Goal: Information Seeking & Learning: Learn about a topic

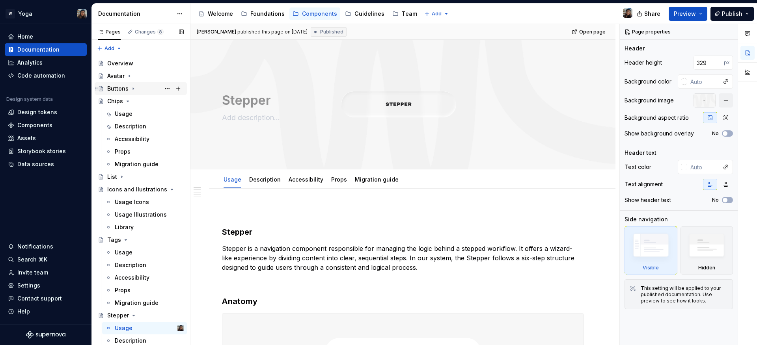
click at [147, 93] on div "Buttons" at bounding box center [145, 88] width 76 height 11
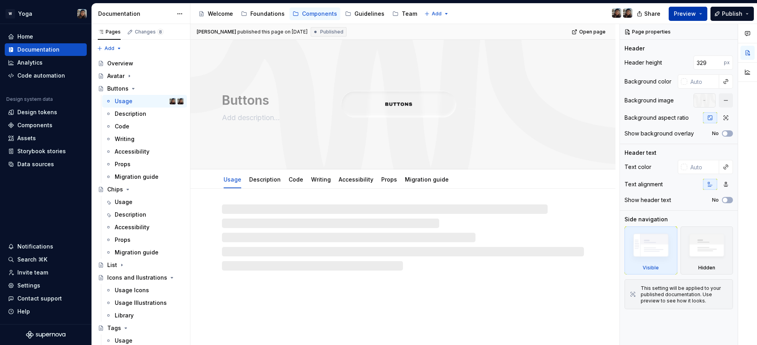
click at [702, 12] on button "Preview" at bounding box center [687, 14] width 39 height 14
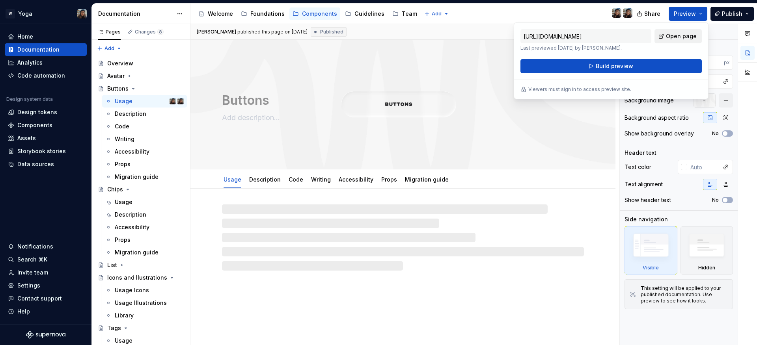
click at [685, 38] on span "Open page" at bounding box center [681, 36] width 31 height 8
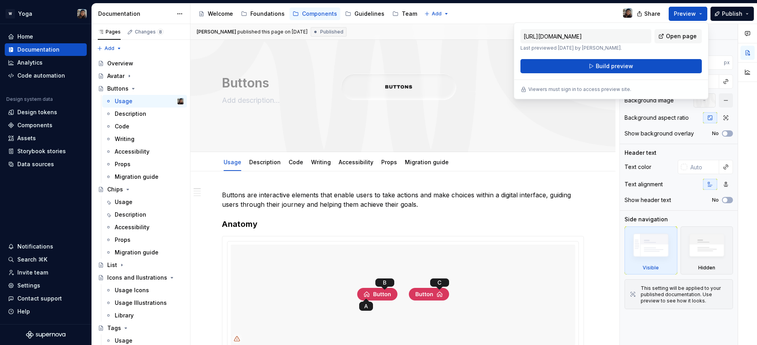
scroll to position [18, 0]
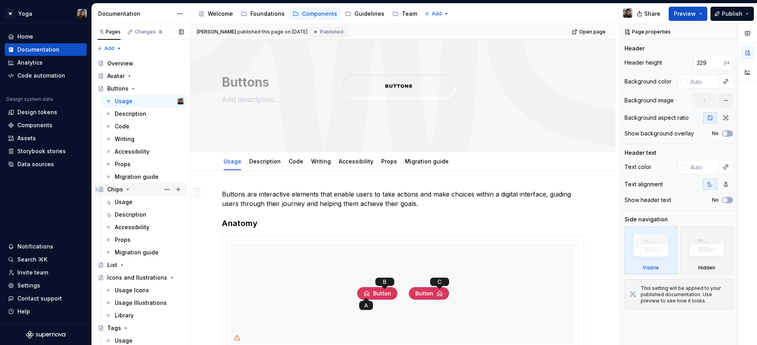
click at [119, 193] on div "Chips" at bounding box center [115, 190] width 16 height 8
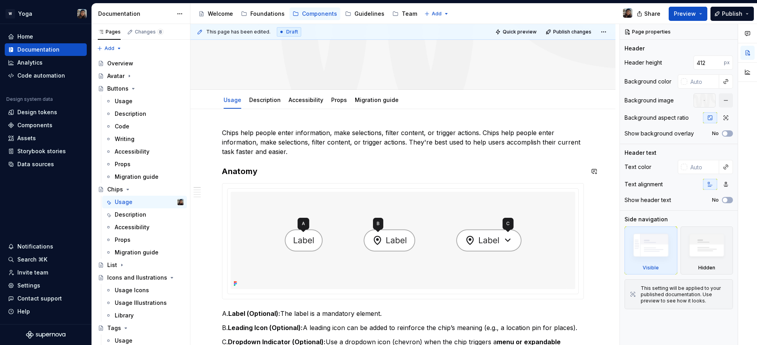
scroll to position [151, 0]
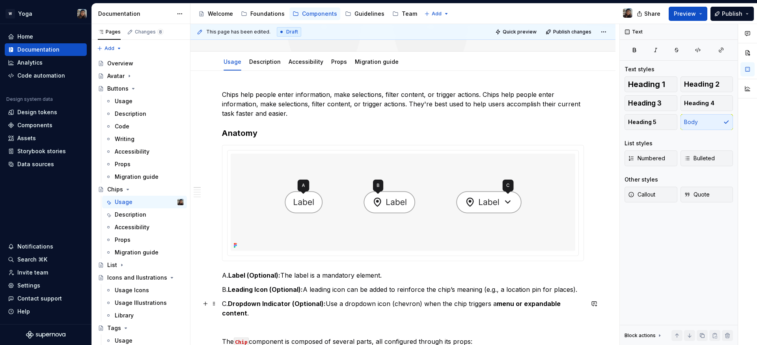
drag, startPoint x: 264, startPoint y: 309, endPoint x: 235, endPoint y: 287, distance: 36.2
click at [263, 309] on p "C. Dropdown Indicator (Optional): Use a dropdown icon (chevron) when the chip t…" at bounding box center [403, 308] width 362 height 19
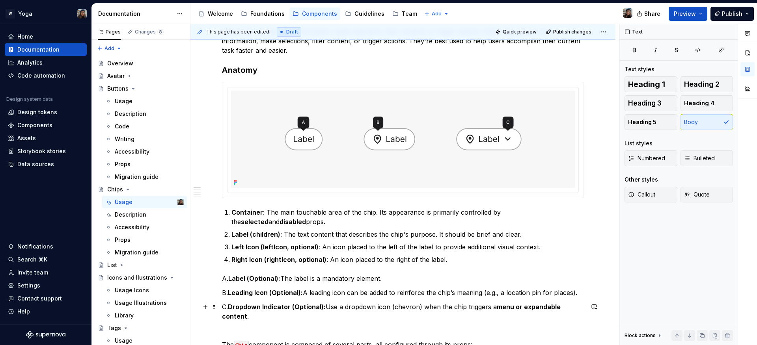
scroll to position [235, 0]
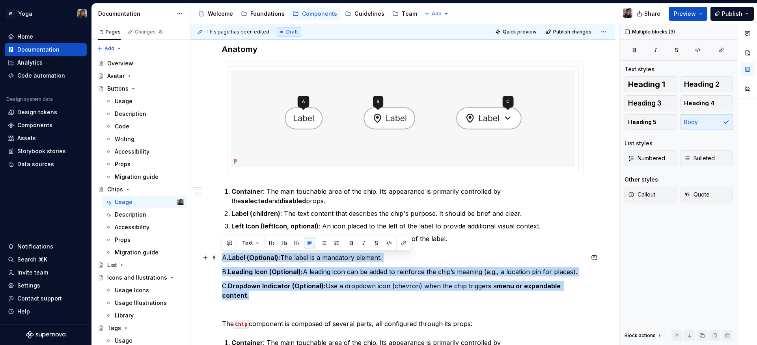
drag, startPoint x: 250, startPoint y: 320, endPoint x: 196, endPoint y: 256, distance: 83.6
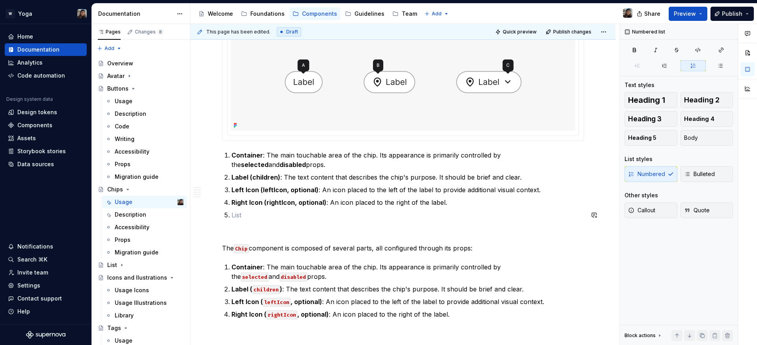
scroll to position [274, 0]
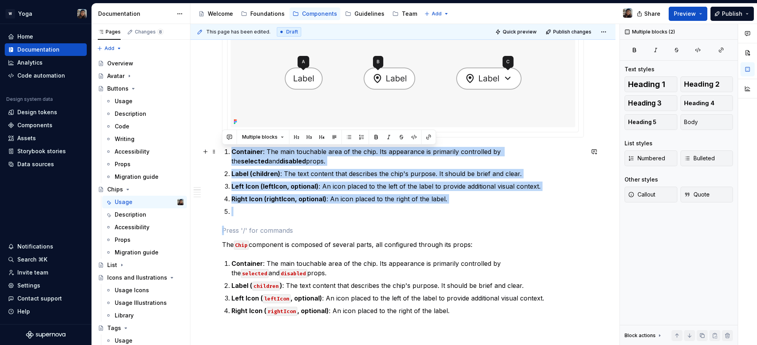
drag, startPoint x: 356, startPoint y: 219, endPoint x: 218, endPoint y: 149, distance: 155.5
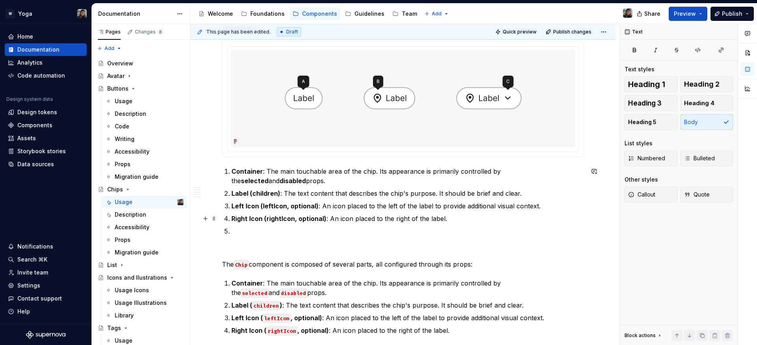
scroll to position [253, 0]
click at [236, 234] on p at bounding box center [407, 232] width 352 height 9
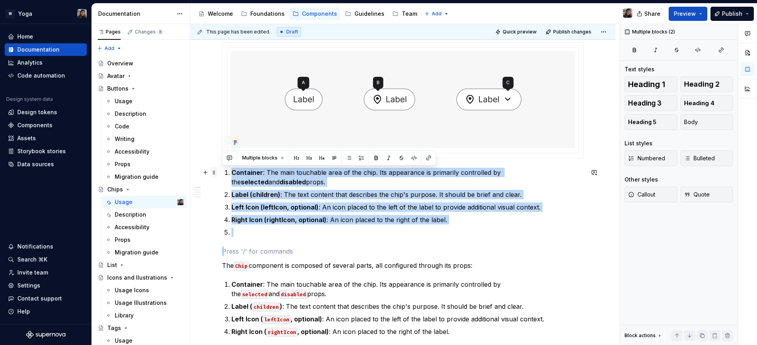
drag, startPoint x: 222, startPoint y: 217, endPoint x: 214, endPoint y: 171, distance: 46.3
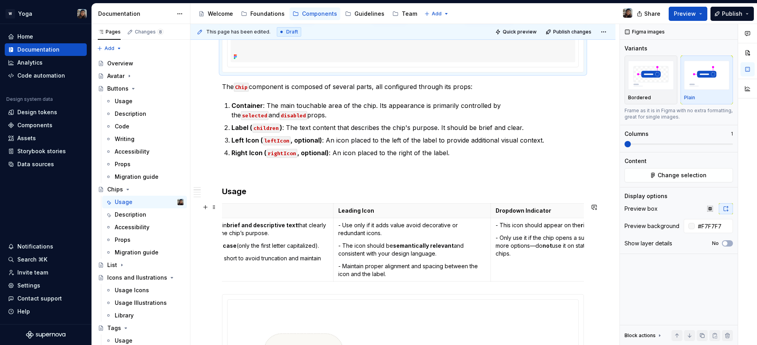
scroll to position [0, 0]
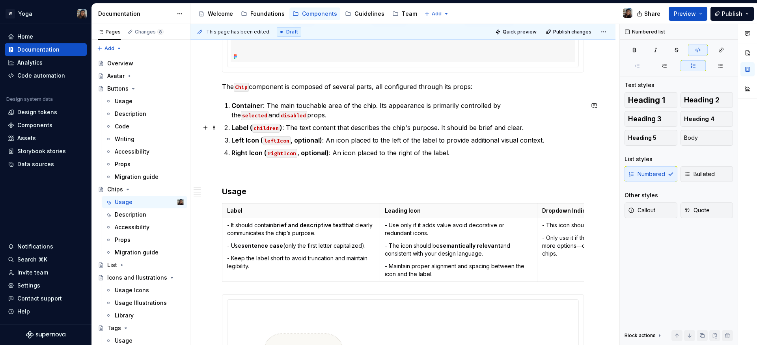
click at [270, 125] on code "children" at bounding box center [266, 128] width 28 height 9
copy code "children"
click at [248, 138] on strong "Left Icon (" at bounding box center [247, 140] width 32 height 8
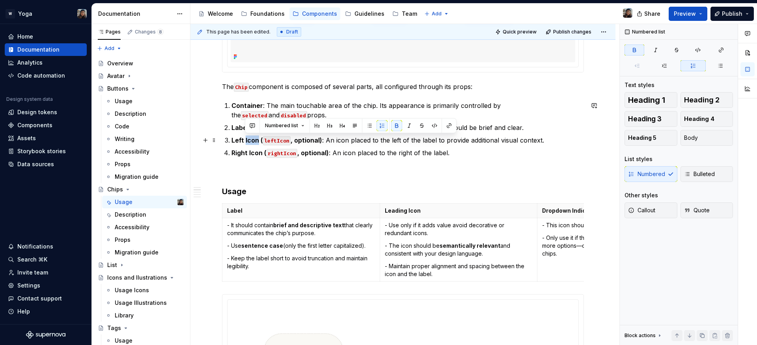
click at [250, 141] on strong "Left Icon (" at bounding box center [247, 140] width 32 height 8
click at [255, 142] on strong "Left Icon (" at bounding box center [247, 140] width 32 height 8
drag, startPoint x: 258, startPoint y: 142, endPoint x: 221, endPoint y: 140, distance: 37.5
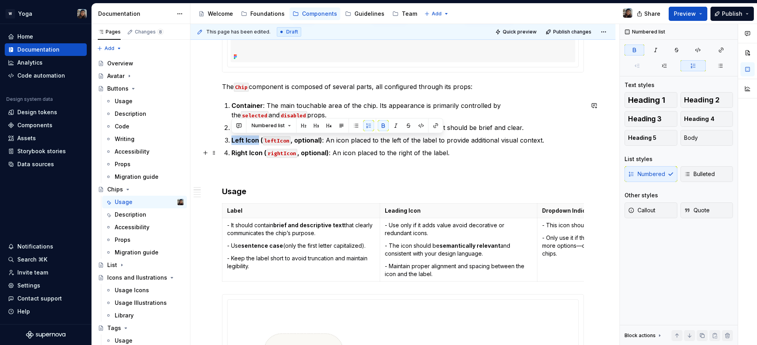
copy strong "Left Icon"
click at [392, 210] on strong "Leading Icon" at bounding box center [403, 210] width 36 height 7
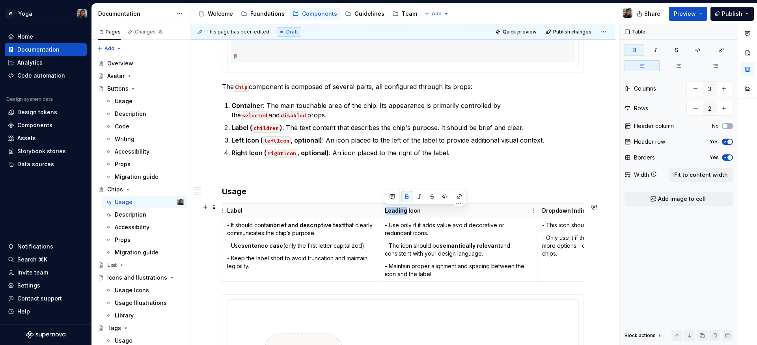
click at [392, 210] on strong "Leading Icon" at bounding box center [403, 210] width 36 height 7
click at [421, 213] on p "Left Icon" at bounding box center [459, 211] width 148 height 8
click at [241, 154] on strong "Right Icon (" at bounding box center [248, 153] width 35 height 8
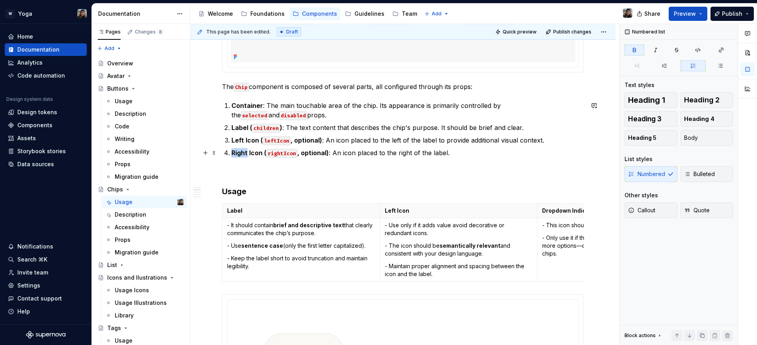
click at [241, 154] on strong "Right Icon (" at bounding box center [248, 153] width 35 height 8
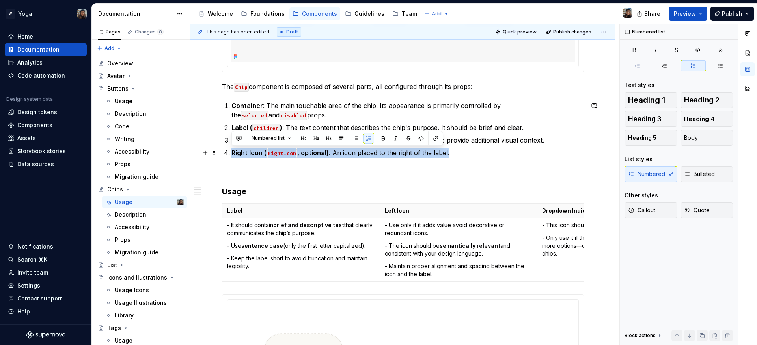
click at [241, 154] on strong "Right Icon (" at bounding box center [248, 153] width 35 height 8
click at [257, 156] on strong "Right Icon (" at bounding box center [248, 153] width 35 height 8
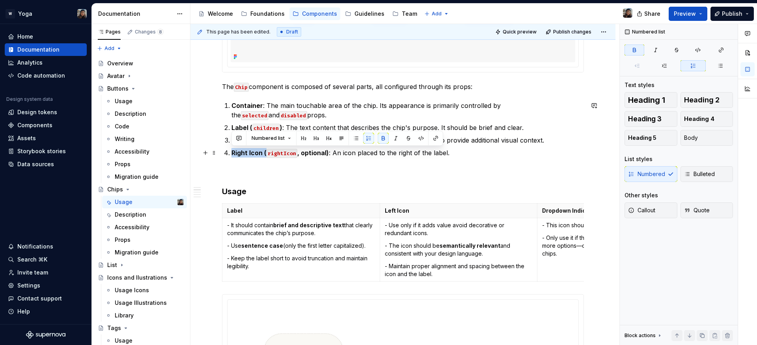
drag, startPoint x: 265, startPoint y: 155, endPoint x: 279, endPoint y: 155, distance: 14.2
click at [279, 155] on code "rightIcon" at bounding box center [281, 153] width 31 height 9
drag, startPoint x: 261, startPoint y: 153, endPoint x: 226, endPoint y: 153, distance: 35.1
click at [231, 153] on li "Right Icon ( rightIcon , optional) : An icon placed to the right of the label." at bounding box center [407, 152] width 352 height 9
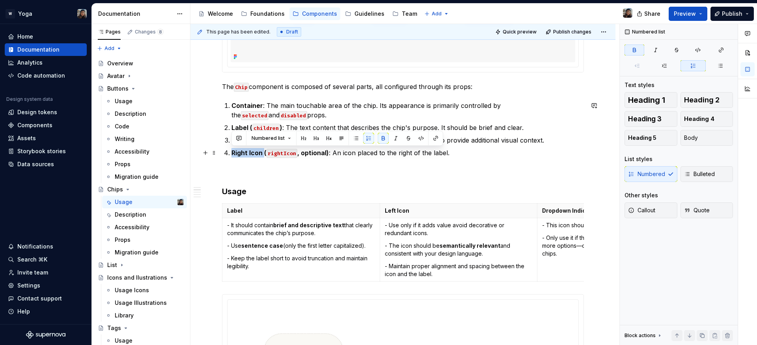
copy strong "Right Icon"
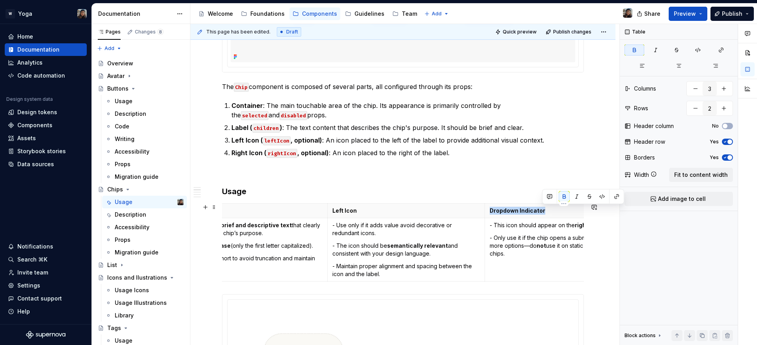
scroll to position [0, 112]
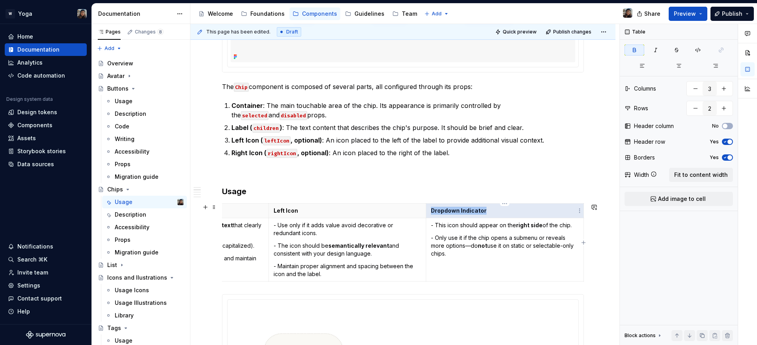
drag, startPoint x: 542, startPoint y: 213, endPoint x: 495, endPoint y: 208, distance: 47.2
click at [495, 208] on p "Dropdown Indicator" at bounding box center [505, 211] width 148 height 8
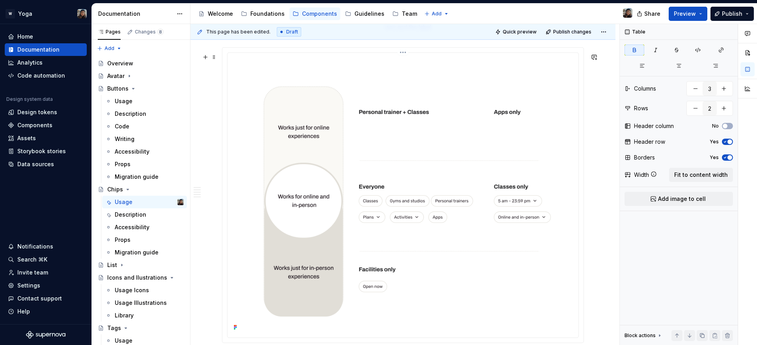
scroll to position [588, 0]
click at [352, 212] on img at bounding box center [403, 192] width 344 height 277
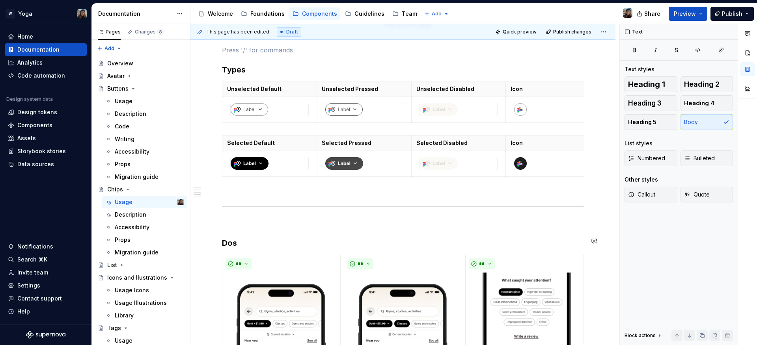
click at [360, 228] on p at bounding box center [403, 223] width 362 height 9
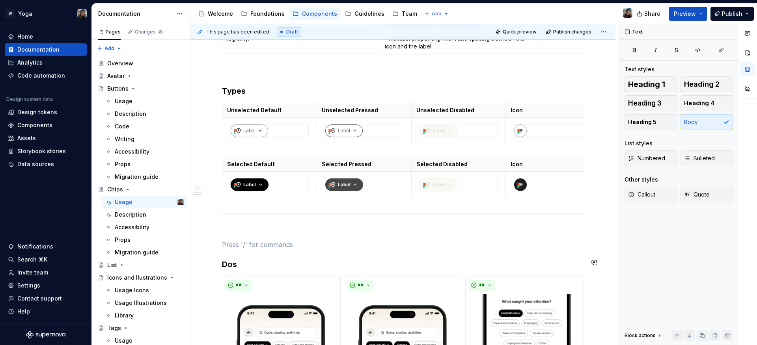
scroll to position [567, 0]
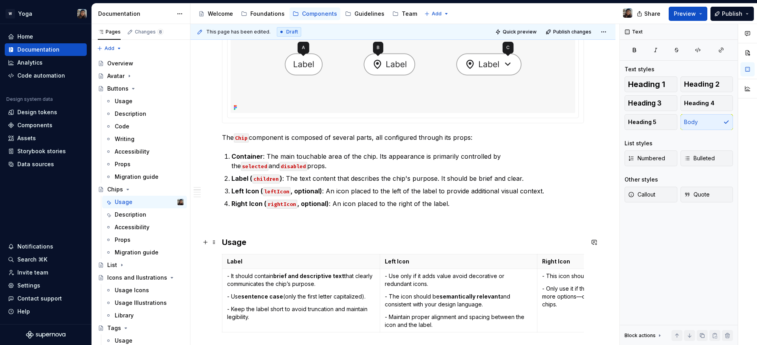
scroll to position [172, 0]
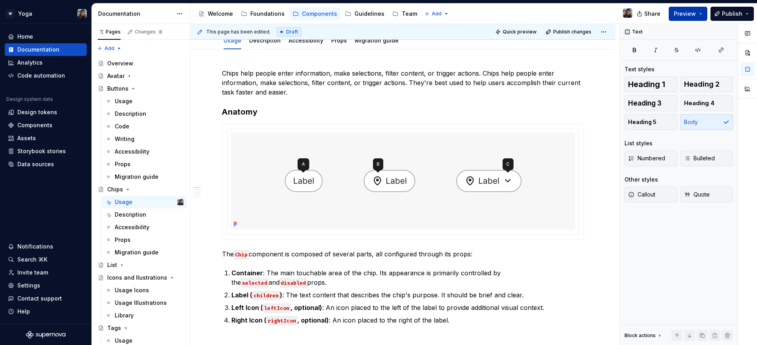
click at [684, 11] on span "Preview" at bounding box center [685, 14] width 22 height 8
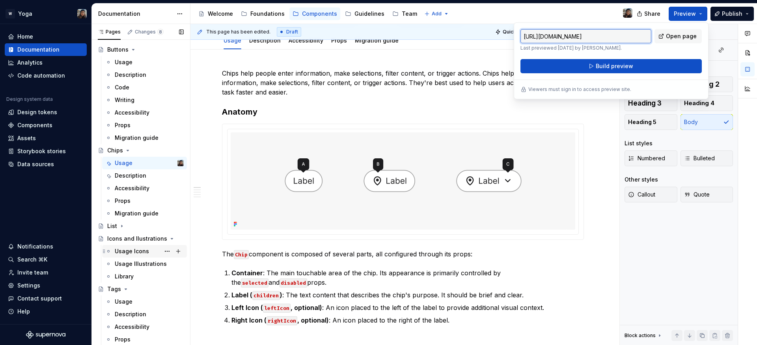
scroll to position [39, 0]
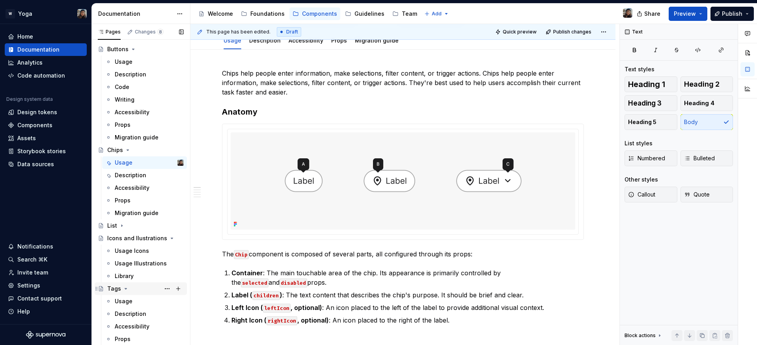
click at [135, 284] on div "Tags" at bounding box center [145, 288] width 76 height 11
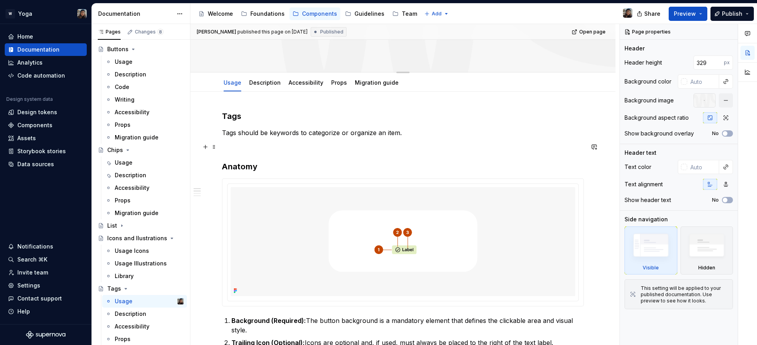
scroll to position [11, 0]
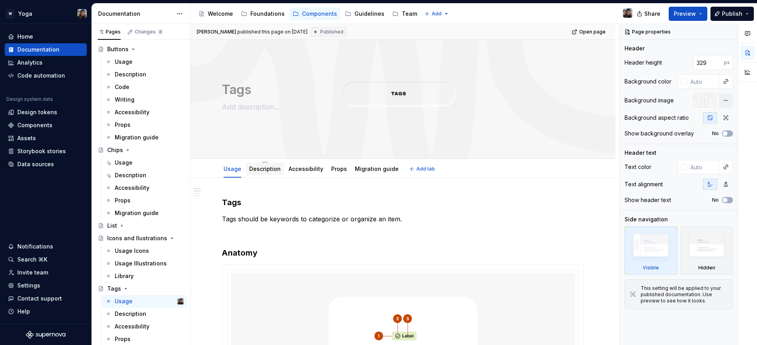
click at [270, 172] on link "Description" at bounding box center [265, 169] width 32 height 7
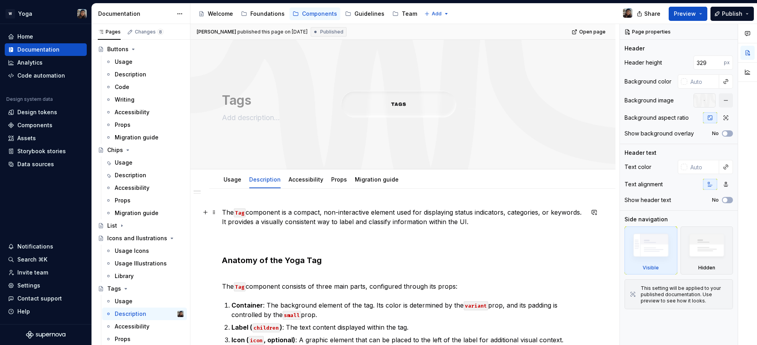
scroll to position [142, 0]
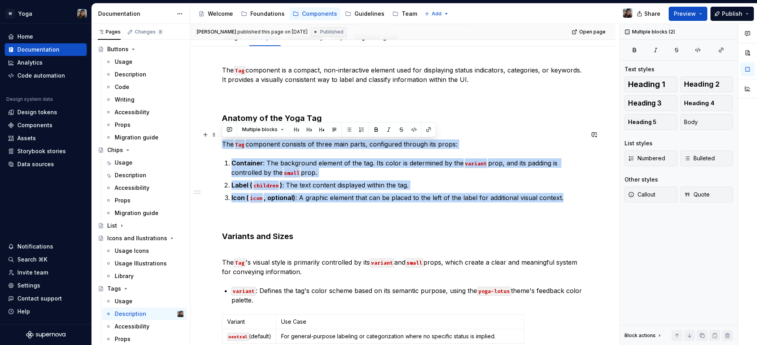
drag, startPoint x: 551, startPoint y: 195, endPoint x: 212, endPoint y: 148, distance: 342.6
click at [212, 148] on div "The Tag component is a compact, non-interactive element used for displaying sta…" at bounding box center [402, 302] width 425 height 511
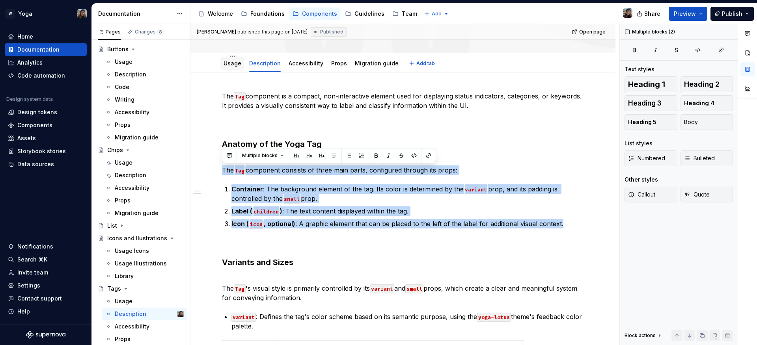
click at [231, 63] on link "Usage" at bounding box center [232, 63] width 18 height 7
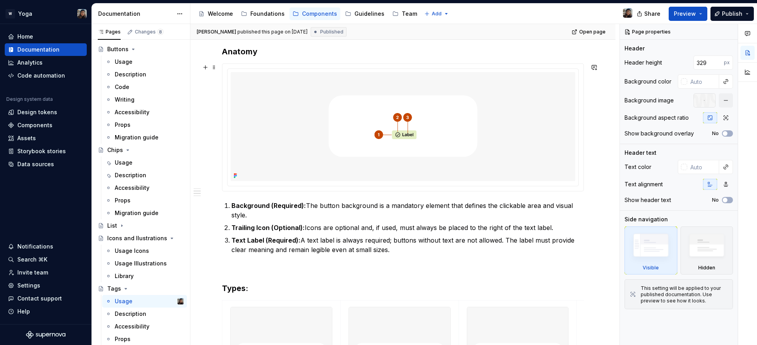
scroll to position [266, 0]
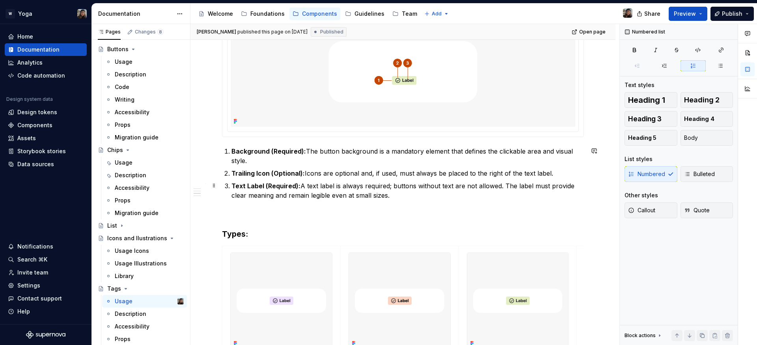
click at [405, 190] on p "Text Label (Required): A text label is always required; buttons without text ar…" at bounding box center [407, 190] width 352 height 19
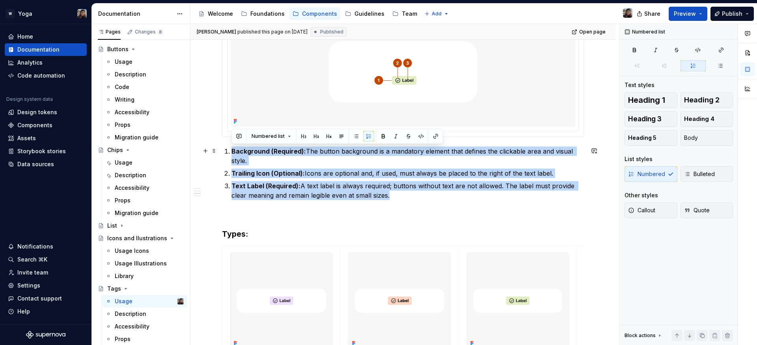
drag, startPoint x: 402, startPoint y: 193, endPoint x: 218, endPoint y: 149, distance: 189.4
click at [218, 149] on div "Tags Tags should be keywords to categorize or organize an item. Anatomy Backgro…" at bounding box center [402, 337] width 425 height 831
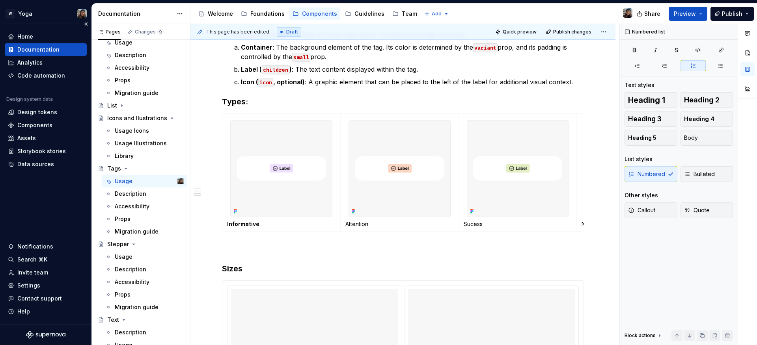
scroll to position [160, 0]
click at [150, 241] on div "Stepper" at bounding box center [145, 243] width 76 height 11
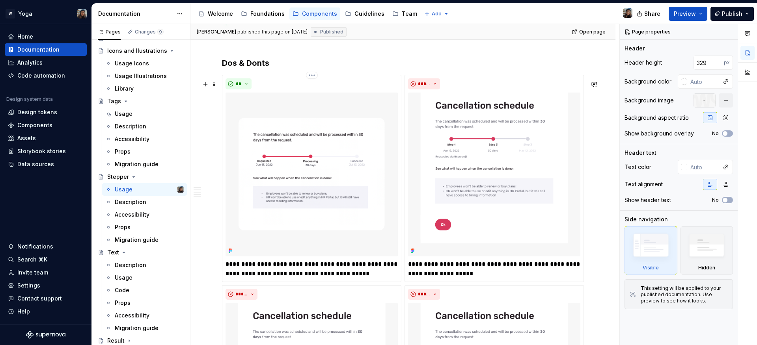
scroll to position [466, 0]
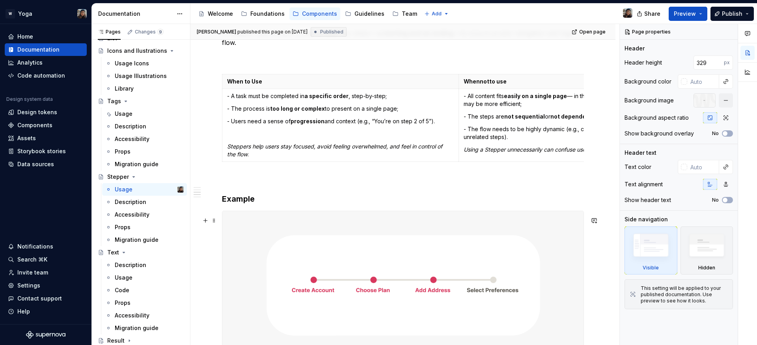
type textarea "*"
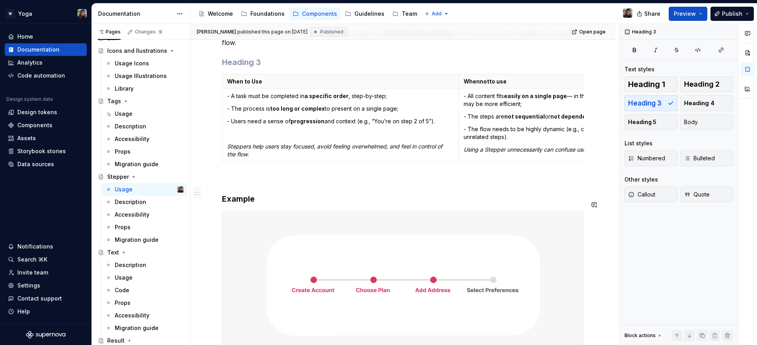
click at [206, 203] on button "button" at bounding box center [205, 204] width 11 height 11
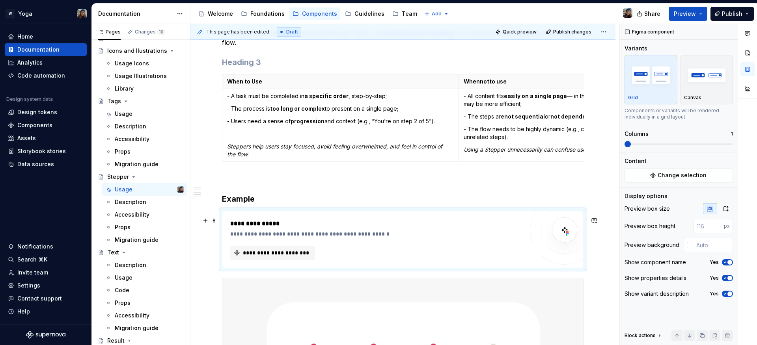
click at [287, 250] on div "**********" at bounding box center [376, 239] width 293 height 41
click at [286, 255] on button "**********" at bounding box center [272, 253] width 85 height 14
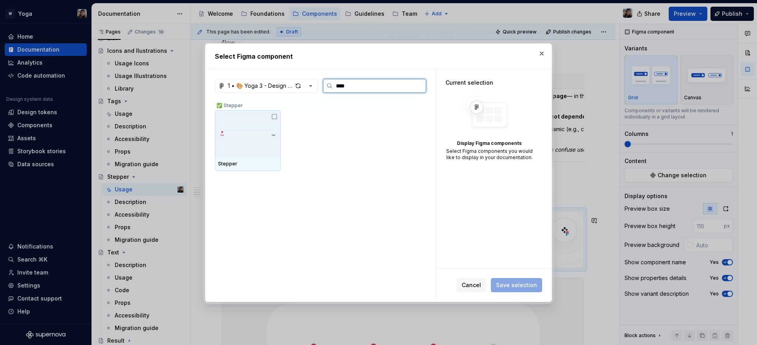
type input "*****"
click at [259, 133] on img at bounding box center [248, 133] width 60 height 17
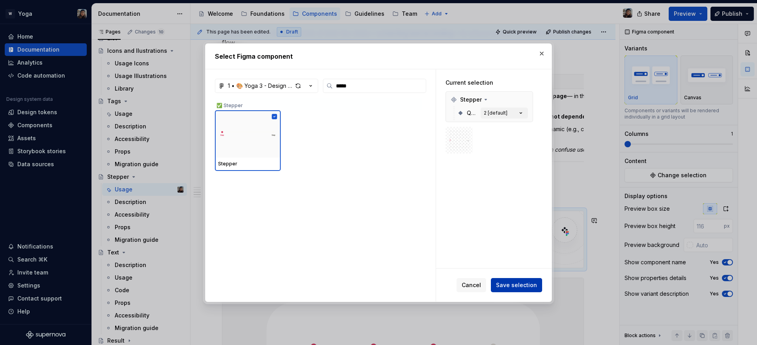
click at [521, 285] on span "Save selection" at bounding box center [516, 285] width 41 height 8
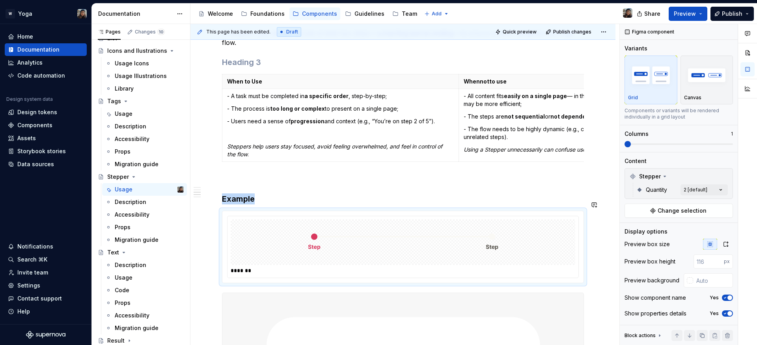
drag, startPoint x: 353, startPoint y: 249, endPoint x: 340, endPoint y: 193, distance: 57.5
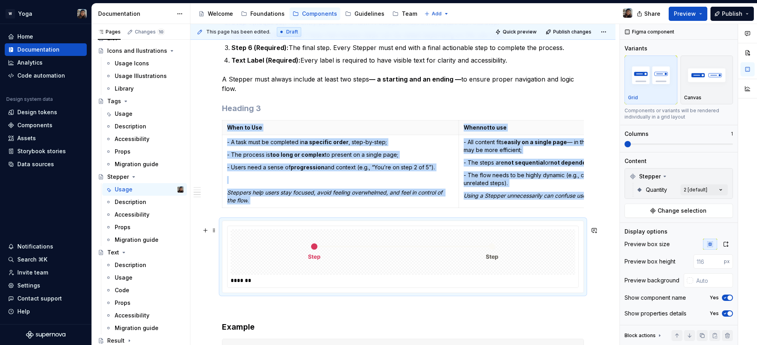
scroll to position [431, 0]
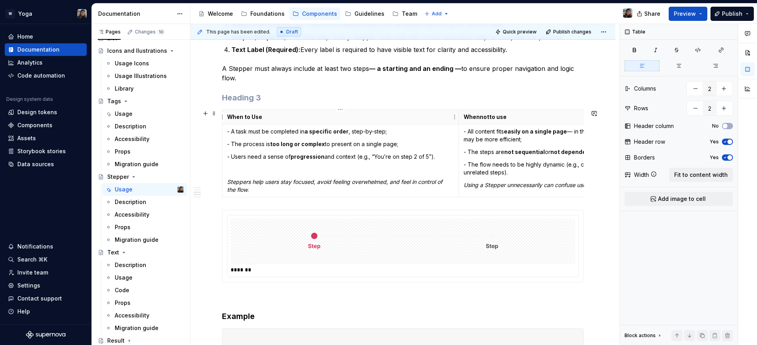
click at [224, 116] on html "W Yoga Home Documentation Analytics Code automation Design system data Design t…" at bounding box center [378, 172] width 757 height 345
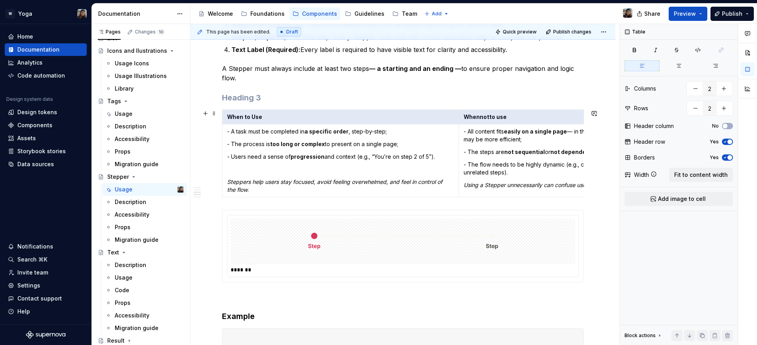
click at [230, 114] on html "W Yoga Home Documentation Analytics Code automation Design system data Design t…" at bounding box center [378, 172] width 757 height 345
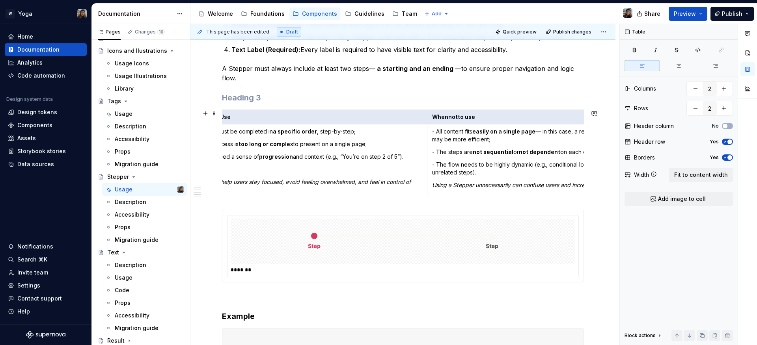
scroll to position [0, 0]
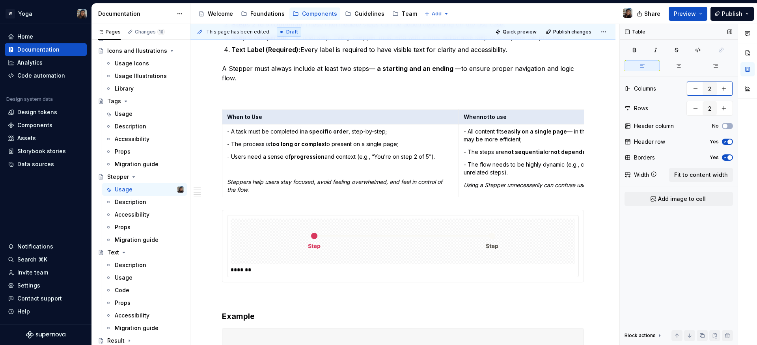
click at [719, 89] on button "button" at bounding box center [724, 89] width 14 height 14
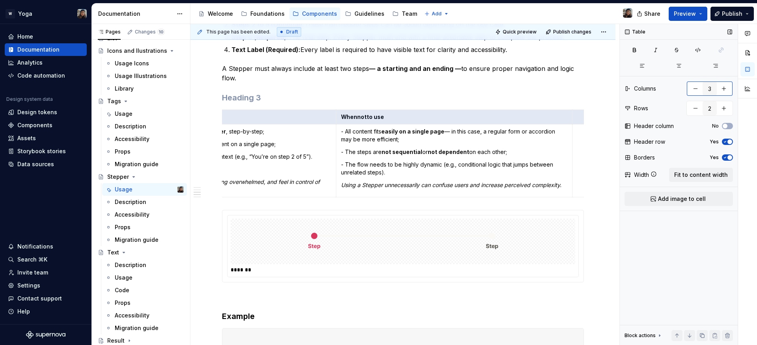
click at [686, 89] on div "3" at bounding box center [709, 88] width 47 height 15
click at [690, 88] on button "button" at bounding box center [695, 89] width 14 height 14
type input "2"
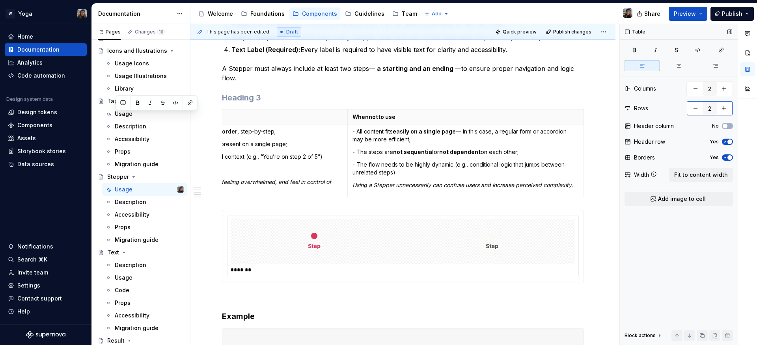
click at [719, 108] on button "button" at bounding box center [724, 108] width 14 height 14
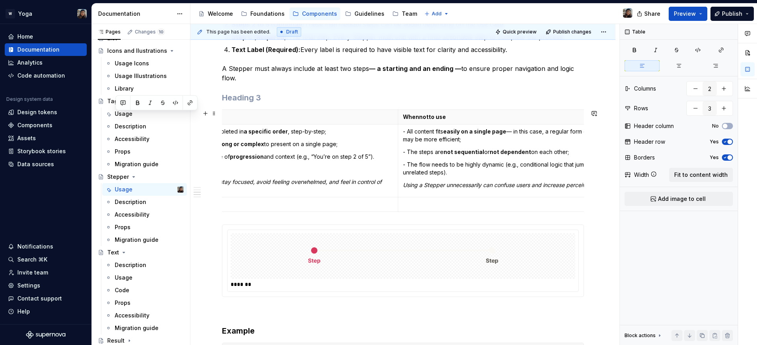
scroll to position [0, 0]
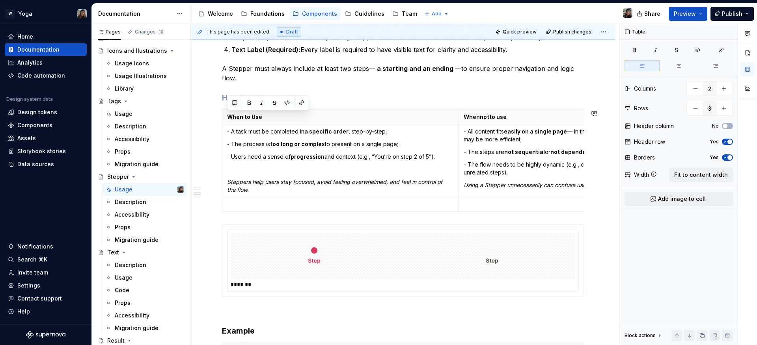
type input "2"
click at [307, 121] on th "When to Use" at bounding box center [340, 117] width 236 height 15
click at [306, 115] on p "When to Use" at bounding box center [340, 117] width 227 height 8
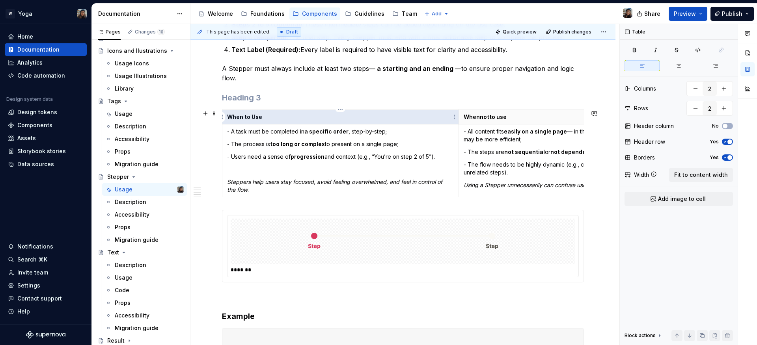
click at [306, 115] on p "When to Use" at bounding box center [340, 117] width 227 height 8
click at [264, 114] on p "When to Use" at bounding box center [340, 117] width 227 height 8
drag, startPoint x: 260, startPoint y: 118, endPoint x: 202, endPoint y: 117, distance: 58.3
click at [262, 115] on p "When to Use" at bounding box center [340, 117] width 227 height 8
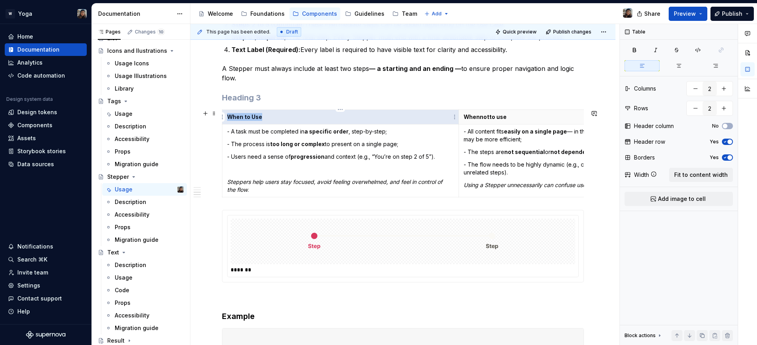
drag, startPoint x: 247, startPoint y: 117, endPoint x: 258, endPoint y: 115, distance: 11.4
click at [229, 118] on p "When to Use" at bounding box center [340, 117] width 227 height 8
drag, startPoint x: 280, startPoint y: 121, endPoint x: 258, endPoint y: 120, distance: 22.1
click at [280, 121] on th "When to Use" at bounding box center [340, 117] width 236 height 15
click at [257, 119] on p "When to Use" at bounding box center [340, 117] width 227 height 8
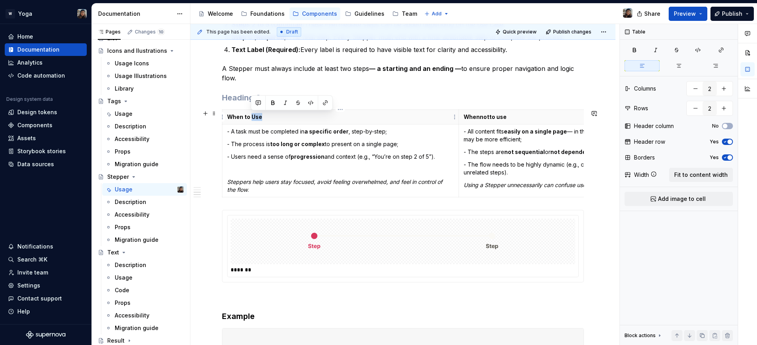
click at [257, 119] on p "When to Use" at bounding box center [340, 117] width 227 height 8
click at [261, 122] on th "When to Use" at bounding box center [340, 117] width 236 height 15
drag, startPoint x: 263, startPoint y: 118, endPoint x: 269, endPoint y: 107, distance: 12.5
click at [226, 119] on th "When to Use" at bounding box center [340, 117] width 236 height 15
click at [287, 102] on button "button" at bounding box center [286, 102] width 11 height 11
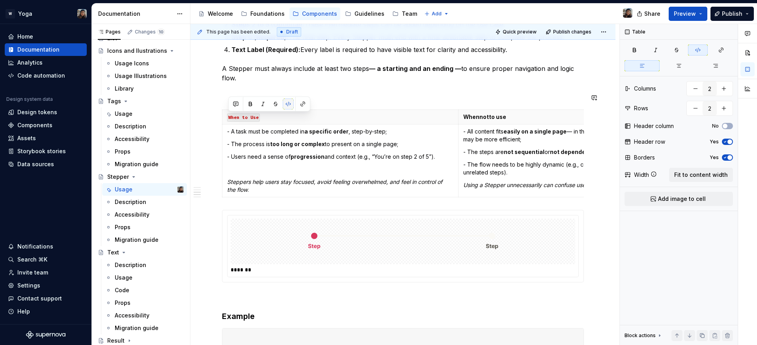
click at [286, 104] on button "button" at bounding box center [288, 104] width 11 height 11
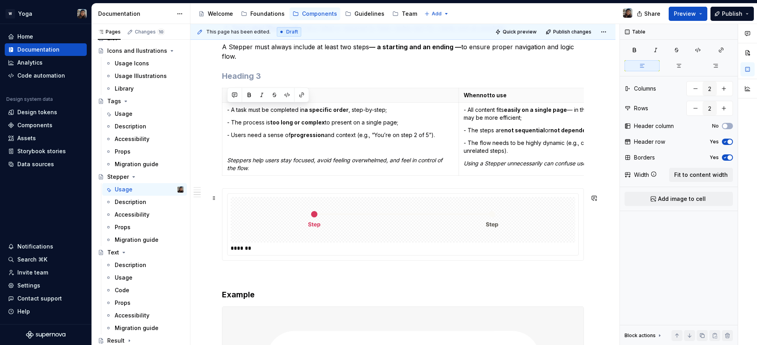
scroll to position [453, 0]
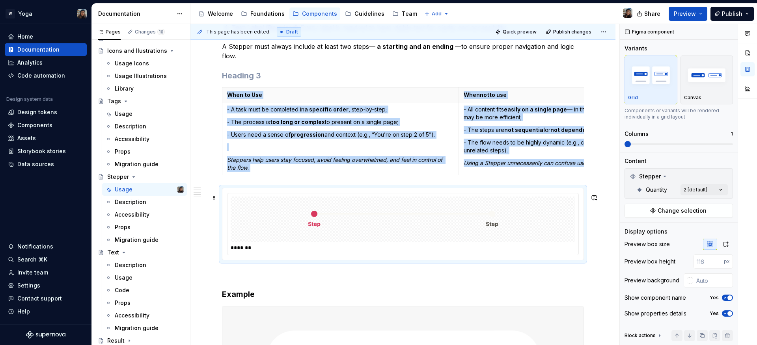
click at [306, 227] on img at bounding box center [403, 219] width 206 height 39
click at [668, 142] on span at bounding box center [678, 144] width 108 height 6
click at [703, 192] on div "Comments Open comments No comments yet Select ‘Comment’ from the block context …" at bounding box center [688, 185] width 137 height 322
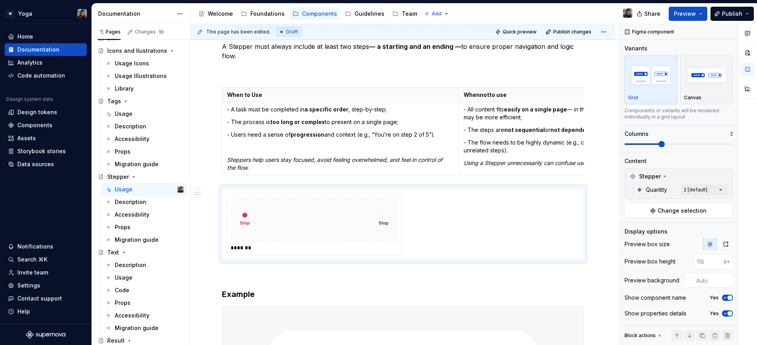
click at [694, 191] on div "Comments Open comments No comments yet Select ‘Comment’ from the block context …" at bounding box center [688, 185] width 137 height 322
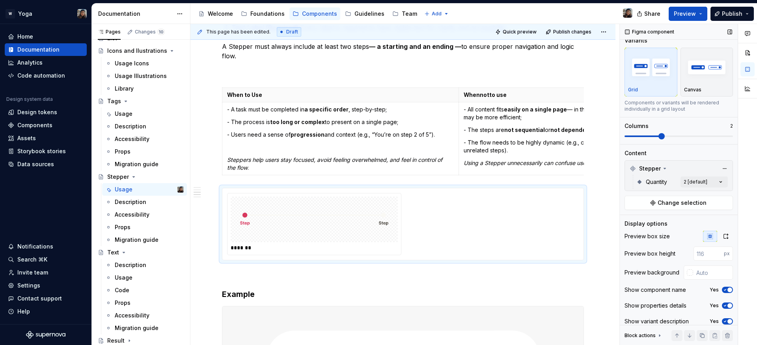
scroll to position [16, 0]
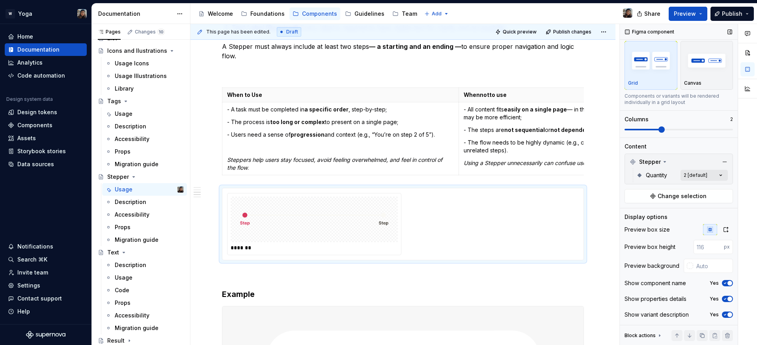
click at [699, 175] on div "Comments Open comments No comments yet Select ‘Comment’ from the block context …" at bounding box center [688, 185] width 137 height 322
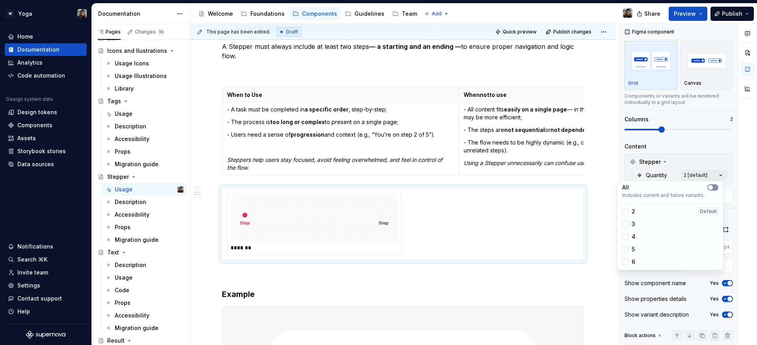
click at [709, 185] on span "button" at bounding box center [710, 187] width 5 height 5
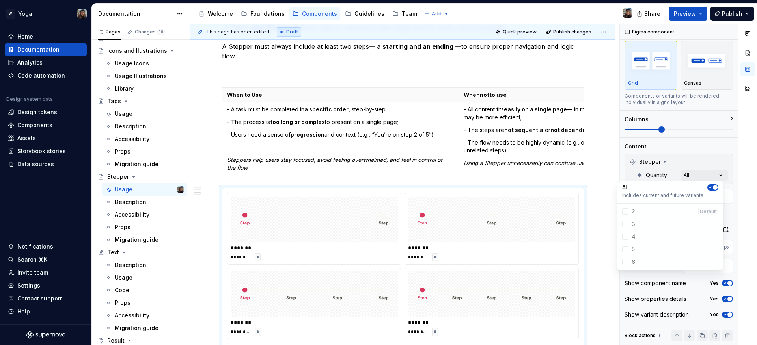
click at [709, 185] on icon "button" at bounding box center [710, 187] width 6 height 5
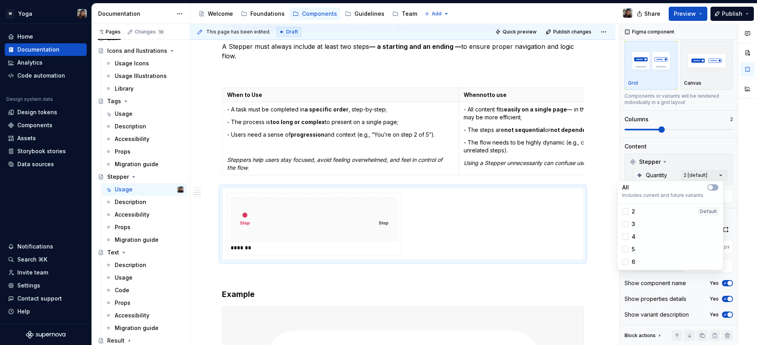
click at [706, 160] on div "Comments Open comments No comments yet Select ‘Comment’ from the block context …" at bounding box center [688, 185] width 137 height 322
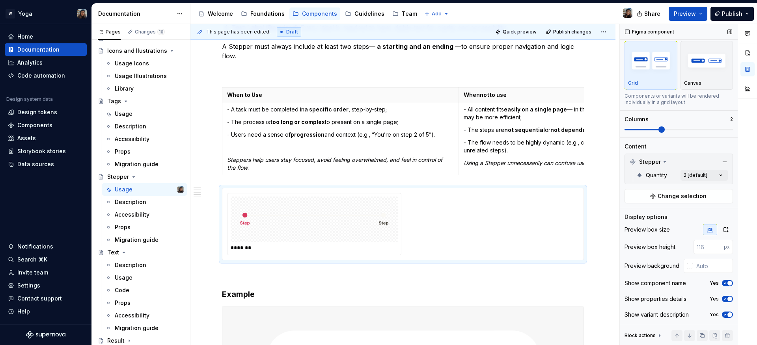
click at [696, 187] on div "Stepper Quantity 2 [default] Change selection" at bounding box center [678, 179] width 108 height 50
click at [693, 192] on span "Change selection" at bounding box center [681, 196] width 49 height 8
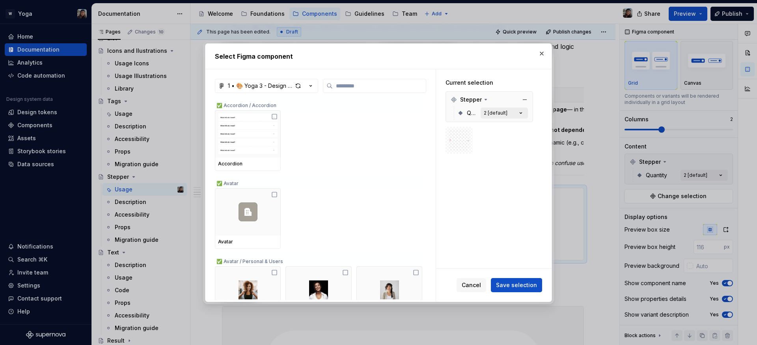
click at [512, 111] on button "2 [default]" at bounding box center [503, 113] width 47 height 11
click at [525, 116] on button "2 [default]" at bounding box center [503, 113] width 47 height 11
click at [523, 113] on icon "button" at bounding box center [521, 113] width 8 height 8
click at [520, 112] on icon "button" at bounding box center [521, 113] width 8 height 8
click at [543, 51] on button "button" at bounding box center [541, 53] width 11 height 11
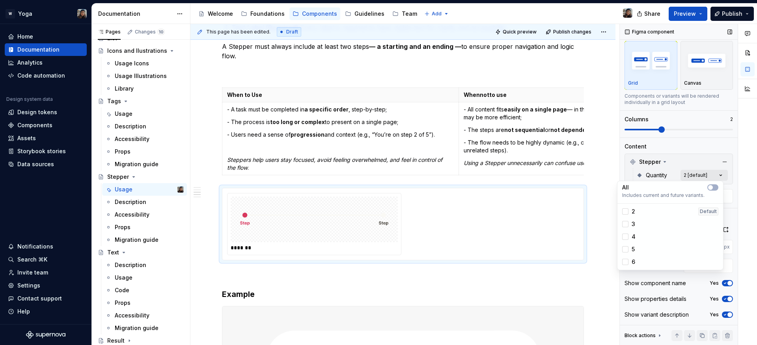
click at [692, 176] on div "Comments Open comments No comments yet Select ‘Comment’ from the block context …" at bounding box center [688, 185] width 137 height 322
click at [640, 218] on div "3" at bounding box center [670, 224] width 102 height 13
click at [635, 231] on div "4" at bounding box center [670, 237] width 102 height 13
click at [640, 243] on div "5" at bounding box center [670, 249] width 102 height 13
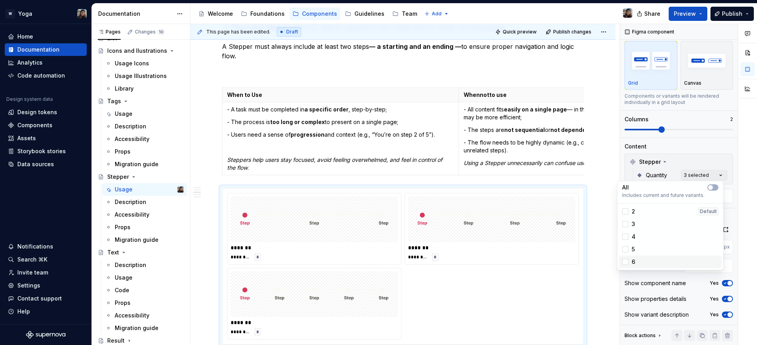
click at [637, 260] on div "6" at bounding box center [670, 262] width 96 height 8
click at [711, 192] on span "Includes current and future variants." at bounding box center [670, 195] width 96 height 6
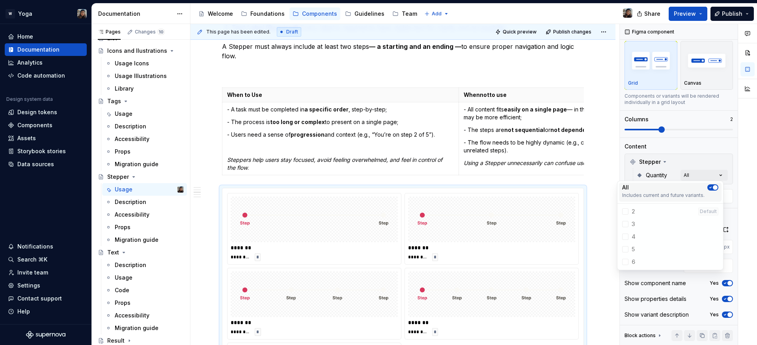
click at [711, 192] on span "Includes current and future variants." at bounding box center [670, 195] width 96 height 6
click at [688, 165] on div "Comments Open comments No comments yet Select ‘Comment’ from the block context …" at bounding box center [688, 185] width 137 height 322
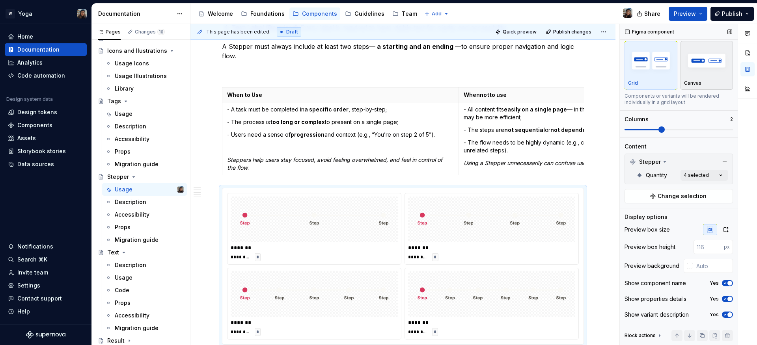
click at [696, 64] on img "button" at bounding box center [707, 60] width 46 height 29
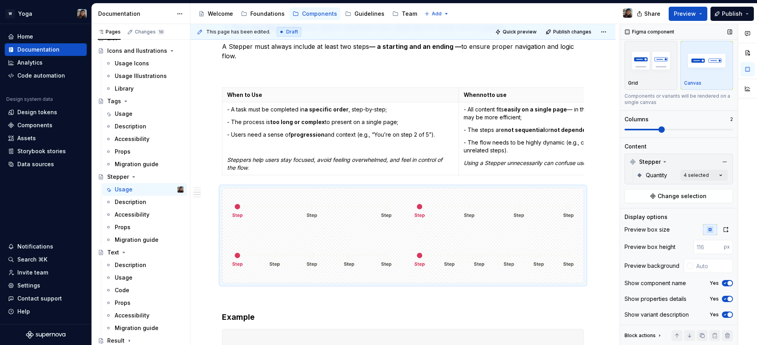
drag, startPoint x: 670, startPoint y: 131, endPoint x: 700, endPoint y: 126, distance: 31.1
click at [700, 126] on div "Variants Grid Canvas Components or variants will be rendered on a single canvas…" at bounding box center [678, 84] width 108 height 108
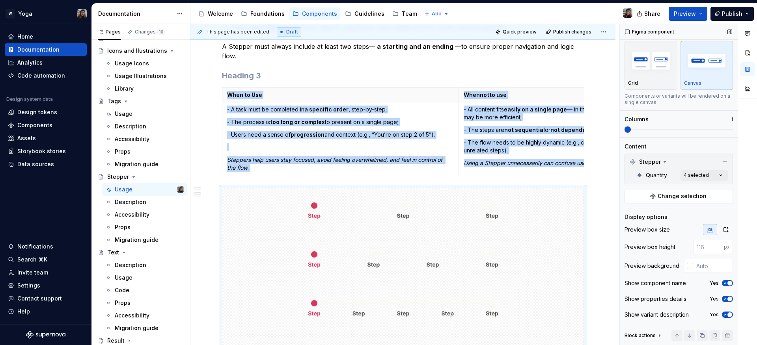
scroll to position [494, 0]
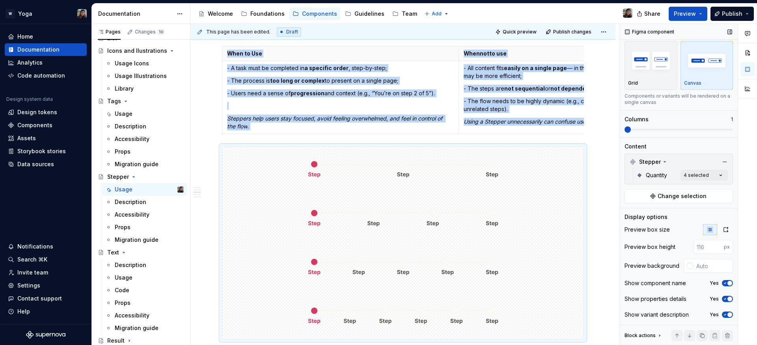
click at [625, 127] on span at bounding box center [678, 130] width 108 height 6
click at [725, 230] on button "button" at bounding box center [726, 229] width 14 height 11
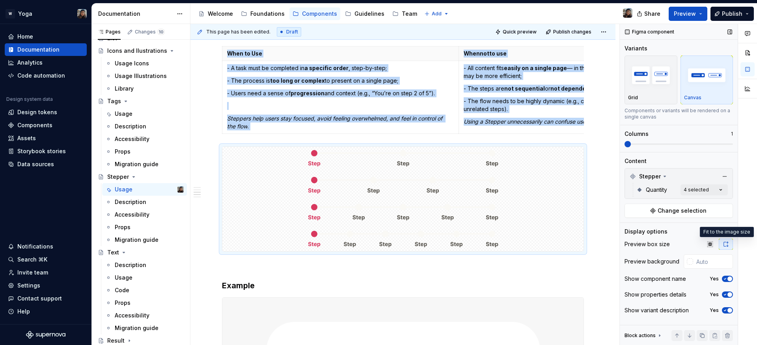
scroll to position [0, 0]
click at [704, 207] on button "Change selection" at bounding box center [678, 211] width 108 height 14
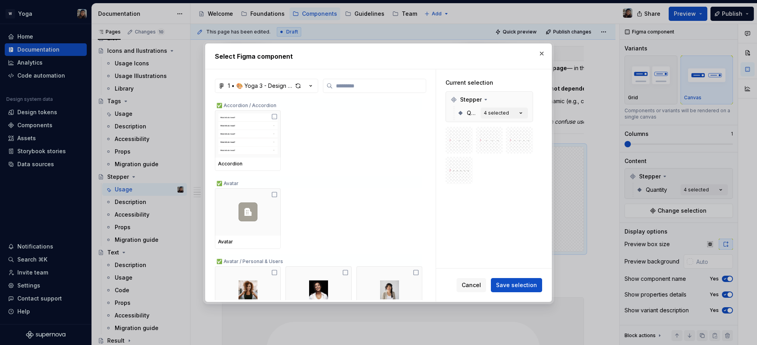
drag, startPoint x: 537, startPoint y: 54, endPoint x: 491, endPoint y: 108, distance: 70.5
click at [538, 54] on button "button" at bounding box center [541, 53] width 11 height 11
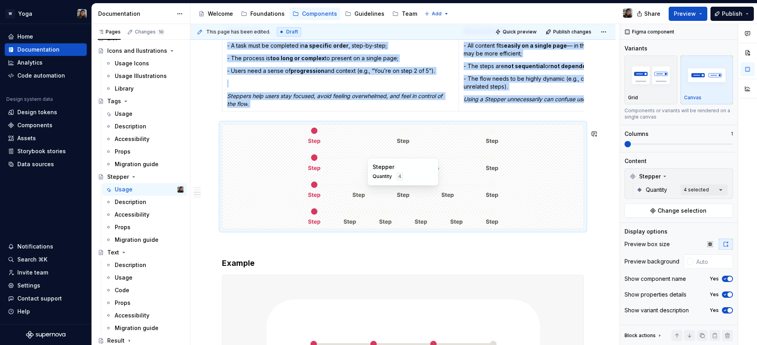
scroll to position [518, 0]
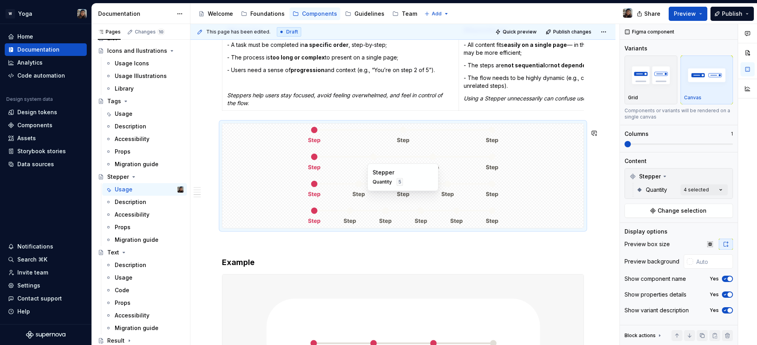
click at [428, 185] on div "Quantity 5" at bounding box center [402, 182] width 61 height 8
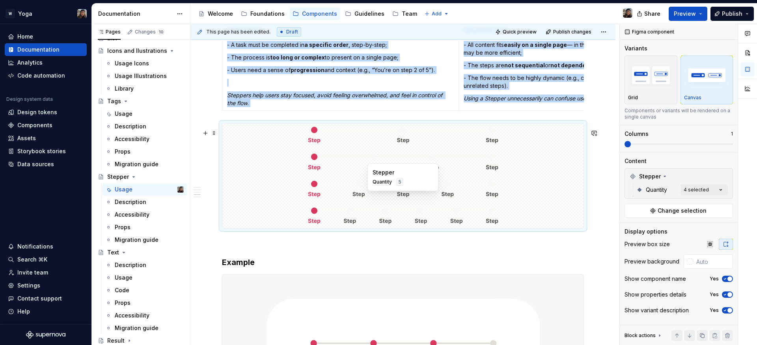
click at [356, 197] on img at bounding box center [403, 189] width 206 height 17
click at [674, 96] on button "Grid" at bounding box center [650, 80] width 53 height 49
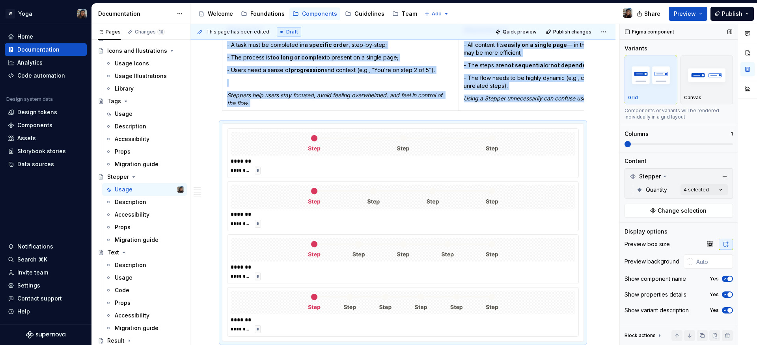
scroll to position [520, 0]
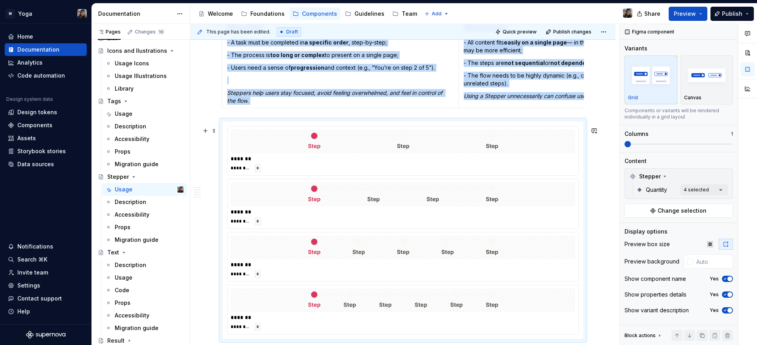
click at [334, 163] on div "*******" at bounding box center [403, 159] width 344 height 8
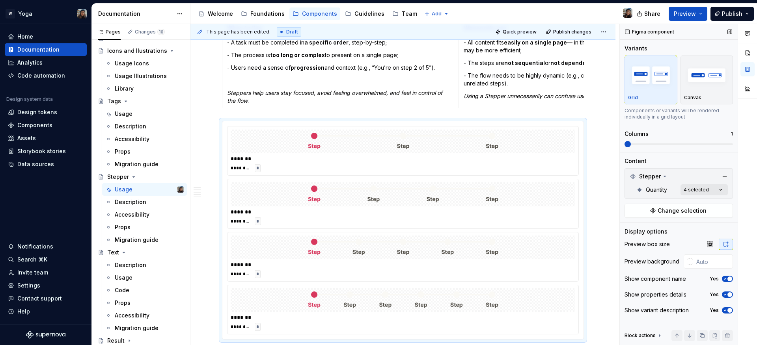
click at [701, 189] on div "Comments Open comments No comments yet Select ‘Comment’ from the block context …" at bounding box center [688, 185] width 137 height 322
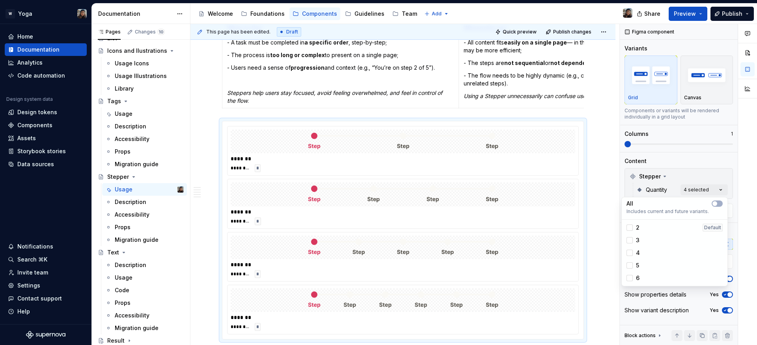
click at [637, 241] on span "3" at bounding box center [638, 240] width 4 height 8
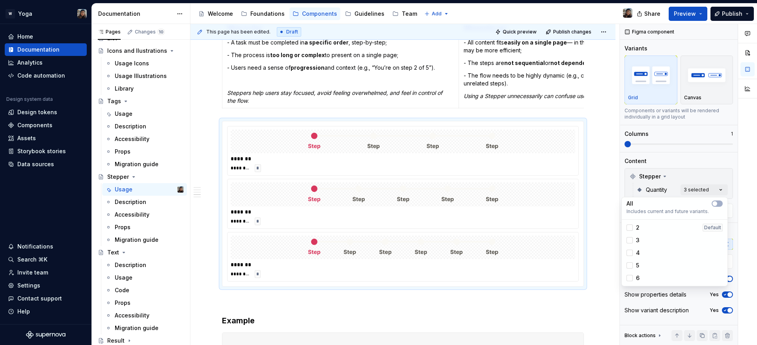
click at [633, 254] on div "4" at bounding box center [632, 253] width 13 height 8
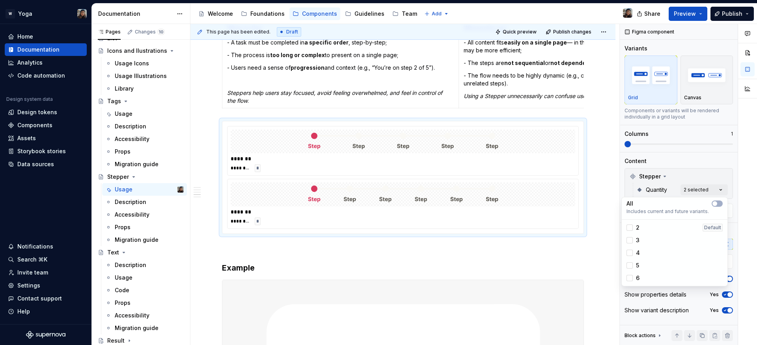
click at [635, 266] on div "5" at bounding box center [632, 266] width 13 height 8
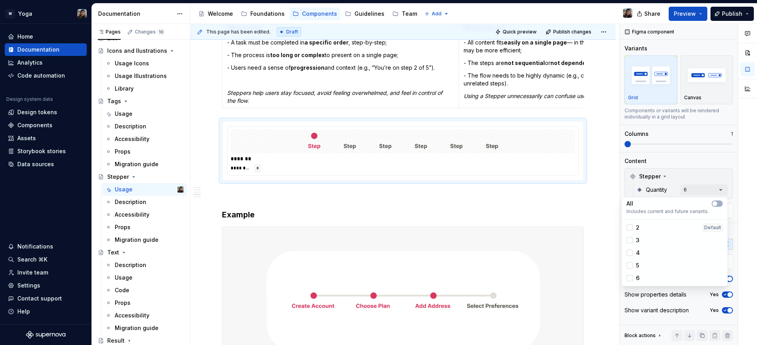
click at [633, 277] on div "6" at bounding box center [632, 278] width 13 height 8
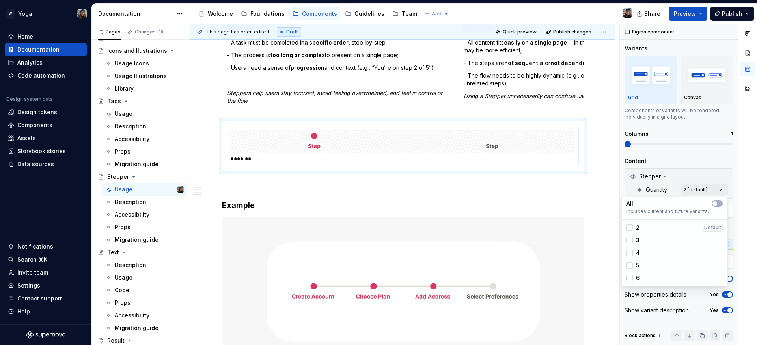
click at [636, 276] on span "6" at bounding box center [638, 278] width 4 height 8
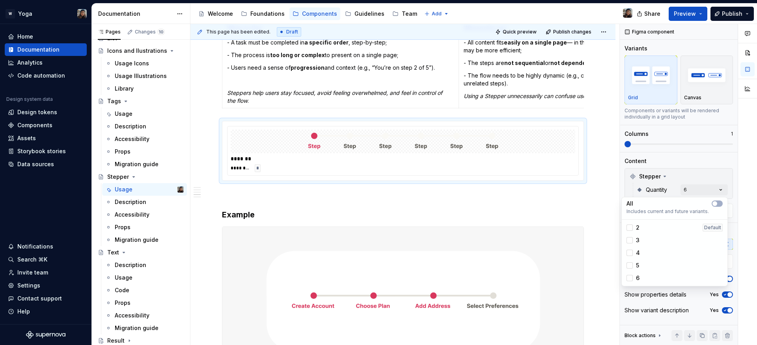
click at [368, 201] on html "W Yoga Home Documentation Analytics Code automation Design system data Design t…" at bounding box center [378, 172] width 757 height 345
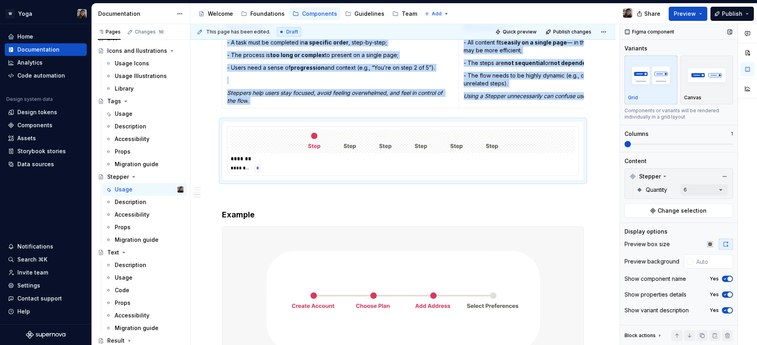
click at [727, 279] on icon "button" at bounding box center [725, 279] width 6 height 5
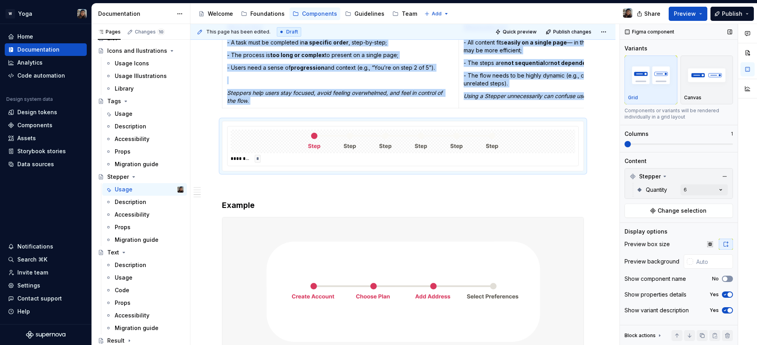
click at [726, 279] on span "button" at bounding box center [724, 279] width 5 height 5
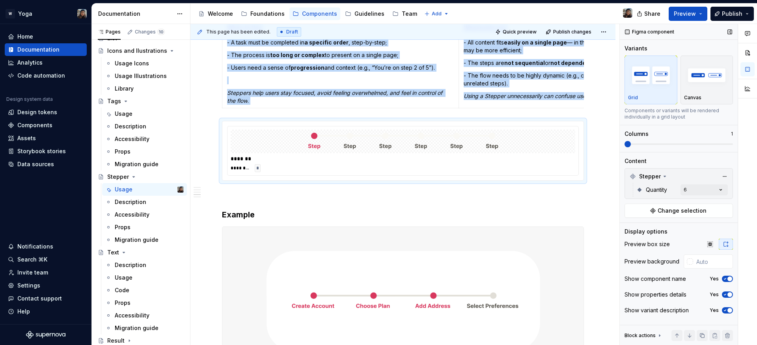
click at [725, 295] on icon "button" at bounding box center [725, 294] width 2 height 1
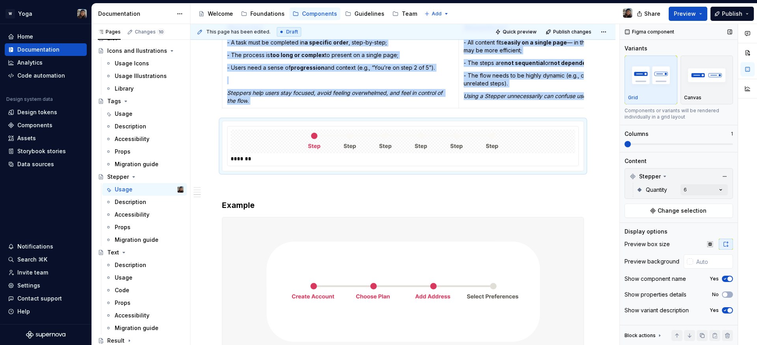
click at [726, 310] on icon "button" at bounding box center [725, 310] width 6 height 5
click at [726, 310] on span "button" at bounding box center [724, 310] width 5 height 5
click at [726, 310] on icon "button" at bounding box center [725, 310] width 6 height 5
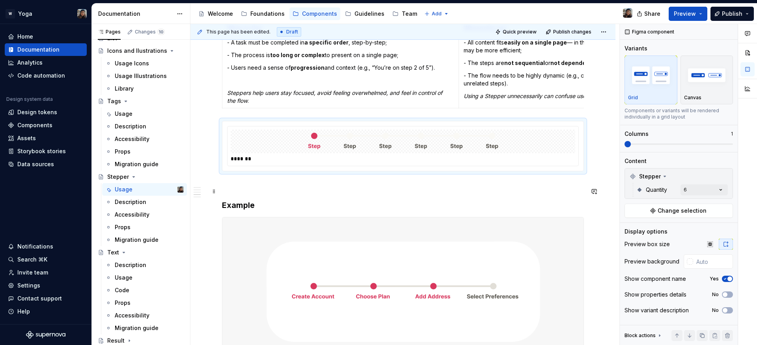
click at [321, 190] on p at bounding box center [403, 185] width 362 height 9
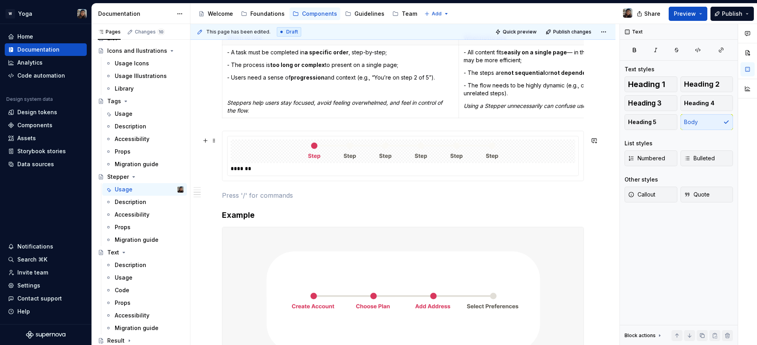
scroll to position [500, 0]
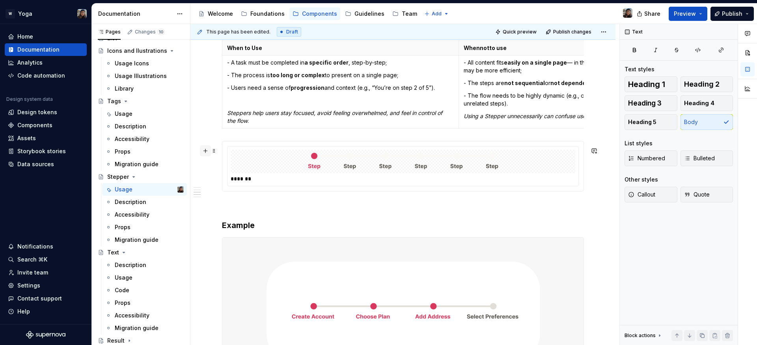
click at [203, 149] on button "button" at bounding box center [205, 150] width 11 height 11
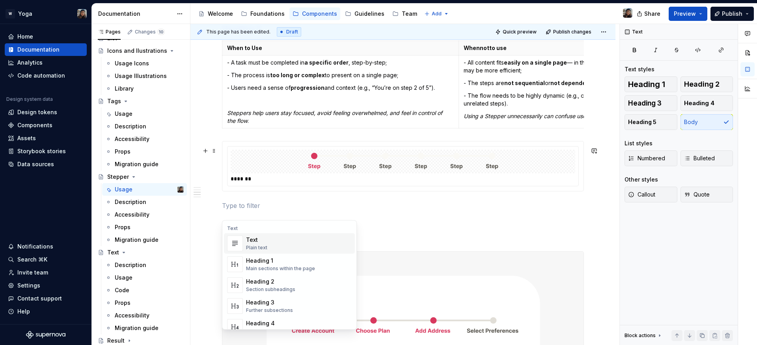
click at [245, 191] on div "*******" at bounding box center [402, 166] width 361 height 50
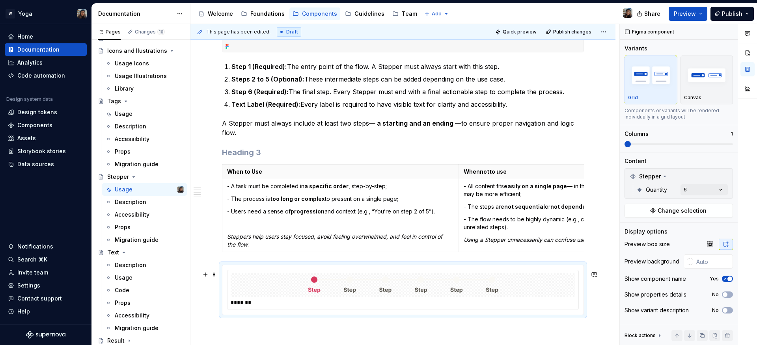
scroll to position [375, 0]
click at [224, 151] on h3 at bounding box center [403, 153] width 362 height 11
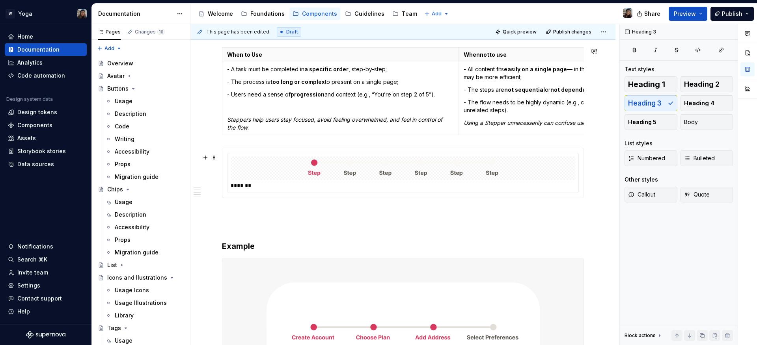
scroll to position [513, 0]
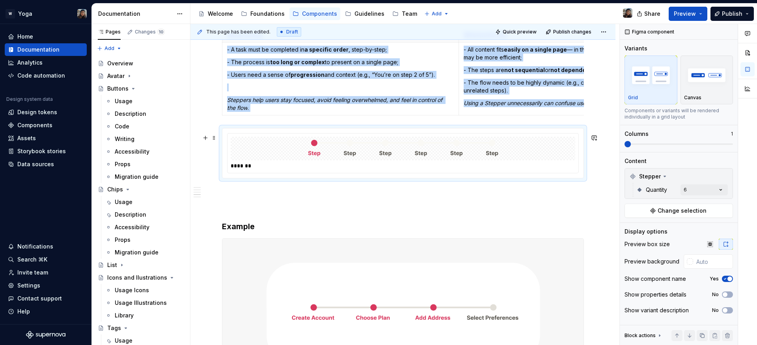
click at [397, 150] on img at bounding box center [403, 148] width 206 height 17
click at [691, 192] on div "Comments Open comments No comments yet Select ‘Comment’ from the block context …" at bounding box center [688, 185] width 137 height 322
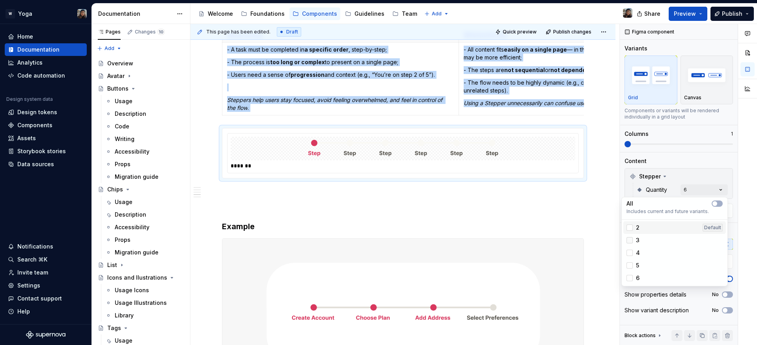
drag, startPoint x: 628, startPoint y: 232, endPoint x: 630, endPoint y: 243, distance: 10.8
click at [629, 233] on div "2 Default" at bounding box center [674, 228] width 102 height 13
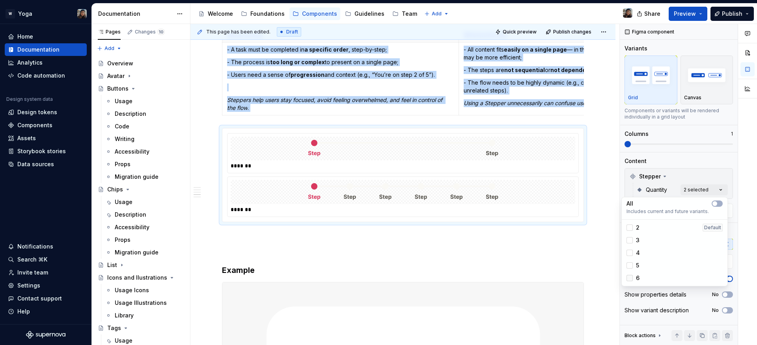
click at [629, 278] on icon at bounding box center [629, 278] width 0 height 0
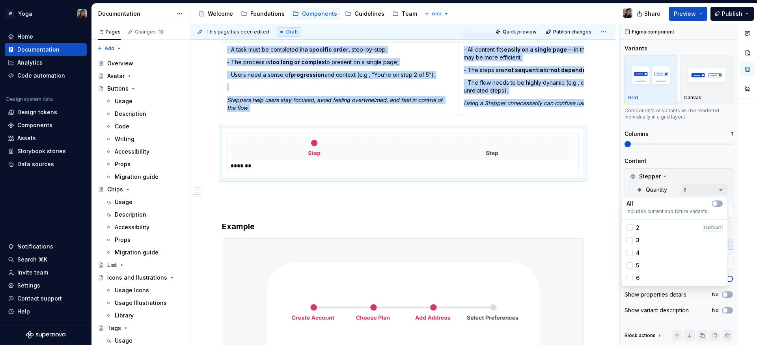
click at [404, 187] on html "W Yoga Home Documentation Analytics Code automation Design system data Design t…" at bounding box center [378, 172] width 757 height 345
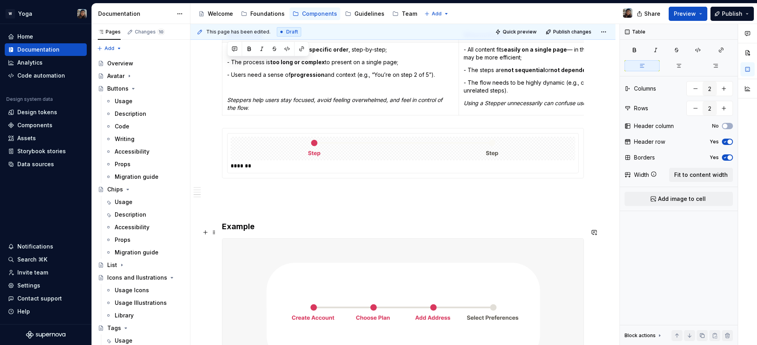
click at [250, 232] on h3 "Example" at bounding box center [403, 226] width 362 height 11
click at [208, 234] on button "button" at bounding box center [205, 232] width 11 height 11
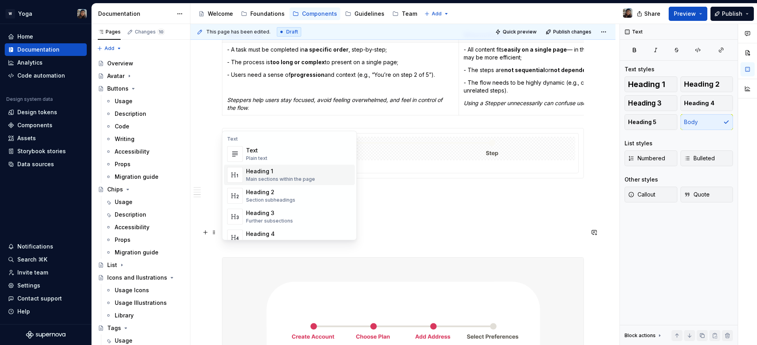
click at [249, 174] on div "Heading 1" at bounding box center [280, 172] width 69 height 8
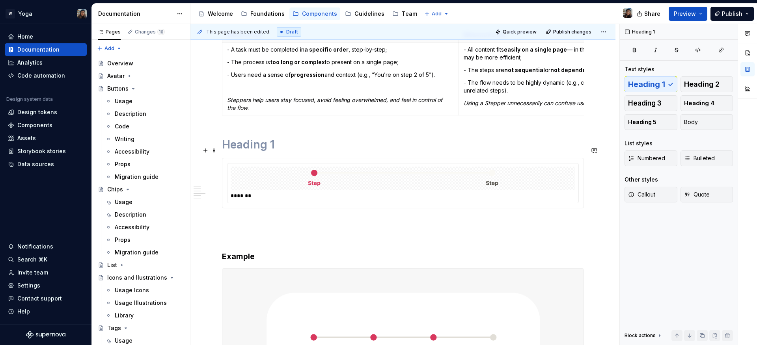
click at [240, 147] on h1 at bounding box center [403, 145] width 362 height 14
click at [251, 152] on h1 "States" at bounding box center [403, 145] width 362 height 14
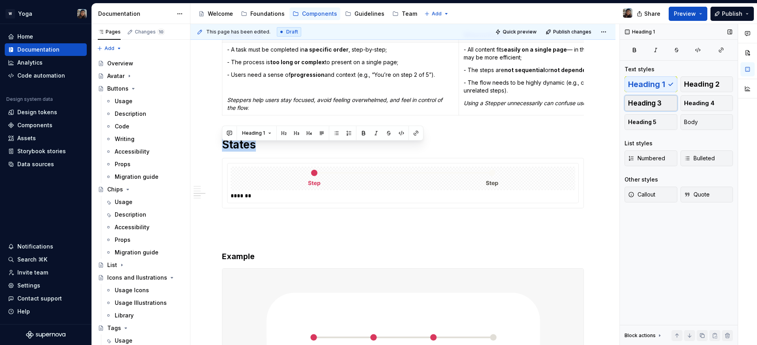
click at [659, 106] on span "Heading 3" at bounding box center [645, 103] width 34 height 8
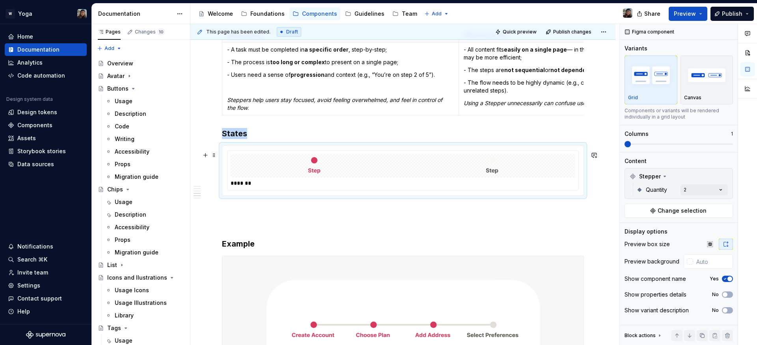
click at [337, 175] on img at bounding box center [403, 165] width 206 height 17
click at [205, 156] on button "button" at bounding box center [205, 155] width 11 height 11
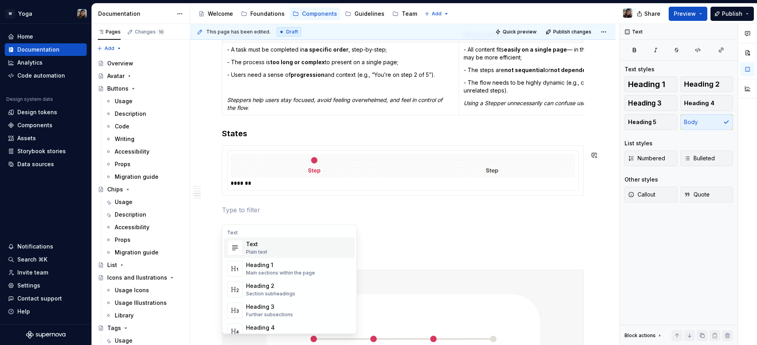
click at [195, 256] on div "This page has been edited. Draft Quick preview Publish changes Stepper Edit hea…" at bounding box center [404, 185] width 429 height 322
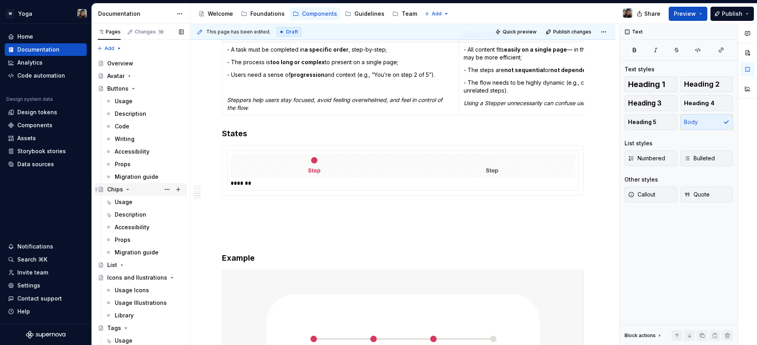
click at [112, 188] on div "Chips" at bounding box center [115, 190] width 16 height 8
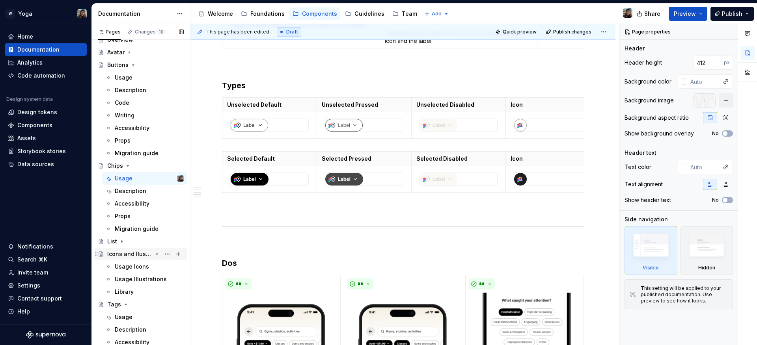
scroll to position [24, 0]
click at [132, 240] on div "List" at bounding box center [145, 240] width 76 height 11
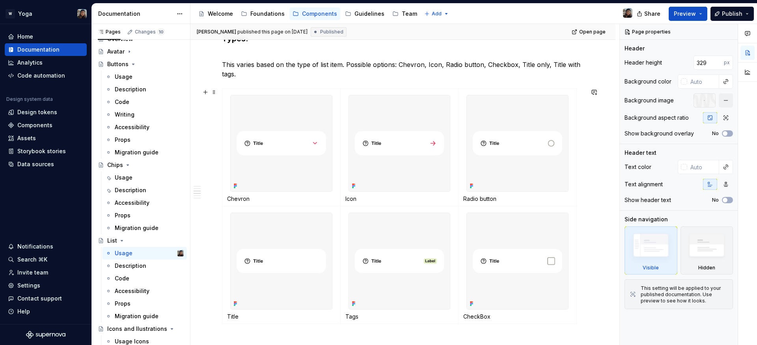
scroll to position [476, 0]
click at [213, 91] on span at bounding box center [214, 92] width 6 height 11
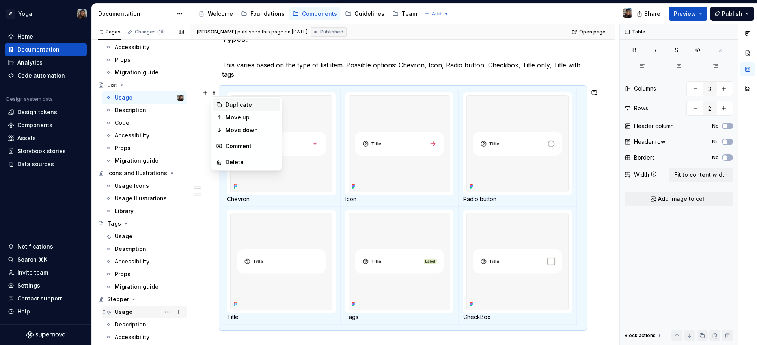
scroll to position [293, 0]
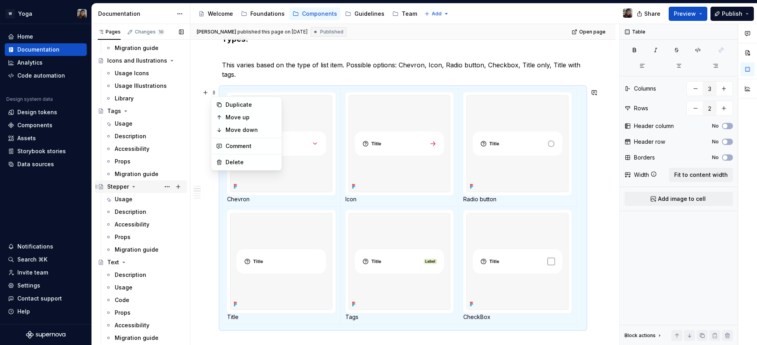
click at [145, 186] on div "Stepper" at bounding box center [145, 186] width 76 height 11
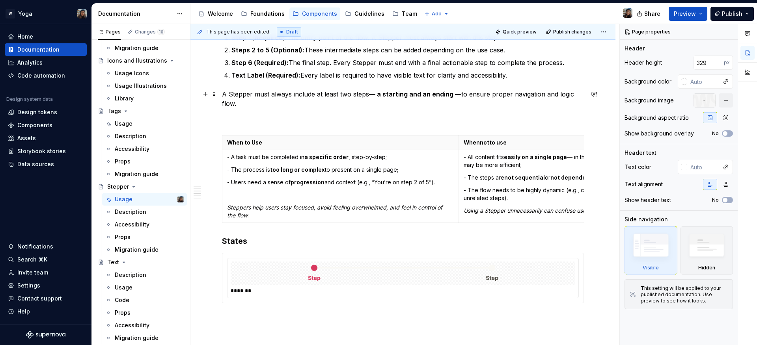
scroll to position [409, 0]
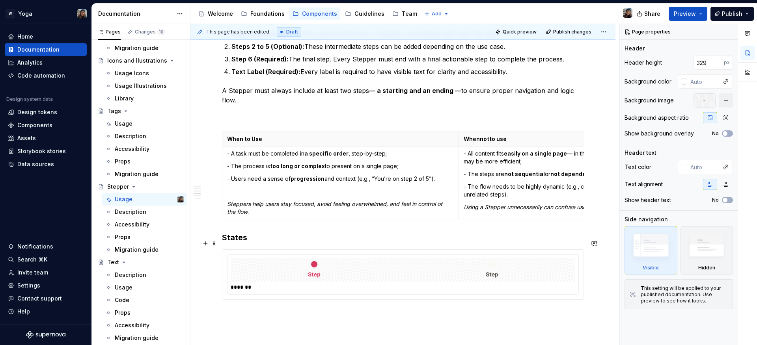
click at [335, 243] on h3 "States" at bounding box center [403, 237] width 362 height 11
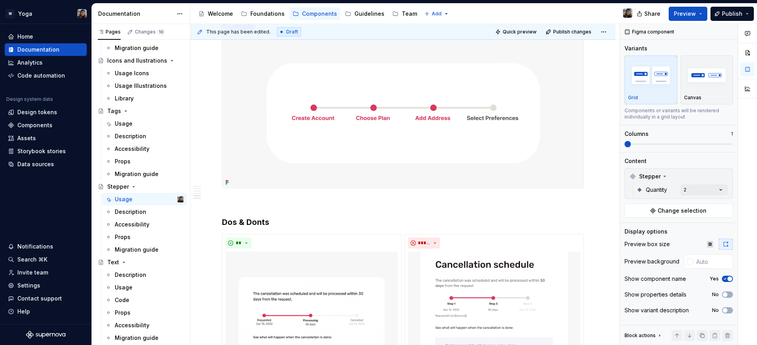
scroll to position [438, 0]
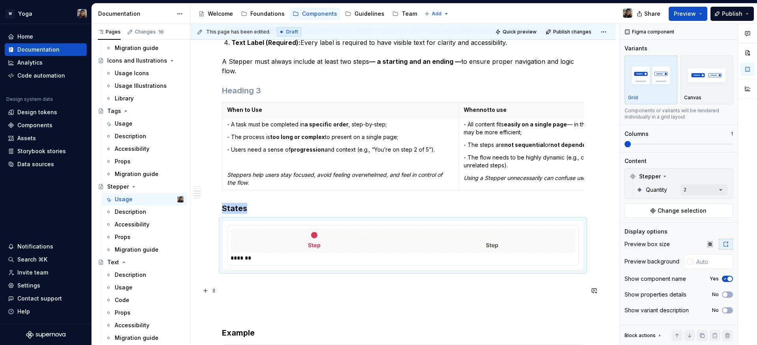
click at [261, 287] on p at bounding box center [403, 284] width 362 height 9
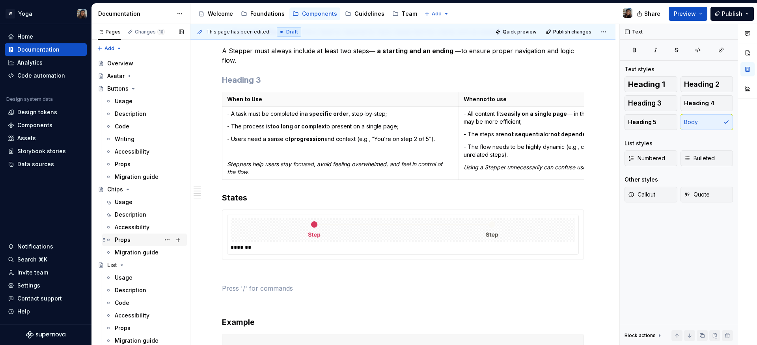
scroll to position [23, 0]
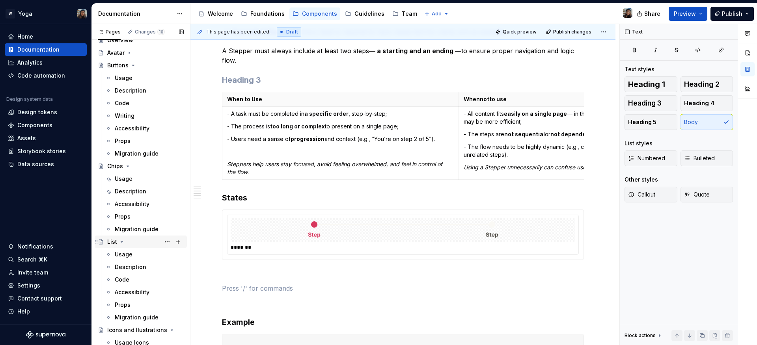
click at [111, 240] on div "List" at bounding box center [112, 242] width 10 height 8
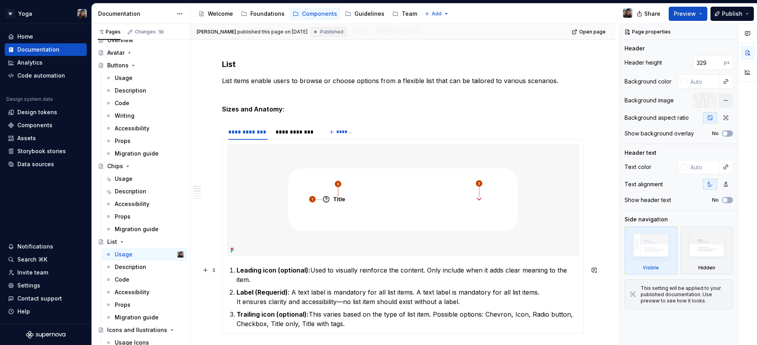
scroll to position [462, 0]
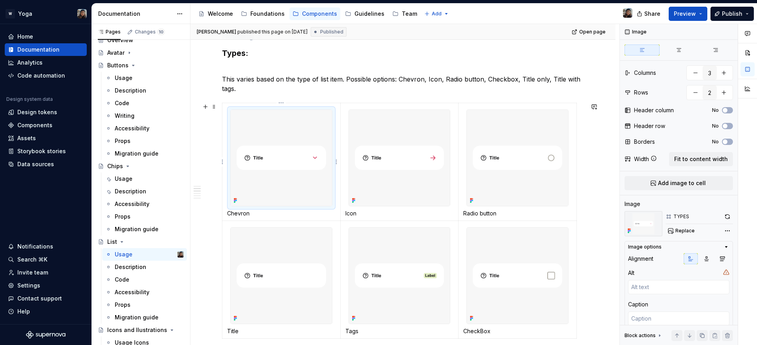
click at [315, 190] on img at bounding box center [281, 158] width 101 height 96
click at [225, 110] on td "Chevron" at bounding box center [281, 162] width 118 height 118
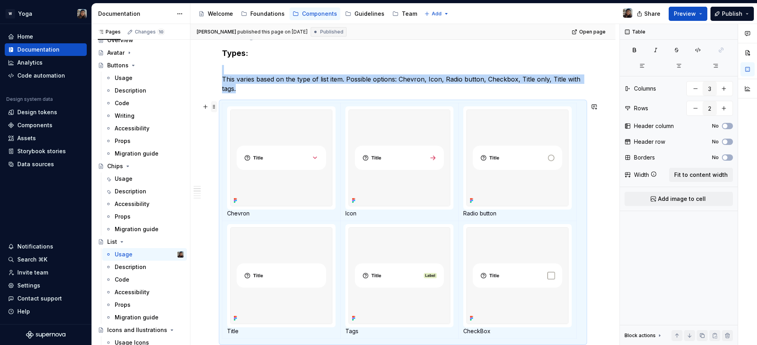
click at [214, 107] on span at bounding box center [214, 106] width 6 height 11
click at [257, 106] on td "Chevron" at bounding box center [281, 162] width 118 height 118
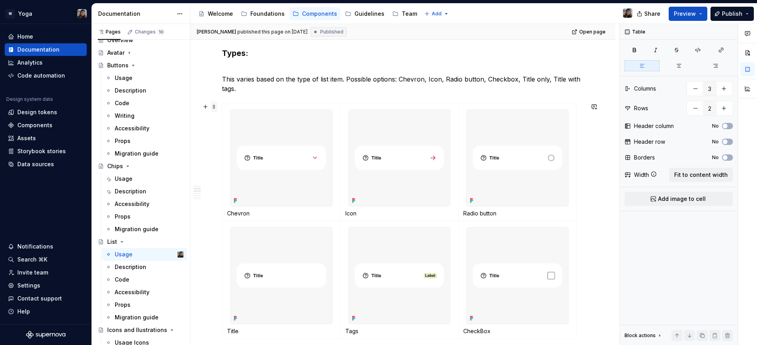
click at [211, 106] on span at bounding box center [214, 106] width 6 height 11
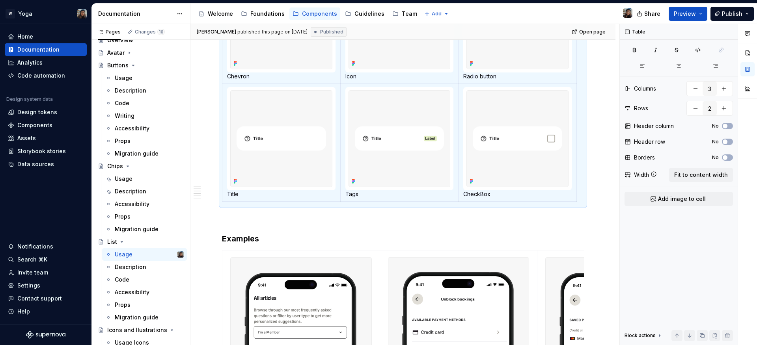
scroll to position [330, 0]
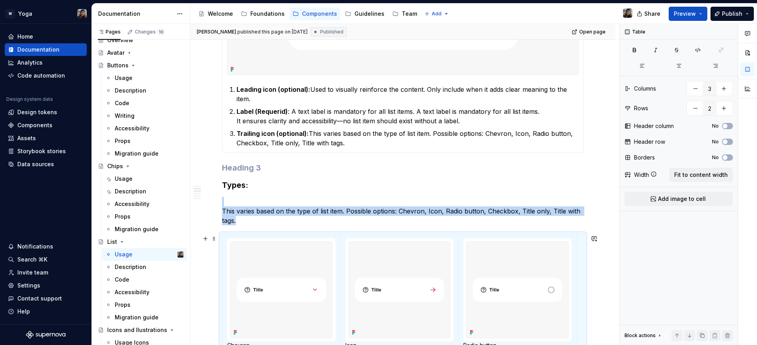
copy p "This varies based on the type of list item. Possible options: Chevron, Icon, Ra…"
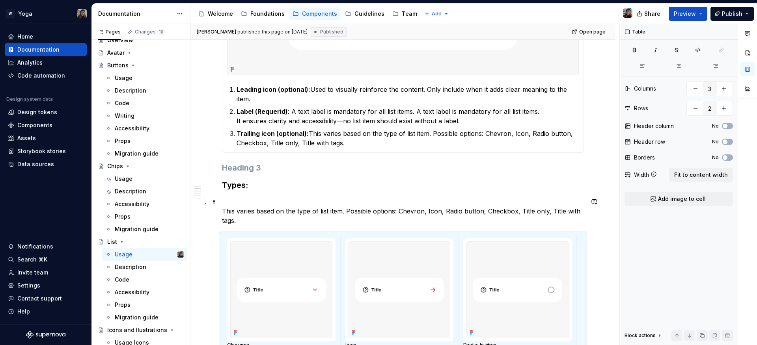
click at [307, 220] on p "This varies based on the type of list item. Possible options: Chevron, Icon, Ra…" at bounding box center [403, 211] width 362 height 28
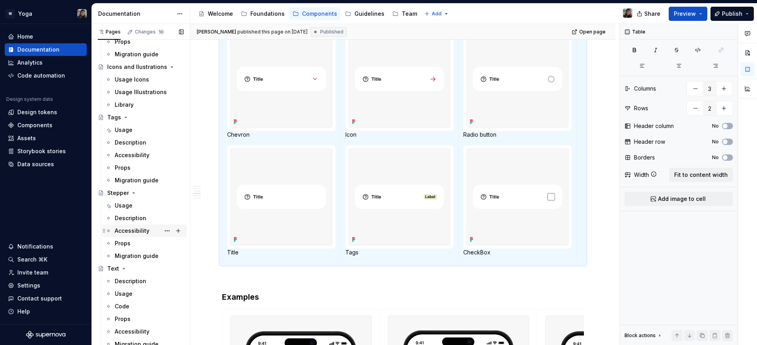
scroll to position [299, 0]
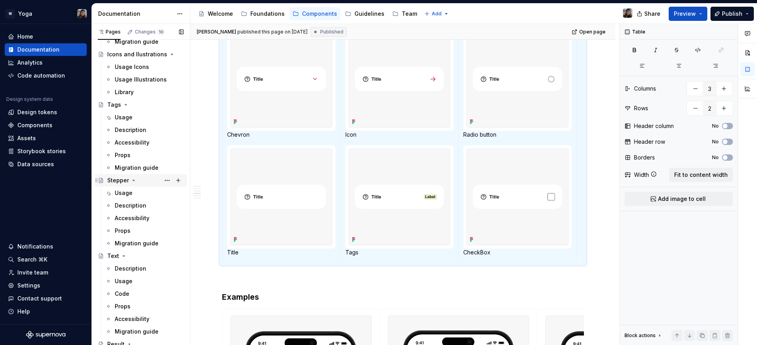
click at [115, 184] on div "Stepper" at bounding box center [145, 180] width 76 height 11
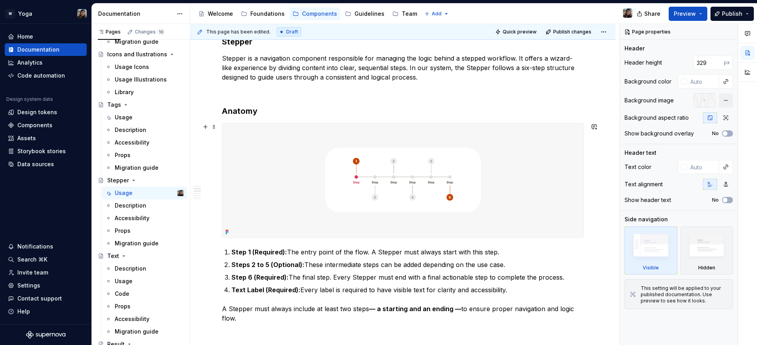
scroll to position [255, 0]
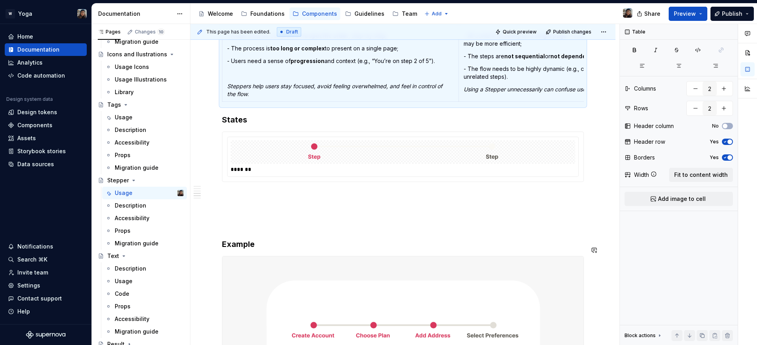
scroll to position [525, 0]
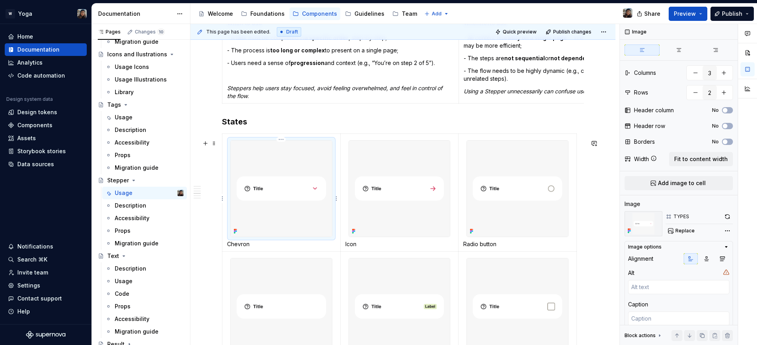
click at [276, 203] on img at bounding box center [281, 189] width 101 height 96
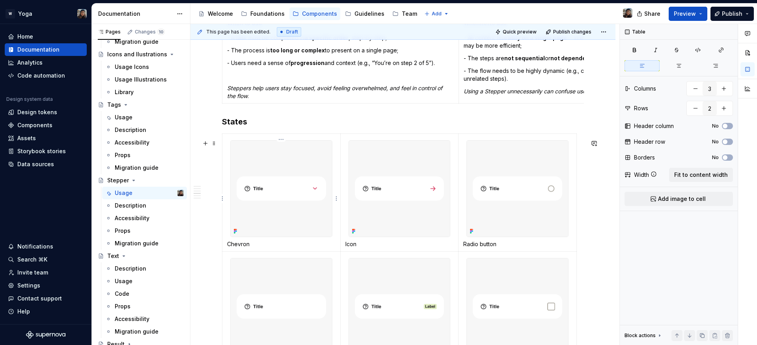
click at [236, 248] on p "Chevron" at bounding box center [281, 244] width 108 height 8
click at [271, 199] on img at bounding box center [281, 189] width 101 height 96
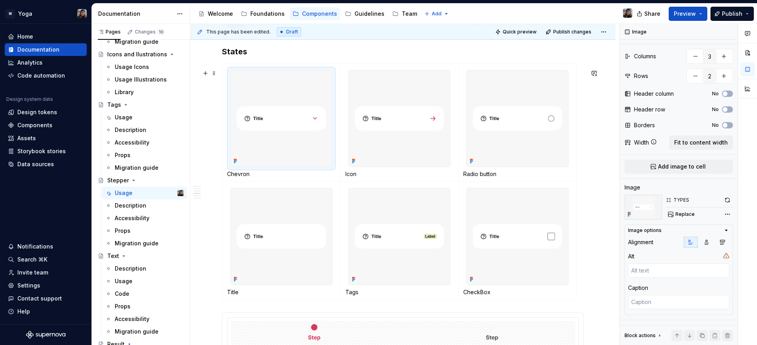
scroll to position [594, 0]
type textarea "*"
click at [723, 215] on div "Comments Open comments No comments yet Select ‘Comment’ from the block context …" at bounding box center [688, 185] width 137 height 322
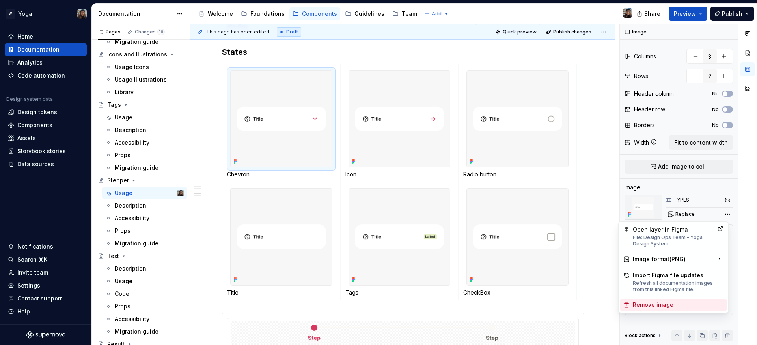
click at [653, 300] on div "Remove image" at bounding box center [673, 305] width 106 height 13
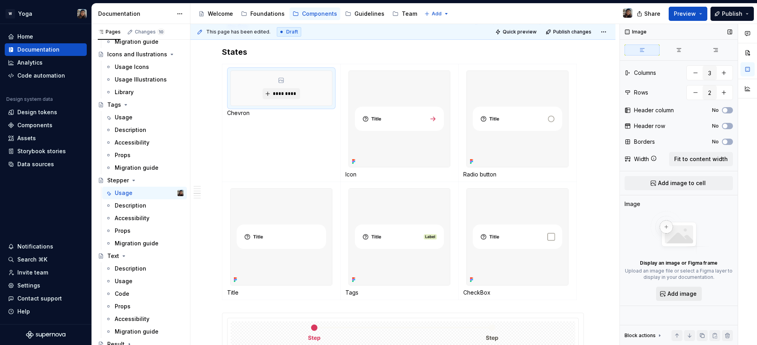
click at [671, 297] on span "Add image" at bounding box center [681, 294] width 29 height 8
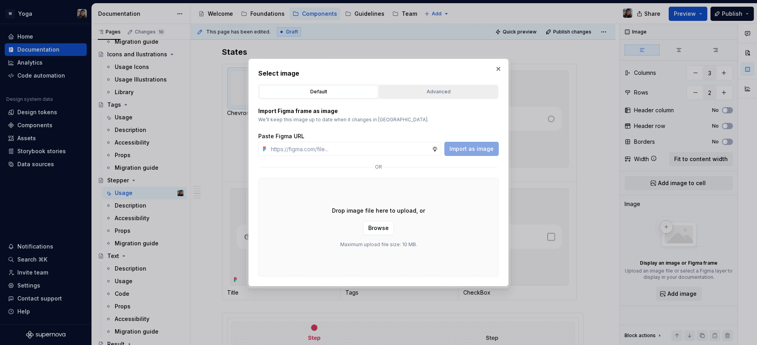
click at [472, 89] on div "Advanced" at bounding box center [439, 92] width 114 height 8
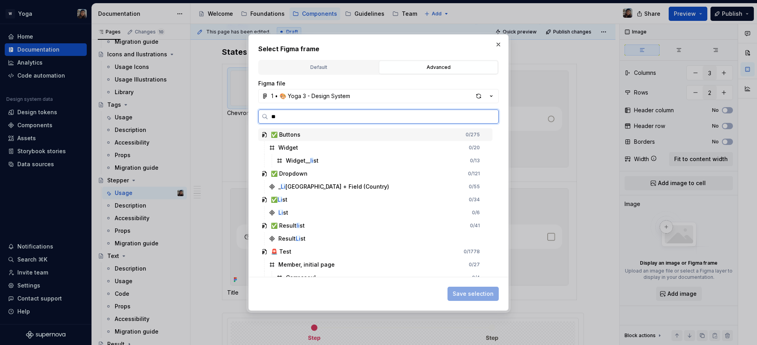
type input "*"
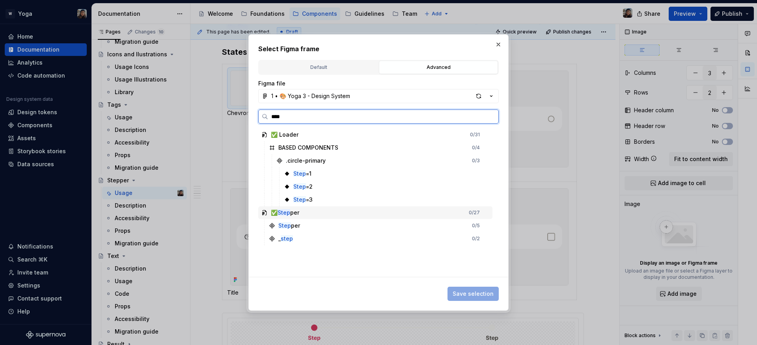
click at [325, 216] on div "✅ Step per 0 / 27" at bounding box center [375, 213] width 234 height 13
click at [400, 233] on div "_ step 0 / 2" at bounding box center [379, 239] width 227 height 13
click at [395, 223] on div "Step per 0 / 5" at bounding box center [379, 226] width 227 height 13
click at [287, 229] on div "Step per" at bounding box center [289, 226] width 22 height 8
click at [276, 211] on div "✅ Step per" at bounding box center [285, 213] width 28 height 8
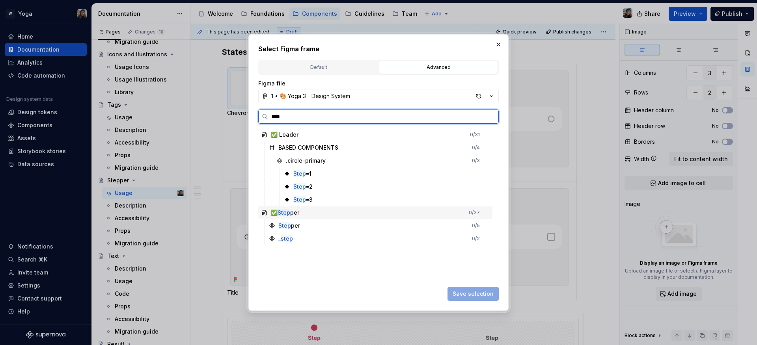
drag, startPoint x: 261, startPoint y: 211, endPoint x: 296, endPoint y: 222, distance: 36.9
click at [268, 216] on div "✅ Step per 0 / 27" at bounding box center [375, 213] width 234 height 13
click at [318, 227] on div "Step per 0 / 5" at bounding box center [379, 226] width 227 height 13
click at [318, 164] on div ".circle-primary" at bounding box center [306, 161] width 40 height 8
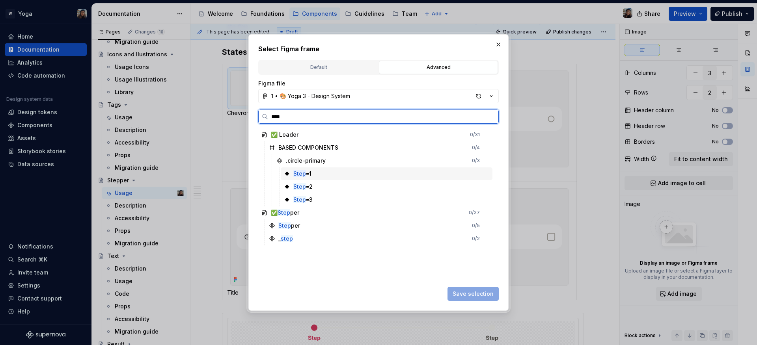
click at [314, 173] on div "Step =1" at bounding box center [387, 174] width 212 height 13
click at [290, 229] on div "Step per" at bounding box center [289, 226] width 22 height 8
click at [317, 226] on div "Step per 0 / 5" at bounding box center [379, 226] width 227 height 13
drag, startPoint x: 413, startPoint y: 225, endPoint x: 425, endPoint y: 225, distance: 12.6
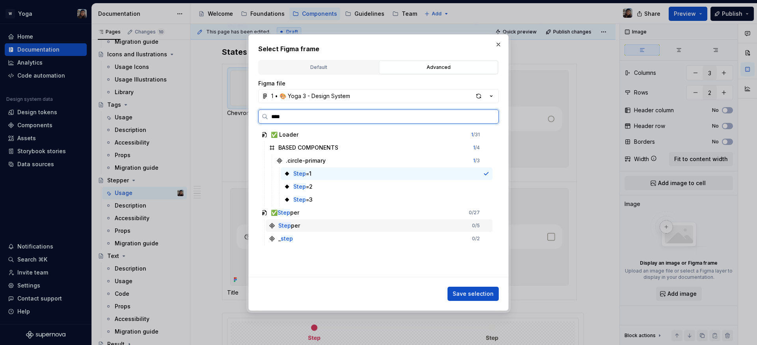
click at [413, 225] on div "Step per 0 / 5" at bounding box center [379, 226] width 227 height 13
click at [472, 225] on div "0 / 5" at bounding box center [476, 226] width 8 height 6
click at [387, 157] on div ".circle-primary 1 / 3" at bounding box center [382, 161] width 219 height 13
click at [387, 144] on div "BASED COMPONENTS 1 / 4" at bounding box center [379, 147] width 227 height 13
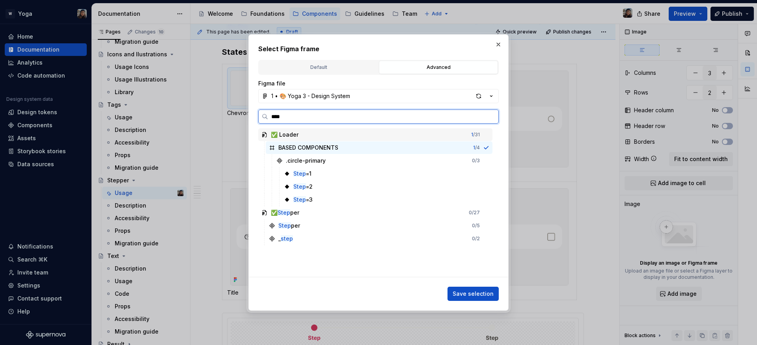
click at [388, 131] on div "✅ Loader 1 / 31" at bounding box center [375, 134] width 234 height 13
click at [395, 216] on div "✅ Step per 0 / 27" at bounding box center [375, 213] width 234 height 13
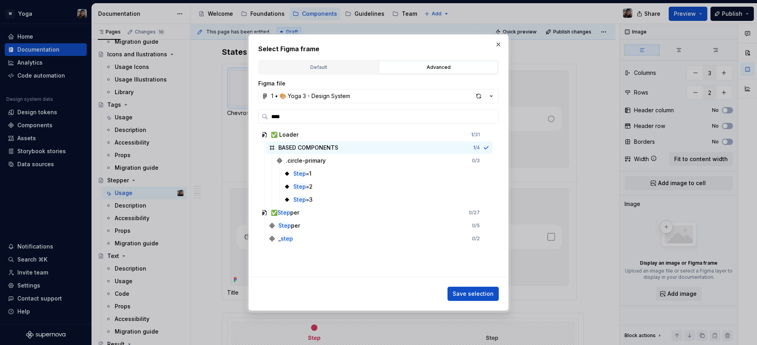
click at [257, 207] on div "Select Figma frame Default Advanced Import Figma frame as image We’ll keep this…" at bounding box center [378, 172] width 260 height 277
click at [307, 117] on input "****" at bounding box center [383, 117] width 230 height 8
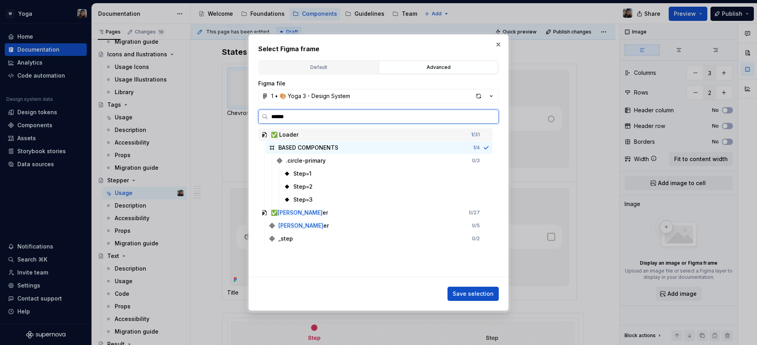
type input "*******"
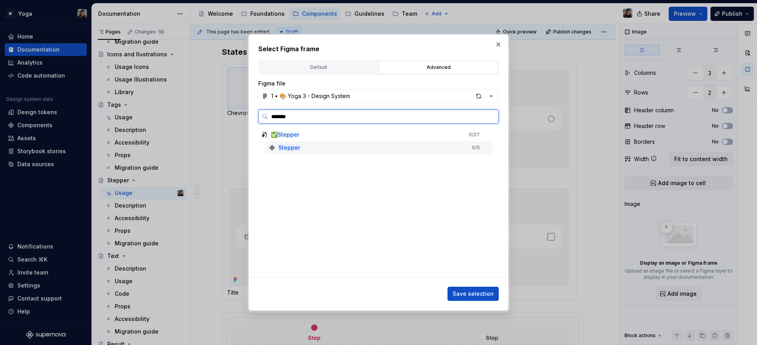
click at [311, 146] on div "Stepper 0 / 5" at bounding box center [379, 147] width 227 height 13
click at [290, 133] on mark "Stepper" at bounding box center [288, 134] width 22 height 7
click at [268, 134] on div "✅ Stepper" at bounding box center [280, 135] width 38 height 8
click at [271, 135] on div "✅ Stepper" at bounding box center [285, 135] width 28 height 8
drag, startPoint x: 270, startPoint y: 135, endPoint x: 295, endPoint y: 135, distance: 24.4
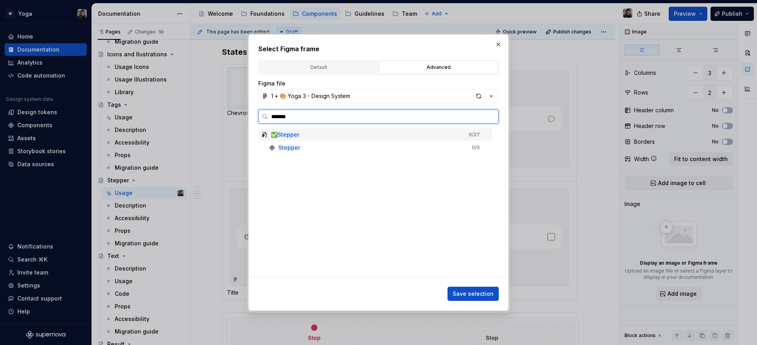
click at [271, 135] on div "✅ Stepper" at bounding box center [285, 135] width 28 height 8
drag, startPoint x: 333, startPoint y: 135, endPoint x: 358, endPoint y: 156, distance: 32.8
click at [334, 136] on div "✅ Stepper 0 / 27" at bounding box center [375, 134] width 234 height 13
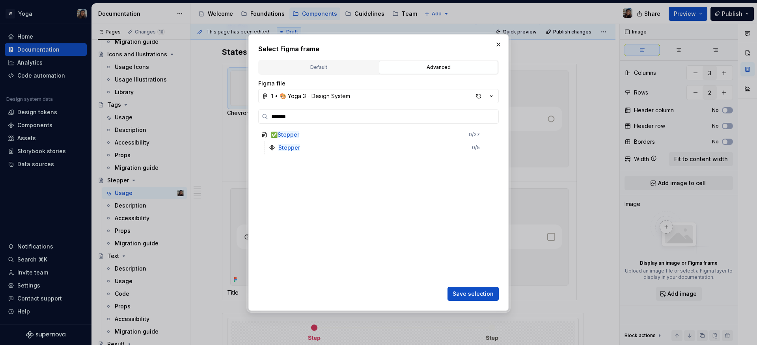
click at [479, 291] on span "Save selection" at bounding box center [472, 294] width 41 height 8
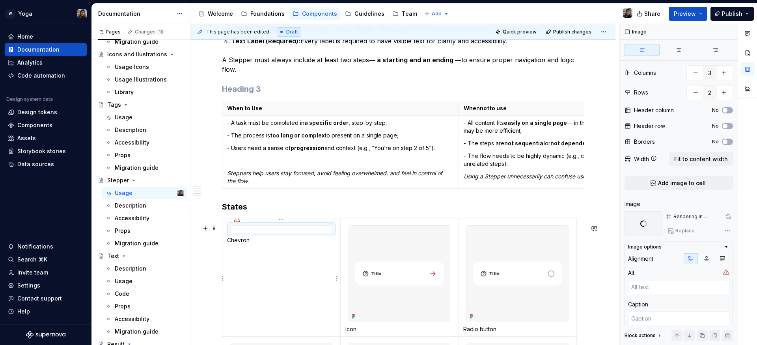
scroll to position [446, 0]
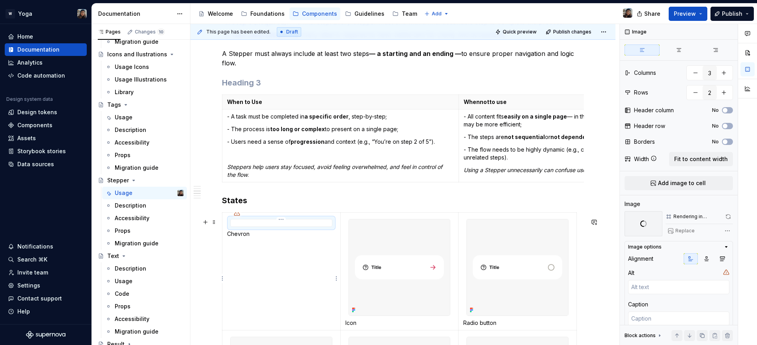
type textarea "*"
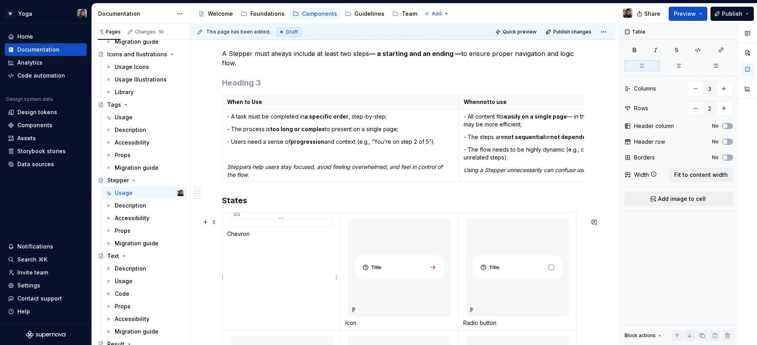
click at [276, 238] on p "Chevron" at bounding box center [281, 234] width 108 height 8
click at [270, 259] on td "Chevron" at bounding box center [281, 272] width 118 height 118
click at [203, 220] on button "button" at bounding box center [205, 222] width 11 height 11
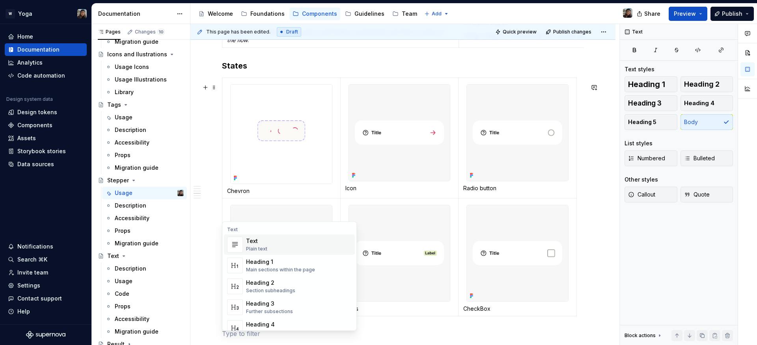
scroll to position [618, 0]
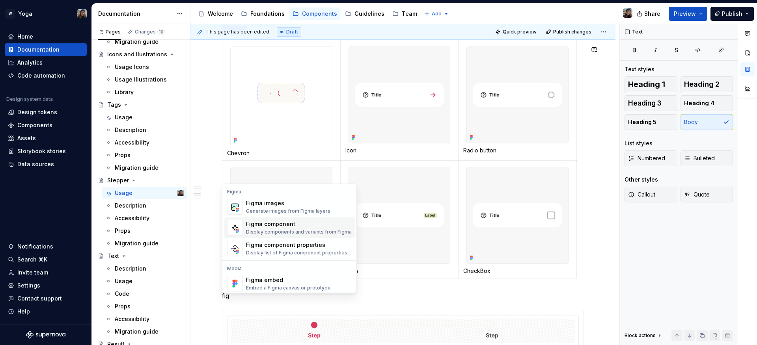
drag, startPoint x: 274, startPoint y: 233, endPoint x: 270, endPoint y: 236, distance: 4.6
click at [271, 235] on div "Display components and variants from Figma" at bounding box center [299, 232] width 106 height 6
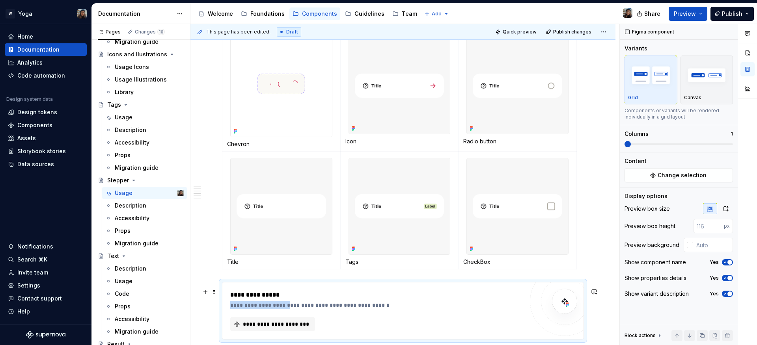
scroll to position [629, 0]
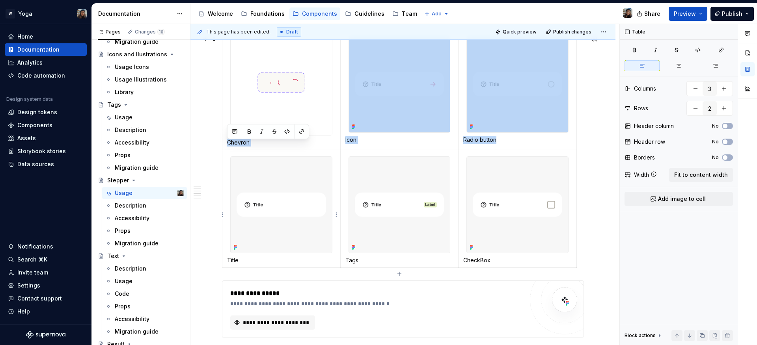
drag, startPoint x: 292, startPoint y: 309, endPoint x: 338, endPoint y: 292, distance: 48.1
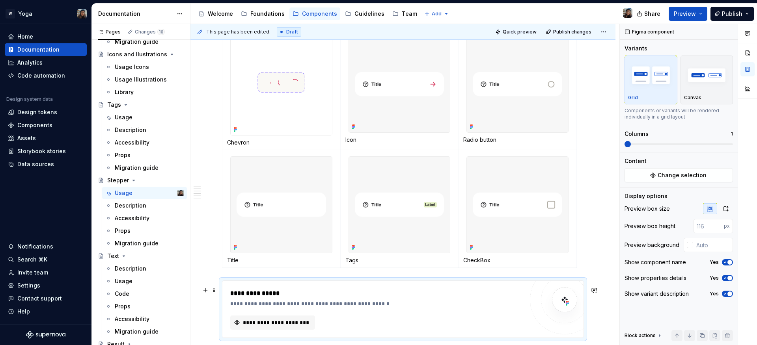
click at [338, 292] on div "**********" at bounding box center [402, 309] width 361 height 57
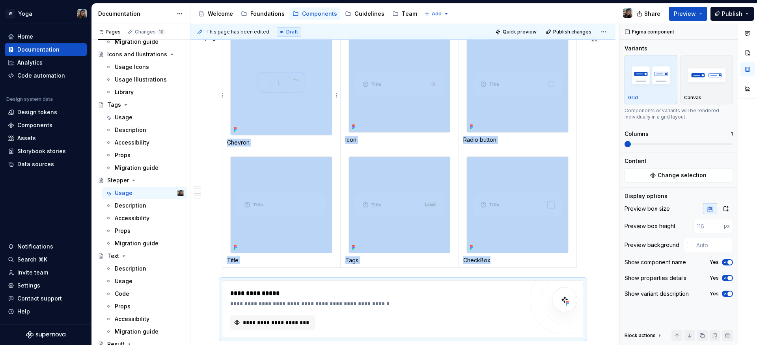
copy div "Chevron Icon Radio button Title Tags CheckBox"
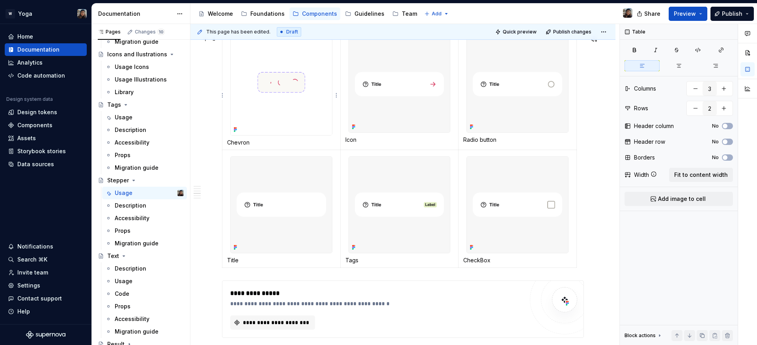
click at [334, 145] on p "Chevron" at bounding box center [281, 143] width 108 height 8
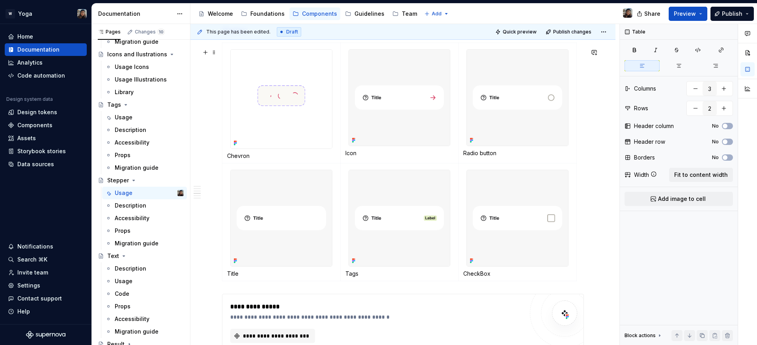
scroll to position [604, 0]
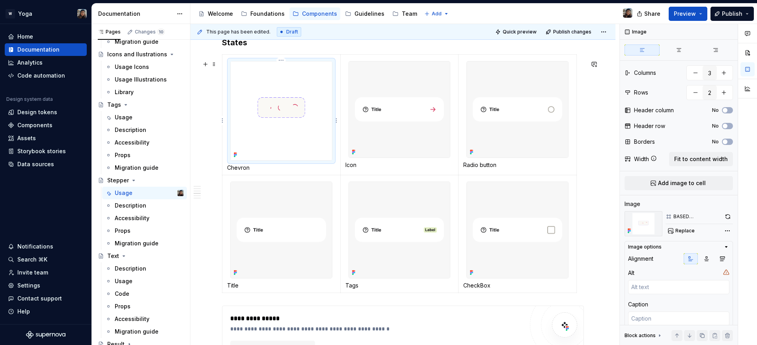
click at [251, 123] on img at bounding box center [281, 110] width 101 height 99
click at [212, 63] on span at bounding box center [214, 64] width 6 height 11
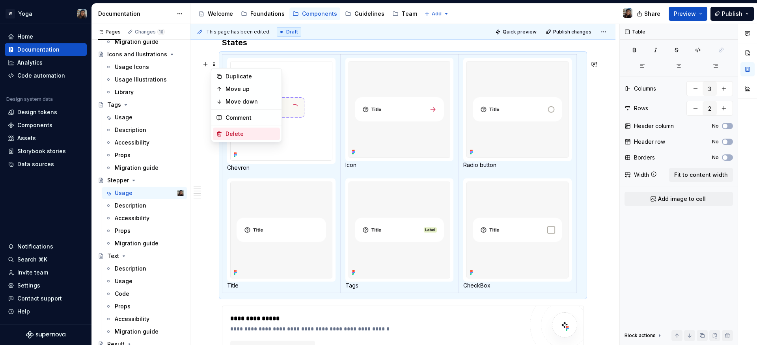
click at [227, 136] on div "Delete" at bounding box center [250, 134] width 51 height 8
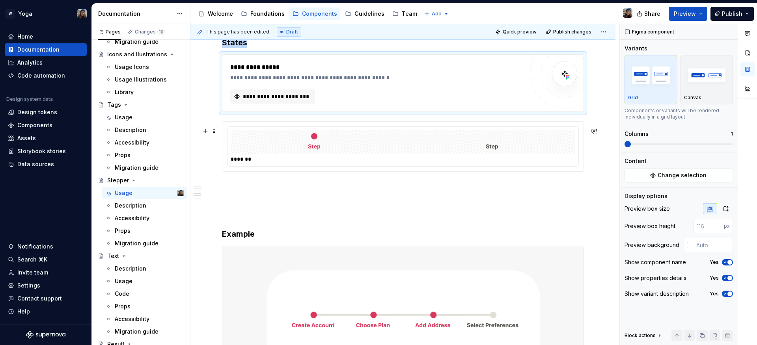
scroll to position [583, 0]
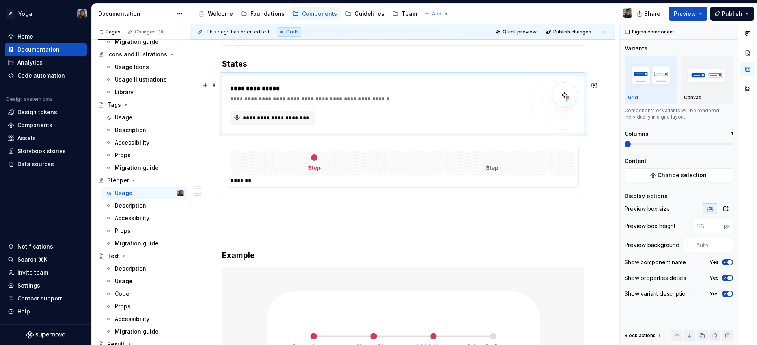
click at [262, 103] on div "**********" at bounding box center [376, 99] width 293 height 8
click at [216, 86] on span at bounding box center [214, 85] width 6 height 11
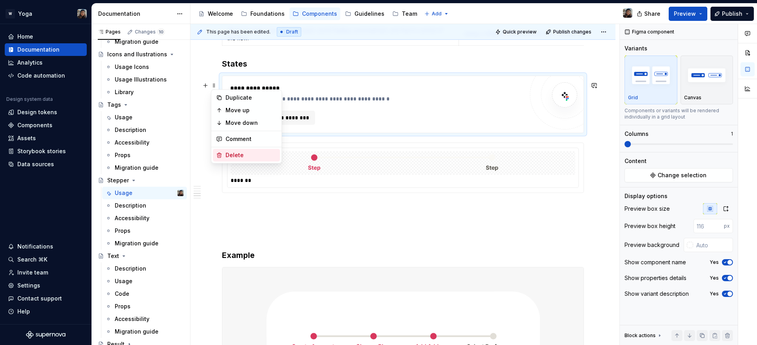
click at [233, 152] on div "Delete" at bounding box center [250, 155] width 51 height 8
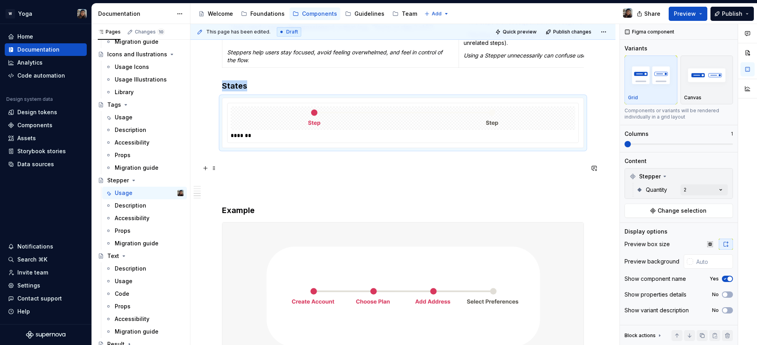
scroll to position [559, 0]
click at [354, 149] on div "*******" at bounding box center [402, 125] width 361 height 50
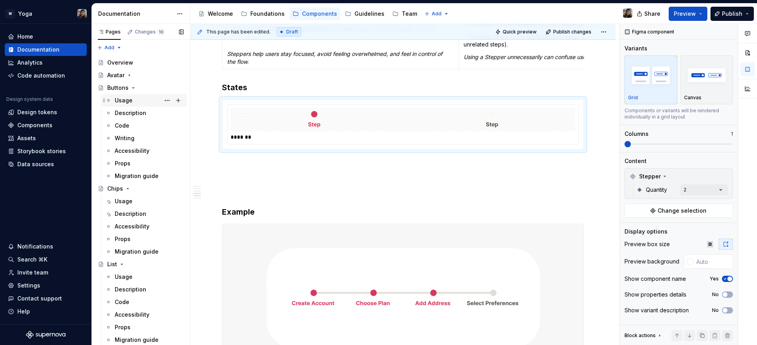
scroll to position [0, 0]
click at [141, 93] on div "Buttons" at bounding box center [145, 88] width 76 height 11
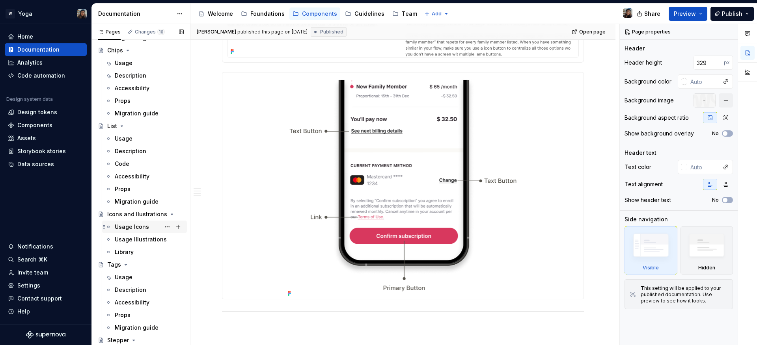
scroll to position [260, 0]
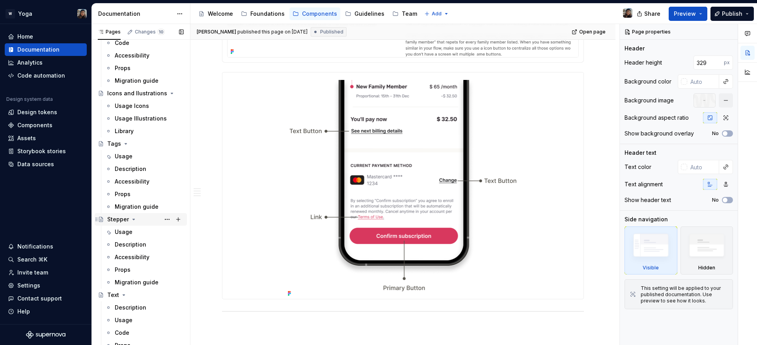
click at [146, 222] on div "Stepper" at bounding box center [145, 219] width 76 height 11
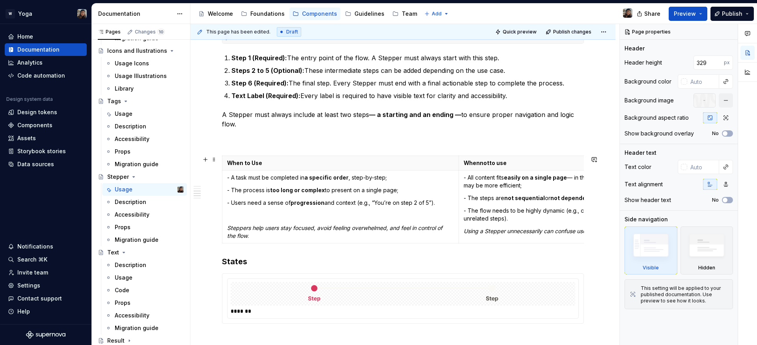
scroll to position [451, 0]
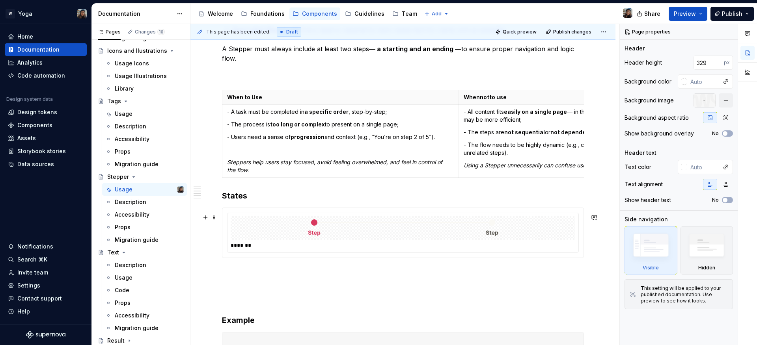
type textarea "*"
click at [307, 237] on img at bounding box center [403, 228] width 206 height 17
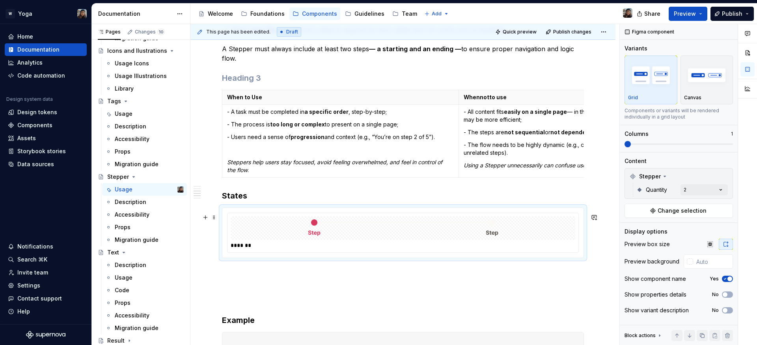
click at [248, 247] on div "*******" at bounding box center [403, 246] width 344 height 8
click at [283, 240] on div at bounding box center [403, 228] width 344 height 24
copy h3 "States"
click at [308, 226] on img at bounding box center [403, 228] width 206 height 17
copy h3 "States"
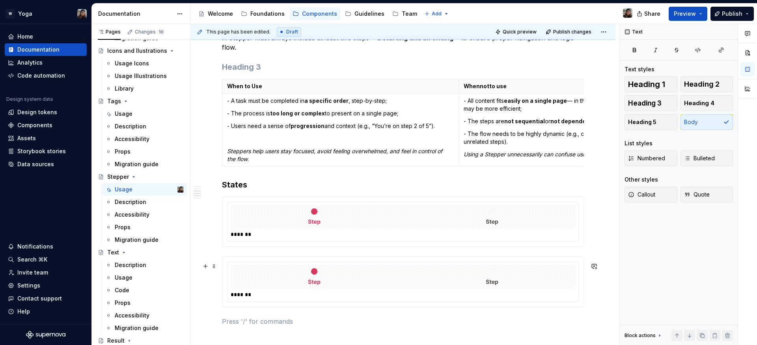
scroll to position [474, 0]
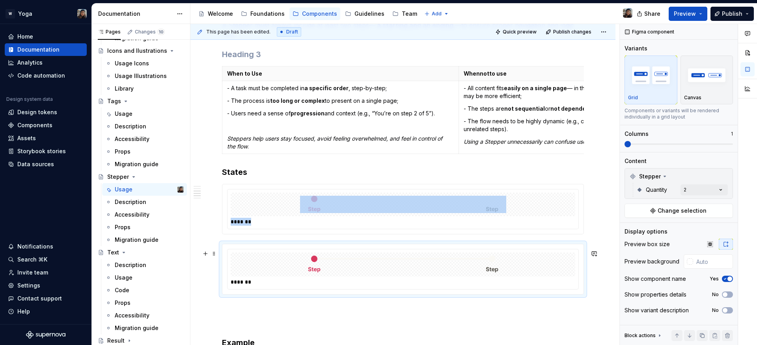
click at [361, 264] on img at bounding box center [403, 264] width 206 height 17
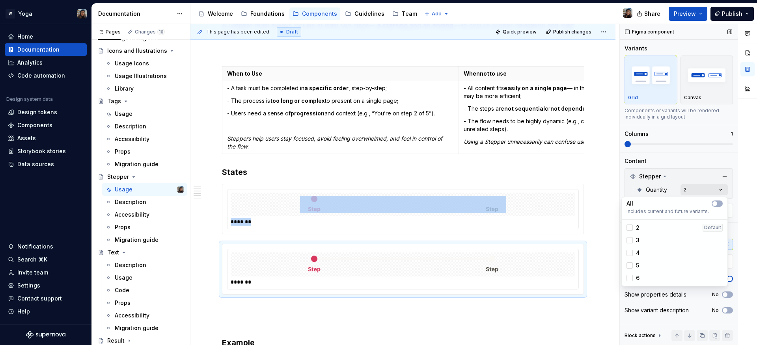
click at [698, 185] on div "Comments Open comments No comments yet Select ‘Comment’ from the block context …" at bounding box center [688, 185] width 137 height 322
click at [676, 238] on div "3" at bounding box center [674, 240] width 96 height 8
click at [629, 228] on icon at bounding box center [629, 228] width 0 height 0
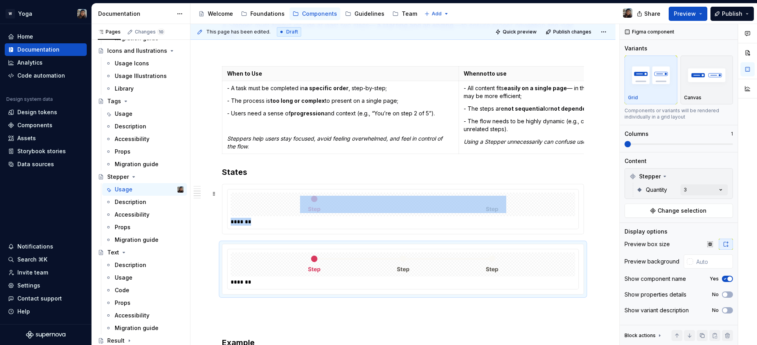
click at [535, 219] on html "W Yoga Home Documentation Analytics Code automation Design system data Design t…" at bounding box center [378, 172] width 757 height 345
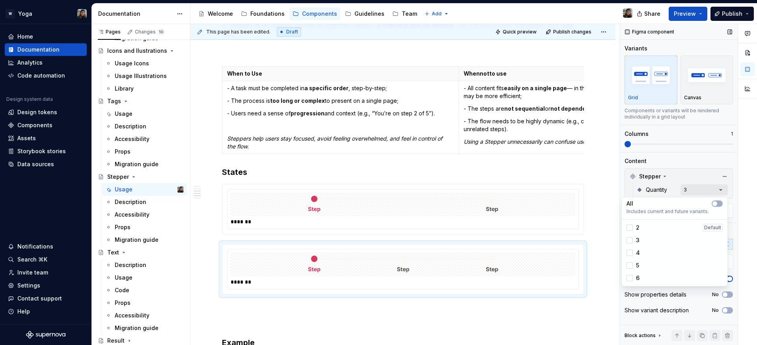
click at [693, 186] on div "Comments Open comments No comments yet Select ‘Comment’ from the block context …" at bounding box center [688, 185] width 137 height 322
click at [723, 205] on div "All Includes current and future variants." at bounding box center [674, 208] width 102 height 19
click at [720, 205] on span "button" at bounding box center [719, 203] width 5 height 5
click at [658, 182] on div "Comments Open comments No comments yet Select ‘Comment’ from the block context …" at bounding box center [688, 185] width 137 height 322
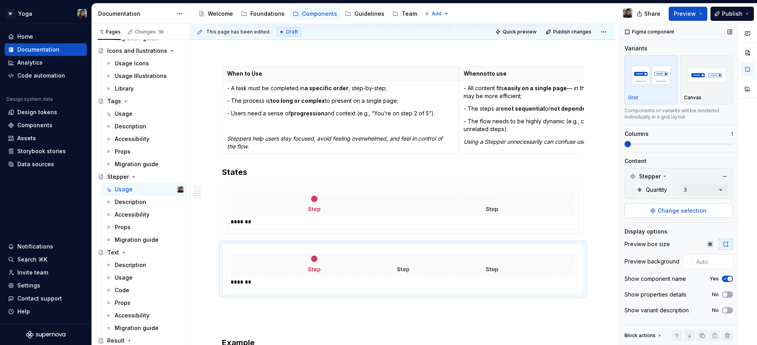
click at [671, 204] on button "Change selection" at bounding box center [678, 211] width 108 height 14
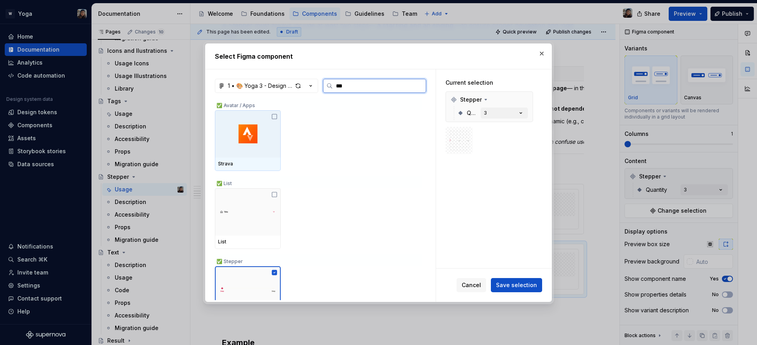
type input "****"
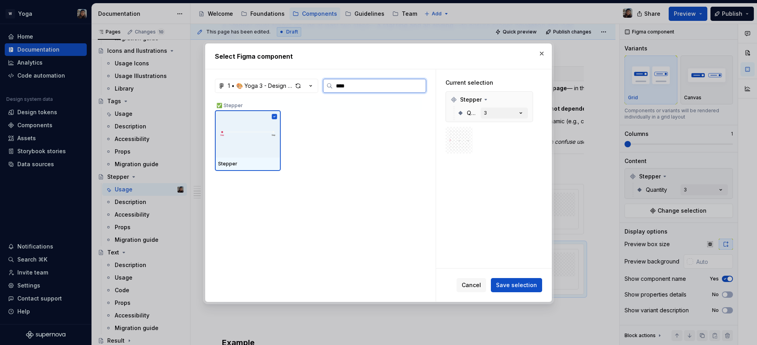
click at [242, 139] on img at bounding box center [248, 133] width 60 height 17
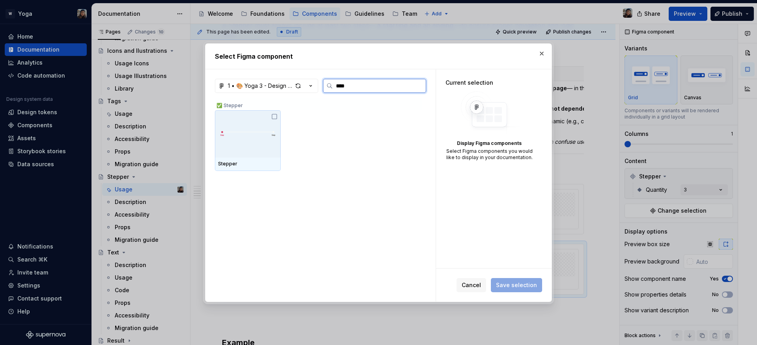
click at [242, 139] on img at bounding box center [248, 133] width 60 height 17
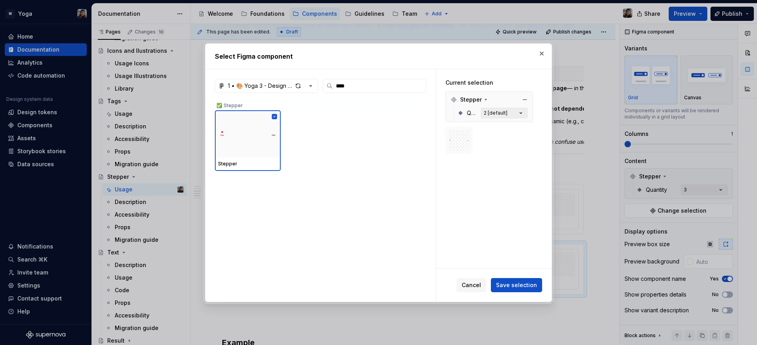
click at [496, 109] on button "2 [default]" at bounding box center [503, 113] width 47 height 11
click at [493, 111] on div "2 [default]" at bounding box center [496, 113] width 24 height 6
click at [495, 110] on div "2 [default]" at bounding box center [496, 113] width 24 height 6
click at [543, 53] on button "button" at bounding box center [541, 53] width 11 height 11
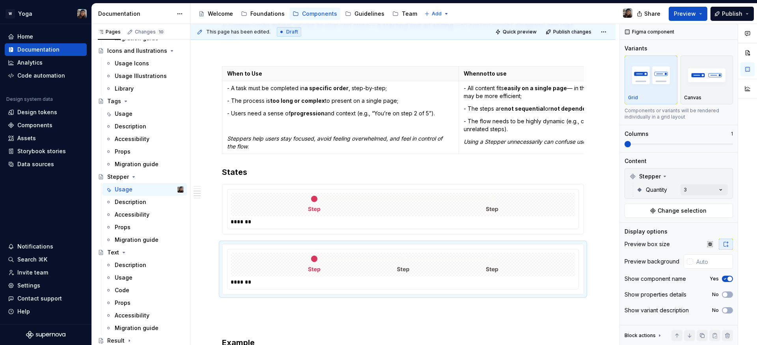
type textarea "*"
click at [289, 187] on div "*******" at bounding box center [403, 209] width 362 height 50
click at [376, 235] on div "*******" at bounding box center [403, 209] width 362 height 50
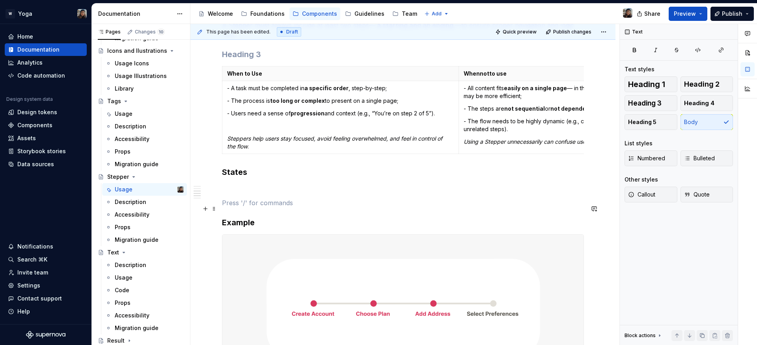
click at [288, 208] on p at bounding box center [403, 202] width 362 height 9
click at [229, 192] on p at bounding box center [403, 188] width 362 height 9
click at [317, 194] on p at bounding box center [403, 188] width 362 height 9
click at [296, 194] on p at bounding box center [403, 188] width 362 height 9
click at [214, 194] on span at bounding box center [214, 194] width 6 height 11
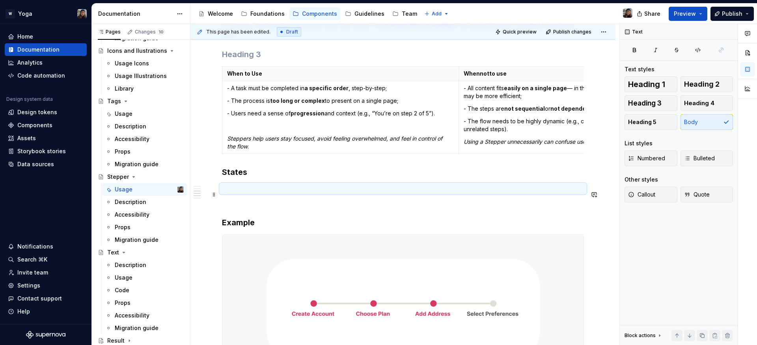
click at [277, 194] on p at bounding box center [403, 188] width 362 height 9
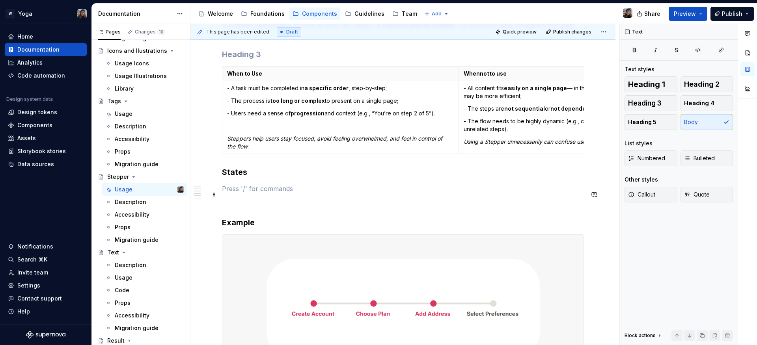
click at [231, 192] on p at bounding box center [403, 188] width 362 height 9
click at [222, 208] on p at bounding box center [403, 202] width 362 height 9
click at [202, 208] on button "button" at bounding box center [205, 208] width 11 height 11
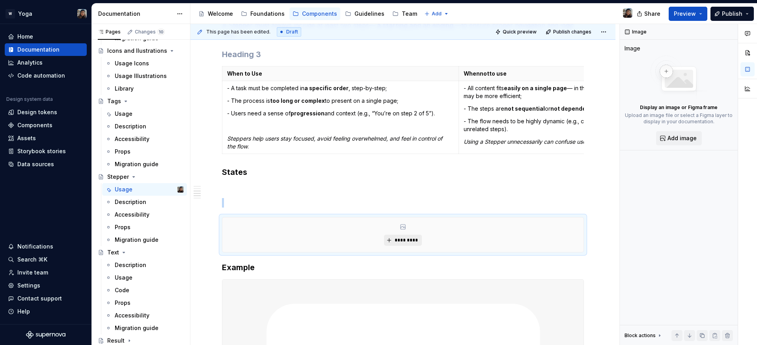
type textarea "*"
click at [401, 244] on span "*********" at bounding box center [406, 240] width 24 height 6
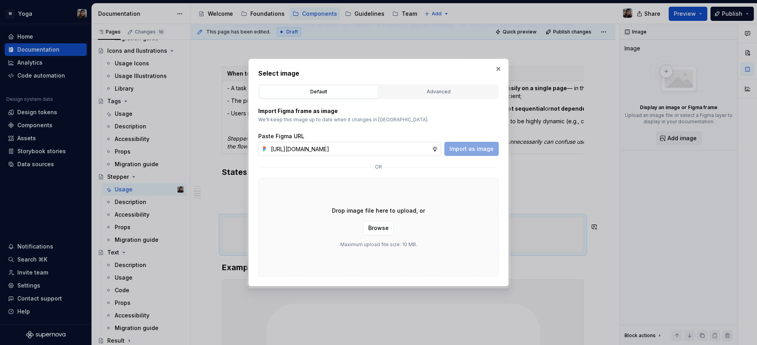
scroll to position [0, 228]
type input "https://www.figma.com/design/bNeABNsS8GtpJVwh6rmi5p/Design-Ops-Team---Yoga-Desi…"
click at [452, 146] on span "Import as image" at bounding box center [471, 149] width 44 height 8
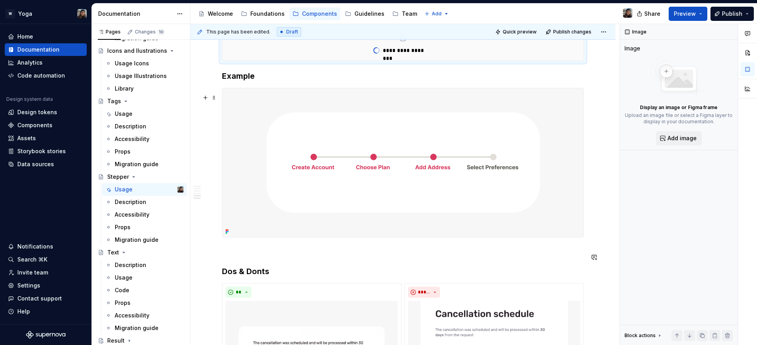
scroll to position [615, 0]
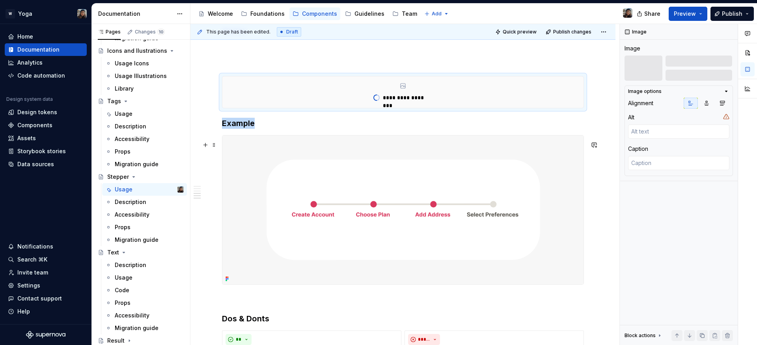
click at [384, 200] on img at bounding box center [402, 210] width 361 height 149
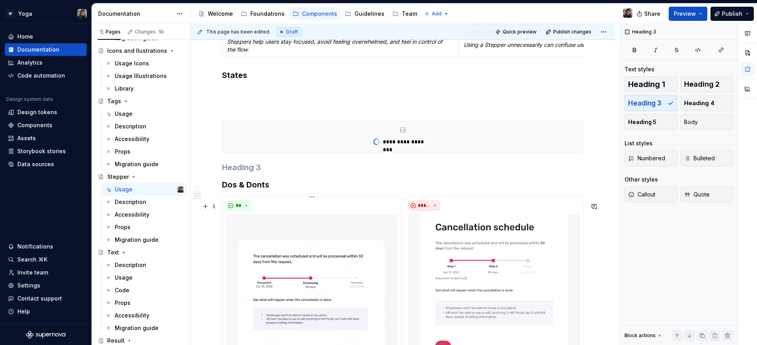
scroll to position [569, 0]
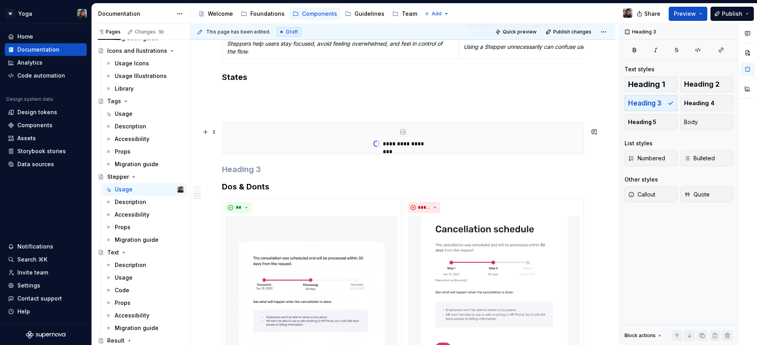
click at [281, 126] on div "**********" at bounding box center [403, 138] width 362 height 32
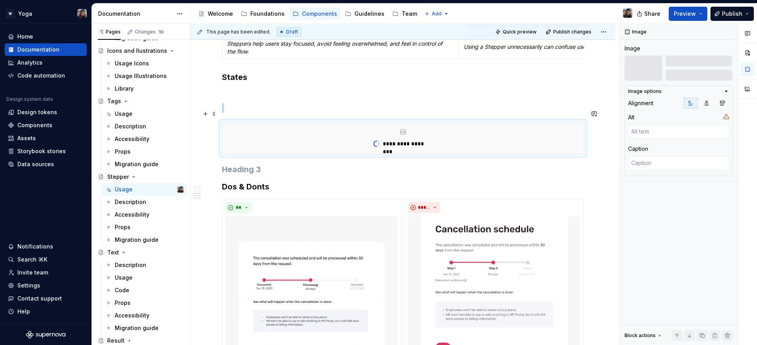
click at [285, 113] on p at bounding box center [403, 107] width 362 height 9
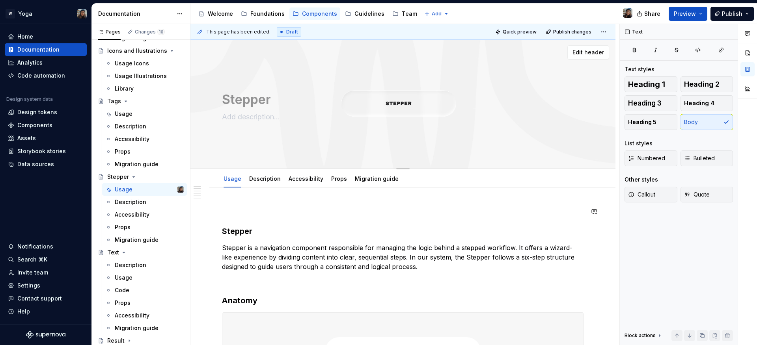
scroll to position [0, 0]
click at [255, 177] on link "Description" at bounding box center [265, 179] width 32 height 7
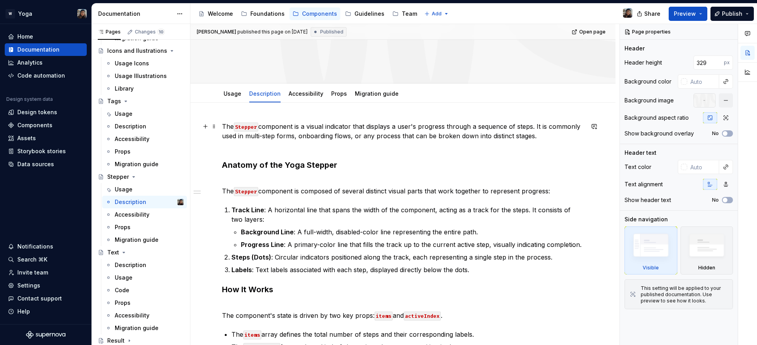
scroll to position [92, 0]
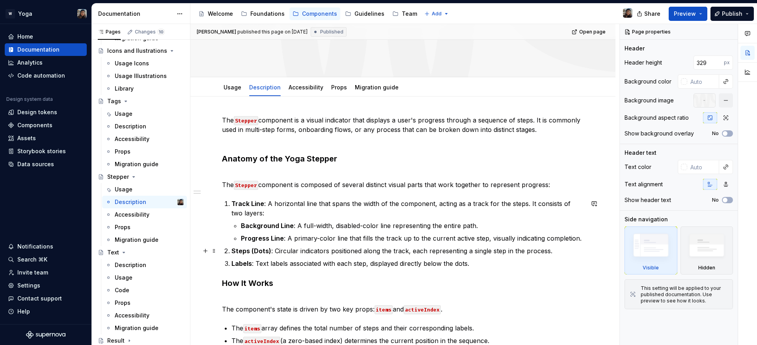
click at [306, 256] on ol "Track Line : A horizontal line that spans the width of the component, acting as…" at bounding box center [407, 233] width 352 height 69
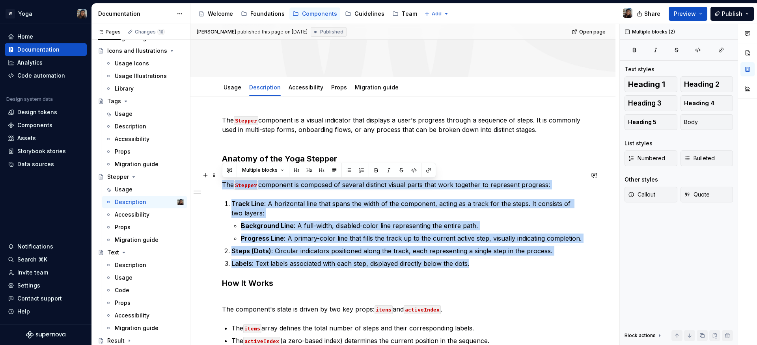
drag, startPoint x: 484, startPoint y: 260, endPoint x: 218, endPoint y: 182, distance: 276.8
click at [218, 182] on div "The Stepper component is a visual indicator that displays a user's progress thr…" at bounding box center [402, 295] width 425 height 397
copy div "The Stepper component is composed of several distinct visual parts that work to…"
click at [233, 84] on link "Usage" at bounding box center [232, 87] width 18 height 7
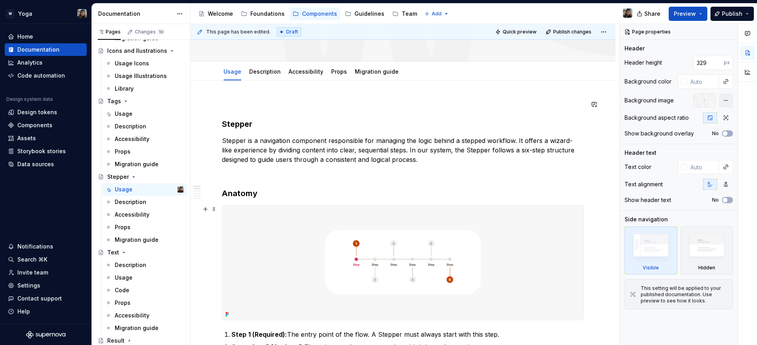
scroll to position [235, 0]
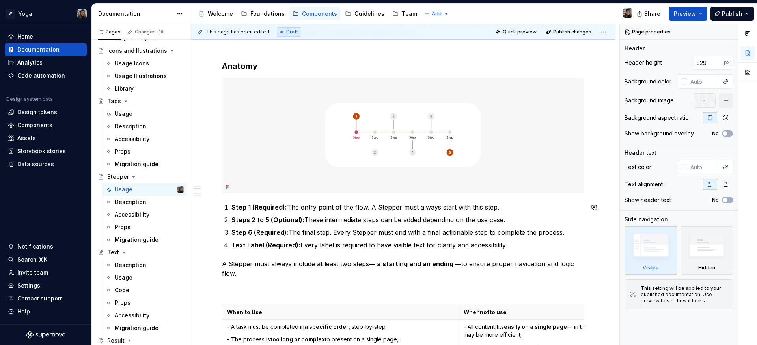
drag, startPoint x: 448, startPoint y: 258, endPoint x: 445, endPoint y: 256, distance: 4.3
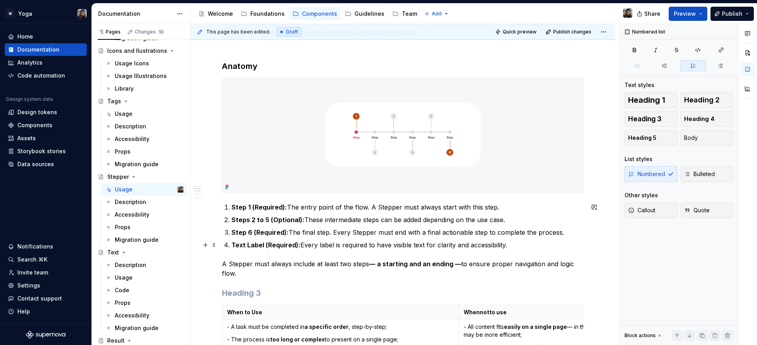
click at [513, 244] on p "Text Label (Required): Every label is required to have visible text for clarity…" at bounding box center [407, 244] width 352 height 9
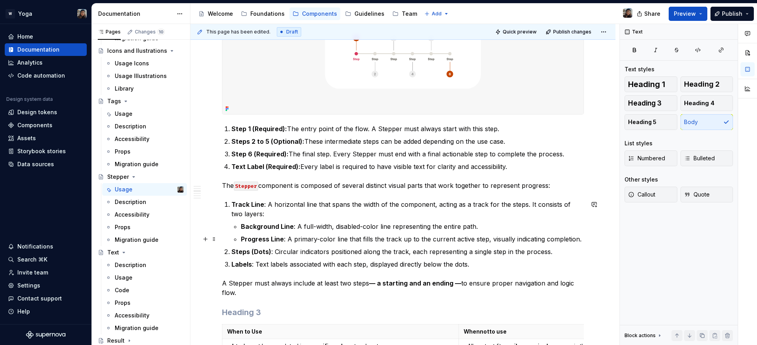
scroll to position [313, 0]
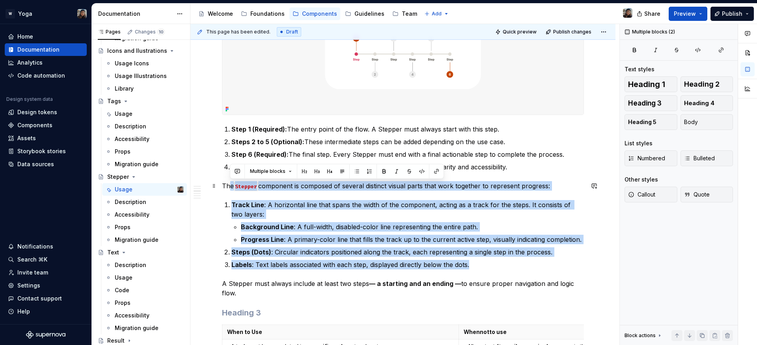
drag, startPoint x: 478, startPoint y: 264, endPoint x: 213, endPoint y: 190, distance: 275.3
type textarea "*"
click at [445, 213] on p "Track Line : A horizontal line that spans the width of the component, acting as…" at bounding box center [407, 209] width 352 height 19
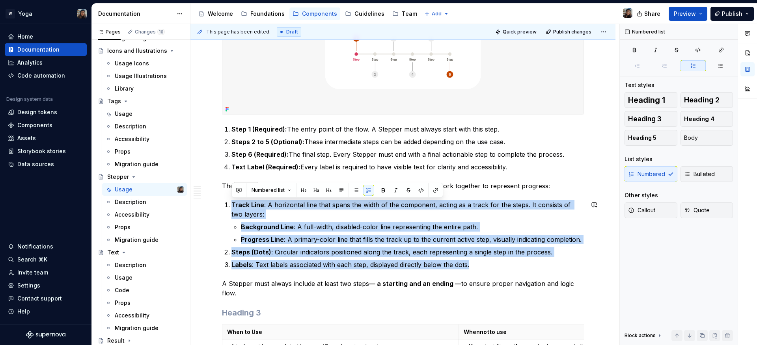
drag, startPoint x: 484, startPoint y: 261, endPoint x: 491, endPoint y: 150, distance: 110.6
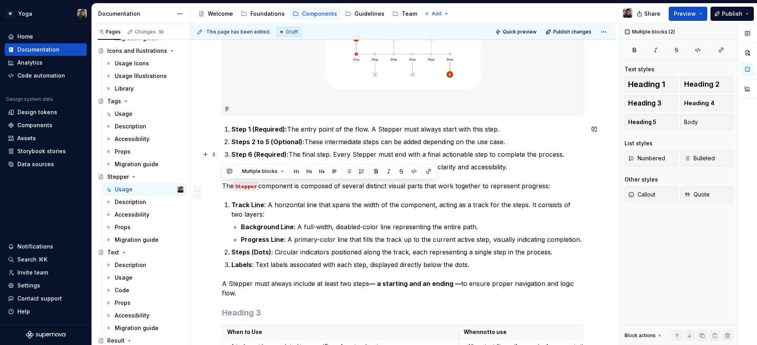
drag, startPoint x: 532, startPoint y: 150, endPoint x: 524, endPoint y: 153, distance: 8.2
click at [531, 151] on p "Step 6 (Required): The final step. Every Stepper must end with a final actionab…" at bounding box center [407, 154] width 352 height 9
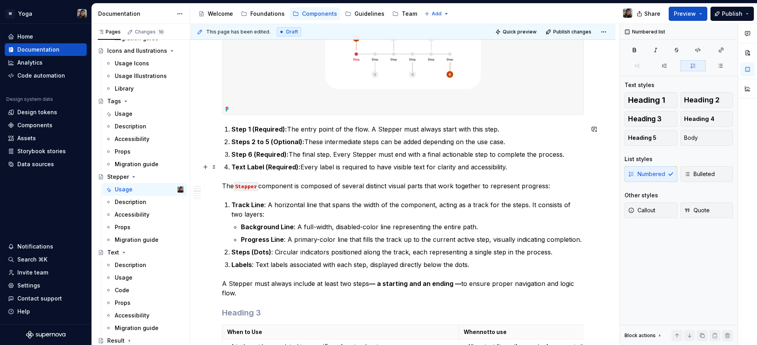
click at [519, 165] on p "Text Label (Required): Every label is required to have visible text for clarity…" at bounding box center [407, 166] width 352 height 9
click at [472, 263] on p "Labels : Text labels associated with each step, displayed directly below the do…" at bounding box center [407, 264] width 352 height 9
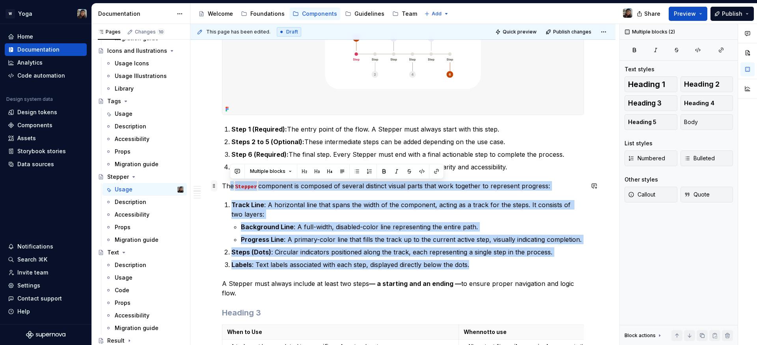
drag, startPoint x: 476, startPoint y: 267, endPoint x: 212, endPoint y: 189, distance: 274.6
click at [212, 189] on span at bounding box center [214, 186] width 6 height 11
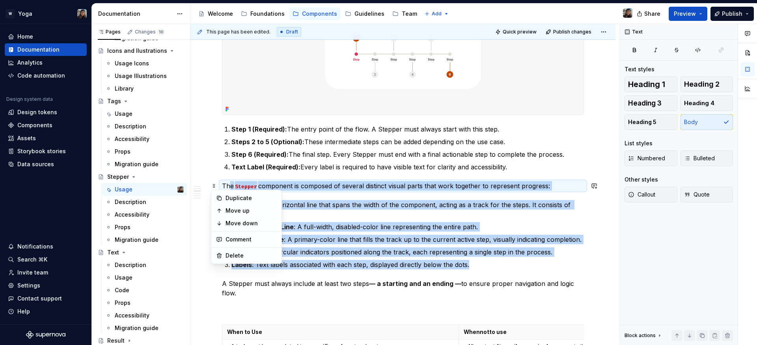
click at [233, 186] on p "The Stepper component is composed of several distinct visual parts that work to…" at bounding box center [403, 185] width 362 height 9
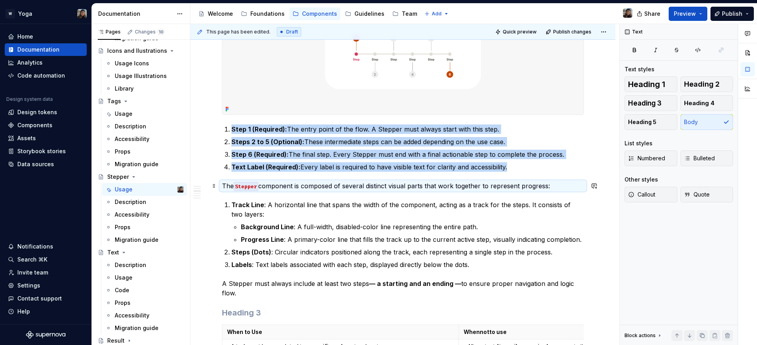
click at [244, 188] on code "Stepper" at bounding box center [246, 186] width 24 height 9
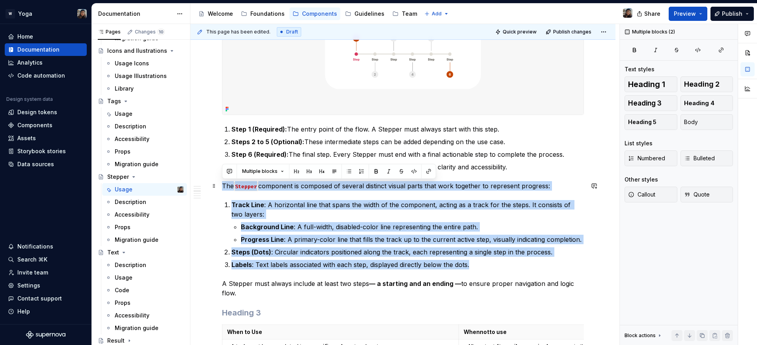
drag, startPoint x: 477, startPoint y: 268, endPoint x: 220, endPoint y: 184, distance: 271.1
copy div "The Stepper component is composed of several distinct visual parts that work to…"
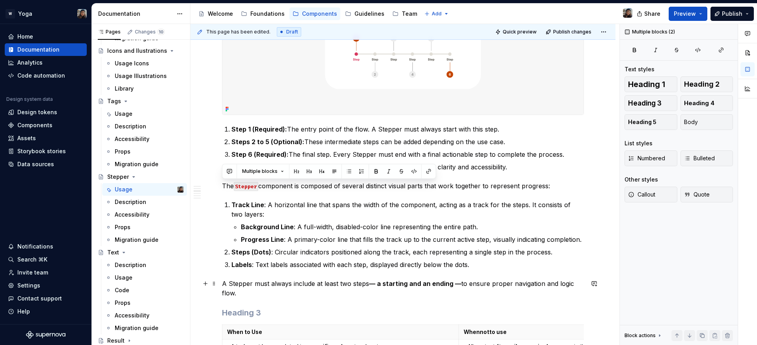
click at [249, 296] on p "A Stepper must always include at least two steps — a starting and an ending — t…" at bounding box center [403, 288] width 362 height 19
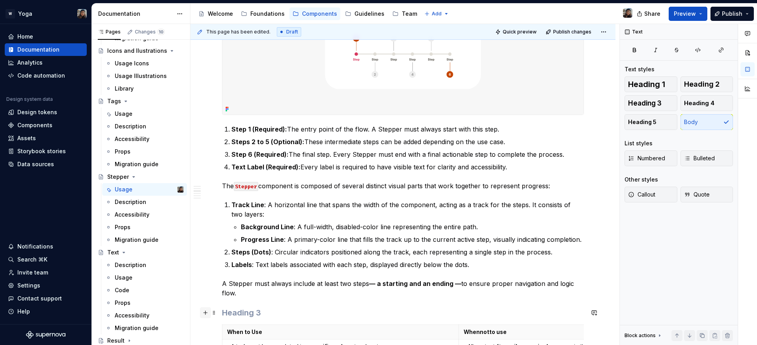
click at [201, 308] on button "button" at bounding box center [205, 312] width 11 height 11
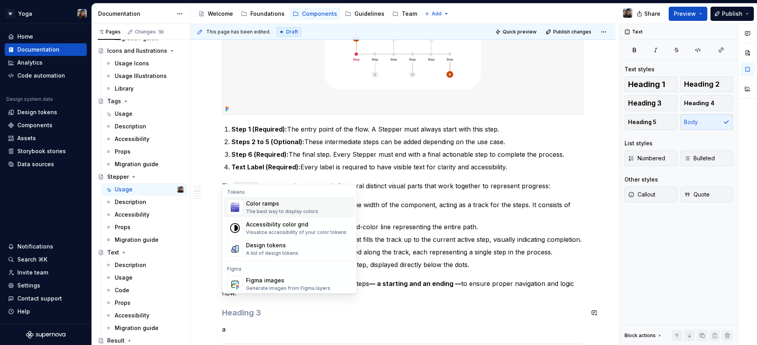
scroll to position [341, 0]
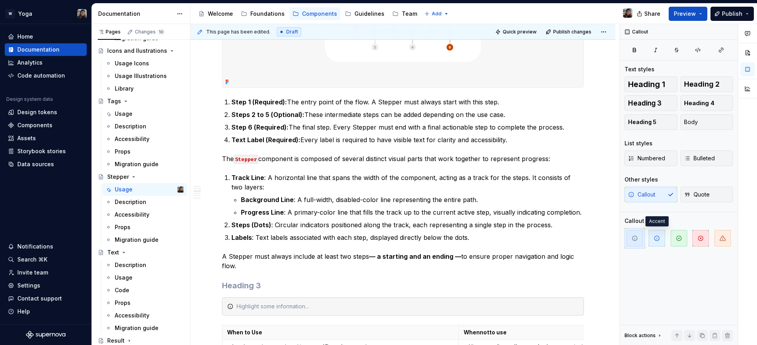
drag, startPoint x: 660, startPoint y: 243, endPoint x: 443, endPoint y: 246, distance: 216.8
click at [660, 243] on span "button" at bounding box center [656, 238] width 17 height 17
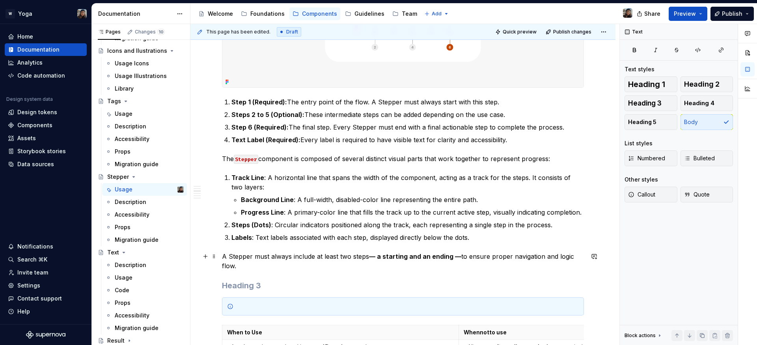
click at [290, 257] on p "A Stepper must always include at least two steps — a starting and an ending — t…" at bounding box center [403, 261] width 362 height 19
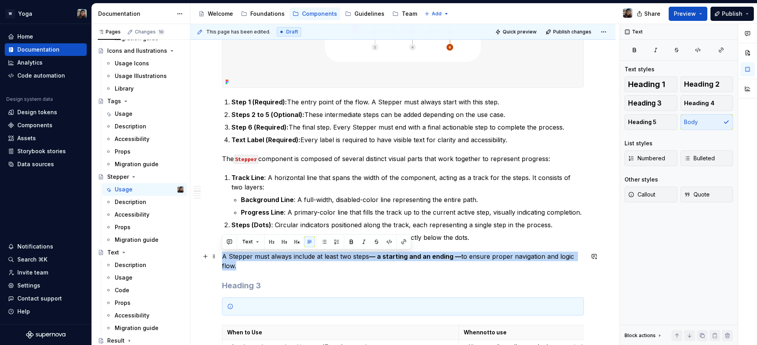
click at [290, 257] on p "A Stepper must always include at least two steps — a starting and an ending — t…" at bounding box center [403, 261] width 362 height 19
copy p "A Stepper must always include at least two steps — a starting and an ending — t…"
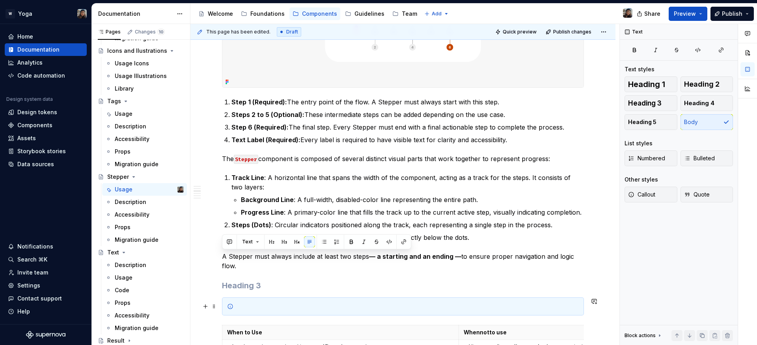
click at [276, 303] on div at bounding box center [407, 307] width 342 height 8
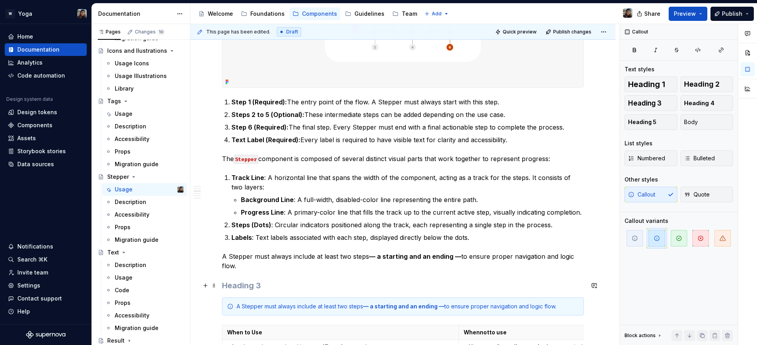
click at [268, 290] on h3 at bounding box center [403, 285] width 362 height 11
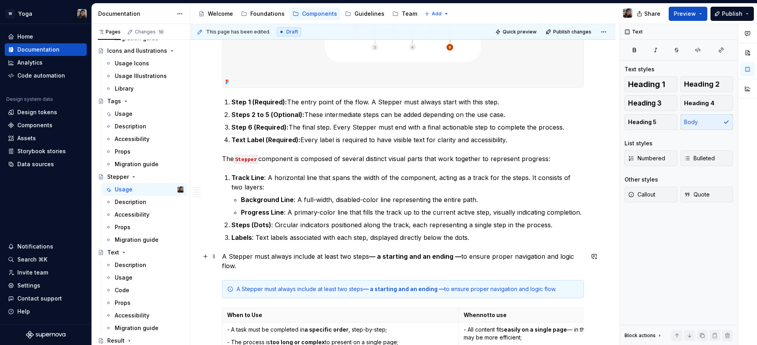
click at [238, 268] on p "A Stepper must always include at least two steps — a starting and an ending — t…" at bounding box center [403, 261] width 362 height 19
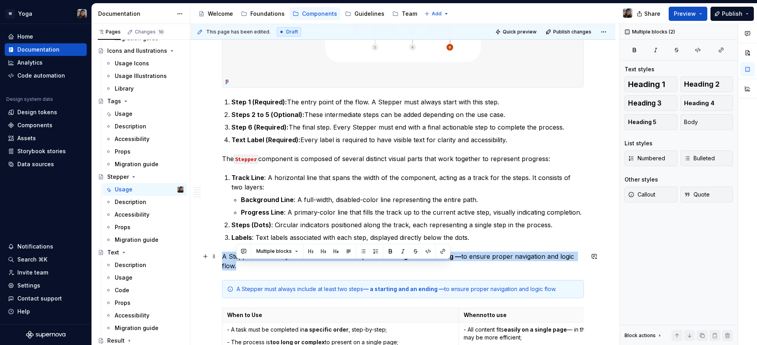
click at [238, 268] on p "A Stepper must always include at least two steps — a starting and an ending — t…" at bounding box center [403, 261] width 362 height 19
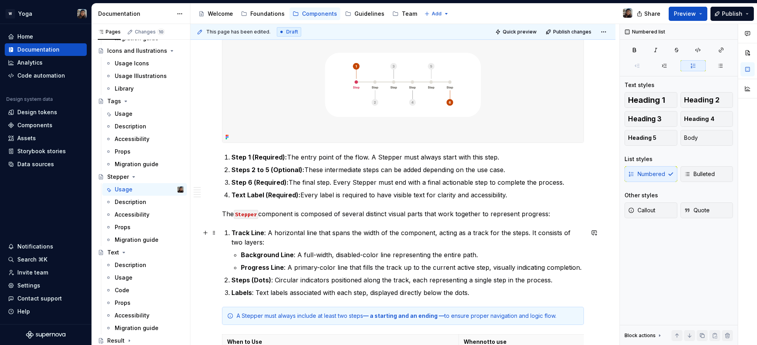
scroll to position [297, 0]
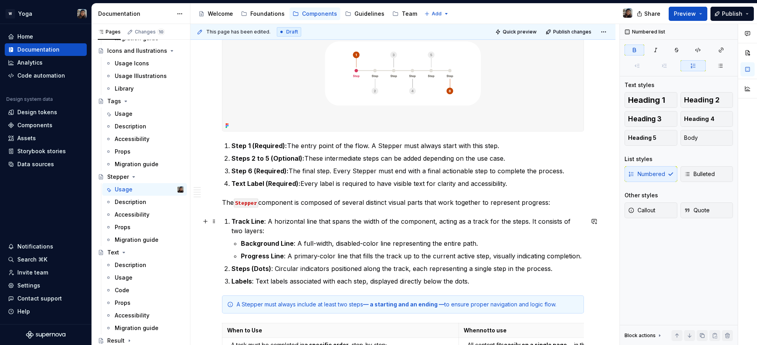
click at [243, 225] on strong "Track Line" at bounding box center [247, 222] width 33 height 8
click at [237, 218] on strong "Track Line" at bounding box center [247, 222] width 33 height 8
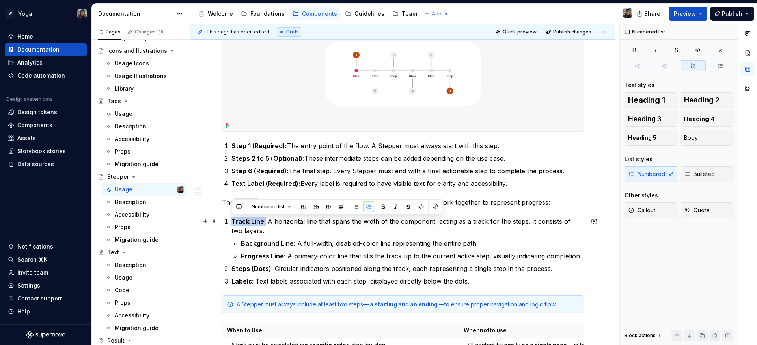
drag, startPoint x: 232, startPoint y: 220, endPoint x: 260, endPoint y: 233, distance: 30.7
click at [265, 224] on p "Track Line : A horizontal line that spans the width of the component, acting as…" at bounding box center [407, 226] width 352 height 19
click at [258, 235] on p "Track Line : A horizontal line that spans the width of the component, acting as…" at bounding box center [407, 226] width 352 height 19
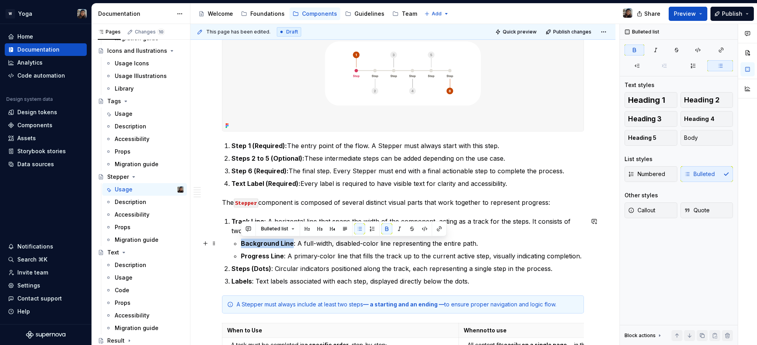
drag, startPoint x: 242, startPoint y: 243, endPoint x: 290, endPoint y: 242, distance: 48.9
click at [290, 242] on strong "Background Line" at bounding box center [267, 244] width 53 height 8
drag, startPoint x: 270, startPoint y: 255, endPoint x: 244, endPoint y: 255, distance: 26.0
click at [270, 255] on strong "Progress Line" at bounding box center [262, 256] width 43 height 8
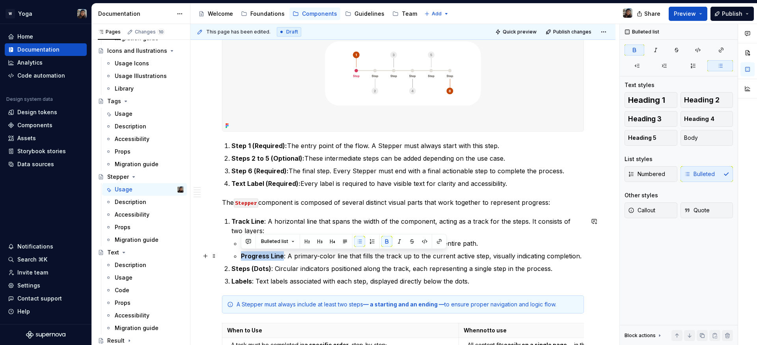
drag, startPoint x: 241, startPoint y: 255, endPoint x: 283, endPoint y: 253, distance: 41.5
click at [283, 253] on p "Progress Line : A primary-color line that fills the track up to the current act…" at bounding box center [412, 255] width 343 height 9
click at [253, 274] on ol "Track Line : A horizontal line that spans the width of the component, acting as…" at bounding box center [407, 251] width 352 height 69
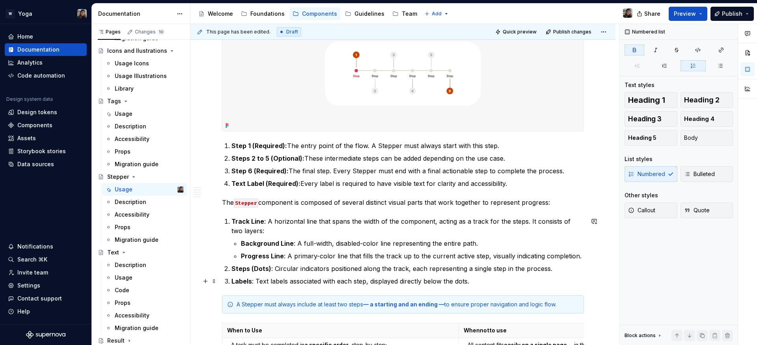
click at [245, 280] on strong "Labels" at bounding box center [241, 281] width 20 height 8
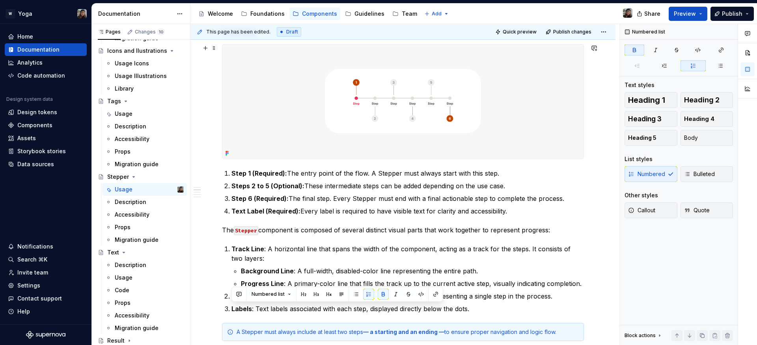
click at [384, 103] on img at bounding box center [402, 102] width 361 height 114
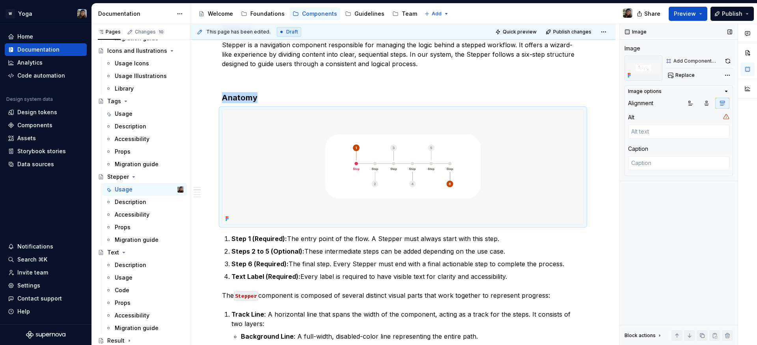
scroll to position [146, 0]
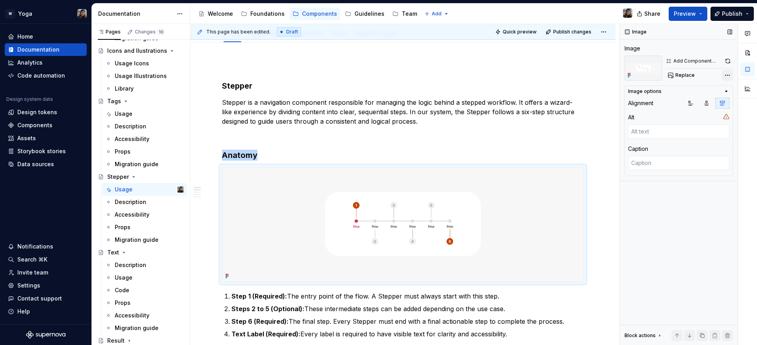
type textarea "*"
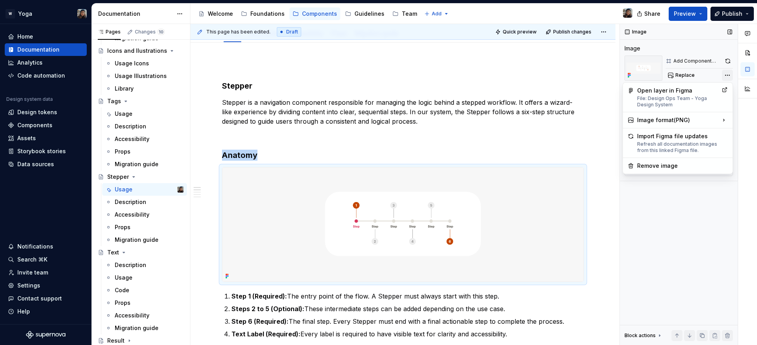
click at [726, 76] on div "Comments Open comments No comments yet Select ‘Comment’ from the block context …" at bounding box center [688, 185] width 137 height 322
click at [676, 171] on div "Remove image" at bounding box center [677, 166] width 106 height 13
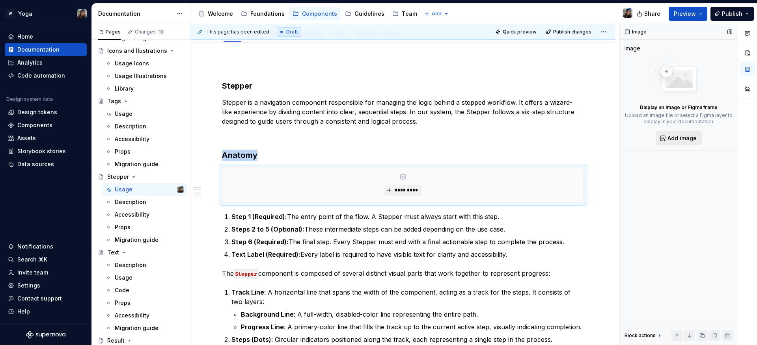
click at [674, 137] on span "Add image" at bounding box center [681, 138] width 29 height 8
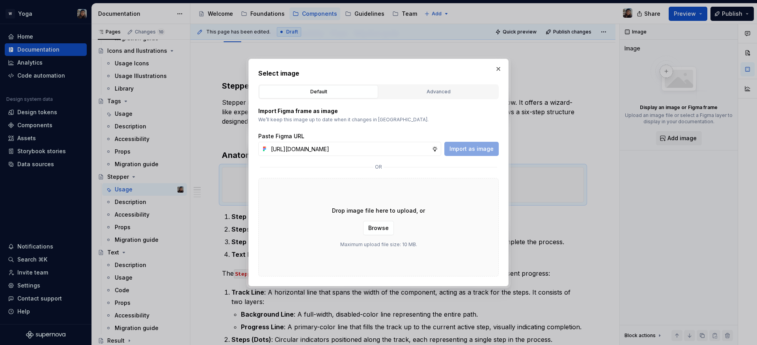
scroll to position [0, 229]
type input "https://www.figma.com/design/bNeABNsS8GtpJVwh6rmi5p/Design-Ops-Team---Yoga-Desi…"
click at [459, 151] on span "Import as image" at bounding box center [471, 149] width 44 height 8
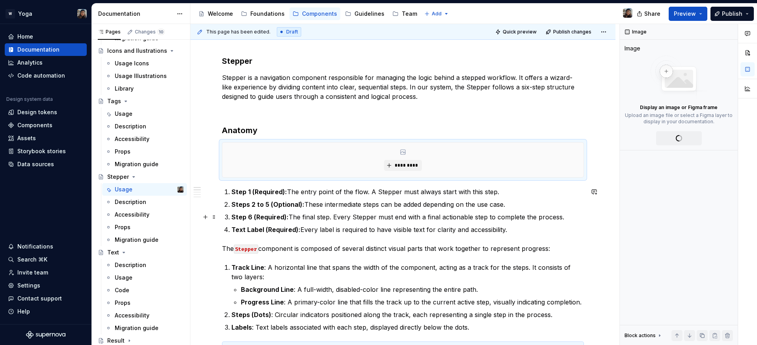
scroll to position [171, 0]
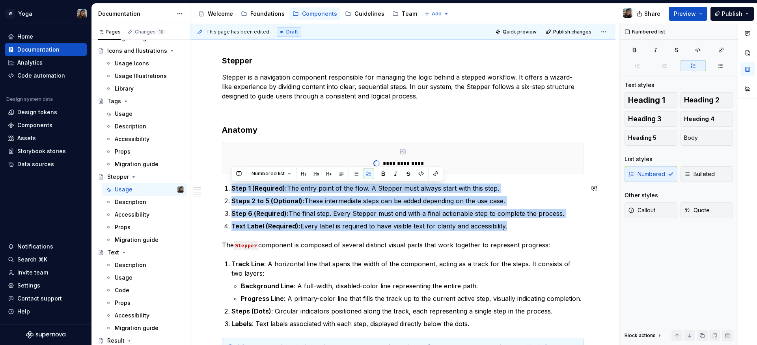
drag, startPoint x: 512, startPoint y: 225, endPoint x: 220, endPoint y: 180, distance: 295.6
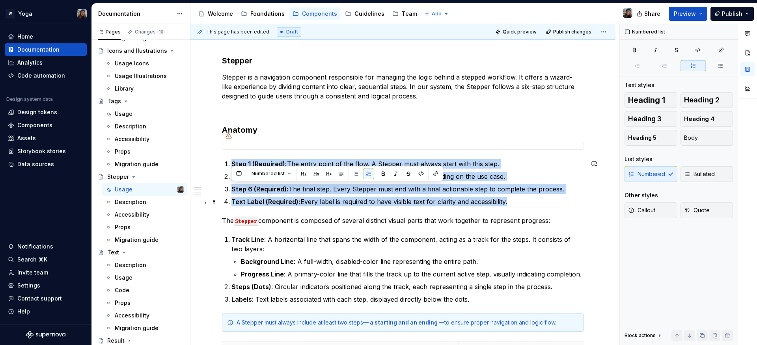
click at [283, 205] on strong "Text Label (Required):" at bounding box center [265, 202] width 69 height 8
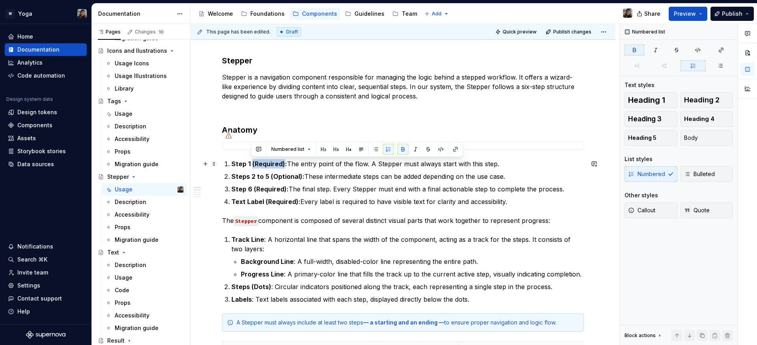
drag, startPoint x: 252, startPoint y: 166, endPoint x: 284, endPoint y: 164, distance: 31.6
click at [284, 164] on strong "Step 1 (Required):" at bounding box center [259, 164] width 56 height 8
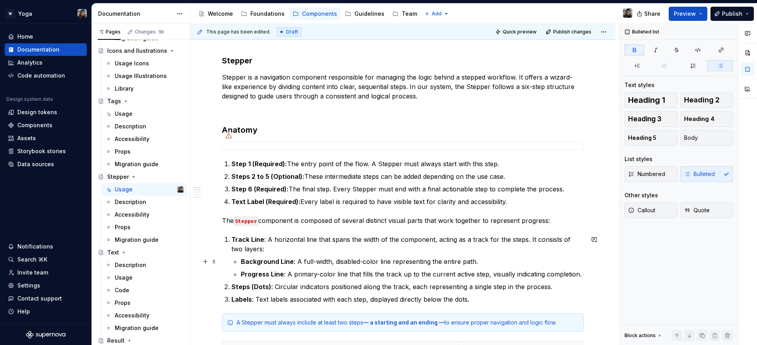
click at [290, 261] on strong "Background Line" at bounding box center [267, 262] width 53 height 8
click at [493, 262] on p "Background Line : A full-width, disabled-color line representing the entire pat…" at bounding box center [412, 261] width 343 height 9
drag, startPoint x: 292, startPoint y: 262, endPoint x: 300, endPoint y: 263, distance: 8.0
click at [293, 262] on p "Background Line : A full-width, disabled-color line representing the entire pat…" at bounding box center [412, 261] width 343 height 9
click at [291, 259] on strong "Background Line(Required)" at bounding box center [284, 262] width 86 height 8
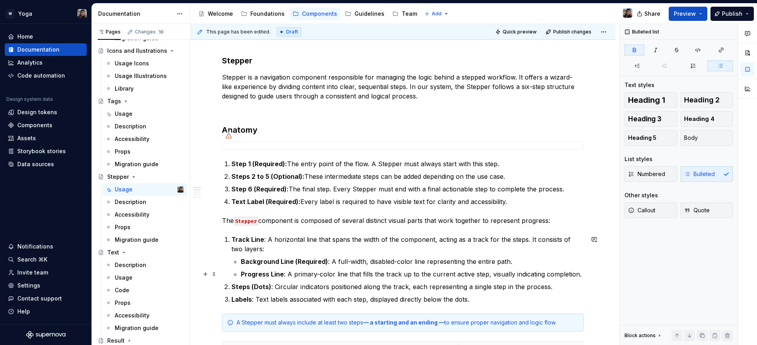
click at [285, 276] on p "Progress Line : A primary-color line that fills the track up to the current act…" at bounding box center [412, 274] width 343 height 9
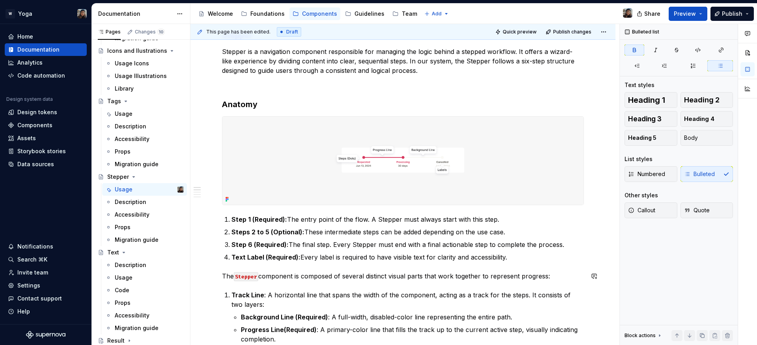
scroll to position [217, 0]
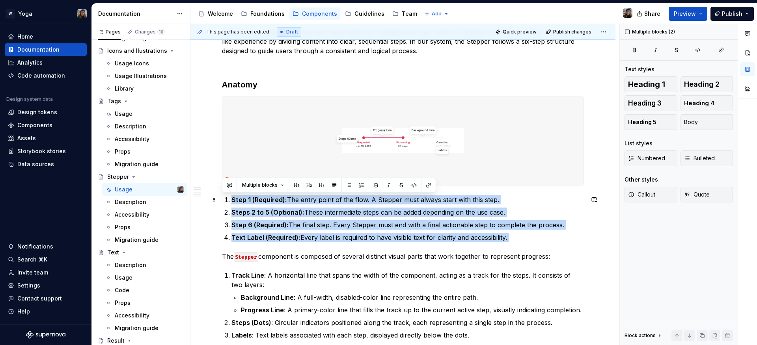
drag, startPoint x: 504, startPoint y: 242, endPoint x: 222, endPoint y: 204, distance: 285.6
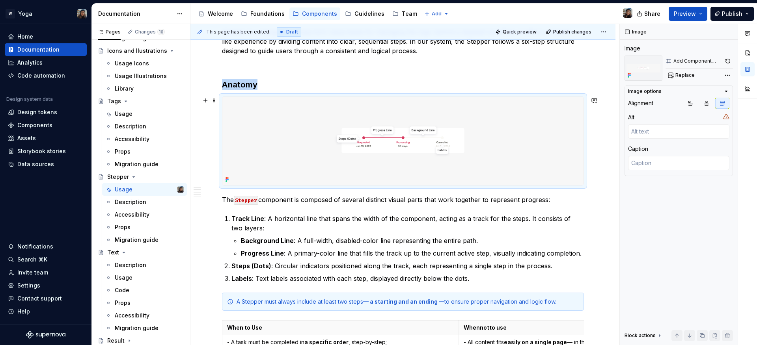
click at [339, 139] on img at bounding box center [402, 141] width 361 height 88
click at [724, 64] on button "button" at bounding box center [727, 61] width 10 height 11
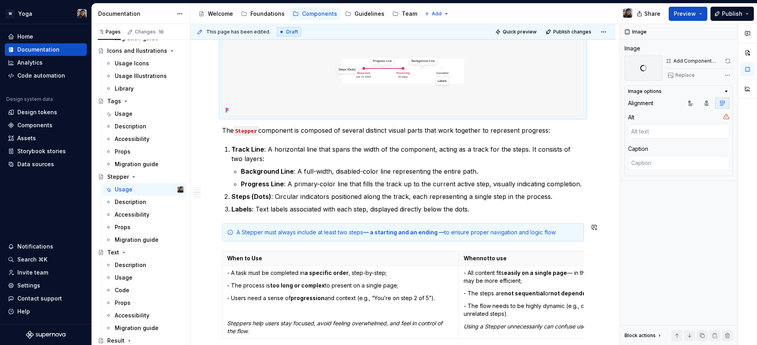
scroll to position [353, 0]
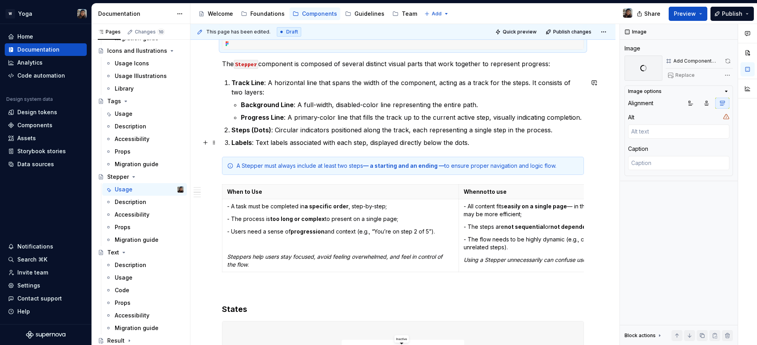
click at [481, 140] on p "Labels : Text labels associated with each step, displayed directly below the do…" at bounding box center [407, 142] width 352 height 9
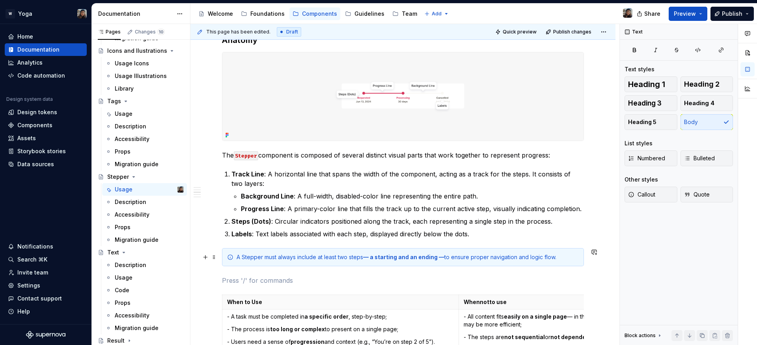
scroll to position [218, 0]
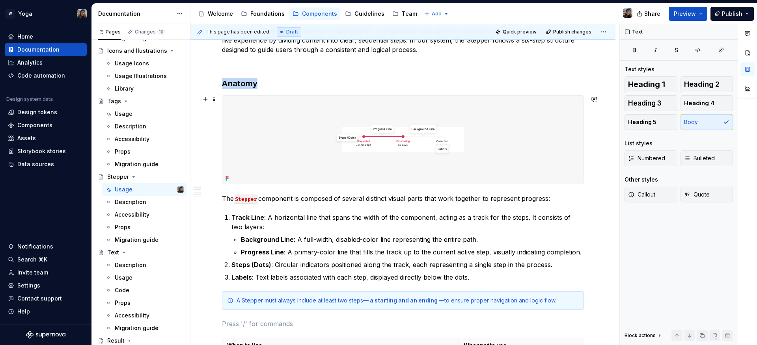
click at [467, 157] on img at bounding box center [402, 140] width 361 height 88
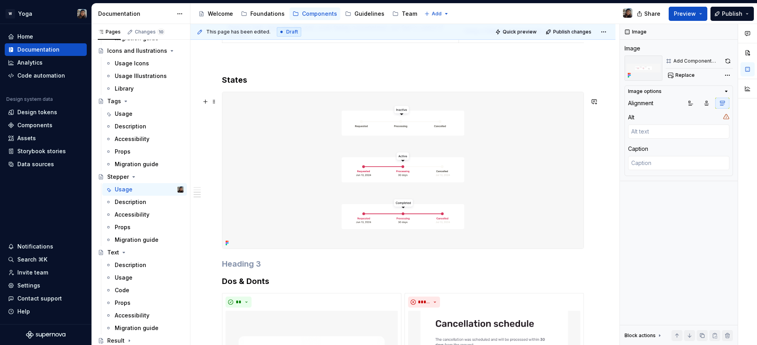
scroll to position [472, 0]
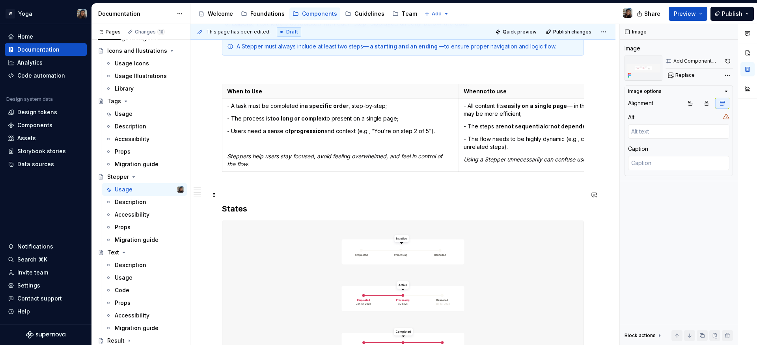
click at [254, 191] on p at bounding box center [403, 188] width 362 height 9
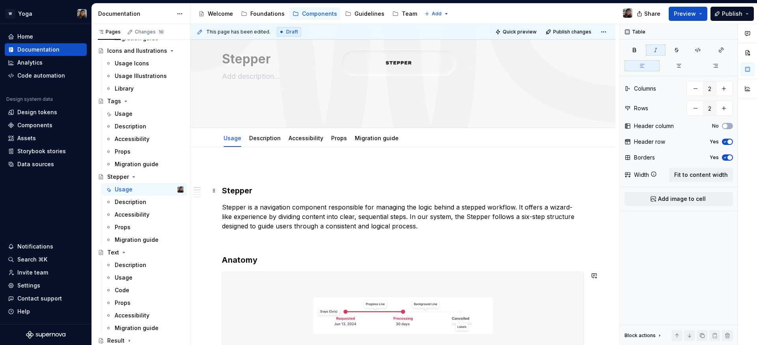
scroll to position [0, 0]
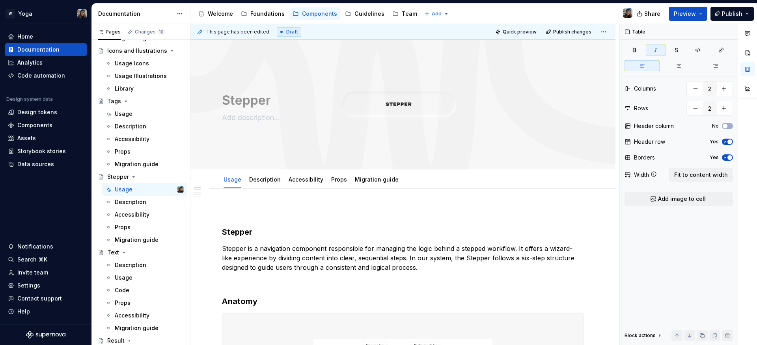
click at [691, 21] on div "Share Preview Publish" at bounding box center [698, 14] width 118 height 20
click at [690, 16] on span "Preview" at bounding box center [685, 14] width 22 height 8
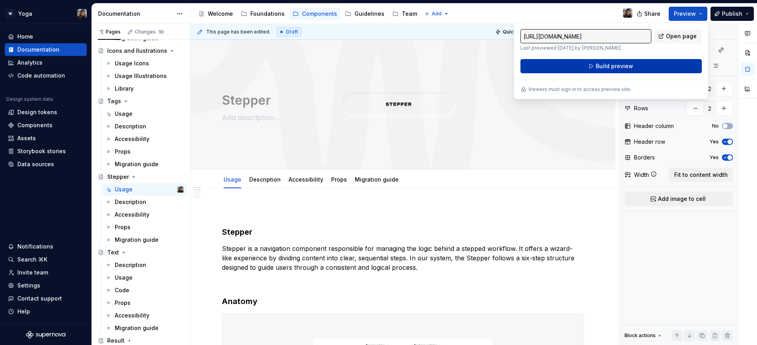
click at [653, 68] on button "Build preview" at bounding box center [610, 66] width 181 height 14
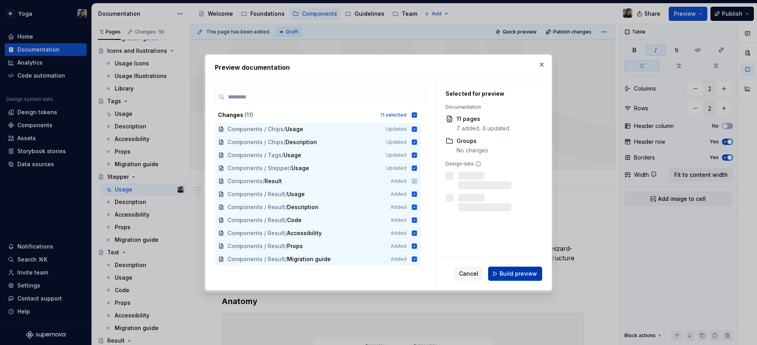
click at [512, 269] on button "Build preview" at bounding box center [515, 274] width 54 height 14
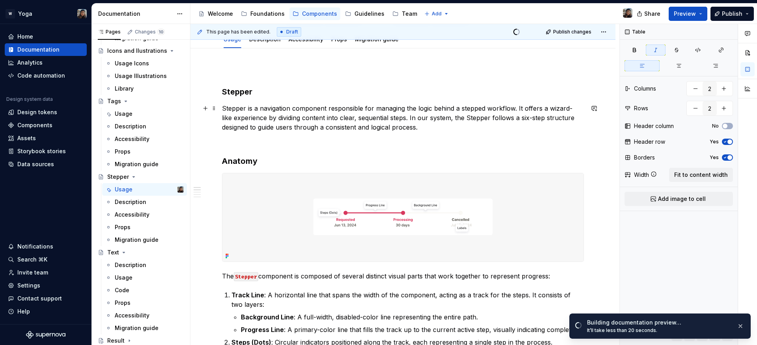
scroll to position [156, 0]
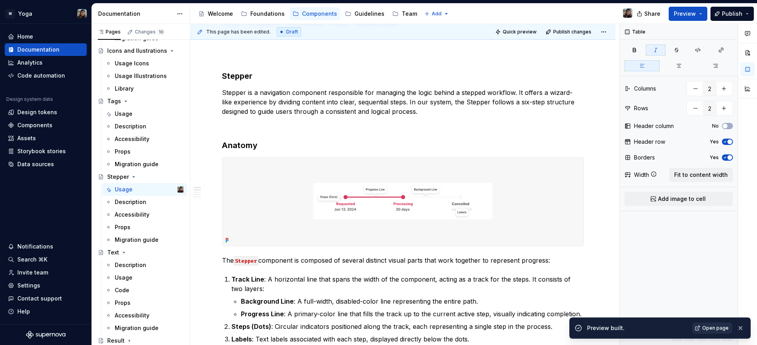
click at [711, 332] on link "Open page" at bounding box center [712, 328] width 40 height 11
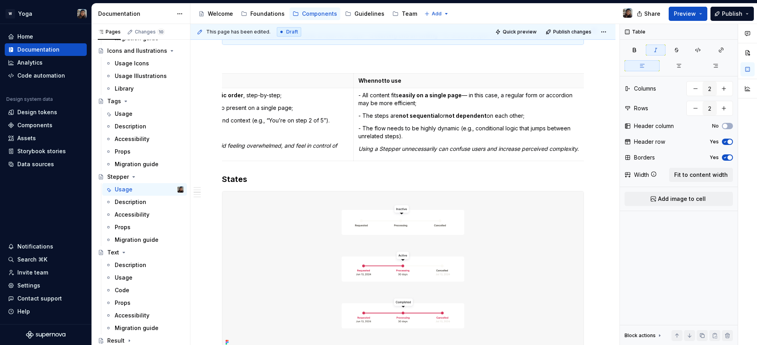
scroll to position [348, 0]
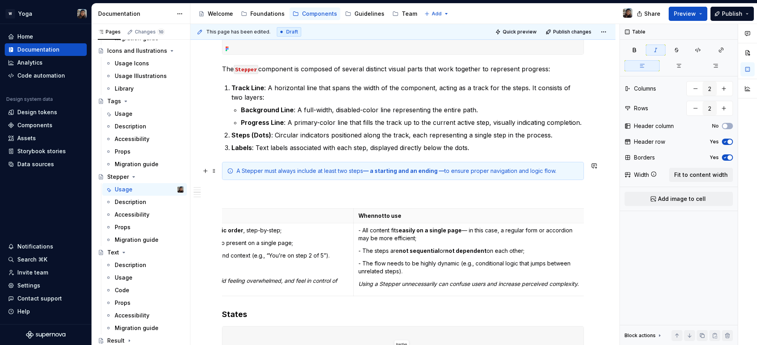
click at [433, 169] on strong "— a starting and an ending —" at bounding box center [403, 171] width 81 height 7
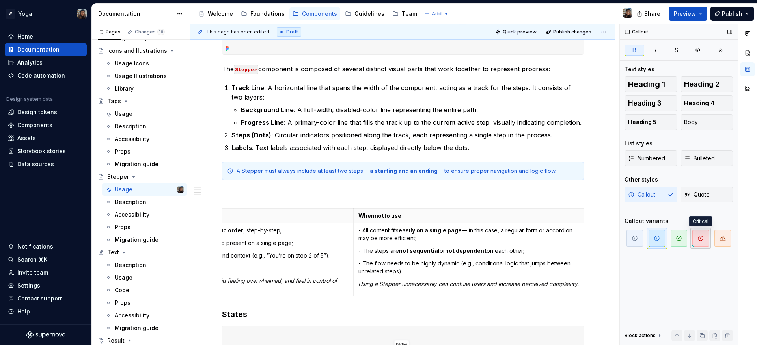
drag, startPoint x: 691, startPoint y: 242, endPoint x: 699, endPoint y: 242, distance: 8.3
click at [692, 242] on button "button" at bounding box center [700, 238] width 20 height 20
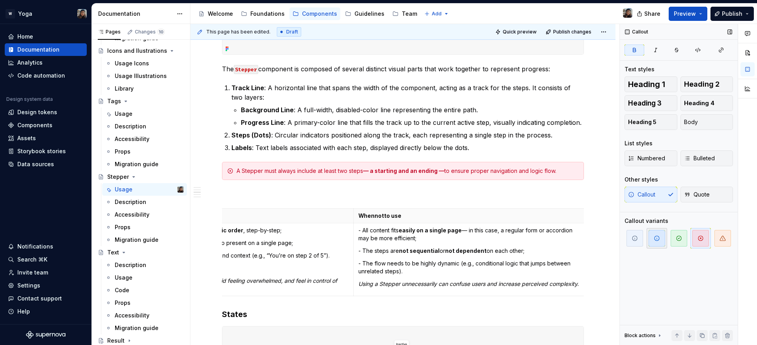
click at [656, 242] on span "button" at bounding box center [656, 238] width 17 height 17
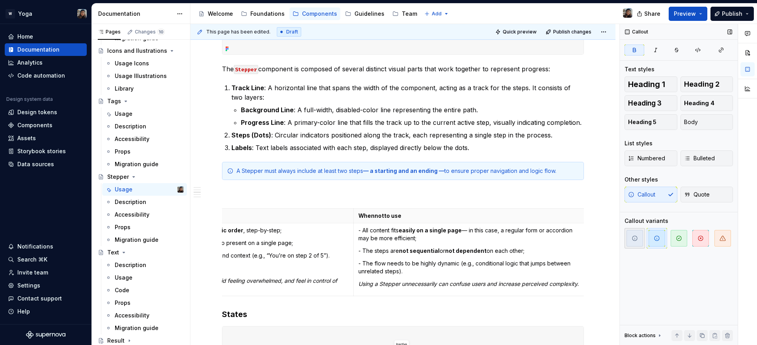
click at [638, 239] on span "button" at bounding box center [634, 238] width 17 height 17
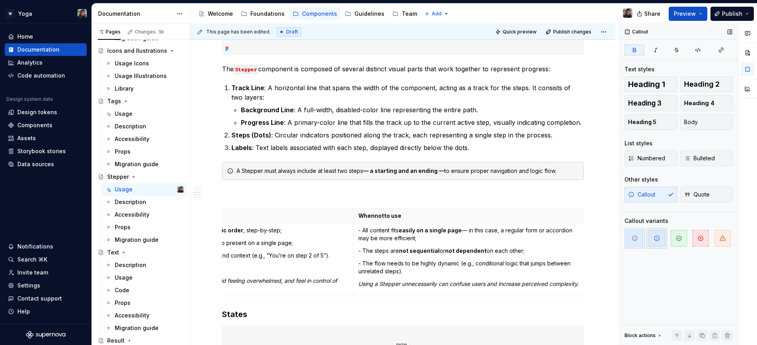
click at [654, 238] on icon "button" at bounding box center [656, 238] width 5 height 5
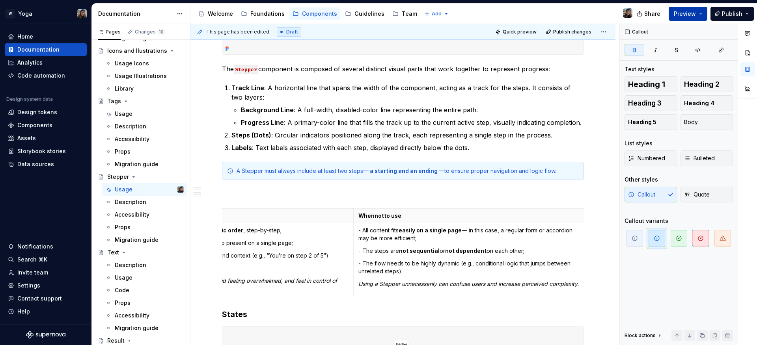
click at [688, 17] on button "Preview" at bounding box center [687, 14] width 39 height 14
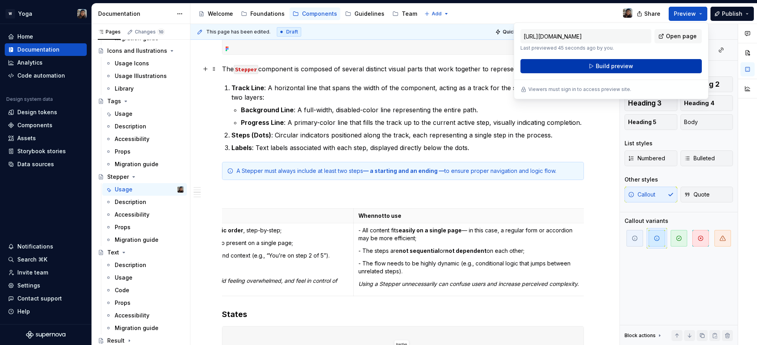
click at [591, 67] on button "Build preview" at bounding box center [610, 66] width 181 height 14
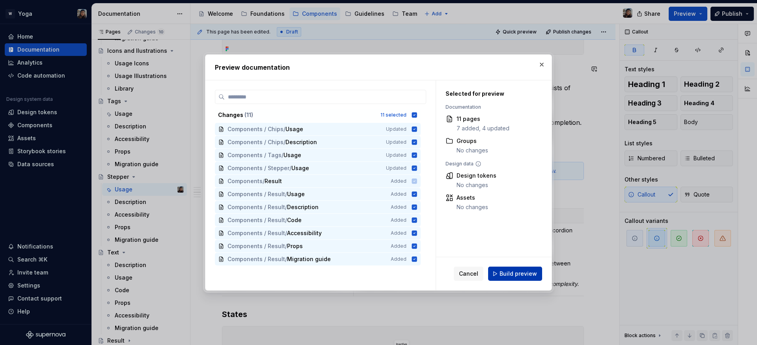
click at [518, 280] on button "Build preview" at bounding box center [515, 274] width 54 height 14
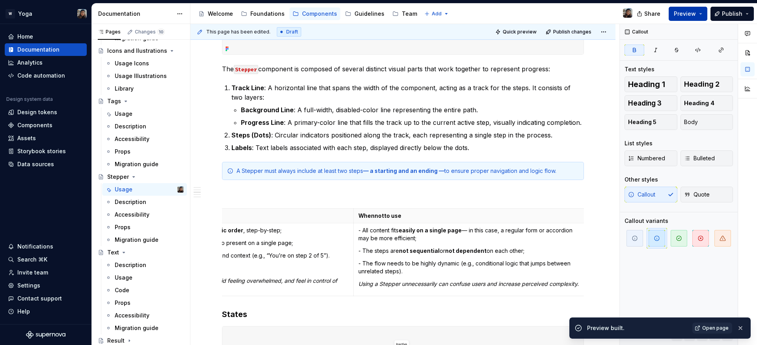
click at [698, 20] on button "Preview" at bounding box center [687, 14] width 39 height 14
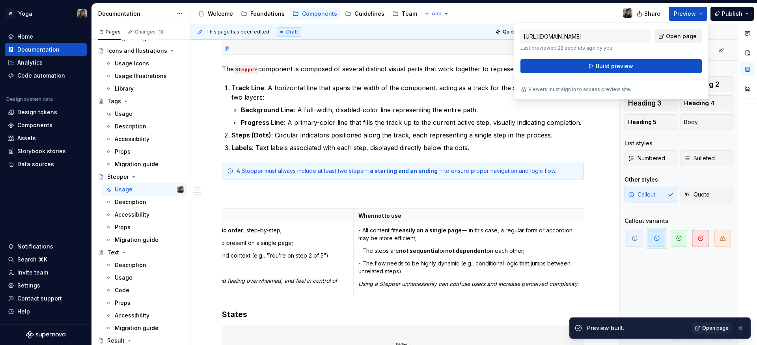
click at [698, 34] on link "Open page" at bounding box center [677, 36] width 47 height 14
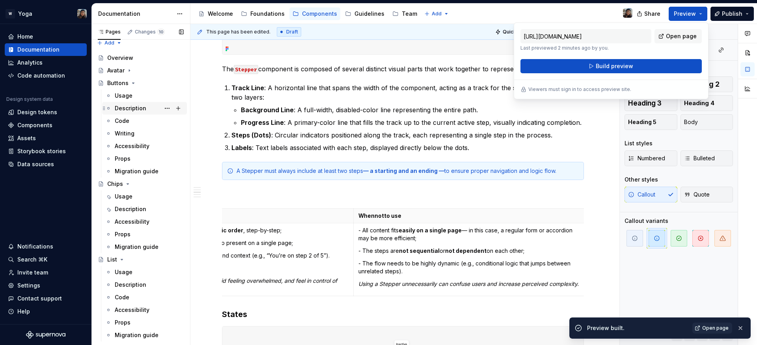
scroll to position [0, 0]
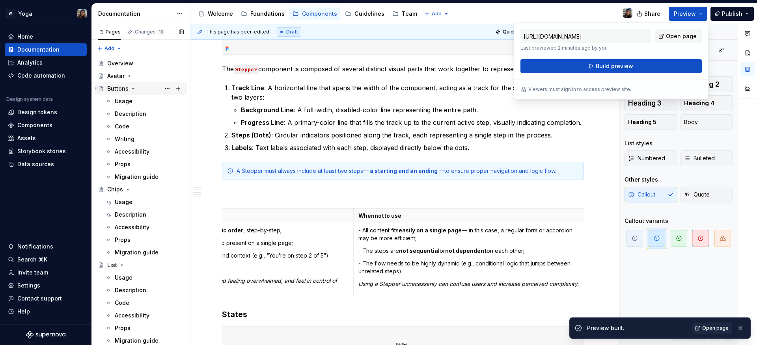
click at [114, 86] on div "Buttons" at bounding box center [117, 89] width 21 height 8
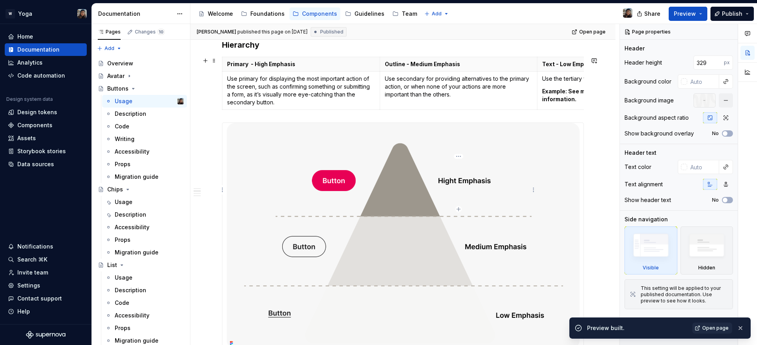
scroll to position [410, 0]
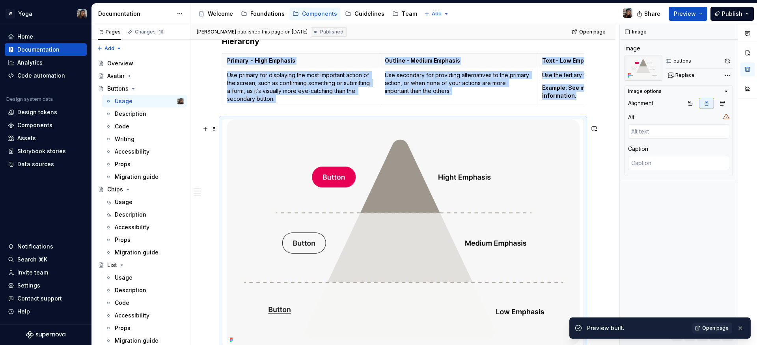
click at [425, 209] on img at bounding box center [403, 232] width 353 height 226
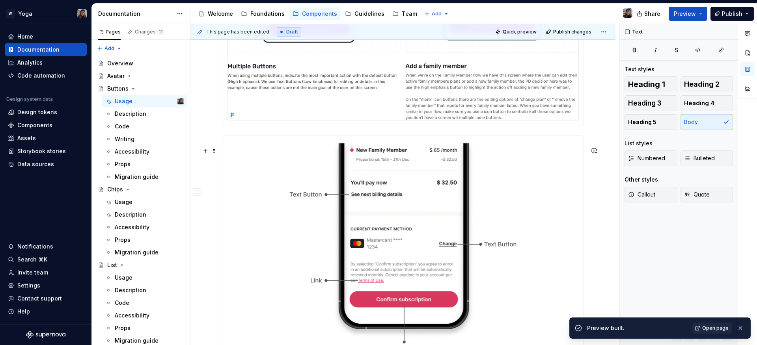
scroll to position [728, 0]
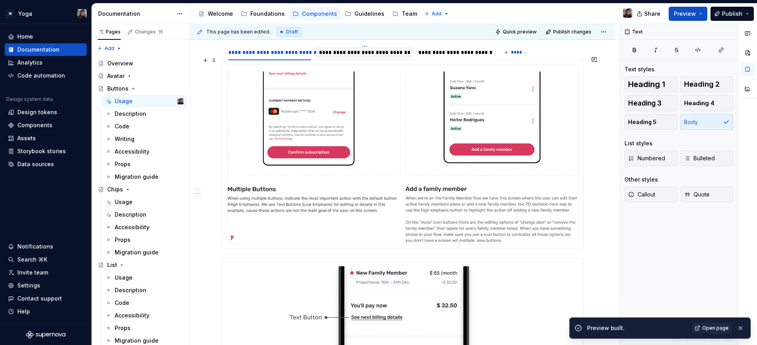
click at [352, 56] on div "**********" at bounding box center [364, 52] width 91 height 8
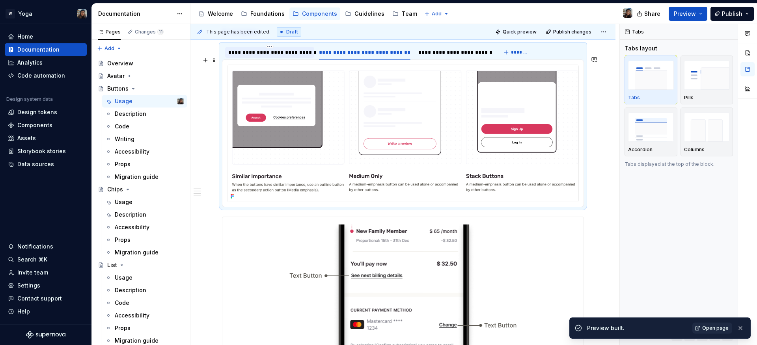
click at [276, 56] on div "**********" at bounding box center [269, 52] width 83 height 8
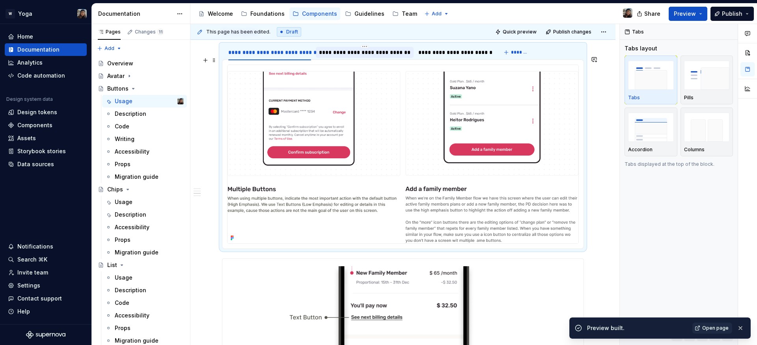
click at [356, 56] on div "**********" at bounding box center [364, 52] width 91 height 8
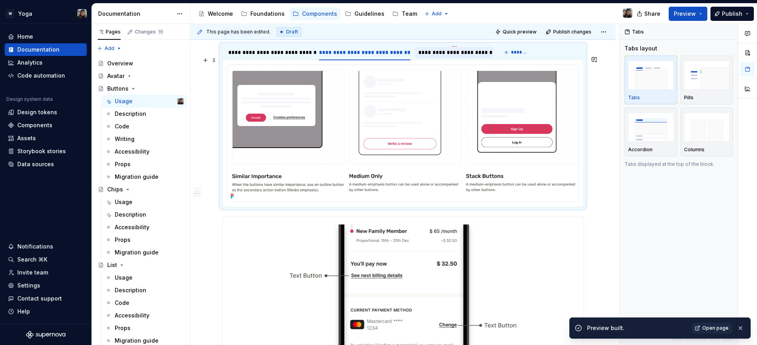
click at [445, 56] on div "**********" at bounding box center [454, 52] width 72 height 8
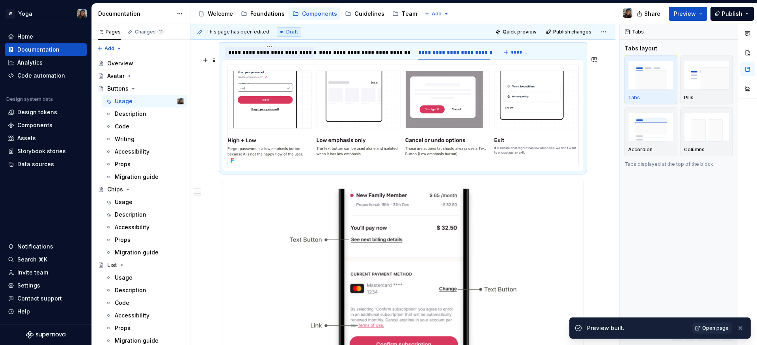
click at [257, 56] on div "**********" at bounding box center [269, 52] width 83 height 8
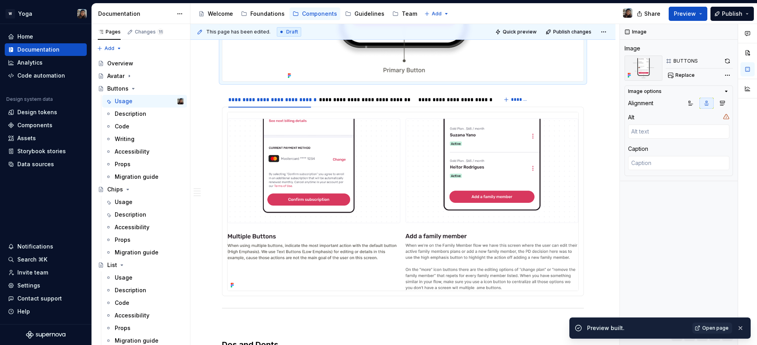
scroll to position [918, 0]
click at [357, 103] on div "**********" at bounding box center [364, 99] width 91 height 8
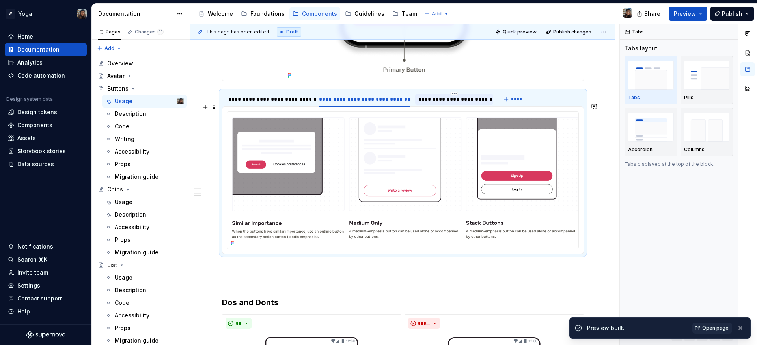
click at [440, 103] on div "**********" at bounding box center [454, 99] width 72 height 8
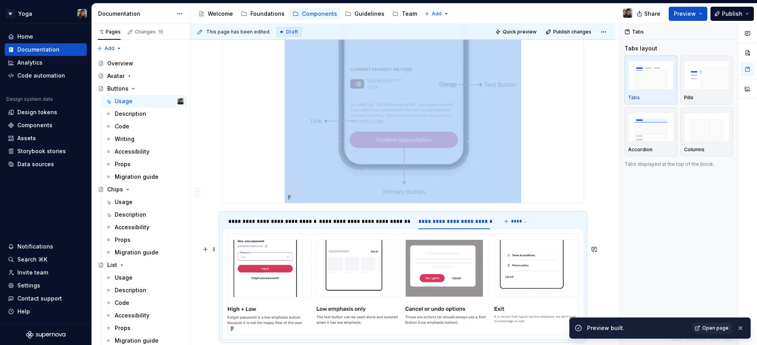
scroll to position [795, 0]
click at [518, 225] on span "*******" at bounding box center [520, 222] width 18 height 6
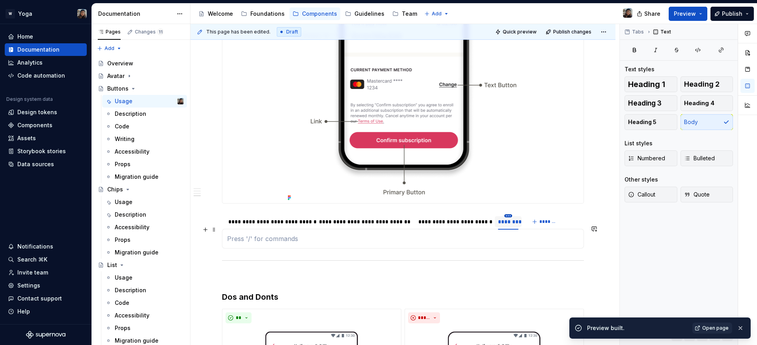
click at [510, 228] on html "W Yoga Home Documentation Analytics Code automation Design system data Design t…" at bounding box center [378, 172] width 757 height 345
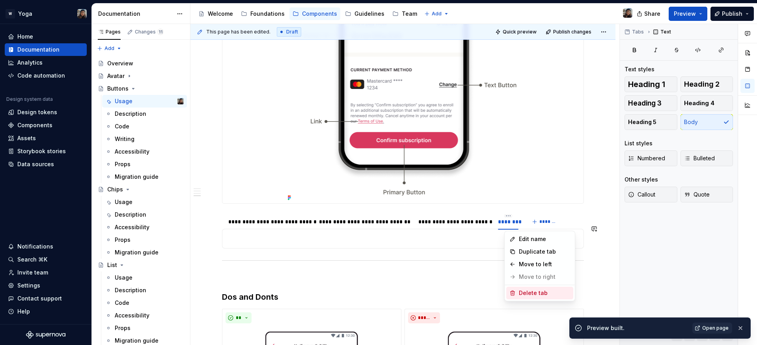
click at [514, 291] on icon at bounding box center [512, 293] width 6 height 6
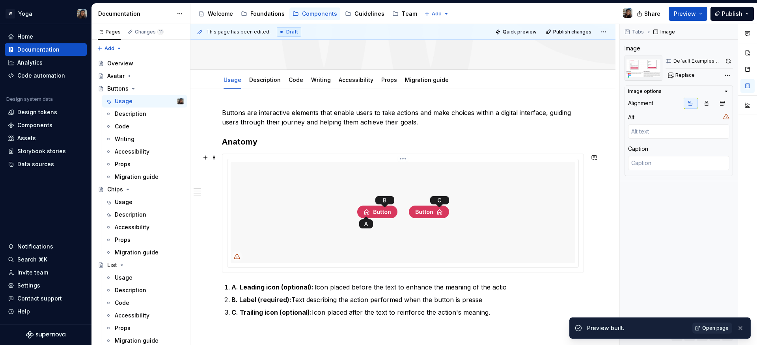
scroll to position [0, 0]
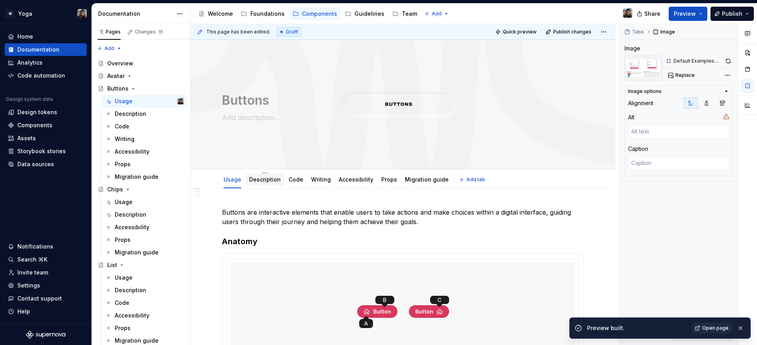
click at [258, 178] on link "Description" at bounding box center [265, 179] width 32 height 7
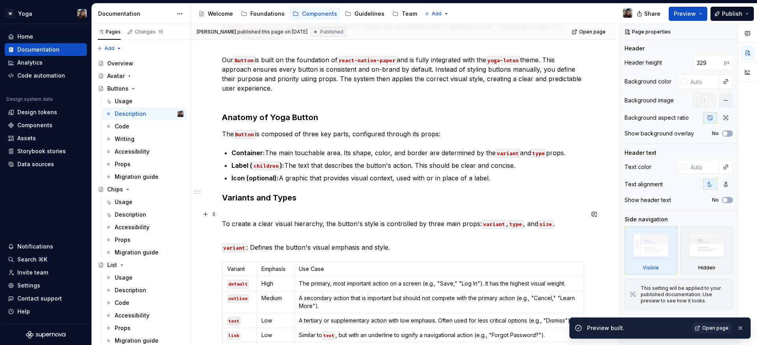
scroll to position [185, 0]
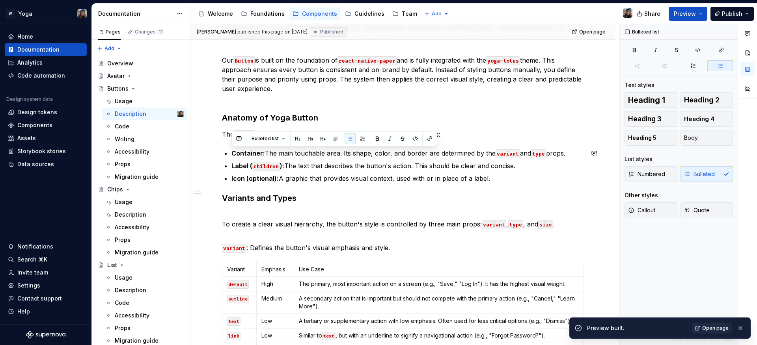
drag, startPoint x: 493, startPoint y: 177, endPoint x: 219, endPoint y: 142, distance: 276.2
click at [219, 142] on div "The Button is a core interactive component for triggering user actions like sub…" at bounding box center [402, 294] width 425 height 580
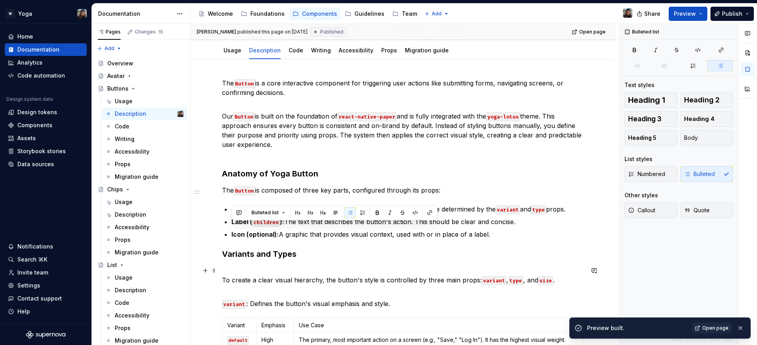
scroll to position [63, 0]
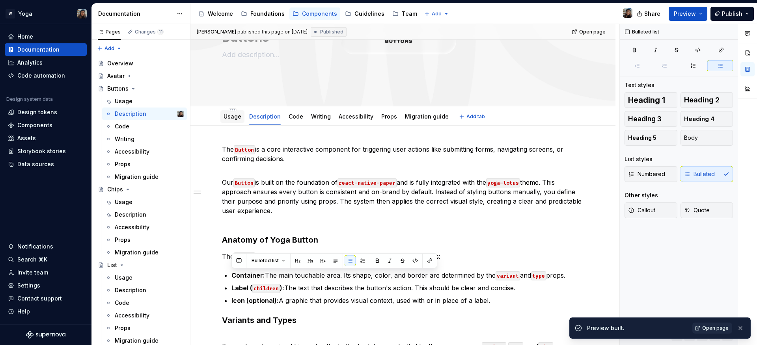
click at [237, 119] on link "Usage" at bounding box center [232, 116] width 18 height 7
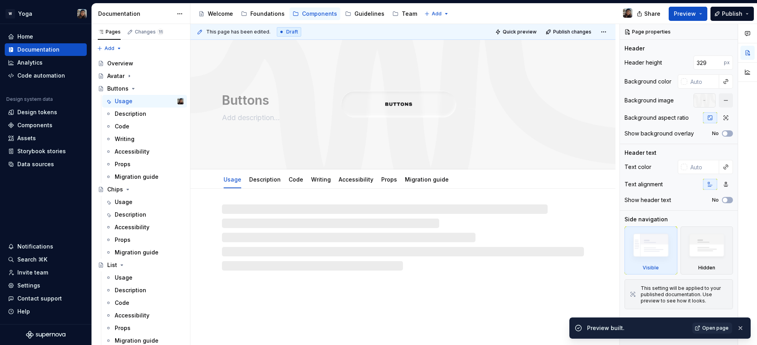
type textarea "*"
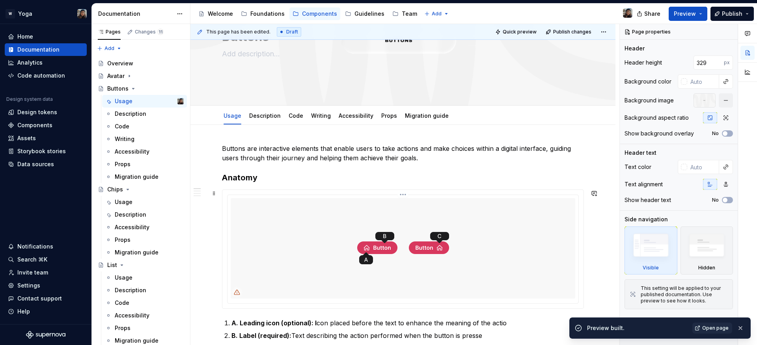
scroll to position [129, 0]
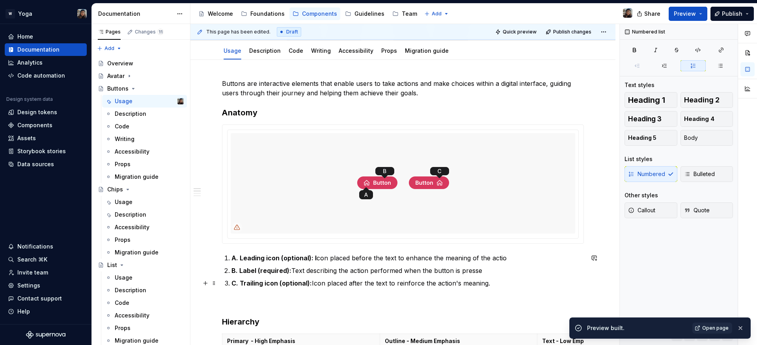
click at [496, 287] on p "C. Trailing icon (optional): Icon placed after the text to reinforce the action…" at bounding box center [407, 283] width 352 height 9
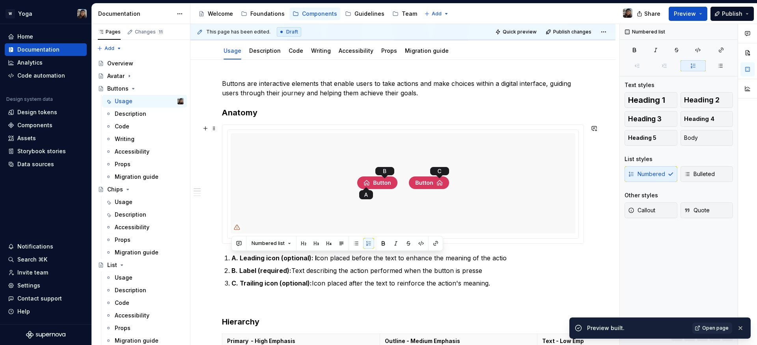
drag, startPoint x: 488, startPoint y: 284, endPoint x: 238, endPoint y: 247, distance: 253.1
drag, startPoint x: 507, startPoint y: 283, endPoint x: 228, endPoint y: 236, distance: 282.6
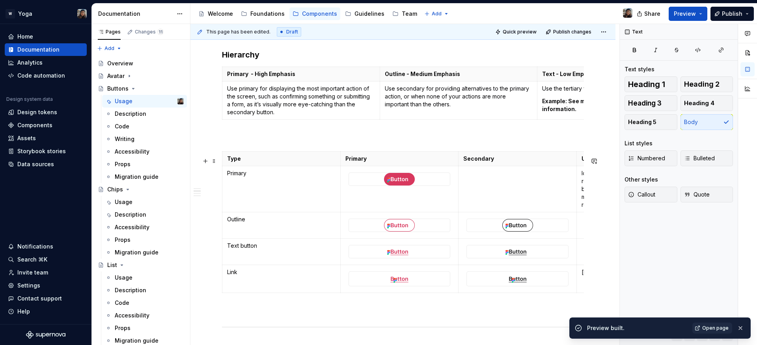
scroll to position [406, 0]
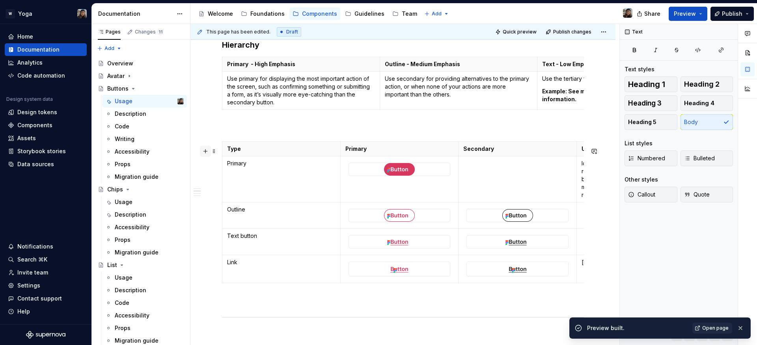
click at [202, 153] on button "button" at bounding box center [205, 151] width 11 height 11
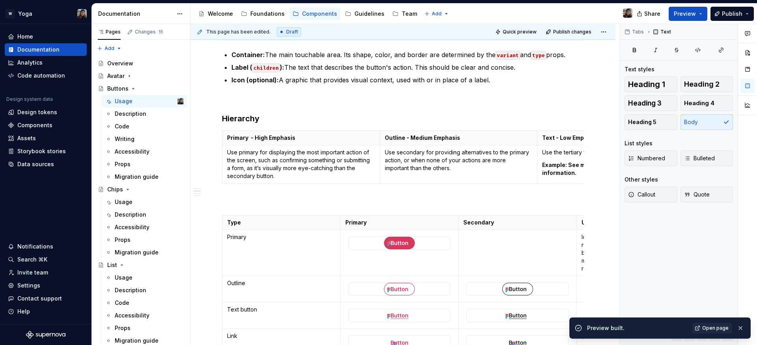
scroll to position [266, 0]
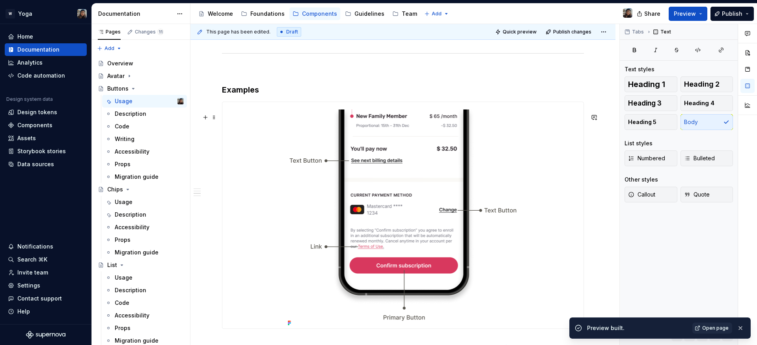
click at [365, 250] on img at bounding box center [403, 215] width 237 height 227
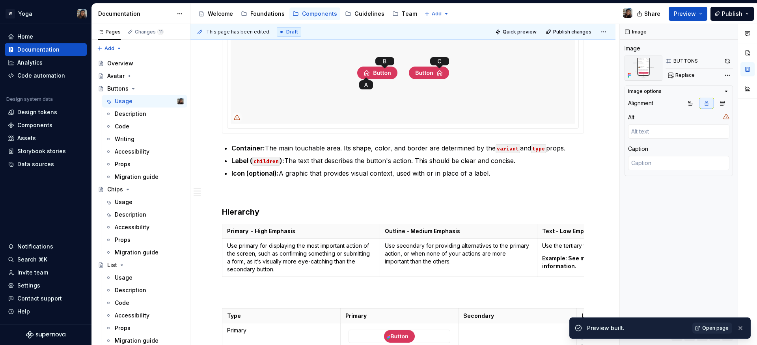
scroll to position [234, 0]
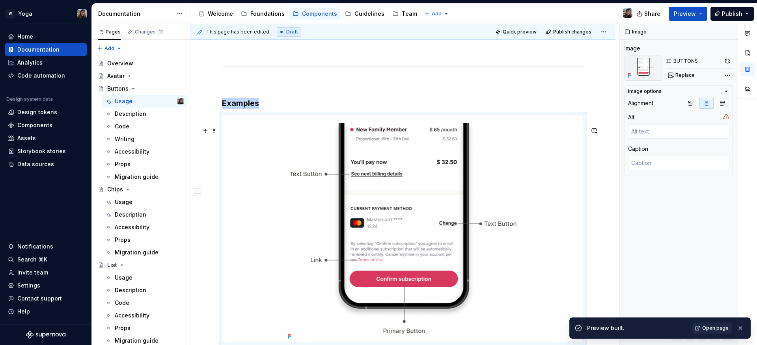
click at [337, 235] on img at bounding box center [403, 228] width 237 height 227
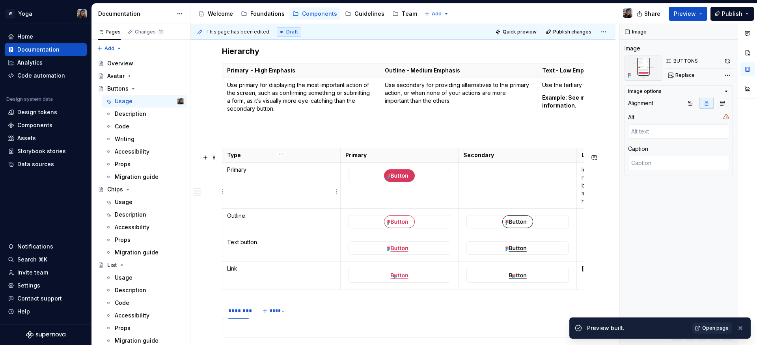
scroll to position [271, 0]
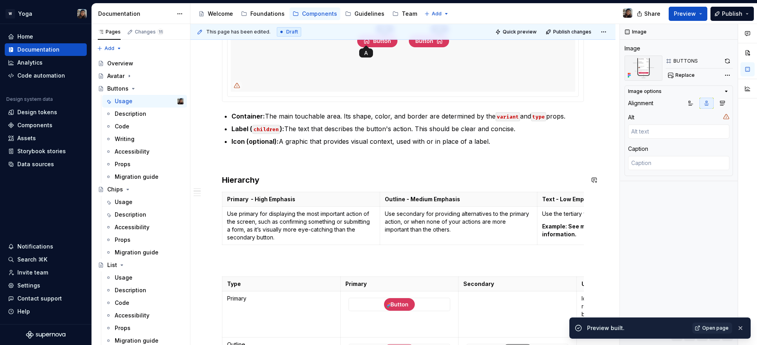
click at [300, 180] on h3 "Hierarchy" at bounding box center [403, 180] width 362 height 11
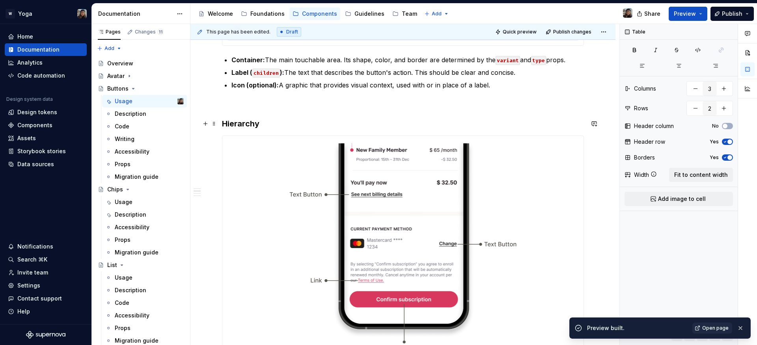
scroll to position [408, 0]
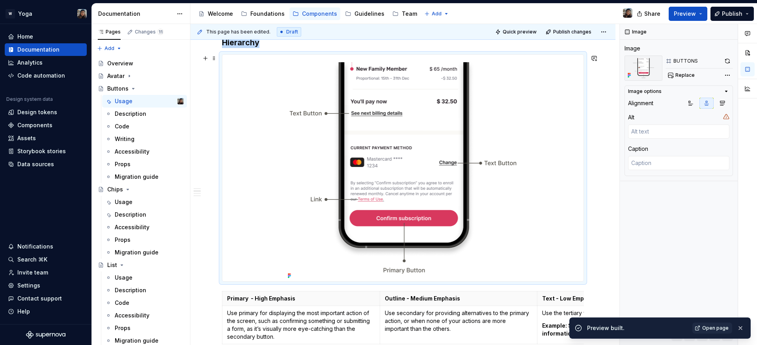
click at [319, 232] on img at bounding box center [403, 168] width 237 height 227
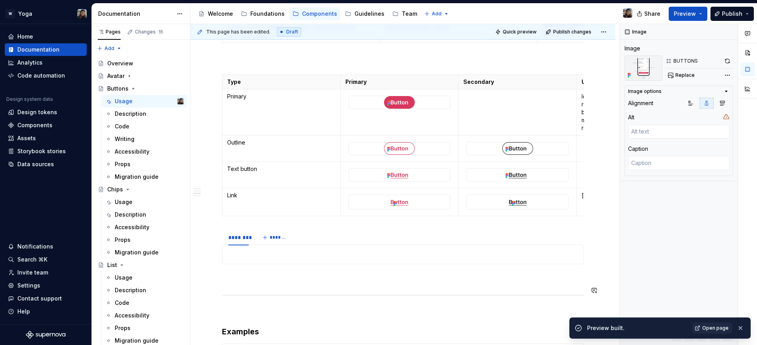
scroll to position [777, 0]
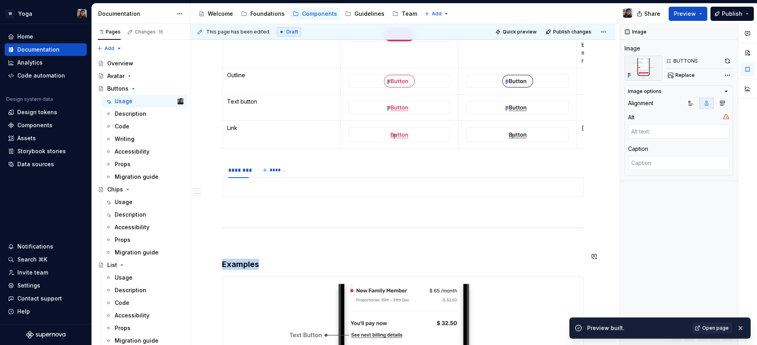
click at [333, 215] on div "Buttons are interactive elements that enable users to take actions and make cho…" at bounding box center [403, 331] width 362 height 1802
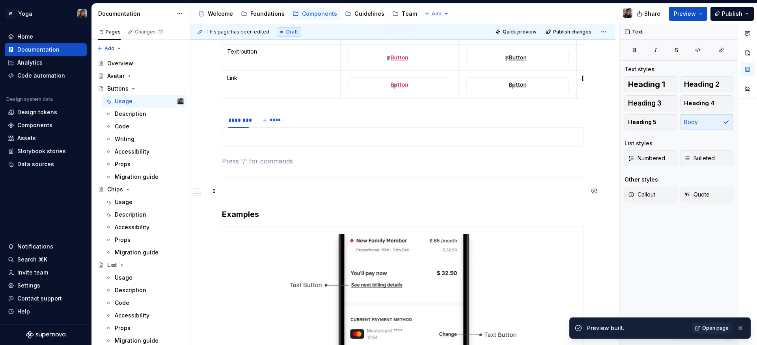
scroll to position [915, 0]
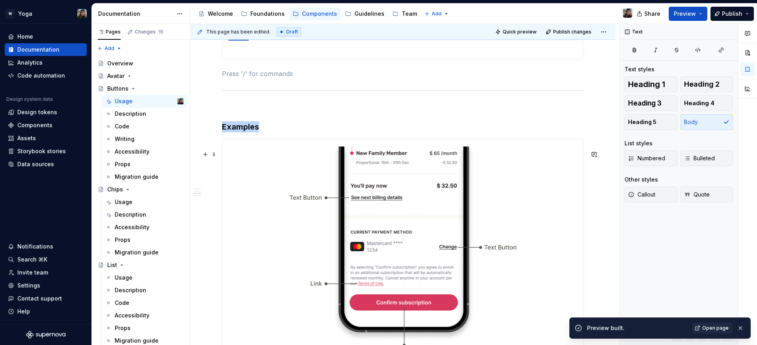
click at [320, 236] on img at bounding box center [403, 252] width 237 height 227
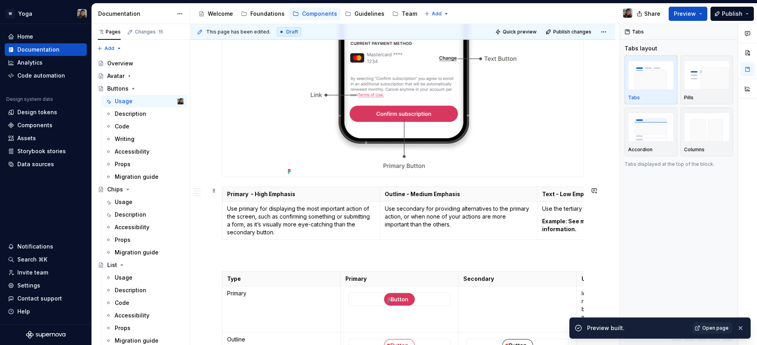
scroll to position [626, 0]
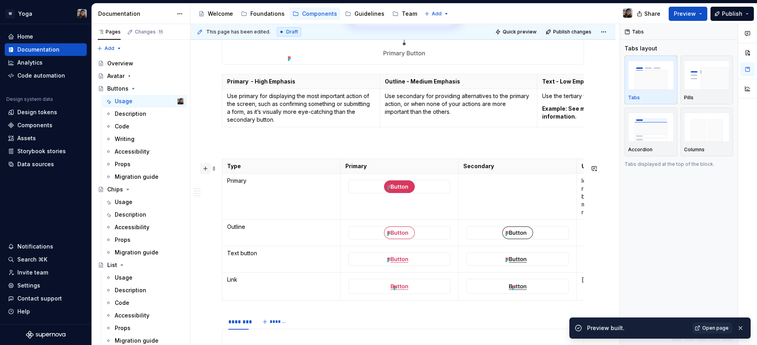
click at [205, 167] on button "button" at bounding box center [205, 168] width 11 height 11
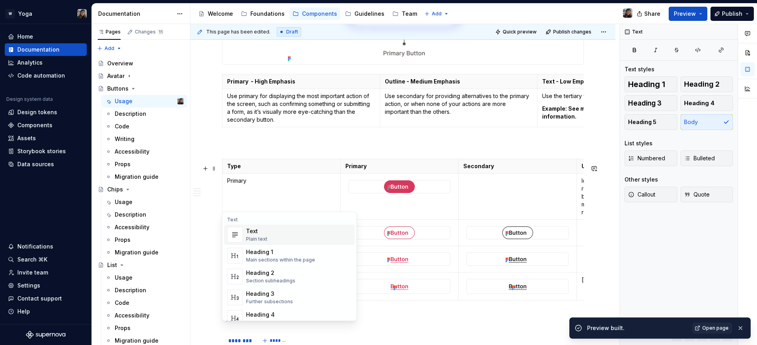
click at [270, 149] on p at bounding box center [403, 144] width 362 height 9
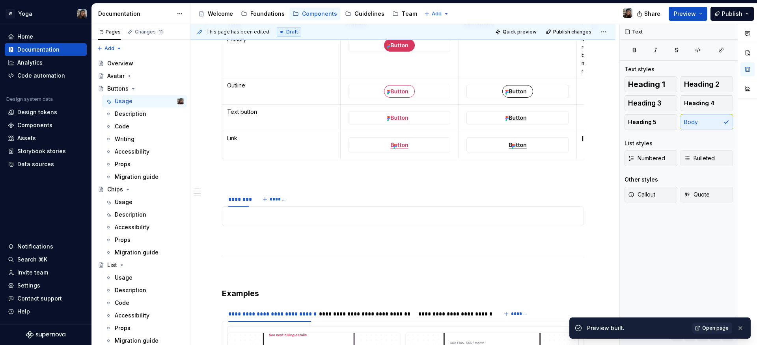
scroll to position [767, 0]
click at [242, 203] on div "********" at bounding box center [238, 199] width 20 height 8
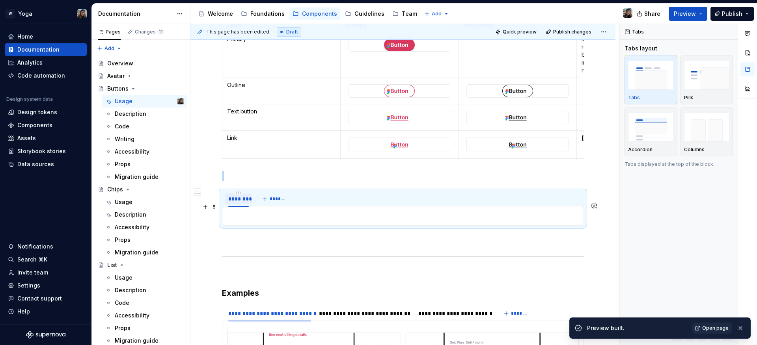
click at [243, 205] on div "********" at bounding box center [238, 199] width 27 height 11
click at [242, 204] on html "W Yoga Home Documentation Analytics Code automation Design system data Design t…" at bounding box center [378, 172] width 757 height 345
type textarea "*"
click at [254, 204] on html "W Yoga Home Documentation Analytics Code automation Design system data Design t…" at bounding box center [378, 172] width 757 height 345
click at [238, 203] on div "********" at bounding box center [238, 199] width 20 height 8
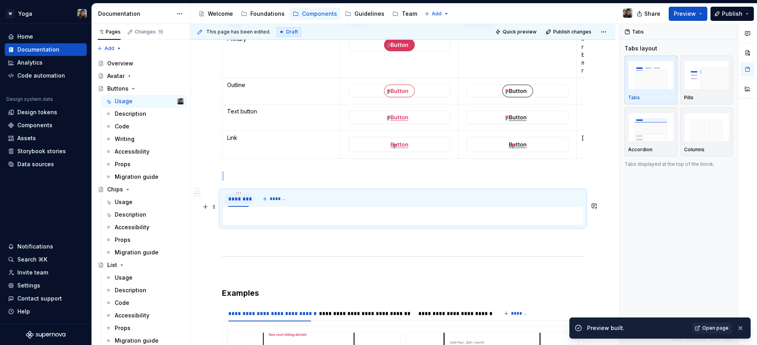
click at [238, 203] on div "********" at bounding box center [238, 198] width 27 height 15
click at [238, 205] on html "W Yoga Home Documentation Analytics Code automation Design system data Design t…" at bounding box center [378, 172] width 757 height 345
click at [235, 214] on div "Edit name Duplicate tab Move to left Move to right Delete tab" at bounding box center [270, 243] width 71 height 71
click at [255, 214] on div "Edit name" at bounding box center [274, 216] width 51 height 8
type input "*******"
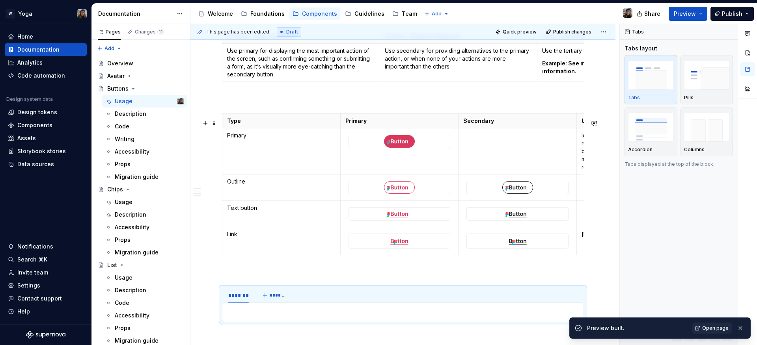
scroll to position [695, 0]
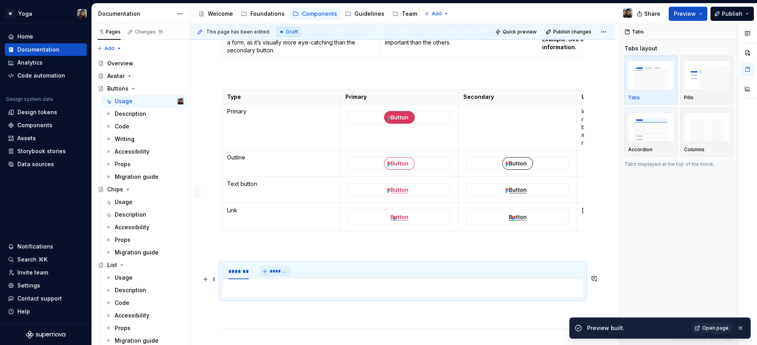
click at [276, 275] on span "*******" at bounding box center [279, 271] width 18 height 6
type input "*********"
click at [305, 277] on button "*******" at bounding box center [311, 271] width 31 height 11
type input "*******"
click at [333, 275] on span "*******" at bounding box center [342, 271] width 18 height 6
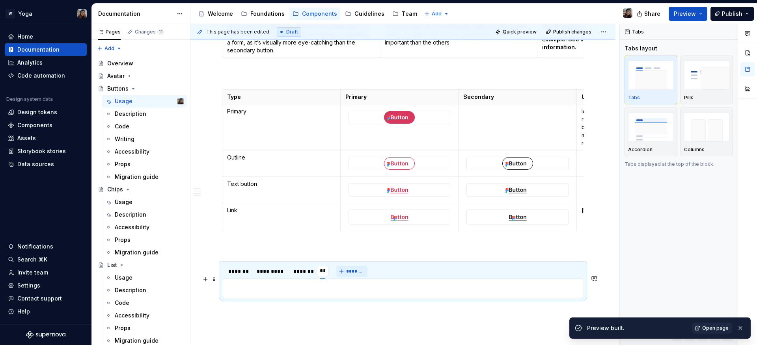
type input "*"
type input "**********"
click at [383, 275] on span "*******" at bounding box center [380, 271] width 18 height 6
type input "****"
click at [445, 271] on div "Buttons are interactive elements that enable users to take actions and make cho…" at bounding box center [403, 305] width 362 height 1584
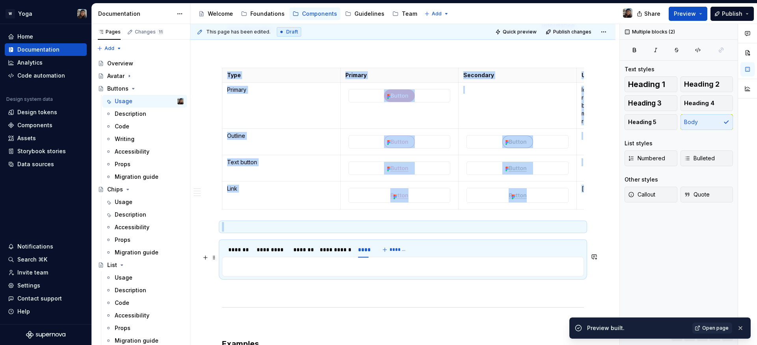
click at [450, 272] on div at bounding box center [403, 267] width 362 height 20
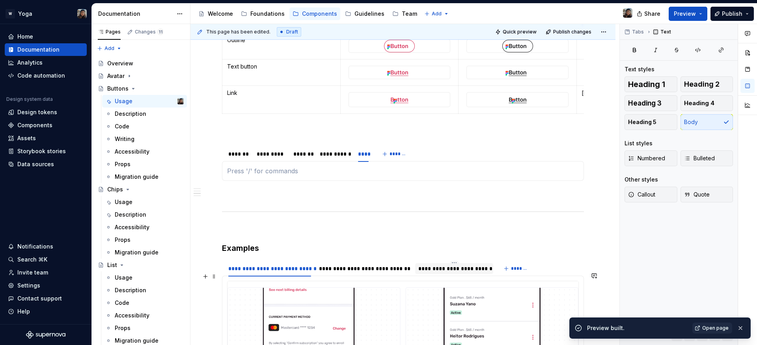
scroll to position [811, 0]
click at [216, 185] on span at bounding box center [214, 184] width 6 height 11
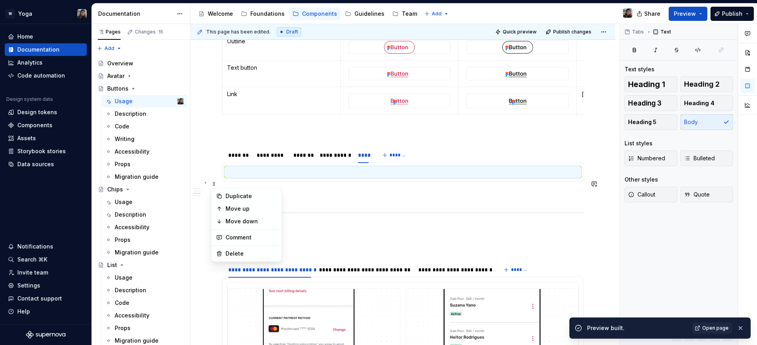
click at [236, 177] on p at bounding box center [403, 172] width 352 height 9
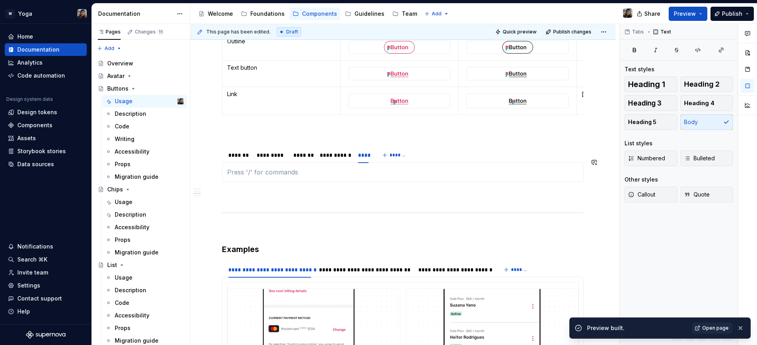
click at [257, 182] on div at bounding box center [403, 172] width 362 height 20
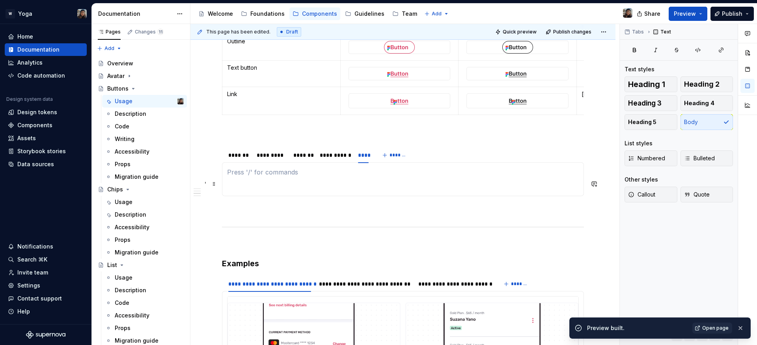
click at [243, 177] on p at bounding box center [403, 172] width 352 height 9
click at [239, 191] on p at bounding box center [403, 186] width 352 height 9
click at [272, 196] on div at bounding box center [403, 179] width 362 height 34
click at [180, 31] on button "button" at bounding box center [181, 31] width 11 height 11
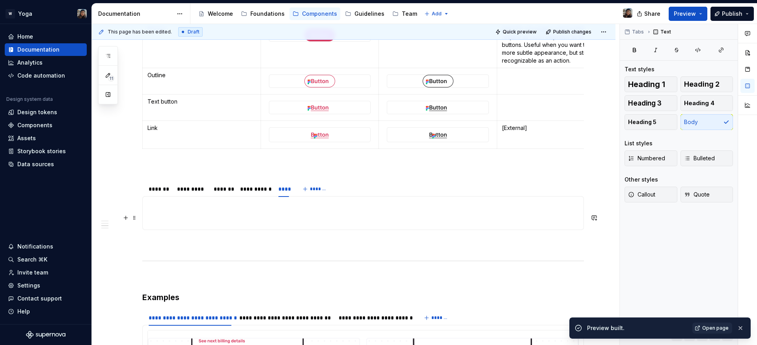
scroll to position [635, 0]
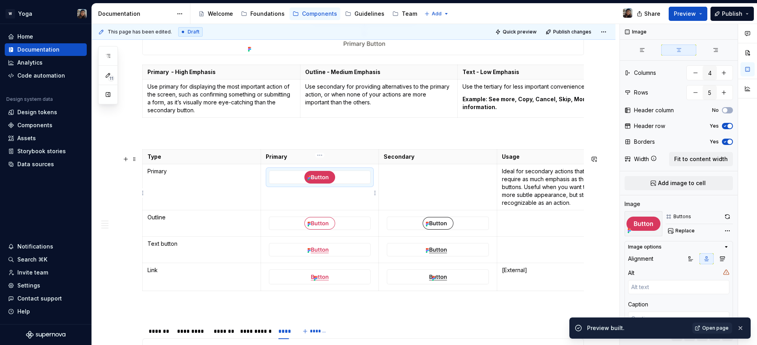
click at [309, 184] on img at bounding box center [319, 177] width 31 height 13
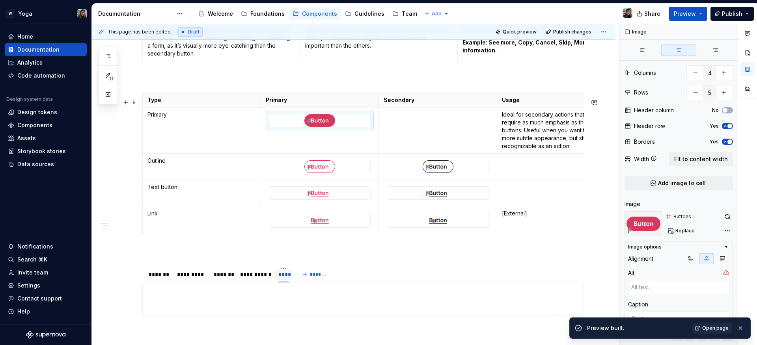
scroll to position [758, 0]
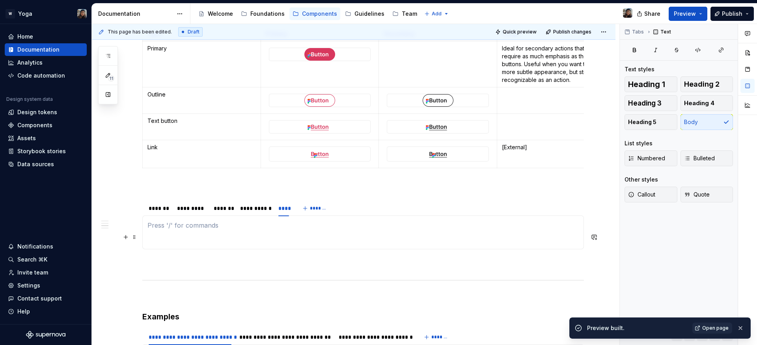
click at [254, 230] on p at bounding box center [362, 225] width 431 height 9
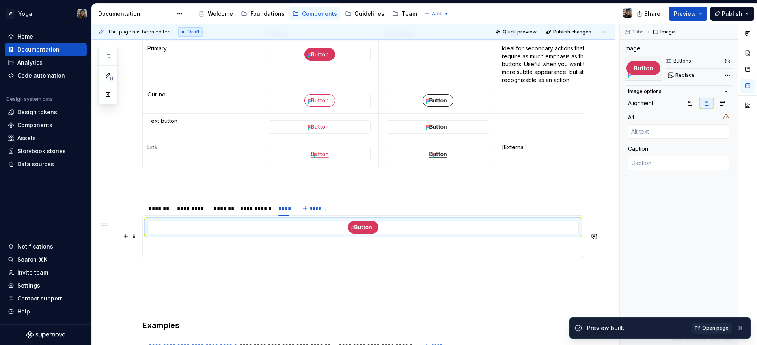
click at [318, 234] on div at bounding box center [363, 227] width 430 height 13
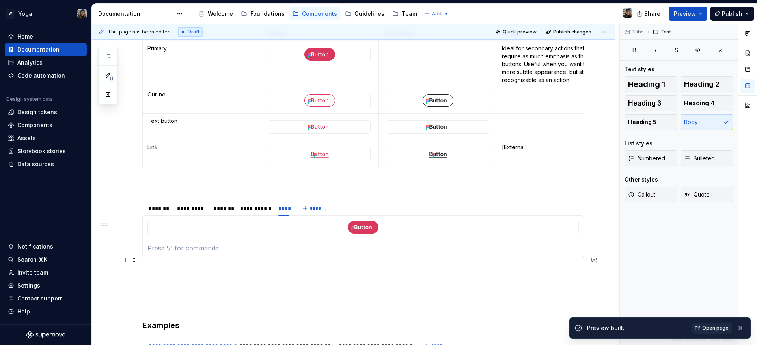
click at [311, 253] on section-item-column at bounding box center [362, 237] width 431 height 32
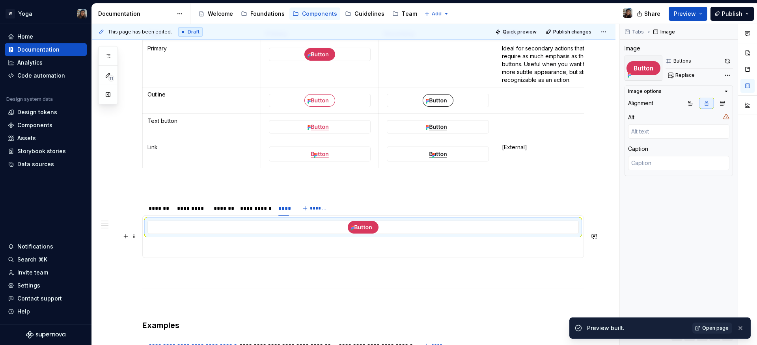
click at [313, 234] on div at bounding box center [363, 227] width 430 height 13
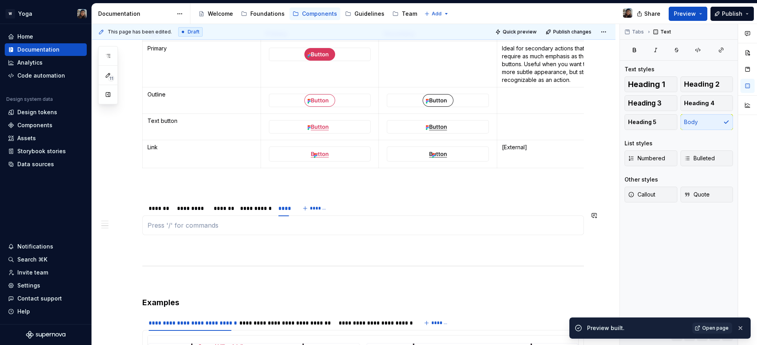
click at [314, 230] on p at bounding box center [362, 225] width 431 height 9
click at [126, 238] on button "button" at bounding box center [125, 237] width 11 height 11
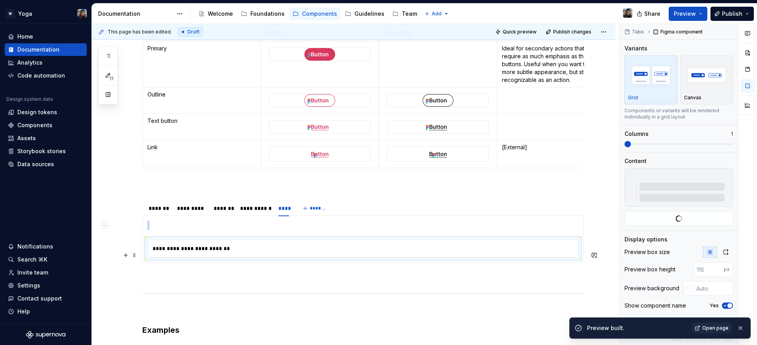
type textarea "*"
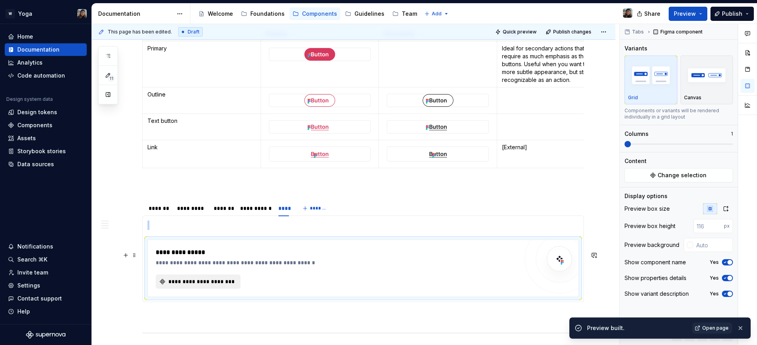
click at [221, 286] on span "**********" at bounding box center [201, 282] width 68 height 8
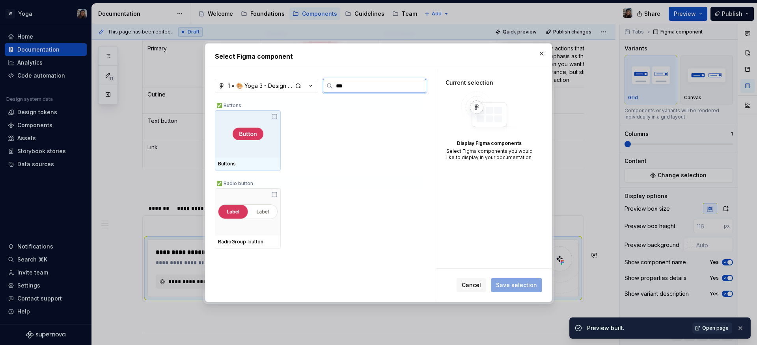
type input "****"
click at [251, 134] on img at bounding box center [248, 134] width 31 height 13
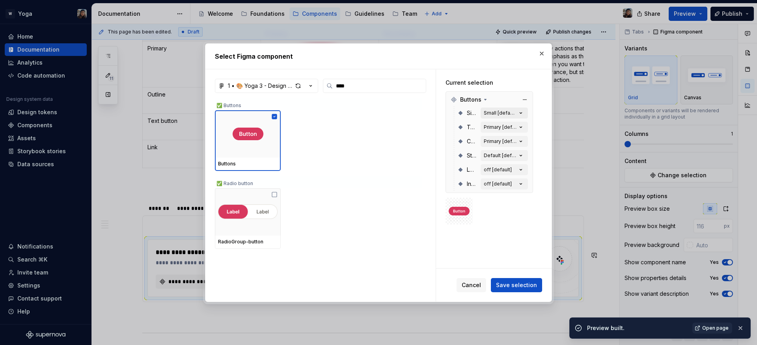
click at [511, 117] on button "Small [default]" at bounding box center [503, 113] width 47 height 11
click at [510, 113] on div "Small [default]" at bounding box center [500, 113] width 33 height 6
click at [519, 112] on icon "button" at bounding box center [521, 113] width 8 height 8
click at [522, 112] on icon "button" at bounding box center [521, 113] width 8 height 8
click at [520, 112] on icon "button" at bounding box center [521, 113] width 8 height 8
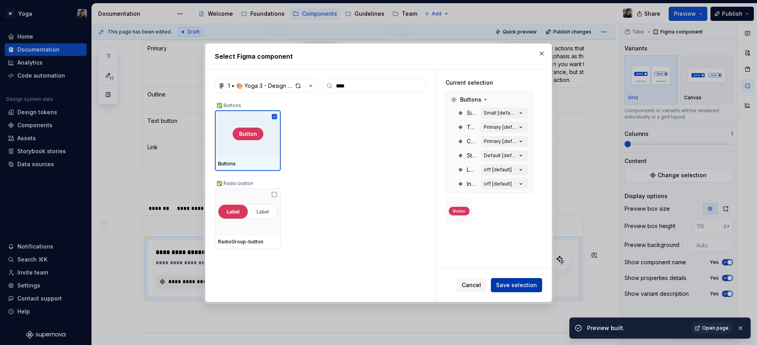
click at [516, 282] on span "Save selection" at bounding box center [516, 285] width 41 height 8
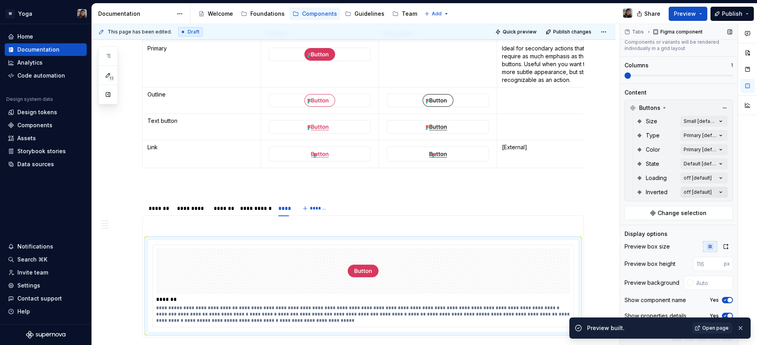
scroll to position [87, 0]
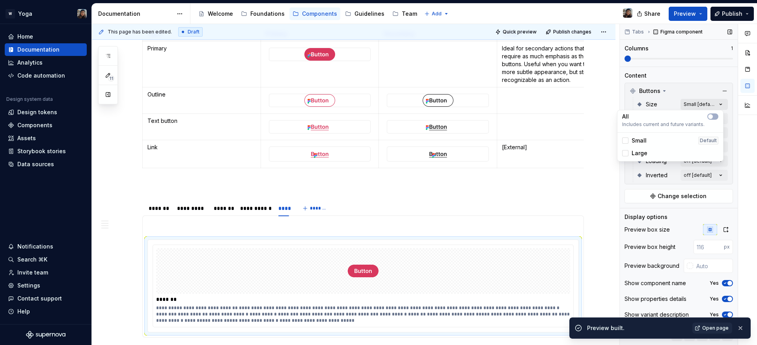
click at [702, 103] on div "Comments Open comments No comments yet Select ‘Comment’ from the block context …" at bounding box center [688, 185] width 137 height 322
click at [640, 143] on span "Small" at bounding box center [638, 141] width 15 height 8
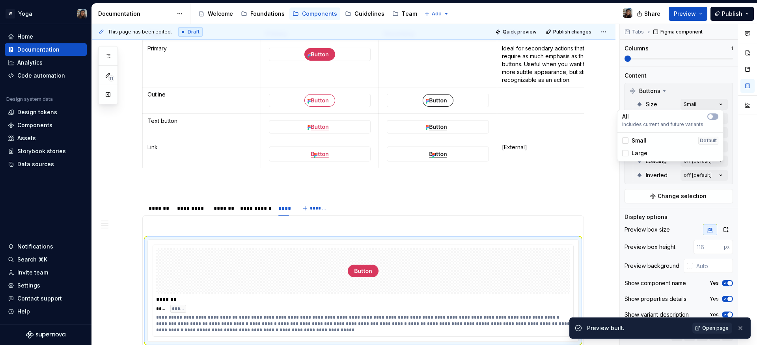
click at [636, 154] on span "Large" at bounding box center [639, 153] width 16 height 8
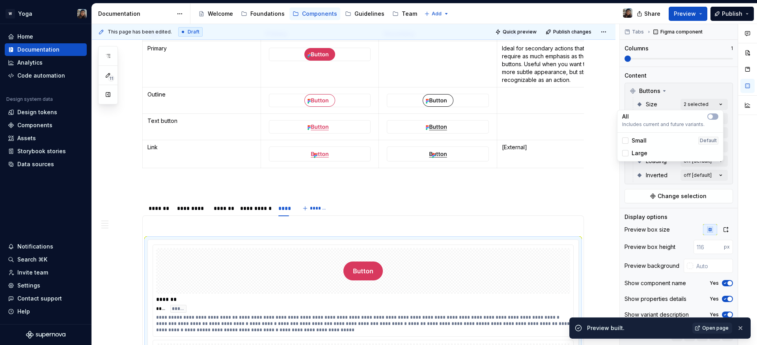
click at [656, 176] on div "Comments Open comments No comments yet Select ‘Comment’ from the block context …" at bounding box center [688, 185] width 137 height 322
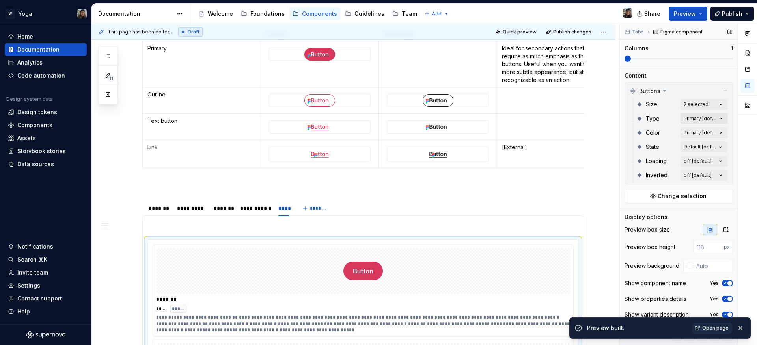
click at [696, 115] on div "Comments Open comments No comments yet Select ‘Comment’ from the block context …" at bounding box center [688, 185] width 137 height 322
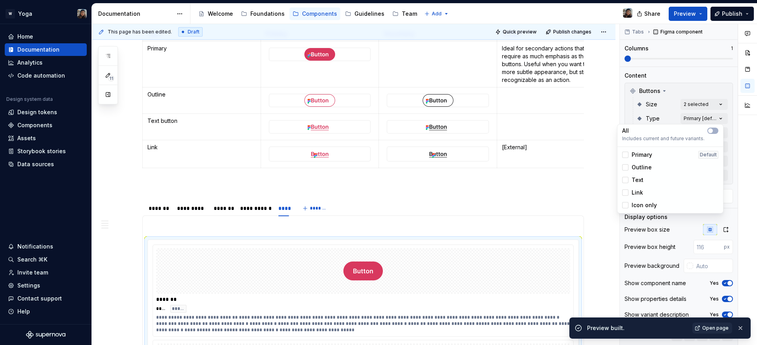
click at [545, 197] on html "W Yoga Home Documentation Analytics Code automation Design system data Design t…" at bounding box center [378, 172] width 757 height 345
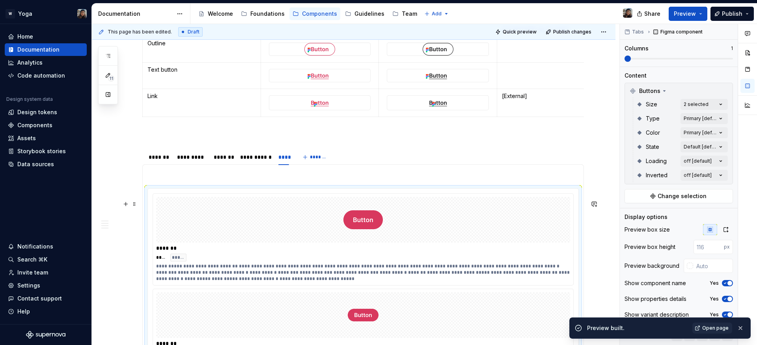
scroll to position [892, 0]
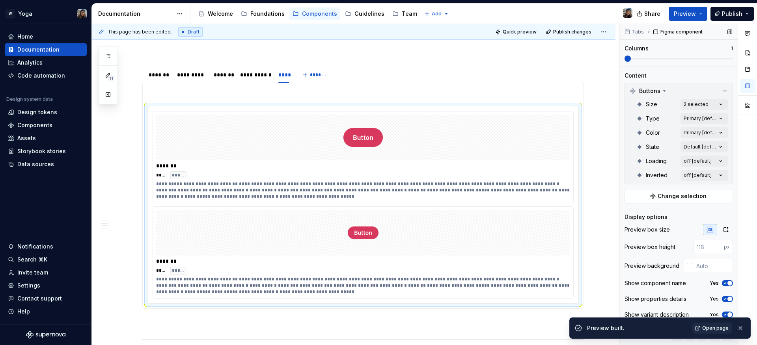
click at [727, 298] on span "button" at bounding box center [729, 299] width 5 height 5
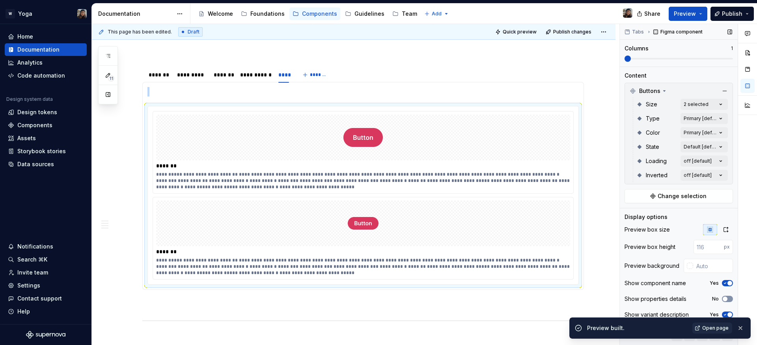
click at [724, 298] on button "No" at bounding box center [727, 299] width 11 height 6
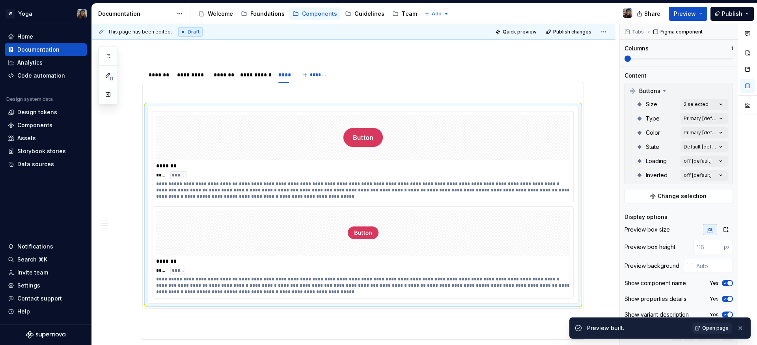
click at [720, 313] on ul "No internet connection. Reconnect to ensure all of your changes are synced. Suc…" at bounding box center [660, 326] width 194 height 37
click at [743, 326] on button "button" at bounding box center [740, 328] width 10 height 11
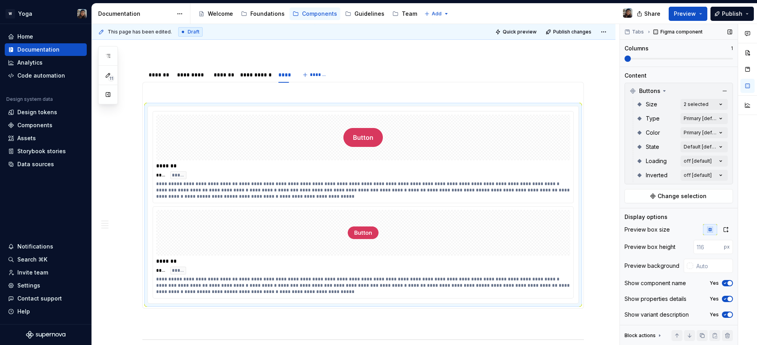
click at [727, 316] on span "button" at bounding box center [729, 315] width 5 height 5
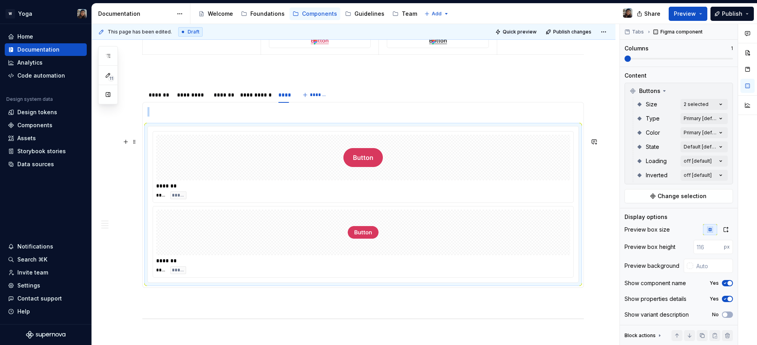
click at [512, 222] on div at bounding box center [363, 233] width 414 height 46
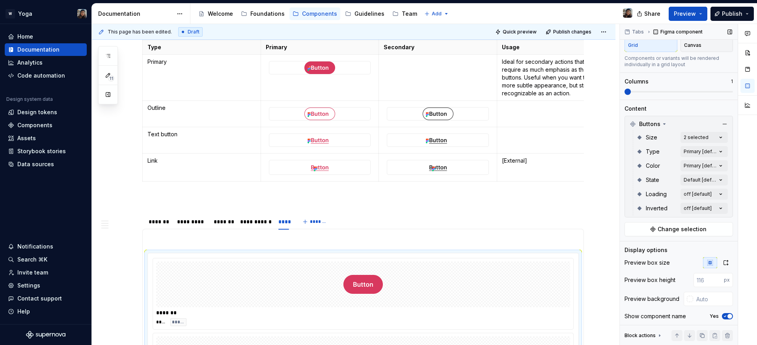
scroll to position [0, 0]
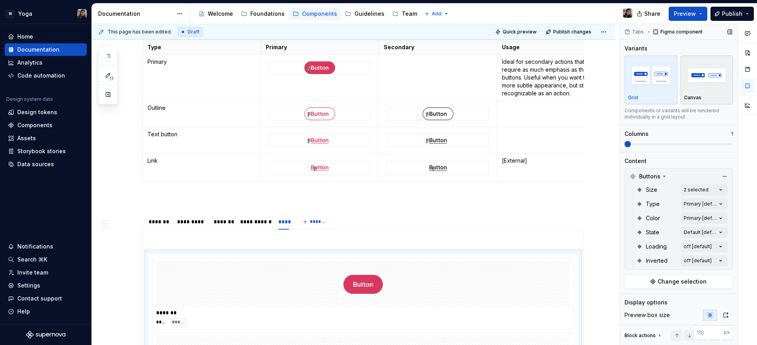
click at [701, 95] on div "Canvas" at bounding box center [707, 98] width 46 height 6
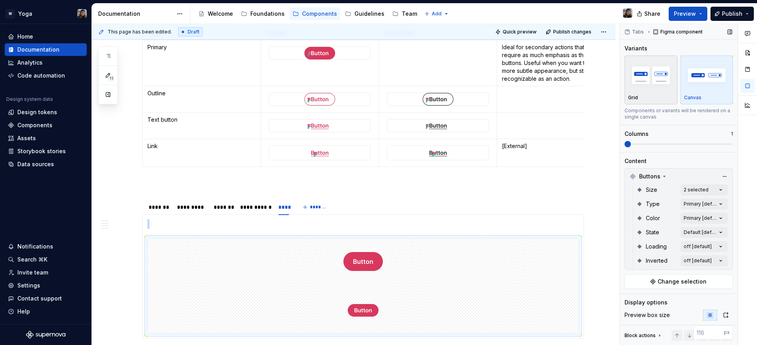
click at [669, 95] on div "Grid" at bounding box center [651, 98] width 46 height 6
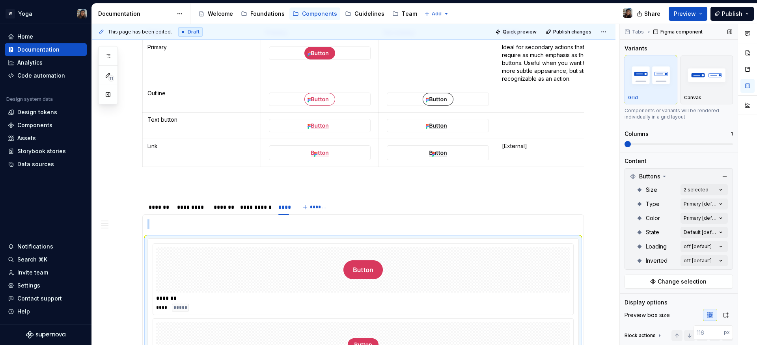
scroll to position [821, 0]
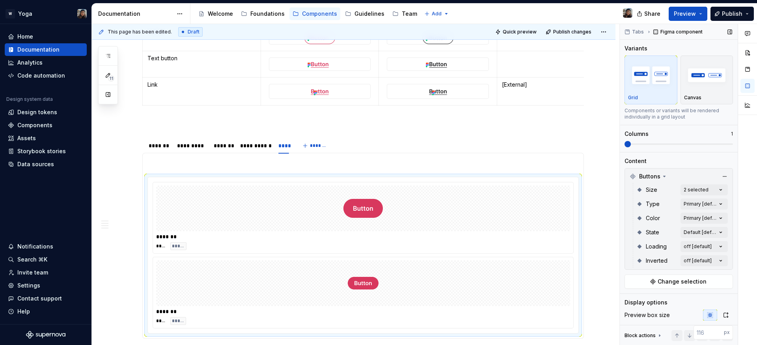
drag, startPoint x: 667, startPoint y: 141, endPoint x: 674, endPoint y: 141, distance: 7.1
click at [674, 141] on div "Columns 1" at bounding box center [678, 138] width 108 height 17
click at [675, 143] on span at bounding box center [678, 144] width 108 height 6
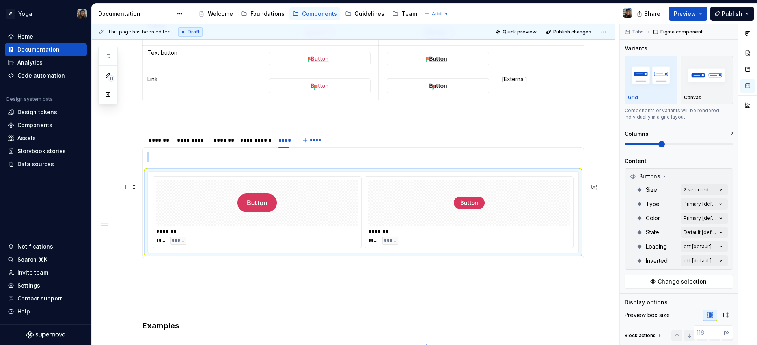
scroll to position [835, 0]
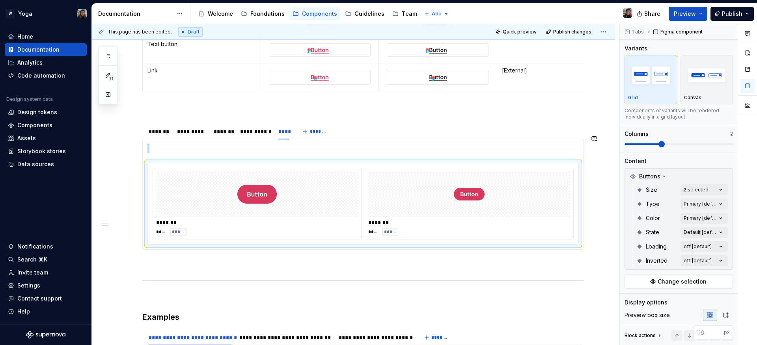
click at [292, 168] on section-item-column "******* **** ***** ******* **** *****" at bounding box center [362, 194] width 431 height 101
click at [291, 176] on div "******* **** ***** ******* **** *****" at bounding box center [363, 203] width 430 height 81
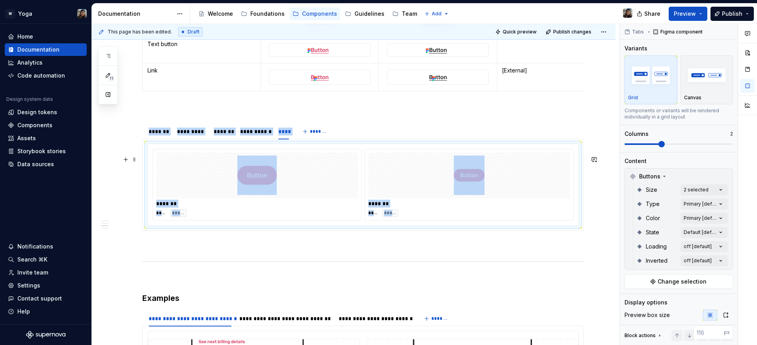
click at [342, 182] on div at bounding box center [257, 176] width 202 height 46
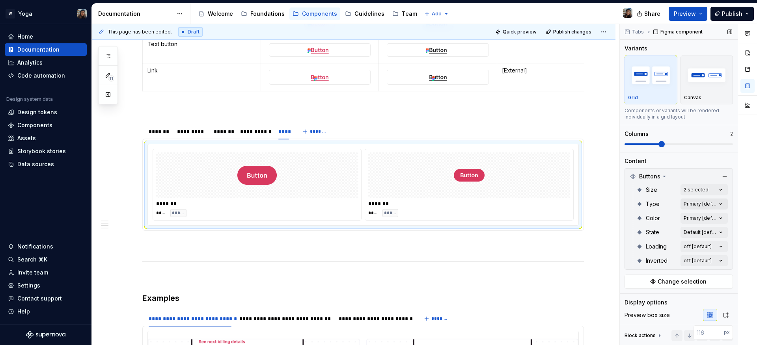
click at [704, 207] on div "Comments Open comments No comments yet Select ‘Comment’ from the block context …" at bounding box center [688, 185] width 137 height 322
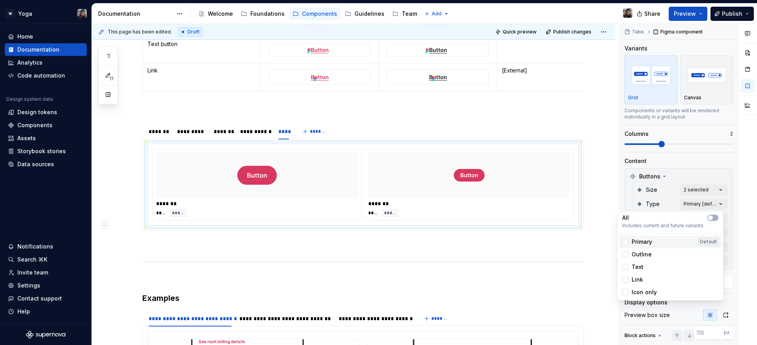
click at [619, 242] on div "Primary Default" at bounding box center [670, 242] width 102 height 13
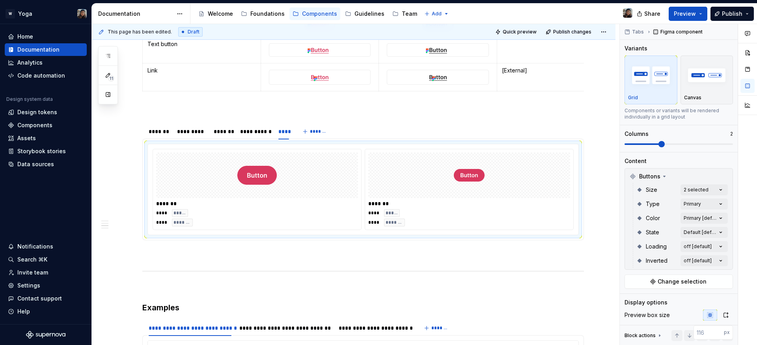
click at [639, 209] on div "Comments Open comments No comments yet Select ‘Comment’ from the block context …" at bounding box center [688, 185] width 137 height 322
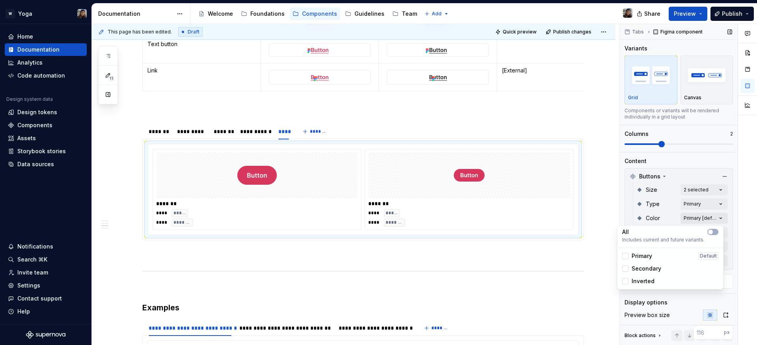
click at [685, 220] on div "Comments Open comments No comments yet Select ‘Comment’ from the block context …" at bounding box center [688, 185] width 137 height 322
click at [646, 256] on span "Primary" at bounding box center [641, 256] width 20 height 8
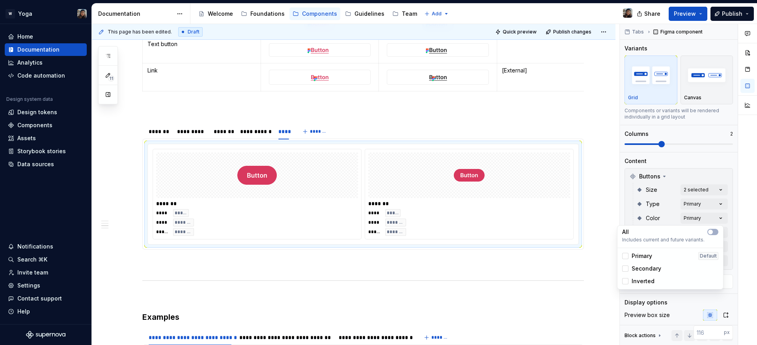
click at [657, 220] on div "Comments Open comments No comments yet Select ‘Comment’ from the block context …" at bounding box center [688, 185] width 137 height 322
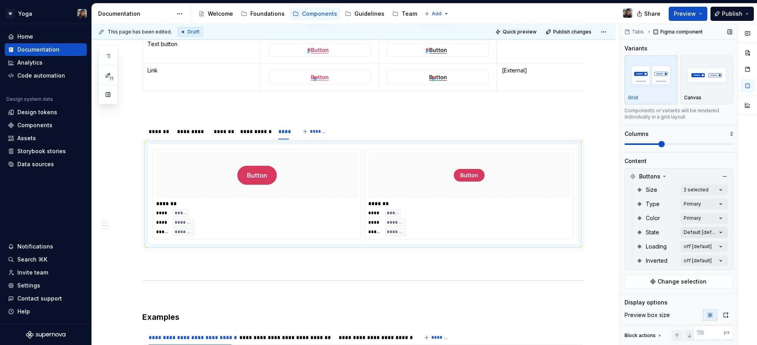
click at [685, 234] on div "Comments Open comments No comments yet Select ‘Comment’ from the block context …" at bounding box center [688, 185] width 137 height 322
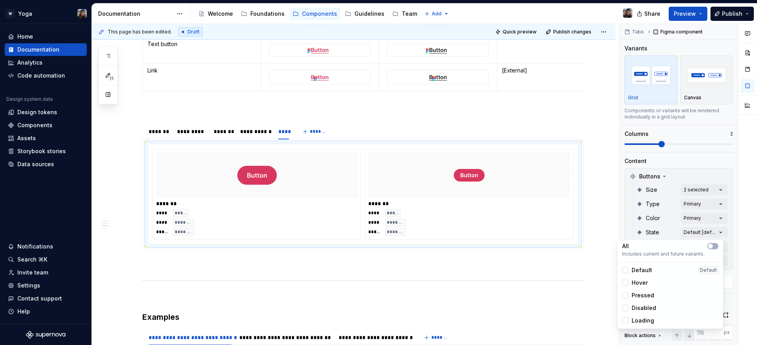
click at [644, 274] on span "Default" at bounding box center [641, 270] width 20 height 8
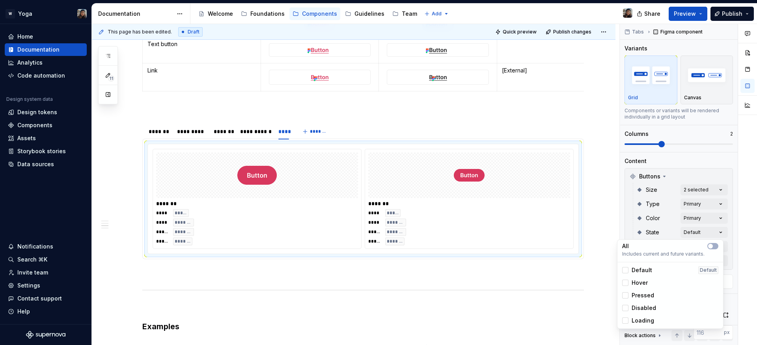
click at [653, 228] on div "Comments Open comments No comments yet Select ‘Comment’ from the block context …" at bounding box center [688, 185] width 137 height 322
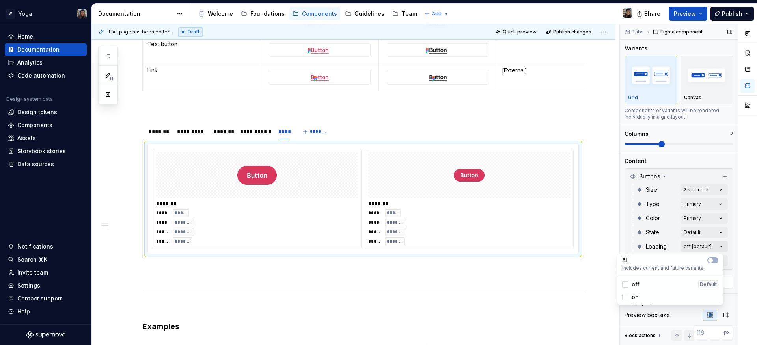
click at [686, 246] on div "Comments Open comments No comments yet Select ‘Comment’ from the block context …" at bounding box center [688, 185] width 137 height 322
click at [634, 285] on span "off" at bounding box center [635, 285] width 8 height 8
click at [641, 248] on div "Comments Open comments No comments yet Select ‘Comment’ from the block context …" at bounding box center [688, 185] width 137 height 322
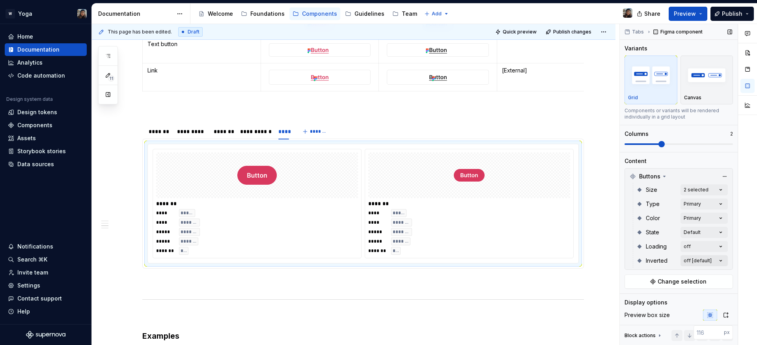
click at [687, 262] on div "Comments Open comments No comments yet Select ‘Comment’ from the block context …" at bounding box center [688, 185] width 137 height 322
click at [632, 301] on span "off" at bounding box center [635, 299] width 8 height 8
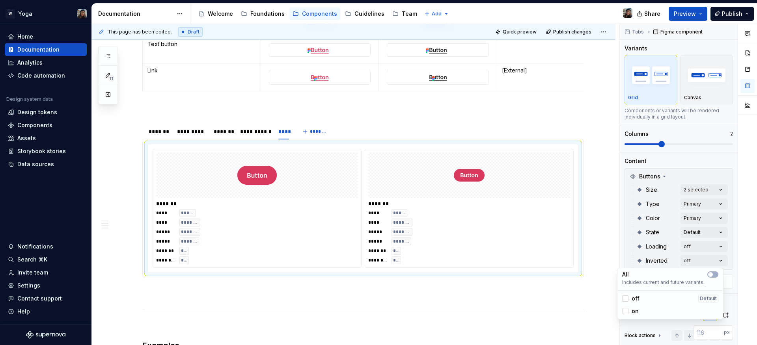
click at [520, 250] on html "W Yoga Home Documentation Analytics Code automation Design system data Design t…" at bounding box center [378, 172] width 757 height 345
click at [329, 198] on div at bounding box center [257, 176] width 202 height 46
click at [184, 136] on div "*********" at bounding box center [191, 132] width 29 height 8
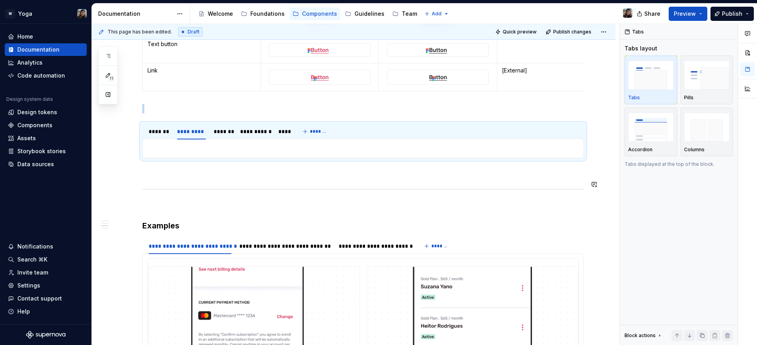
click at [229, 158] on div "******* **** ***** **** ******* ***** ******* ***** ******* ******* *** *******…" at bounding box center [362, 149] width 441 height 20
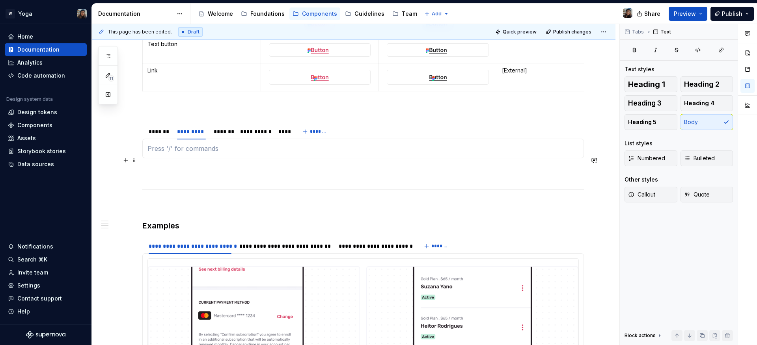
click at [230, 153] on p at bounding box center [362, 148] width 431 height 9
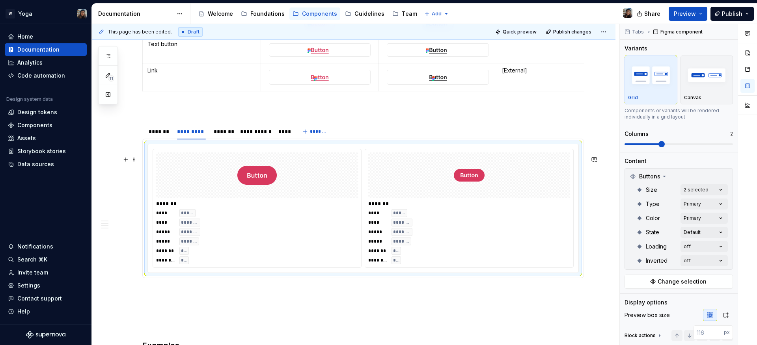
click at [253, 186] on img at bounding box center [256, 175] width 39 height 39
click at [690, 184] on div "Comments Open comments No comments yet Select ‘Comment’ from the block context …" at bounding box center [688, 185] width 137 height 322
click at [684, 176] on div "Comments Open comments No comments yet Select ‘Comment’ from the block context …" at bounding box center [688, 185] width 137 height 322
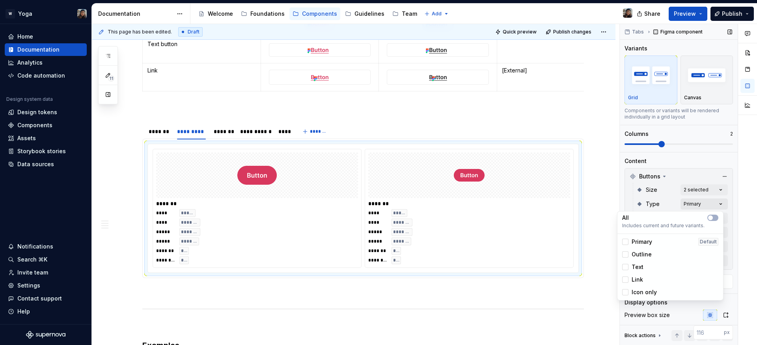
click at [693, 201] on div "Comments Open comments No comments yet Select ‘Comment’ from the block context …" at bounding box center [688, 185] width 137 height 322
click at [634, 244] on span "Primary" at bounding box center [641, 242] width 20 height 8
click at [637, 255] on span "Outline" at bounding box center [641, 255] width 20 height 8
click at [323, 145] on html "W Yoga Home Documentation Analytics Code automation Design system data Design t…" at bounding box center [378, 172] width 757 height 345
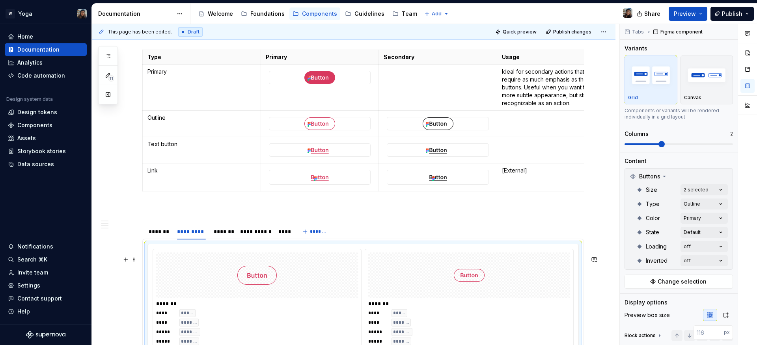
scroll to position [874, 0]
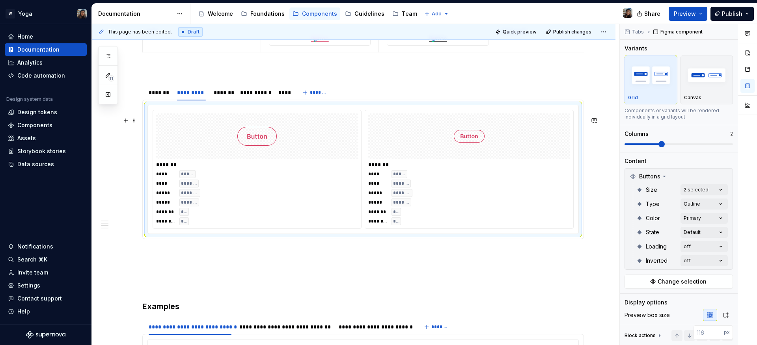
click at [465, 205] on div "**** ***** **** ******* ***** ******* ***** ******* ******* *** ******** ***" at bounding box center [469, 197] width 202 height 55
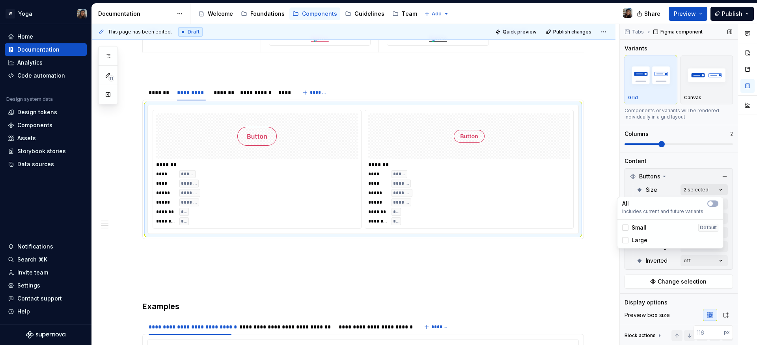
click at [700, 195] on div "Comments Open comments No comments yet Select ‘Comment’ from the block context …" at bounding box center [688, 185] width 137 height 322
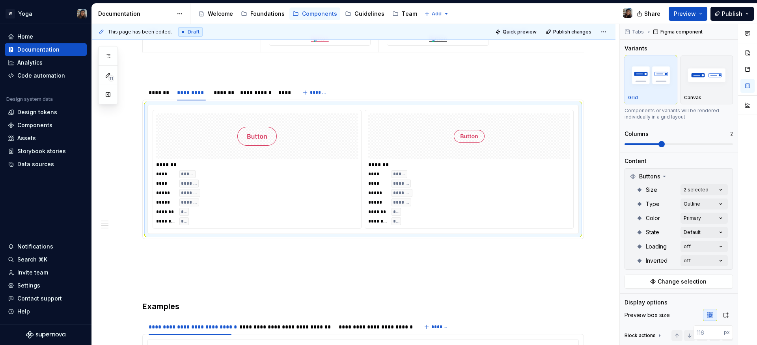
click at [672, 184] on div "Comments Open comments No comments yet Select ‘Comment’ from the block context …" at bounding box center [688, 185] width 137 height 322
click at [692, 201] on div "Comments Open comments No comments yet Select ‘Comment’ from the block context …" at bounding box center [688, 185] width 137 height 322
drag, startPoint x: 652, startPoint y: 169, endPoint x: 657, endPoint y: 173, distance: 6.9
click at [652, 169] on div "Comments Open comments No comments yet Select ‘Comment’ from the block context …" at bounding box center [688, 185] width 137 height 322
click at [693, 228] on div "Comments Open comments No comments yet Select ‘Comment’ from the block context …" at bounding box center [688, 185] width 137 height 322
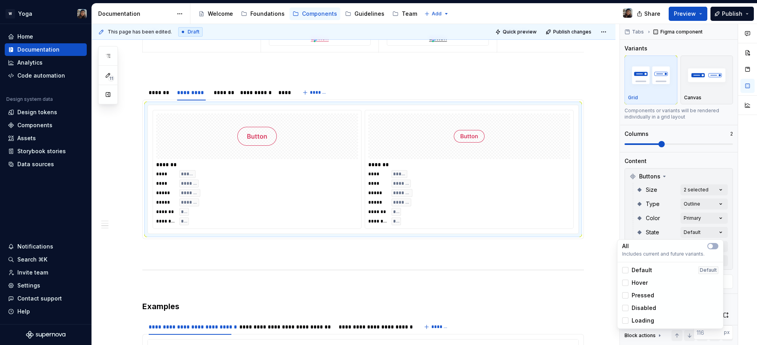
click at [639, 218] on div "Comments Open comments No comments yet Select ‘Comment’ from the block context …" at bounding box center [688, 185] width 137 height 322
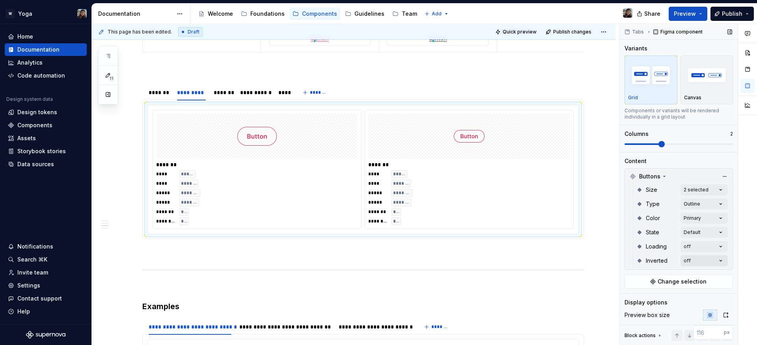
click at [692, 257] on div "Comments Open comments No comments yet Select ‘Comment’ from the block context …" at bounding box center [688, 185] width 137 height 322
click at [642, 309] on div "on" at bounding box center [670, 311] width 96 height 8
click at [640, 298] on div "off Default" at bounding box center [670, 299] width 96 height 8
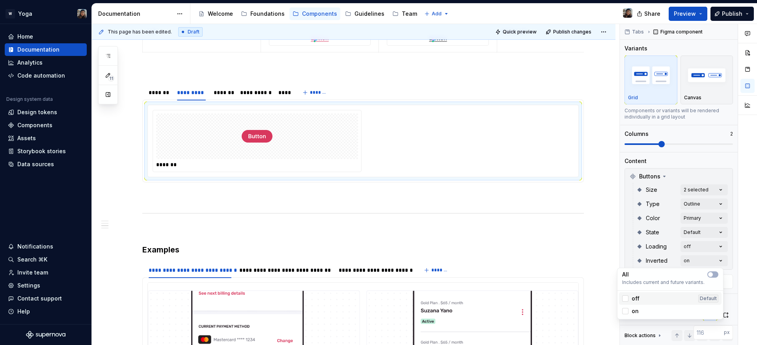
click at [640, 298] on div "off Default" at bounding box center [670, 299] width 96 height 8
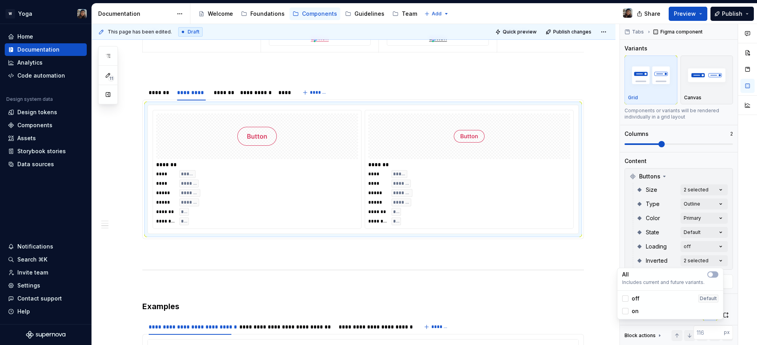
click at [635, 311] on span "on" at bounding box center [634, 311] width 7 height 8
click at [404, 145] on html "W Yoga Home Documentation Analytics Code automation Design system data Design t…" at bounding box center [378, 172] width 757 height 345
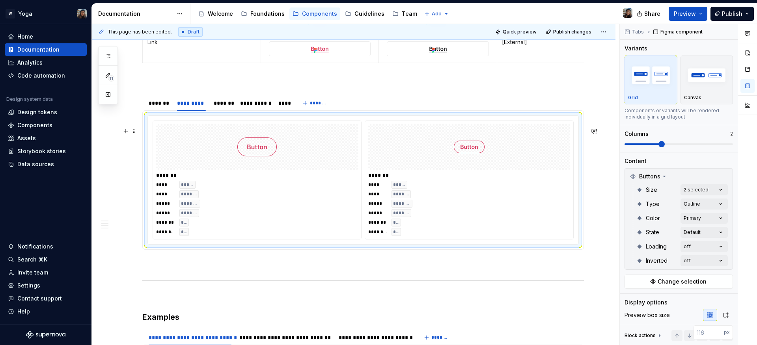
scroll to position [864, 0]
click at [451, 217] on div "**** ***** **** ******* ***** ******* ***** ******* ******* *** ******** ***" at bounding box center [469, 208] width 202 height 55
click at [684, 187] on div "Comments Open comments No comments yet Select ‘Comment’ from the block context …" at bounding box center [688, 185] width 137 height 322
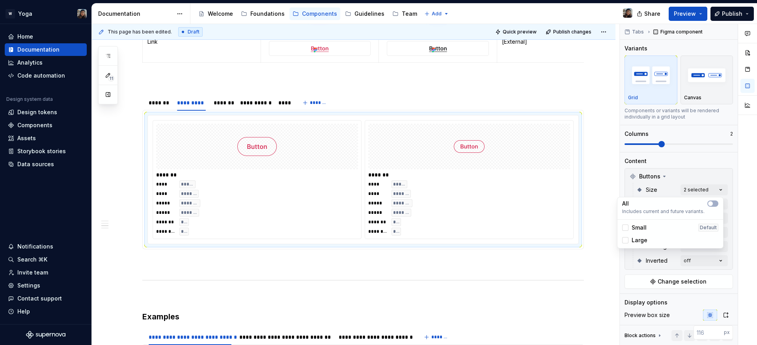
click at [660, 188] on div "Comments Open comments No comments yet Select ‘Comment’ from the block context …" at bounding box center [688, 185] width 137 height 322
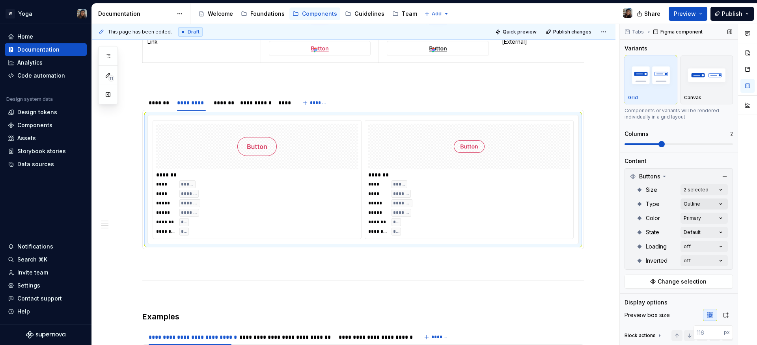
click at [678, 199] on div "Comments Open comments No comments yet Select ‘Comment’ from the block context …" at bounding box center [688, 185] width 137 height 322
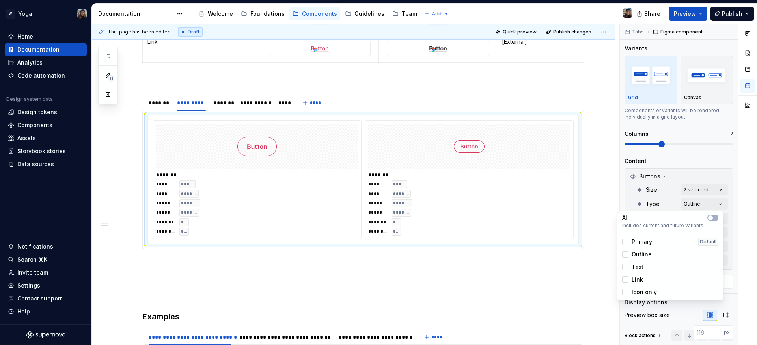
click at [634, 269] on span "Text" at bounding box center [637, 267] width 12 height 8
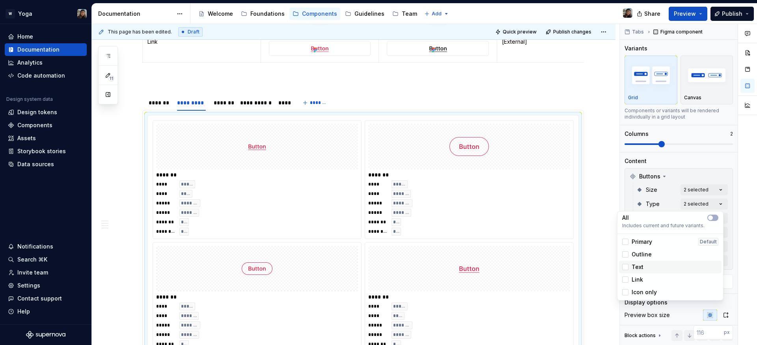
click at [637, 272] on div "Text" at bounding box center [670, 267] width 102 height 13
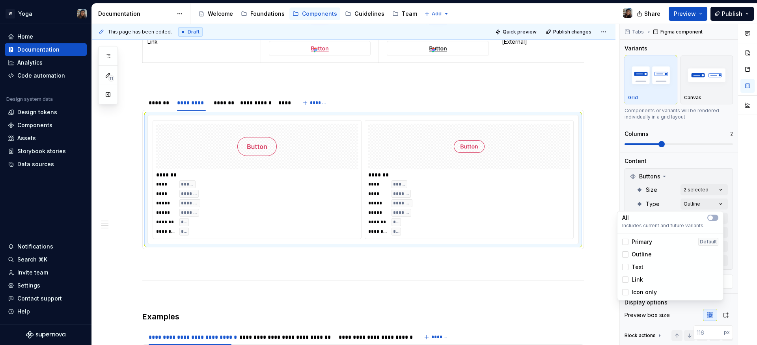
click at [633, 209] on div "Comments Open comments No comments yet Select ‘Comment’ from the block context …" at bounding box center [688, 185] width 137 height 322
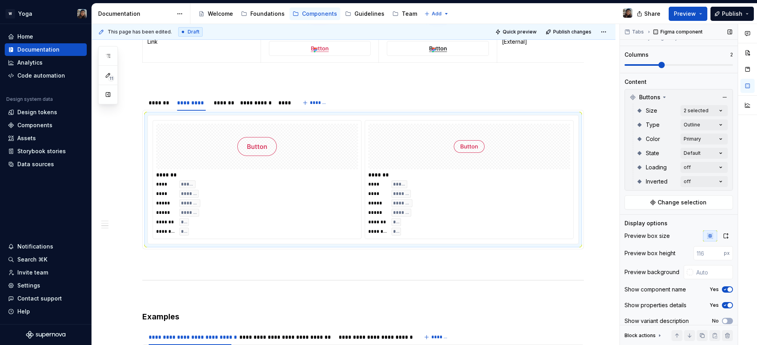
scroll to position [87, 0]
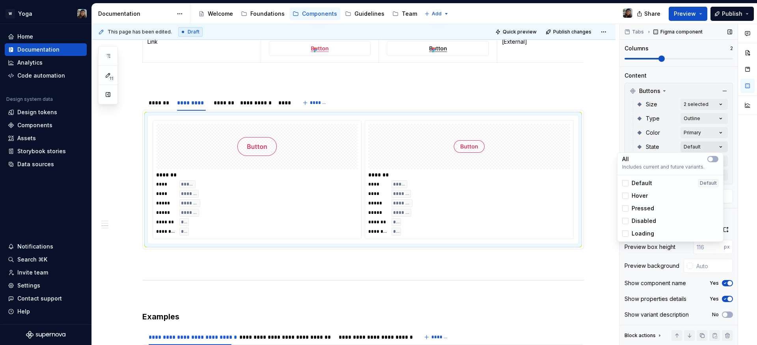
click at [700, 146] on div "Comments Open comments No comments yet Select ‘Comment’ from the block context …" at bounding box center [688, 185] width 137 height 322
click at [648, 183] on span "Default" at bounding box center [641, 183] width 20 height 8
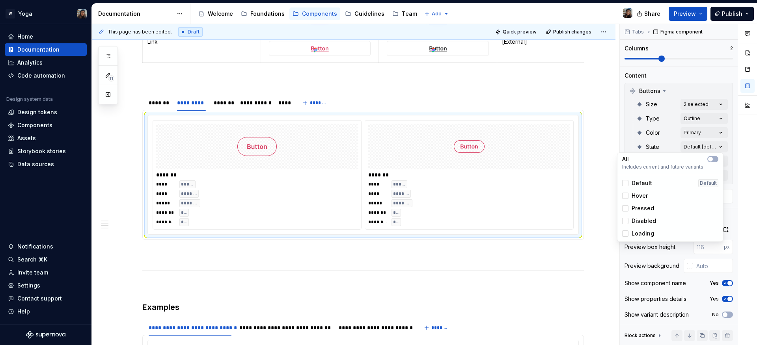
click at [642, 209] on span "Pressed" at bounding box center [642, 209] width 22 height 8
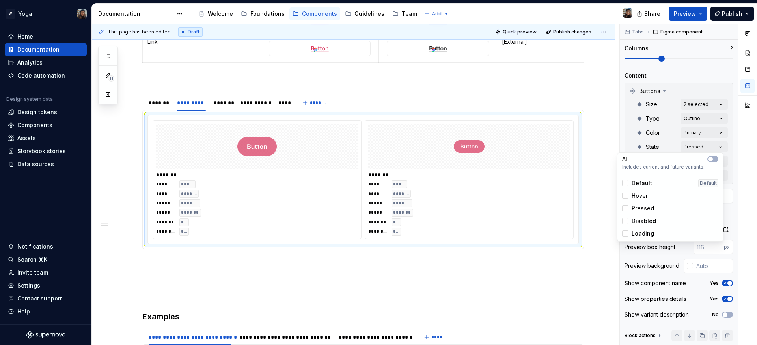
click at [642, 210] on span "Pressed" at bounding box center [642, 209] width 22 height 8
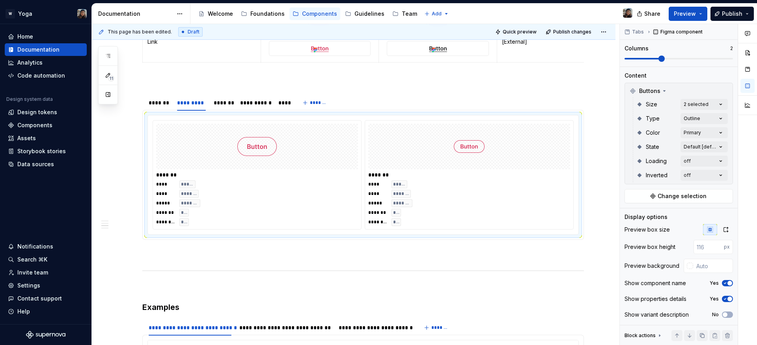
click at [668, 137] on div "Comments Open comments No comments yet Select ‘Comment’ from the block context …" at bounding box center [688, 185] width 137 height 322
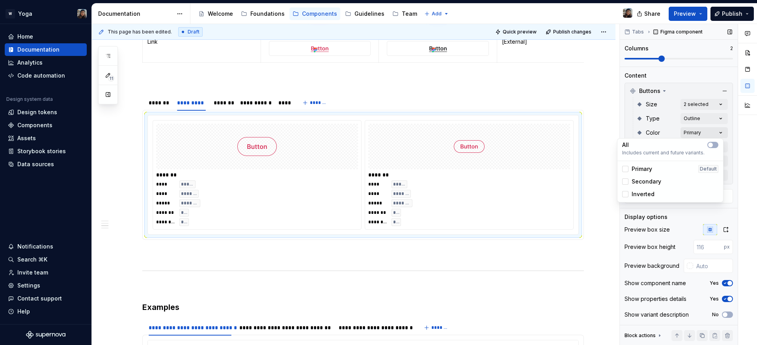
click at [691, 136] on div "Comments Open comments No comments yet Select ‘Comment’ from the block context …" at bounding box center [688, 185] width 137 height 322
click at [653, 181] on span "Secondary" at bounding box center [646, 182] width 30 height 8
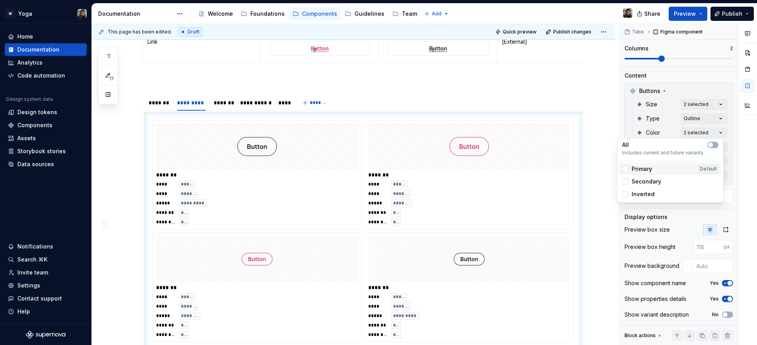
click at [653, 165] on div "Primary Default" at bounding box center [670, 169] width 96 height 8
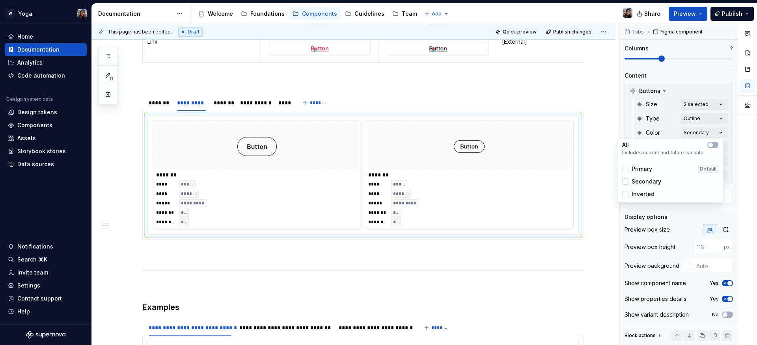
click at [339, 168] on html "W Yoga Home Documentation Analytics Code automation Design system data Design t…" at bounding box center [378, 172] width 757 height 345
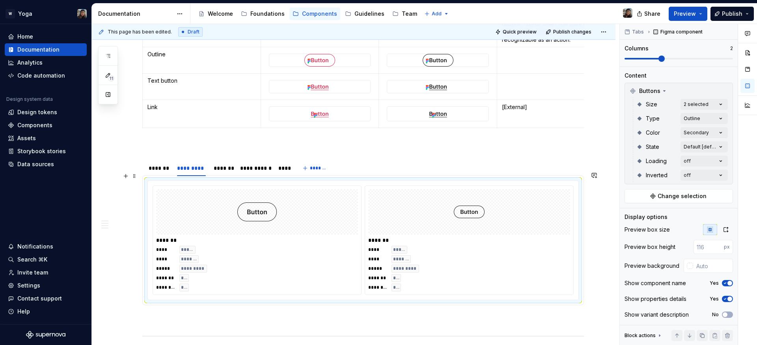
scroll to position [797, 0]
click at [330, 215] on div at bounding box center [257, 214] width 202 height 46
click at [193, 176] on html "W Yoga Home Documentation Analytics Code automation Design system data Design t…" at bounding box center [378, 172] width 757 height 345
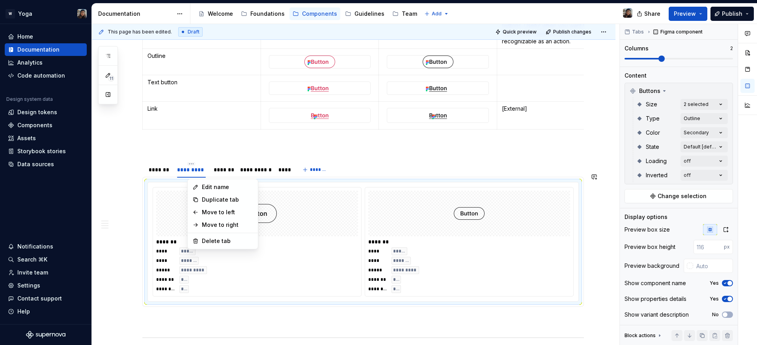
click at [145, 194] on html "W Yoga Home Documentation Analytics Code automation Design system data Design t…" at bounding box center [378, 172] width 757 height 345
click at [190, 174] on div "*********" at bounding box center [191, 170] width 29 height 8
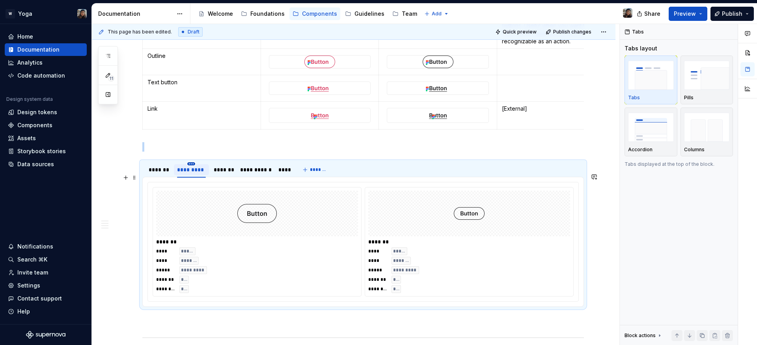
scroll to position [0, 0]
click at [194, 175] on html "W Yoga Home Documentation Analytics Code automation Design system data Design t…" at bounding box center [378, 172] width 757 height 345
drag, startPoint x: 156, startPoint y: 243, endPoint x: 186, endPoint y: 231, distance: 32.8
click at [157, 243] on html "W Yoga Home Documentation Analytics Code automation Design system data Design t…" at bounding box center [378, 172] width 757 height 345
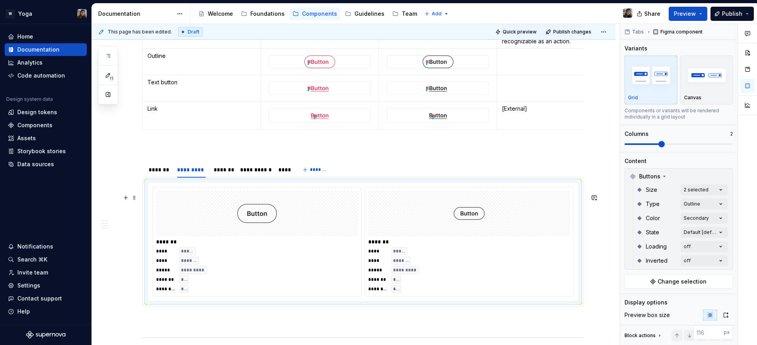
click at [187, 231] on div at bounding box center [257, 214] width 202 height 46
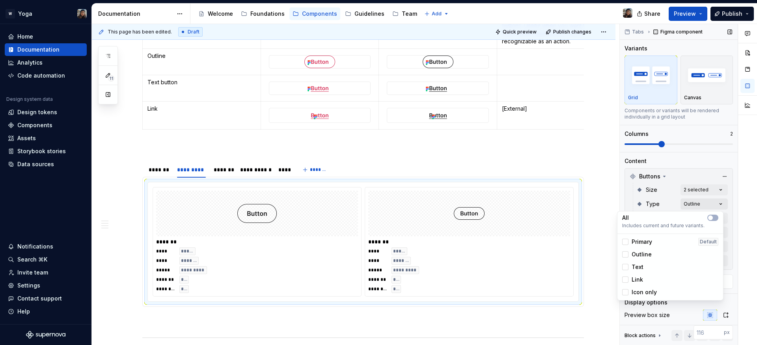
click at [700, 209] on div "Comments Open comments No comments yet Select ‘Comment’ from the block context …" at bounding box center [688, 185] width 137 height 322
click at [671, 205] on div "Comments Open comments No comments yet Select ‘Comment’ from the block context …" at bounding box center [688, 185] width 137 height 322
click at [694, 218] on div "Comments Open comments No comments yet Select ‘Comment’ from the block context …" at bounding box center [688, 185] width 137 height 322
click at [644, 260] on div "Primary Default" at bounding box center [670, 256] width 102 height 13
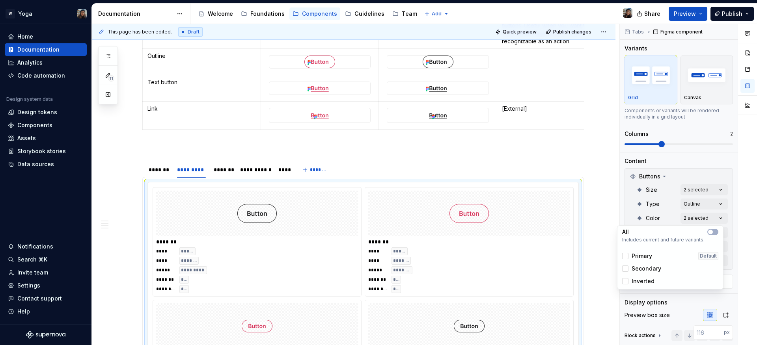
click at [643, 272] on span "Secondary" at bounding box center [646, 269] width 30 height 8
click at [229, 177] on html "W Yoga Home Documentation Analytics Code automation Design system data Design t…" at bounding box center [378, 172] width 757 height 345
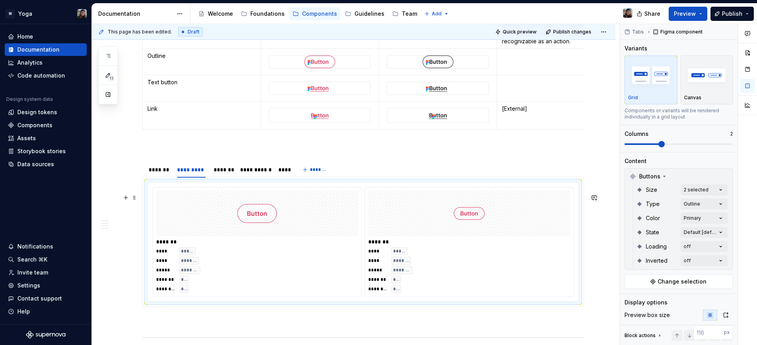
click at [235, 225] on div at bounding box center [257, 214] width 202 height 46
click at [217, 207] on div at bounding box center [257, 214] width 202 height 46
click at [223, 174] on div "*******" at bounding box center [223, 170] width 19 height 8
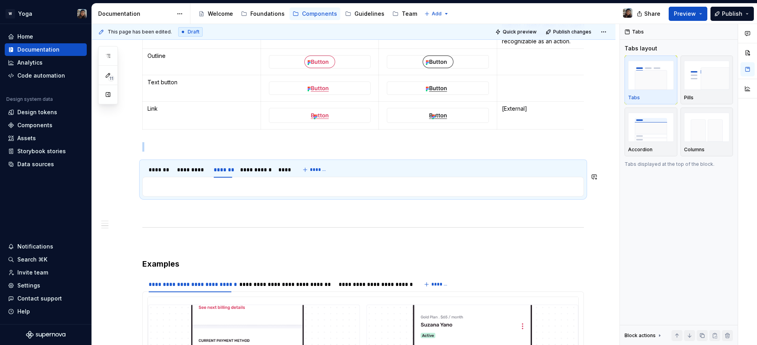
click at [218, 192] on div "******* **** ***** **** ******* ***** ******* ******* *** ******** *** ******* …" at bounding box center [362, 187] width 441 height 20
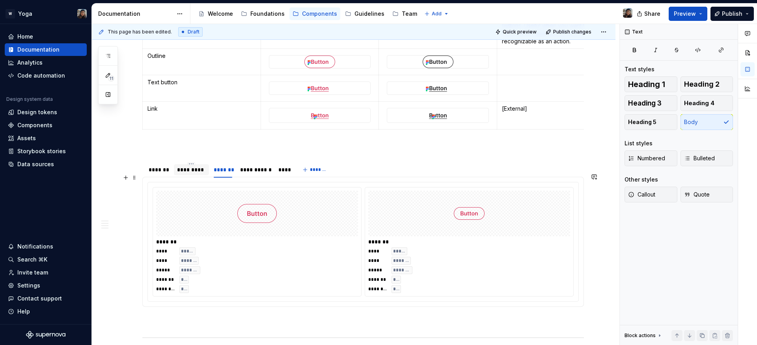
click at [176, 175] on div "*********" at bounding box center [191, 169] width 35 height 11
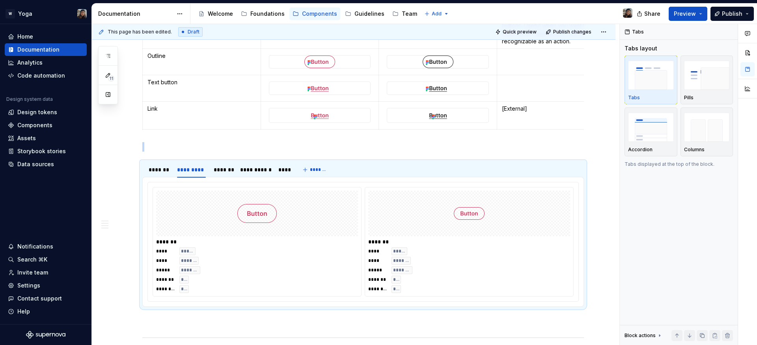
click at [173, 151] on div "Buttons are interactive elements that enable users to take actions and make cho…" at bounding box center [362, 304] width 441 height 1787
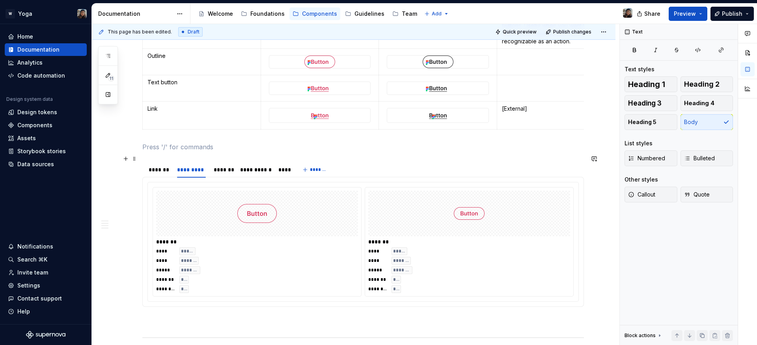
click at [168, 152] on p at bounding box center [362, 146] width 441 height 9
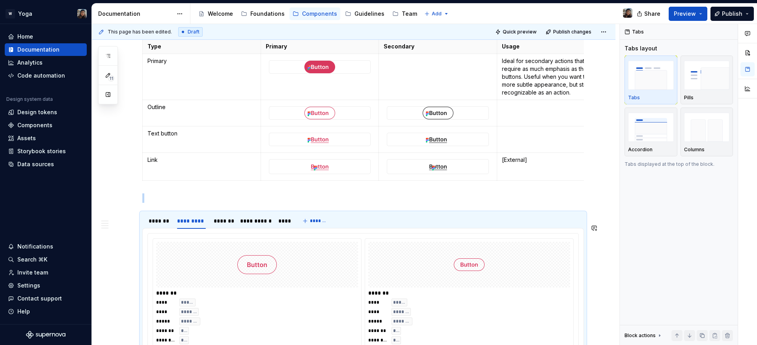
scroll to position [770, 0]
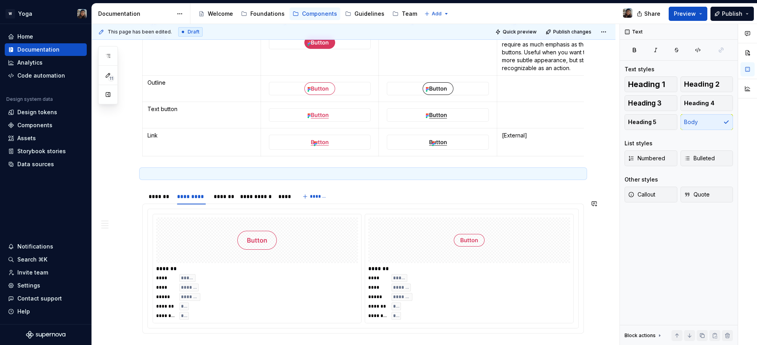
click at [181, 226] on div "******* **** ***** **** ******* ***** ******* ******* *** ******** *** ******* …" at bounding box center [363, 268] width 430 height 119
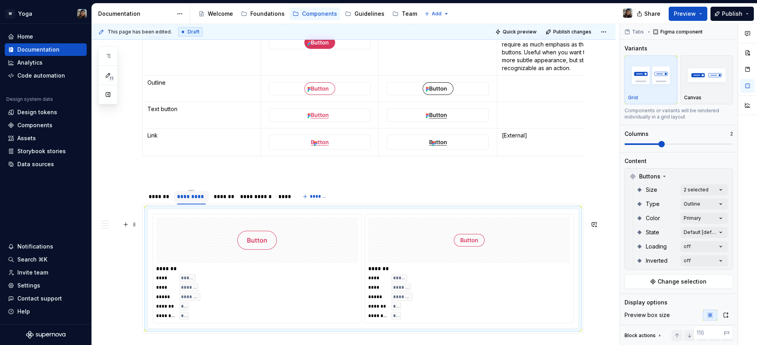
type textarea "*"
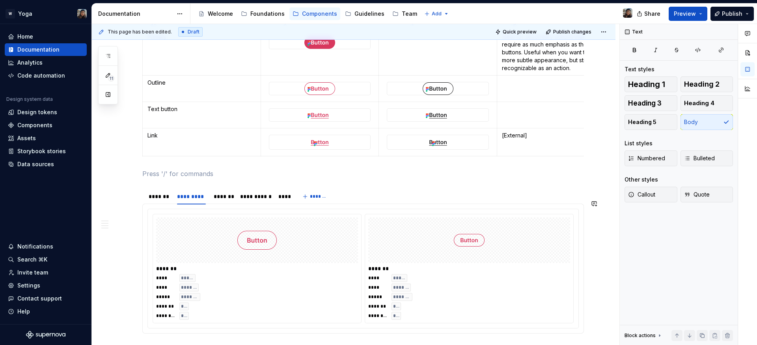
click at [185, 196] on section "**********" at bounding box center [362, 261] width 441 height 146
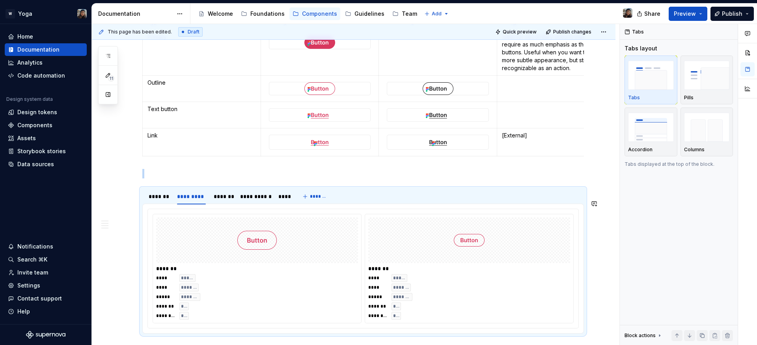
click at [158, 198] on section "**********" at bounding box center [362, 261] width 441 height 146
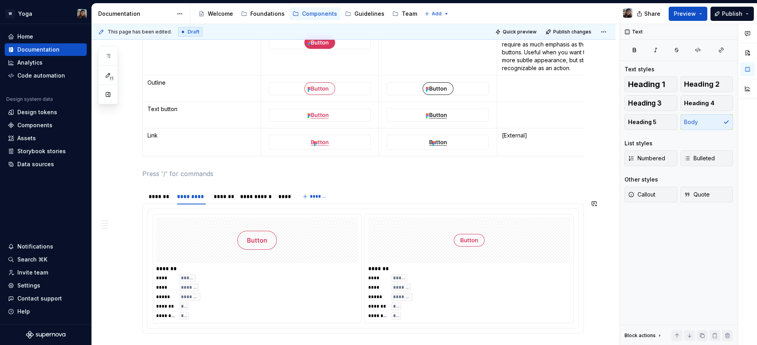
click at [158, 194] on div "Buttons are interactive elements that enable users to take actions and make cho…" at bounding box center [362, 331] width 441 height 1787
click at [175, 191] on div "Buttons are interactive elements that enable users to take actions and make cho…" at bounding box center [362, 331] width 441 height 1787
click at [124, 186] on button "button" at bounding box center [125, 185] width 11 height 11
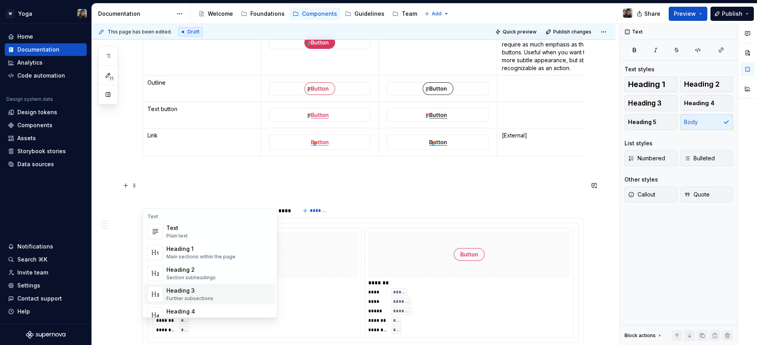
click at [196, 293] on div "Heading 3" at bounding box center [189, 291] width 47 height 8
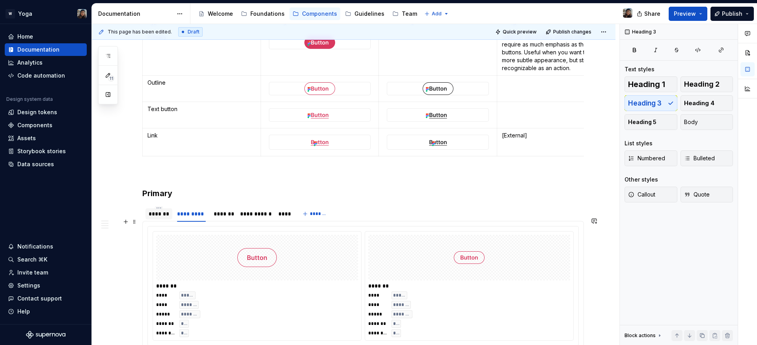
click at [153, 218] on div "*******" at bounding box center [159, 214] width 20 height 8
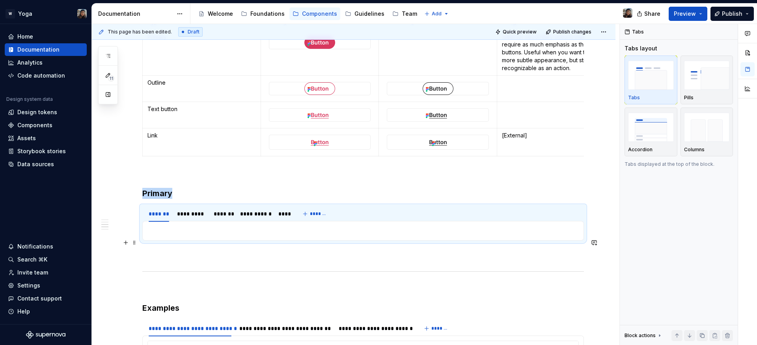
click at [191, 236] on p at bounding box center [362, 230] width 431 height 9
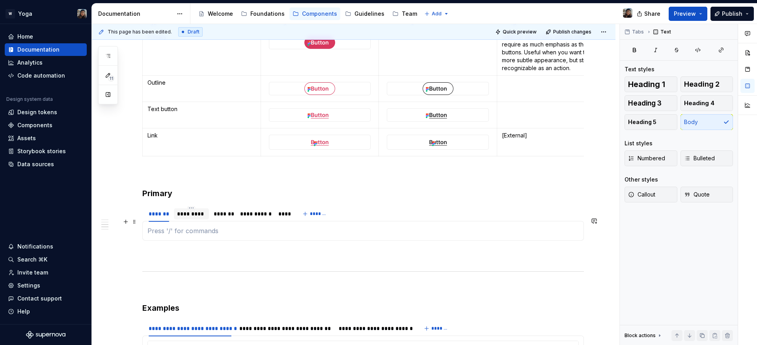
click at [190, 218] on div "*********" at bounding box center [191, 214] width 29 height 8
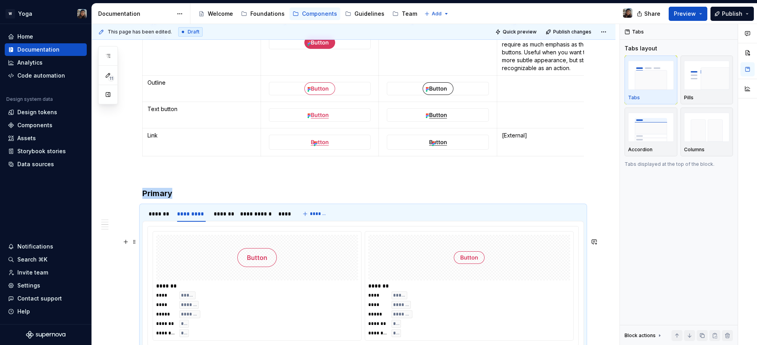
click at [213, 255] on div at bounding box center [257, 258] width 202 height 46
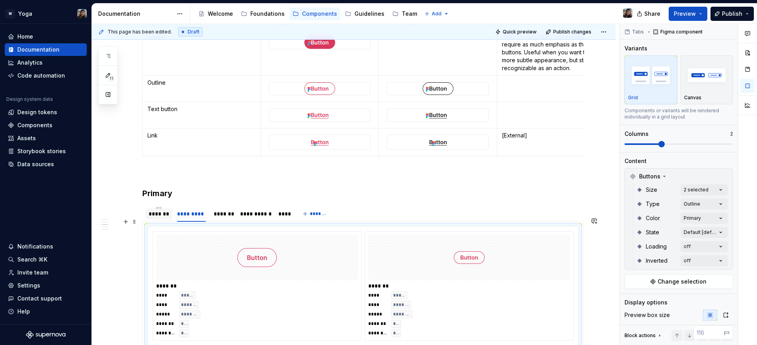
click at [159, 218] on div "*******" at bounding box center [159, 214] width 20 height 8
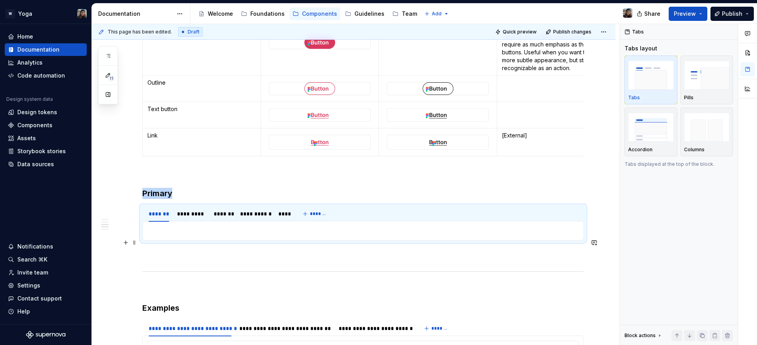
click at [176, 236] on p at bounding box center [362, 230] width 431 height 9
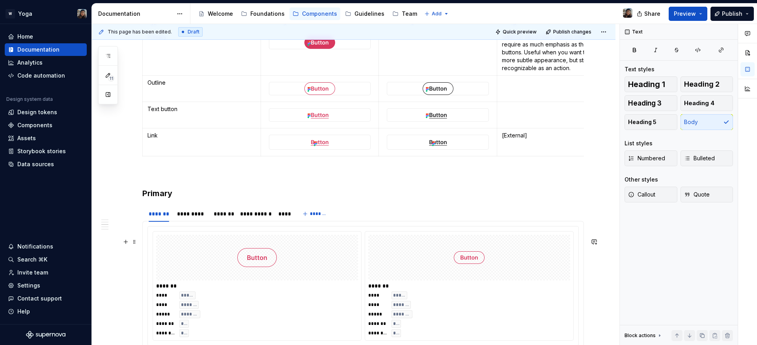
scroll to position [793, 0]
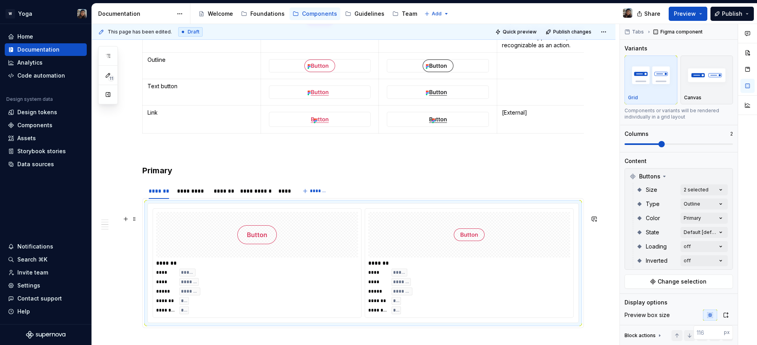
click at [226, 242] on div at bounding box center [257, 235] width 202 height 46
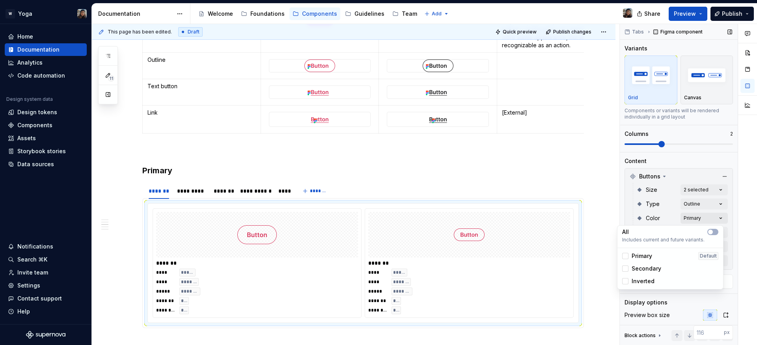
click at [703, 216] on div "Comments Open comments No comments yet Select ‘Comment’ from the block context …" at bounding box center [688, 185] width 137 height 322
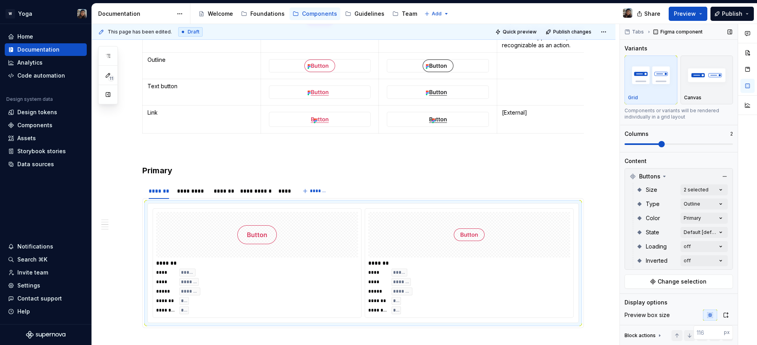
drag, startPoint x: 622, startPoint y: 214, endPoint x: 649, endPoint y: 207, distance: 27.6
click at [622, 214] on div "Comments Open comments No comments yet Select ‘Comment’ from the block context …" at bounding box center [688, 185] width 137 height 322
click at [698, 191] on div "Comments Open comments No comments yet Select ‘Comment’ from the block context …" at bounding box center [688, 185] width 137 height 322
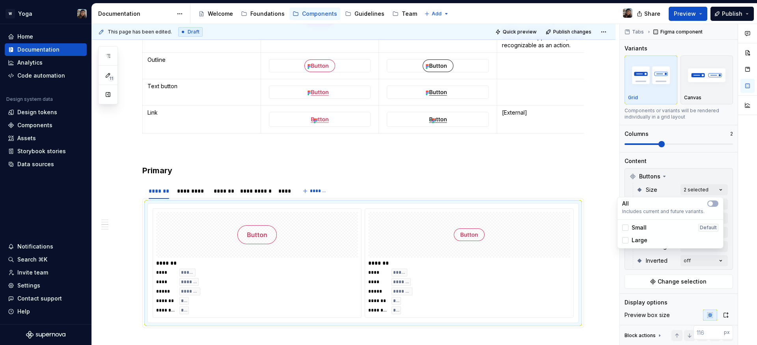
click at [666, 189] on div "Comments Open comments No comments yet Select ‘Comment’ from the block context …" at bounding box center [688, 185] width 137 height 322
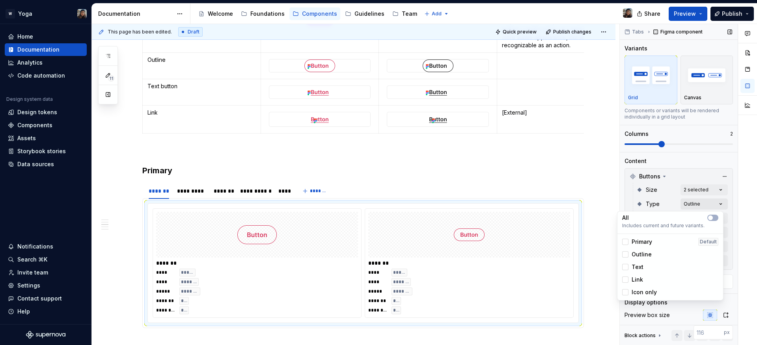
click at [696, 200] on div "Comments Open comments No comments yet Select ‘Comment’ from the block context …" at bounding box center [688, 185] width 137 height 322
click at [642, 244] on span "Primary" at bounding box center [641, 242] width 20 height 8
click at [640, 253] on span "Outline" at bounding box center [641, 255] width 20 height 8
click at [190, 200] on html "W Yoga Home Documentation Analytics Code automation Design system data Design t…" at bounding box center [378, 172] width 757 height 345
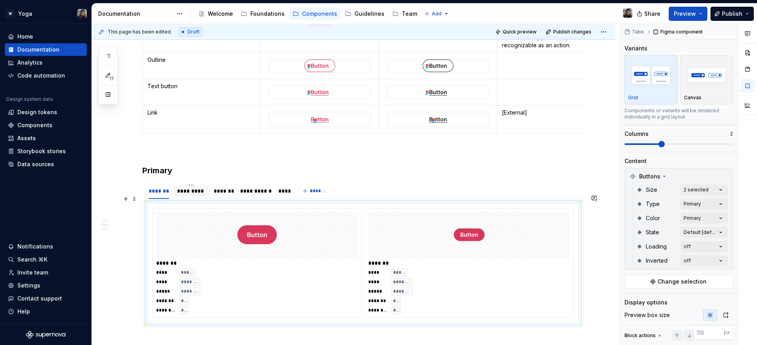
click at [190, 195] on div "*********" at bounding box center [191, 191] width 29 height 8
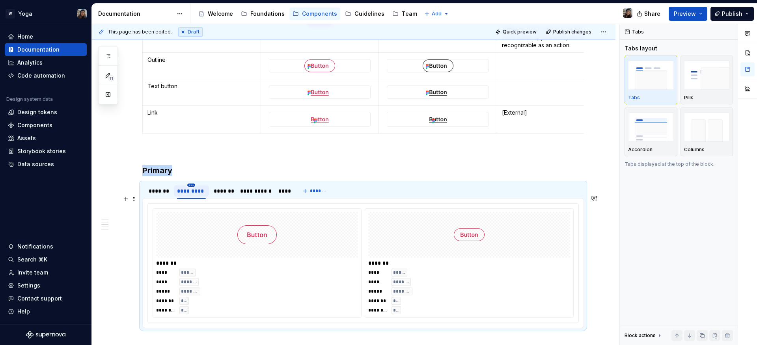
click at [192, 197] on html "W Yoga Home Documentation Analytics Code automation Design system data Design t…" at bounding box center [378, 172] width 757 height 345
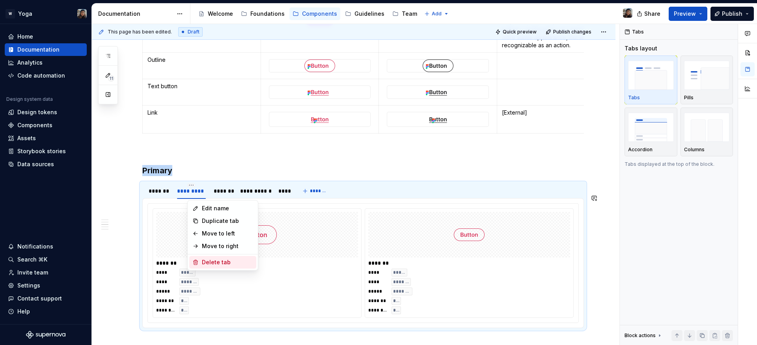
click at [210, 260] on div "Delete tab" at bounding box center [227, 263] width 51 height 8
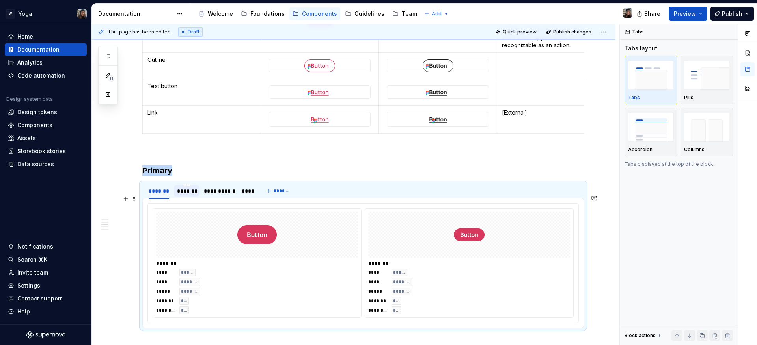
click at [189, 197] on div "*******" at bounding box center [186, 191] width 25 height 11
click at [216, 244] on div at bounding box center [257, 235] width 202 height 46
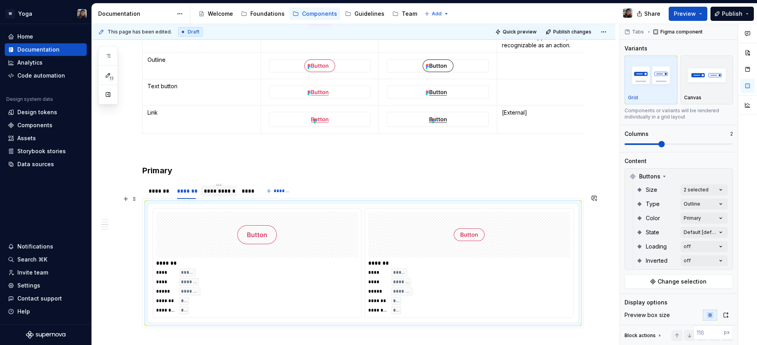
click at [221, 197] on div "**********" at bounding box center [219, 191] width 36 height 11
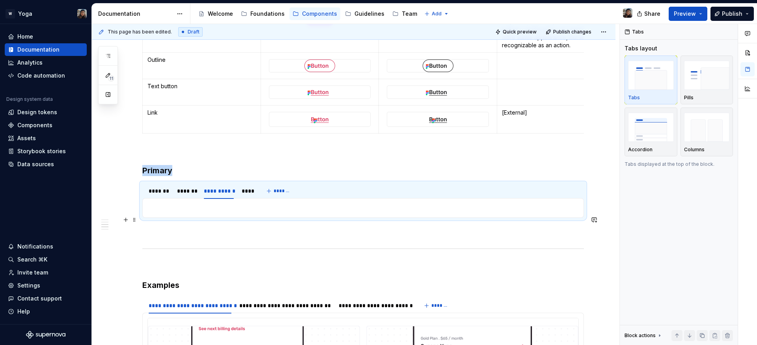
click at [235, 213] on p at bounding box center [362, 207] width 431 height 9
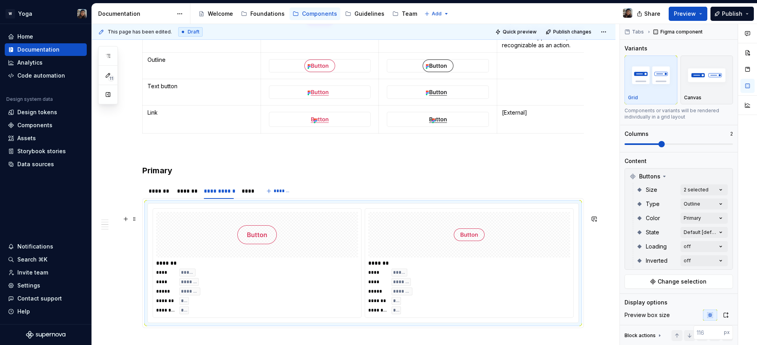
click at [246, 238] on img at bounding box center [256, 234] width 39 height 39
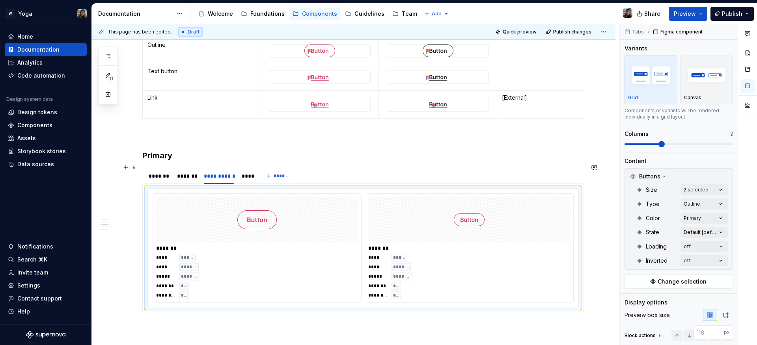
scroll to position [814, 0]
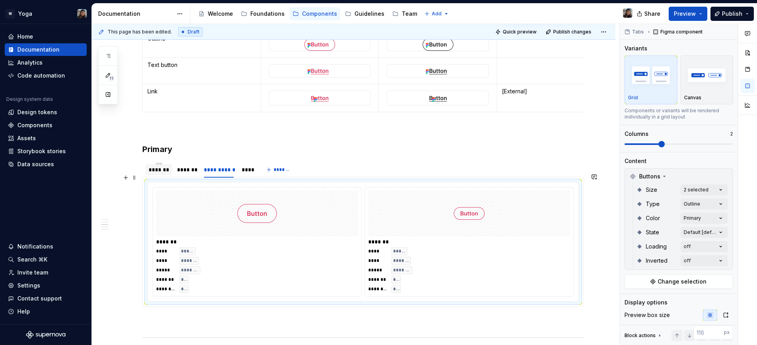
click at [162, 174] on div "*******" at bounding box center [159, 170] width 20 height 8
click at [315, 246] on div "*******" at bounding box center [257, 242] width 202 height 8
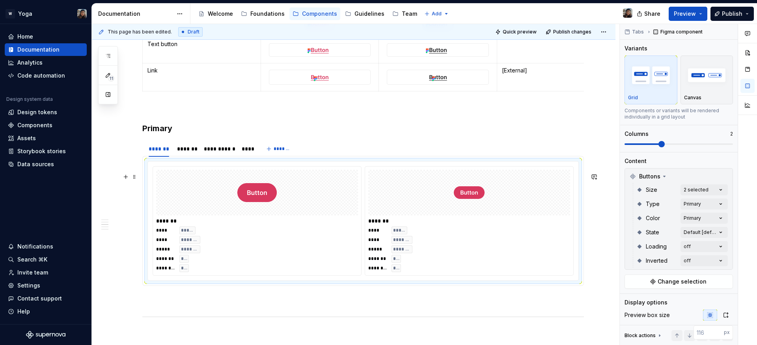
scroll to position [835, 0]
click at [693, 188] on div "Comments Open comments No comments yet Select ‘Comment’ from the block context …" at bounding box center [688, 185] width 137 height 322
click at [607, 182] on html "W Yoga Home Documentation Analytics Code automation Design system data Design t…" at bounding box center [378, 172] width 757 height 345
click at [680, 204] on div "Comments Open comments No comments yet Select ‘Comment’ from the block context …" at bounding box center [688, 185] width 137 height 322
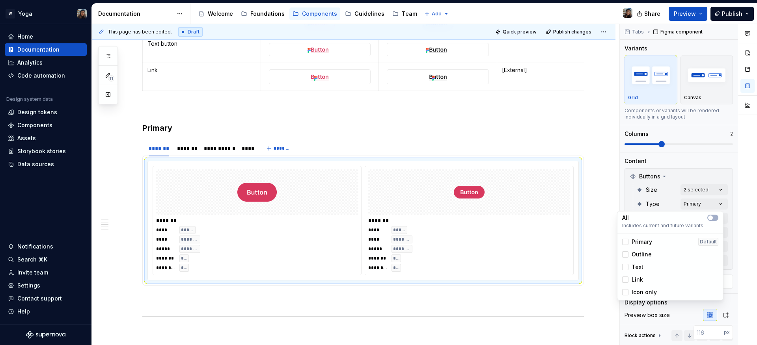
click at [636, 256] on span "Outline" at bounding box center [641, 255] width 20 height 8
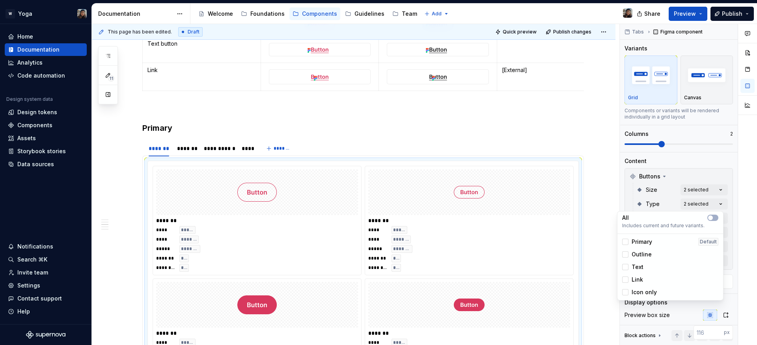
click at [635, 268] on span "Text" at bounding box center [637, 267] width 12 height 8
click at [636, 282] on span "Link" at bounding box center [636, 280] width 11 height 8
click at [637, 292] on span "Icon only" at bounding box center [643, 293] width 25 height 8
click at [544, 155] on html "W Yoga Home Documentation Analytics Code automation Design system data Design t…" at bounding box center [378, 172] width 757 height 345
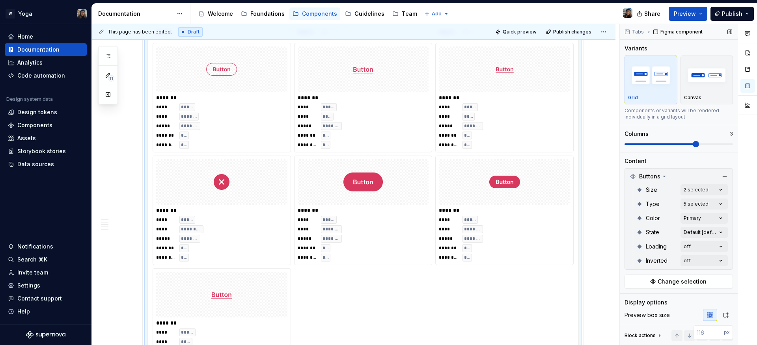
scroll to position [1120, 0]
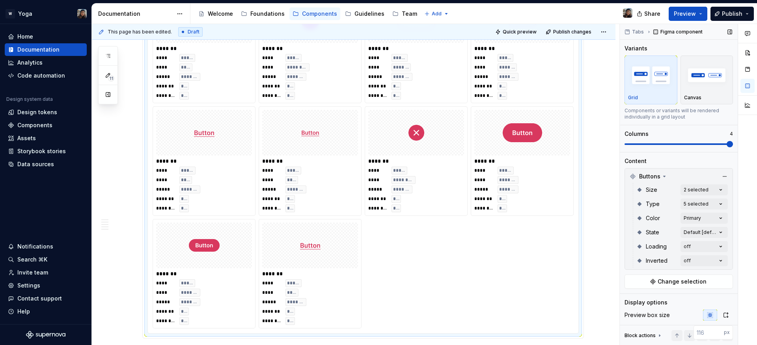
click at [712, 143] on span at bounding box center [678, 144] width 108 height 6
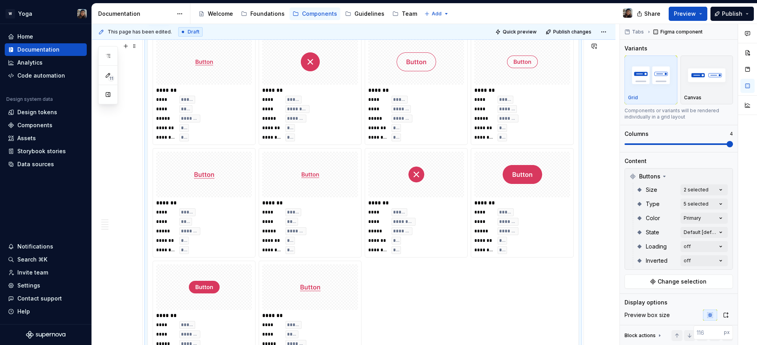
scroll to position [893, 0]
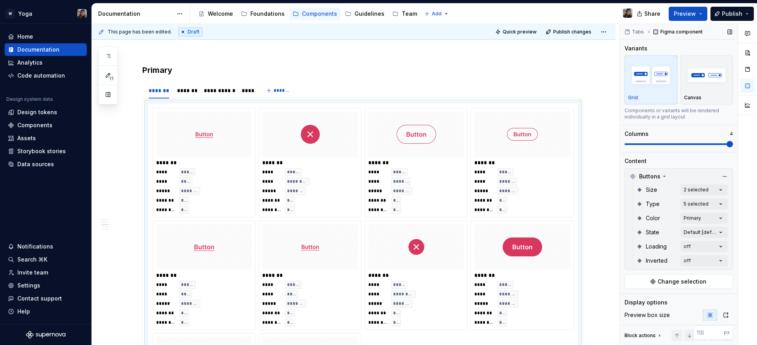
drag, startPoint x: 707, startPoint y: 149, endPoint x: 665, endPoint y: 146, distance: 41.9
click at [665, 146] on div "Variants Grid Canvas Components or variants will be rendered individually in a …" at bounding box center [678, 99] width 108 height 108
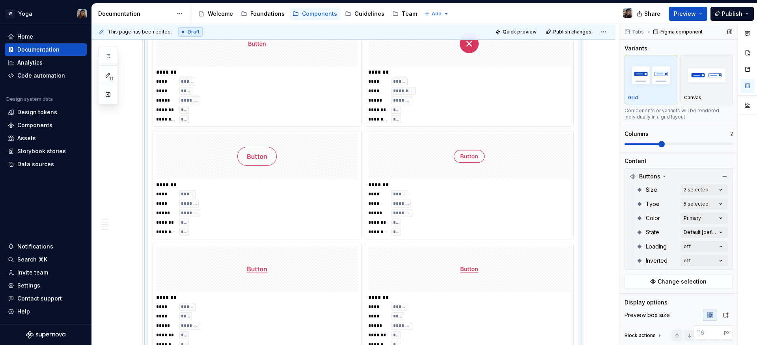
click at [658, 145] on span at bounding box center [678, 144] width 108 height 6
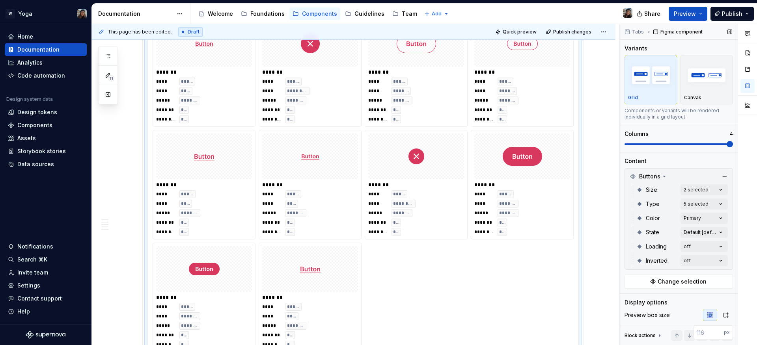
click at [724, 143] on span at bounding box center [678, 144] width 108 height 2
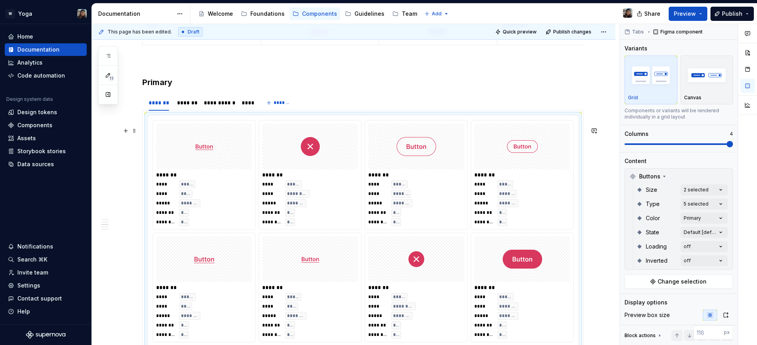
scroll to position [880, 0]
click at [188, 108] on div "*******" at bounding box center [186, 104] width 19 height 8
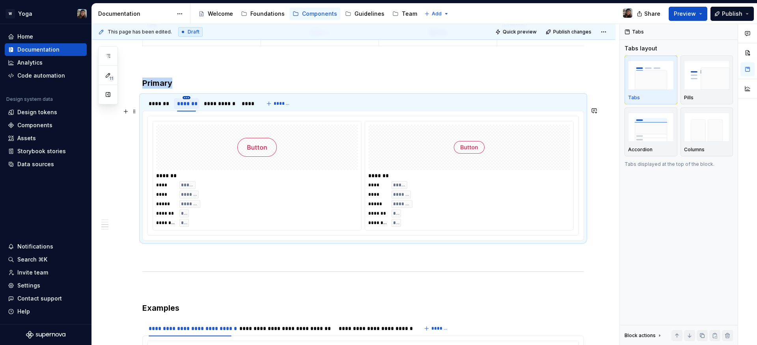
click at [189, 111] on html "W Yoga Home Documentation Analytics Code automation Design system data Design t…" at bounding box center [378, 172] width 757 height 345
click at [175, 109] on html "W Yoga Home Documentation Analytics Code automation Design system data Design t…" at bounding box center [378, 172] width 757 height 345
click at [189, 108] on div "*******" at bounding box center [186, 104] width 19 height 8
type input "*********"
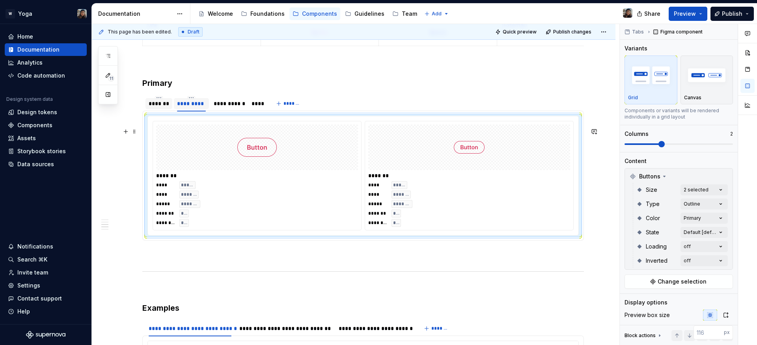
type textarea "*"
click at [162, 108] on div "*******" at bounding box center [159, 104] width 20 height 8
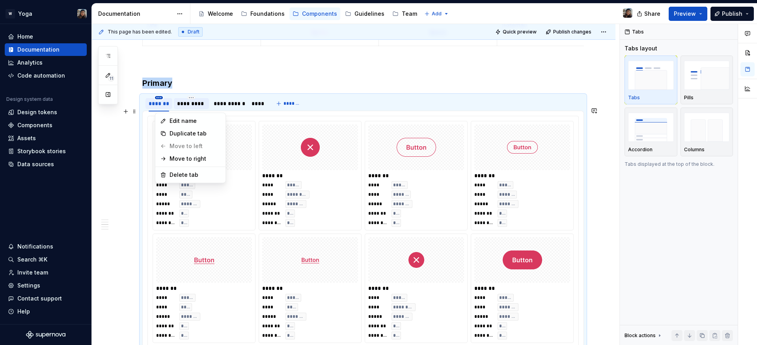
click at [162, 110] on html "W Yoga Home Documentation Analytics Code automation Design system data Design t…" at bounding box center [378, 172] width 757 height 345
click at [179, 135] on div "Duplicate tab" at bounding box center [194, 134] width 51 height 8
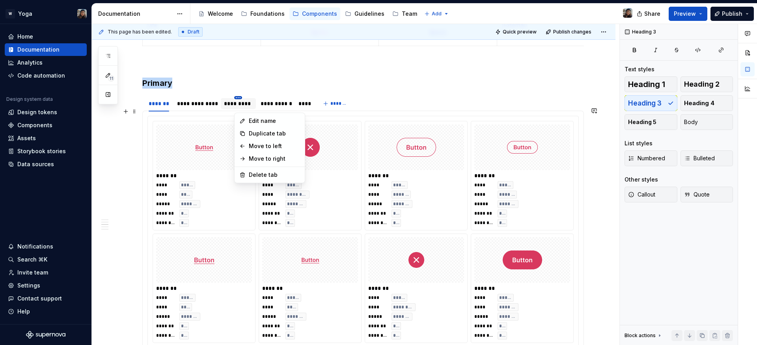
click at [238, 109] on html "W Yoga Home Documentation Analytics Code automation Design system data Design t…" at bounding box center [378, 172] width 757 height 345
click at [253, 176] on div "Delete tab" at bounding box center [274, 175] width 51 height 8
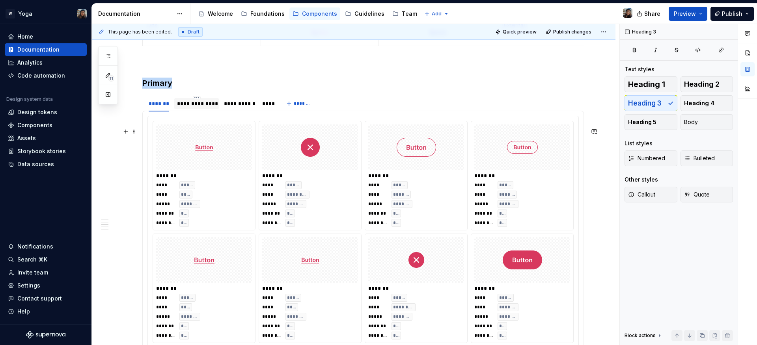
click at [197, 108] on div "**********" at bounding box center [196, 104] width 39 height 8
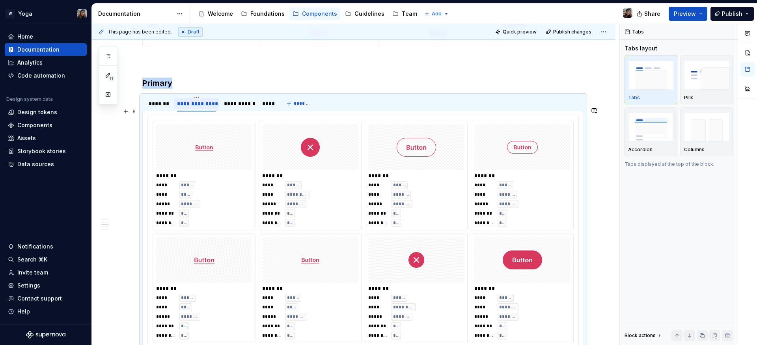
click at [196, 108] on div "**********" at bounding box center [196, 104] width 39 height 8
type input "*"
type input "*********"
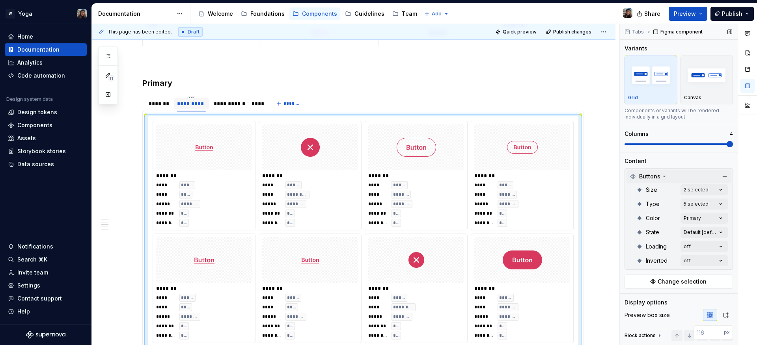
click at [711, 182] on div "Buttons" at bounding box center [678, 176] width 104 height 13
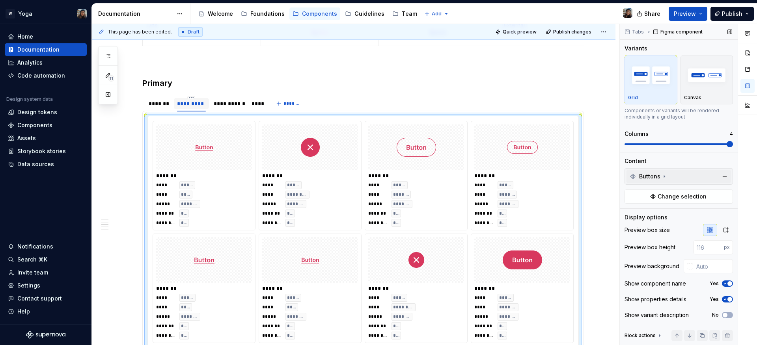
click at [704, 181] on div "Buttons" at bounding box center [678, 176] width 104 height 13
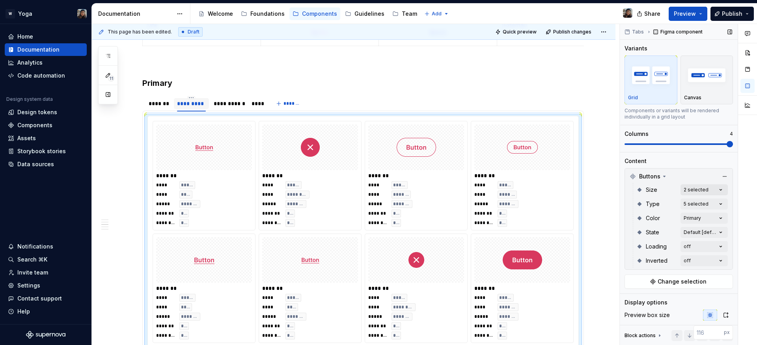
click at [694, 191] on div "Comments Open comments No comments yet Select ‘Comment’ from the block context …" at bounding box center [688, 185] width 137 height 322
click at [647, 190] on div "Comments Open comments No comments yet Select ‘Comment’ from the block context …" at bounding box center [688, 185] width 137 height 322
click at [670, 201] on div "Type" at bounding box center [662, 204] width 32 height 8
click at [690, 210] on div "Type 5 selected" at bounding box center [681, 204] width 91 height 14
click at [689, 218] on div "Comments Open comments No comments yet Select ‘Comment’ from the block context …" at bounding box center [688, 185] width 137 height 322
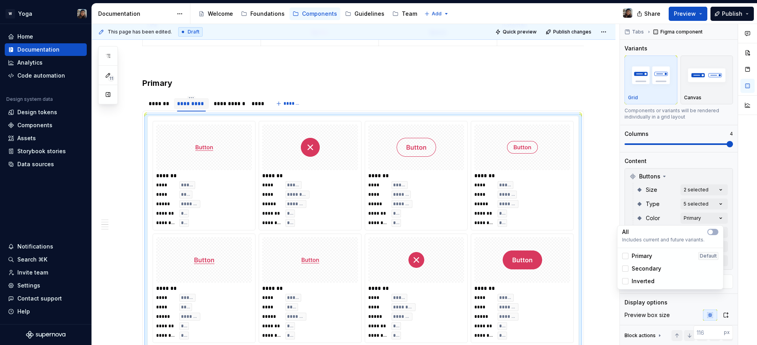
click at [632, 260] on span "Primary" at bounding box center [641, 256] width 20 height 8
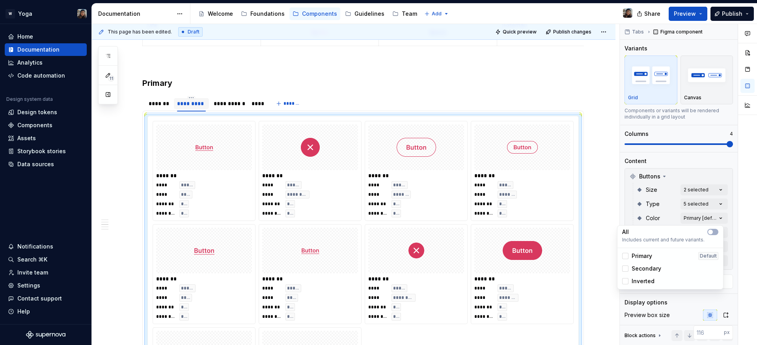
click at [633, 270] on span "Secondary" at bounding box center [646, 269] width 30 height 8
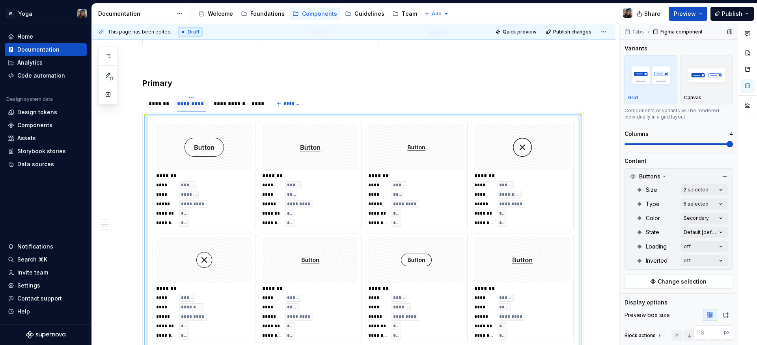
click at [644, 205] on div "Comments Open comments No comments yet Select ‘Comment’ from the block context …" at bounding box center [688, 185] width 137 height 322
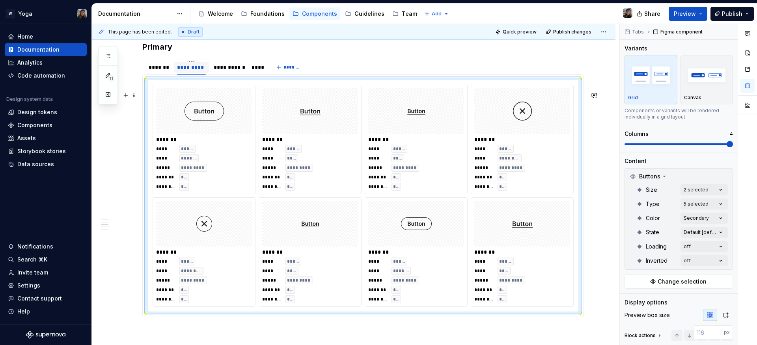
scroll to position [916, 0]
click at [222, 72] on div "**********" at bounding box center [229, 68] width 30 height 8
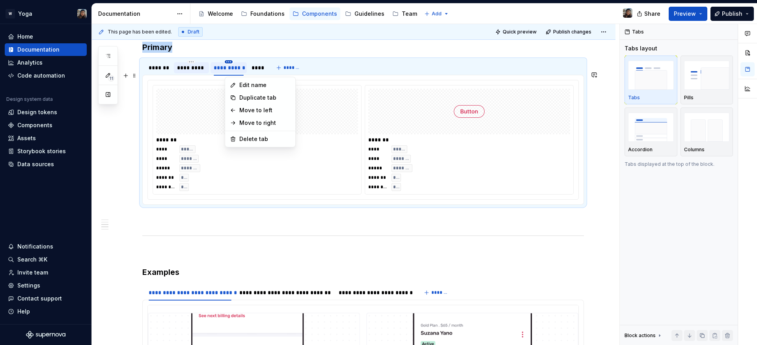
click at [228, 72] on html "W Yoga Home Documentation Analytics Code automation Design system data Design t…" at bounding box center [378, 172] width 757 height 345
click at [244, 138] on div "Delete tab" at bounding box center [264, 139] width 51 height 8
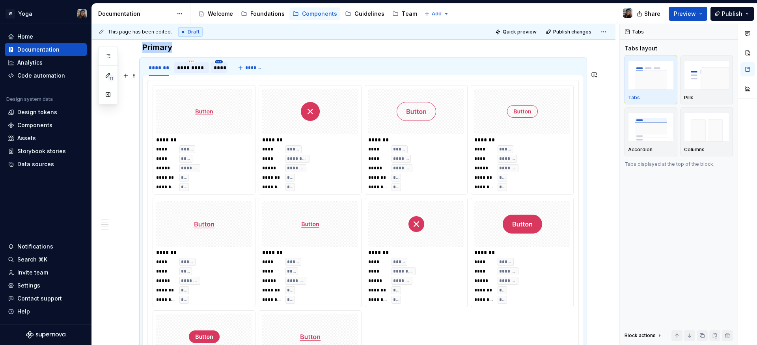
click at [219, 74] on html "W Yoga Home Documentation Analytics Code automation Design system data Design t…" at bounding box center [378, 172] width 757 height 345
click at [231, 140] on div "Delete tab" at bounding box center [254, 139] width 51 height 8
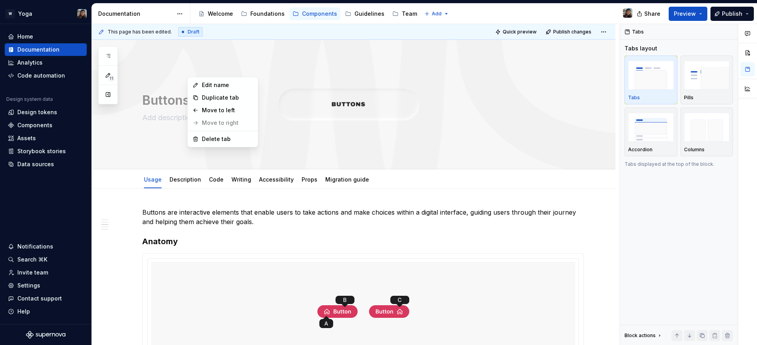
scroll to position [916, 0]
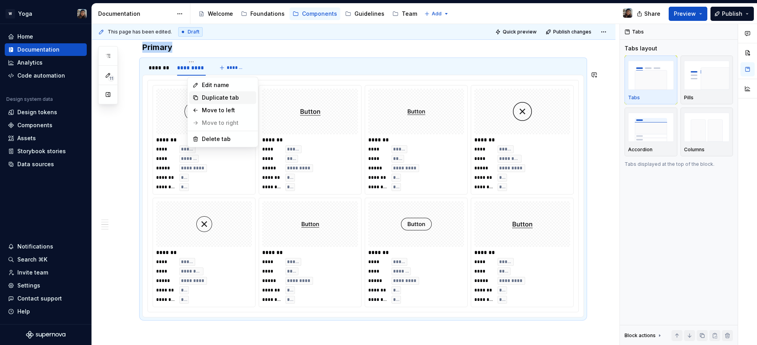
click at [205, 95] on div "Duplicate tab" at bounding box center [227, 98] width 51 height 8
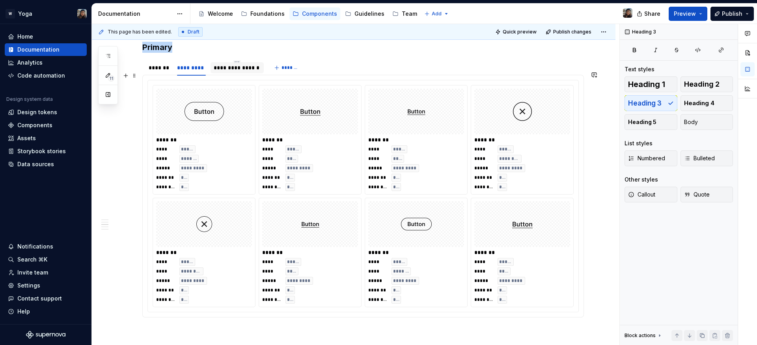
click at [221, 72] on div "**********" at bounding box center [237, 68] width 47 height 8
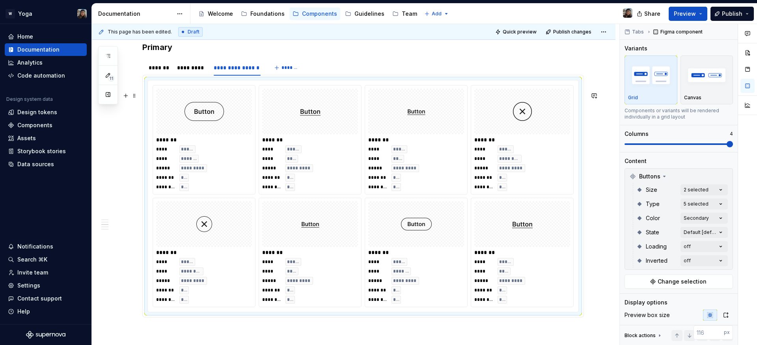
click at [237, 110] on div at bounding box center [204, 112] width 96 height 46
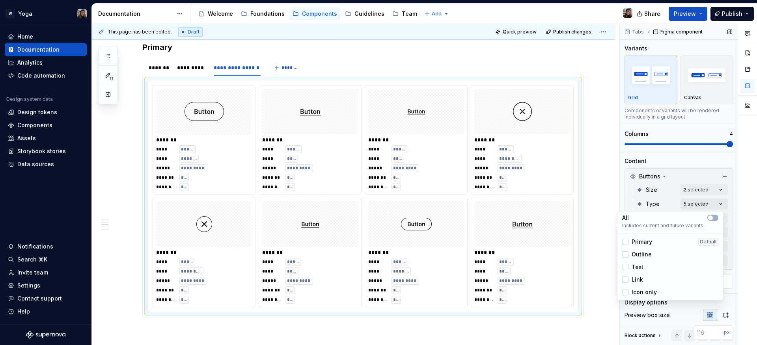
click at [693, 207] on div "Comments Open comments No comments yet Select ‘Comment’ from the block context …" at bounding box center [688, 185] width 137 height 322
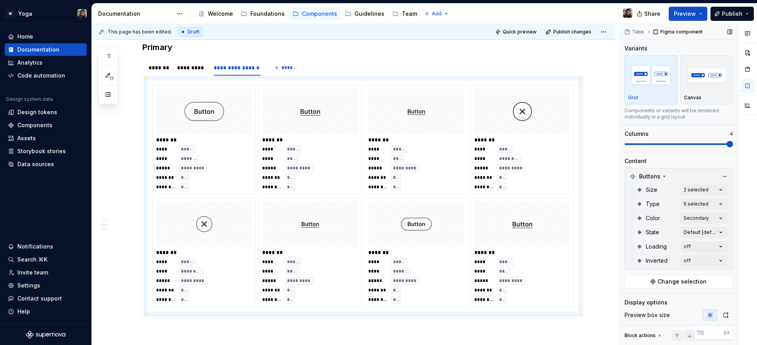
click at [647, 188] on div "Comments Open comments No comments yet Select ‘Comment’ from the block context …" at bounding box center [688, 185] width 137 height 322
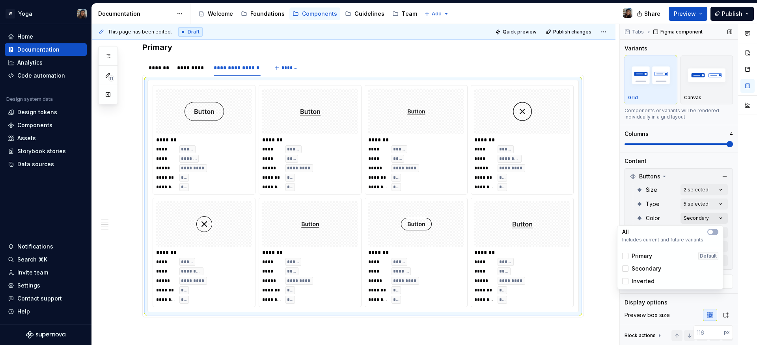
click at [679, 216] on div "Comments Open comments No comments yet Select ‘Comment’ from the block context …" at bounding box center [688, 185] width 137 height 322
click at [637, 281] on span "Inverted" at bounding box center [642, 281] width 23 height 8
click at [641, 269] on span "Secondary" at bounding box center [646, 269] width 30 height 8
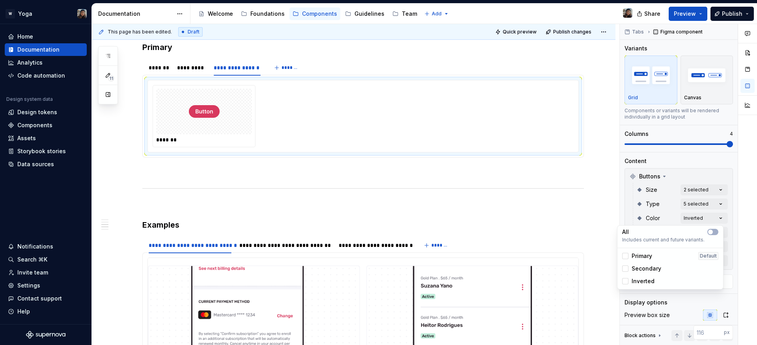
click at [571, 224] on html "W Yoga Home Documentation Analytics Code automation Design system data Design t…" at bounding box center [378, 172] width 757 height 345
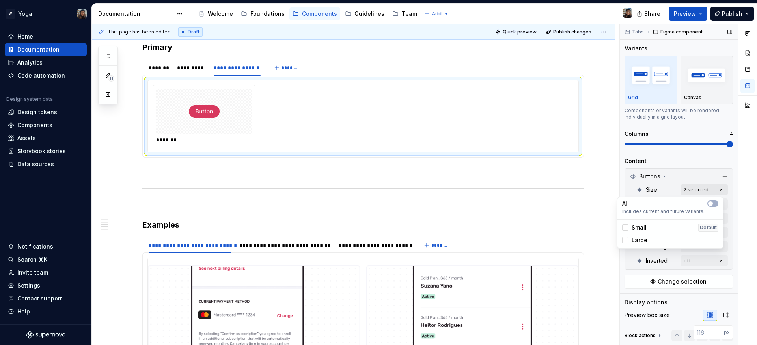
click at [695, 192] on div "Comments Open comments No comments yet Select ‘Comment’ from the block context …" at bounding box center [688, 185] width 137 height 322
click at [653, 187] on div "Comments Open comments No comments yet Select ‘Comment’ from the block context …" at bounding box center [688, 185] width 137 height 322
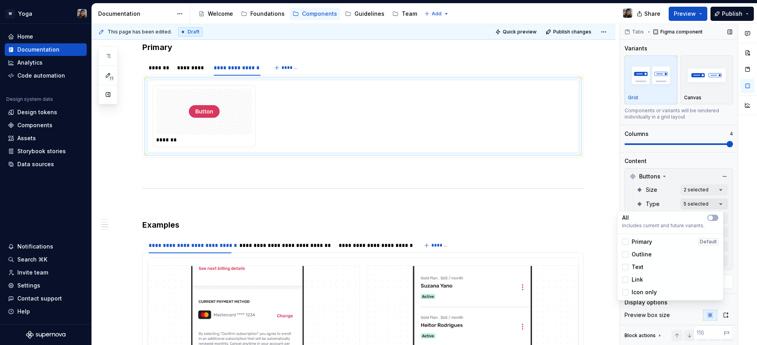
click at [685, 201] on div "Comments Open comments No comments yet Select ‘Comment’ from the block context …" at bounding box center [688, 185] width 137 height 322
click at [640, 245] on span "Primary" at bounding box center [641, 242] width 20 height 8
click at [639, 254] on span "Outline" at bounding box center [641, 255] width 20 height 8
click at [640, 245] on span "Primary" at bounding box center [641, 242] width 20 height 8
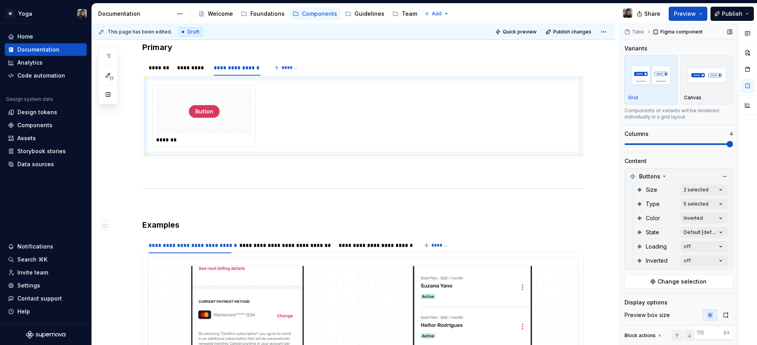
click at [642, 202] on div "Comments Open comments No comments yet Select ‘Comment’ from the block context …" at bounding box center [688, 185] width 137 height 322
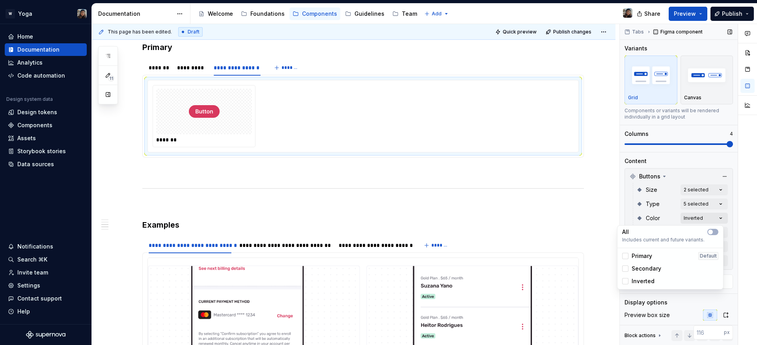
click at [691, 219] on div "Comments Open comments No comments yet Select ‘Comment’ from the block context …" at bounding box center [688, 185] width 137 height 322
click at [655, 104] on div "Comments Open comments No comments yet Select ‘Comment’ from the block context …" at bounding box center [688, 185] width 137 height 322
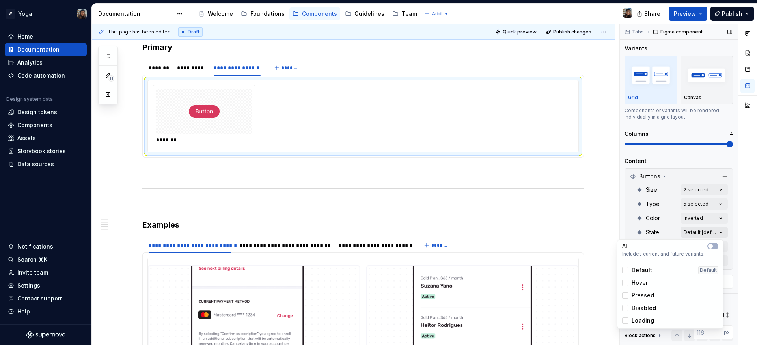
click at [688, 231] on div "Comments Open comments No comments yet Select ‘Comment’ from the block context …" at bounding box center [688, 185] width 137 height 322
click at [643, 312] on div "Disabled" at bounding box center [670, 308] width 102 height 13
click at [642, 309] on span "Disabled" at bounding box center [643, 308] width 24 height 8
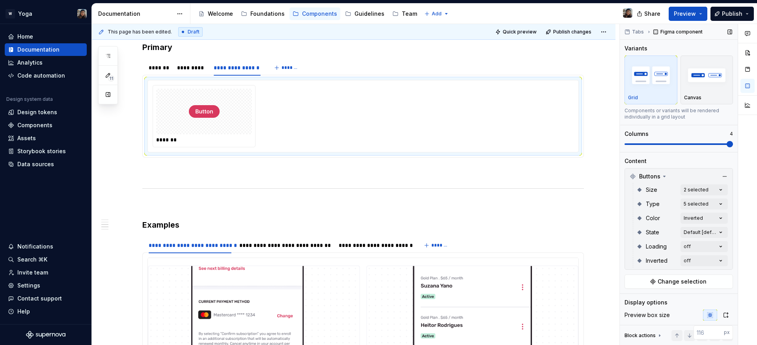
drag, startPoint x: 644, startPoint y: 223, endPoint x: 663, endPoint y: 233, distance: 21.9
click at [645, 223] on div "Comments Open comments No comments yet Select ‘Comment’ from the block context …" at bounding box center [688, 185] width 137 height 322
click at [686, 247] on div "Comments Open comments No comments yet Select ‘Comment’ from the block context …" at bounding box center [688, 185] width 137 height 322
click at [610, 227] on html "W Yoga Home Documentation Analytics Code automation Design system data Design t…" at bounding box center [378, 172] width 757 height 345
click at [157, 72] on div "*******" at bounding box center [159, 68] width 20 height 8
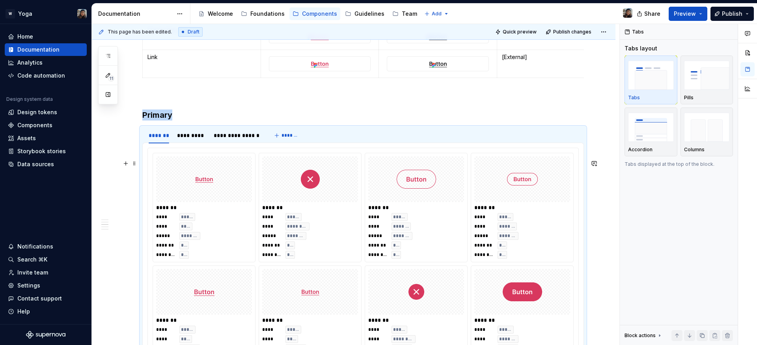
scroll to position [977, 0]
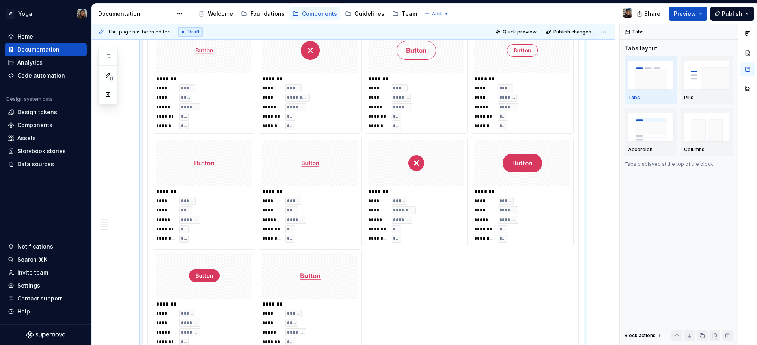
click at [341, 167] on div at bounding box center [310, 163] width 96 height 46
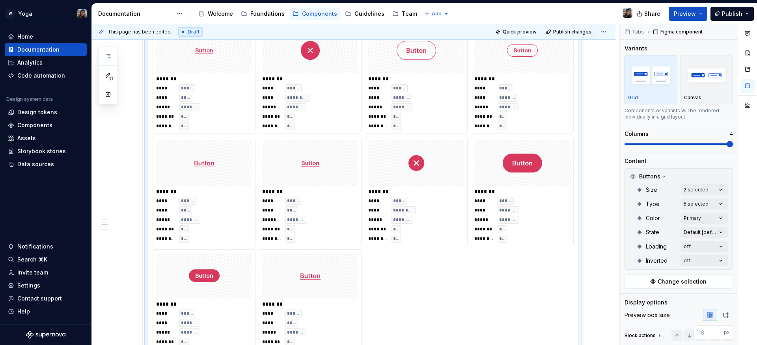
scroll to position [842, 0]
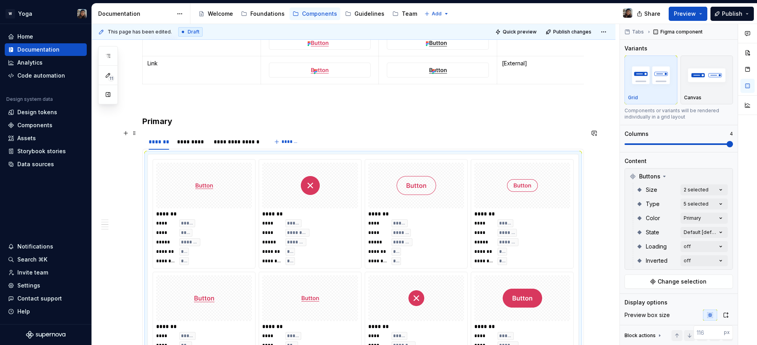
click at [181, 127] on h3 "Primary" at bounding box center [362, 121] width 441 height 11
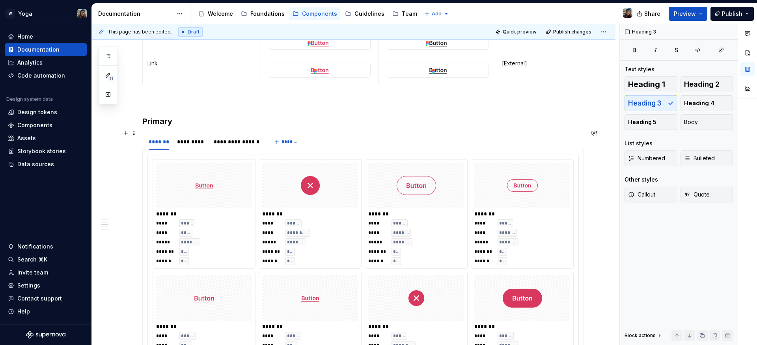
click at [154, 127] on h3 "Primary" at bounding box center [362, 121] width 441 height 11
click at [153, 127] on h3 "Primary" at bounding box center [362, 121] width 441 height 11
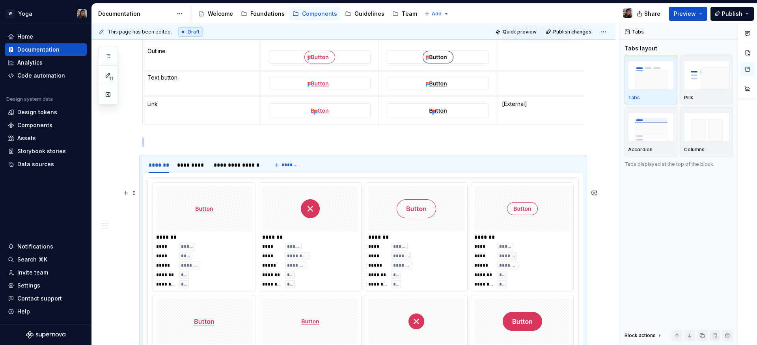
scroll to position [745, 0]
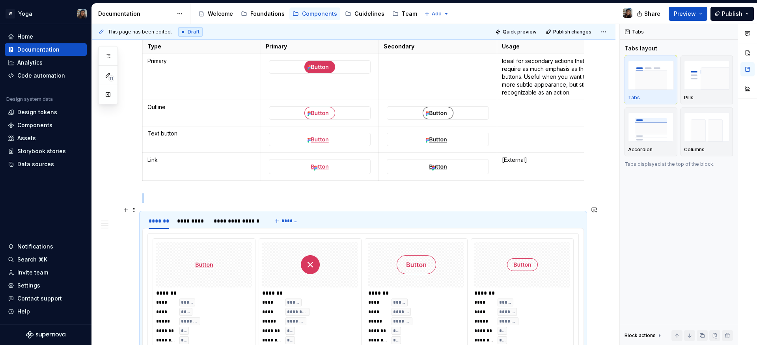
click at [168, 203] on p at bounding box center [362, 198] width 441 height 9
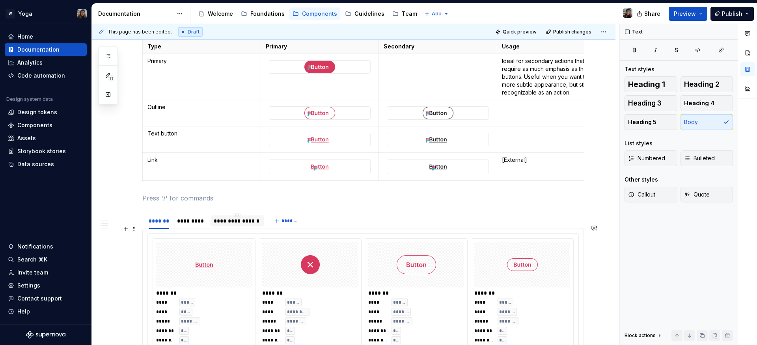
click at [236, 225] on div "**********" at bounding box center [237, 221] width 47 height 8
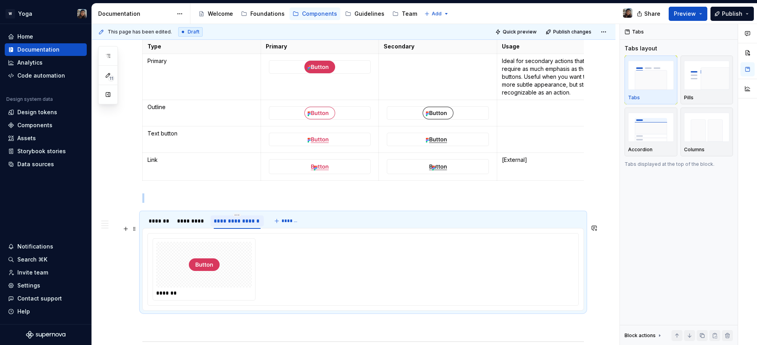
click at [236, 225] on div "**********" at bounding box center [237, 221] width 47 height 8
type input "********"
click at [246, 203] on p at bounding box center [362, 198] width 441 height 9
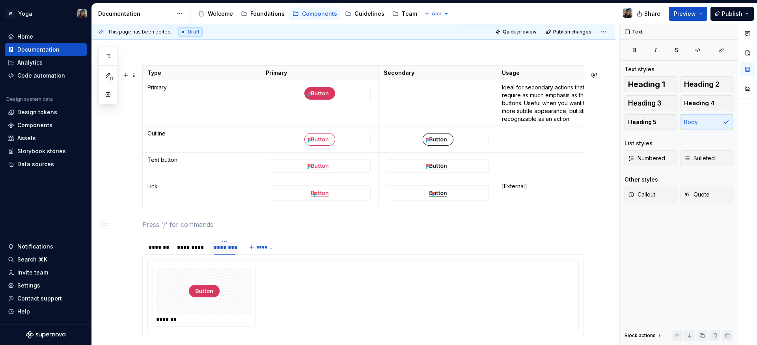
scroll to position [698, 0]
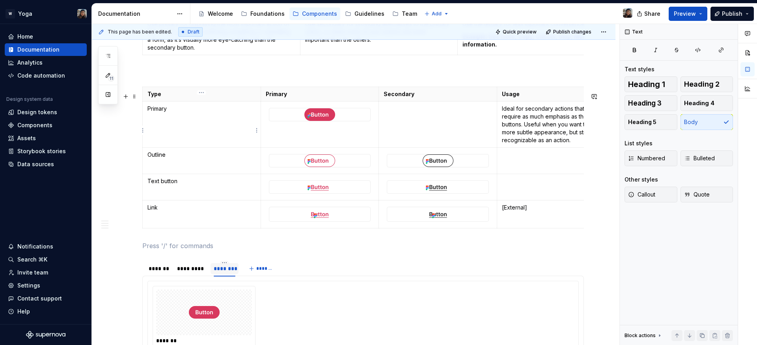
click at [206, 124] on td "Primary" at bounding box center [202, 124] width 118 height 46
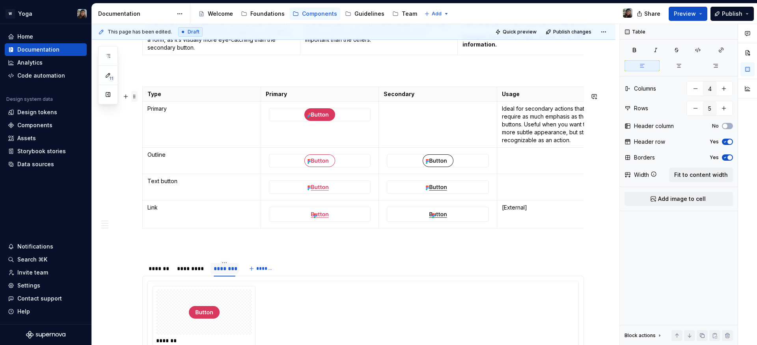
click at [134, 99] on span at bounding box center [134, 96] width 6 height 11
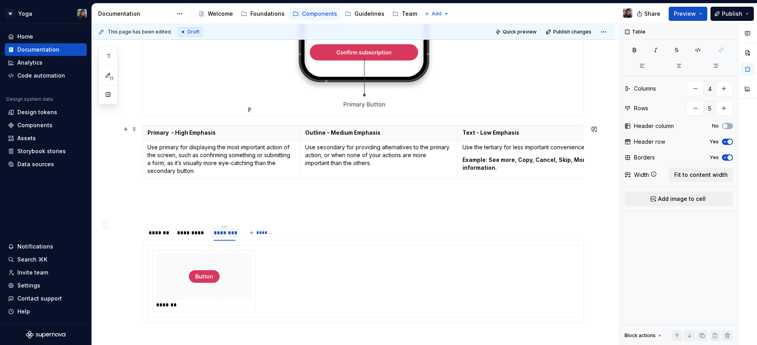
scroll to position [681, 0]
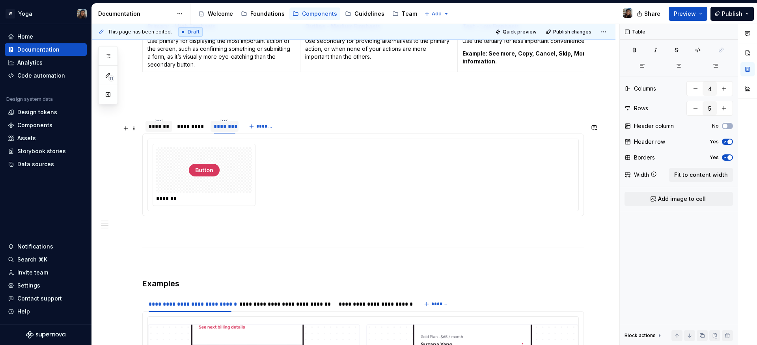
click at [150, 130] on div "*******" at bounding box center [159, 127] width 20 height 8
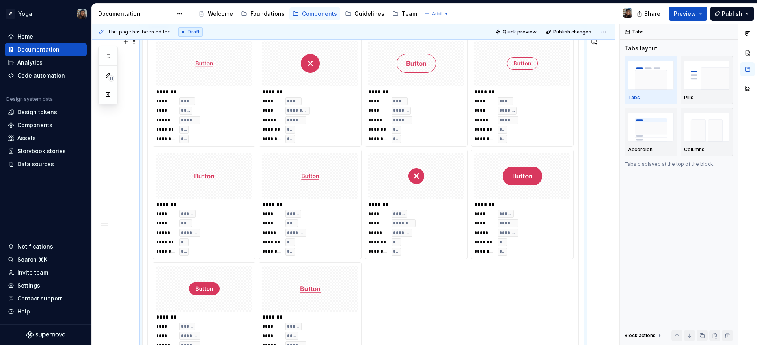
scroll to position [779, 0]
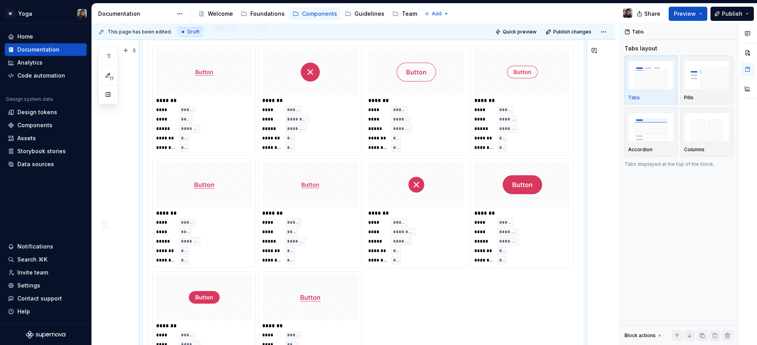
click at [356, 170] on div at bounding box center [310, 185] width 96 height 46
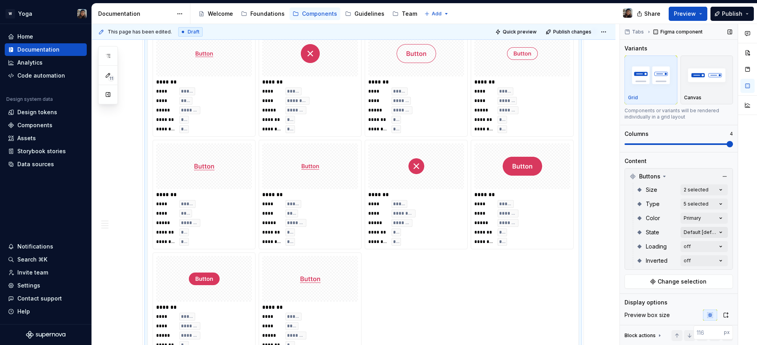
scroll to position [798, 0]
click at [704, 259] on div "Comments Open comments No comments yet Select ‘Comment’ from the block context …" at bounding box center [688, 185] width 137 height 322
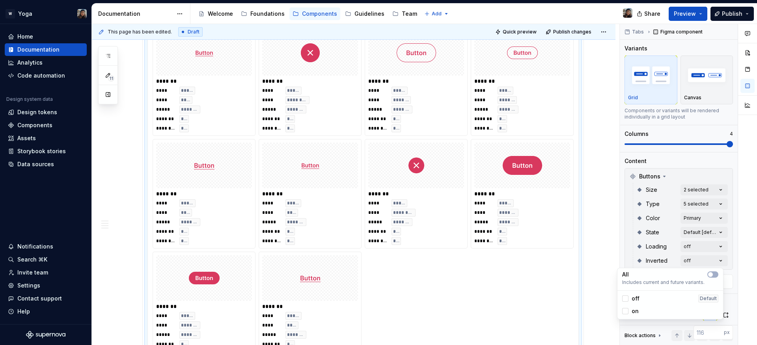
click at [633, 310] on span "on" at bounding box center [634, 311] width 7 height 8
click at [279, 149] on html "W Yoga Home Documentation Analytics Code automation Design system data Design t…" at bounding box center [378, 172] width 757 height 345
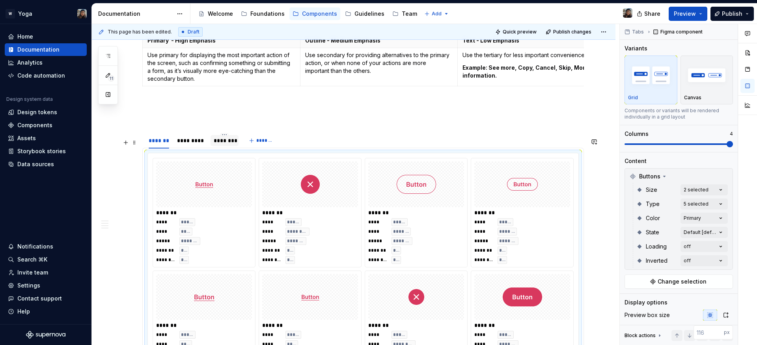
click at [220, 145] on div "********" at bounding box center [225, 141] width 22 height 8
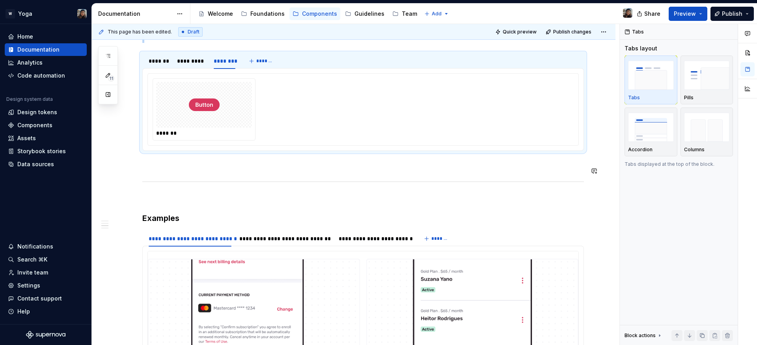
scroll to position [794, 0]
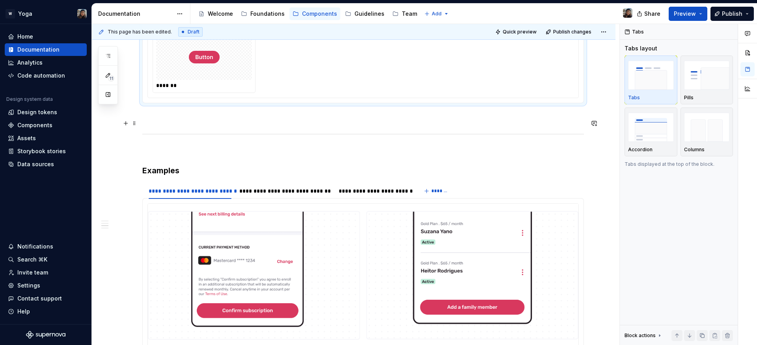
click at [218, 121] on p at bounding box center [362, 117] width 441 height 9
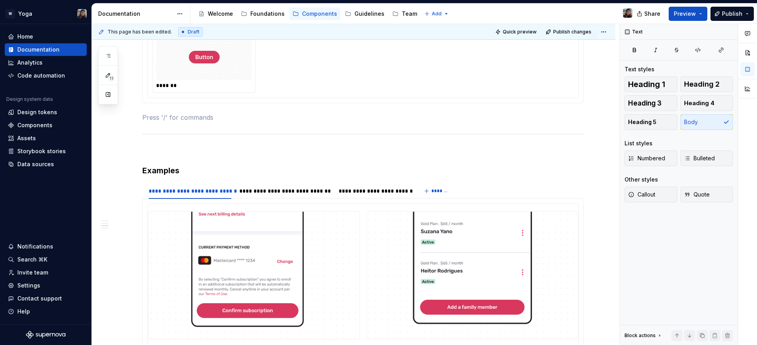
click at [220, 79] on div at bounding box center [204, 57] width 96 height 46
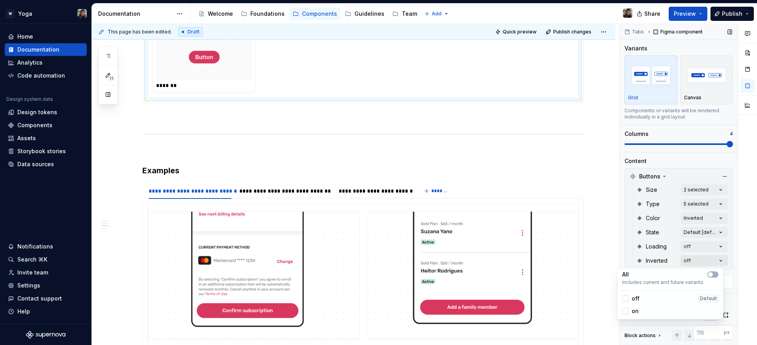
click at [687, 262] on div "Comments Open comments No comments yet Select ‘Comment’ from the block context …" at bounding box center [688, 185] width 137 height 322
drag, startPoint x: 648, startPoint y: 301, endPoint x: 631, endPoint y: 310, distance: 18.7
click at [647, 301] on div "off Default" at bounding box center [670, 299] width 96 height 8
click at [627, 312] on div at bounding box center [625, 311] width 6 height 6
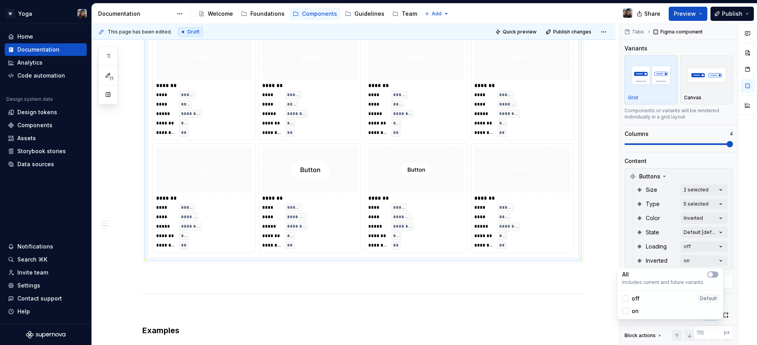
click at [563, 264] on html "W Yoga Home Documentation Analytics Code automation Design system data Design t…" at bounding box center [378, 172] width 757 height 345
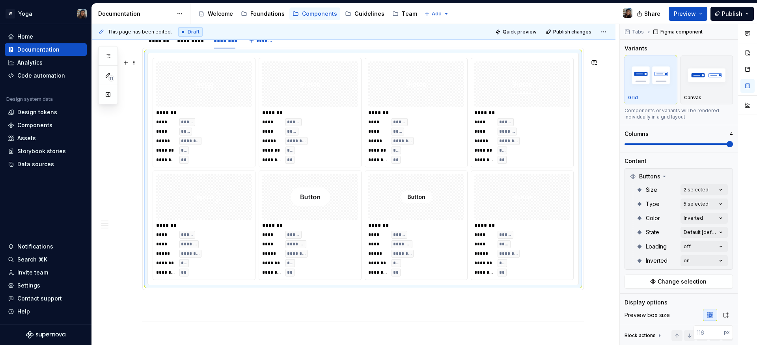
scroll to position [789, 0]
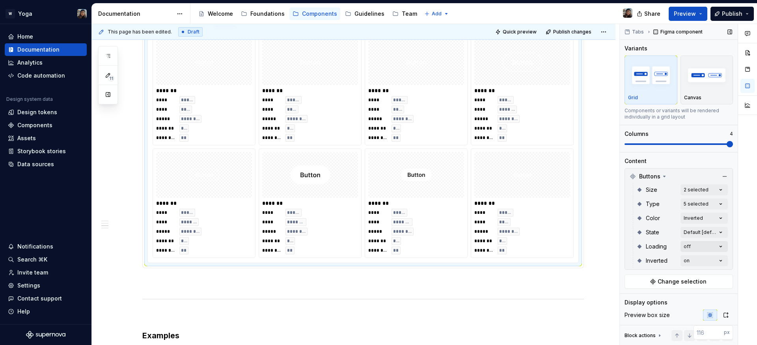
click at [687, 250] on div "Comments Open comments No comments yet Select ‘Comment’ from the block context …" at bounding box center [688, 185] width 137 height 322
click at [637, 289] on div "off Default" at bounding box center [670, 284] width 102 height 13
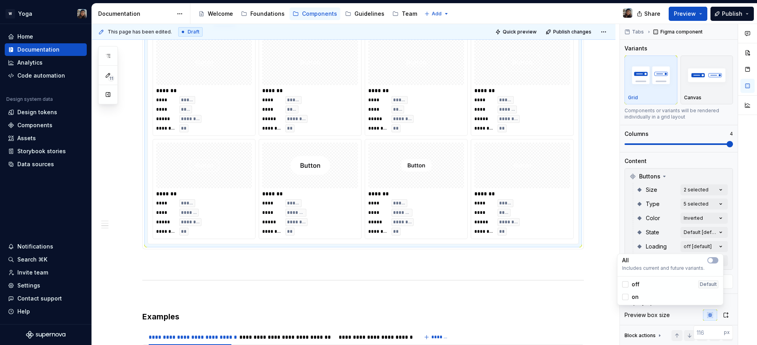
click at [635, 285] on span "off" at bounding box center [635, 285] width 8 height 8
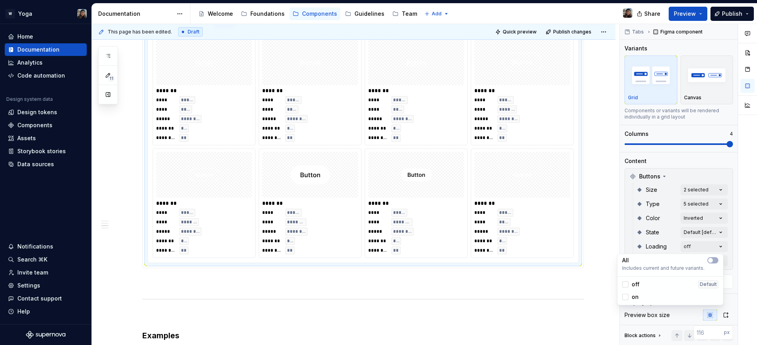
click at [635, 285] on span "off" at bounding box center [635, 285] width 8 height 8
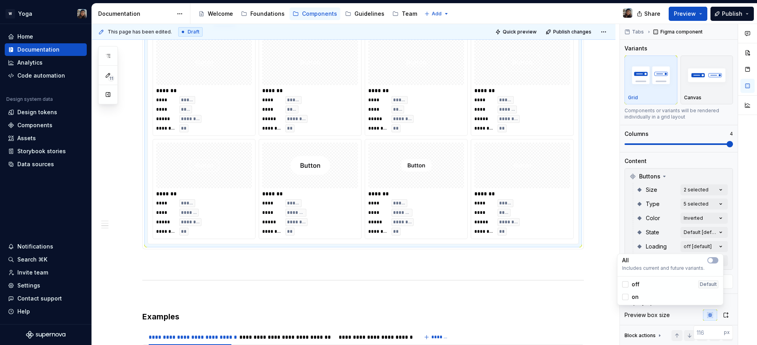
click at [635, 286] on span "off" at bounding box center [635, 285] width 8 height 8
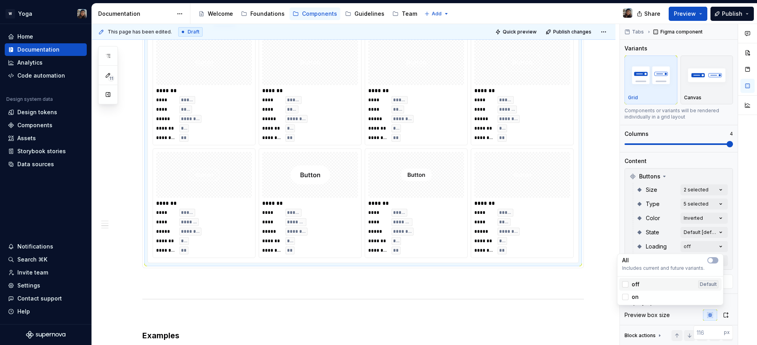
click at [635, 286] on span "off" at bounding box center [635, 285] width 8 height 8
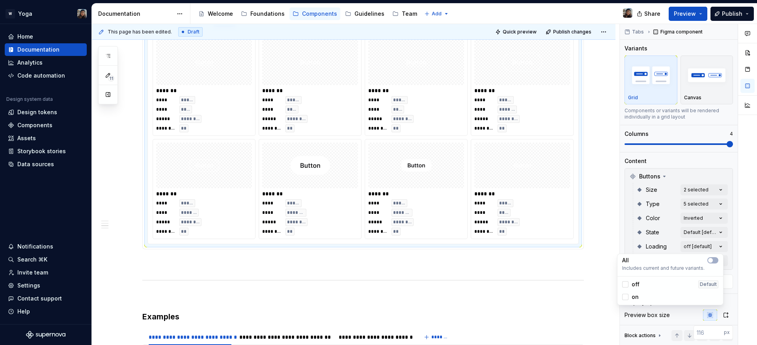
click at [635, 286] on span "off" at bounding box center [635, 285] width 8 height 8
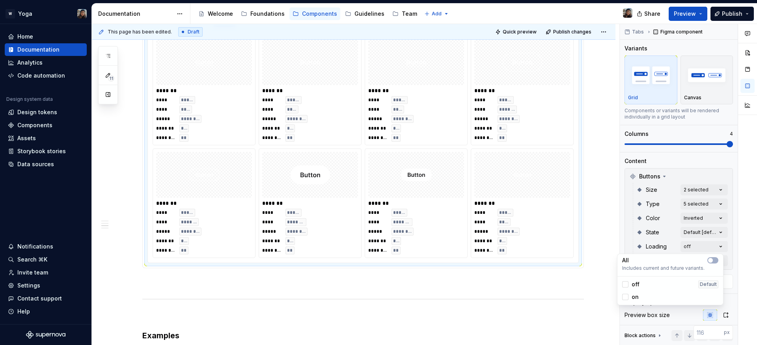
click at [635, 286] on span "off" at bounding box center [635, 285] width 8 height 8
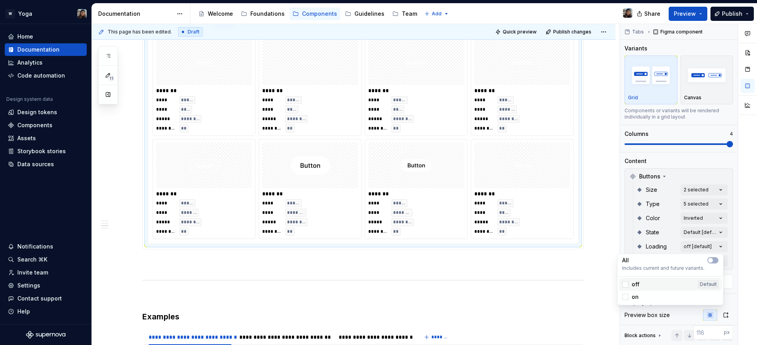
click at [632, 279] on div "off Default" at bounding box center [670, 284] width 102 height 13
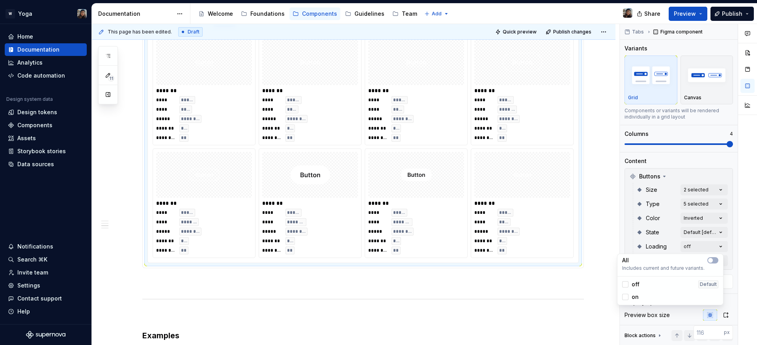
click at [632, 281] on span "off" at bounding box center [635, 285] width 8 height 8
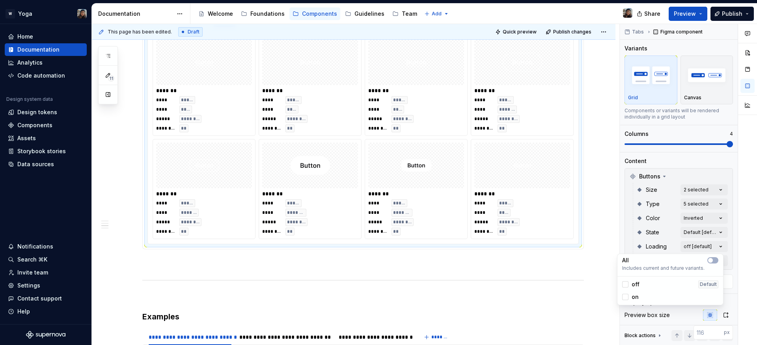
click at [165, 179] on html "W Yoga Home Documentation Analytics Code automation Design system data Design t…" at bounding box center [378, 172] width 757 height 345
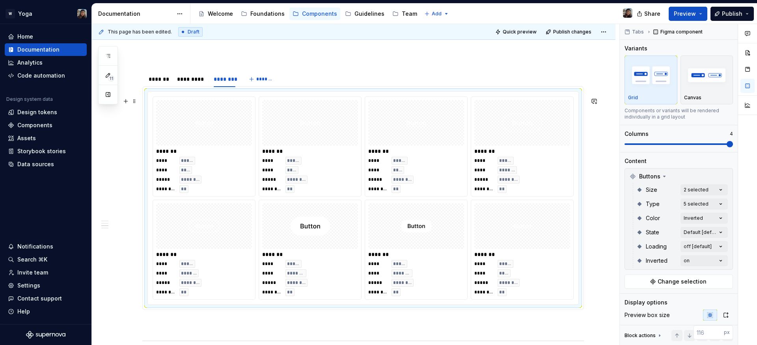
scroll to position [663, 0]
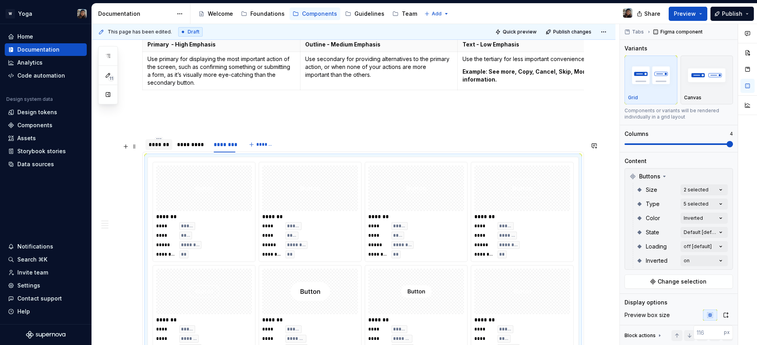
click at [153, 149] on div "*******" at bounding box center [159, 145] width 20 height 8
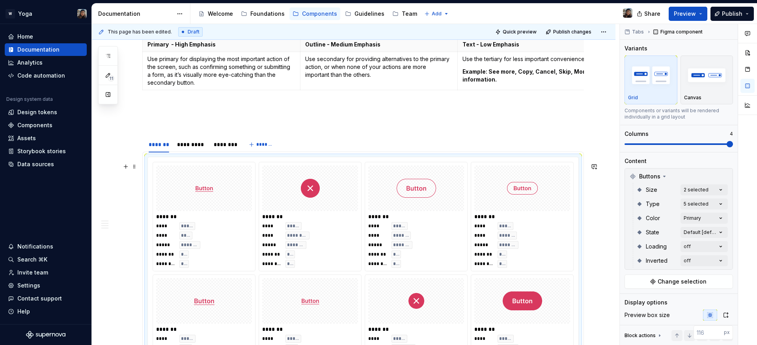
click at [312, 229] on div "**** ***** **** ********* ***** ******* ******* *** ******** ***" at bounding box center [310, 245] width 96 height 46
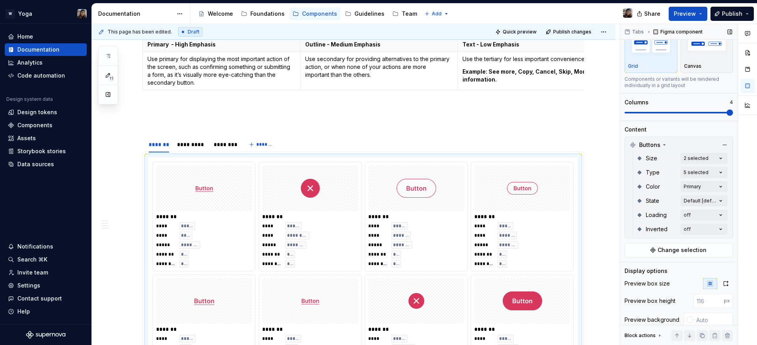
scroll to position [87, 0]
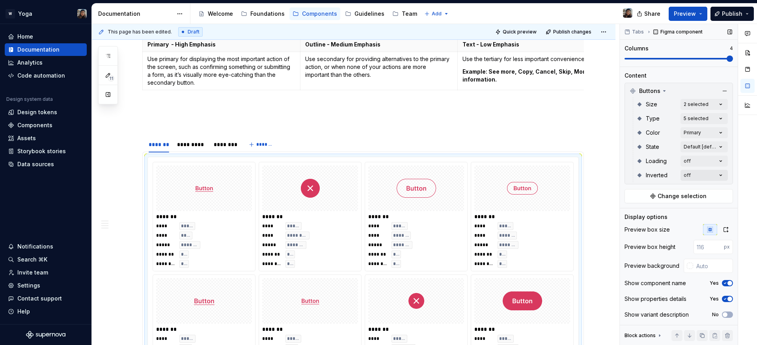
click at [692, 175] on div "Comments Open comments No comments yet Select ‘Comment’ from the block context …" at bounding box center [688, 185] width 137 height 322
click at [662, 162] on div "Comments Open comments No comments yet Select ‘Comment’ from the block context …" at bounding box center [688, 185] width 137 height 322
click at [681, 172] on div "Comments Open comments No comments yet Select ‘Comment’ from the block context …" at bounding box center [688, 185] width 137 height 322
click at [633, 211] on span "off" at bounding box center [635, 212] width 8 height 8
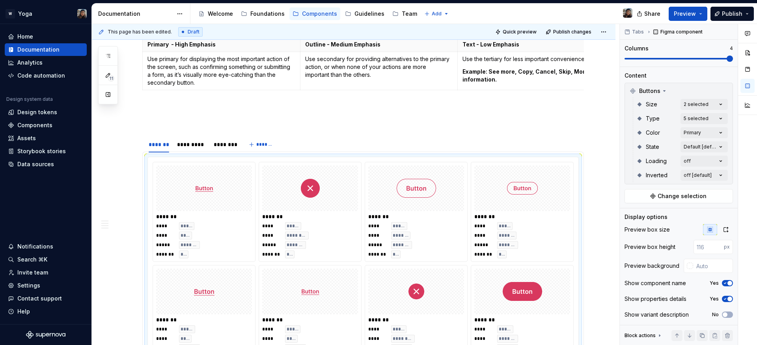
click at [689, 163] on div "Comments Open comments No comments yet Select ‘Comment’ from the block context …" at bounding box center [688, 185] width 137 height 322
click at [689, 159] on div "Comments Open comments No comments yet Select ‘Comment’ from the block context …" at bounding box center [688, 185] width 137 height 322
click at [633, 197] on span "off" at bounding box center [635, 198] width 8 height 8
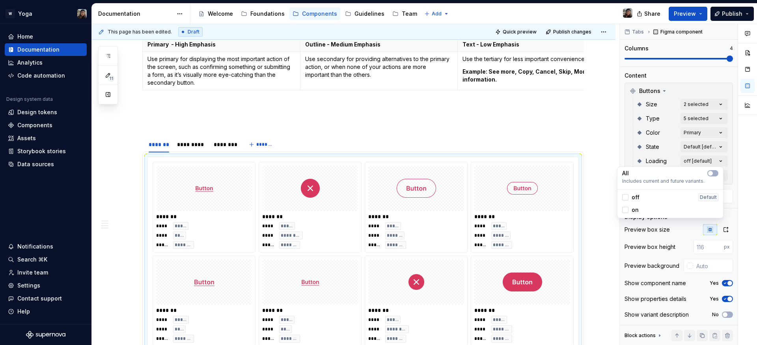
click at [591, 177] on html "W Yoga Home Documentation Analytics Code automation Design system data Design t…" at bounding box center [378, 172] width 757 height 345
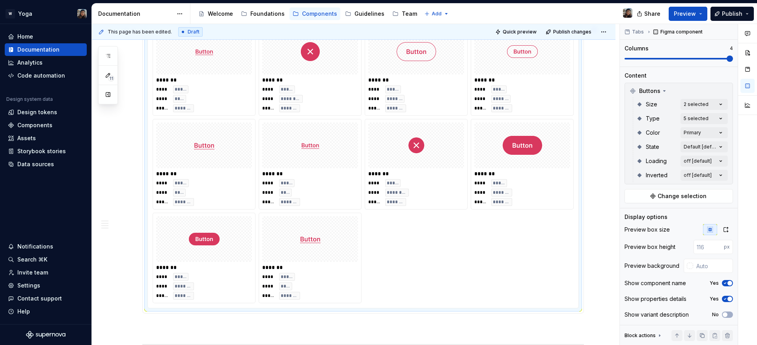
scroll to position [679, 0]
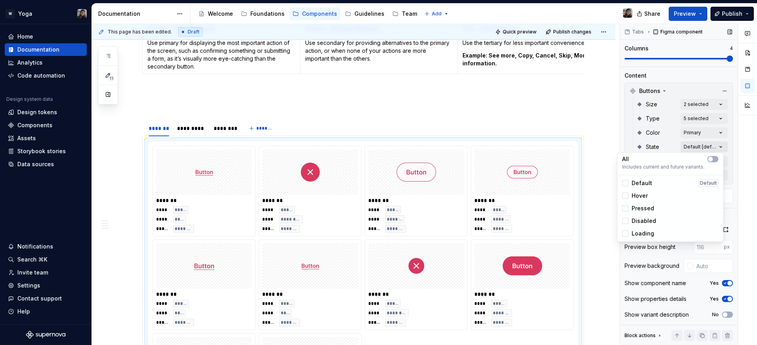
click at [717, 148] on div "Comments Open comments No comments yet Select ‘Comment’ from the block context …" at bounding box center [688, 185] width 137 height 322
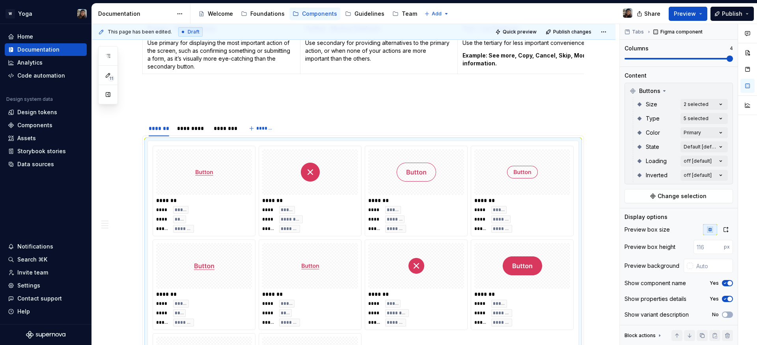
drag, startPoint x: 390, startPoint y: 121, endPoint x: 394, endPoint y: 119, distance: 4.2
click at [391, 121] on html "W Yoga Home Documentation Analytics Code automation Design system data Design t…" at bounding box center [378, 172] width 757 height 345
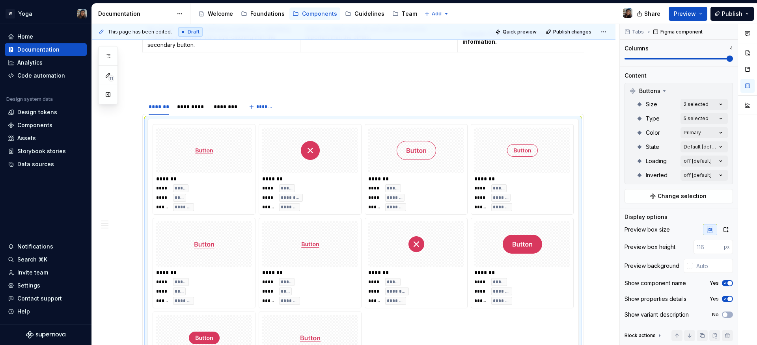
scroll to position [701, 0]
click at [194, 110] on div "*********" at bounding box center [191, 106] width 29 height 8
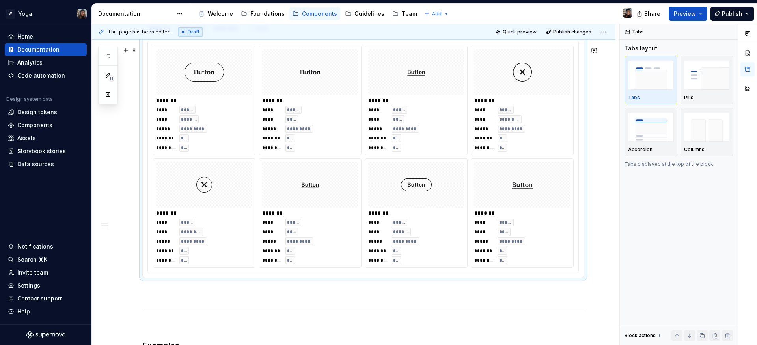
scroll to position [707, 0]
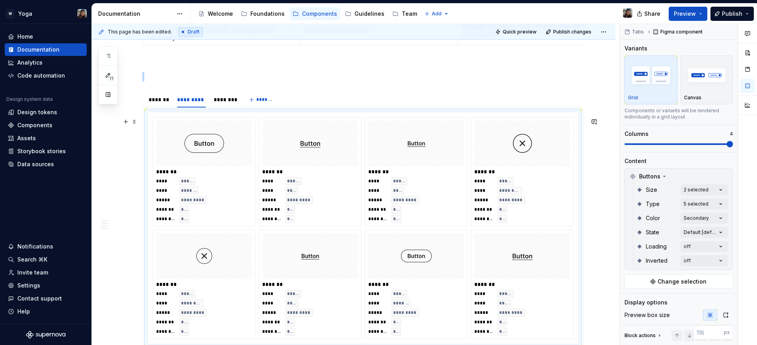
click at [397, 203] on span "*********" at bounding box center [405, 200] width 24 height 6
click at [708, 249] on div "Comments Open comments No comments yet Select ‘Comment’ from the block context …" at bounding box center [688, 185] width 137 height 322
click at [630, 284] on div "off" at bounding box center [630, 285] width 17 height 8
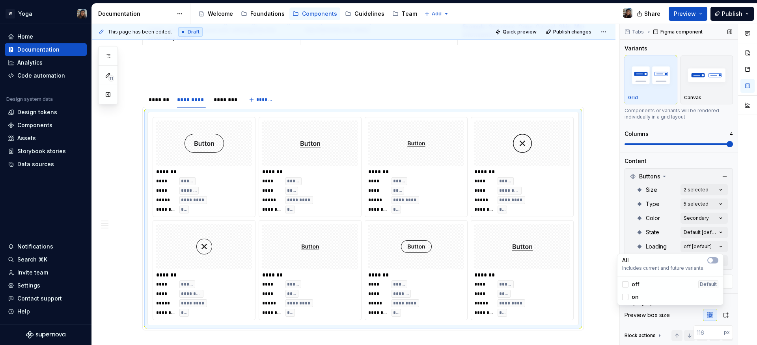
drag, startPoint x: 646, startPoint y: 250, endPoint x: 670, endPoint y: 250, distance: 23.6
click at [646, 249] on div "Comments Open comments No comments yet Select ‘Comment’ from the block context …" at bounding box center [688, 185] width 137 height 322
click at [683, 262] on div "Comments Open comments No comments yet Select ‘Comment’ from the block context …" at bounding box center [688, 185] width 137 height 322
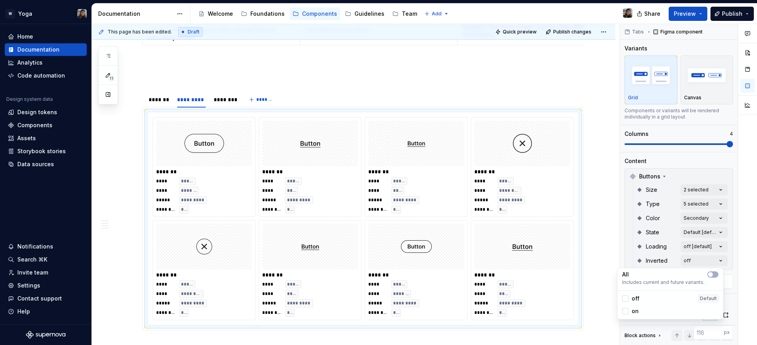
click at [636, 296] on span "off" at bounding box center [635, 299] width 8 height 8
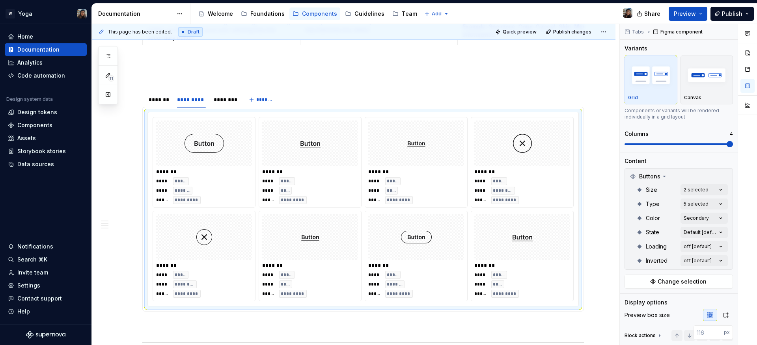
click at [601, 241] on html "W Yoga Home Documentation Analytics Code automation Design system data Design t…" at bounding box center [378, 172] width 757 height 345
click at [689, 219] on div "Comments Open comments No comments yet Select ‘Comment’ from the block context …" at bounding box center [688, 185] width 137 height 322
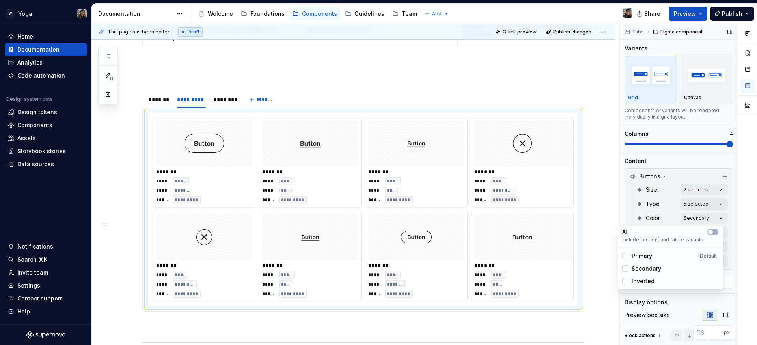
drag, startPoint x: 665, startPoint y: 206, endPoint x: 690, endPoint y: 205, distance: 25.2
click at [665, 206] on div "Comments Open comments No comments yet Select ‘Comment’ from the block context …" at bounding box center [688, 185] width 137 height 322
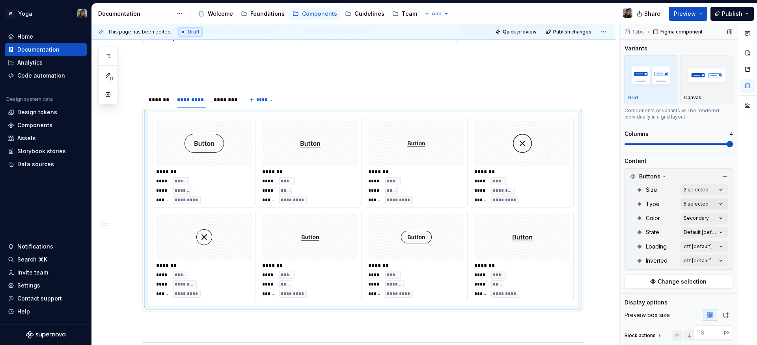
click at [691, 205] on div "Comments Open comments No comments yet Select ‘Comment’ from the block context …" at bounding box center [688, 185] width 137 height 322
click at [622, 207] on div "Comments Open comments No comments yet Select ‘Comment’ from the block context …" at bounding box center [688, 185] width 137 height 322
click at [164, 107] on div at bounding box center [158, 106] width 27 height 1
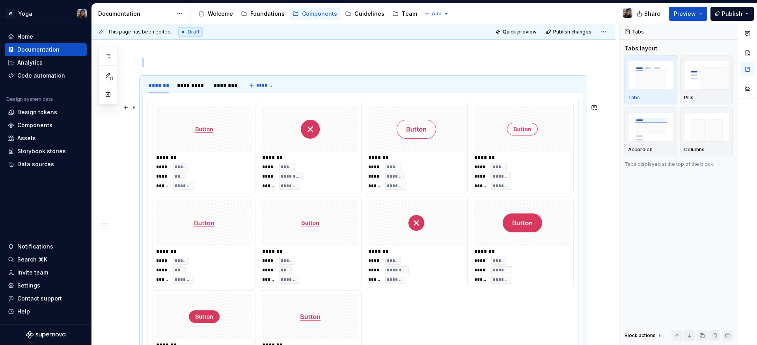
scroll to position [732, 0]
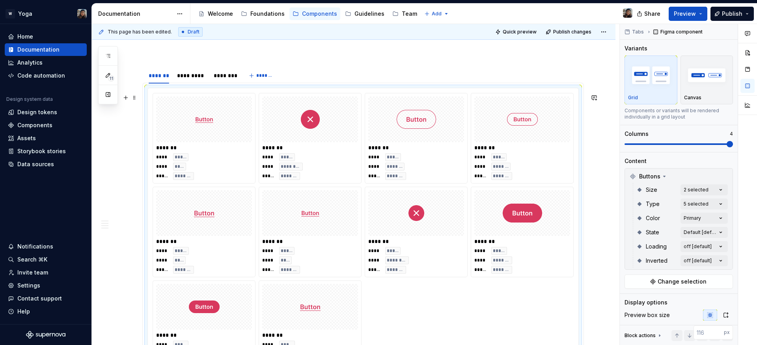
click at [268, 179] on span "*****" at bounding box center [268, 176] width 12 height 6
click at [703, 210] on div "Type 5 selected" at bounding box center [681, 204] width 91 height 14
click at [701, 205] on div "Comments Open comments No comments yet Select ‘Comment’ from the block context …" at bounding box center [688, 185] width 137 height 322
click at [686, 204] on div "Comments Open comments No comments yet Select ‘Comment’ from the block context …" at bounding box center [688, 185] width 137 height 322
click at [187, 80] on div "*********" at bounding box center [191, 76] width 29 height 8
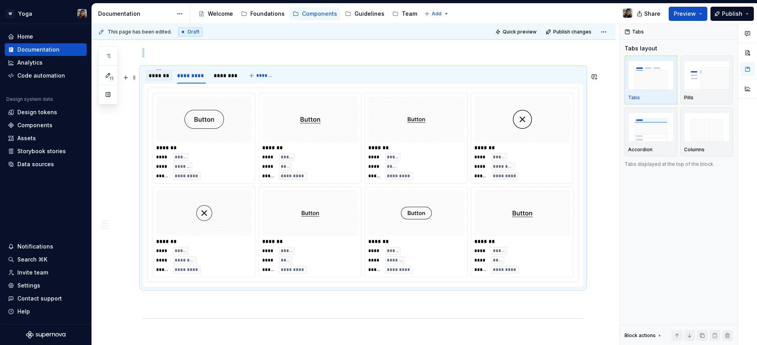
click at [161, 80] on div "*******" at bounding box center [159, 76] width 20 height 8
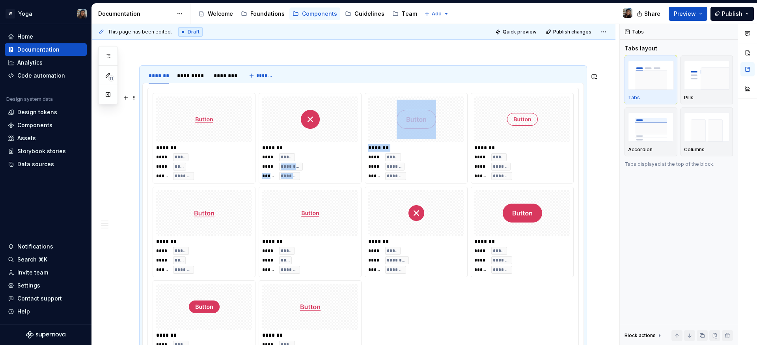
click at [363, 166] on div "******* **** ***** **** **** ***** ******* ******* **** ***** **** ********* **…" at bounding box center [363, 232] width 421 height 278
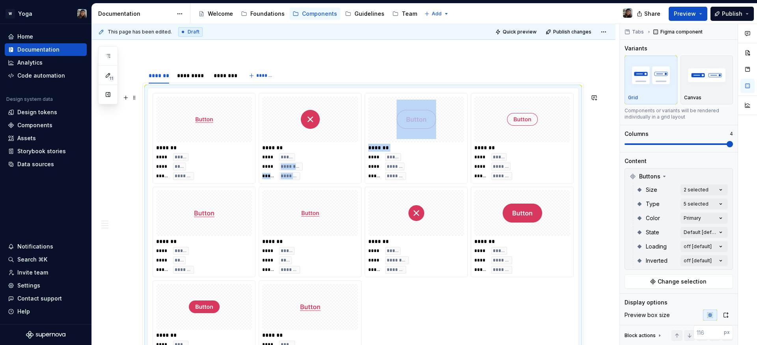
type textarea "*"
click at [188, 81] on div "*********" at bounding box center [191, 75] width 35 height 11
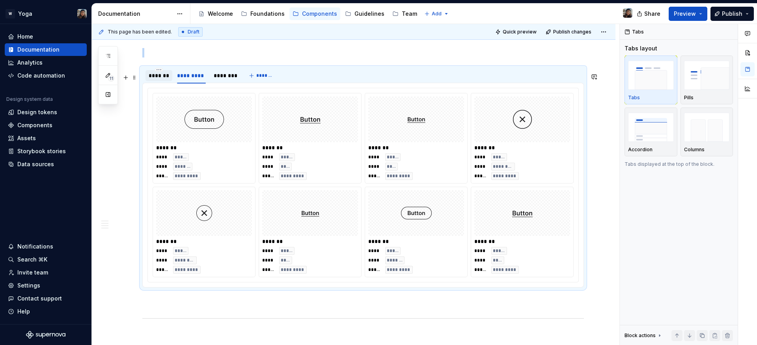
click at [161, 81] on div "*******" at bounding box center [158, 75] width 27 height 11
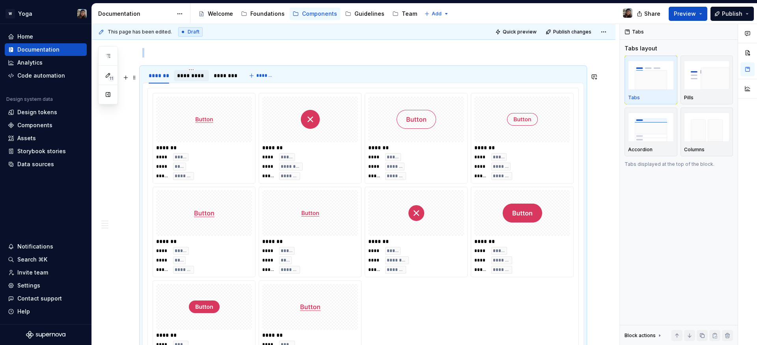
click at [176, 79] on div "*********" at bounding box center [191, 75] width 35 height 11
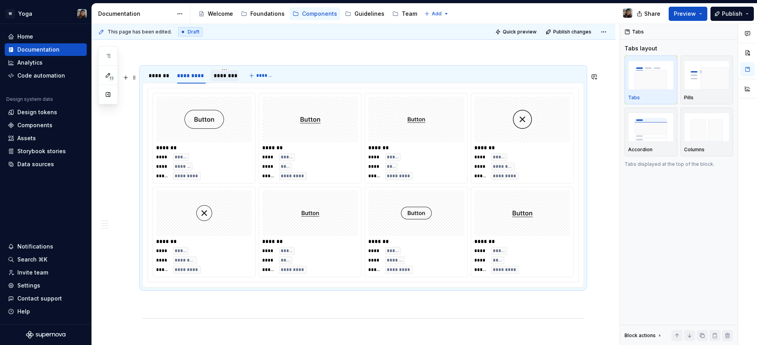
click at [215, 80] on div "********" at bounding box center [225, 76] width 22 height 8
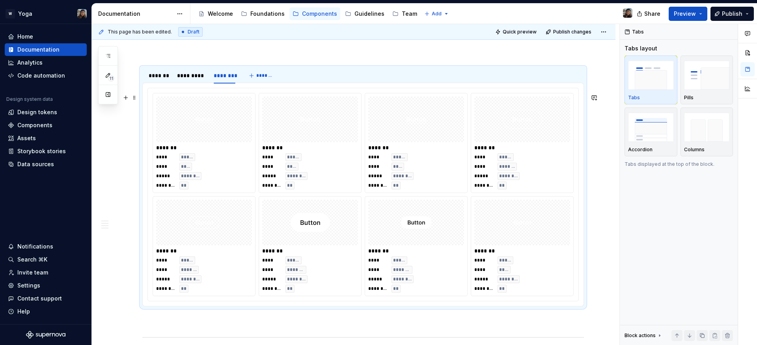
click at [442, 212] on div at bounding box center [416, 223] width 96 height 46
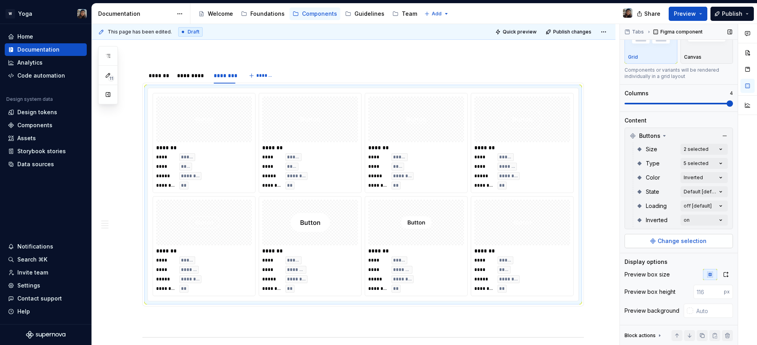
scroll to position [87, 0]
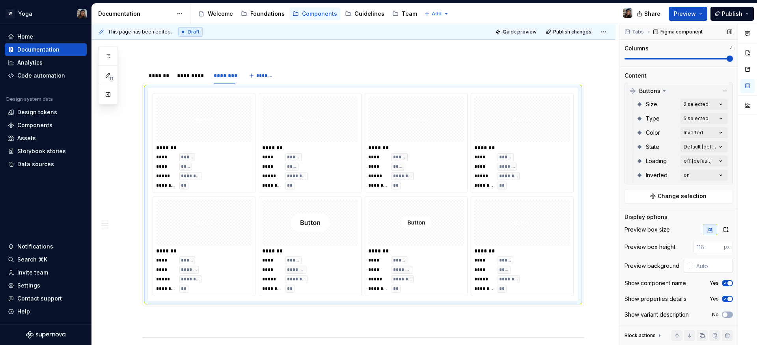
click at [687, 266] on div at bounding box center [690, 266] width 6 height 6
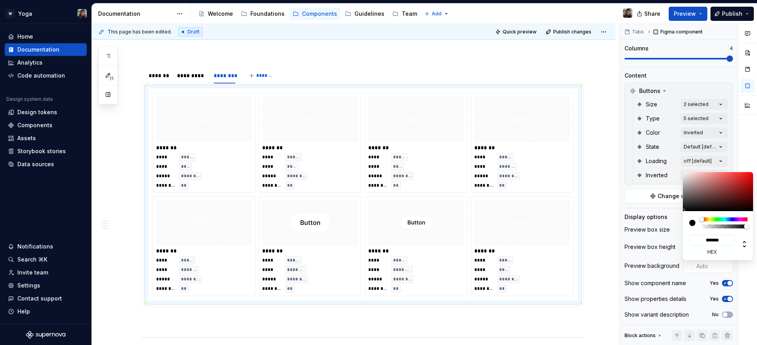
type input "#402E2E"
type input "*******"
type input "#433030"
type input "*******"
type input "#4D3939"
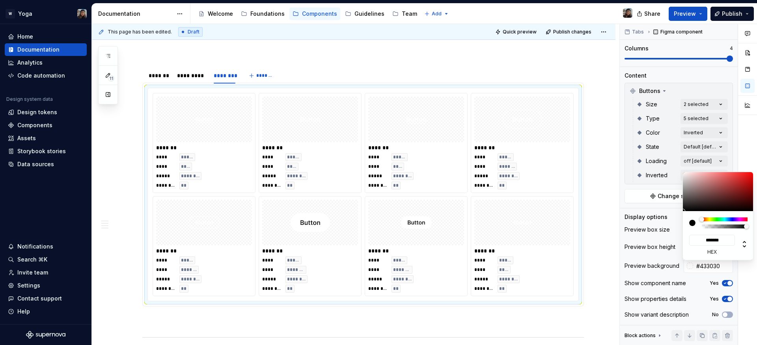
type input "*******"
type input "#5D4646"
type input "*******"
type input "#7C6161"
type input "*******"
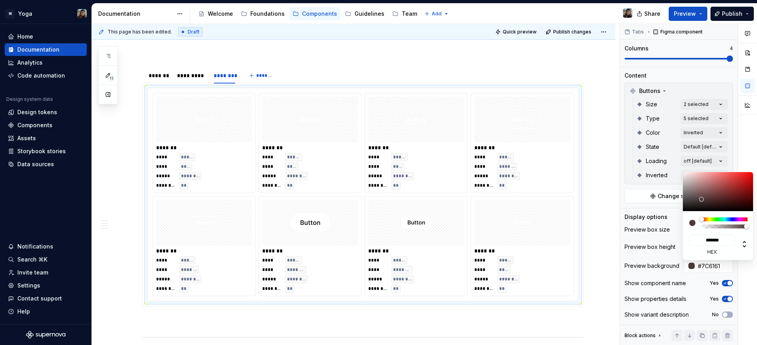
drag, startPoint x: 703, startPoint y: 201, endPoint x: 700, endPoint y: 192, distance: 9.8
click at [698, 192] on div at bounding box center [718, 191] width 71 height 39
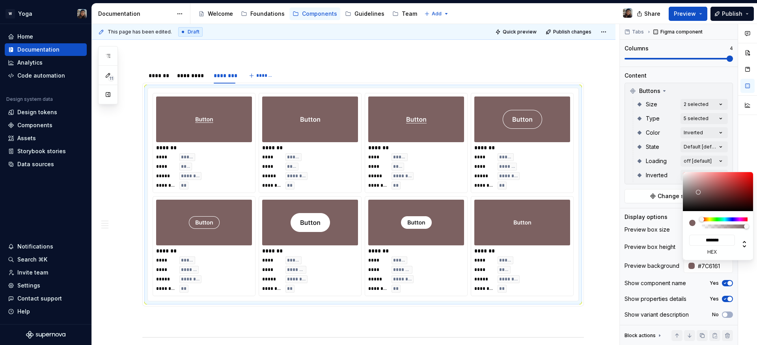
type input "#7C5858"
type input "*******"
type input "#6A5353"
type input "*******"
type input "#584C4C"
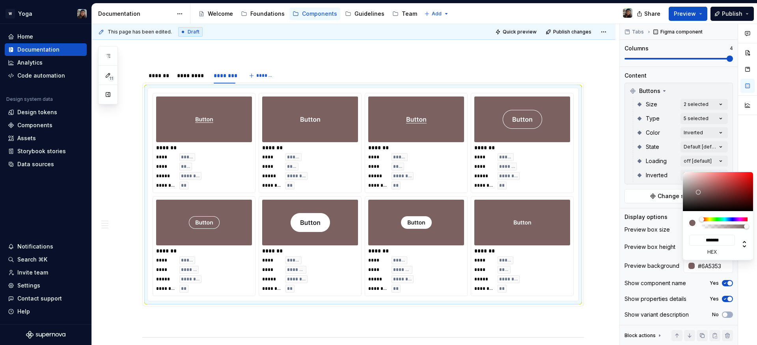
type input "*******"
type input "#554B4B"
type input "*******"
type input "#504848"
type input "*******"
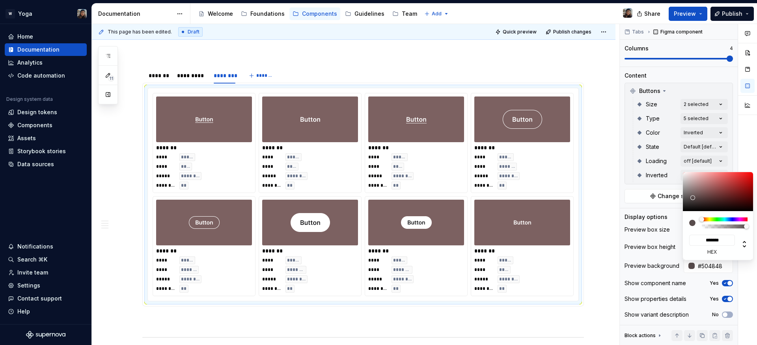
type input "#403F3F"
type input "*******"
type input "#313131"
type input "*******"
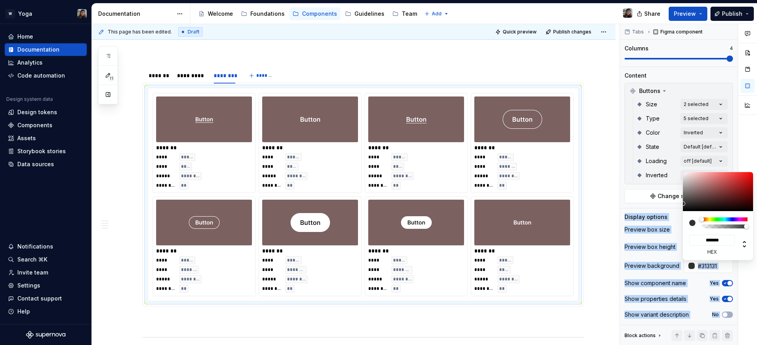
type input "#212121"
type input "*******"
drag, startPoint x: 700, startPoint y: 194, endPoint x: 681, endPoint y: 206, distance: 22.9
click at [681, 206] on body "W Yoga Home Documentation Analytics Code automation Design system data Design t…" at bounding box center [378, 172] width 757 height 345
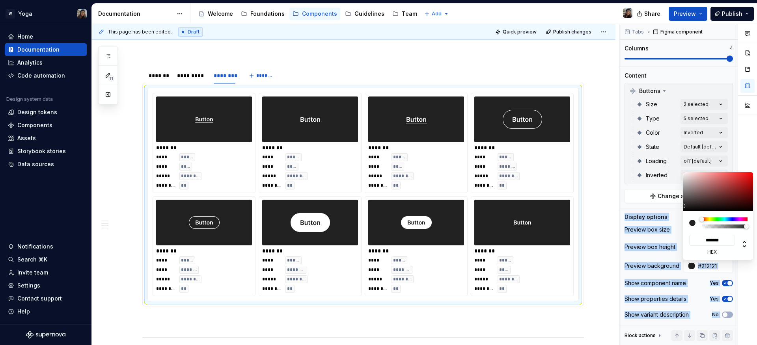
type input "#272525"
type input "*******"
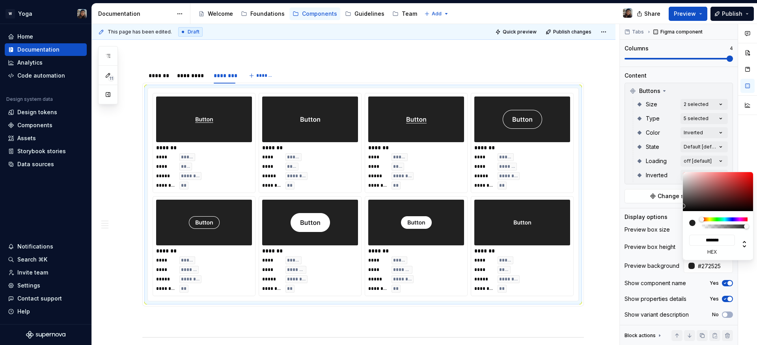
type input "#2C2A2A"
type input "*******"
type input "#403F3F"
type input "*******"
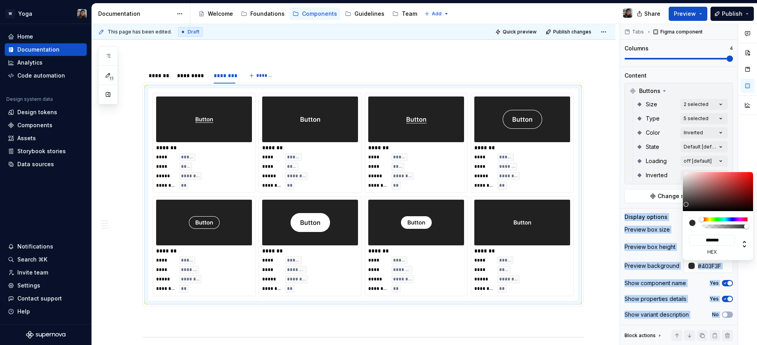
type input "#6C6C6C"
type input "*******"
type input "#747474"
type input "*******"
drag, startPoint x: 685, startPoint y: 205, endPoint x: 679, endPoint y: 194, distance: 12.9
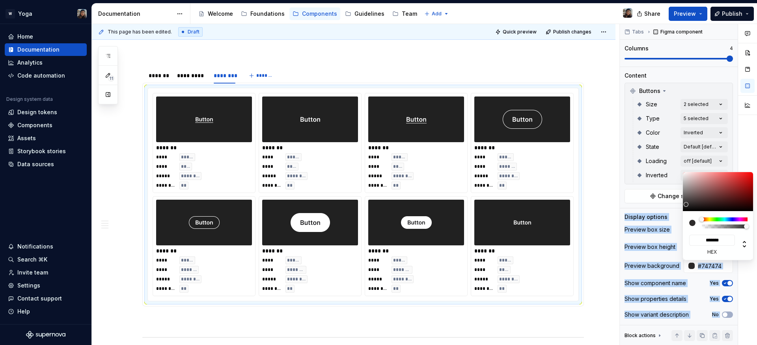
click at [679, 194] on body "W Yoga Home Documentation Analytics Code automation Design system data Design t…" at bounding box center [378, 172] width 757 height 345
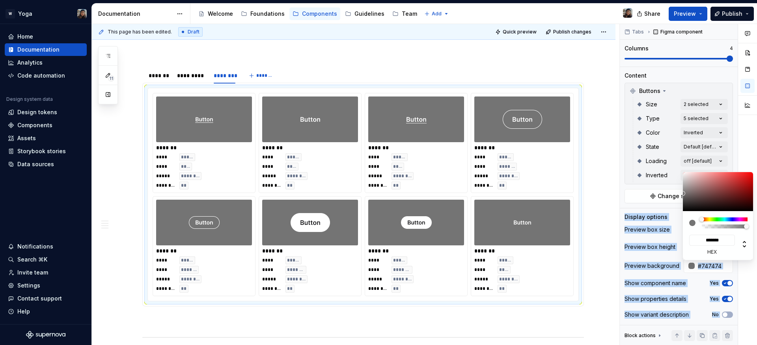
type input "#626060"
type input "*******"
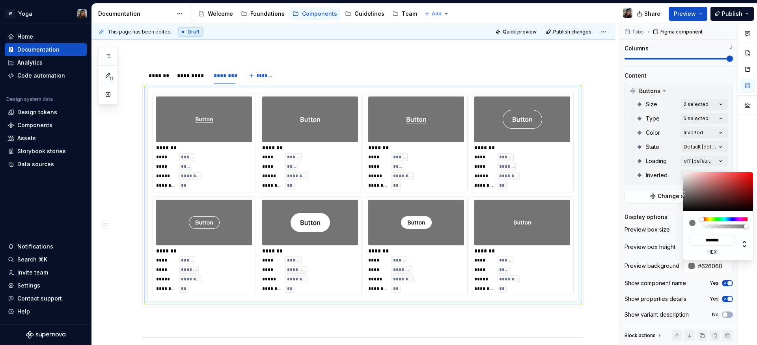
type input "#646363"
type input "*******"
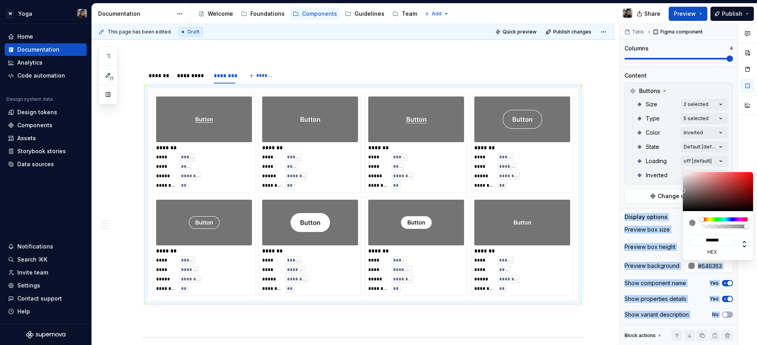
type input "#868686"
type input "*******"
click at [679, 191] on body "W Yoga Home Documentation Analytics Code automation Design system data Design t…" at bounding box center [378, 172] width 757 height 345
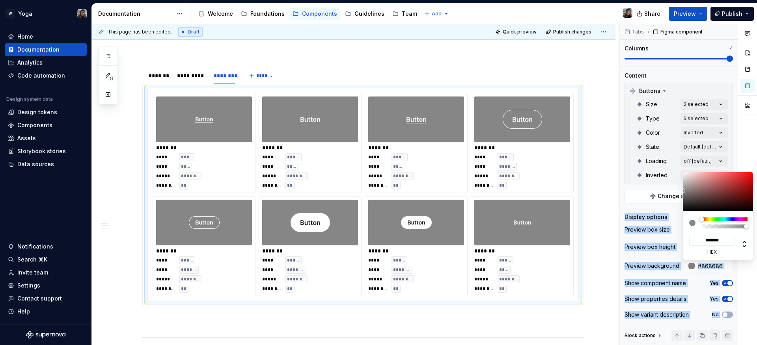
type textarea "*"
type input "#585454"
type input "*******"
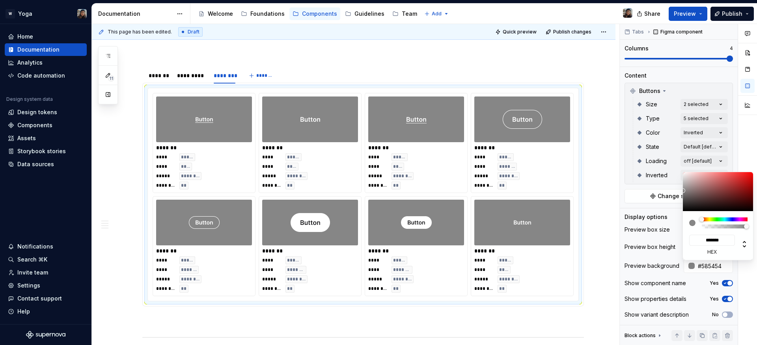
type input "#585555"
type input "*******"
type input "#555353"
type input "*******"
type input "#504F4F"
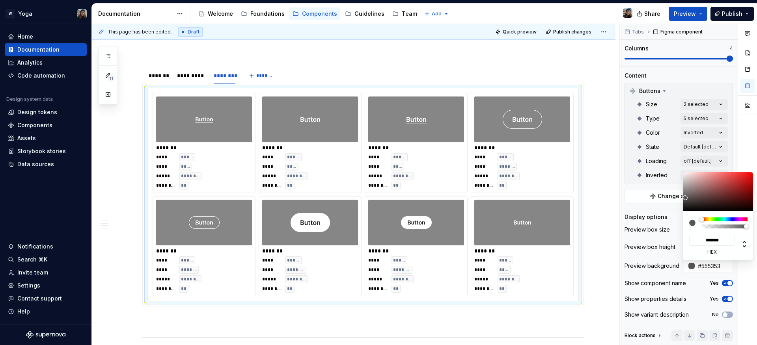
type input "*******"
type input "#484848"
type input "*******"
click at [683, 201] on div at bounding box center [718, 191] width 71 height 39
type input "#434343"
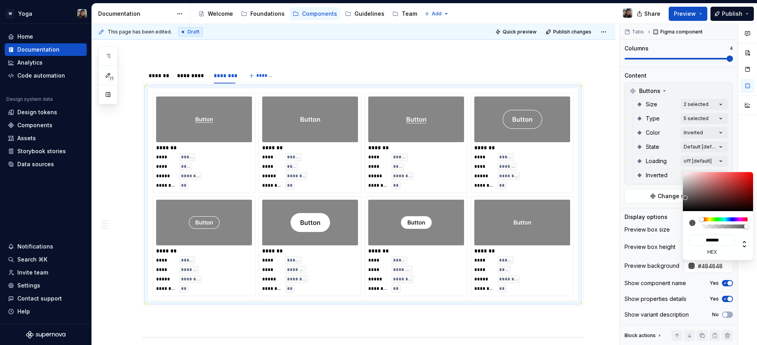
type input "*******"
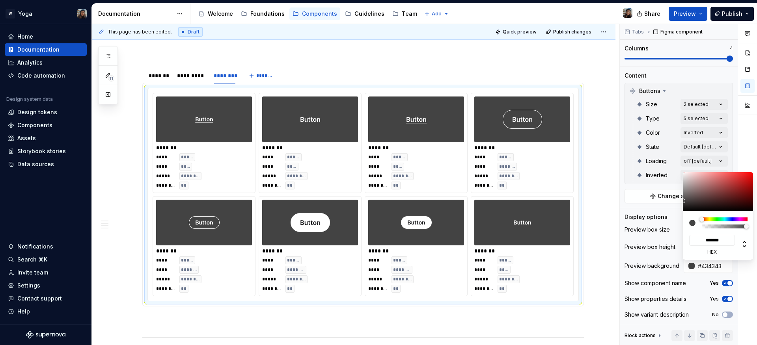
type input "#363434"
type input "*******"
type input "#292828"
type input "*******"
type input "#272626"
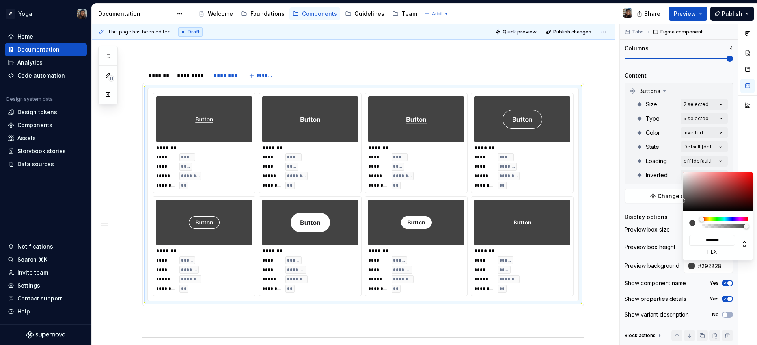
type input "*******"
type input "#212121"
type input "*******"
click at [683, 207] on div at bounding box center [685, 208] width 5 height 5
type input "#1F1F1F"
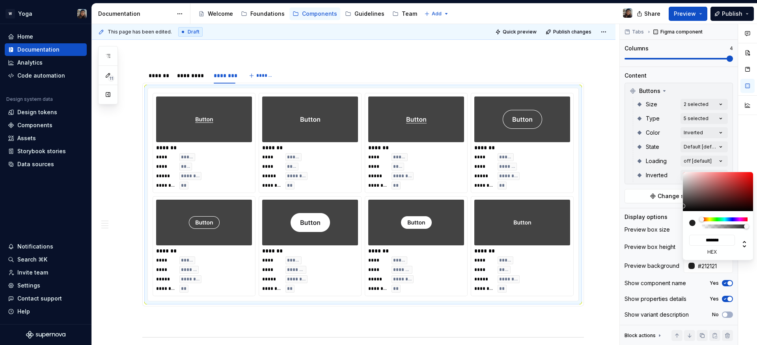
type input "*******"
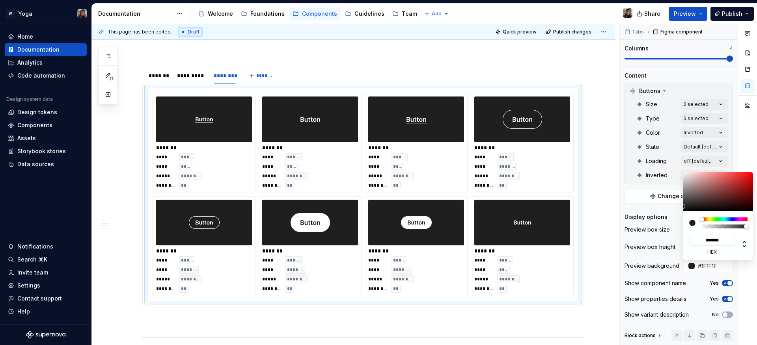
type input "#1F1E1E"
type input "*******"
type input "#1C1C1C"
type input "*******"
type input "#171717"
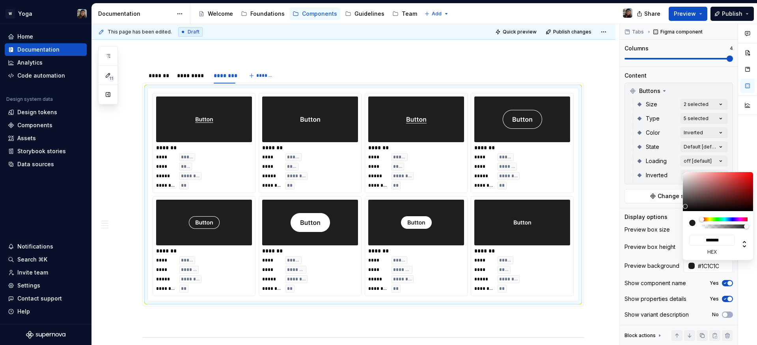
type input "*******"
click at [685, 208] on div at bounding box center [687, 209] width 5 height 5
click at [589, 262] on html "W Yoga Home Documentation Analytics Code automation Design system data Design t…" at bounding box center [378, 172] width 757 height 345
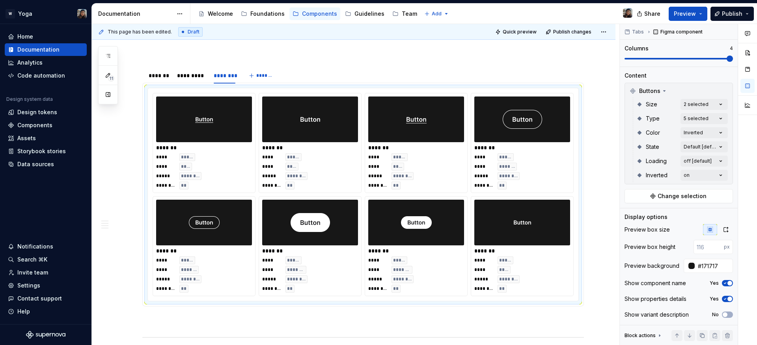
click at [527, 248] on html "W Yoga Home Documentation Analytics Code automation Design system data Design t…" at bounding box center [378, 172] width 757 height 345
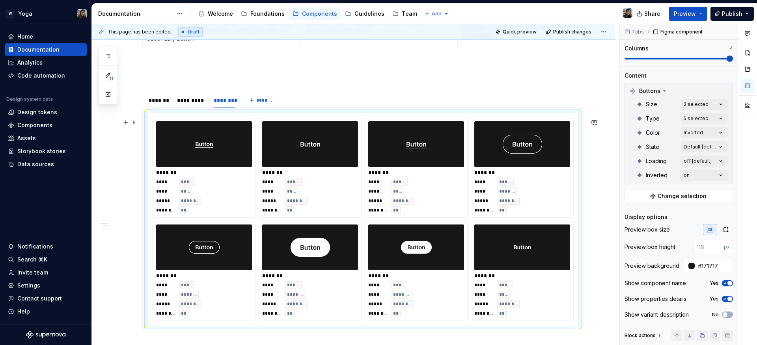
scroll to position [706, 0]
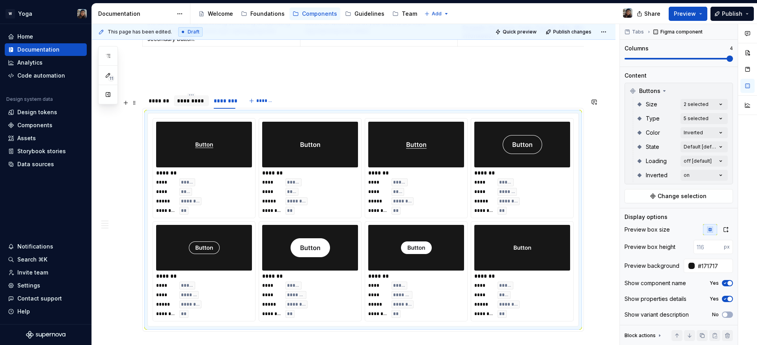
click at [187, 105] on div "*********" at bounding box center [191, 101] width 29 height 8
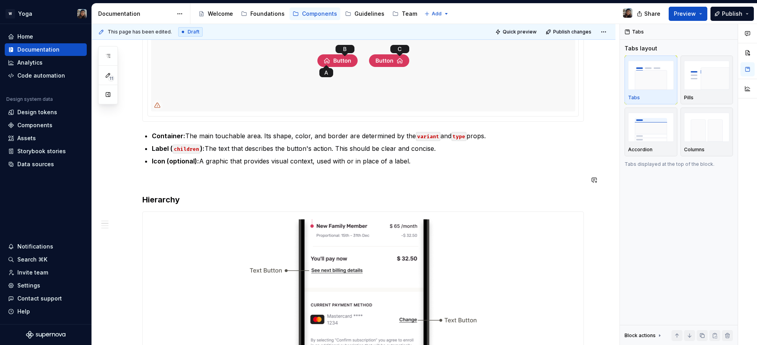
scroll to position [0, 0]
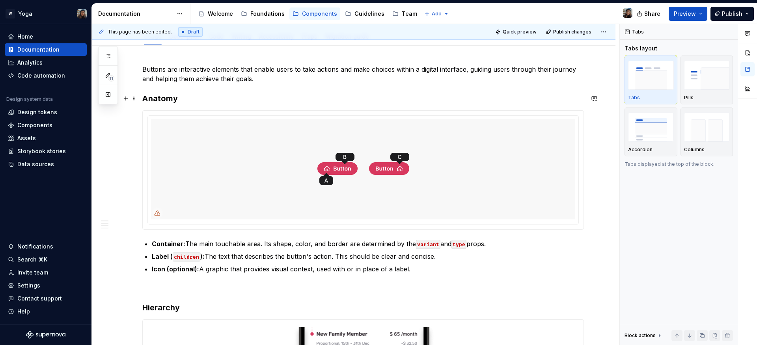
type textarea "*"
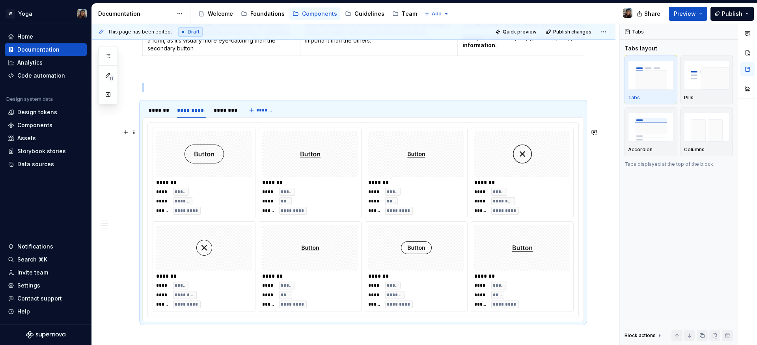
scroll to position [707, 0]
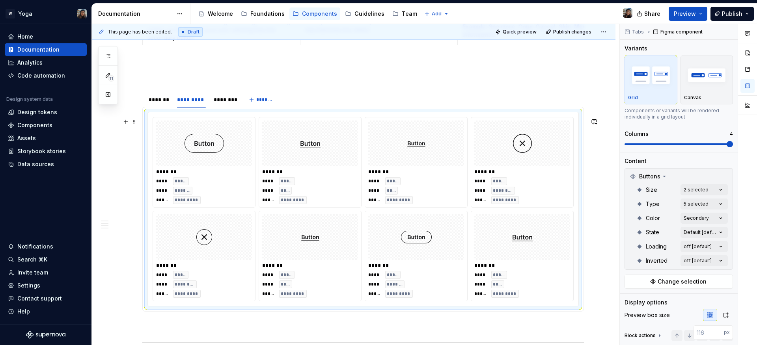
click at [186, 129] on div at bounding box center [204, 144] width 96 height 46
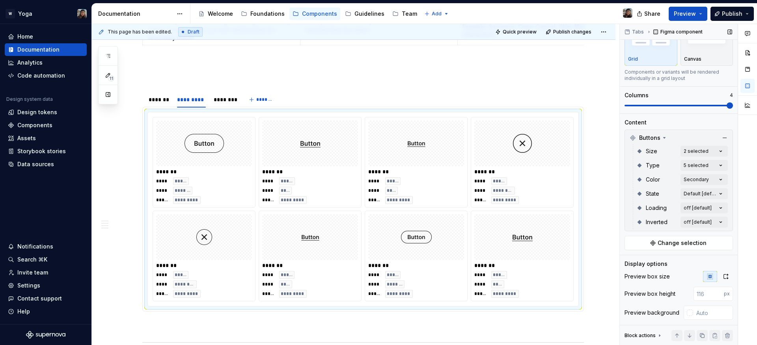
scroll to position [87, 0]
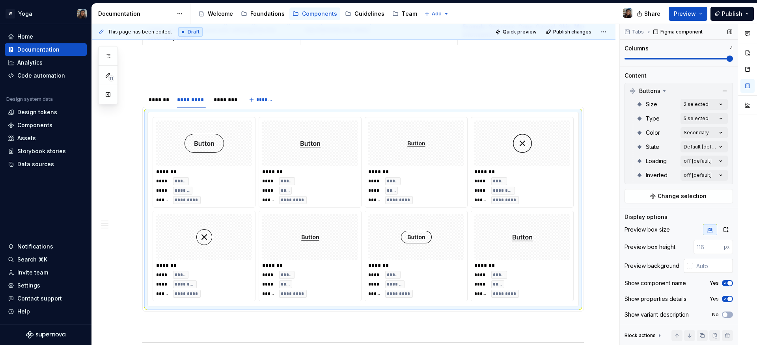
click at [702, 266] on input "text" at bounding box center [713, 266] width 40 height 14
paste input "F7F7F7"
type input "F7F7F7"
click at [547, 97] on section "******* ********* ******** ******* ******* **** ***** **** **** ***** ******* *…" at bounding box center [362, 201] width 441 height 221
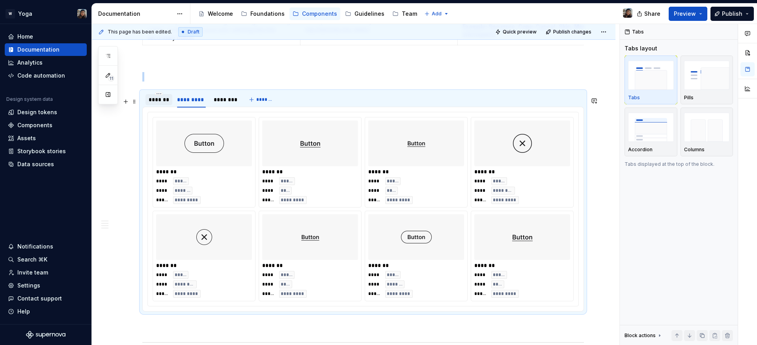
click at [163, 104] on div "*******" at bounding box center [159, 100] width 20 height 8
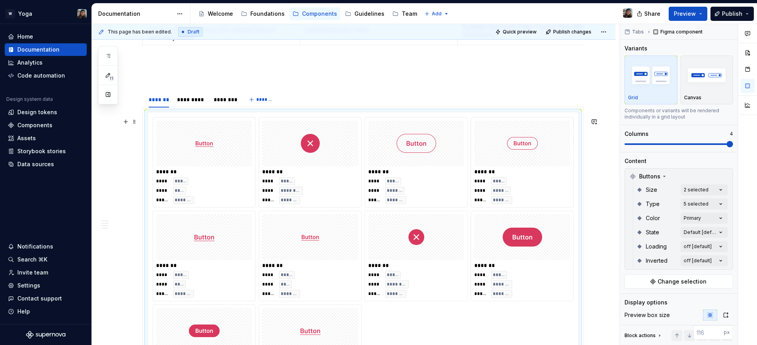
click at [461, 166] on div at bounding box center [416, 144] width 96 height 46
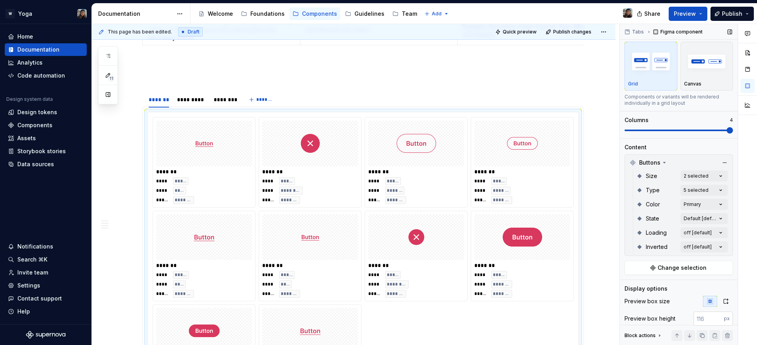
scroll to position [23, 0]
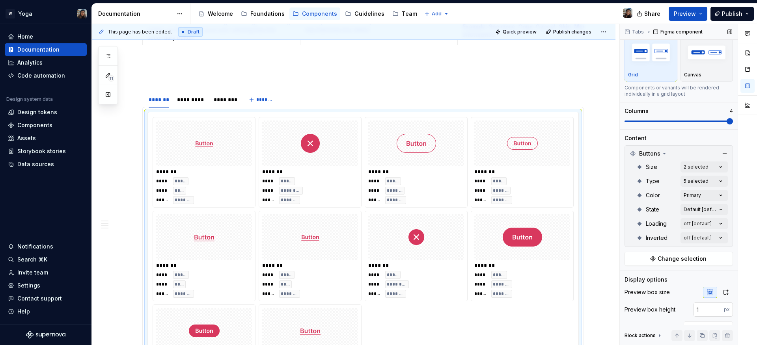
type input "1"
click at [712, 309] on input "1" at bounding box center [708, 310] width 30 height 14
type input "48"
click at [676, 303] on div "Preview box height 48 px" at bounding box center [678, 310] width 108 height 14
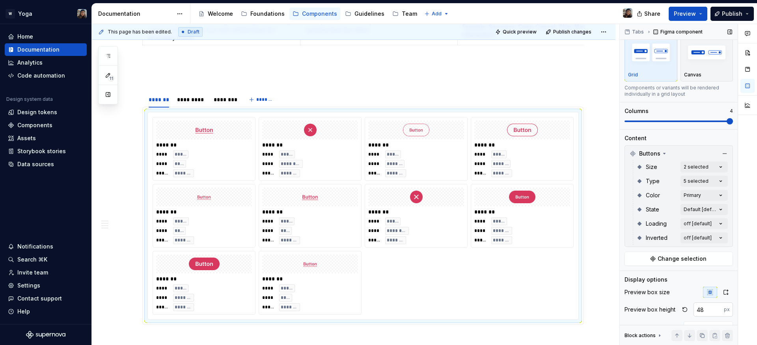
click at [700, 314] on input "48" at bounding box center [708, 310] width 30 height 14
click at [679, 310] on button "button" at bounding box center [684, 309] width 11 height 11
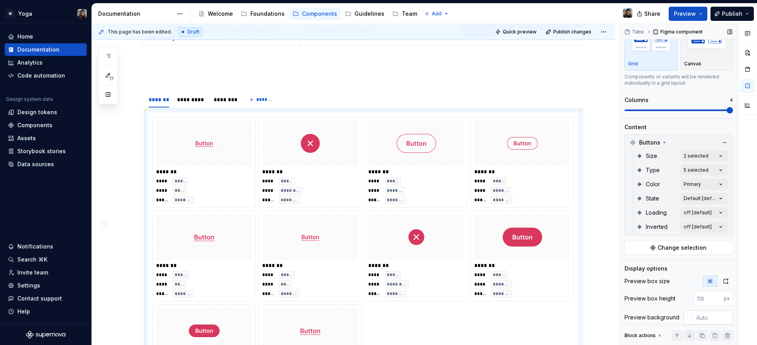
scroll to position [46, 0]
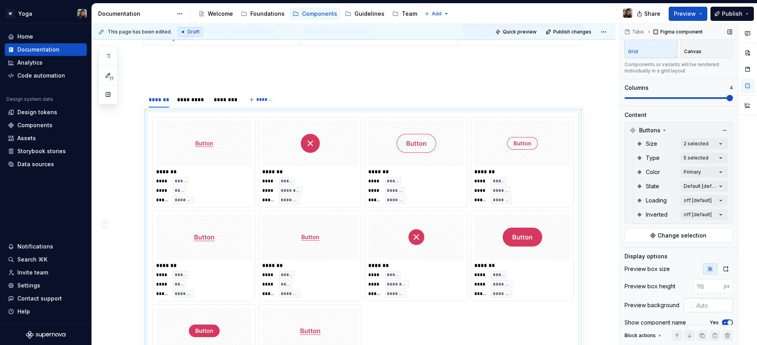
click at [698, 306] on input "text" at bounding box center [713, 305] width 40 height 14
paste input "F7F7F7"
type input "#F7F7F7"
click at [579, 292] on div "******* **** ***** **** **** ***** ******* ******* **** ***** **** ********* **…" at bounding box center [362, 256] width 431 height 289
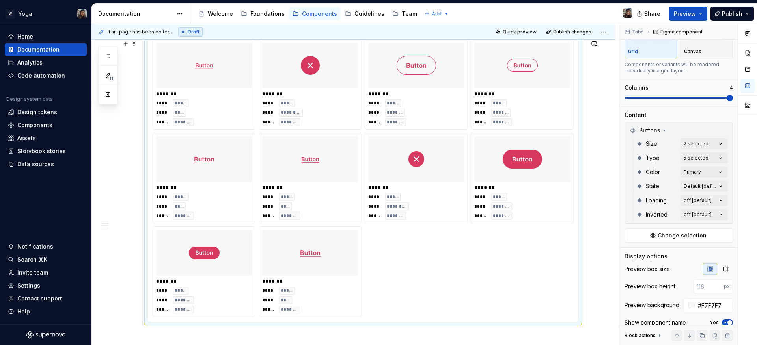
scroll to position [720, 0]
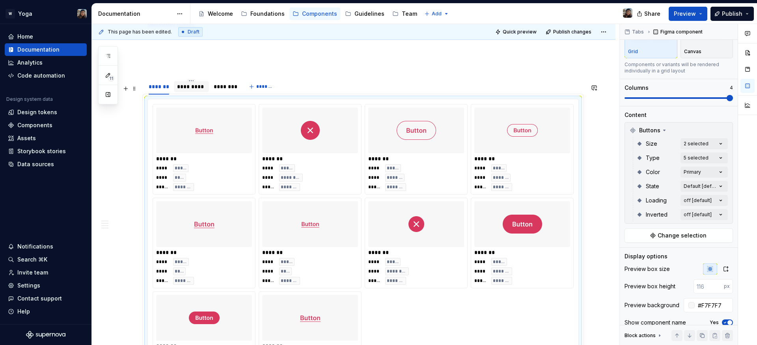
click at [188, 91] on div "*********" at bounding box center [191, 87] width 29 height 8
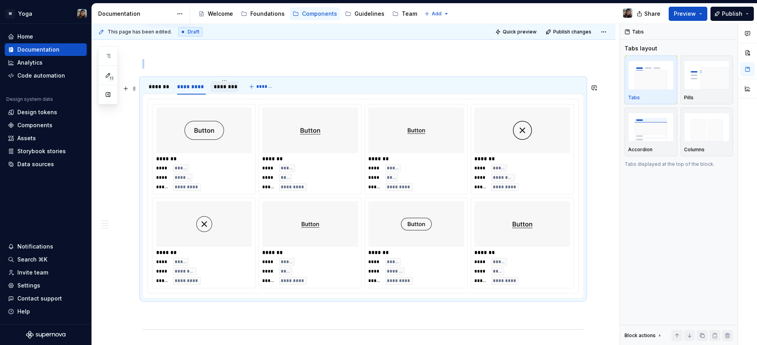
click at [222, 92] on div "********" at bounding box center [224, 86] width 28 height 11
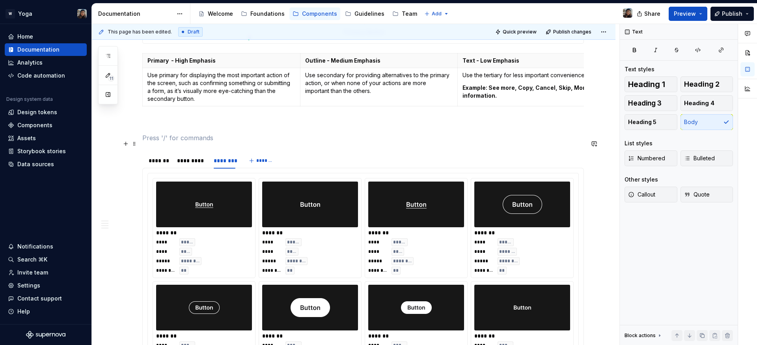
scroll to position [728, 0]
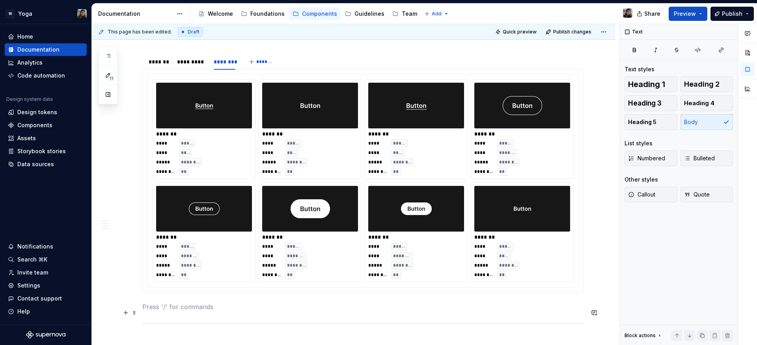
click at [171, 311] on p at bounding box center [362, 306] width 441 height 9
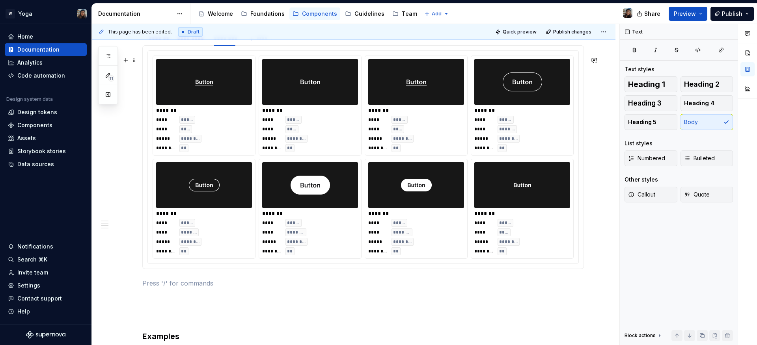
scroll to position [753, 0]
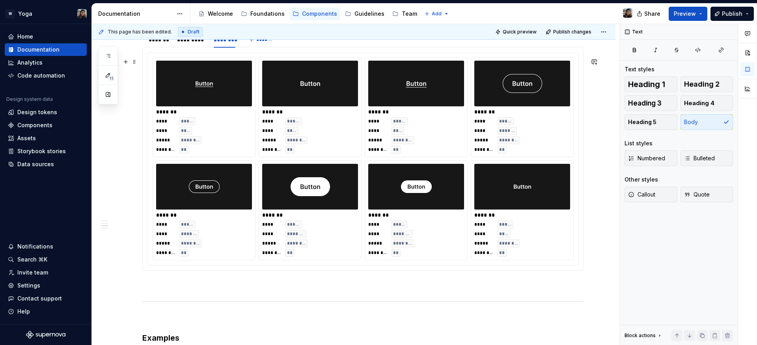
click at [134, 61] on span at bounding box center [134, 61] width 6 height 11
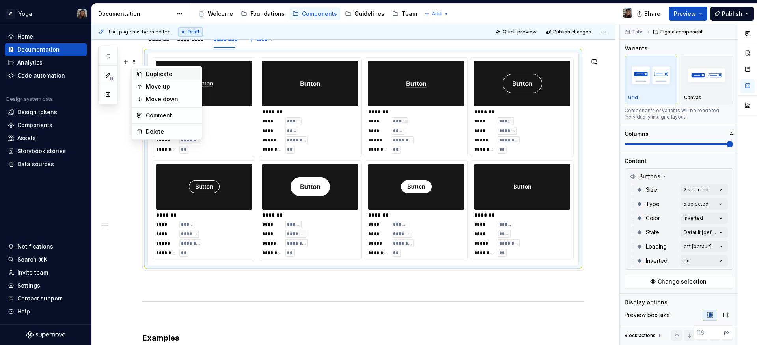
click at [154, 76] on div "Duplicate" at bounding box center [171, 74] width 51 height 8
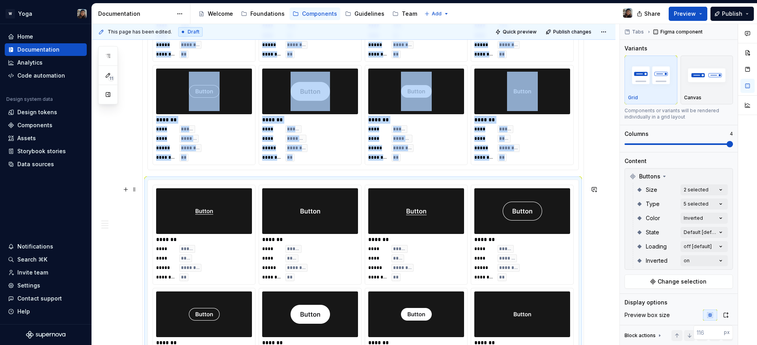
scroll to position [850, 0]
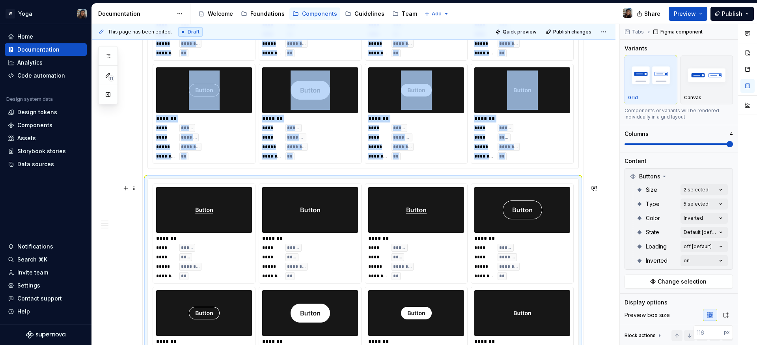
click at [170, 192] on div "******* **** ***** **** **** ***** ******** ******** **" at bounding box center [204, 233] width 102 height 99
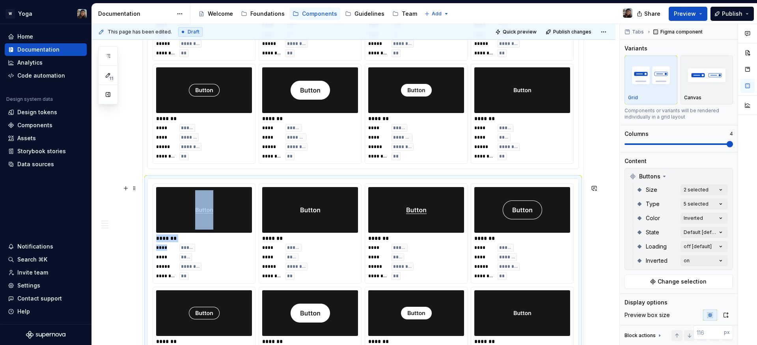
drag, startPoint x: 175, startPoint y: 193, endPoint x: 148, endPoint y: 219, distance: 36.8
click at [164, 240] on div "******* **** ***** **** **** ***** ******** ******** ** ******* **** ***** ****…" at bounding box center [363, 285] width 430 height 213
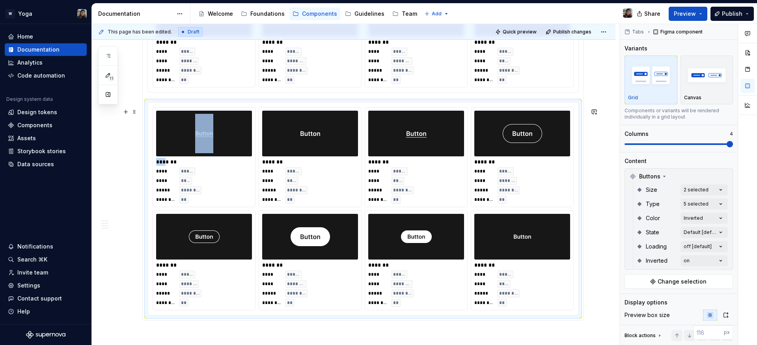
scroll to position [992, 0]
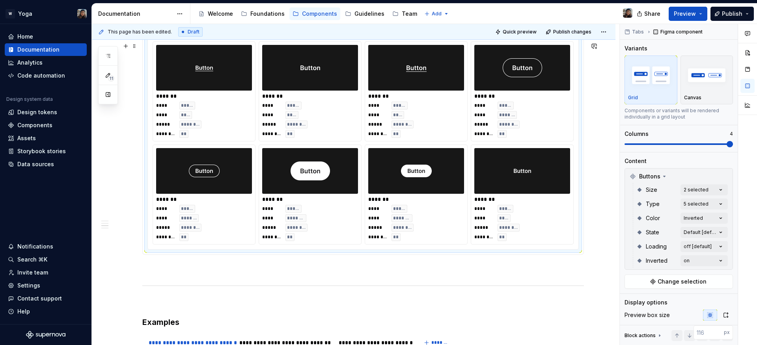
click at [173, 48] on div "******* **** ***** **** **** ***** ******** ******** **" at bounding box center [204, 91] width 102 height 99
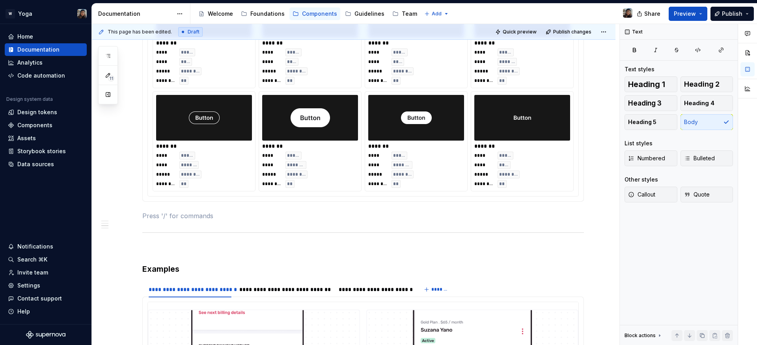
scroll to position [735, 0]
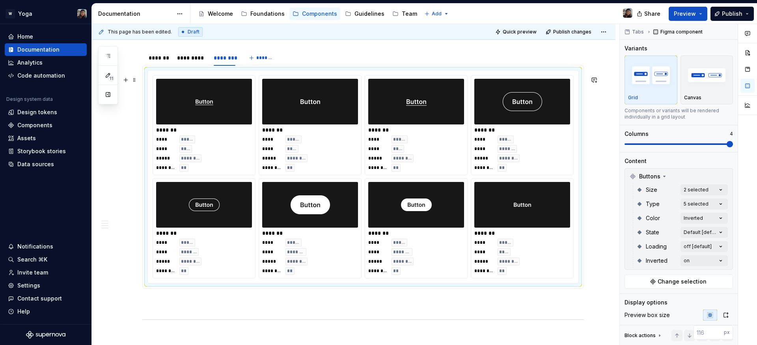
click at [199, 155] on div "**** ***** **** **** ***** ******** ******** **" at bounding box center [204, 154] width 96 height 36
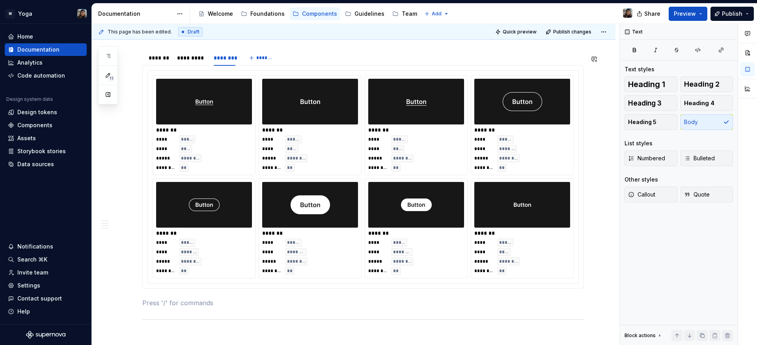
drag, startPoint x: 186, startPoint y: 302, endPoint x: 186, endPoint y: 307, distance: 5.5
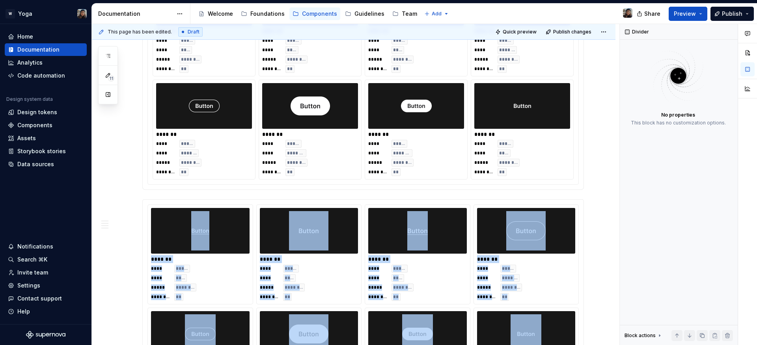
scroll to position [746, 0]
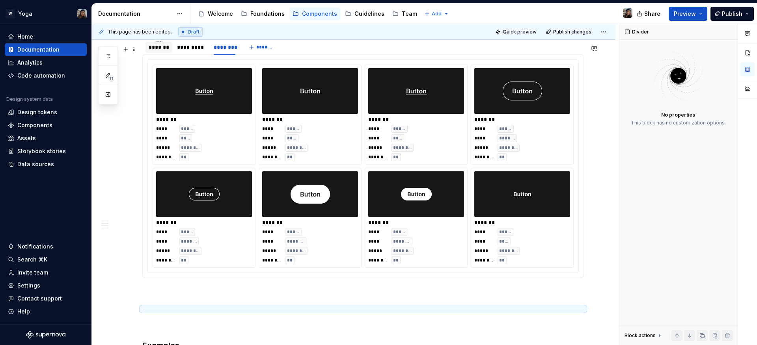
click at [156, 51] on div "*******" at bounding box center [159, 47] width 20 height 8
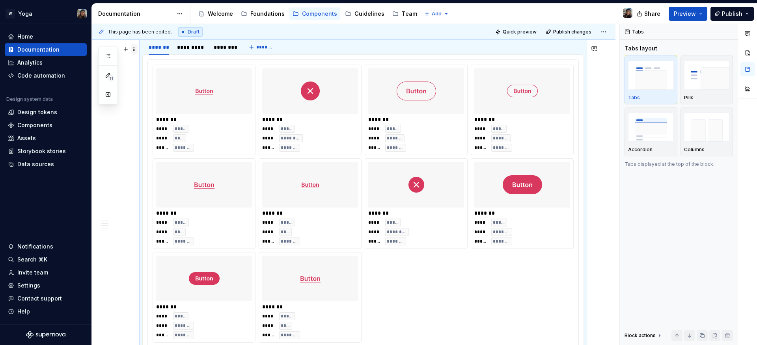
click at [134, 48] on span at bounding box center [134, 49] width 6 height 11
click at [158, 63] on div "Duplicate" at bounding box center [171, 62] width 51 height 8
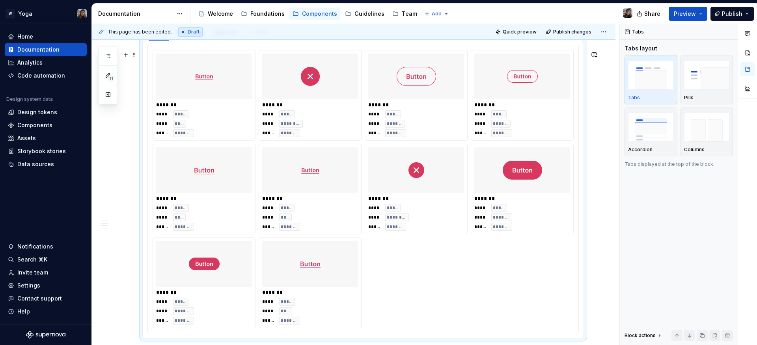
scroll to position [974, 0]
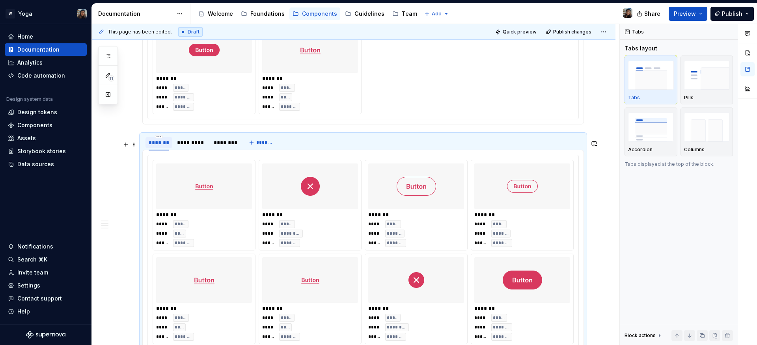
click at [156, 147] on div "*******" at bounding box center [159, 143] width 20 height 8
click at [210, 189] on img at bounding box center [204, 186] width 31 height 39
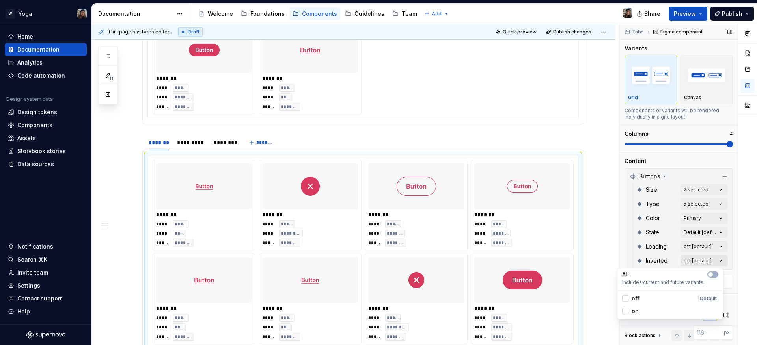
click at [702, 263] on div "Comments Open comments No comments yet Select ‘Comment’ from the block context …" at bounding box center [688, 185] width 137 height 322
click at [700, 260] on div "Comments Open comments No comments yet Select ‘Comment’ from the block context …" at bounding box center [688, 185] width 137 height 322
click at [698, 246] on div "Comments Open comments No comments yet Select ‘Comment’ from the block context …" at bounding box center [688, 185] width 137 height 322
click at [598, 216] on html "W Yoga Home Documentation Analytics Code automation Design system data Design t…" at bounding box center [378, 172] width 757 height 345
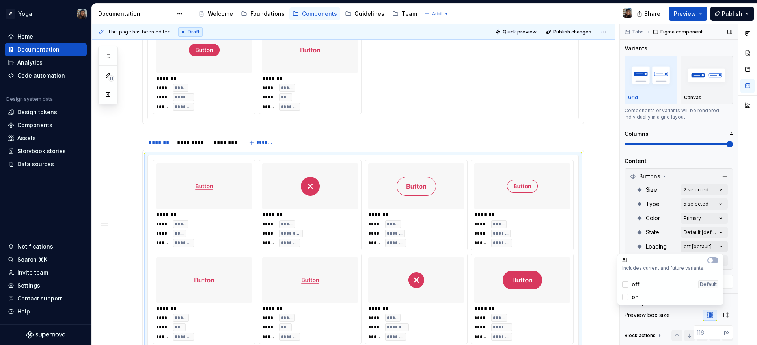
click at [696, 242] on div "Comments Open comments No comments yet Select ‘Comment’ from the block context …" at bounding box center [688, 185] width 137 height 322
click at [629, 286] on div "off" at bounding box center [630, 285] width 17 height 8
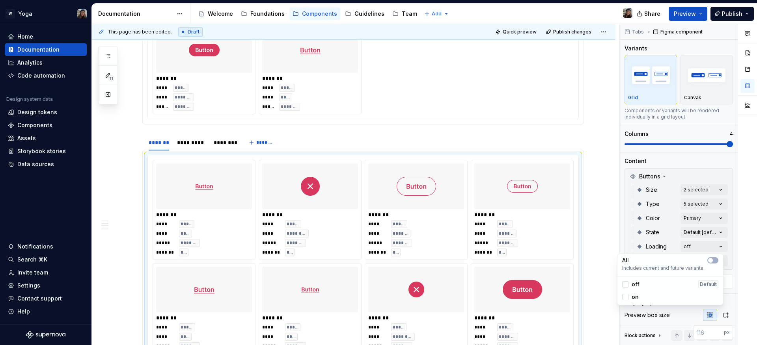
click at [629, 285] on div "off" at bounding box center [630, 285] width 17 height 8
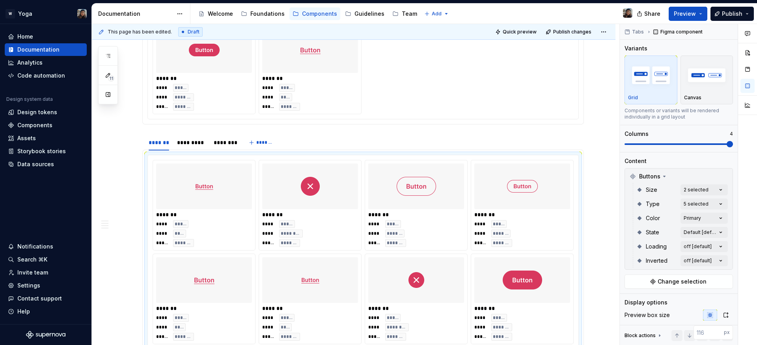
click at [610, 240] on html "W Yoga Home Documentation Analytics Code automation Design system data Design t…" at bounding box center [378, 172] width 757 height 345
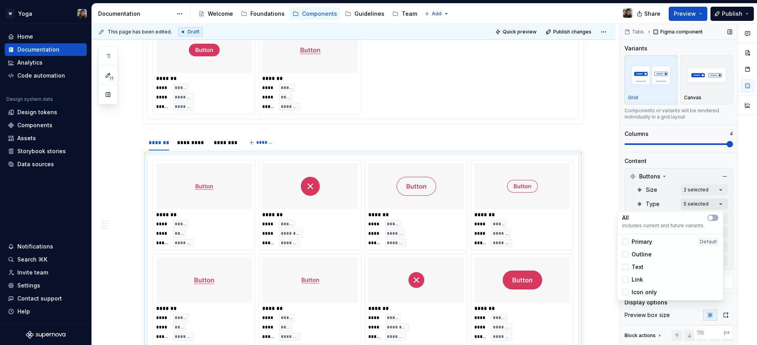
click at [696, 203] on div "Comments Open comments No comments yet Select ‘Comment’ from the block context …" at bounding box center [688, 185] width 137 height 322
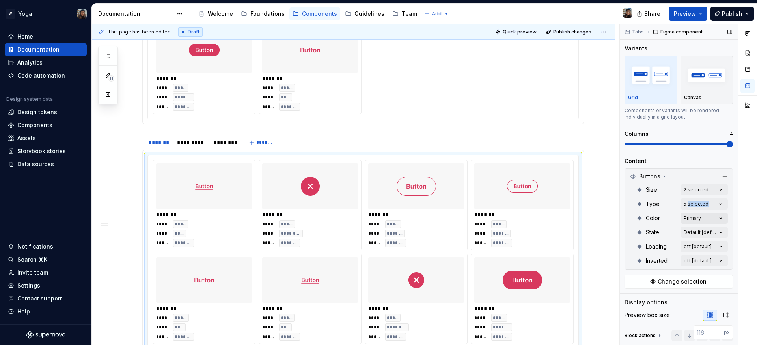
click at [697, 214] on div "Comments Open comments No comments yet Select ‘Comment’ from the block context …" at bounding box center [688, 185] width 137 height 322
click at [696, 237] on div "Comments Open comments No comments yet Select ‘Comment’ from the block context …" at bounding box center [688, 185] width 137 height 322
click at [674, 206] on div "Comments Open comments No comments yet Select ‘Comment’ from the block context …" at bounding box center [688, 185] width 137 height 322
click at [686, 190] on div "Comments Open comments No comments yet Select ‘Comment’ from the block context …" at bounding box center [688, 185] width 137 height 322
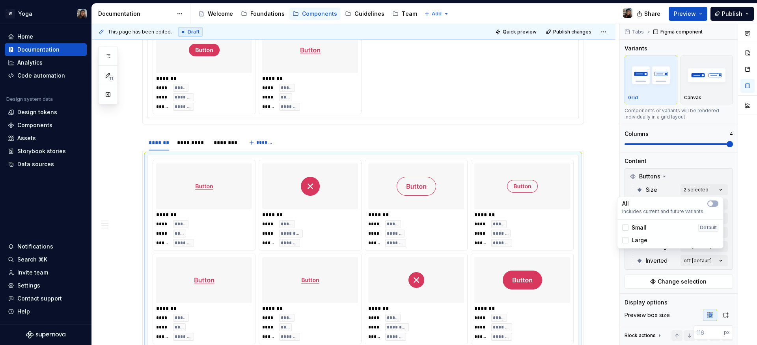
click at [639, 240] on span "Large" at bounding box center [639, 240] width 16 height 8
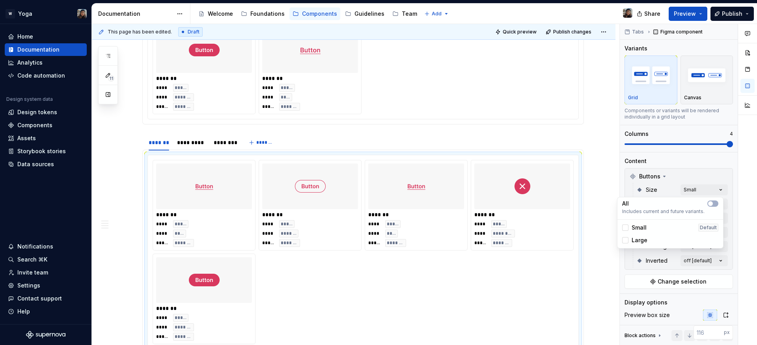
click at [644, 195] on div "Comments Open comments No comments yet Select ‘Comment’ from the block context …" at bounding box center [688, 185] width 137 height 322
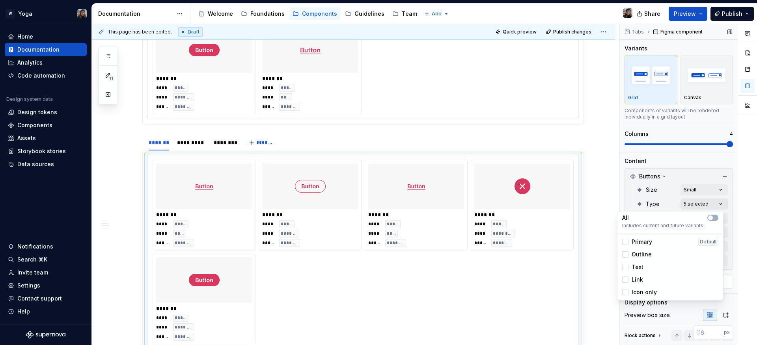
click at [697, 205] on div "Comments Open comments No comments yet Select ‘Comment’ from the block context …" at bounding box center [688, 185] width 137 height 322
click at [642, 201] on div "Comments Open comments No comments yet Select ‘Comment’ from the block context …" at bounding box center [688, 185] width 137 height 322
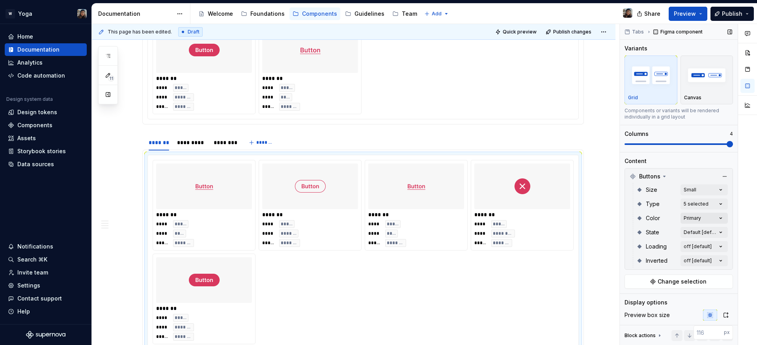
click at [687, 218] on div "Comments Open comments No comments yet Select ‘Comment’ from the block context …" at bounding box center [688, 185] width 137 height 322
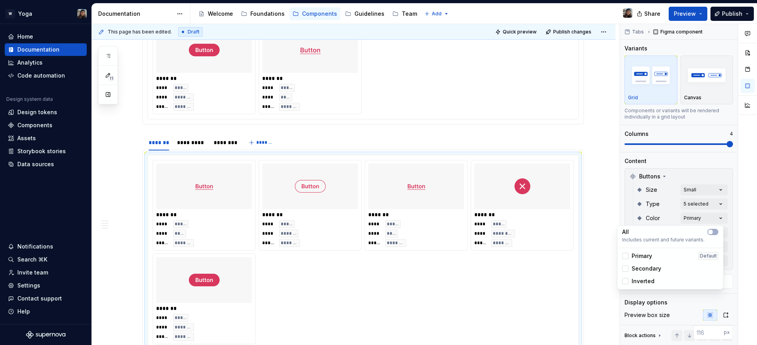
click at [653, 204] on div "Comments Open comments No comments yet Select ‘Comment’ from the block context …" at bounding box center [688, 185] width 137 height 322
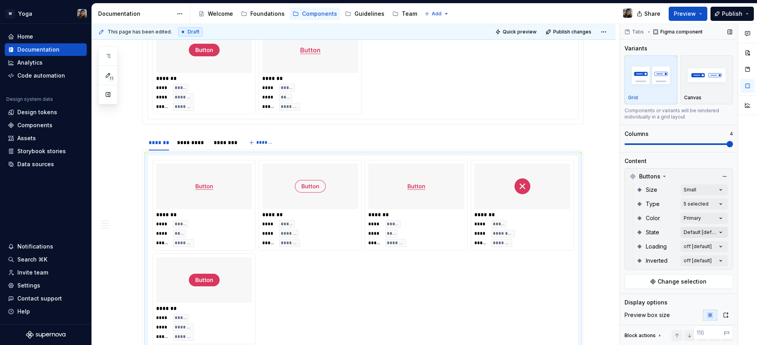
click at [681, 227] on div "State Default [default]" at bounding box center [681, 232] width 91 height 14
click at [682, 228] on div "Comments Open comments No comments yet Select ‘Comment’ from the block context …" at bounding box center [688, 185] width 137 height 322
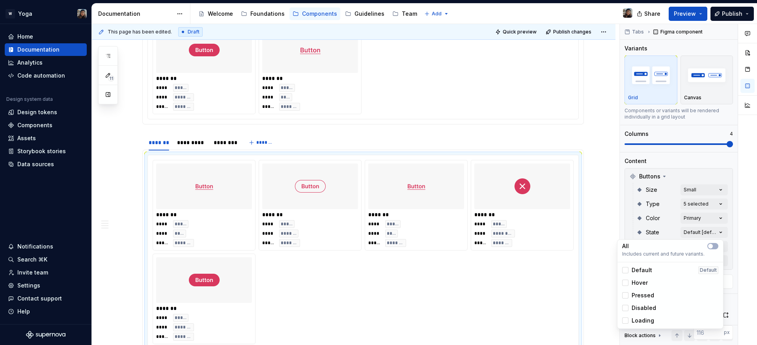
click at [646, 272] on span "Default" at bounding box center [641, 270] width 20 height 8
click at [649, 234] on div "Comments Open comments No comments yet Select ‘Comment’ from the block context …" at bounding box center [688, 185] width 137 height 322
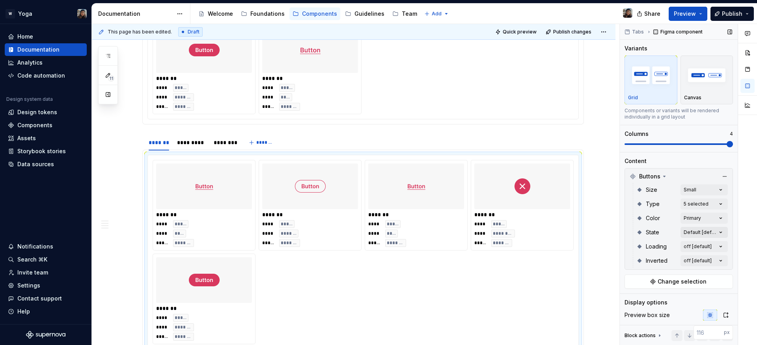
click at [690, 237] on div "Comments Open comments No comments yet Select ‘Comment’ from the block context …" at bounding box center [688, 185] width 137 height 322
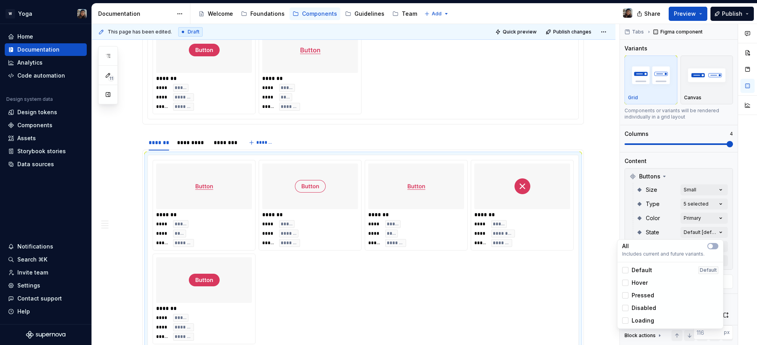
click at [646, 293] on span "Pressed" at bounding box center [642, 296] width 22 height 8
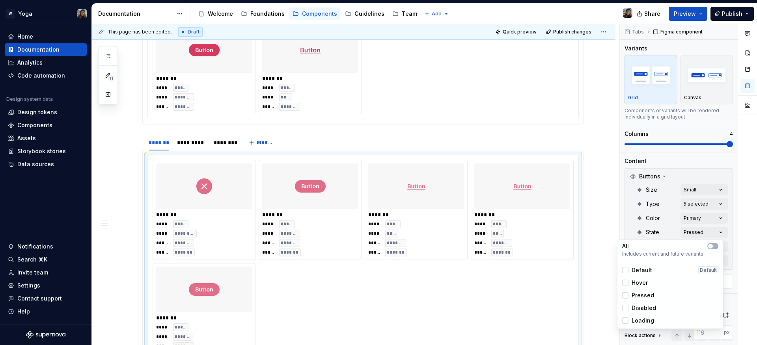
click at [649, 307] on span "Disabled" at bounding box center [643, 308] width 24 height 8
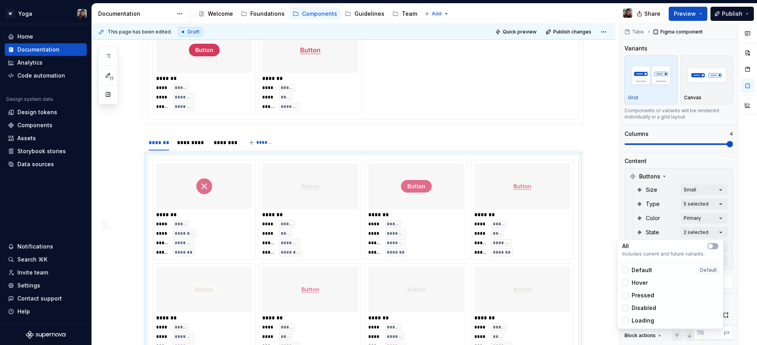
click at [649, 307] on span "Disabled" at bounding box center [643, 308] width 24 height 8
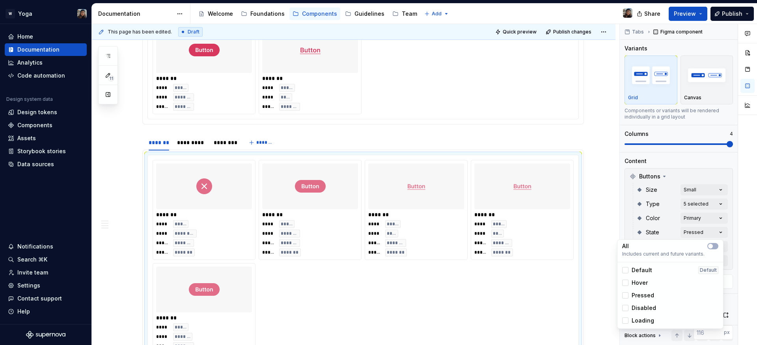
click at [643, 292] on span "Pressed" at bounding box center [642, 296] width 22 height 8
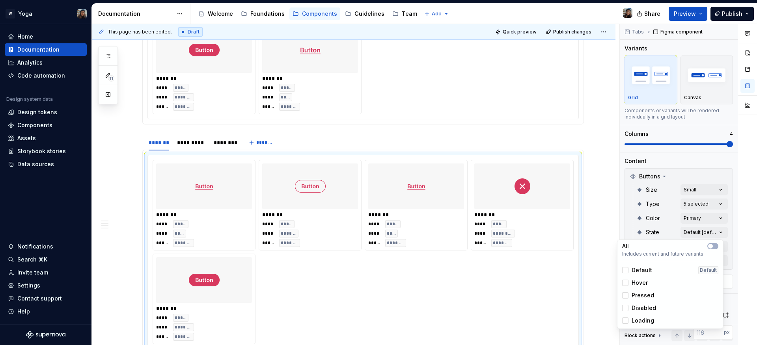
click at [644, 281] on span "Hover" at bounding box center [639, 283] width 16 height 8
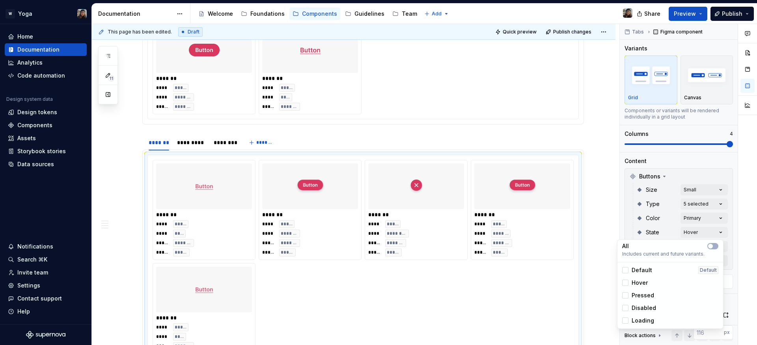
click at [644, 281] on span "Hover" at bounding box center [639, 283] width 16 height 8
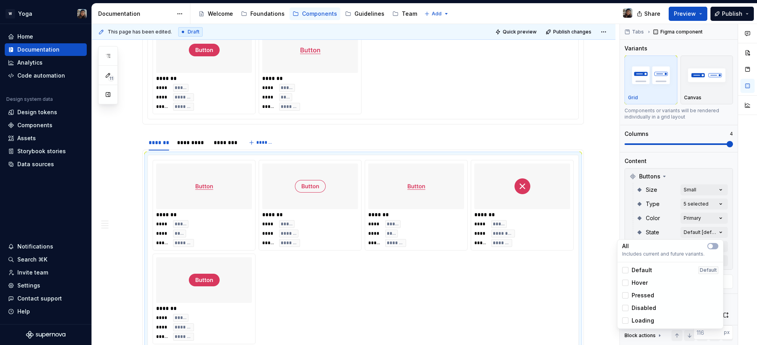
click at [640, 274] on span "Default" at bounding box center [641, 270] width 20 height 8
click at [639, 271] on span "Default" at bounding box center [641, 270] width 20 height 8
click at [644, 284] on span "Hover" at bounding box center [639, 283] width 16 height 8
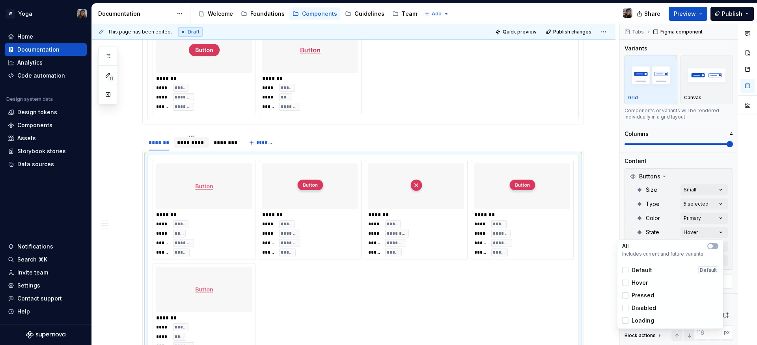
click at [181, 148] on html "W Yoga Home Documentation Analytics Code automation Design system data Design t…" at bounding box center [378, 172] width 757 height 345
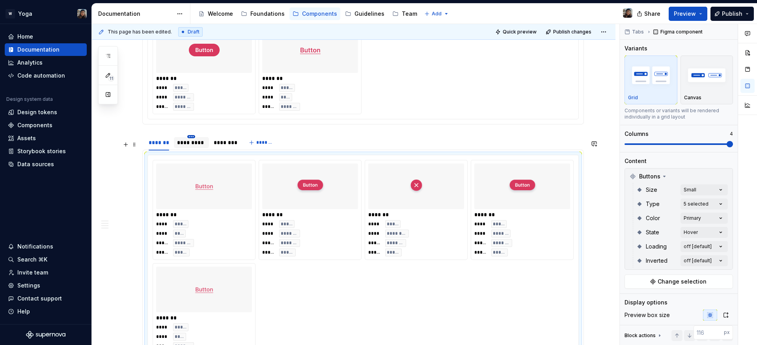
click at [191, 142] on html "W Yoga Home Documentation Analytics Code automation Design system data Design t…" at bounding box center [378, 172] width 757 height 345
click at [218, 205] on div "Delete tab" at bounding box center [227, 208] width 51 height 8
click at [189, 143] on html "W Yoga Home Documentation Analytics Code automation Design system data Design t…" at bounding box center [378, 172] width 757 height 345
click at [205, 209] on div "Delete tab" at bounding box center [224, 208] width 51 height 8
click at [164, 147] on div "*******" at bounding box center [159, 143] width 20 height 8
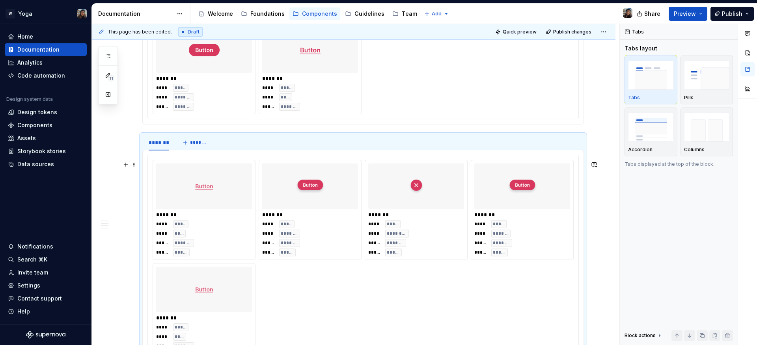
click at [246, 206] on div at bounding box center [204, 187] width 96 height 46
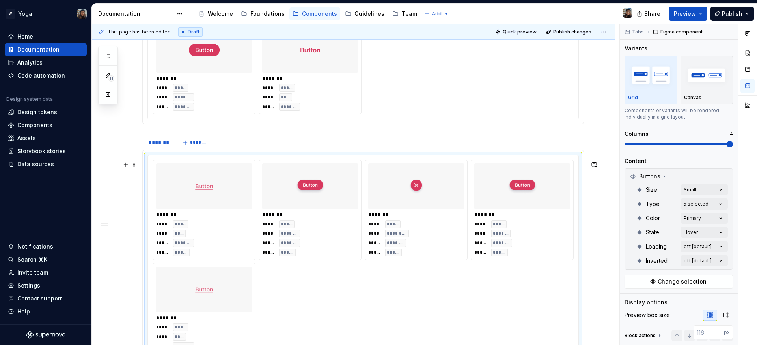
type textarea "*"
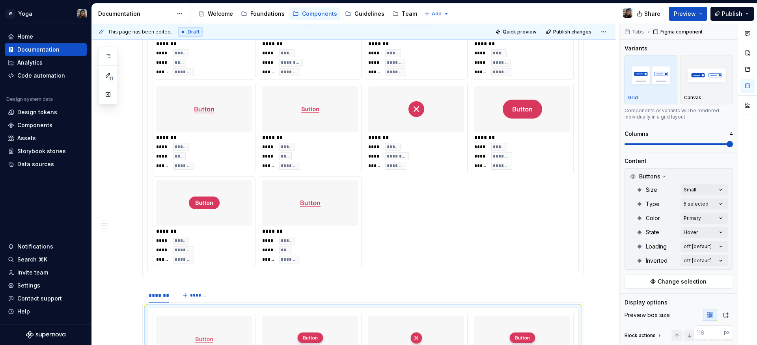
scroll to position [822, 0]
click at [449, 253] on div "******* **** ***** **** **** ***** ******* ******* **** ***** **** ********* **…" at bounding box center [363, 127] width 421 height 278
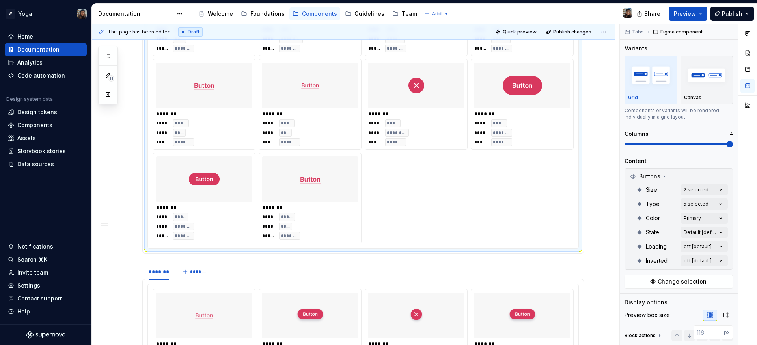
scroll to position [845, 0]
click at [389, 229] on div "******* **** ***** **** **** ***** ******* ******* **** ***** **** ********* **…" at bounding box center [363, 104] width 421 height 278
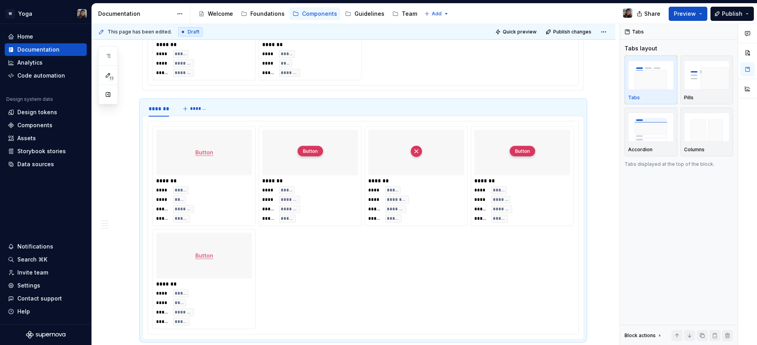
scroll to position [0, 32]
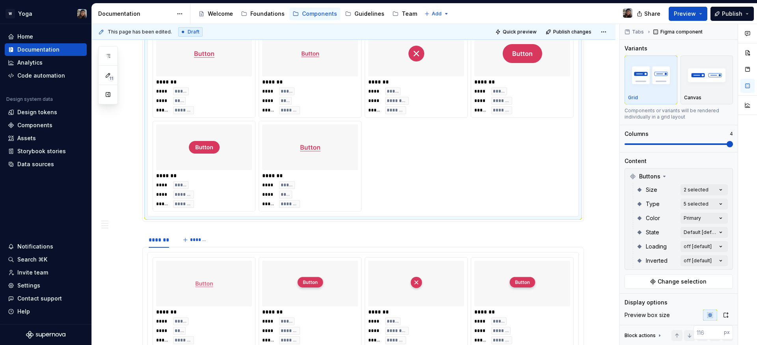
click at [375, 179] on div "******* **** ***** **** **** ***** ******* ******* **** ***** **** ********* **…" at bounding box center [363, 72] width 421 height 278
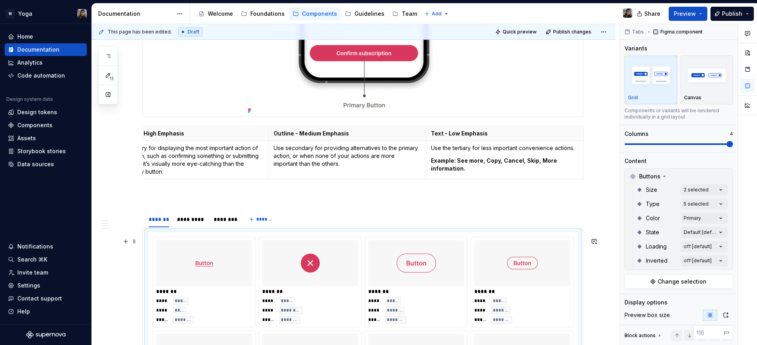
drag, startPoint x: 123, startPoint y: 242, endPoint x: 136, endPoint y: 246, distance: 13.2
click at [123, 242] on button "button" at bounding box center [125, 241] width 11 height 11
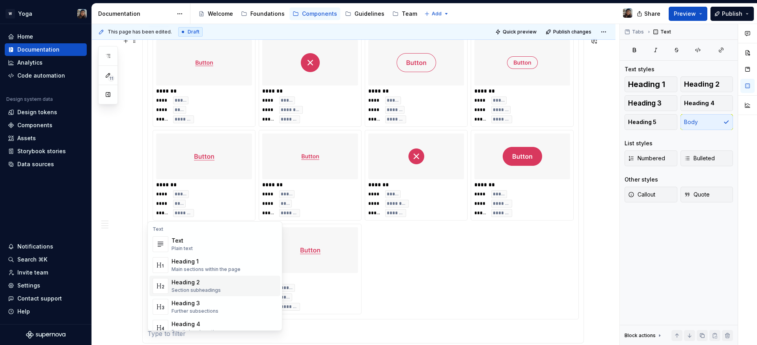
scroll to position [0, 0]
click at [200, 309] on div "Further subsections" at bounding box center [194, 312] width 47 height 6
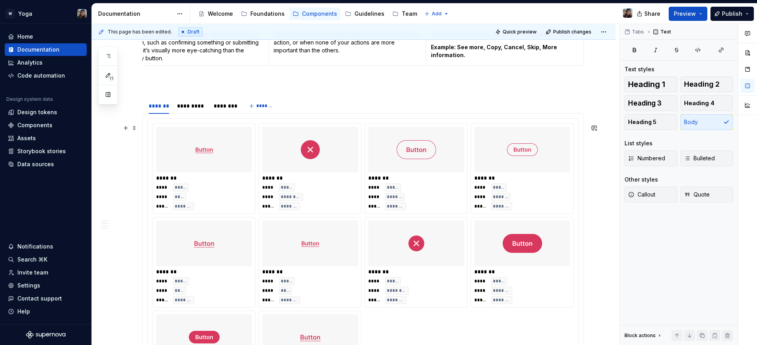
scroll to position [980, 0]
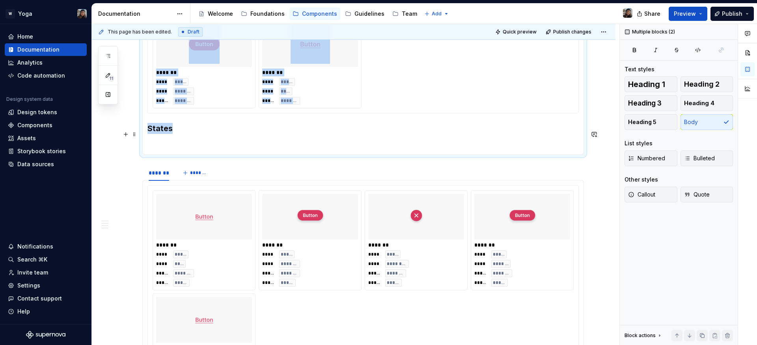
drag, startPoint x: 184, startPoint y: 134, endPoint x: 142, endPoint y: 134, distance: 41.8
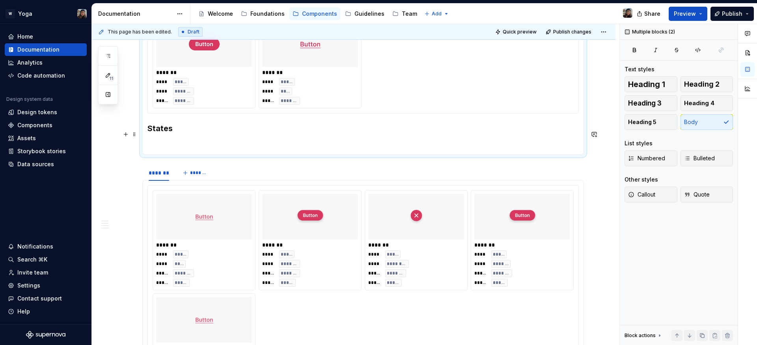
copy div "Primary - High Emphasis Outline - Medium Emphasis Text - Low Emphasis Use prima…"
click at [157, 132] on h3 "States" at bounding box center [362, 128] width 431 height 11
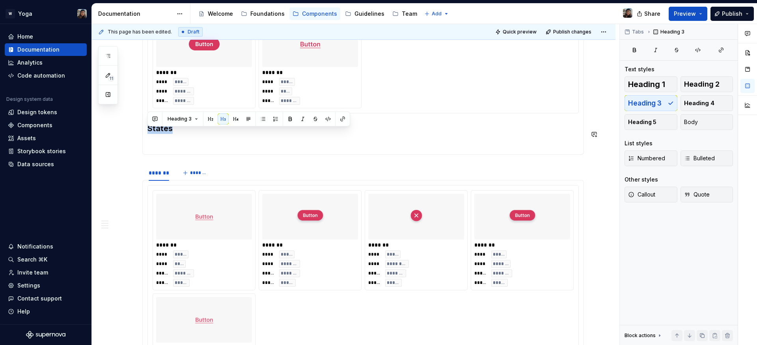
copy h3 "States"
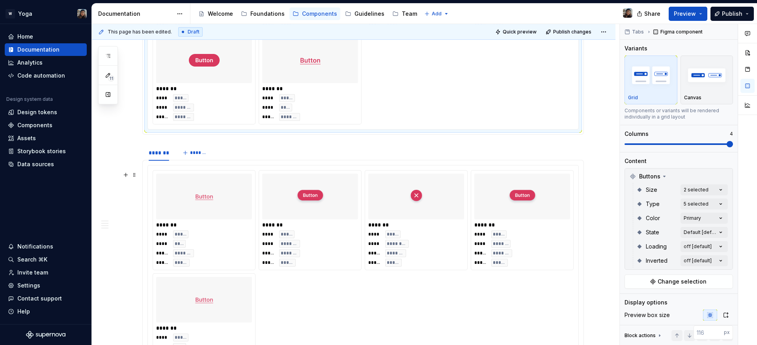
scroll to position [965, 0]
click at [200, 254] on div "**** ***** **** **** ***** ******* ***** *****" at bounding box center [204, 248] width 96 height 36
click at [160, 149] on section "******* ******* ******* **** ***** **** **** ***** ******* ***** ***** ******* …" at bounding box center [362, 263] width 441 height 240
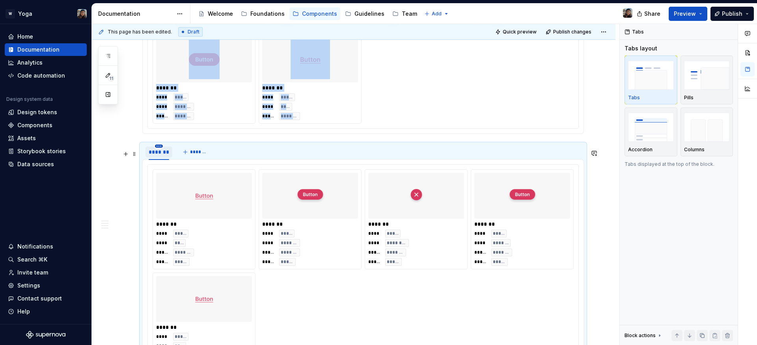
click at [159, 152] on html "W Yoga Home Documentation Analytics Code automation Design system data Design t…" at bounding box center [378, 172] width 757 height 345
click at [187, 168] on div "Edit name" at bounding box center [190, 163] width 67 height 13
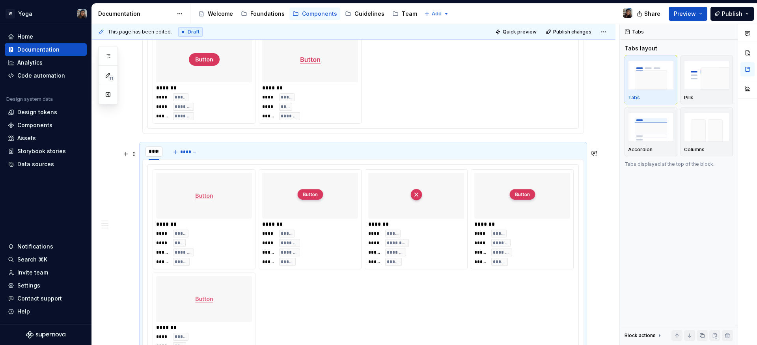
type input "*****"
click at [189, 155] on span "*******" at bounding box center [194, 152] width 18 height 6
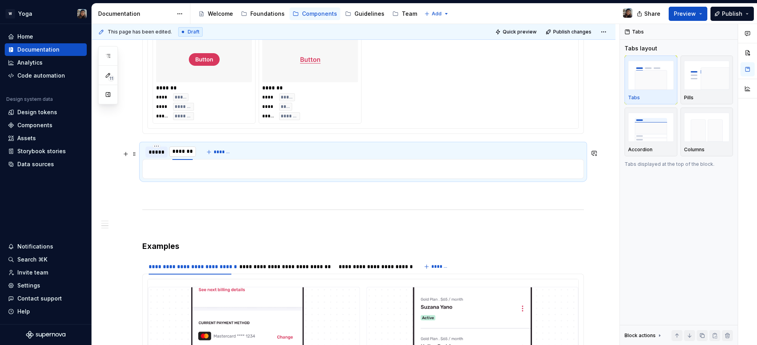
click at [172, 159] on input "********" at bounding box center [182, 152] width 27 height 14
click at [158, 153] on html "W Yoga Home Documentation Analytics Code automation Design system data Design t…" at bounding box center [378, 172] width 757 height 345
click at [180, 178] on div "Duplicate tab" at bounding box center [192, 176] width 51 height 8
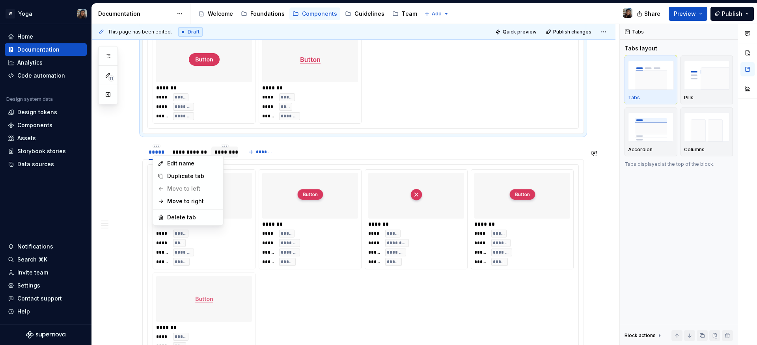
click at [251, 192] on html "W Yoga Home Documentation Analytics Code automation Design system data Design t…" at bounding box center [378, 172] width 757 height 345
click at [190, 156] on div "**********" at bounding box center [189, 152] width 34 height 8
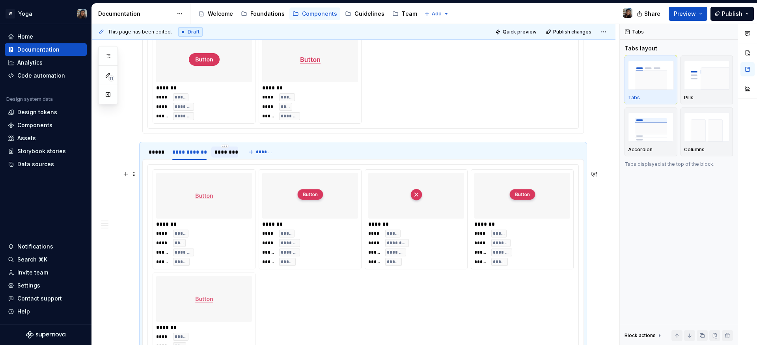
click at [297, 214] on img at bounding box center [310, 195] width 31 height 39
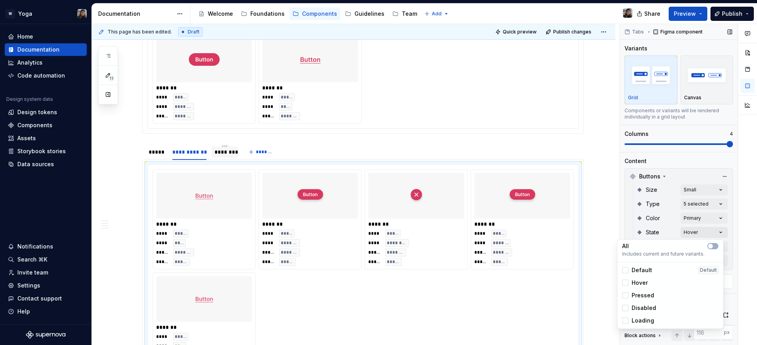
click at [694, 232] on div "Comments Open comments No comments yet Select ‘Comment’ from the block context …" at bounding box center [688, 185] width 137 height 322
drag, startPoint x: 646, startPoint y: 296, endPoint x: 645, endPoint y: 291, distance: 5.1
click at [645, 296] on span "Pressed" at bounding box center [642, 296] width 22 height 8
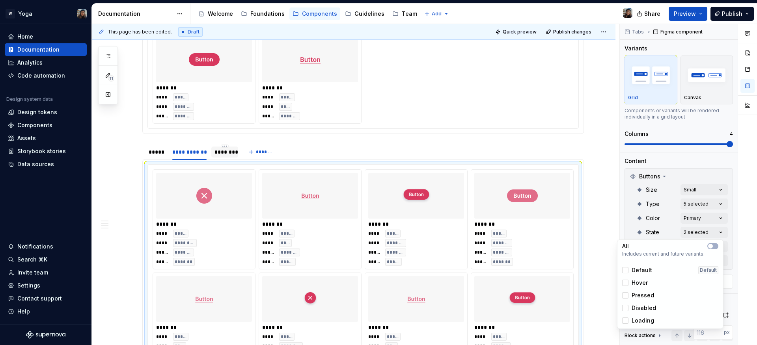
click at [646, 283] on span "Hover" at bounding box center [639, 283] width 16 height 8
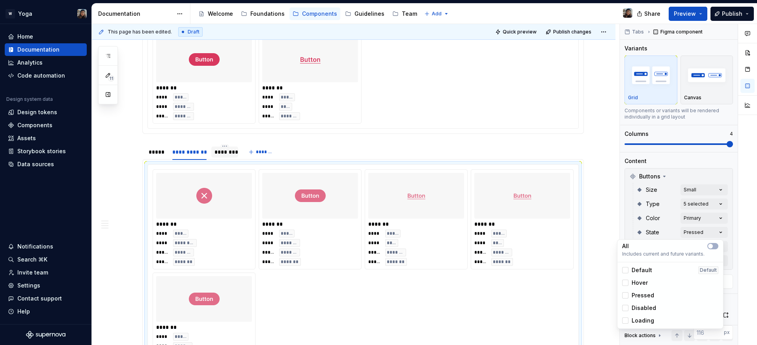
click at [192, 157] on html "W Yoga Home Documentation Analytics Code automation Design system data Design t…" at bounding box center [378, 172] width 757 height 345
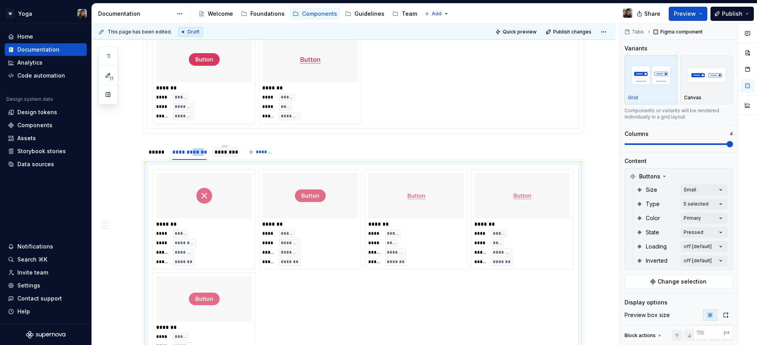
click at [192, 156] on div "**********" at bounding box center [189, 152] width 34 height 8
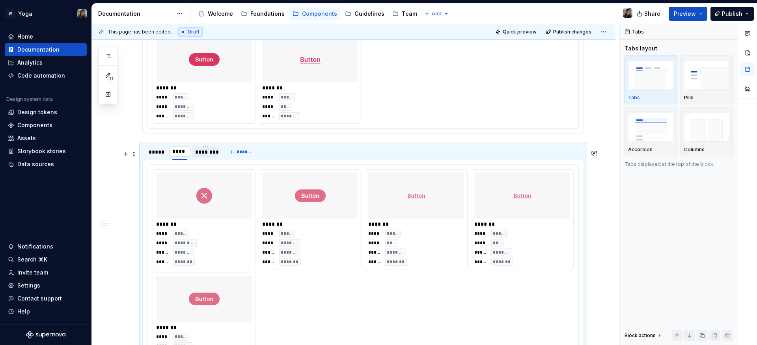
type input "*******"
click at [209, 156] on div "********" at bounding box center [211, 152] width 20 height 8
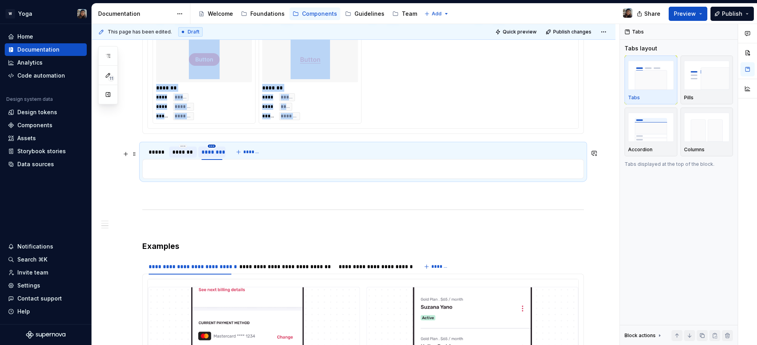
click at [208, 152] on html "W Yoga Home Documentation Analytics Code automation Design system data Design t…" at bounding box center [378, 172] width 757 height 345
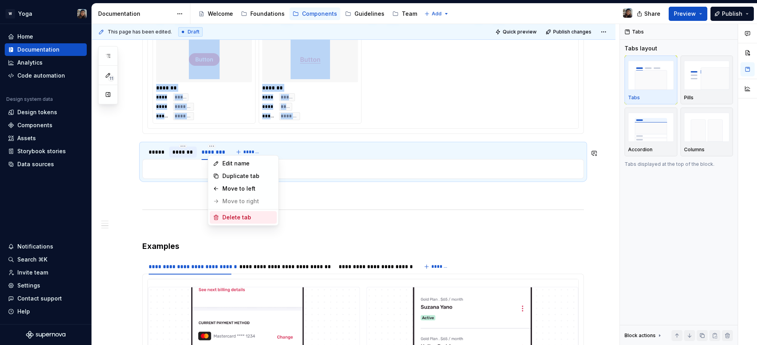
click at [230, 226] on html "W Yoga Home Documentation Analytics Code automation Design system data Design t…" at bounding box center [378, 172] width 757 height 345
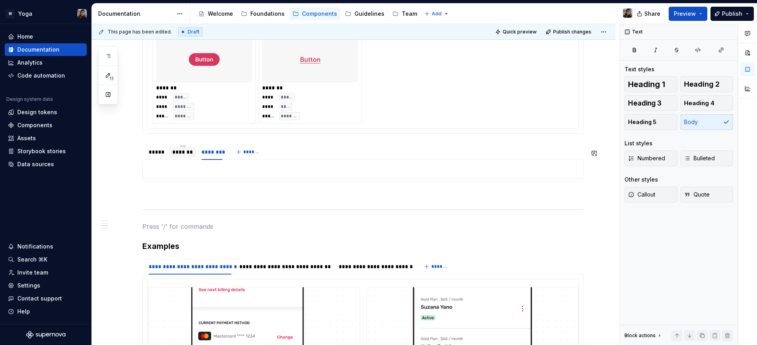
click at [230, 219] on div "Buttons are interactive elements that enable users to take actions and make cho…" at bounding box center [362, 234] width 441 height 1982
click at [218, 168] on div "******* **** ***** **** **** ***** ******* ***** ***** ******* **** ***** **** …" at bounding box center [362, 169] width 441 height 20
click at [217, 156] on div "********" at bounding box center [211, 152] width 20 height 8
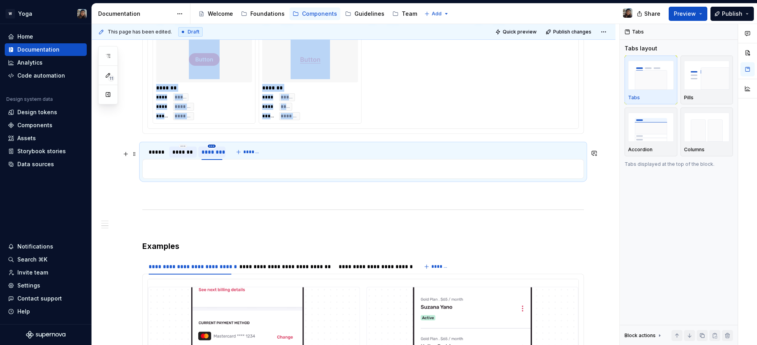
click at [210, 153] on html "W Yoga Home Documentation Analytics Code automation Design system data Design t…" at bounding box center [378, 172] width 757 height 345
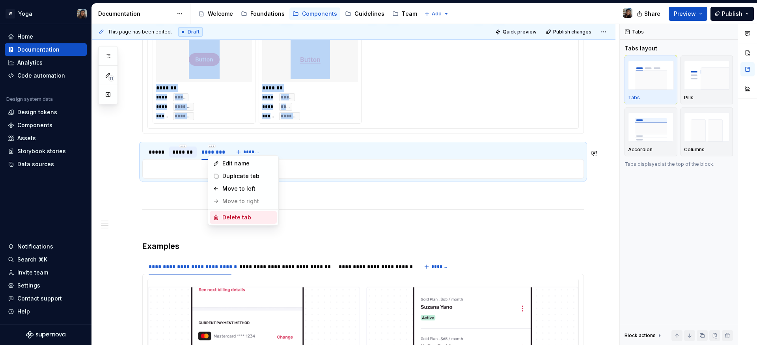
drag, startPoint x: 230, startPoint y: 217, endPoint x: 203, endPoint y: 183, distance: 43.0
click at [229, 217] on div "Delete tab" at bounding box center [247, 218] width 51 height 8
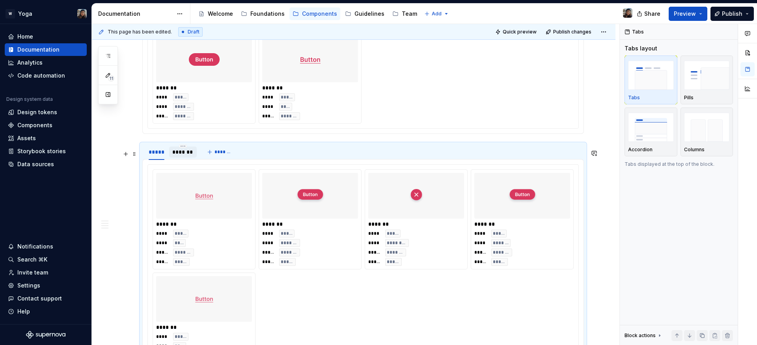
click at [187, 156] on div "*******" at bounding box center [182, 152] width 21 height 8
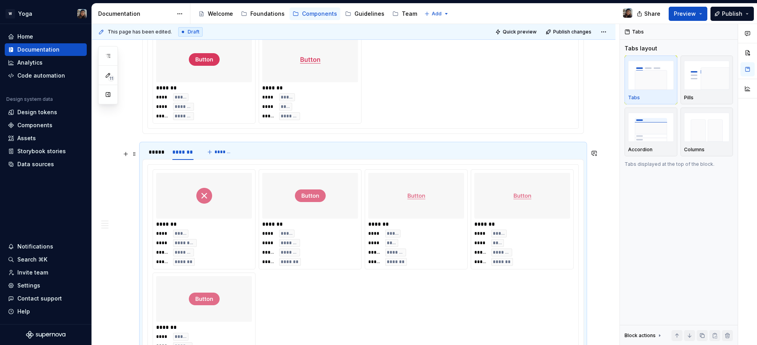
click at [154, 156] on div "*****" at bounding box center [157, 152] width 16 height 8
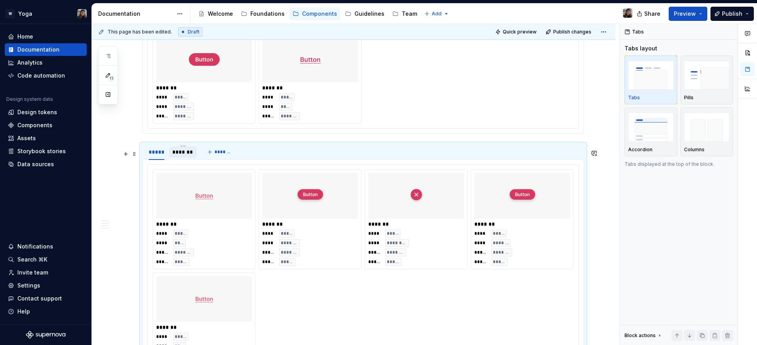
click at [175, 156] on div "*******" at bounding box center [182, 152] width 21 height 8
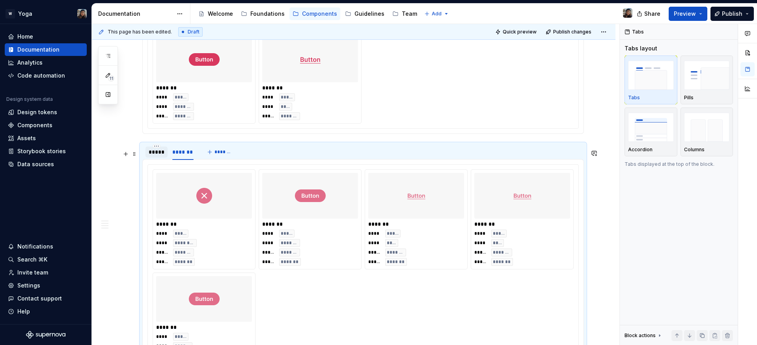
click at [155, 158] on div "*****" at bounding box center [156, 152] width 22 height 11
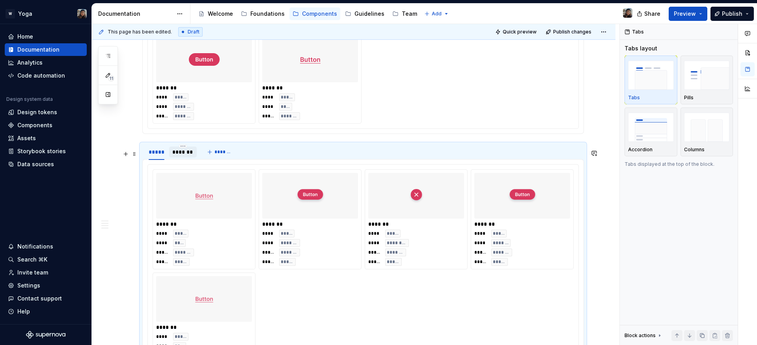
click at [179, 156] on div "*******" at bounding box center [182, 152] width 21 height 8
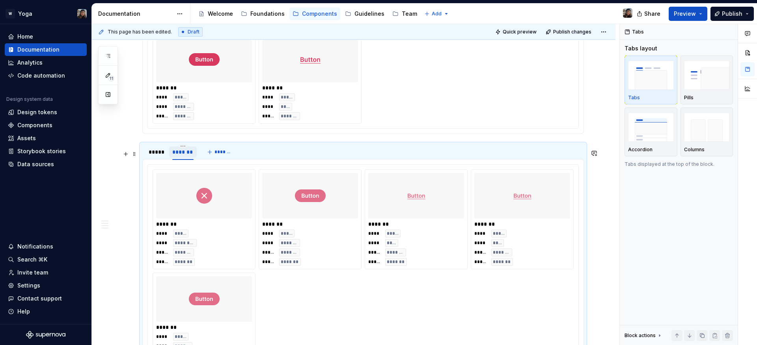
click at [184, 153] on div "*******" at bounding box center [182, 152] width 21 height 8
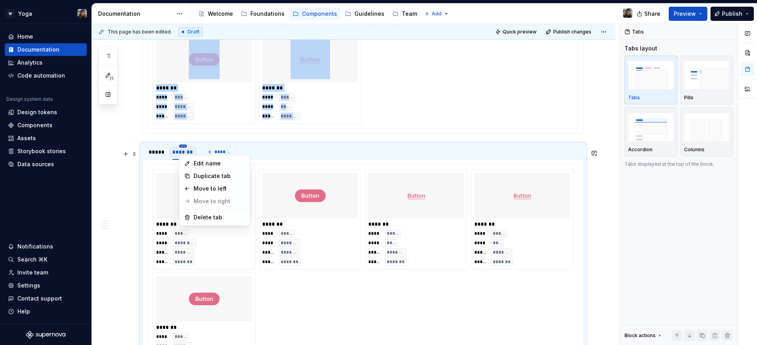
click at [184, 152] on html "W Yoga Home Documentation Analytics Code automation Design system data Design t…" at bounding box center [378, 172] width 757 height 345
click at [211, 177] on div "Duplicate tab" at bounding box center [219, 176] width 51 height 8
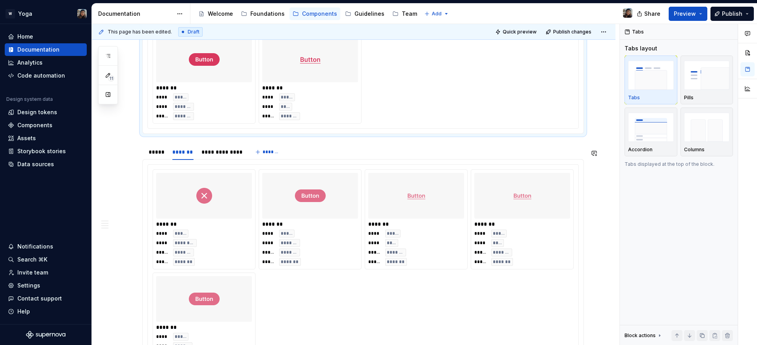
drag, startPoint x: 148, startPoint y: 178, endPoint x: 182, endPoint y: 168, distance: 34.8
click at [149, 178] on html "W Yoga Home Documentation Analytics Code automation Design system data Design t…" at bounding box center [378, 172] width 757 height 345
click at [201, 156] on div "**********" at bounding box center [221, 152] width 40 height 8
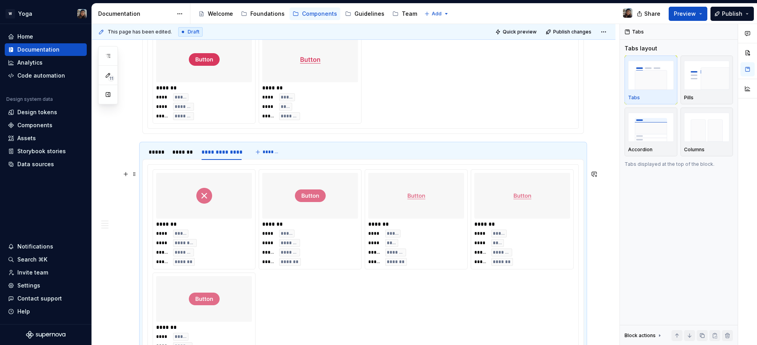
click at [335, 227] on div "*******" at bounding box center [310, 224] width 96 height 8
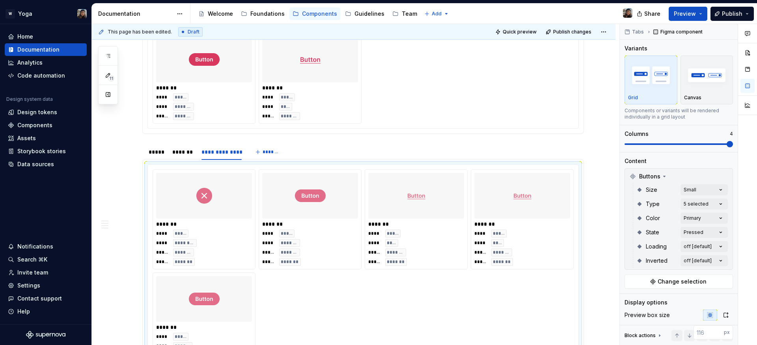
type textarea "*"
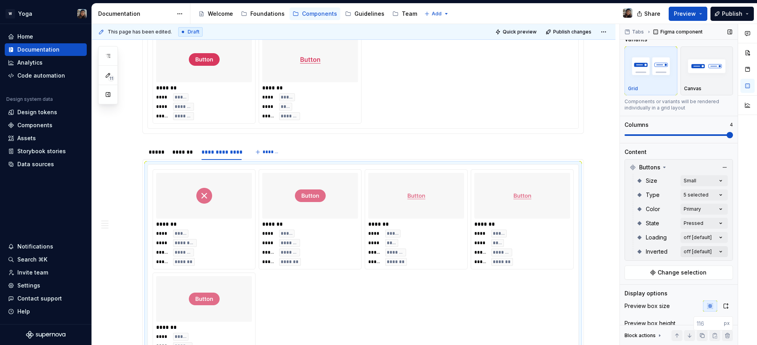
scroll to position [12, 0]
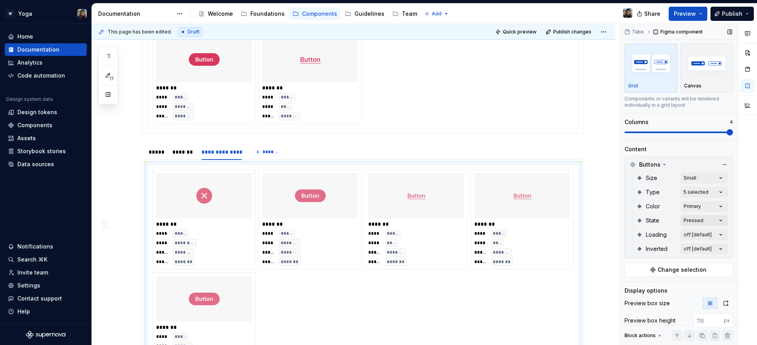
click at [699, 221] on div "Comments Open comments No comments yet Select ‘Comment’ from the block context …" at bounding box center [688, 185] width 137 height 322
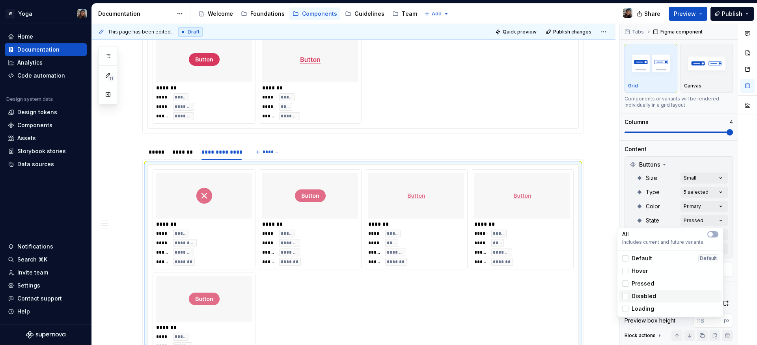
drag, startPoint x: 646, startPoint y: 295, endPoint x: 648, endPoint y: 288, distance: 7.7
click at [646, 294] on span "Disabled" at bounding box center [643, 296] width 24 height 8
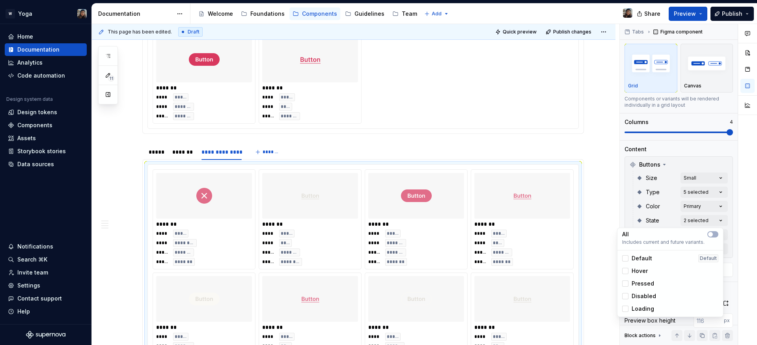
click at [648, 286] on span "Pressed" at bounding box center [642, 284] width 22 height 8
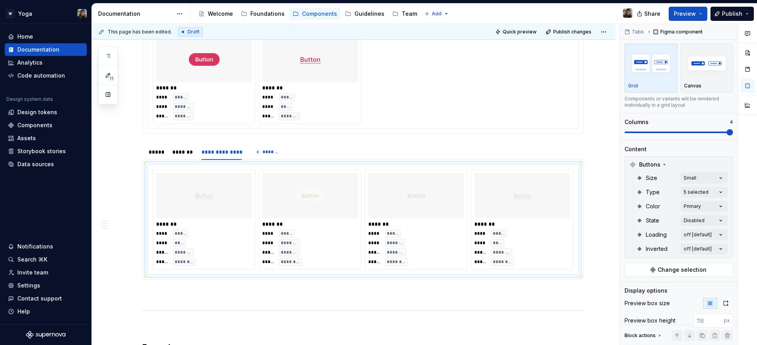
click at [223, 155] on html "W Yoga Home Documentation Analytics Code automation Design system data Design t…" at bounding box center [378, 172] width 757 height 345
click at [225, 154] on div "**********" at bounding box center [221, 152] width 40 height 8
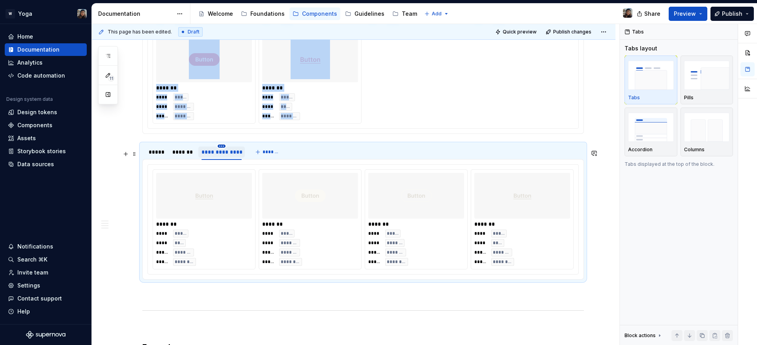
scroll to position [0, 0]
click at [225, 152] on html "W Yoga Home Documentation Analytics Code automation Design system data Design t…" at bounding box center [378, 172] width 757 height 345
click at [247, 166] on div "Edit name" at bounding box center [257, 164] width 51 height 8
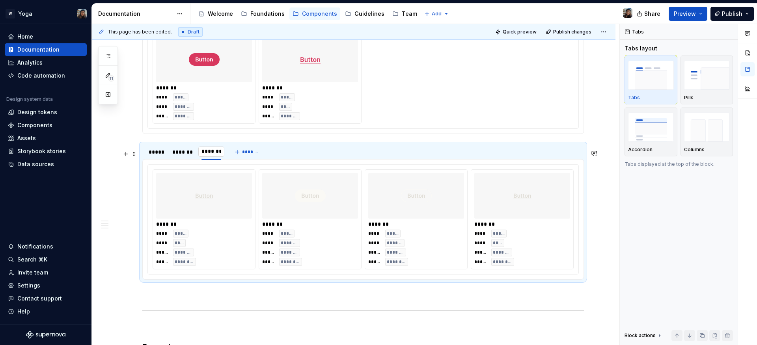
type input "********"
click at [249, 155] on span "*******" at bounding box center [255, 152] width 18 height 6
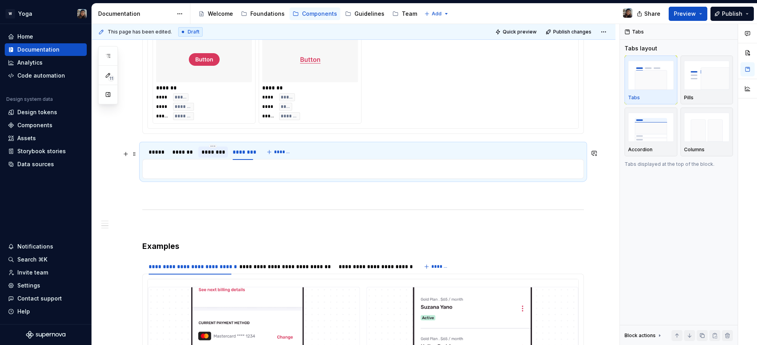
click at [227, 156] on div "***** ******* ******** ********" at bounding box center [200, 154] width 117 height 20
click at [213, 156] on div "********" at bounding box center [212, 152] width 23 height 8
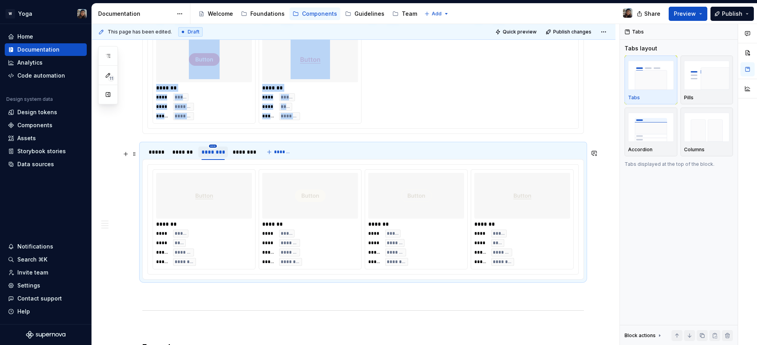
click at [212, 153] on html "W Yoga Home Documentation Analytics Code automation Design system data Design t…" at bounding box center [378, 172] width 757 height 345
click at [244, 182] on div "Duplicate tab" at bounding box center [244, 176] width 67 height 13
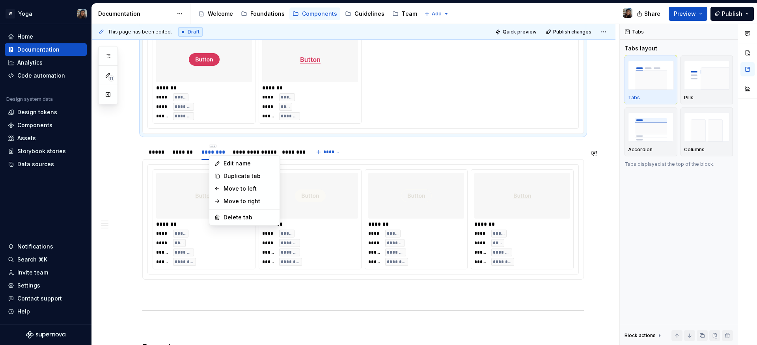
click at [311, 146] on html "W Yoga Home Documentation Analytics Code automation Design system data Design t…" at bounding box center [378, 172] width 757 height 345
click at [255, 156] on div "**********" at bounding box center [253, 152] width 41 height 8
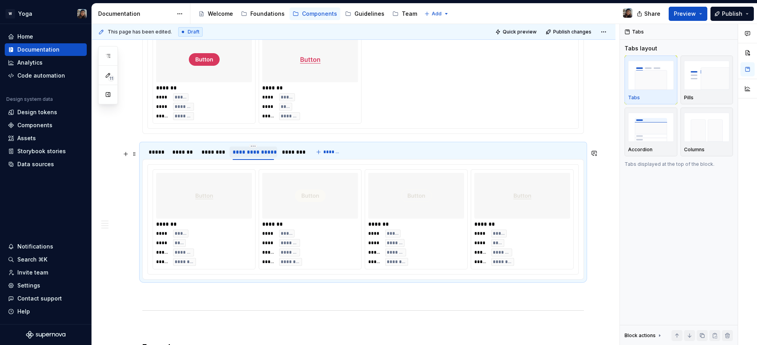
click at [257, 156] on div "**********" at bounding box center [253, 152] width 41 height 8
click at [295, 182] on img at bounding box center [310, 195] width 31 height 39
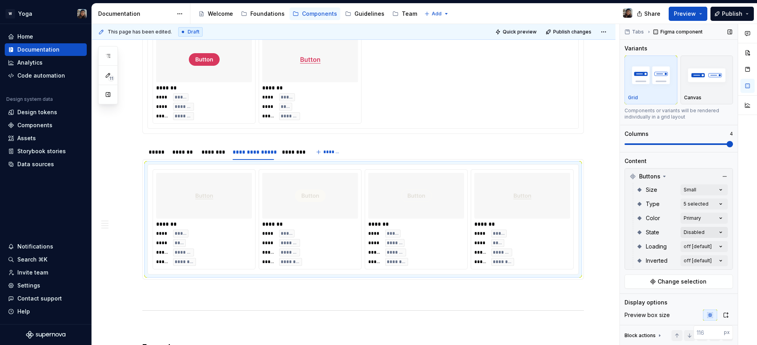
click at [694, 236] on div "Comments Open comments No comments yet Select ‘Comment’ from the block context …" at bounding box center [688, 185] width 137 height 322
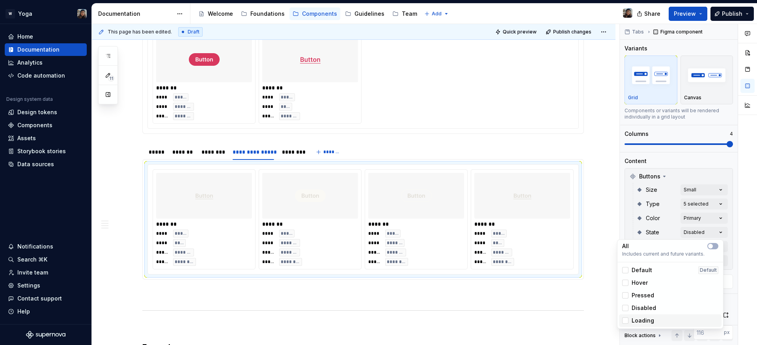
drag, startPoint x: 642, startPoint y: 321, endPoint x: 644, endPoint y: 315, distance: 6.5
click at [642, 320] on span "Loading" at bounding box center [642, 321] width 22 height 8
click at [647, 308] on span "Disabled" at bounding box center [643, 308] width 24 height 8
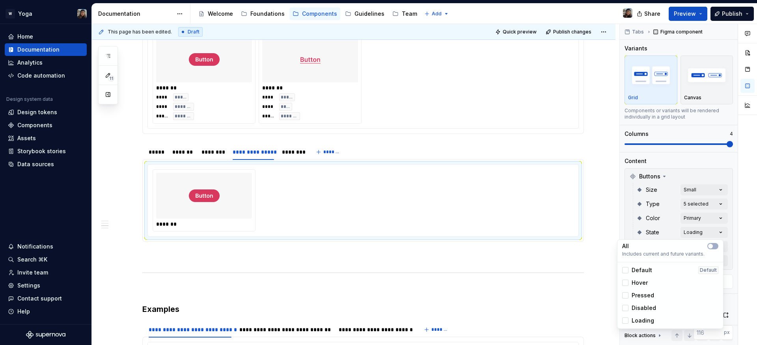
click at [564, 254] on html "W Yoga Home Documentation Analytics Code automation Design system data Design t…" at bounding box center [378, 172] width 757 height 345
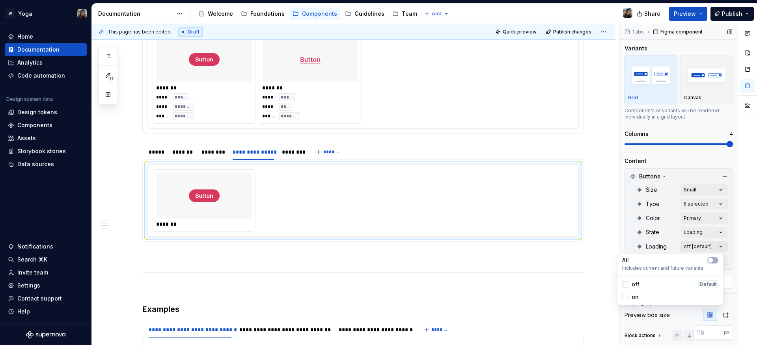
click at [698, 249] on div "Comments Open comments No comments yet Select ‘Comment’ from the block context …" at bounding box center [688, 185] width 137 height 322
click at [635, 297] on span "on" at bounding box center [634, 297] width 7 height 8
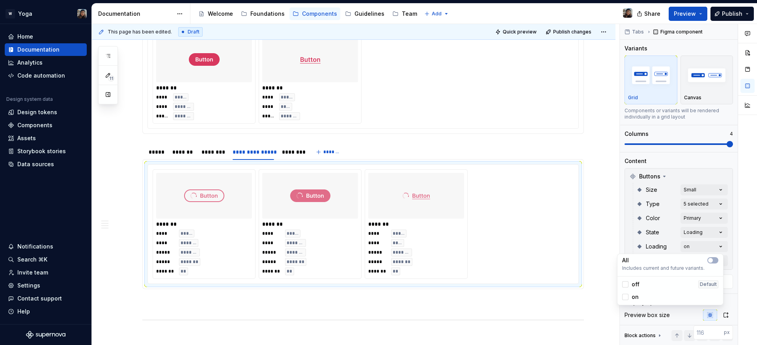
click at [253, 154] on html "W Yoga Home Documentation Analytics Code automation Design system data Design t…" at bounding box center [378, 172] width 757 height 345
click at [253, 156] on div "**********" at bounding box center [253, 152] width 41 height 8
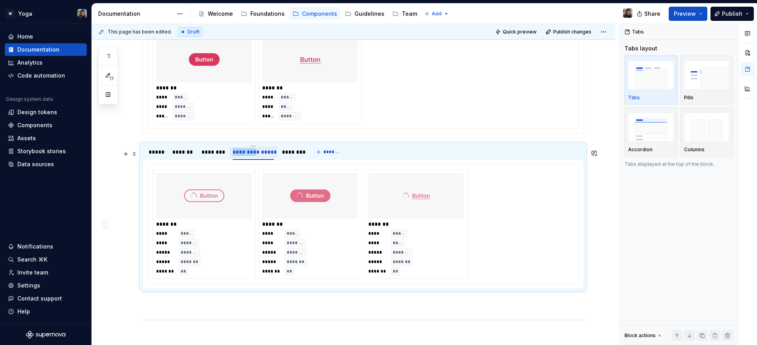
click at [253, 156] on div "**********" at bounding box center [253, 152] width 41 height 8
type input "*"
type input "*******"
click at [314, 199] on img at bounding box center [310, 195] width 40 height 39
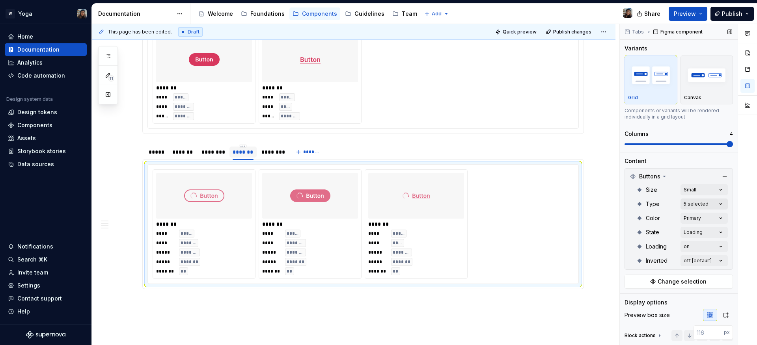
click at [687, 199] on div "Comments Open comments No comments yet Select ‘Comment’ from the block context …" at bounding box center [688, 185] width 137 height 322
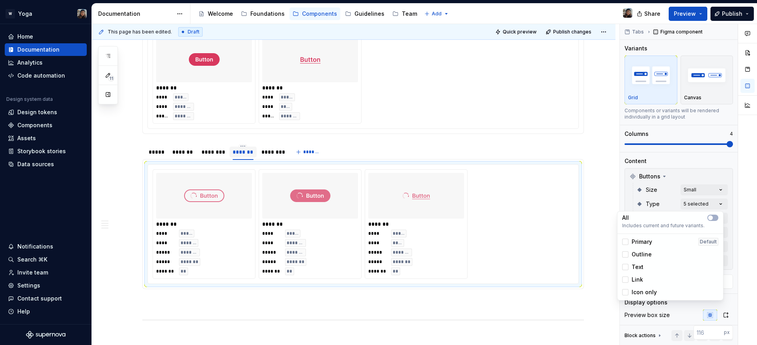
click at [488, 199] on html "W Yoga Home Documentation Analytics Code automation Design system data Design t…" at bounding box center [378, 172] width 757 height 345
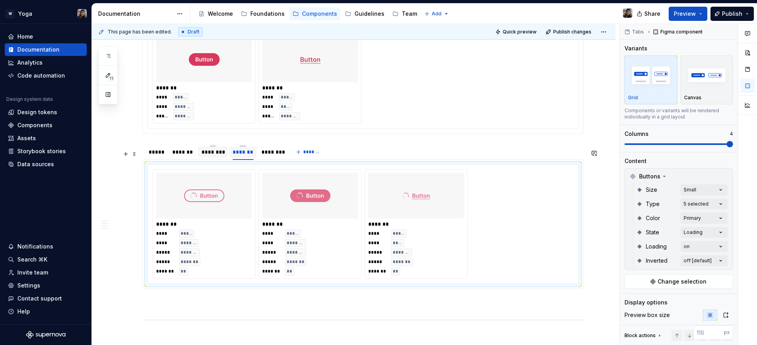
click at [215, 156] on div "********" at bounding box center [212, 152] width 23 height 8
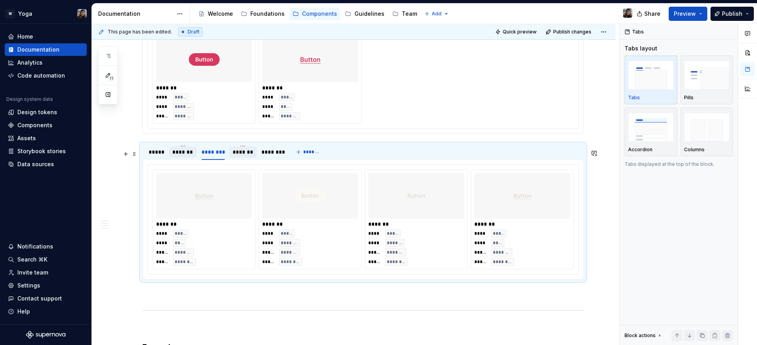
click at [184, 156] on div "*******" at bounding box center [182, 152] width 21 height 8
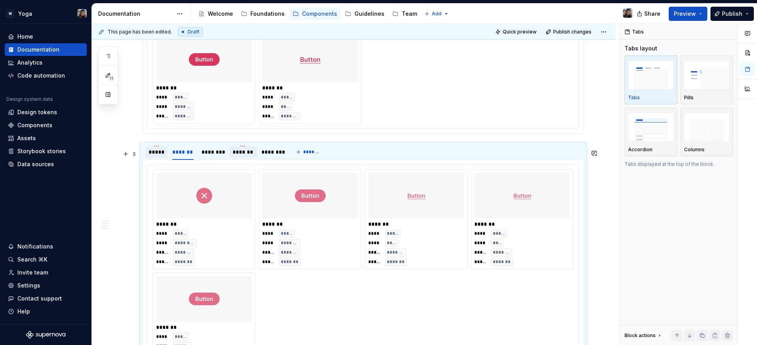
click at [165, 158] on div "*****" at bounding box center [156, 152] width 22 height 11
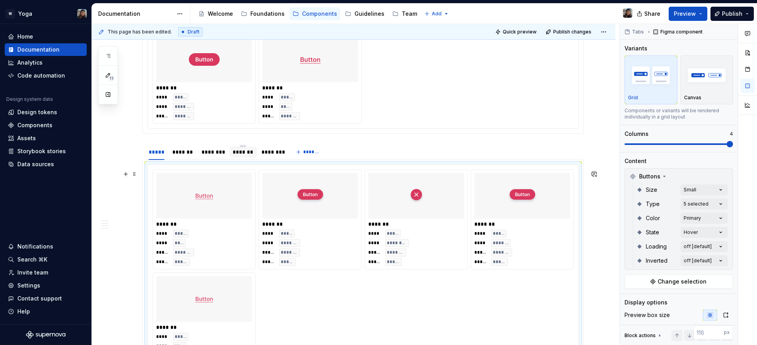
click at [281, 219] on div at bounding box center [310, 196] width 96 height 46
click at [681, 217] on div "Comments Open comments No comments yet Select ‘Comment’ from the block context …" at bounding box center [688, 185] width 137 height 322
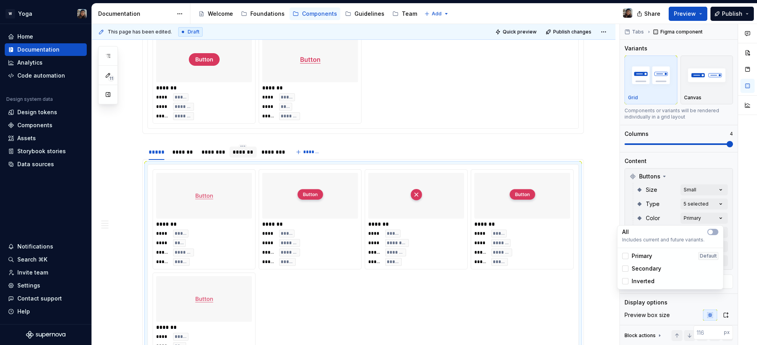
click at [639, 268] on span "Secondary" at bounding box center [646, 269] width 30 height 8
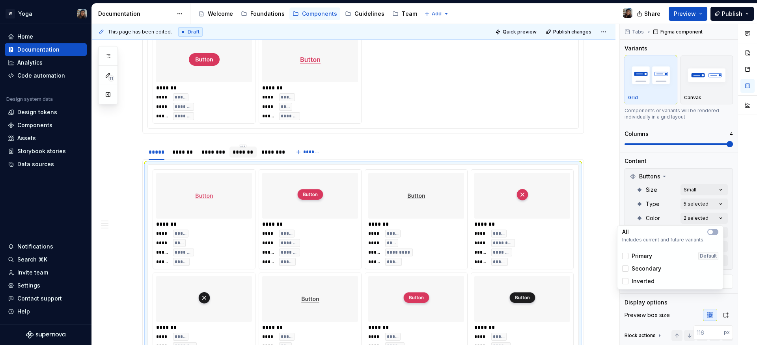
click at [646, 279] on span "Inverted" at bounding box center [642, 281] width 23 height 8
click at [492, 245] on html "W Yoga Home Documentation Analytics Code automation Design system data Design t…" at bounding box center [378, 172] width 757 height 345
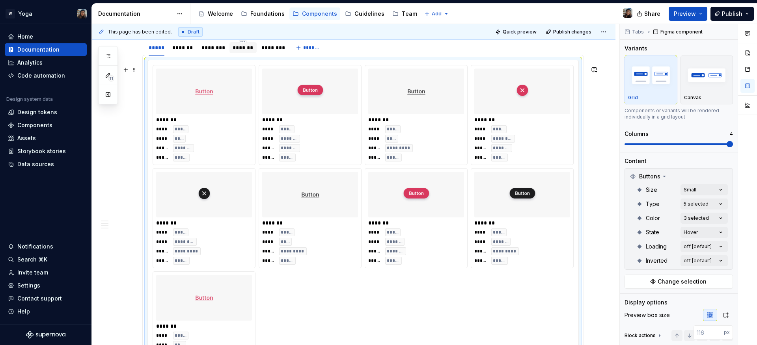
click at [469, 234] on div "******* **** ***** **** **** ***** ******* ***** ***** ******* **** ***** **** …" at bounding box center [363, 218] width 421 height 307
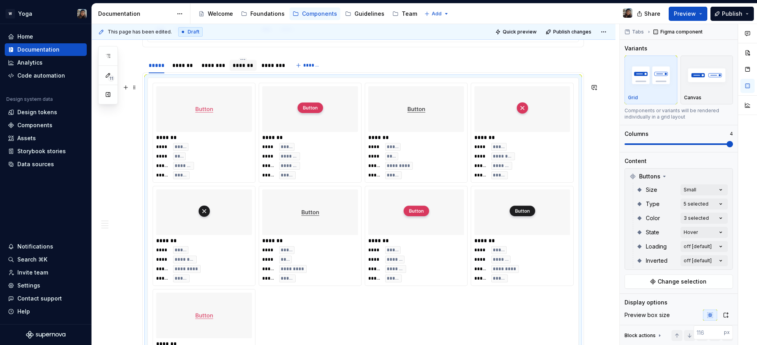
scroll to position [1050, 0]
click at [135, 86] on span at bounding box center [134, 89] width 6 height 11
click at [142, 88] on section "***** ******* ******** ******* ******** ******* ******* **** ***** **** **** **…" at bounding box center [362, 229] width 441 height 343
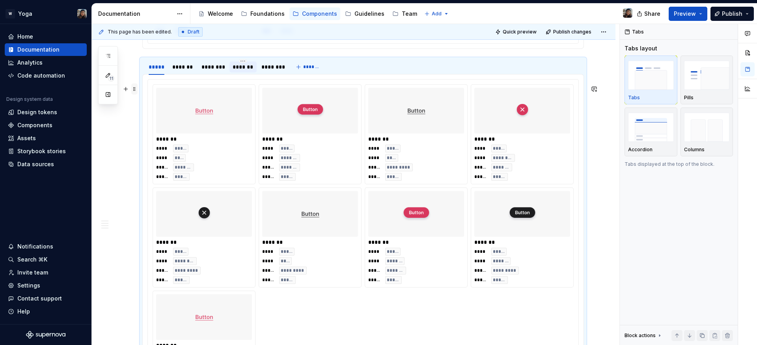
click at [134, 87] on span at bounding box center [134, 89] width 6 height 11
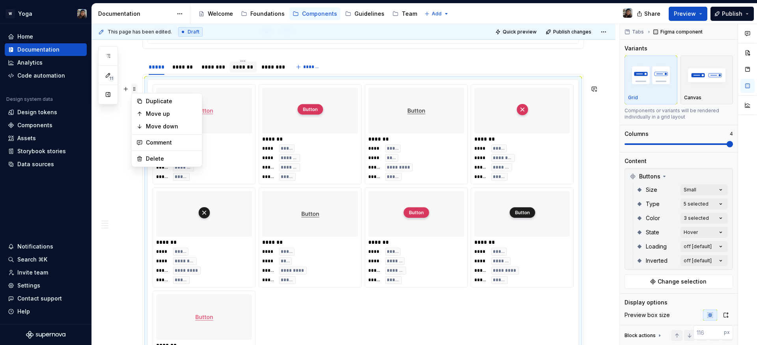
click at [134, 86] on div "Buttons are interactive elements that enable users to take actions and make cho…" at bounding box center [353, 349] width 523 height 2421
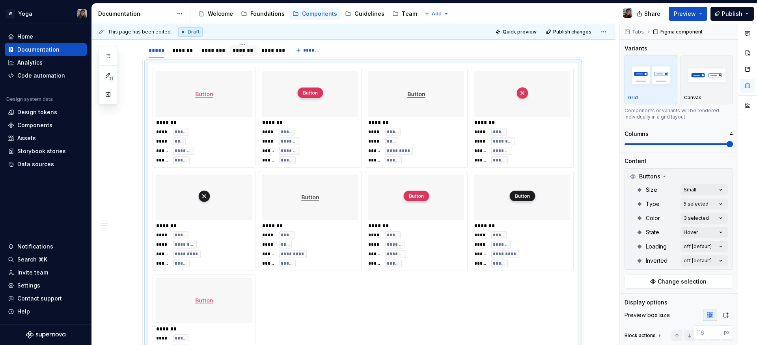
scroll to position [1116, 0]
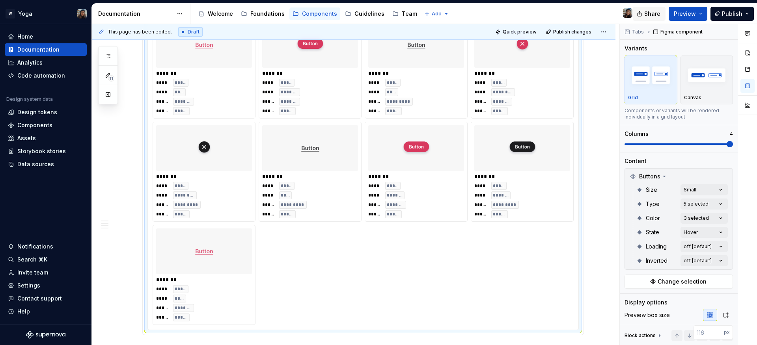
click at [660, 10] on span "Share" at bounding box center [652, 14] width 16 height 8
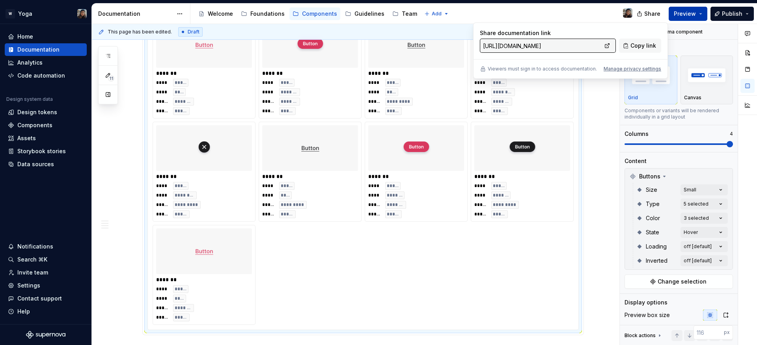
drag, startPoint x: 687, startPoint y: 12, endPoint x: 681, endPoint y: 17, distance: 7.7
click at [687, 13] on span "Preview" at bounding box center [685, 14] width 22 height 8
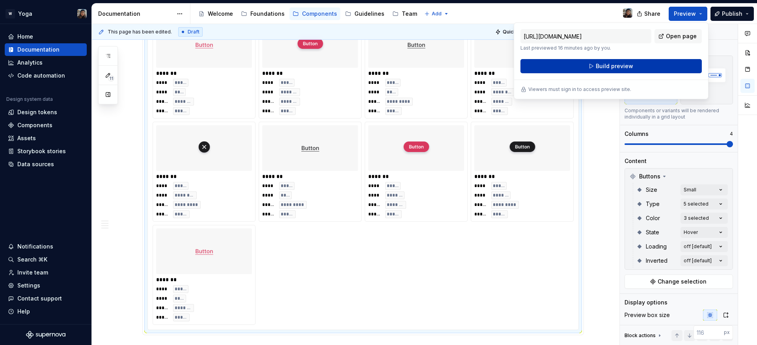
click at [632, 63] on button "Build preview" at bounding box center [610, 66] width 181 height 14
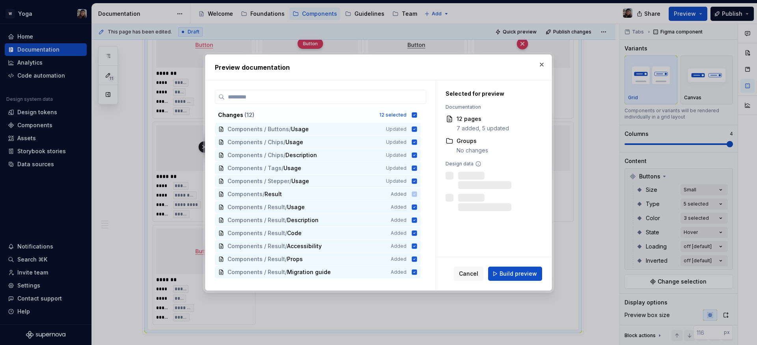
click at [528, 279] on button "Build preview" at bounding box center [515, 274] width 54 height 14
click at [526, 276] on div "Cancel Build preview" at bounding box center [498, 274] width 88 height 14
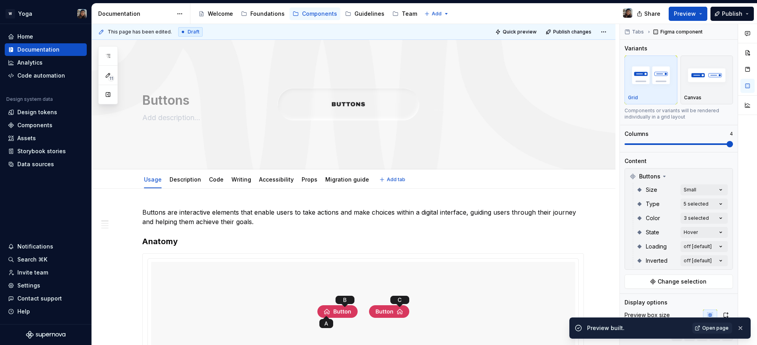
scroll to position [9, 0]
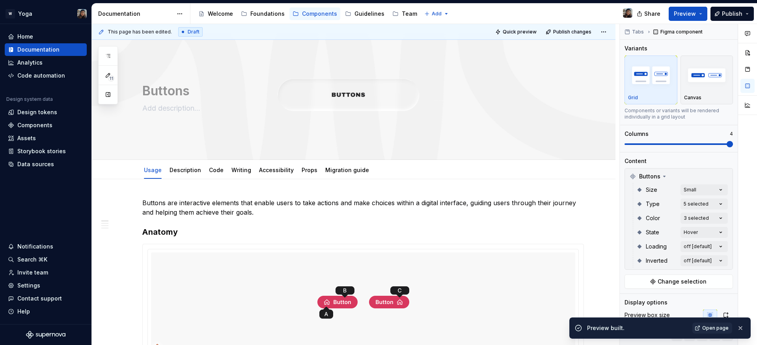
click at [698, 318] on div "Preview built. Open page" at bounding box center [659, 328] width 181 height 21
click at [707, 326] on span "Open page" at bounding box center [715, 328] width 26 height 6
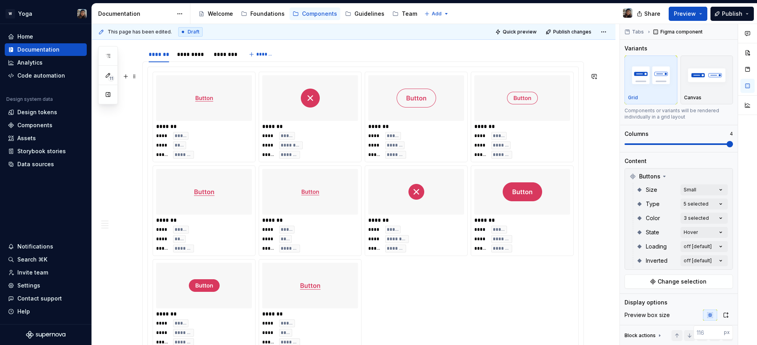
scroll to position [765, 0]
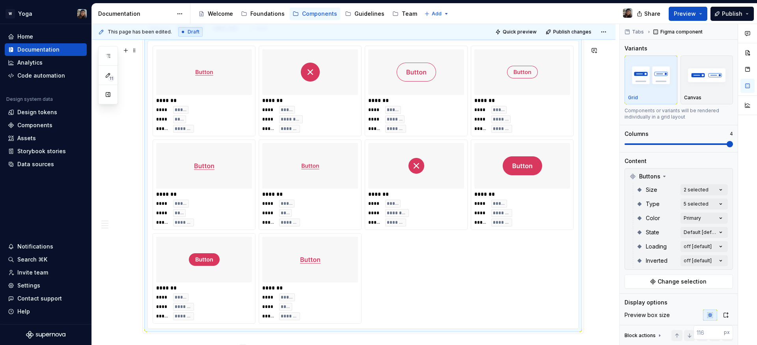
click at [432, 261] on div "******* **** ***** **** **** ***** ******* ******* **** ***** **** ********* **…" at bounding box center [363, 185] width 421 height 278
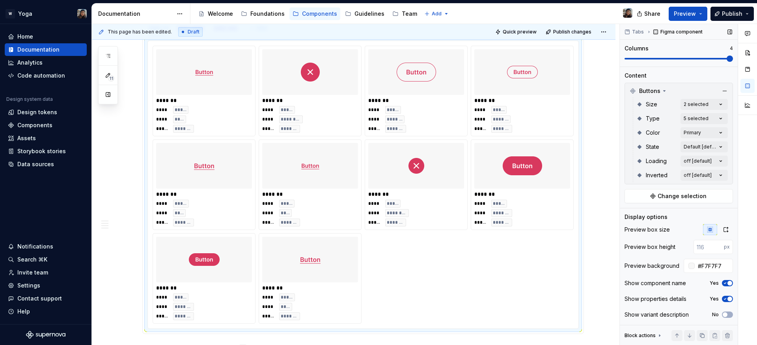
click at [722, 283] on icon "button" at bounding box center [725, 283] width 6 height 5
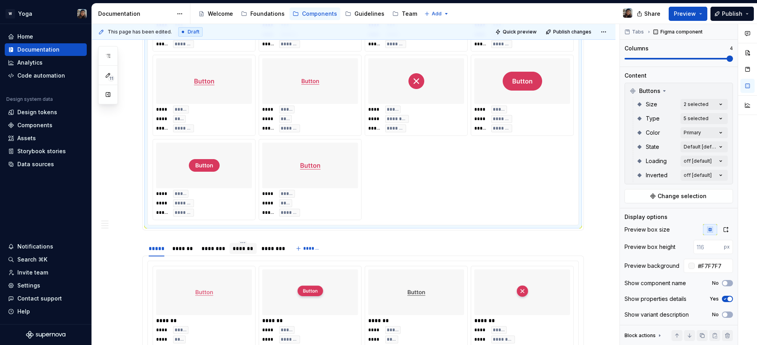
scroll to position [907, 0]
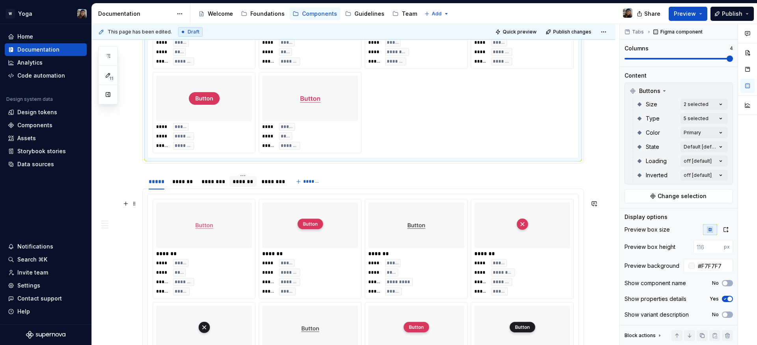
click at [461, 215] on div at bounding box center [416, 226] width 96 height 46
click at [728, 285] on div "Yes" at bounding box center [720, 283] width 23 height 6
click at [727, 282] on span "button" at bounding box center [729, 283] width 5 height 5
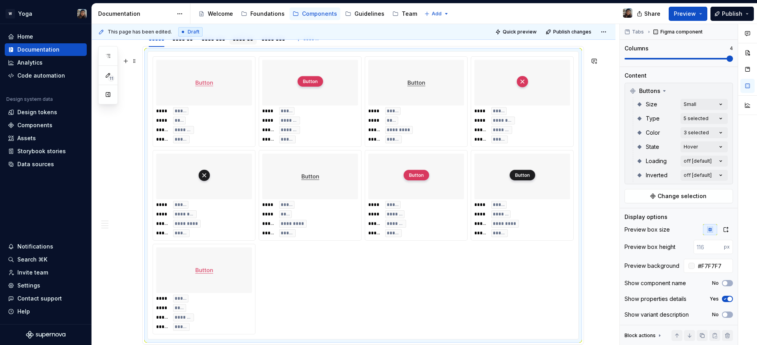
scroll to position [1026, 0]
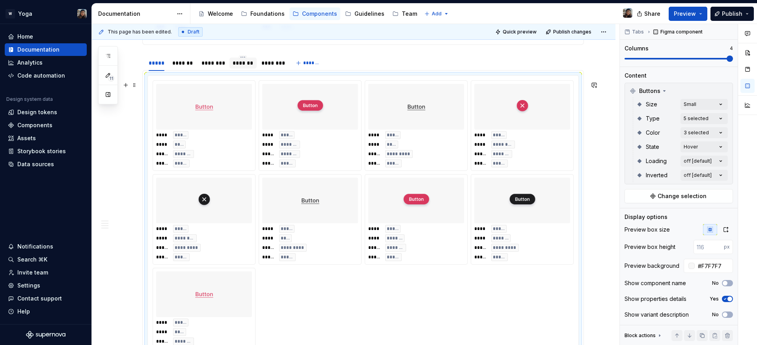
click at [345, 281] on div "**** ***** **** **** ***** ******* ***** ***** **** ***** **** ******* ***** **…" at bounding box center [363, 219] width 421 height 278
click at [191, 67] on div "*******" at bounding box center [182, 63] width 21 height 8
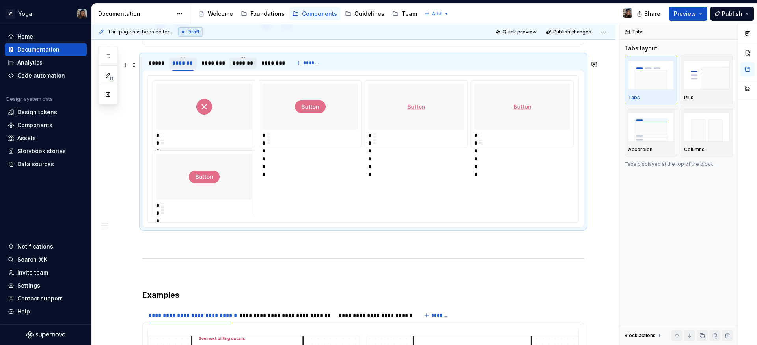
scroll to position [0, 0]
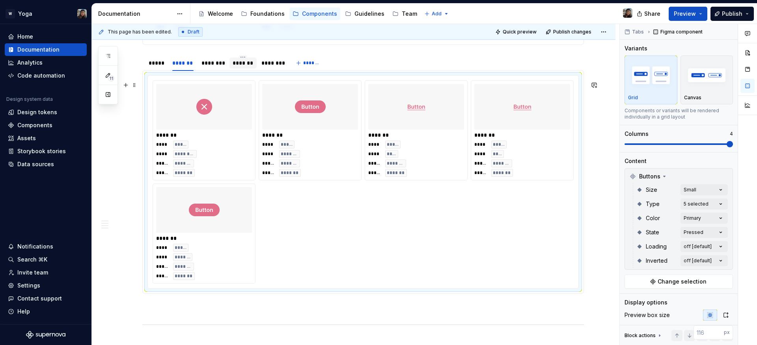
click at [373, 230] on div "******* **** ***** **** ********* ***** ******* ***** ******* ******* **** ****…" at bounding box center [363, 181] width 421 height 203
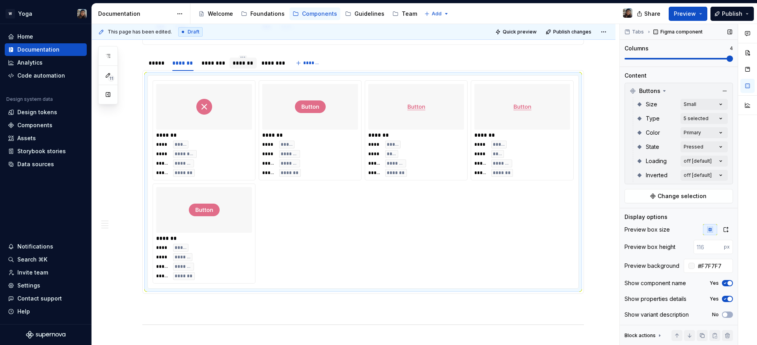
click at [720, 287] on div "Show component name Yes" at bounding box center [678, 283] width 108 height 11
click at [722, 283] on icon "button" at bounding box center [725, 283] width 6 height 5
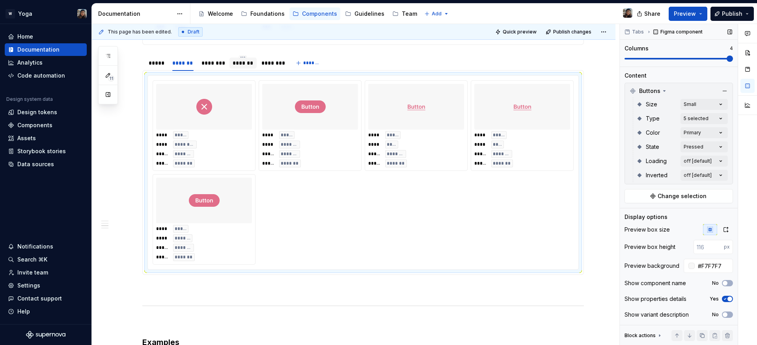
click at [691, 168] on div "Inverted off [default]" at bounding box center [681, 175] width 91 height 14
click at [693, 161] on div "Comments Open comments No comments yet Select ‘Comment’ from the block context …" at bounding box center [688, 185] width 137 height 322
click at [629, 210] on div "on" at bounding box center [630, 210] width 17 height 8
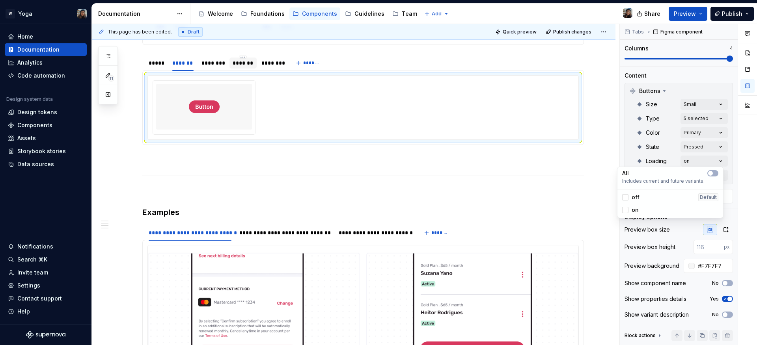
click at [628, 210] on div "on" at bounding box center [630, 210] width 17 height 8
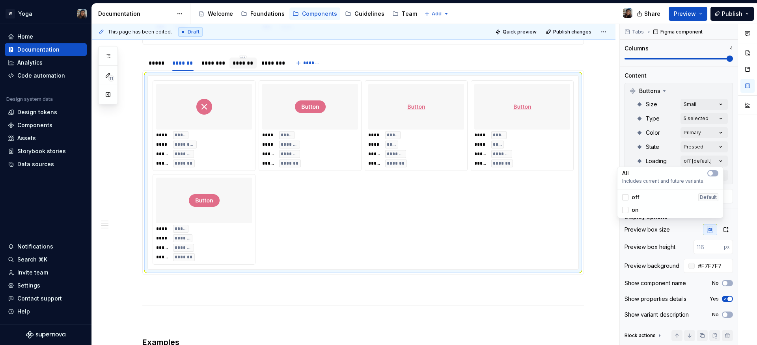
click at [629, 200] on div "off" at bounding box center [630, 198] width 17 height 8
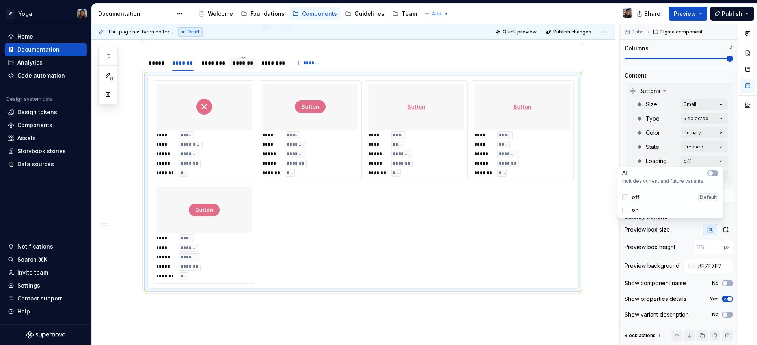
click at [625, 197] on icon at bounding box center [625, 197] width 0 height 0
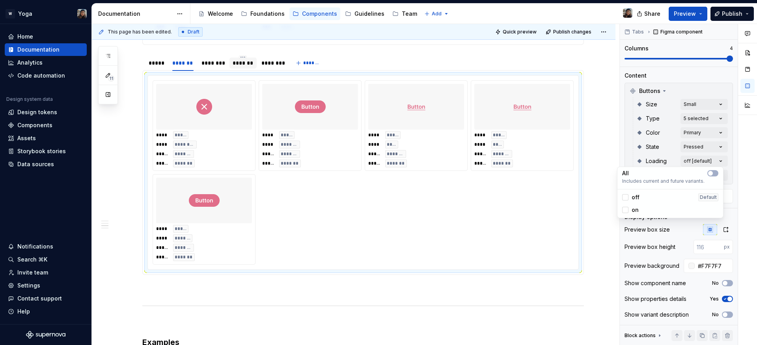
click at [576, 195] on html "W Yoga Home Documentation Analytics Code automation Design system data Design t…" at bounding box center [378, 172] width 757 height 345
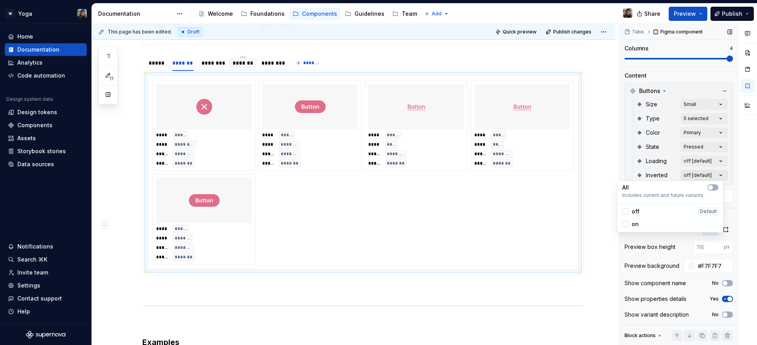
click at [691, 171] on div "Comments Open comments No comments yet Select ‘Comment’ from the block context …" at bounding box center [688, 185] width 137 height 322
click at [633, 226] on span "on" at bounding box center [634, 224] width 7 height 8
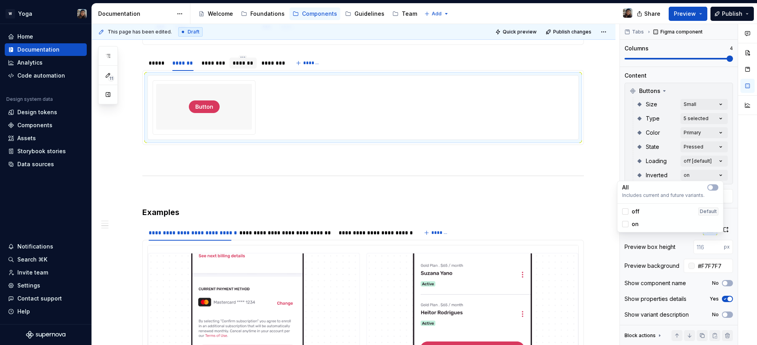
click at [633, 226] on span "on" at bounding box center [634, 224] width 7 height 8
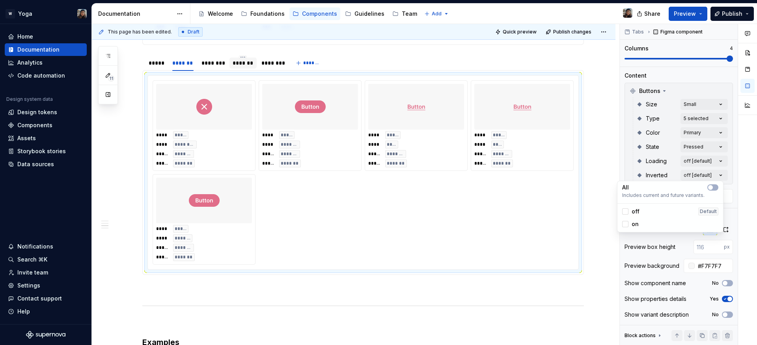
click at [633, 214] on span "off" at bounding box center [635, 212] width 8 height 8
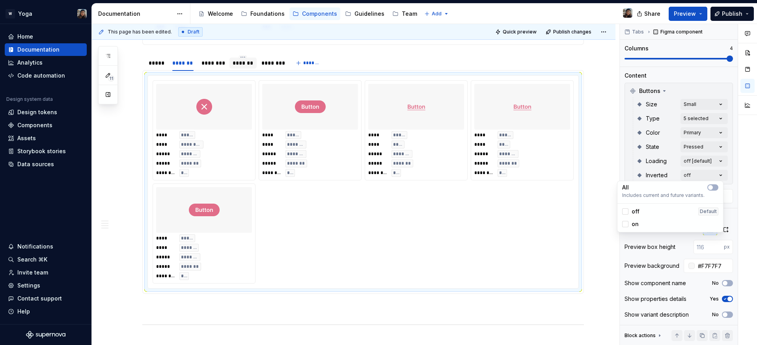
click at [633, 213] on span "off" at bounding box center [635, 212] width 8 height 8
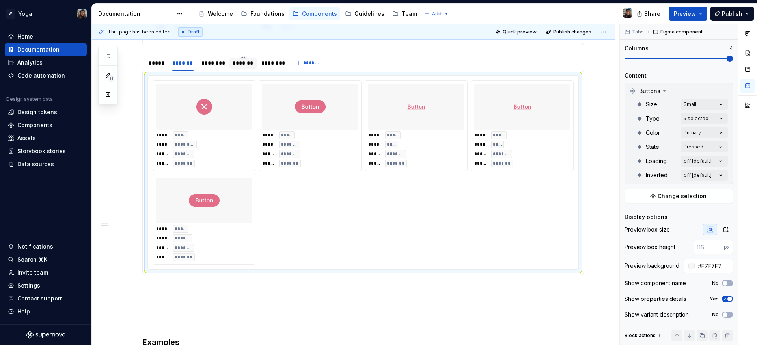
click at [700, 141] on div "Comments Open comments No comments yet Select ‘Comment’ from the block context …" at bounding box center [688, 185] width 137 height 322
click at [696, 145] on div "Comments Open comments No comments yet Select ‘Comment’ from the block context …" at bounding box center [688, 185] width 137 height 322
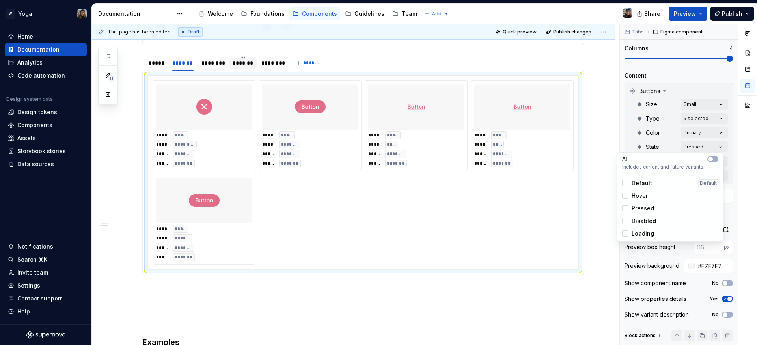
click at [688, 143] on div "Comments Open comments No comments yet Select ‘Comment’ from the block context …" at bounding box center [688, 185] width 137 height 322
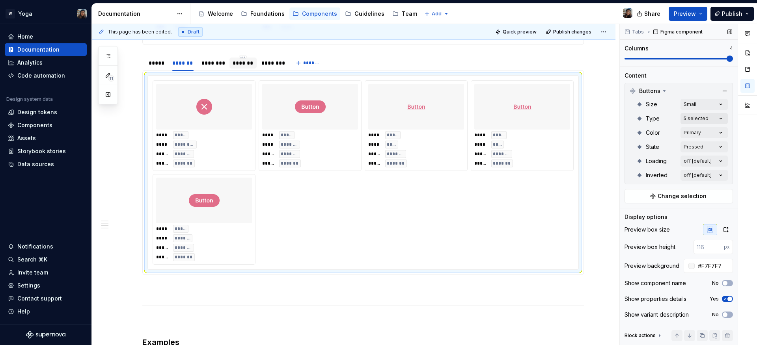
click at [694, 116] on div "Comments Open comments No comments yet Select ‘Comment’ from the block context …" at bounding box center [688, 185] width 137 height 322
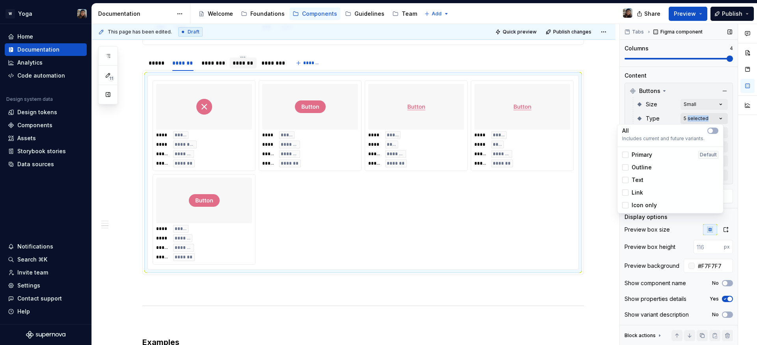
click at [694, 116] on div "Comments Open comments No comments yet Select ‘Comment’ from the block context …" at bounding box center [688, 185] width 137 height 322
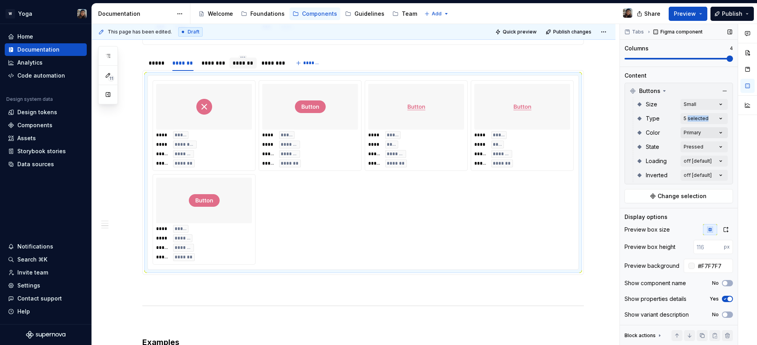
click at [691, 127] on div "Comments Open comments No comments yet Select ‘Comment’ from the block context …" at bounding box center [688, 185] width 137 height 322
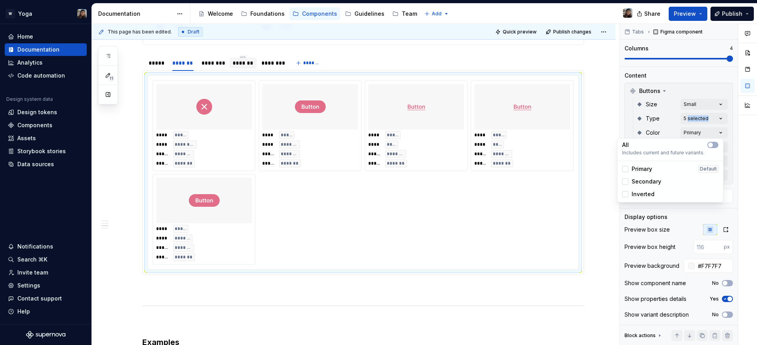
click at [651, 184] on span "Secondary" at bounding box center [646, 182] width 30 height 8
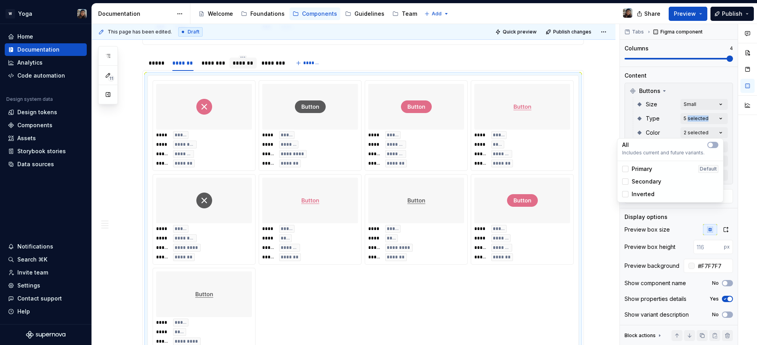
click at [645, 198] on span "Inverted" at bounding box center [642, 194] width 23 height 8
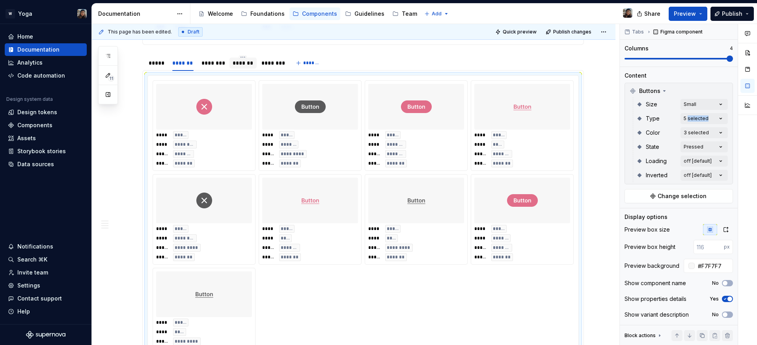
click at [445, 285] on html "W Yoga Home Documentation Analytics Code automation Design system data Design t…" at bounding box center [378, 172] width 757 height 345
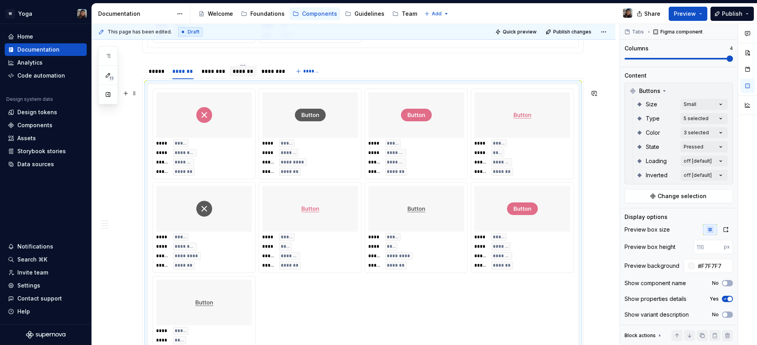
scroll to position [1016, 0]
click at [215, 78] on div "********" at bounding box center [212, 72] width 29 height 11
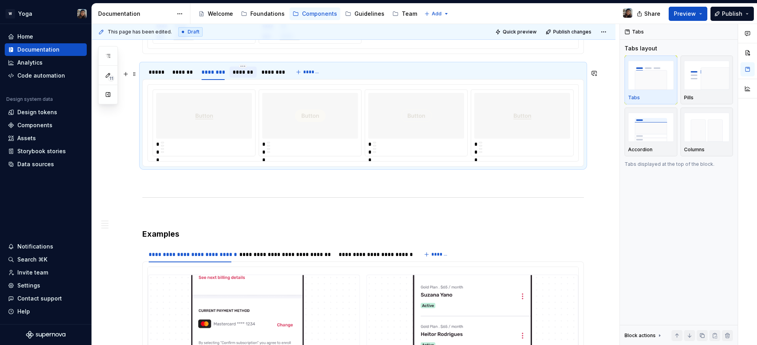
scroll to position [0, 0]
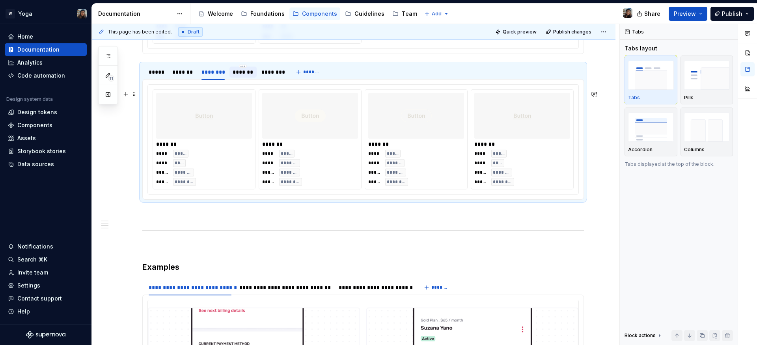
click at [343, 145] on div "******* **** ***** **** ******* ***** ******* ***** ********" at bounding box center [310, 139] width 102 height 99
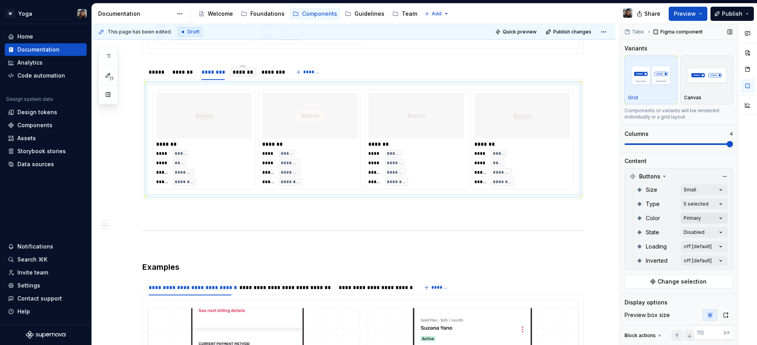
click at [706, 223] on div "Comments Open comments No comments yet Select ‘Comment’ from the block context …" at bounding box center [688, 185] width 137 height 322
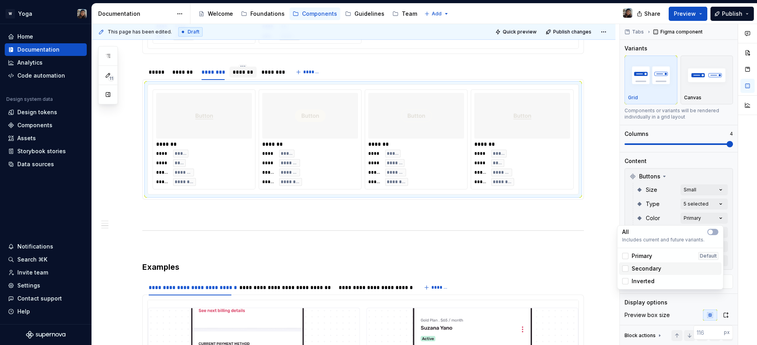
click at [640, 264] on div "Secondary" at bounding box center [670, 268] width 102 height 13
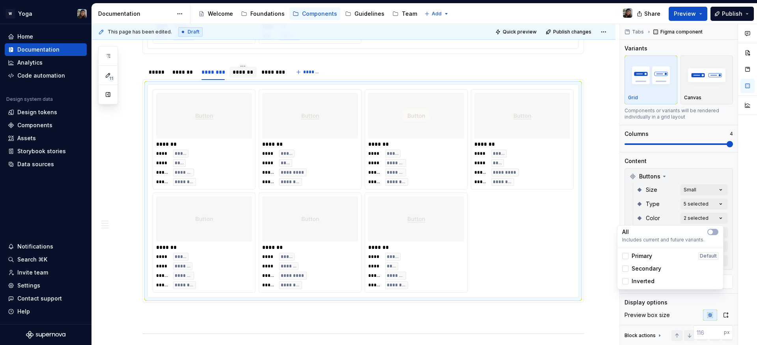
click at [642, 278] on span "Inverted" at bounding box center [642, 281] width 23 height 8
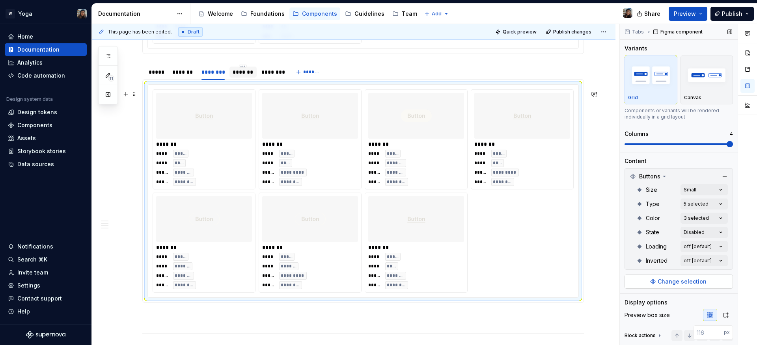
drag, startPoint x: 568, startPoint y: 294, endPoint x: 685, endPoint y: 278, distance: 118.2
click at [570, 294] on html "W Yoga Home Documentation Analytics Code automation Design system data Design t…" at bounding box center [378, 172] width 757 height 345
drag, startPoint x: 683, startPoint y: 268, endPoint x: 688, endPoint y: 264, distance: 6.2
click at [683, 267] on div "Inverted off [default]" at bounding box center [681, 261] width 91 height 14
click at [689, 264] on div "Comments Open comments No comments yet Select ‘Comment’ from the block context …" at bounding box center [688, 185] width 137 height 322
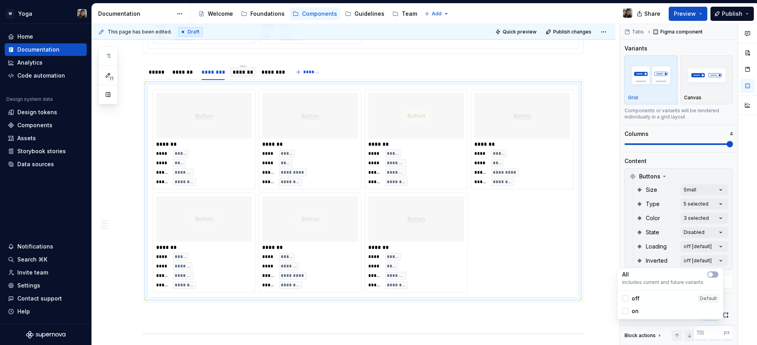
click at [629, 309] on div "on" at bounding box center [630, 311] width 17 height 8
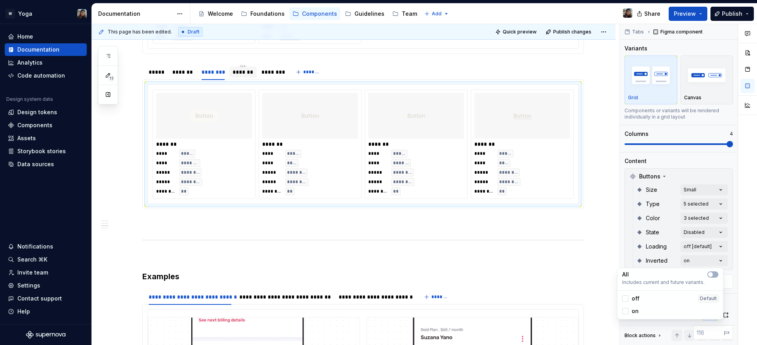
click at [629, 309] on div "on" at bounding box center [630, 311] width 17 height 8
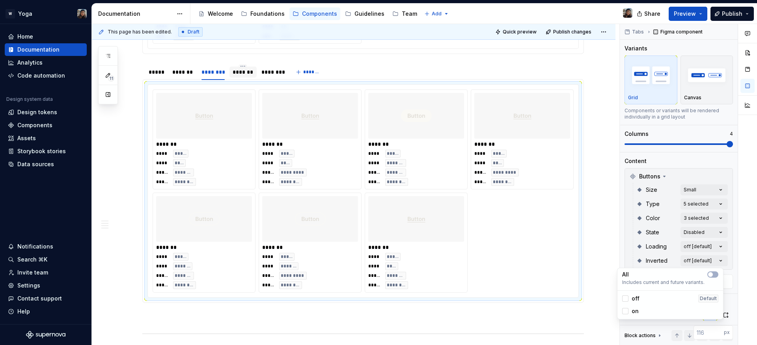
click at [629, 309] on div "on" at bounding box center [630, 311] width 17 height 8
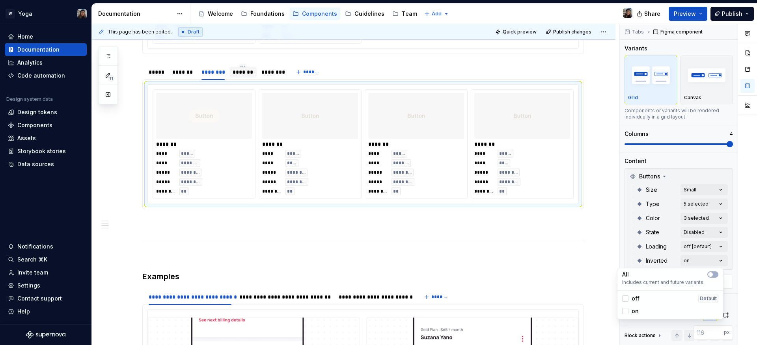
click at [631, 300] on div "off" at bounding box center [630, 299] width 17 height 8
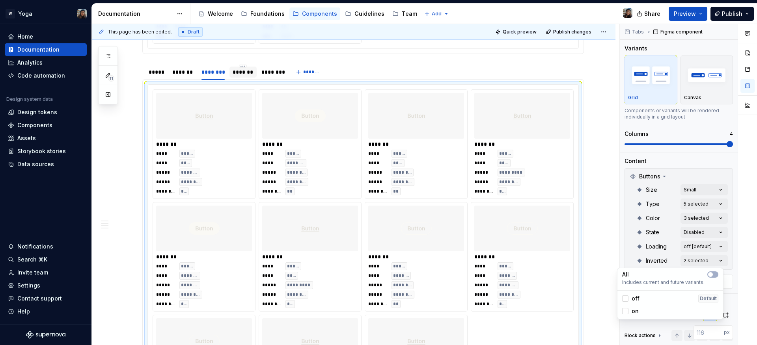
click at [354, 99] on html "W Yoga Home Documentation Analytics Code automation Design system data Design t…" at bounding box center [378, 172] width 757 height 345
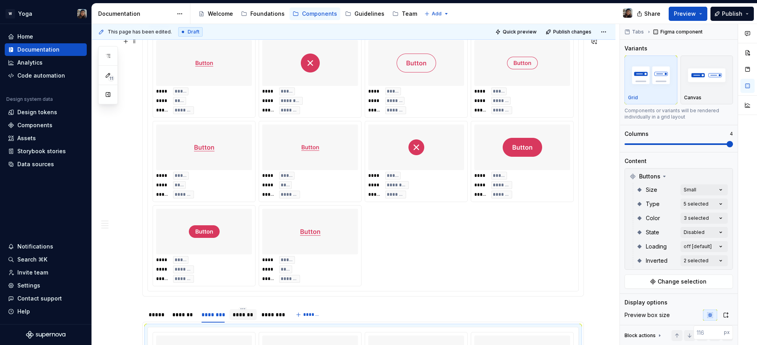
scroll to position [772, 0]
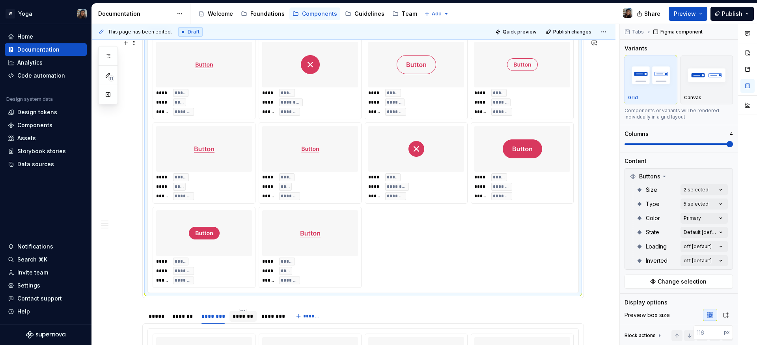
click at [444, 258] on div "**** ***** **** **** ***** ******* **** ***** **** ********* ***** ******* ****…" at bounding box center [363, 163] width 421 height 250
click at [689, 233] on div "Comments Open comments No comments yet Select ‘Comment’ from the block context …" at bounding box center [688, 185] width 137 height 322
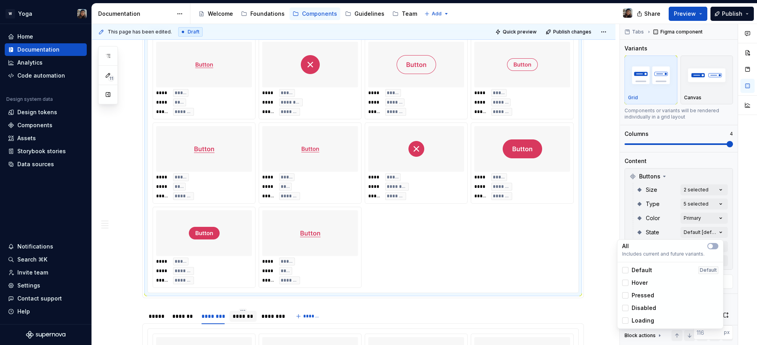
click at [638, 285] on span "Hover" at bounding box center [639, 283] width 16 height 8
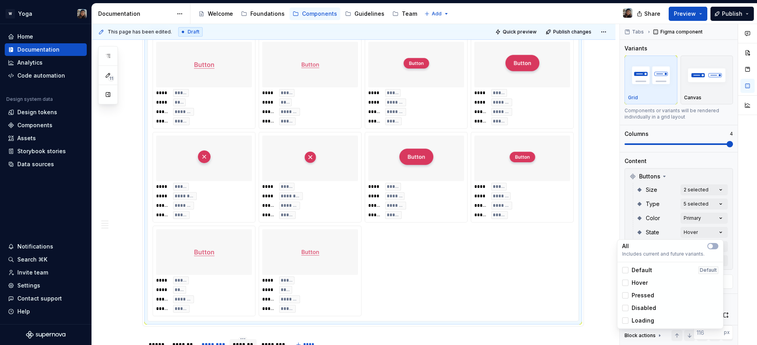
click at [644, 296] on span "Pressed" at bounding box center [642, 296] width 22 height 8
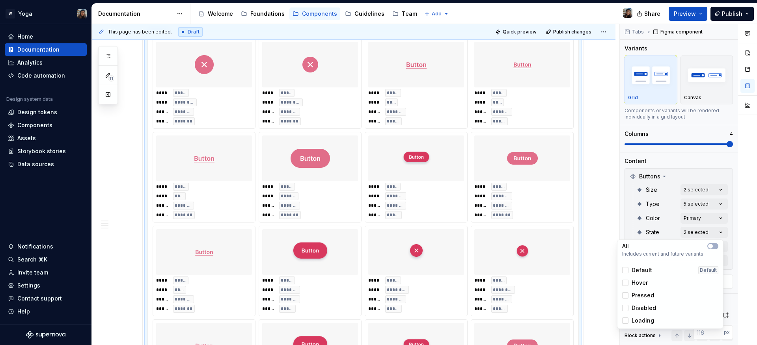
click at [646, 307] on span "Disabled" at bounding box center [643, 308] width 24 height 8
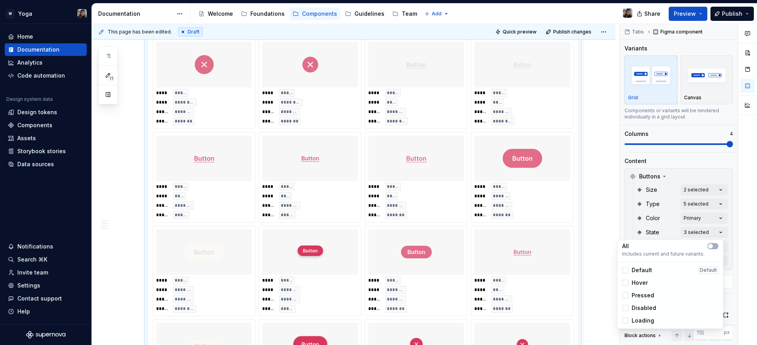
click at [643, 320] on span "Loading" at bounding box center [642, 321] width 22 height 8
click at [513, 235] on html "W Yoga Home Documentation Analytics Code automation Design system data Design t…" at bounding box center [378, 172] width 757 height 345
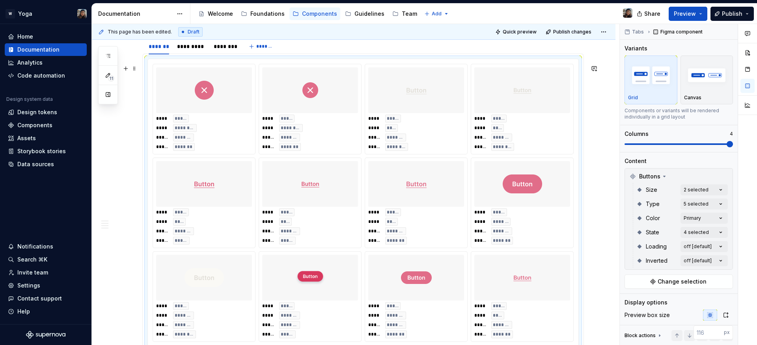
scroll to position [744, 0]
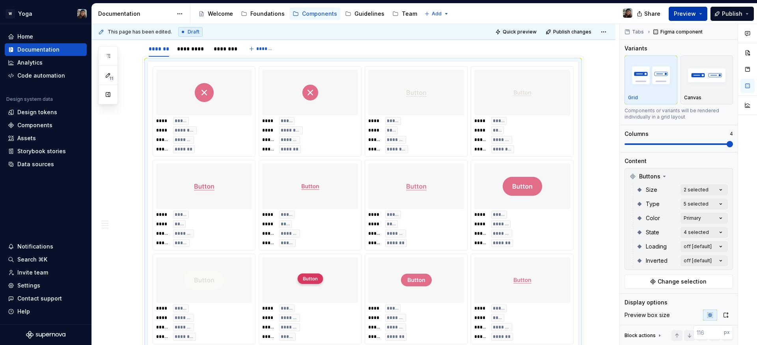
click at [679, 13] on span "Preview" at bounding box center [685, 14] width 22 height 8
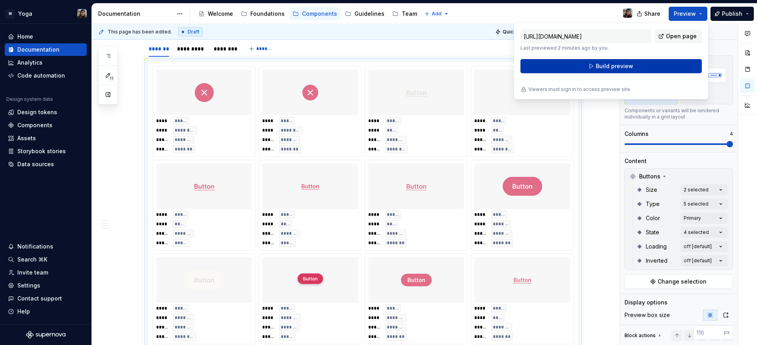
click at [641, 69] on button "Build preview" at bounding box center [610, 66] width 181 height 14
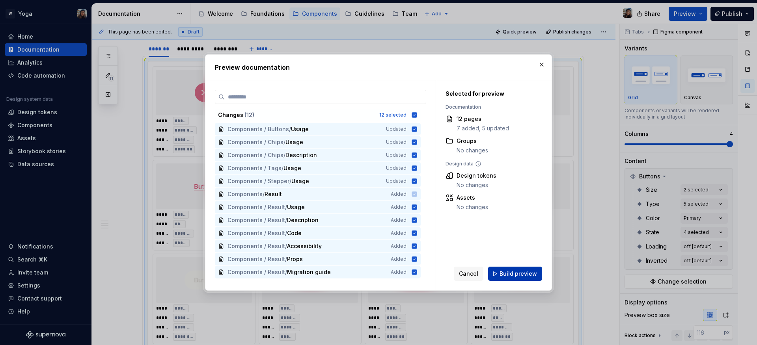
click at [523, 273] on span "Build preview" at bounding box center [517, 274] width 37 height 8
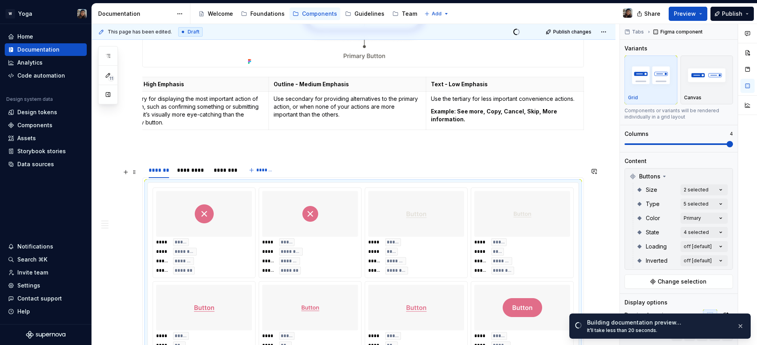
scroll to position [617, 0]
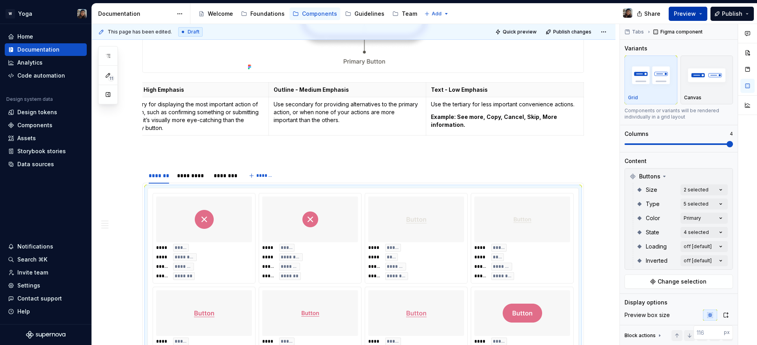
click at [690, 14] on span "Preview" at bounding box center [685, 14] width 22 height 8
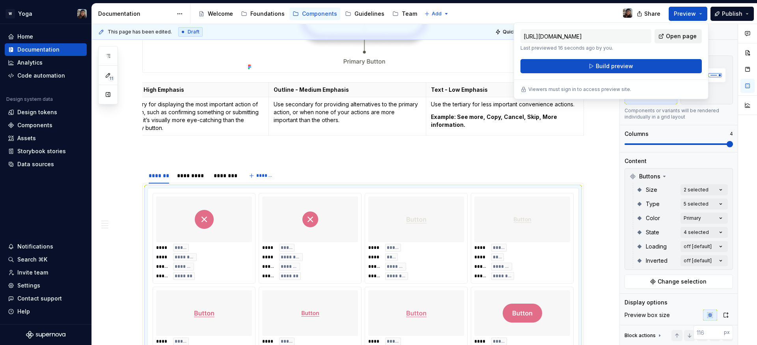
click at [693, 38] on span "Open page" at bounding box center [681, 36] width 31 height 8
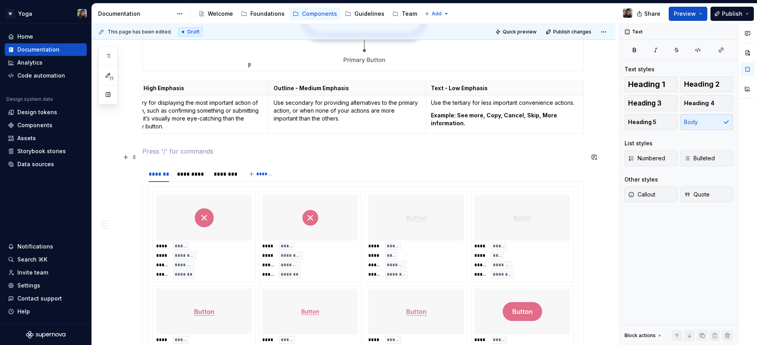
click at [381, 156] on p at bounding box center [362, 151] width 441 height 9
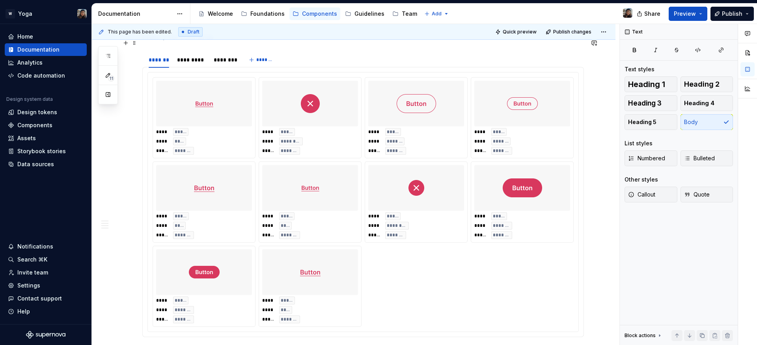
scroll to position [733, 0]
click at [415, 233] on div "**** ***** **** ********* ***** *******" at bounding box center [416, 225] width 96 height 27
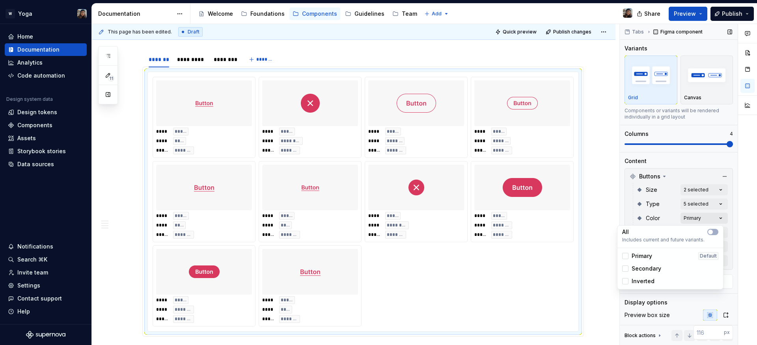
click at [686, 221] on div "Comments Open comments No comments yet Select ‘Comment’ from the block context …" at bounding box center [688, 185] width 137 height 322
click at [478, 185] on html "W Yoga Home Documentation Analytics Code automation Design system data Design t…" at bounding box center [378, 172] width 757 height 345
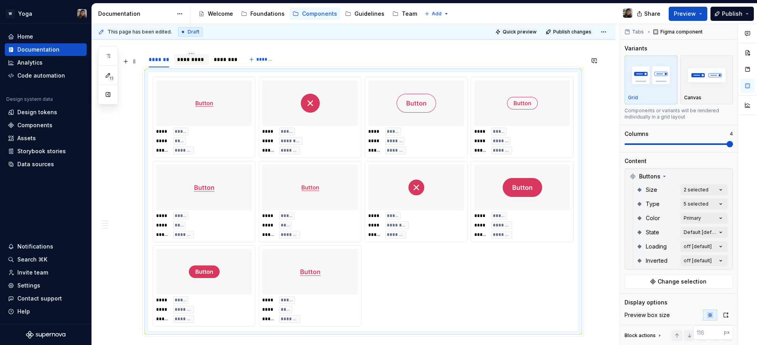
click at [189, 63] on div "*********" at bounding box center [191, 60] width 29 height 8
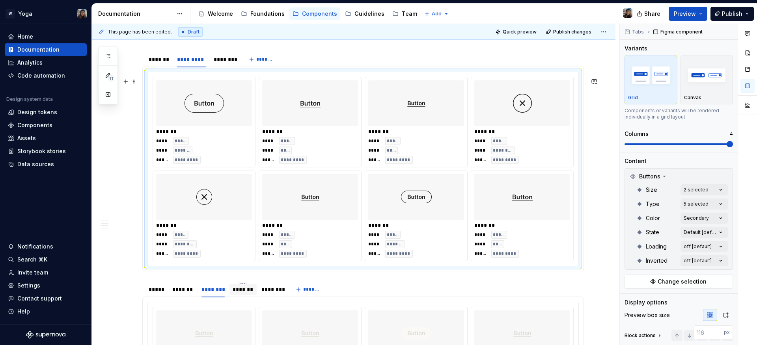
click at [222, 123] on img at bounding box center [203, 103] width 39 height 39
click at [165, 67] on div at bounding box center [158, 66] width 27 height 1
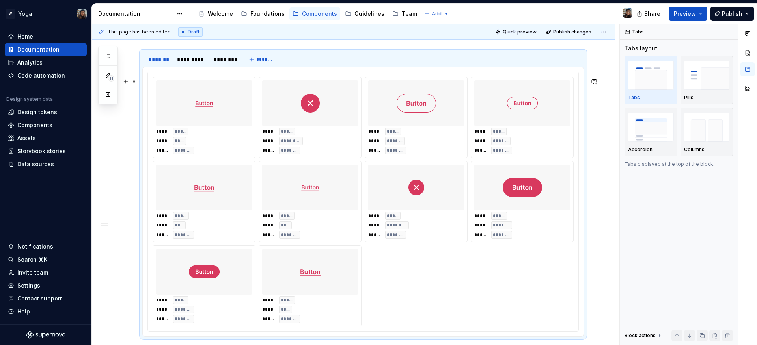
click at [276, 126] on div at bounding box center [310, 103] width 96 height 46
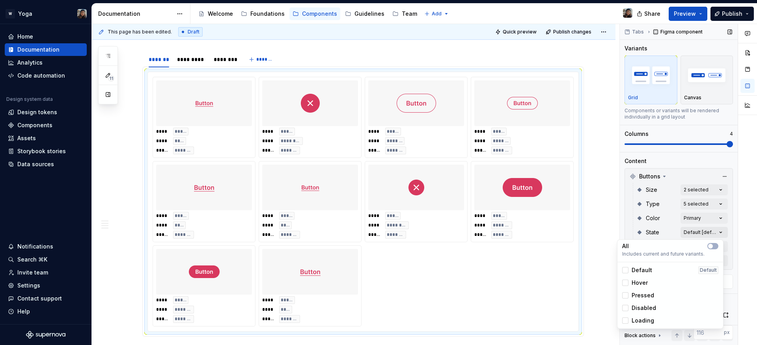
click at [702, 233] on div "Comments Open comments No comments yet Select ‘Comment’ from the block context …" at bounding box center [688, 185] width 137 height 322
click at [654, 270] on div "Default Default" at bounding box center [670, 270] width 96 height 8
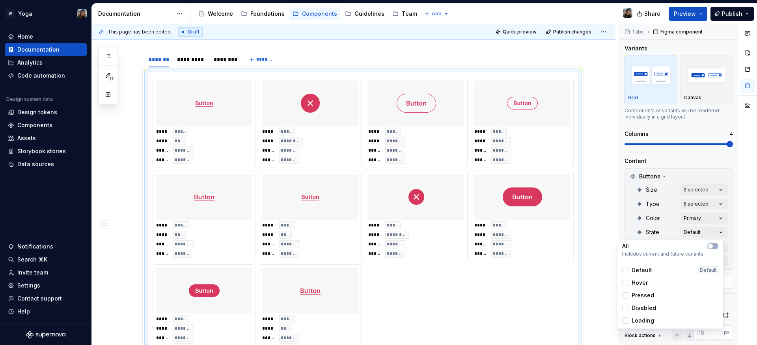
click at [646, 268] on span "Default" at bounding box center [641, 270] width 20 height 8
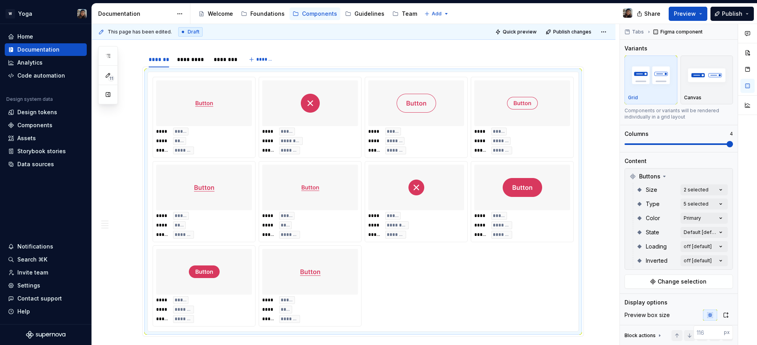
click at [710, 143] on div "Comments Open comments No comments yet Select ‘Comment’ from the block context …" at bounding box center [688, 185] width 137 height 322
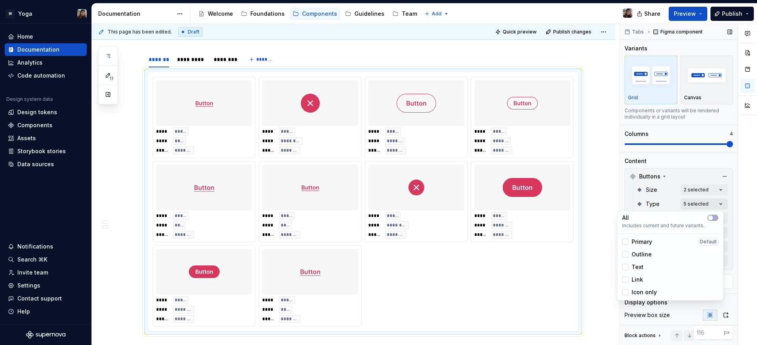
click at [689, 201] on div "Comments Open comments No comments yet Select ‘Comment’ from the block context …" at bounding box center [688, 185] width 137 height 322
drag, startPoint x: 660, startPoint y: 203, endPoint x: 656, endPoint y: 201, distance: 4.1
click at [659, 203] on div "Comments Open comments No comments yet Select ‘Comment’ from the block context …" at bounding box center [688, 185] width 137 height 322
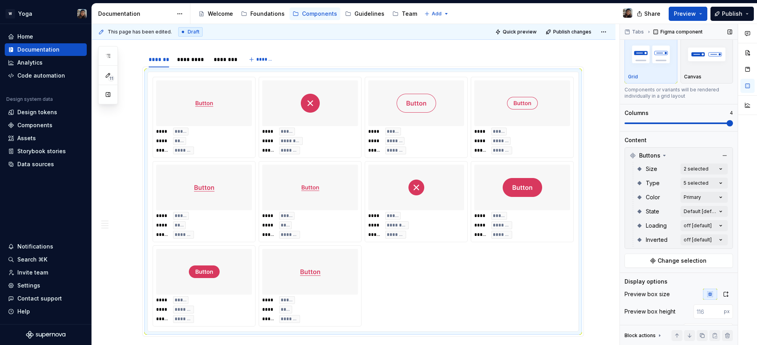
scroll to position [87, 0]
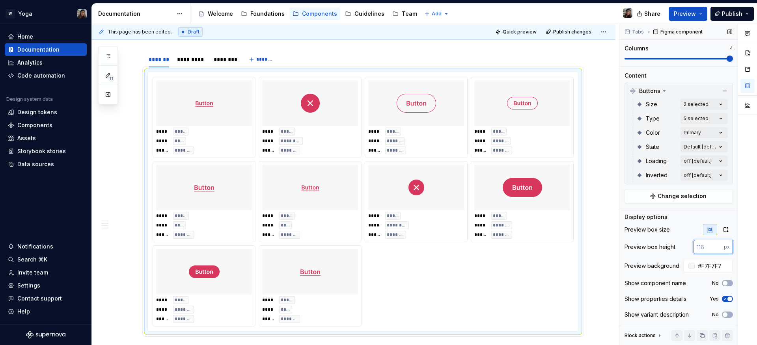
click at [697, 245] on input "number" at bounding box center [708, 247] width 30 height 14
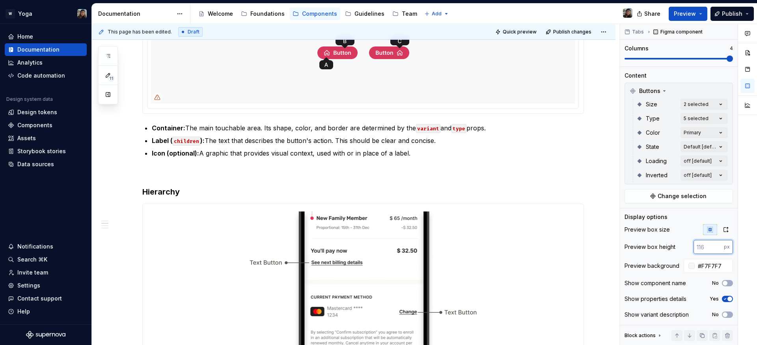
scroll to position [0, 0]
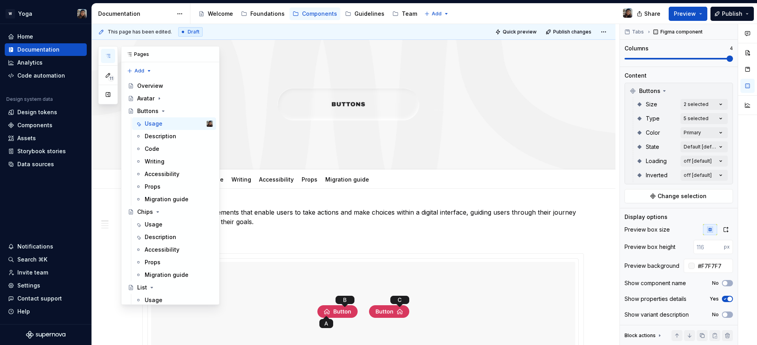
click at [108, 56] on icon "button" at bounding box center [108, 55] width 4 height 3
click at [171, 102] on div "Avatar" at bounding box center [175, 98] width 76 height 11
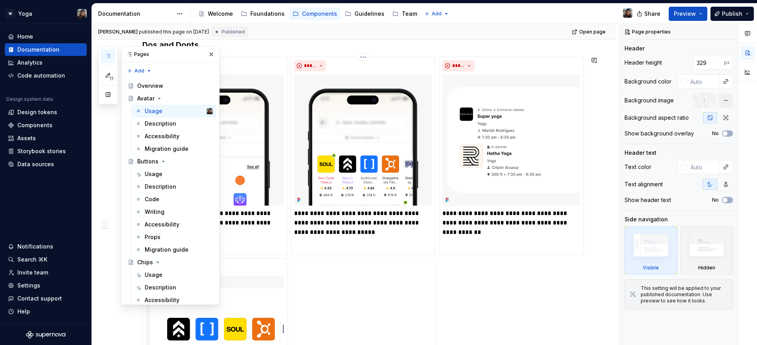
scroll to position [693, 0]
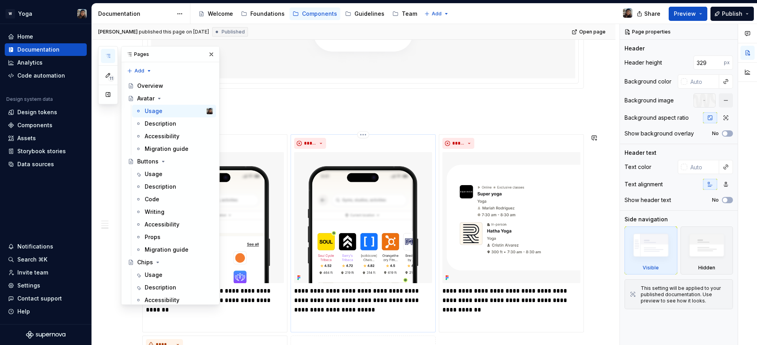
click at [397, 190] on img at bounding box center [363, 217] width 138 height 131
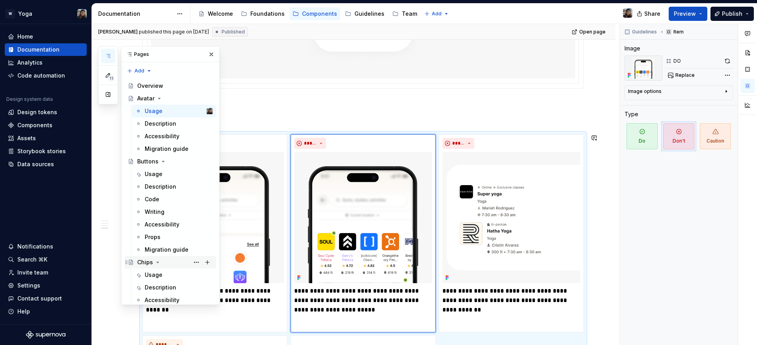
click at [167, 264] on div "Chips" at bounding box center [175, 262] width 76 height 11
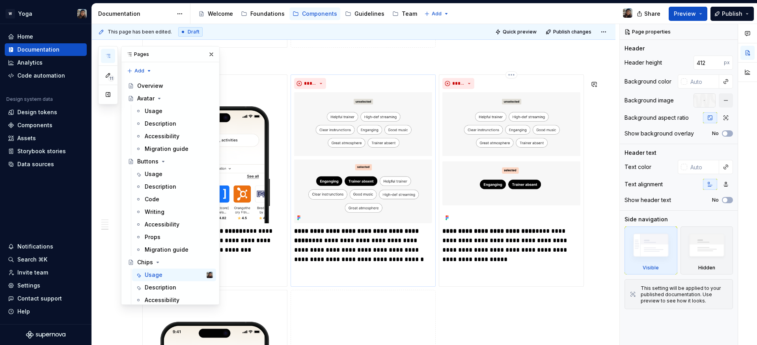
scroll to position [1276, 0]
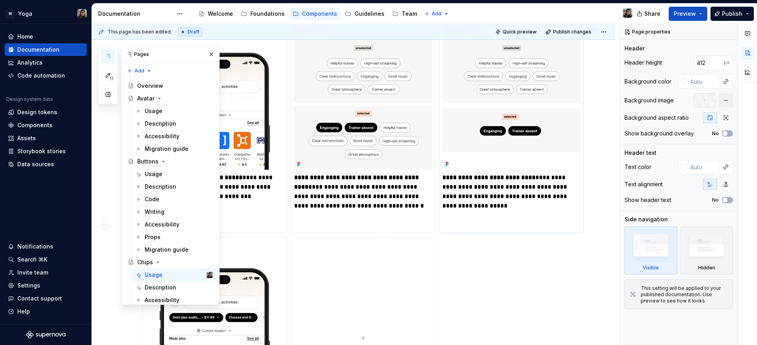
click at [480, 198] on p "**********" at bounding box center [511, 201] width 138 height 57
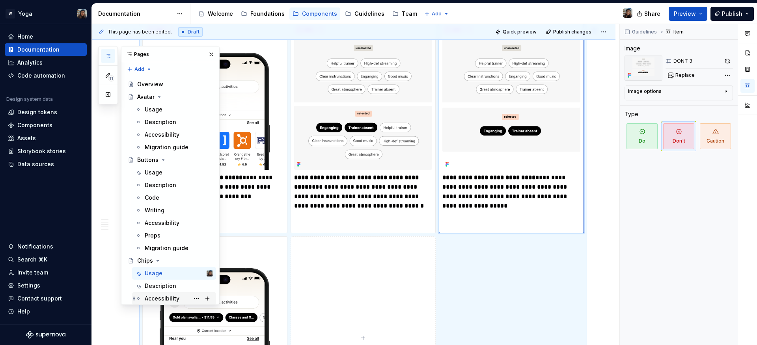
scroll to position [135, 0]
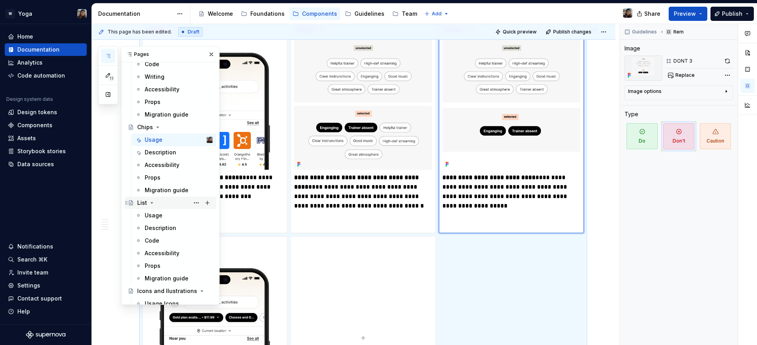
click at [141, 201] on div "List" at bounding box center [142, 203] width 10 height 8
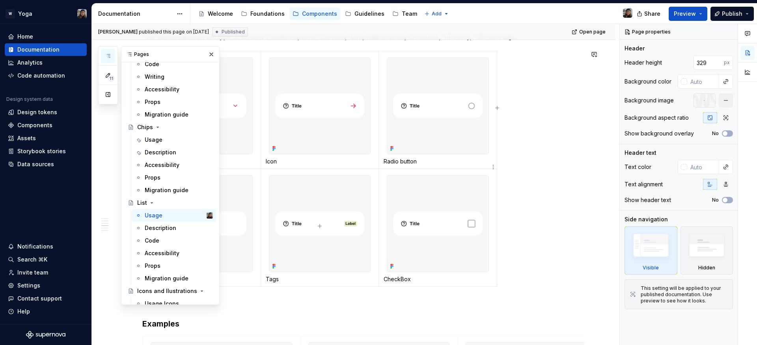
scroll to position [582, 0]
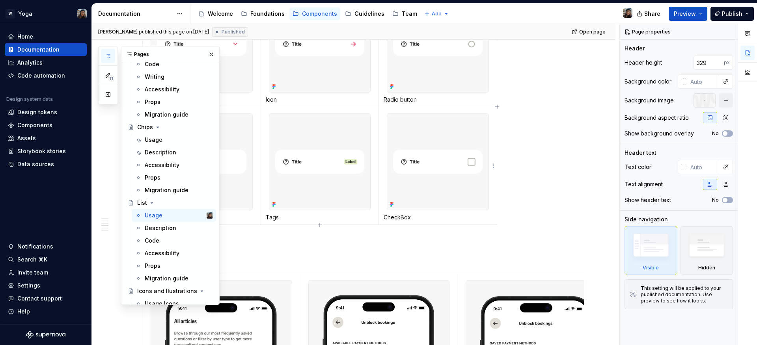
click at [442, 180] on img at bounding box center [437, 162] width 101 height 96
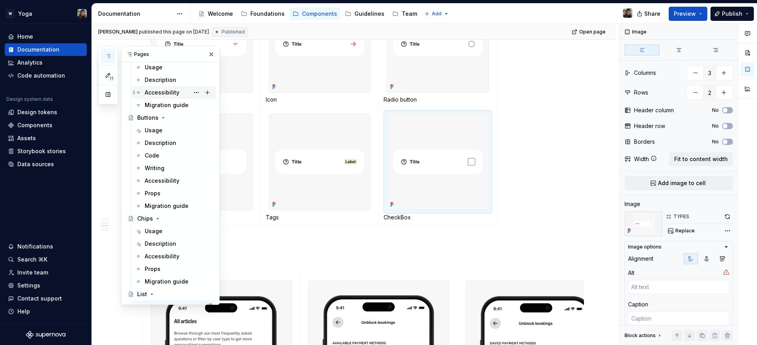
scroll to position [0, 0]
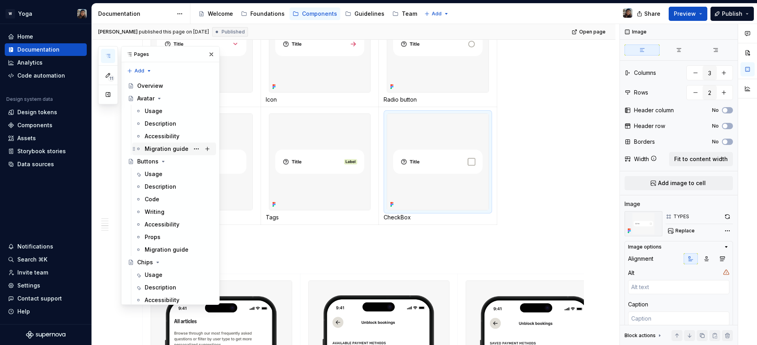
click at [147, 152] on div "Migration guide" at bounding box center [167, 149] width 44 height 8
click at [143, 160] on div "Buttons" at bounding box center [147, 162] width 21 height 8
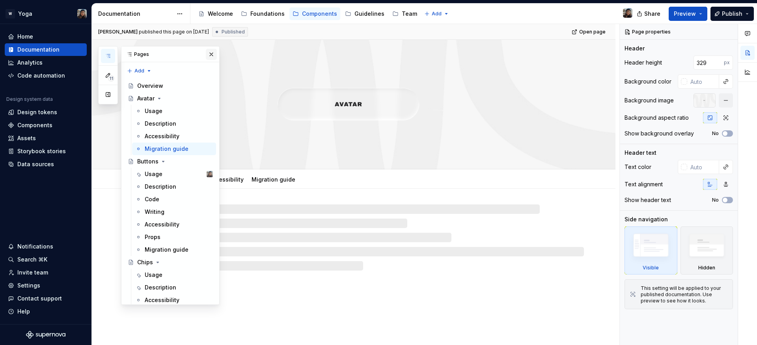
click at [211, 53] on button "button" at bounding box center [211, 54] width 11 height 11
click at [110, 56] on icon "button" at bounding box center [108, 56] width 6 height 6
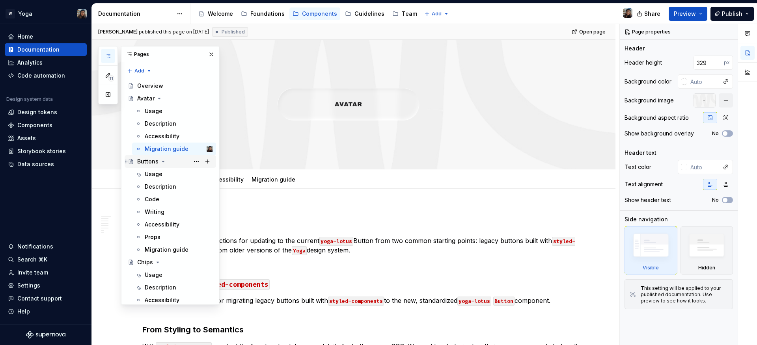
click at [144, 157] on div "Buttons" at bounding box center [175, 161] width 76 height 11
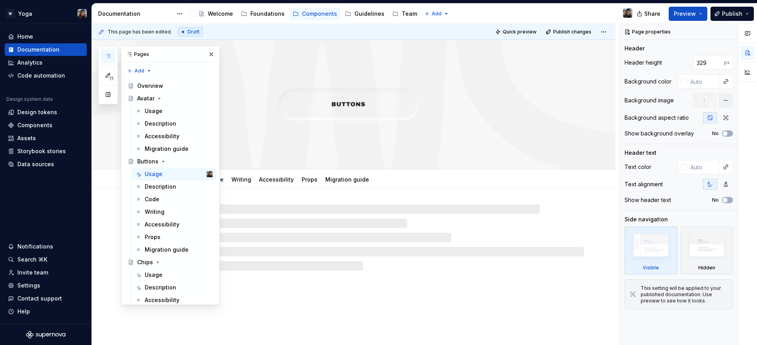
click at [105, 57] on icon "button" at bounding box center [108, 56] width 6 height 6
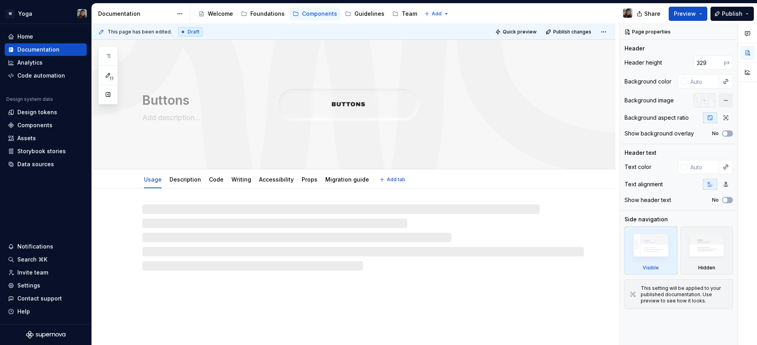
type textarea "*"
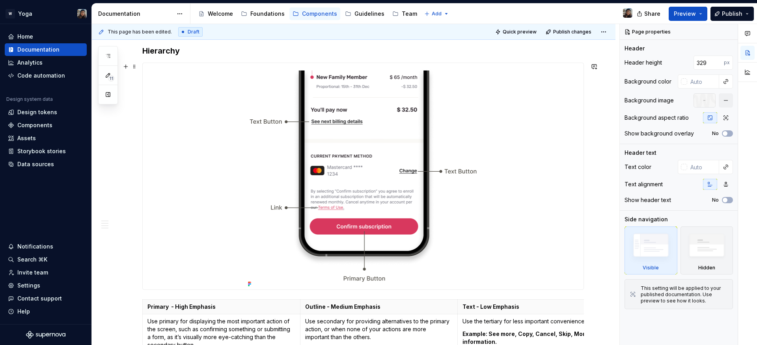
scroll to position [688, 0]
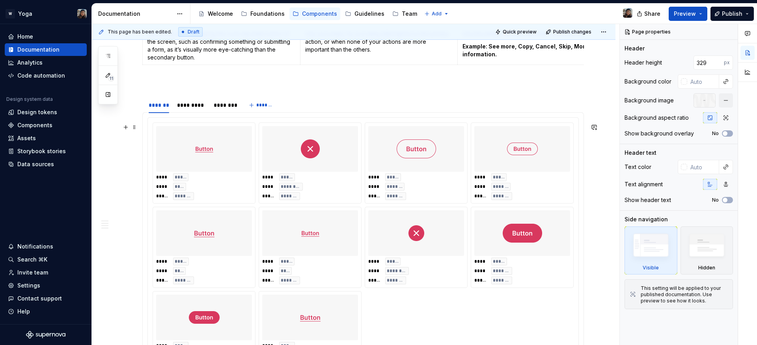
click at [319, 200] on div "**** ***** **** ********* ***** *******" at bounding box center [310, 186] width 96 height 27
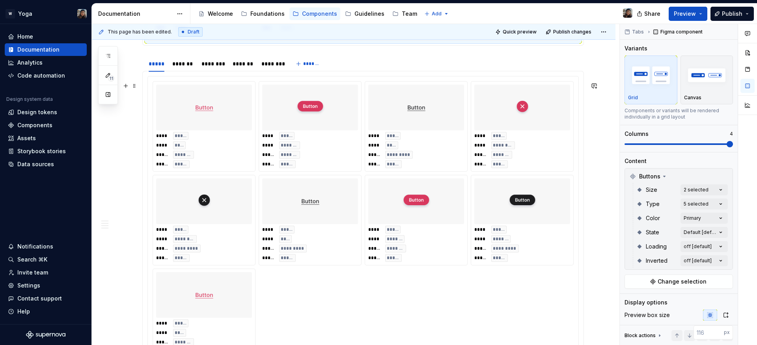
scroll to position [999, 0]
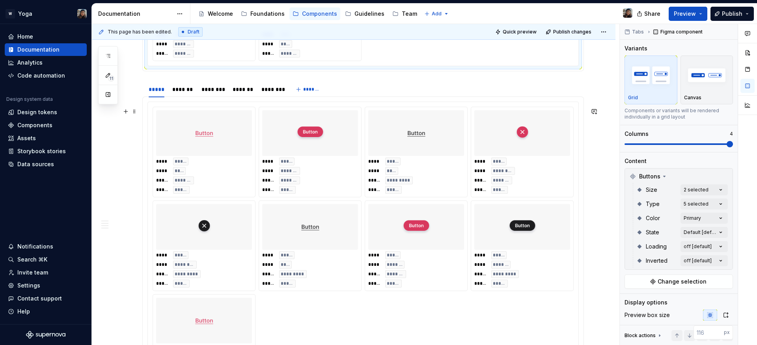
click at [320, 224] on div at bounding box center [310, 227] width 96 height 46
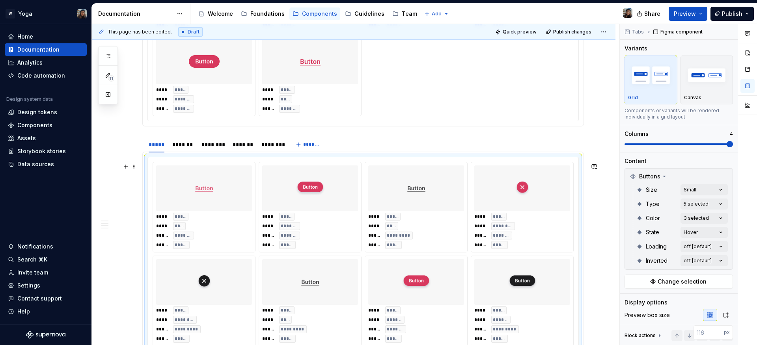
scroll to position [934, 0]
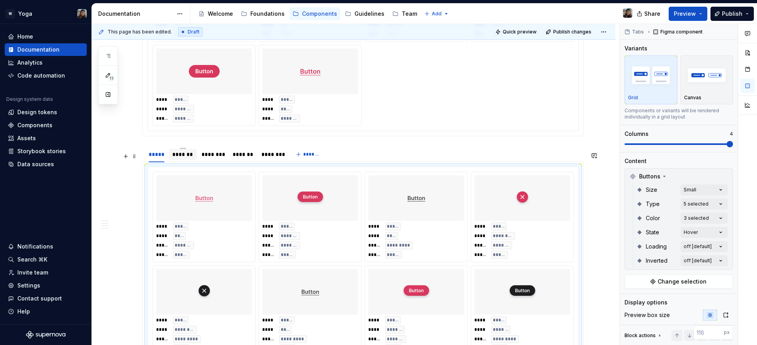
click at [189, 161] on div "*******" at bounding box center [183, 154] width 28 height 13
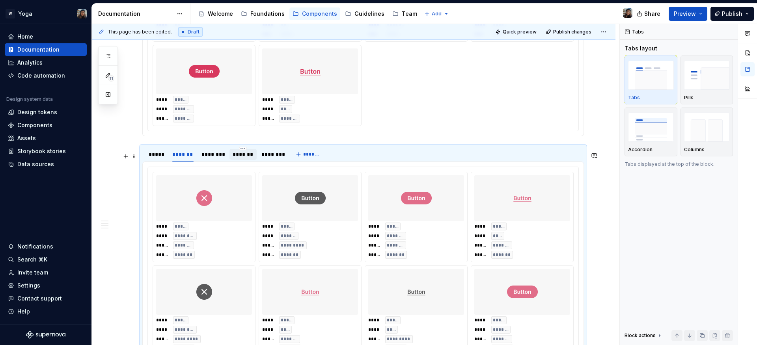
click at [243, 160] on div "*******" at bounding box center [243, 154] width 28 height 11
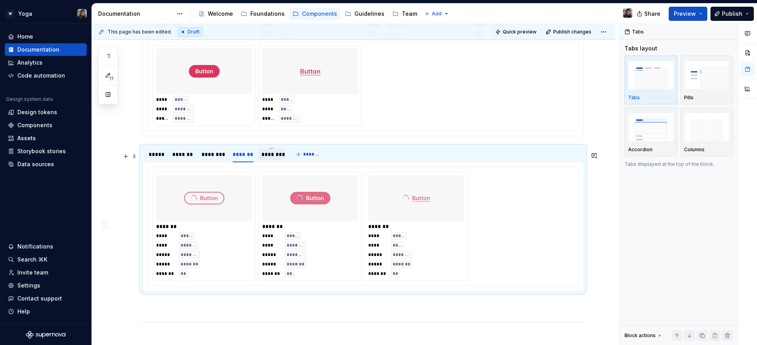
click at [268, 160] on div "********" at bounding box center [271, 154] width 27 height 11
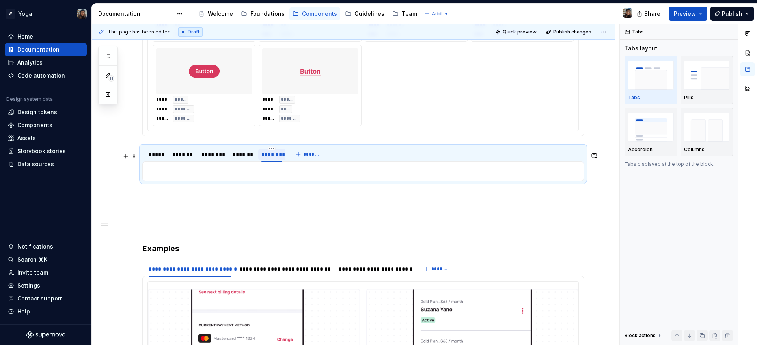
click at [270, 156] on div "********" at bounding box center [271, 155] width 20 height 8
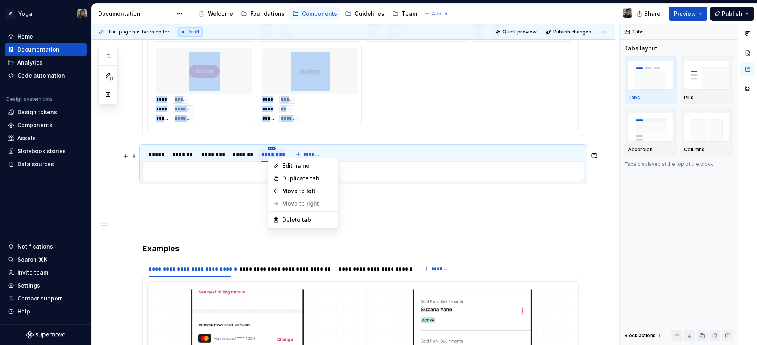
click at [271, 154] on html "W Yoga Home Documentation Analytics Code automation Design system data Design t…" at bounding box center [378, 172] width 757 height 345
click at [281, 217] on div "Delete tab" at bounding box center [303, 220] width 67 height 13
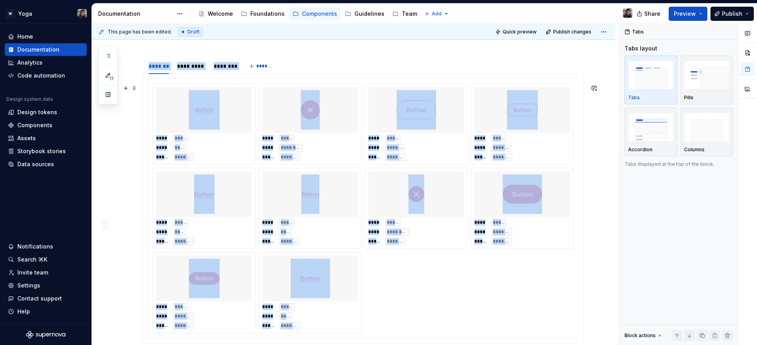
scroll to position [669, 0]
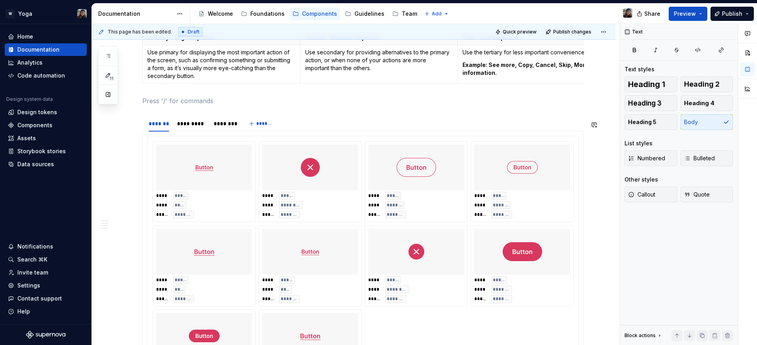
click at [165, 118] on section "******* ********* ******** ******* **** ***** **** **** ***** ******* **** ****…" at bounding box center [362, 258] width 441 height 286
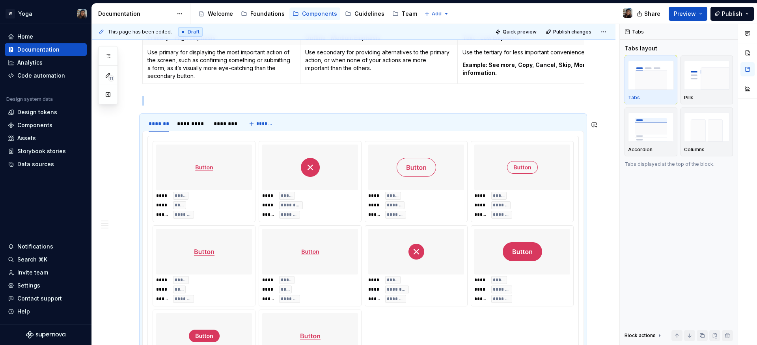
drag, startPoint x: 140, startPoint y: 115, endPoint x: 150, endPoint y: 108, distance: 11.9
click at [143, 115] on div "This page has been edited. Draft Quick preview Publish changes Buttons Edit hea…" at bounding box center [355, 185] width 527 height 322
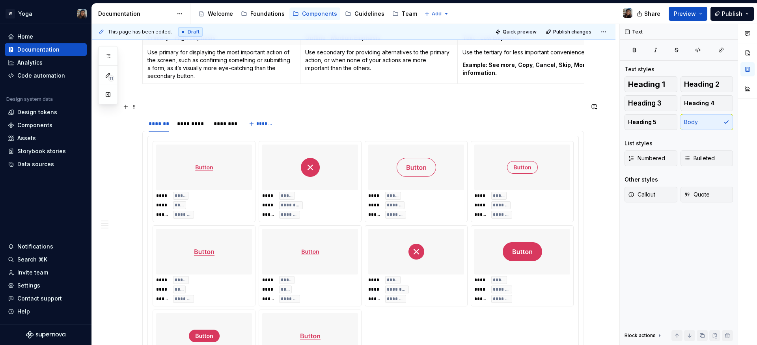
click at [150, 106] on p at bounding box center [362, 100] width 441 height 9
click at [122, 107] on button "button" at bounding box center [125, 106] width 11 height 11
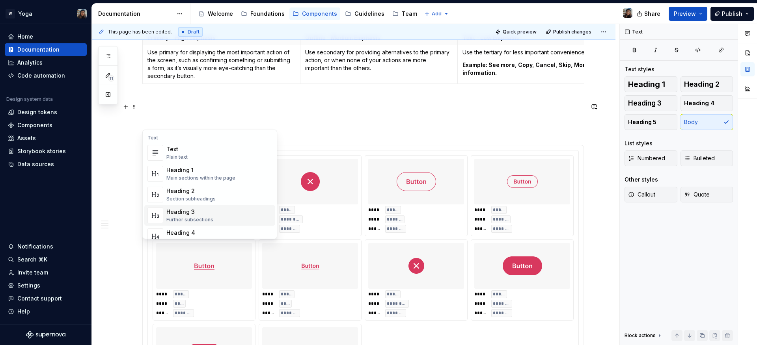
drag, startPoint x: 207, startPoint y: 220, endPoint x: 187, endPoint y: 90, distance: 131.6
click at [207, 220] on div "Further subsections" at bounding box center [189, 220] width 47 height 6
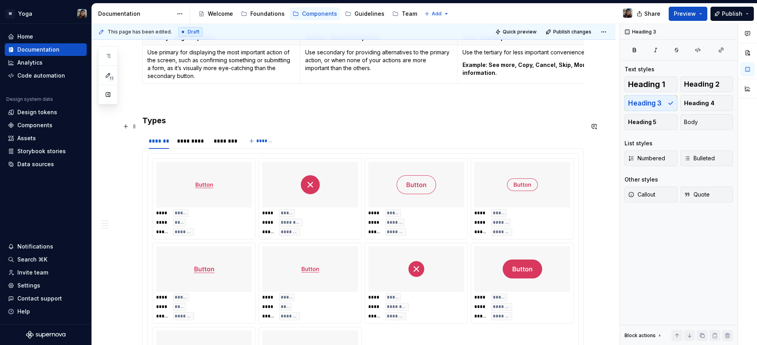
click at [186, 123] on h3 "Types" at bounding box center [362, 120] width 441 height 11
click at [132, 121] on span at bounding box center [134, 125] width 6 height 8
click at [134, 125] on span at bounding box center [134, 126] width 6 height 11
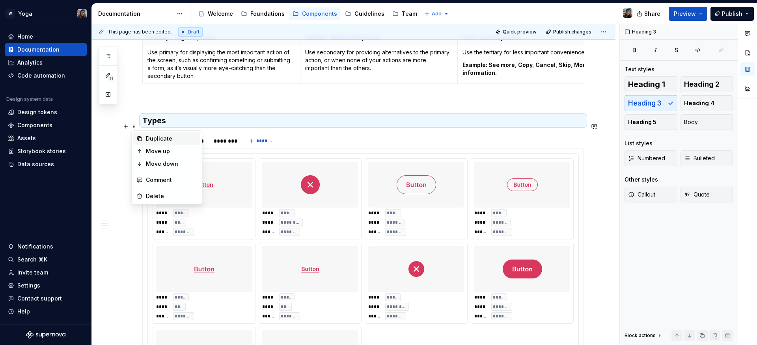
drag, startPoint x: 155, startPoint y: 139, endPoint x: 149, endPoint y: 133, distance: 8.4
click at [154, 138] on div "Duplicate" at bounding box center [171, 139] width 51 height 8
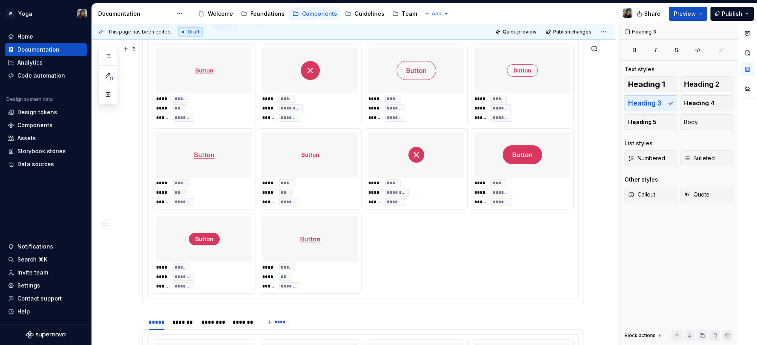
drag, startPoint x: 134, startPoint y: 145, endPoint x: 133, endPoint y: 227, distance: 82.0
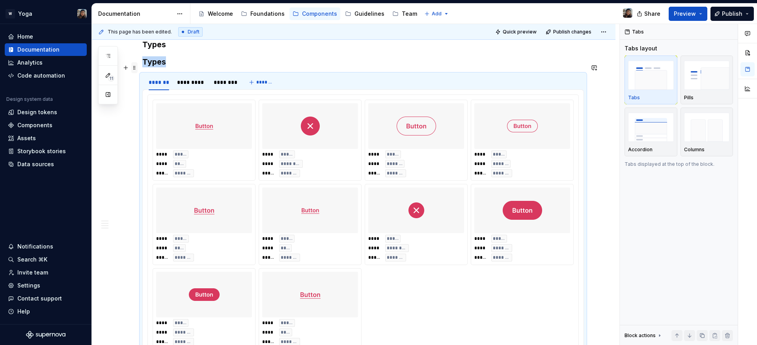
scroll to position [745, 0]
click at [134, 71] on span at bounding box center [134, 68] width 6 height 11
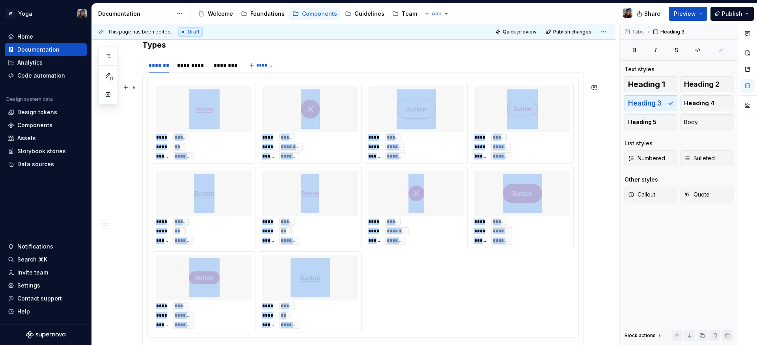
scroll to position [1010, 0]
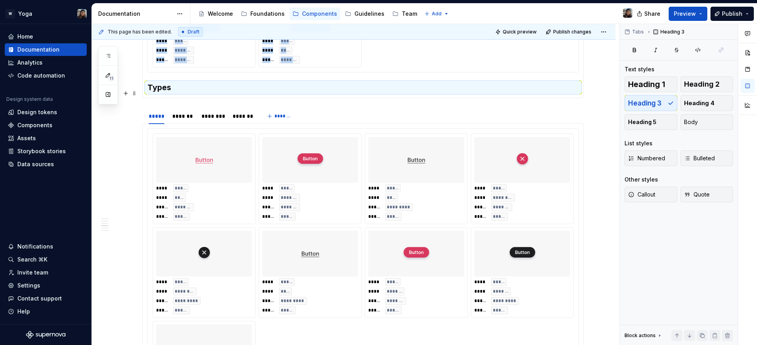
click at [156, 93] on h3 "Types" at bounding box center [362, 87] width 431 height 11
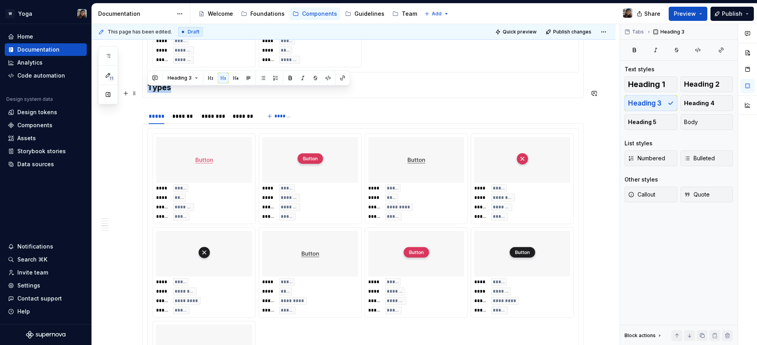
click at [156, 93] on h3 "Types" at bounding box center [362, 87] width 431 height 11
drag, startPoint x: 141, startPoint y: 100, endPoint x: 150, endPoint y: 97, distance: 9.2
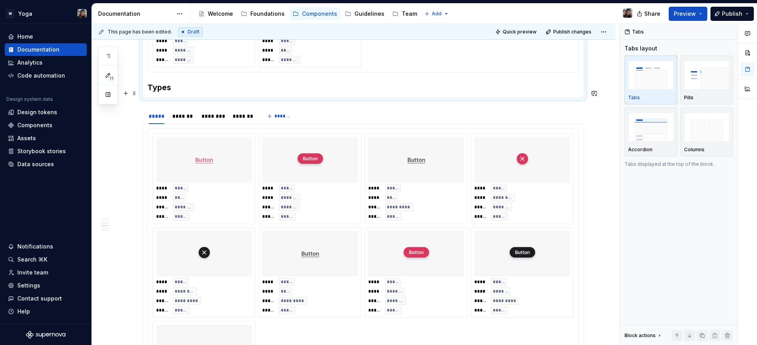
click at [151, 93] on h3 "Types" at bounding box center [362, 87] width 431 height 11
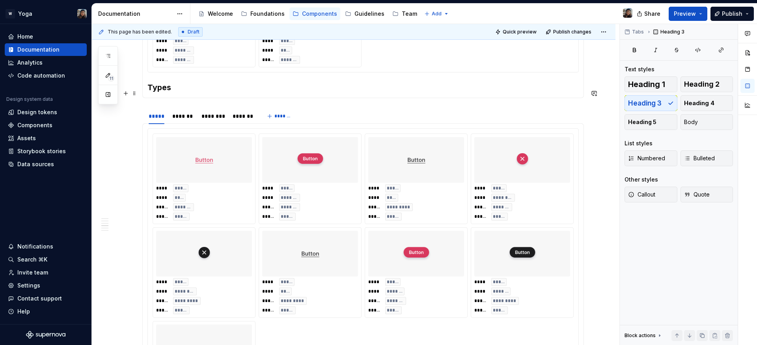
click at [154, 92] on h3 "Types" at bounding box center [362, 87] width 431 height 11
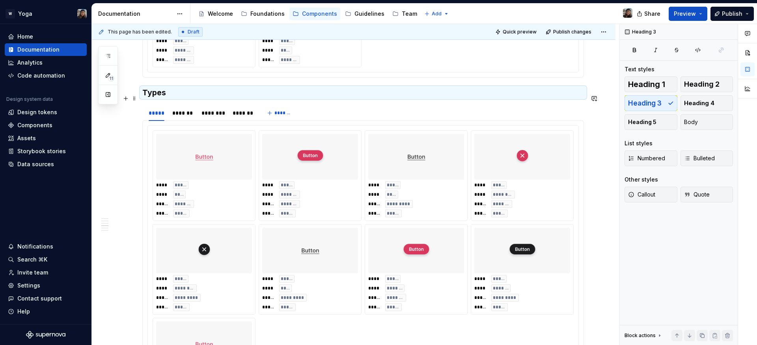
click at [161, 98] on h3 "Types" at bounding box center [362, 92] width 441 height 11
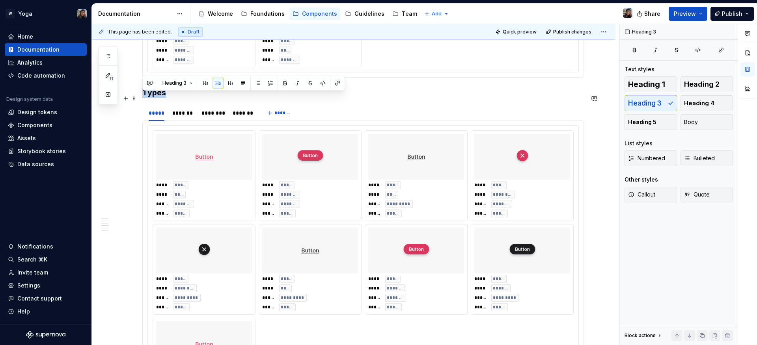
click at [161, 98] on h3 "Types" at bounding box center [362, 92] width 441 height 11
click at [133, 136] on span at bounding box center [134, 135] width 6 height 11
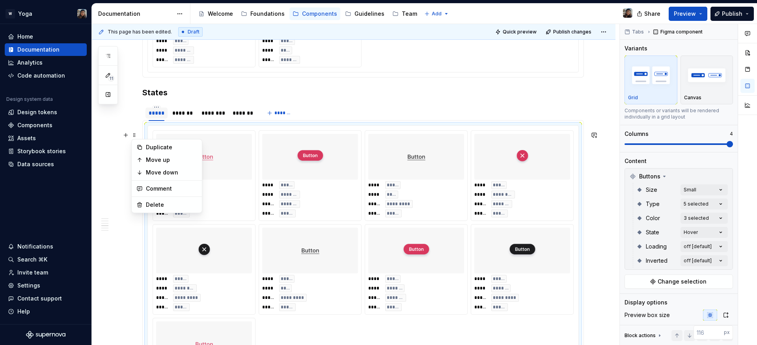
click at [145, 121] on section "***** ******* ******** ******* ******* **** ***** **** **** ***** ******* *****…" at bounding box center [362, 261] width 441 height 315
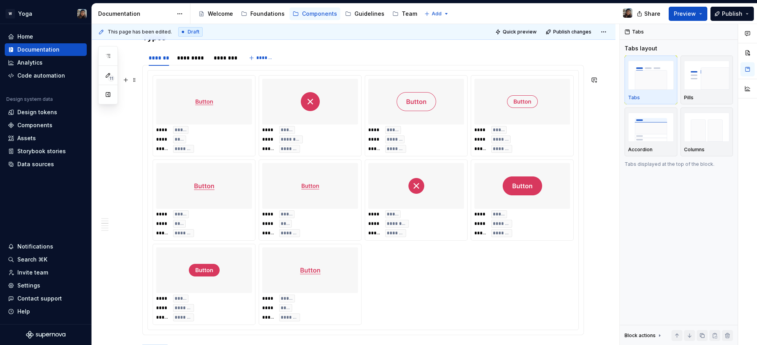
scroll to position [698, 0]
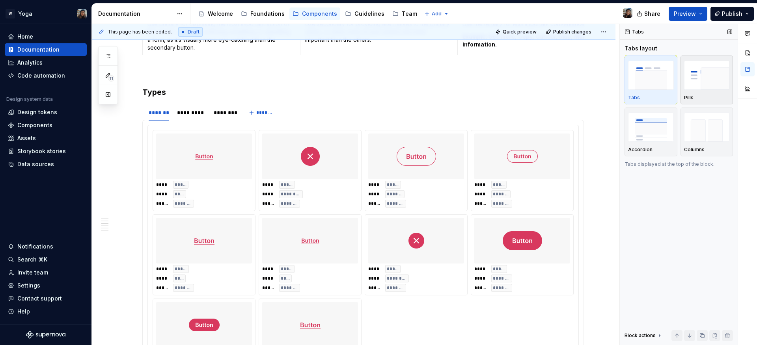
click at [701, 78] on img "button" at bounding box center [707, 75] width 46 height 29
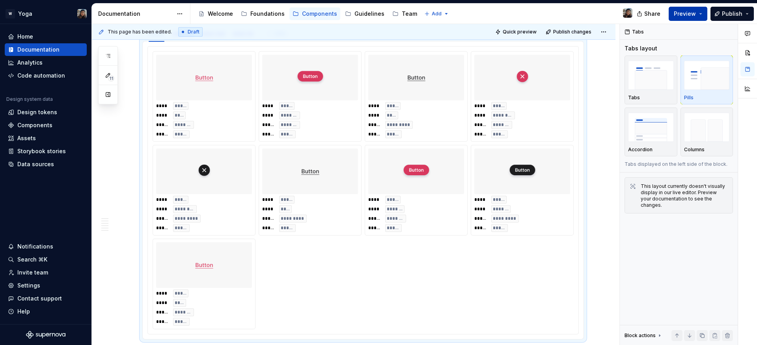
click at [681, 13] on span "Preview" at bounding box center [685, 14] width 22 height 8
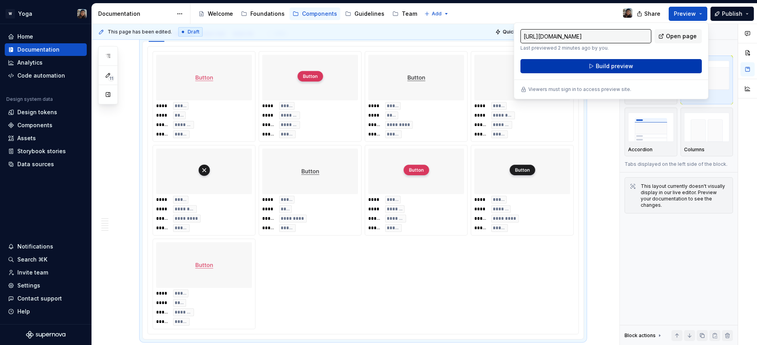
click at [648, 61] on button "Build preview" at bounding box center [610, 66] width 181 height 14
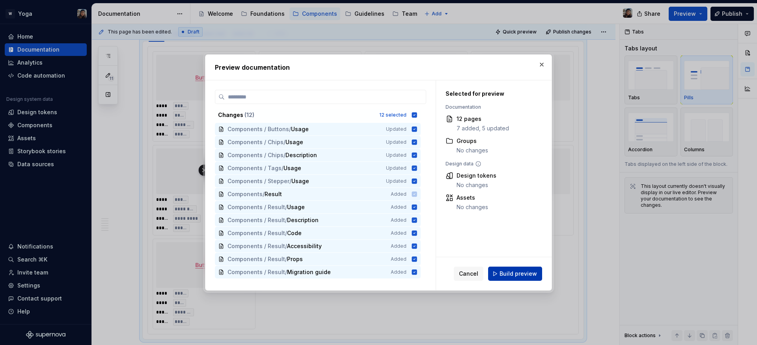
click at [520, 270] on span "Build preview" at bounding box center [517, 274] width 37 height 8
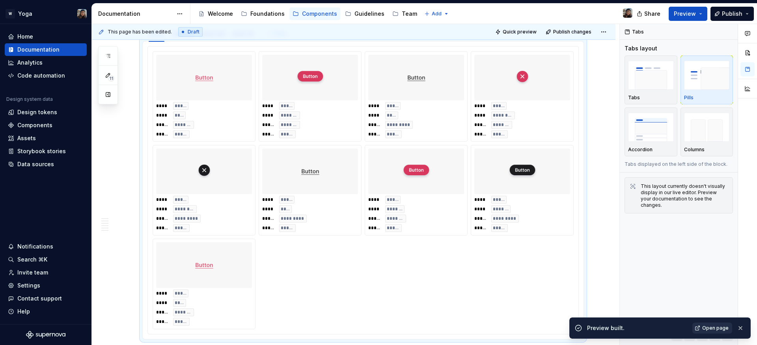
click at [718, 327] on span "Open page" at bounding box center [715, 328] width 26 height 6
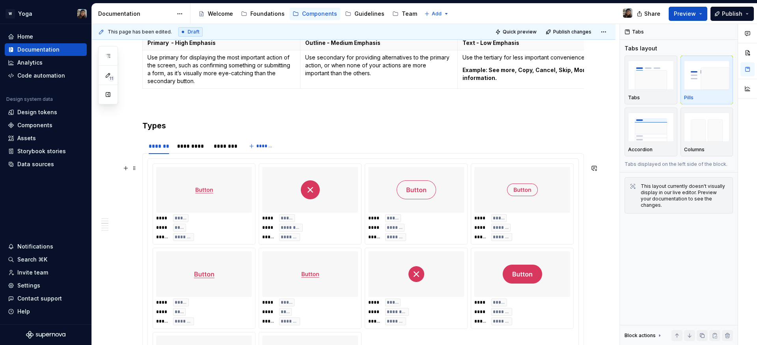
scroll to position [618, 0]
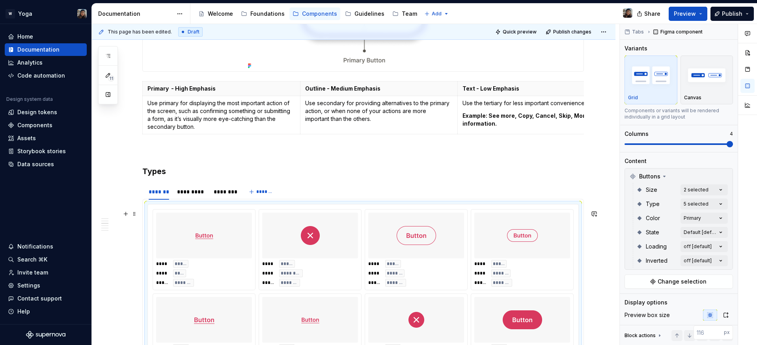
click at [172, 227] on div at bounding box center [204, 236] width 96 height 46
click at [142, 199] on div "******* ********* ********" at bounding box center [191, 194] width 99 height 20
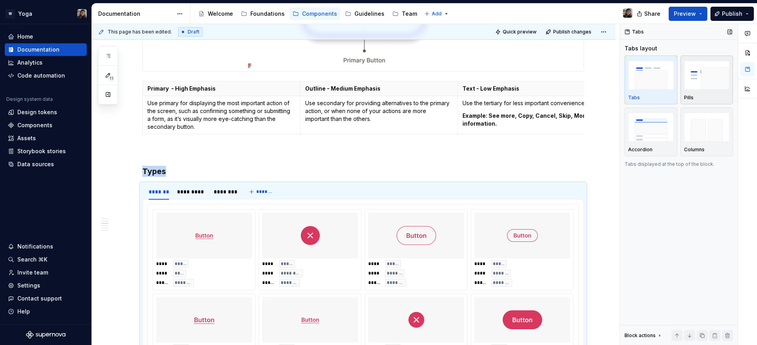
click at [686, 86] on img "button" at bounding box center [707, 75] width 46 height 29
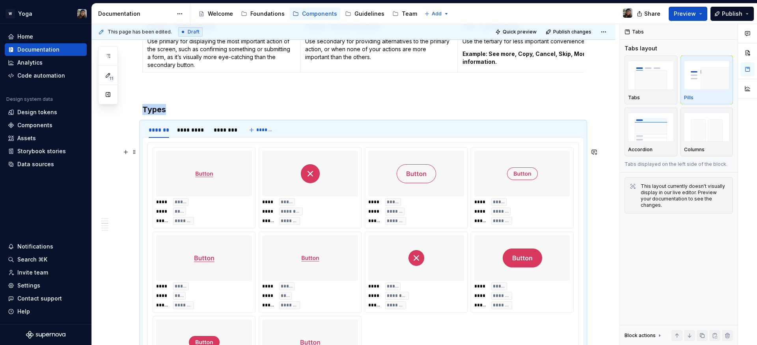
scroll to position [634, 0]
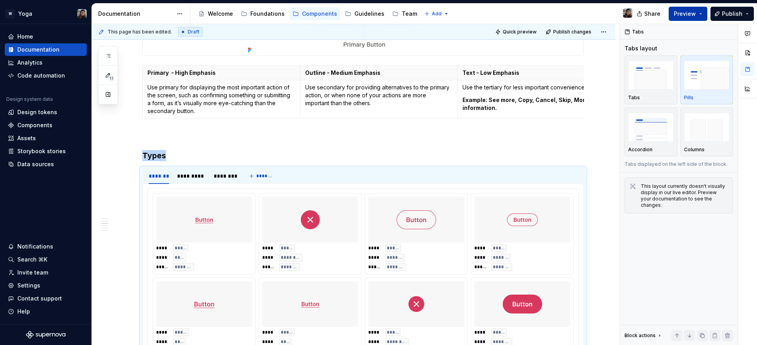
click at [691, 14] on span "Preview" at bounding box center [685, 14] width 22 height 8
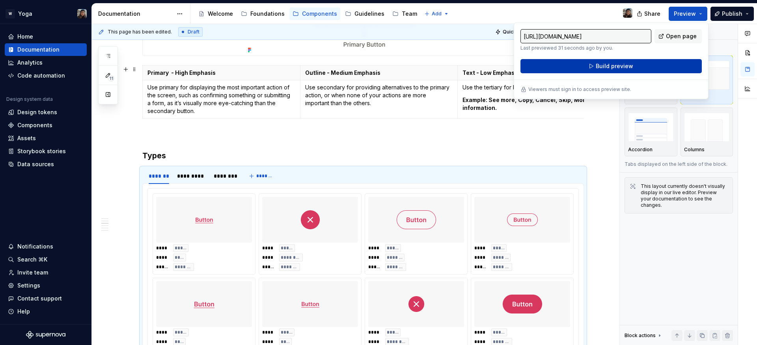
click at [588, 69] on button "Build preview" at bounding box center [610, 66] width 181 height 14
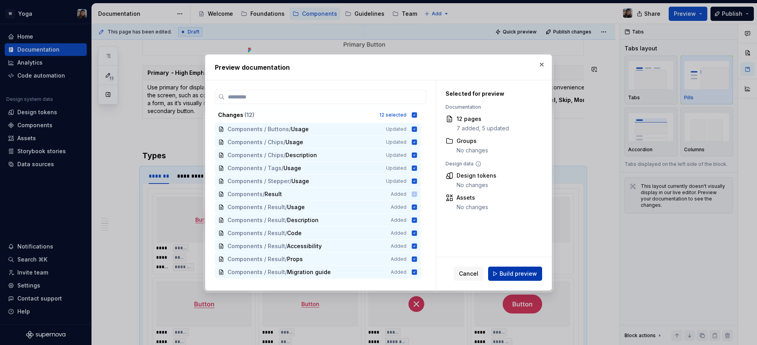
click at [507, 276] on span "Build preview" at bounding box center [517, 274] width 37 height 8
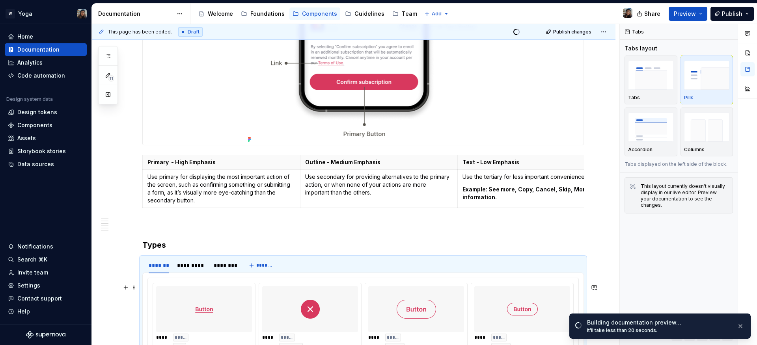
scroll to position [427, 0]
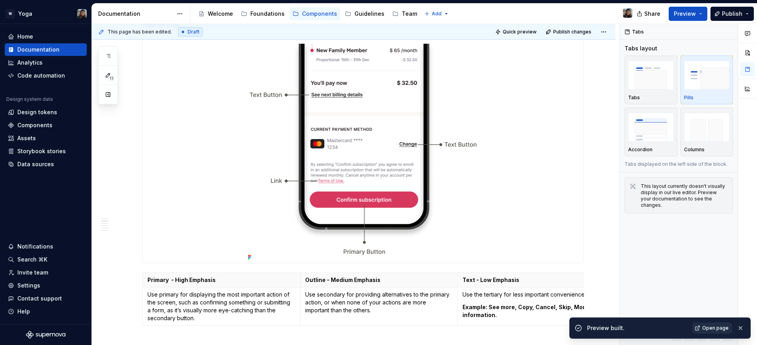
click at [705, 327] on span "Open page" at bounding box center [715, 328] width 26 height 6
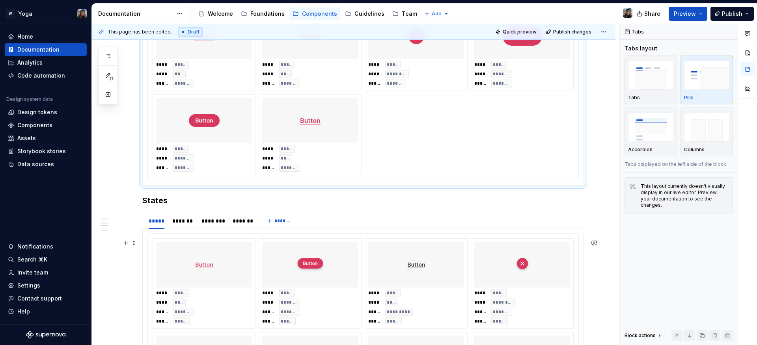
click at [307, 281] on img at bounding box center [310, 264] width 31 height 39
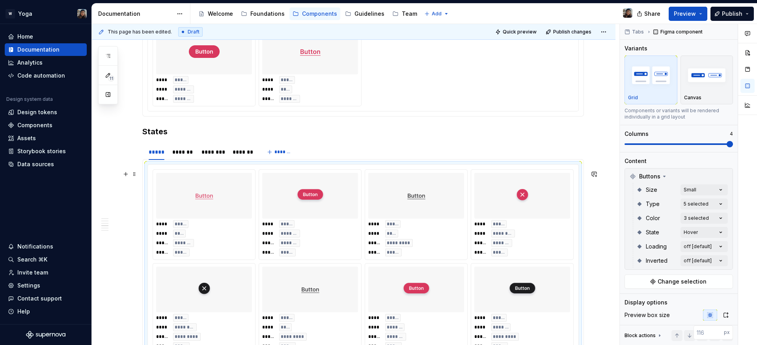
type textarea "*"
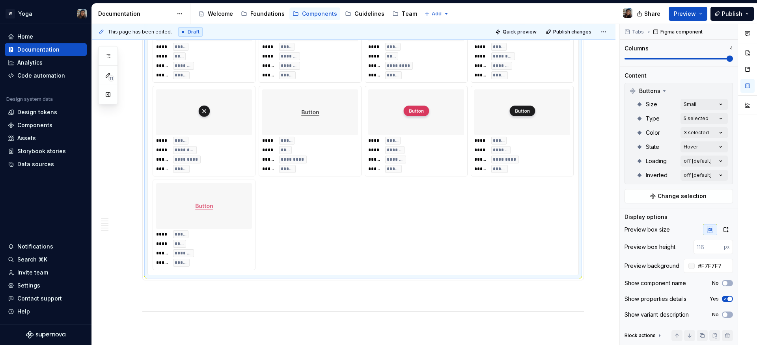
scroll to position [1137, 0]
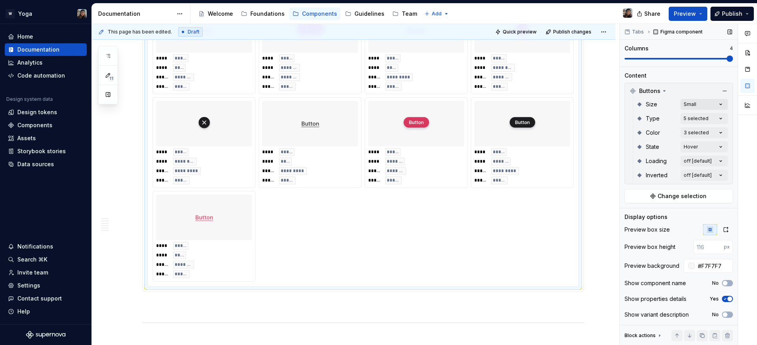
click at [695, 102] on div "Comments Open comments No comments yet Select ‘Comment’ from the block context …" at bounding box center [688, 185] width 137 height 322
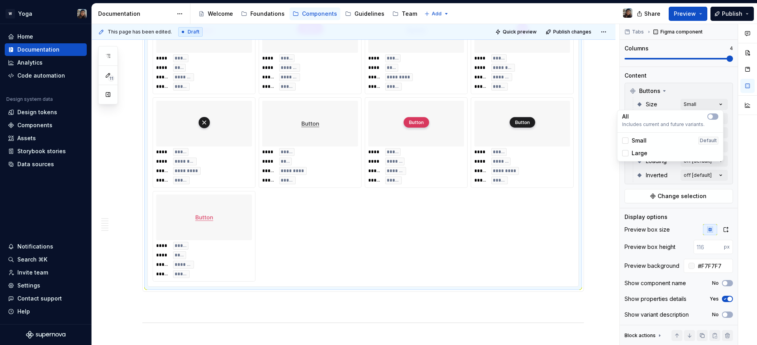
click at [629, 143] on div "Small" at bounding box center [634, 141] width 24 height 8
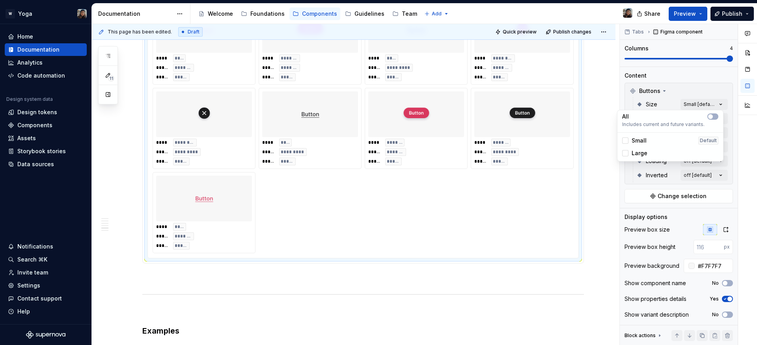
click at [491, 217] on html "W Yoga Home Documentation Analytics Code automation Design system data Design t…" at bounding box center [378, 172] width 757 height 345
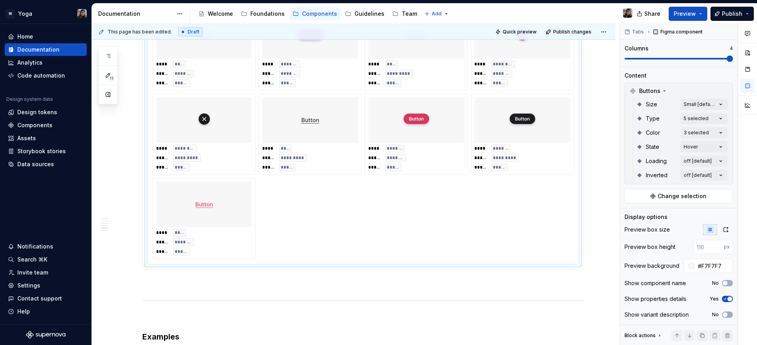
scroll to position [1029, 0]
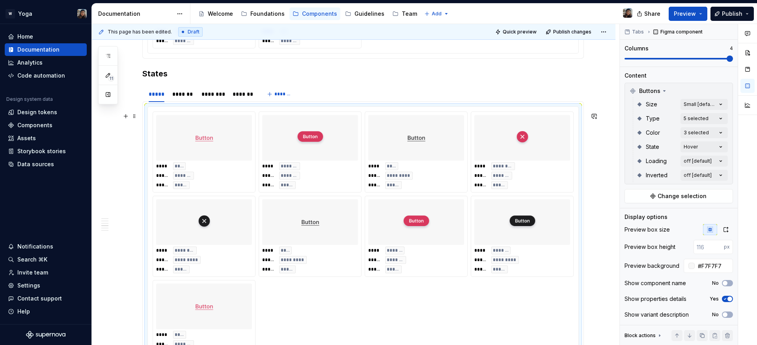
click at [349, 161] on div at bounding box center [310, 138] width 96 height 46
drag, startPoint x: 400, startPoint y: 164, endPoint x: 286, endPoint y: 167, distance: 114.7
click at [286, 167] on body "W Yoga Home Documentation Analytics Code automation Design system data Design t…" at bounding box center [378, 172] width 757 height 345
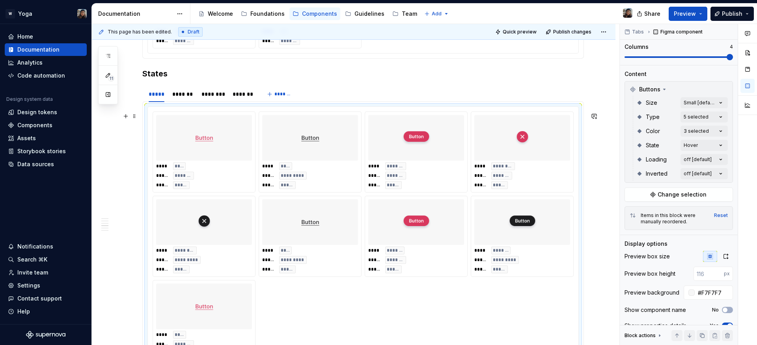
scroll to position [734, 0]
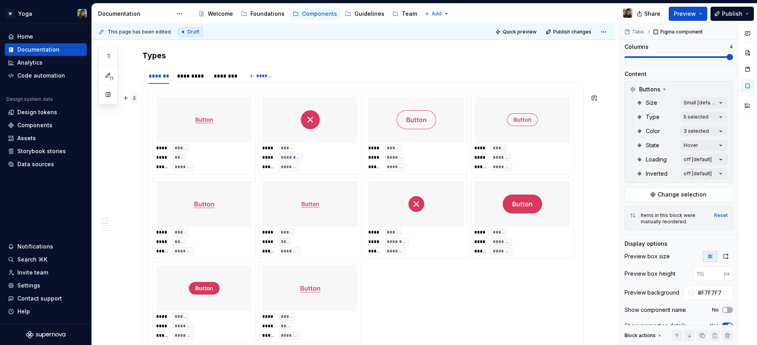
click at [136, 96] on span at bounding box center [134, 98] width 6 height 11
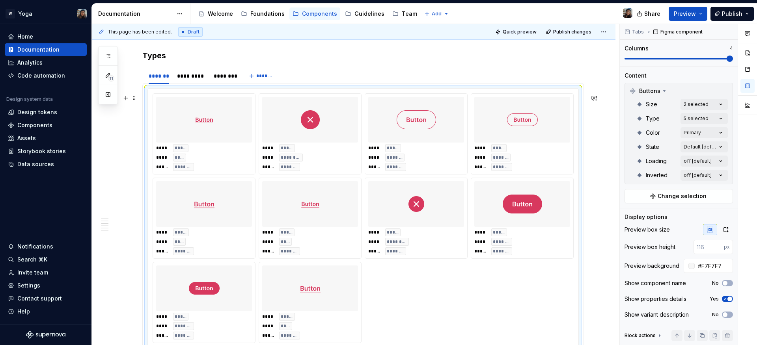
click at [339, 142] on div at bounding box center [310, 120] width 96 height 46
click at [707, 246] on input "number" at bounding box center [708, 247] width 30 height 14
type input "200"
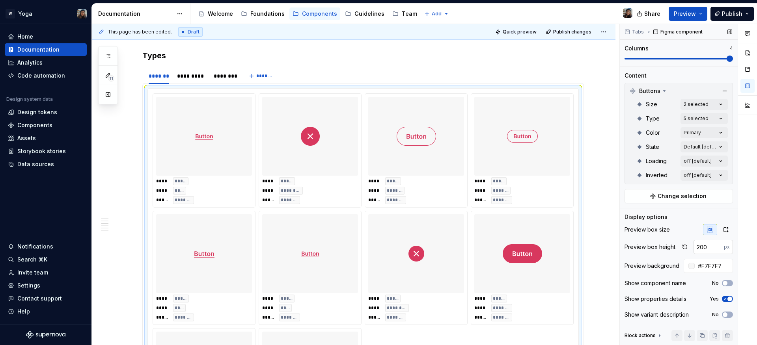
click at [707, 246] on input "200" at bounding box center [708, 247] width 30 height 14
click at [682, 245] on button "button" at bounding box center [684, 247] width 11 height 11
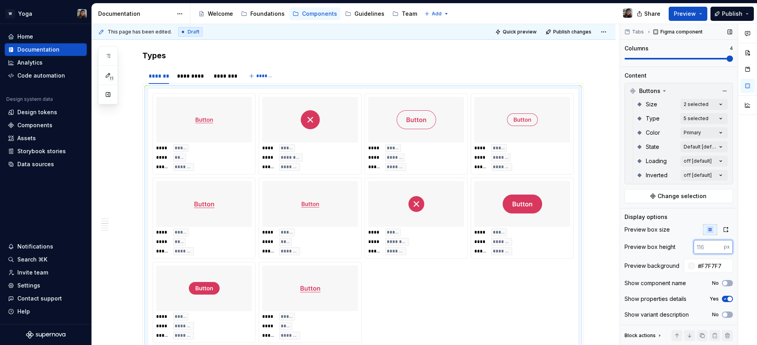
click at [694, 246] on input "number" at bounding box center [708, 247] width 30 height 14
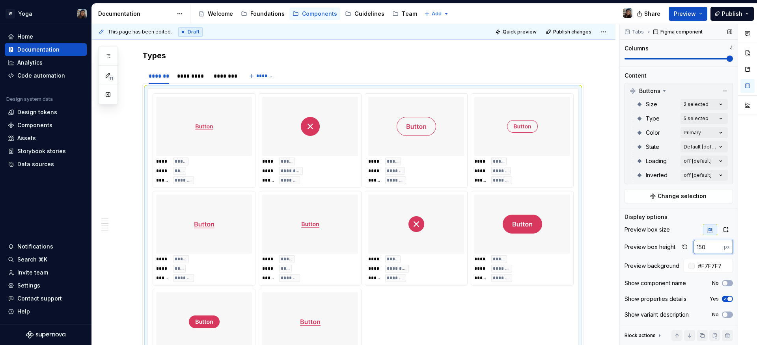
click at [694, 246] on input "150" at bounding box center [708, 247] width 30 height 14
type input "150"
click at [719, 227] on button "button" at bounding box center [726, 229] width 14 height 11
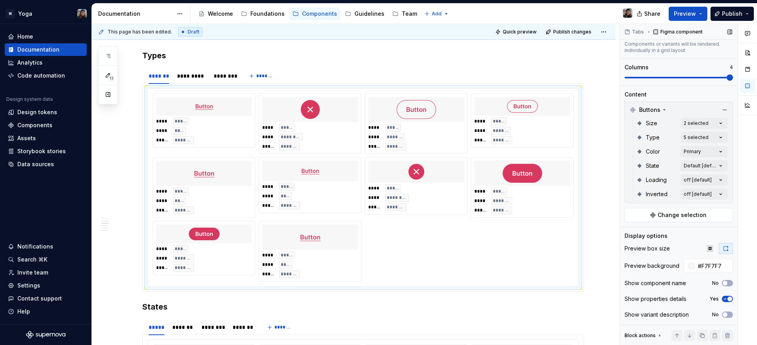
scroll to position [68, 0]
click at [709, 244] on button "button" at bounding box center [710, 248] width 14 height 11
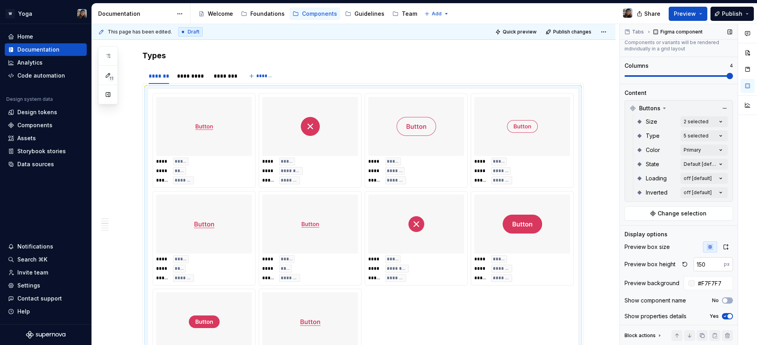
click at [700, 263] on input "150" at bounding box center [708, 264] width 30 height 14
click at [689, 19] on button "Preview" at bounding box center [687, 14] width 39 height 14
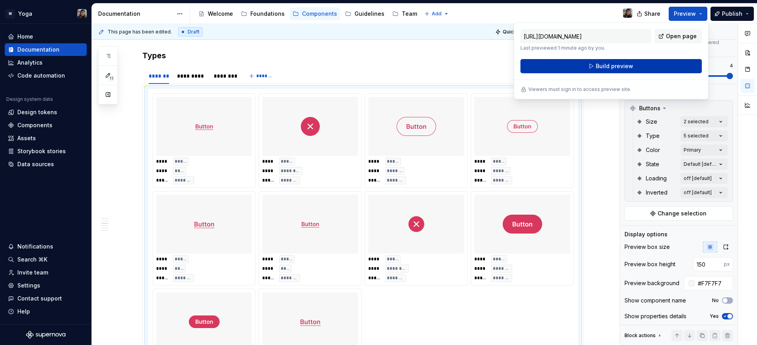
click at [645, 67] on button "Build preview" at bounding box center [610, 66] width 181 height 14
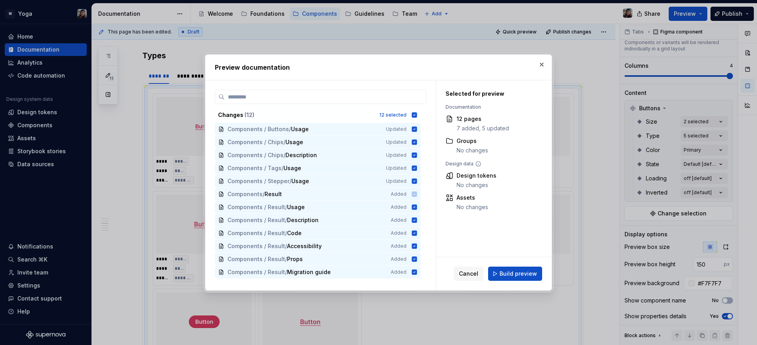
click at [535, 67] on h2 "Preview documentation" at bounding box center [378, 67] width 327 height 9
click at [539, 63] on button "button" at bounding box center [541, 64] width 11 height 11
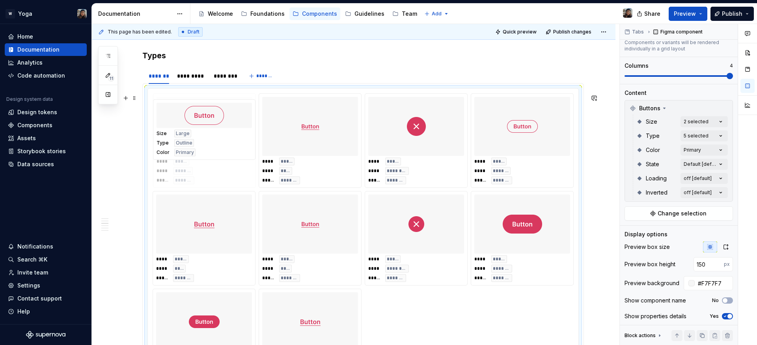
drag, startPoint x: 410, startPoint y: 147, endPoint x: 197, endPoint y: 147, distance: 213.2
click at [197, 147] on body "W Yoga Home Documentation Analytics Code automation Design system data Design t…" at bounding box center [378, 172] width 757 height 345
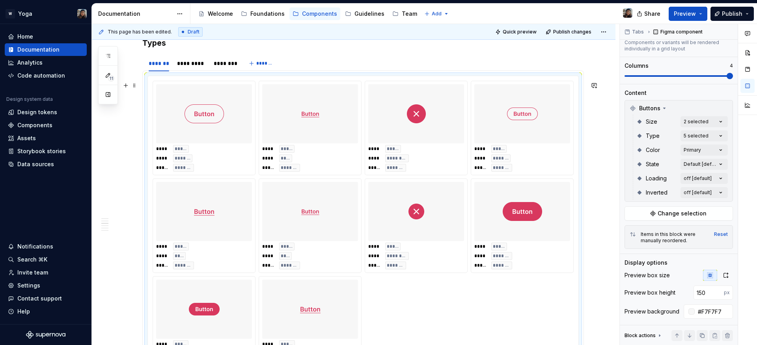
scroll to position [759, 0]
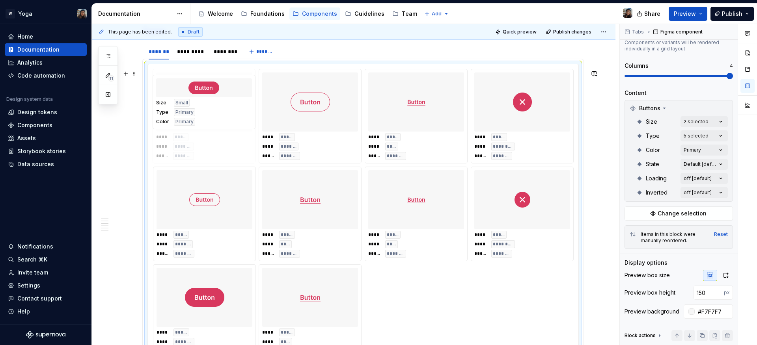
drag, startPoint x: 233, startPoint y: 282, endPoint x: 223, endPoint y: 166, distance: 116.7
click at [215, 129] on body "W Yoga Home Documentation Analytics Code automation Design system data Design t…" at bounding box center [378, 172] width 757 height 345
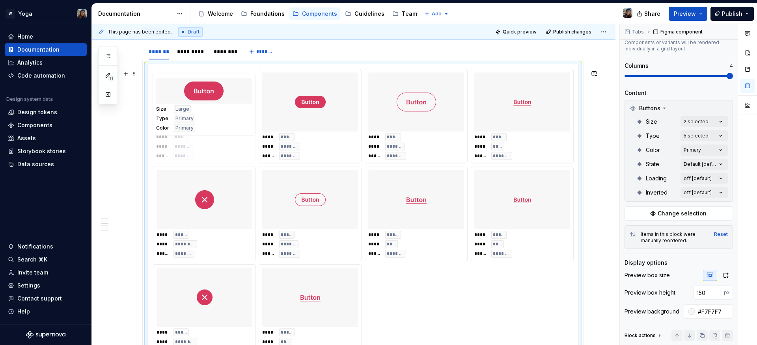
drag, startPoint x: 220, startPoint y: 264, endPoint x: 215, endPoint y: 95, distance: 168.4
click at [205, 92] on body "W Yoga Home Documentation Analytics Code automation Design system data Design t…" at bounding box center [378, 172] width 757 height 345
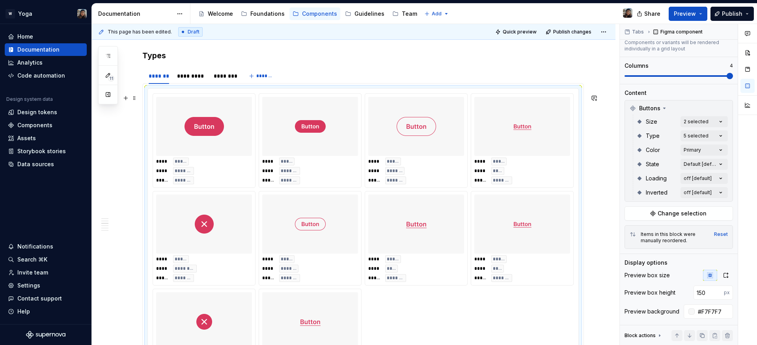
scroll to position [734, 0]
drag, startPoint x: 313, startPoint y: 243, endPoint x: 492, endPoint y: 172, distance: 192.1
click at [492, 172] on body "W Yoga Home Documentation Analytics Code automation Design system data Design t…" at bounding box center [378, 172] width 757 height 345
drag, startPoint x: 419, startPoint y: 248, endPoint x: 233, endPoint y: 251, distance: 185.7
click at [233, 251] on body "W Yoga Home Documentation Analytics Code automation Design system data Design t…" at bounding box center [378, 172] width 757 height 345
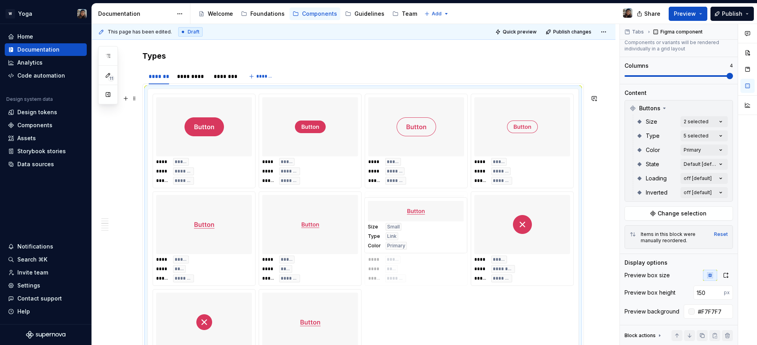
drag, startPoint x: 515, startPoint y: 249, endPoint x: 451, endPoint y: 253, distance: 64.3
click at [453, 250] on body "W Yoga Home Documentation Analytics Code automation Design system data Design t…" at bounding box center [378, 172] width 757 height 345
drag, startPoint x: 335, startPoint y: 314, endPoint x: 422, endPoint y: 227, distance: 123.5
click at [422, 227] on body "W Yoga Home Documentation Analytics Code automation Design system data Design t…" at bounding box center [378, 172] width 757 height 345
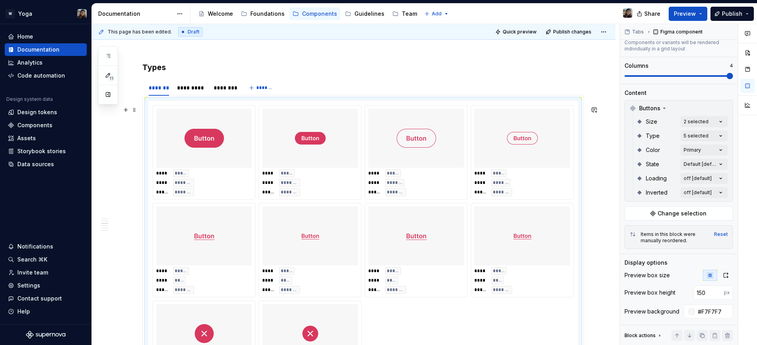
scroll to position [720, 0]
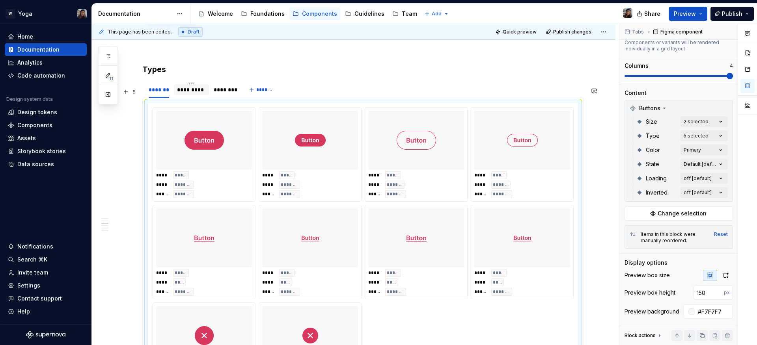
click at [178, 94] on div "*********" at bounding box center [191, 90] width 29 height 8
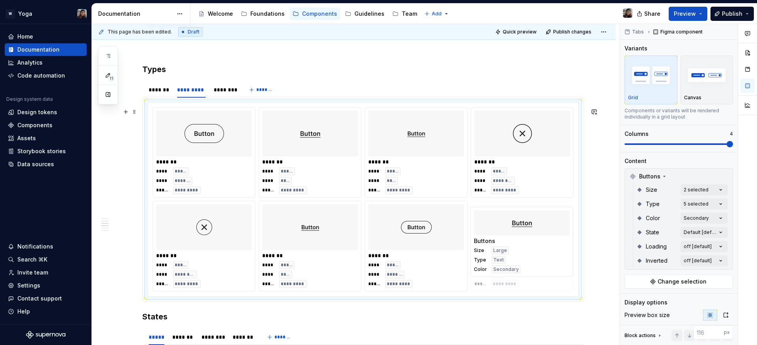
drag, startPoint x: 473, startPoint y: 253, endPoint x: 467, endPoint y: 251, distance: 5.7
click at [467, 251] on div "******* **** ***** **** ******* ***** ********* ******* **** ***** **** **** **…" at bounding box center [363, 199] width 421 height 184
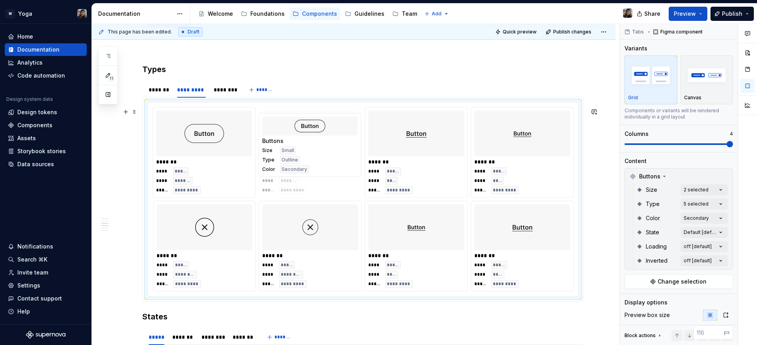
drag, startPoint x: 449, startPoint y: 245, endPoint x: 326, endPoint y: 170, distance: 144.0
click at [326, 170] on body "W Yoga Home Documentation Analytics Code automation Design system data Design t…" at bounding box center [378, 172] width 757 height 345
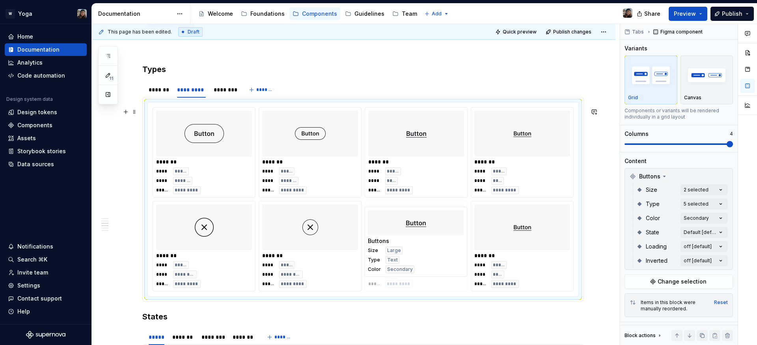
drag, startPoint x: 505, startPoint y: 265, endPoint x: 445, endPoint y: 264, distance: 59.9
click at [445, 264] on body "W Yoga Home Documentation Analytics Code automation Design system data Design t…" at bounding box center [378, 172] width 757 height 345
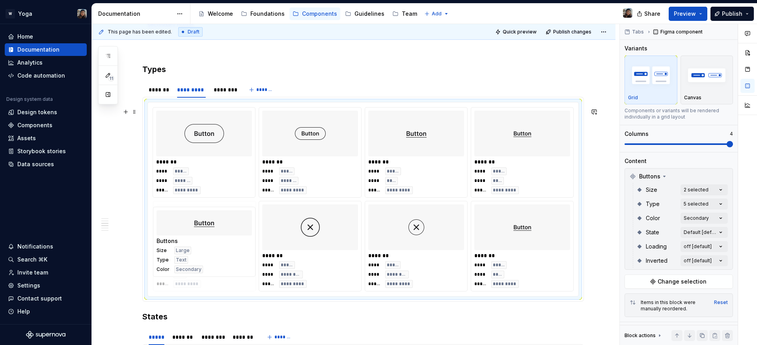
drag, startPoint x: 418, startPoint y: 247, endPoint x: 423, endPoint y: 244, distance: 5.8
click at [218, 246] on body "W Yoga Home Documentation Analytics Code automation Design system data Design t…" at bounding box center [378, 172] width 757 height 345
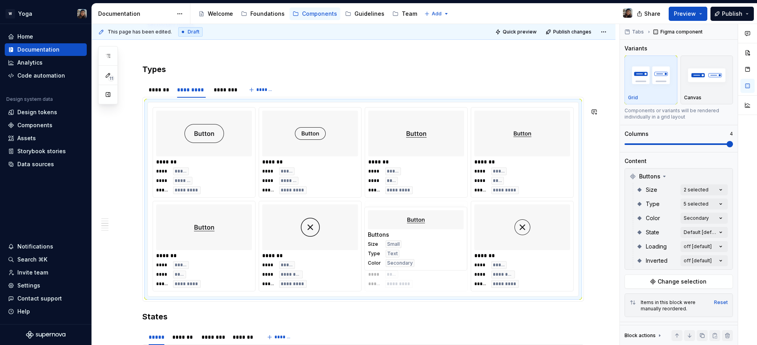
drag, startPoint x: 528, startPoint y: 243, endPoint x: 378, endPoint y: 245, distance: 150.6
click at [378, 245] on body "W Yoga Home Documentation Analytics Code automation Design system data Design t…" at bounding box center [378, 172] width 757 height 345
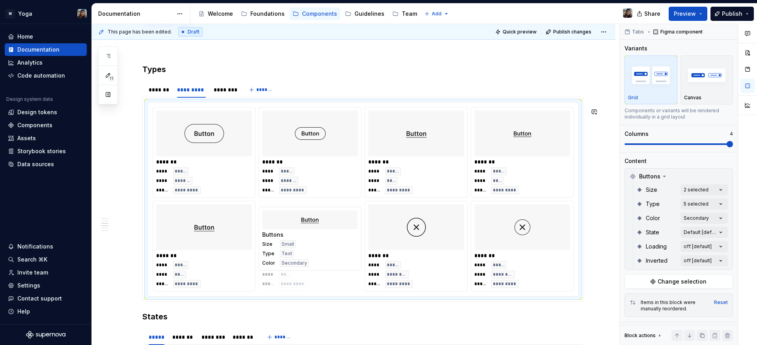
drag, startPoint x: 402, startPoint y: 248, endPoint x: 332, endPoint y: 248, distance: 69.8
click at [332, 248] on body "W Yoga Home Documentation Analytics Code automation Design system data Design t…" at bounding box center [378, 172] width 757 height 345
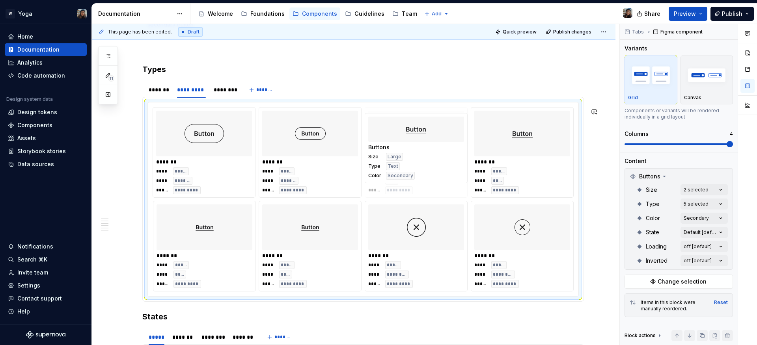
drag, startPoint x: 206, startPoint y: 250, endPoint x: 214, endPoint y: 244, distance: 10.3
click at [383, 156] on body "W Yoga Home Documentation Analytics Code automation Design system data Design t…" at bounding box center [378, 172] width 757 height 345
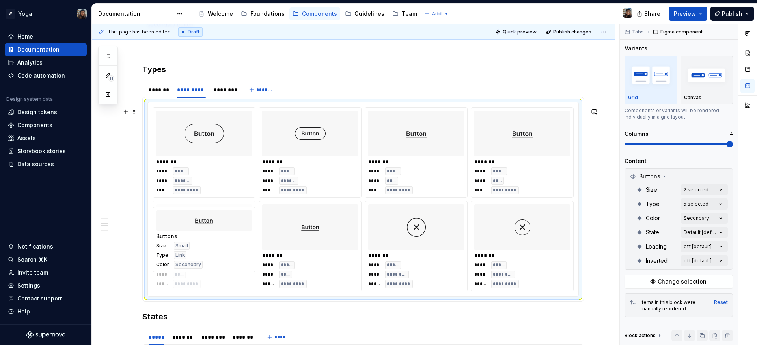
drag, startPoint x: 217, startPoint y: 253, endPoint x: 228, endPoint y: 247, distance: 12.9
click at [228, 247] on body "W Yoga Home Documentation Analytics Code automation Design system data Design t…" at bounding box center [378, 172] width 757 height 345
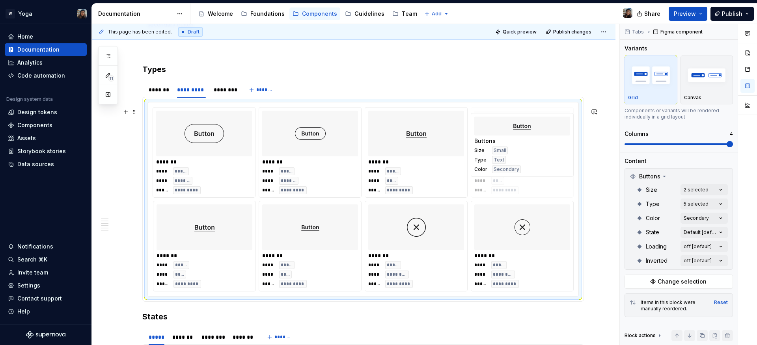
drag, startPoint x: 298, startPoint y: 251, endPoint x: 514, endPoint y: 164, distance: 233.0
click at [514, 164] on body "W Yoga Home Documentation Analytics Code automation Design system data Design t…" at bounding box center [378, 172] width 757 height 345
click at [225, 94] on div "********" at bounding box center [225, 90] width 22 height 8
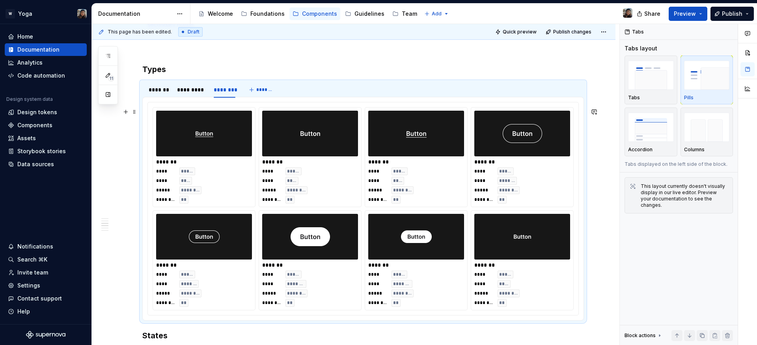
click at [287, 156] on div at bounding box center [310, 134] width 96 height 46
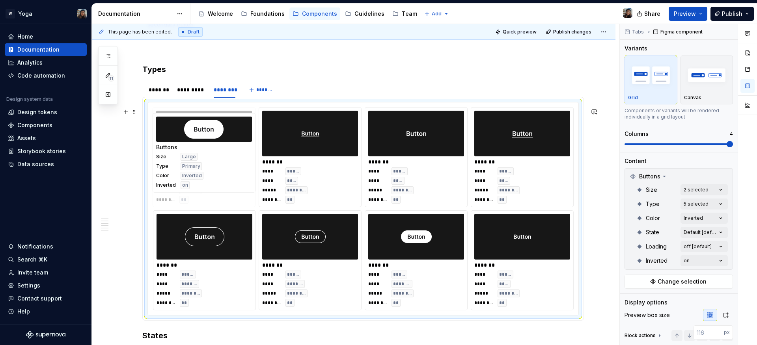
drag, startPoint x: 344, startPoint y: 246, endPoint x: 264, endPoint y: 177, distance: 105.6
click at [264, 176] on body "W Yoga Home Documentation Analytics Code automation Design system data Design t…" at bounding box center [378, 172] width 757 height 345
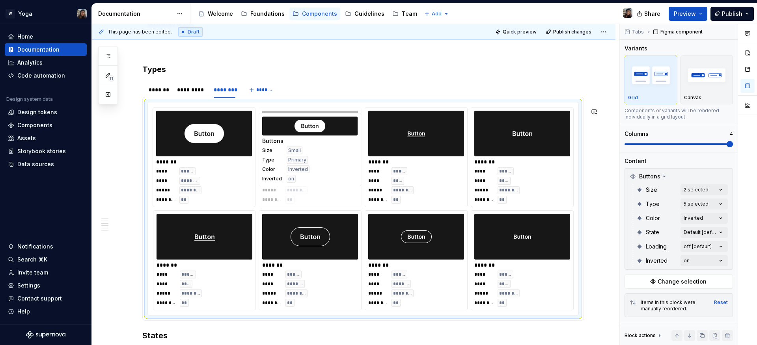
drag, startPoint x: 430, startPoint y: 257, endPoint x: 352, endPoint y: 198, distance: 97.7
click at [352, 198] on body "W Yoga Home Documentation Analytics Code automation Design system data Design t…" at bounding box center [378, 172] width 757 height 345
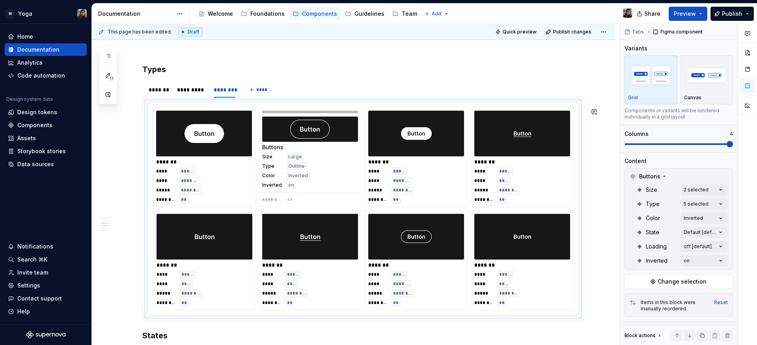
drag, startPoint x: 342, startPoint y: 258, endPoint x: 397, endPoint y: 189, distance: 88.1
click at [383, 182] on body "W Yoga Home Documentation Analytics Code automation Design system data Design t…" at bounding box center [378, 172] width 757 height 345
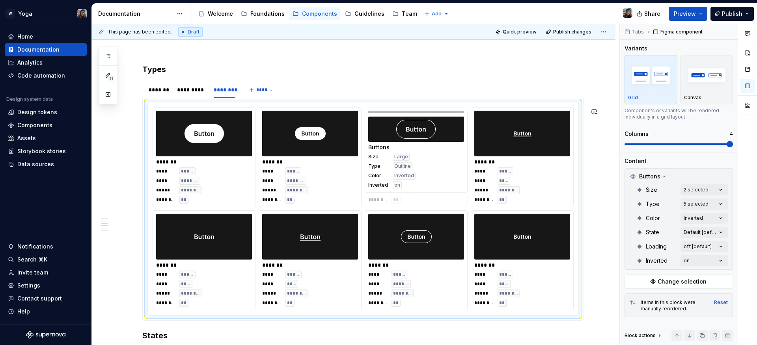
drag, startPoint x: 281, startPoint y: 148, endPoint x: 369, endPoint y: 145, distance: 88.0
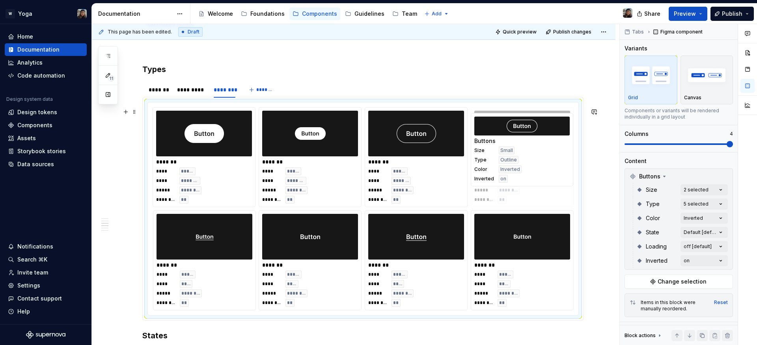
drag, startPoint x: 405, startPoint y: 252, endPoint x: 464, endPoint y: 166, distance: 104.3
click at [464, 166] on body "W Yoga Home Documentation Analytics Code automation Design system data Design t…" at bounding box center [378, 172] width 757 height 345
click at [474, 166] on div "Size Small Type Outline Color Inverted Inverted on" at bounding box center [522, 165] width 96 height 36
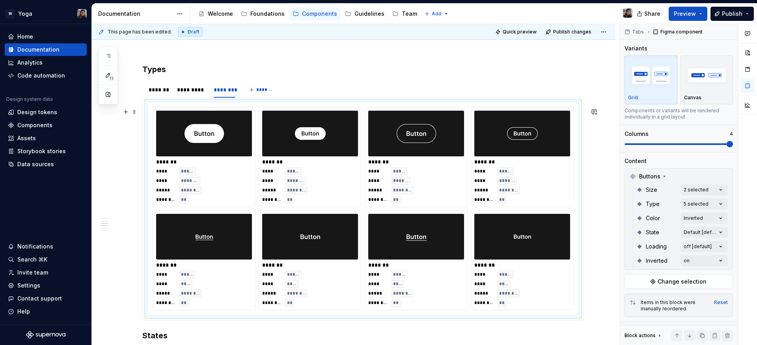
type textarea "*"
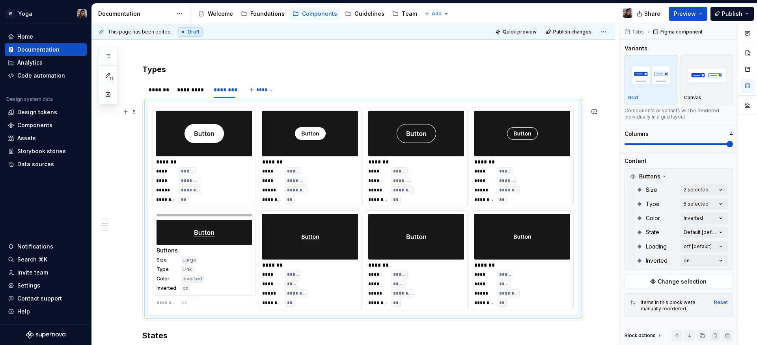
drag, startPoint x: 423, startPoint y: 260, endPoint x: 240, endPoint y: 251, distance: 183.5
click at [240, 251] on body "W Yoga Home Documentation Analytics Code automation Design system data Design t…" at bounding box center [378, 172] width 757 height 345
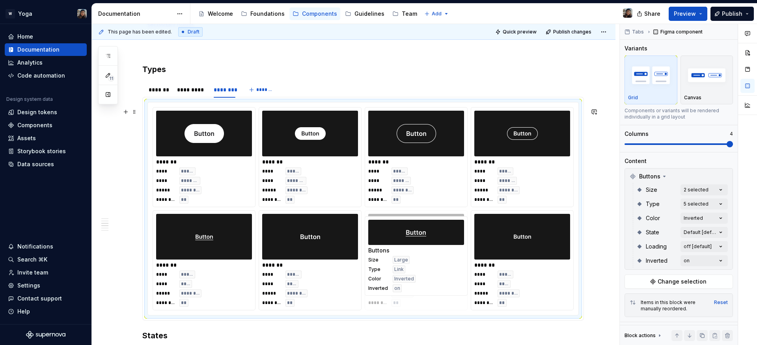
drag, startPoint x: 203, startPoint y: 254, endPoint x: 465, endPoint y: 253, distance: 261.7
drag, startPoint x: 490, startPoint y: 244, endPoint x: 335, endPoint y: 246, distance: 154.5
click at [359, 244] on body "W Yoga Home Documentation Analytics Code automation Design system data Design t…" at bounding box center [378, 172] width 757 height 345
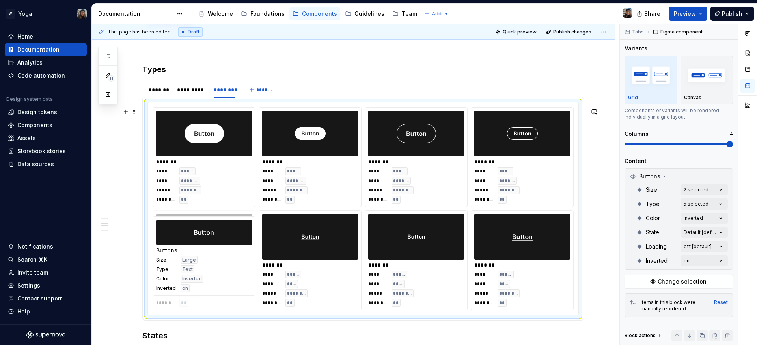
click at [203, 244] on body "W Yoga Home Documentation Analytics Code automation Design system data Design t…" at bounding box center [378, 172] width 757 height 345
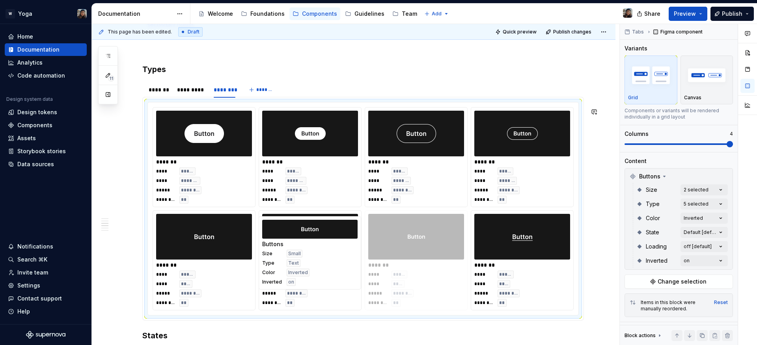
drag, startPoint x: 357, startPoint y: 244, endPoint x: 301, endPoint y: 244, distance: 56.0
click at [301, 244] on body "W Yoga Home Documentation Analytics Code automation Design system data Design t…" at bounding box center [378, 172] width 757 height 345
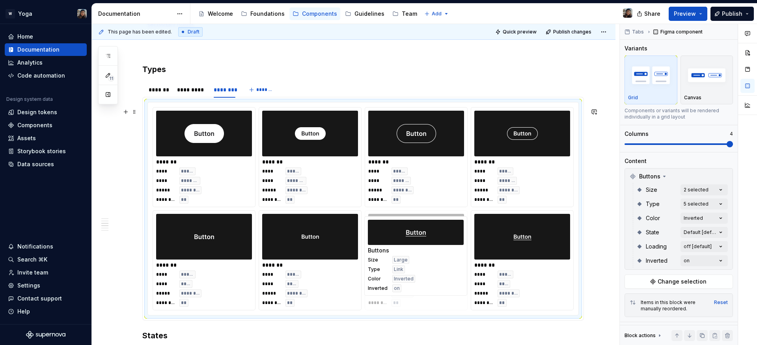
drag, startPoint x: 518, startPoint y: 237, endPoint x: 423, endPoint y: 237, distance: 95.8
click at [423, 237] on body "W Yoga Home Documentation Analytics Code automation Design system data Design t…" at bounding box center [378, 172] width 757 height 345
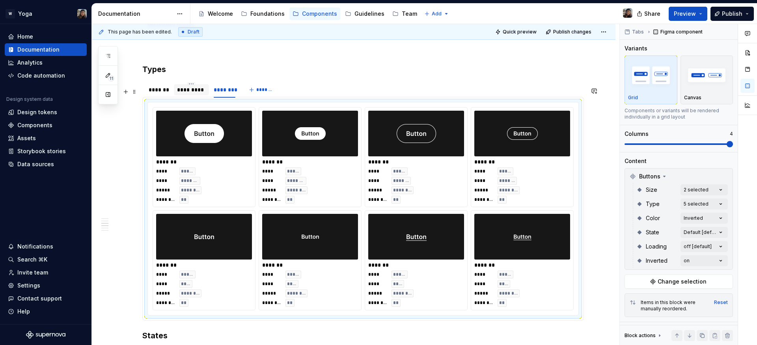
click at [194, 94] on div "*********" at bounding box center [191, 90] width 29 height 8
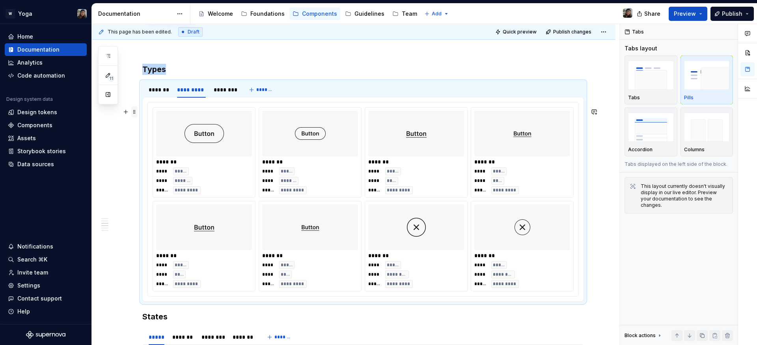
click at [135, 114] on span at bounding box center [134, 111] width 6 height 11
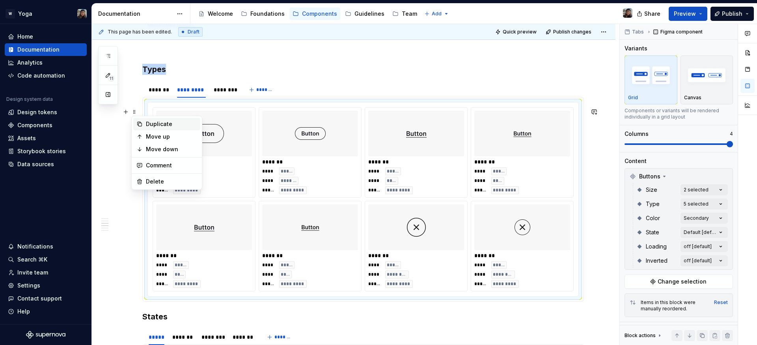
click at [200, 124] on div "Duplicate" at bounding box center [166, 124] width 67 height 13
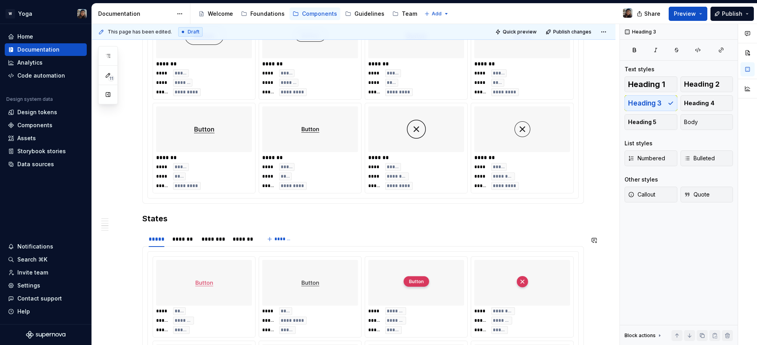
scroll to position [789, 0]
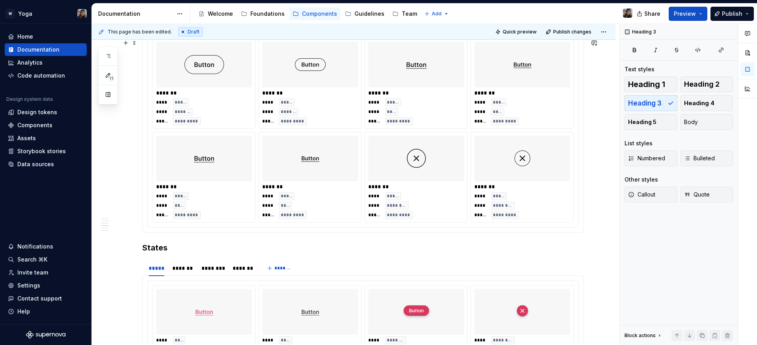
click at [348, 147] on div at bounding box center [310, 159] width 96 height 46
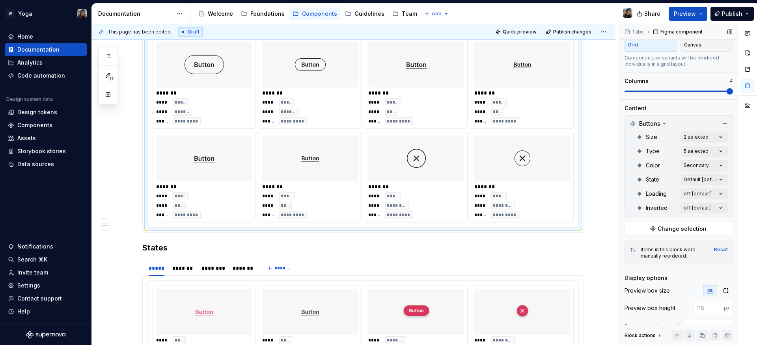
scroll to position [115, 0]
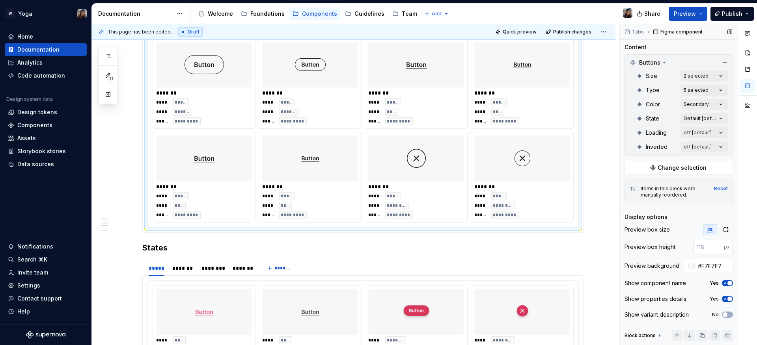
click at [706, 250] on input "number" at bounding box center [708, 247] width 30 height 14
type input "150"
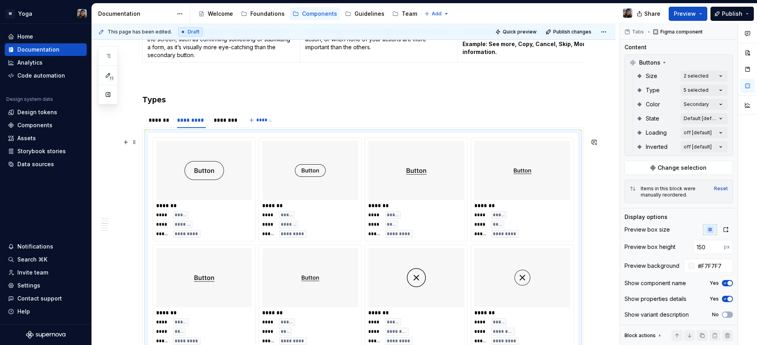
scroll to position [675, 0]
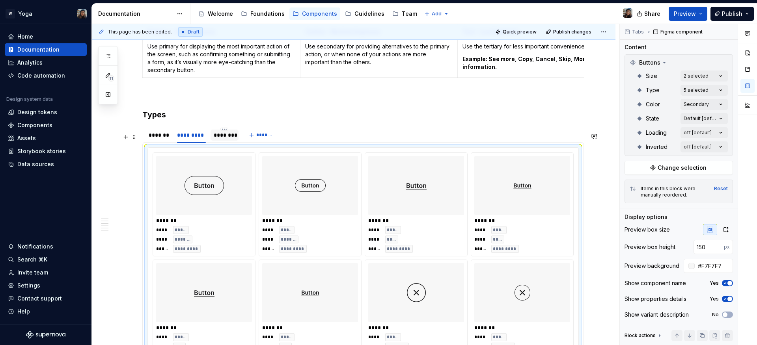
click at [213, 141] on div "********" at bounding box center [224, 135] width 28 height 11
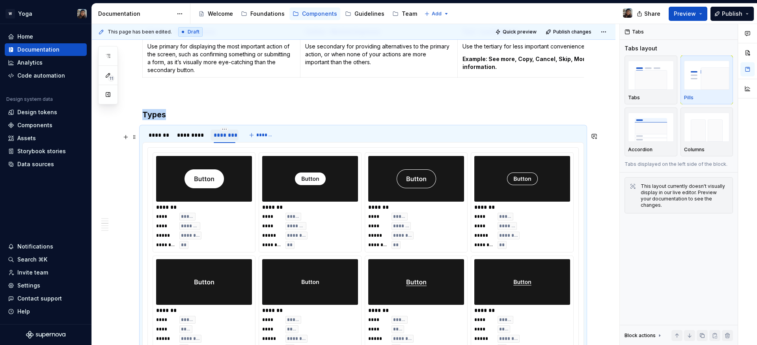
scroll to position [0, 0]
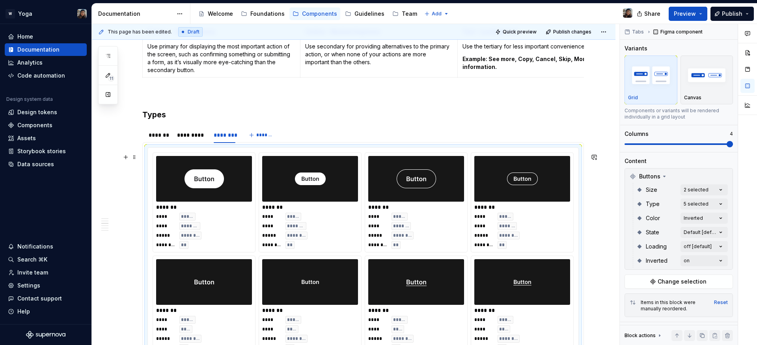
click at [260, 194] on div "******* **** ***** **** ******* ***** ******** ******** **" at bounding box center [310, 202] width 102 height 99
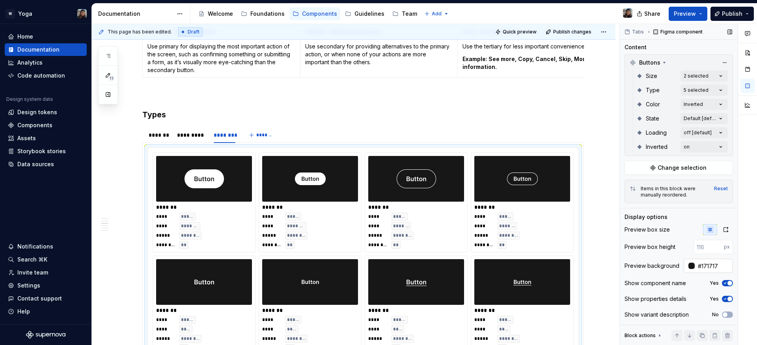
click at [707, 260] on input "#171717" at bounding box center [713, 266] width 38 height 14
click at [710, 249] on input "number" at bounding box center [708, 247] width 30 height 14
type input "150"
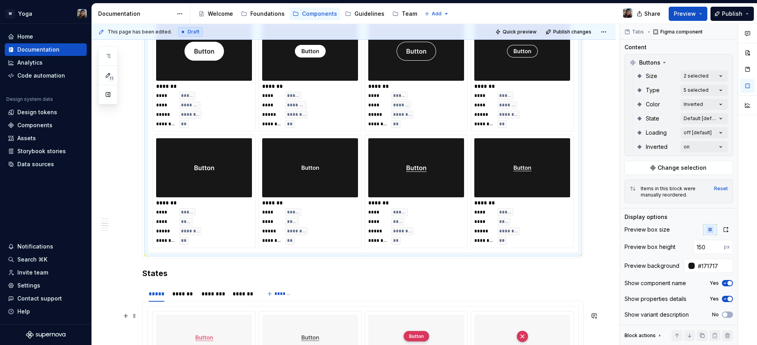
scroll to position [763, 0]
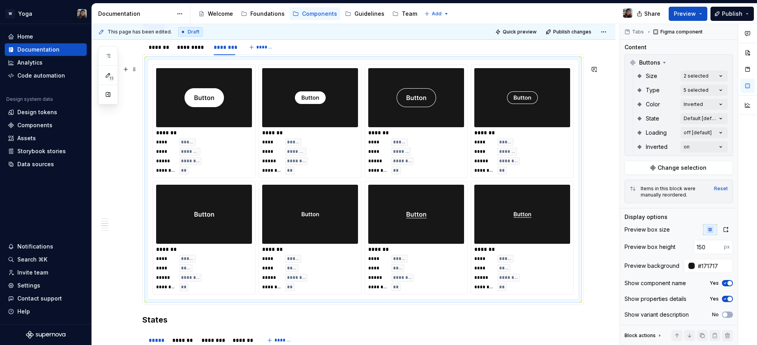
click at [184, 80] on div at bounding box center [204, 97] width 96 height 59
click at [724, 283] on icon "button" at bounding box center [725, 283] width 2 height 1
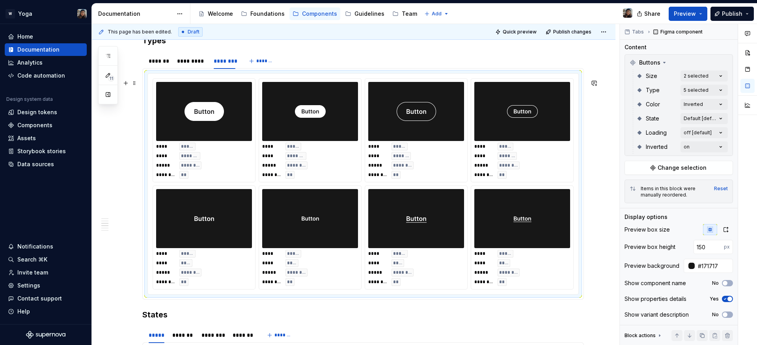
scroll to position [740, 0]
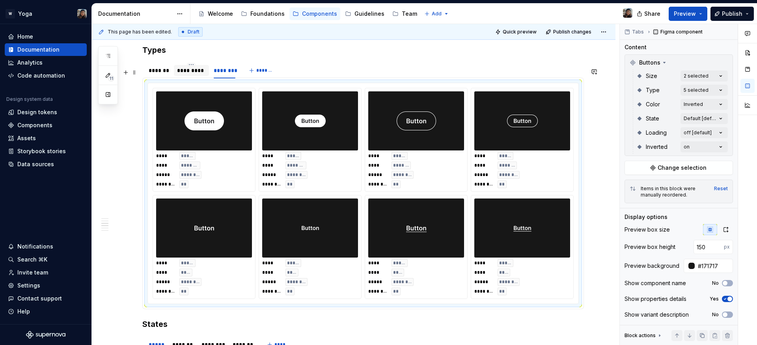
click at [194, 74] on div "*********" at bounding box center [191, 71] width 29 height 8
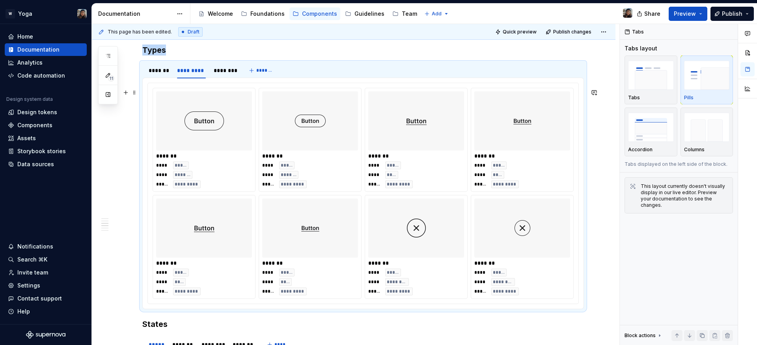
click at [249, 141] on div at bounding box center [204, 120] width 96 height 59
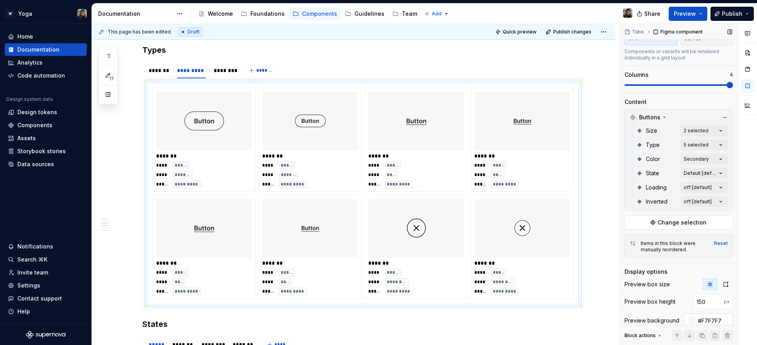
scroll to position [117, 0]
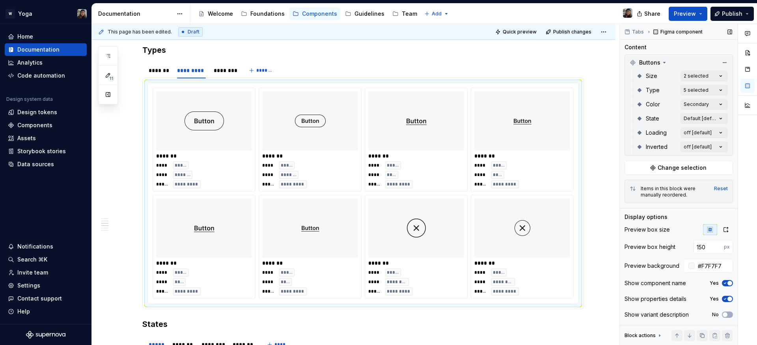
click at [722, 282] on icon "button" at bounding box center [725, 283] width 6 height 5
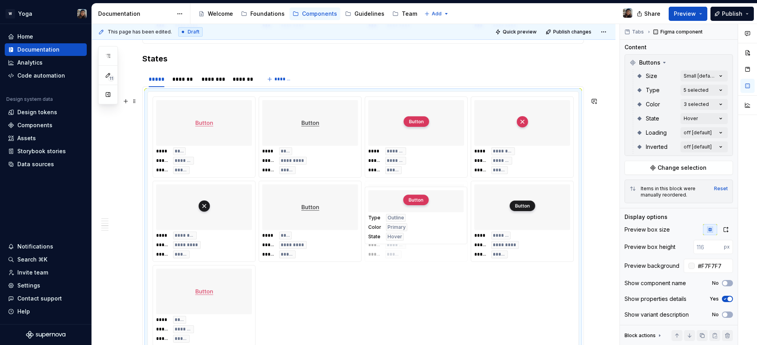
scroll to position [115, 0]
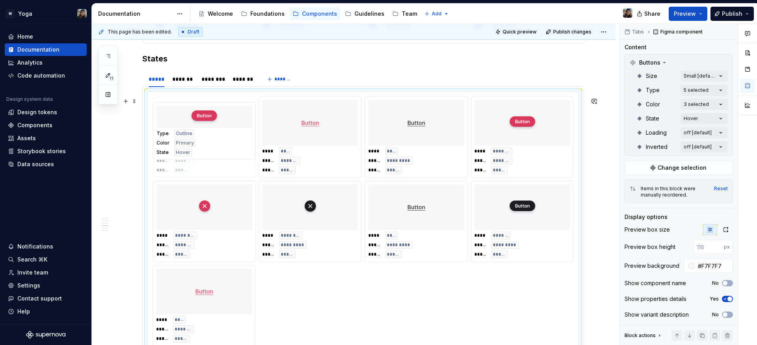
drag, startPoint x: 410, startPoint y: 214, endPoint x: 243, endPoint y: 173, distance: 171.7
click at [243, 173] on body "W Yoga Home Documentation Analytics Code automation Design system data Design t…" at bounding box center [378, 172] width 757 height 345
click at [266, 130] on div at bounding box center [310, 123] width 96 height 46
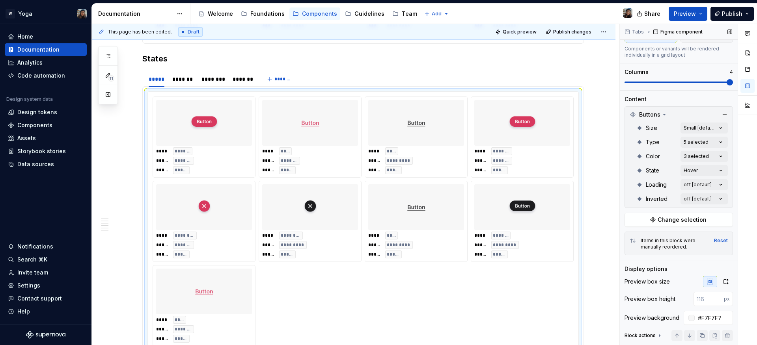
scroll to position [0, 0]
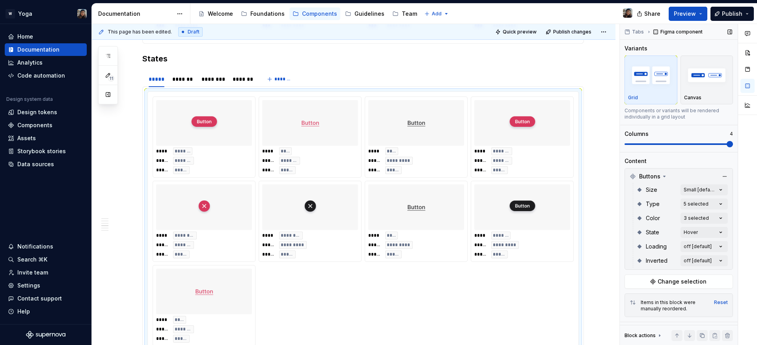
click at [705, 195] on div "Size Small [default]" at bounding box center [681, 190] width 91 height 14
drag, startPoint x: 683, startPoint y: 181, endPoint x: 682, endPoint y: 190, distance: 9.9
click at [683, 182] on div "Buttons" at bounding box center [678, 176] width 104 height 13
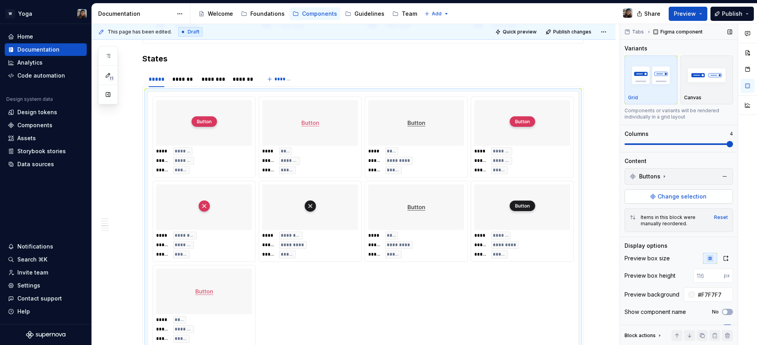
click at [682, 190] on button "Change selection" at bounding box center [678, 197] width 108 height 14
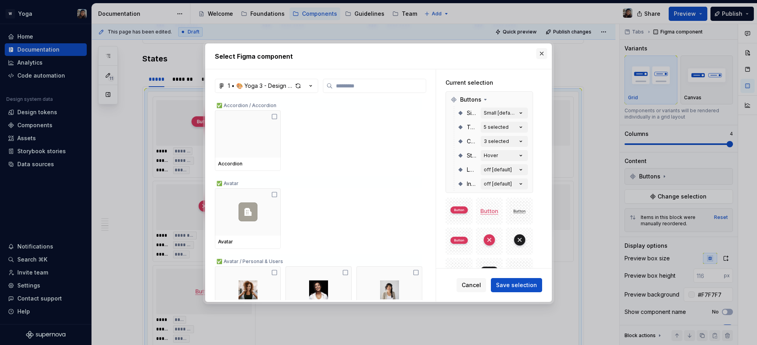
click at [539, 57] on button "button" at bounding box center [541, 53] width 11 height 11
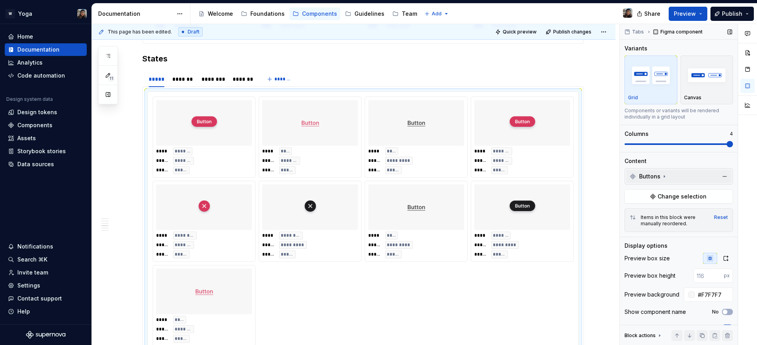
click at [663, 180] on div "Buttons" at bounding box center [648, 177] width 38 height 8
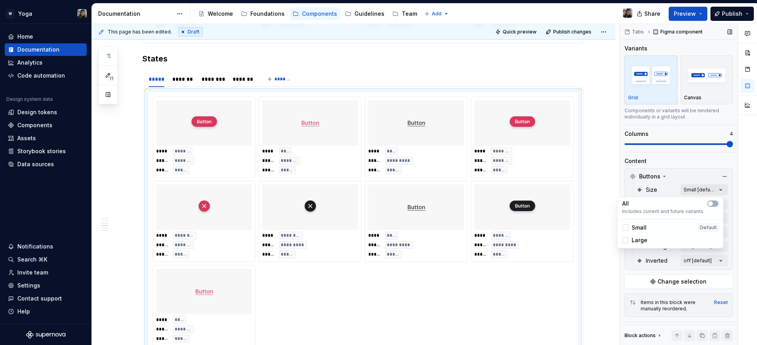
click at [697, 192] on div "Comments Open comments No comments yet Select ‘Comment’ from the block context …" at bounding box center [688, 185] width 137 height 322
drag, startPoint x: 631, startPoint y: 225, endPoint x: 631, endPoint y: 232, distance: 6.7
click at [631, 225] on span "Small" at bounding box center [638, 228] width 15 height 8
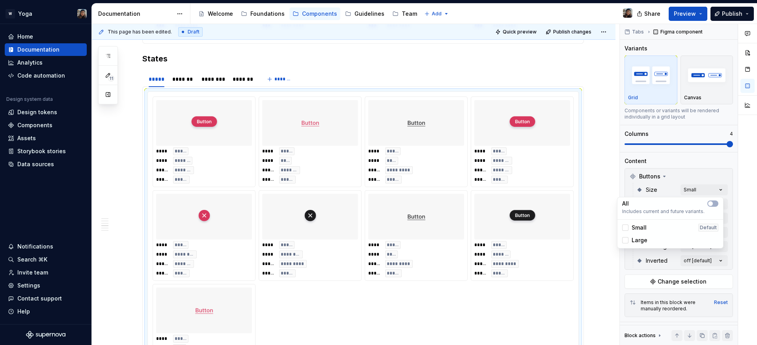
click at [629, 240] on div "Large" at bounding box center [634, 240] width 25 height 8
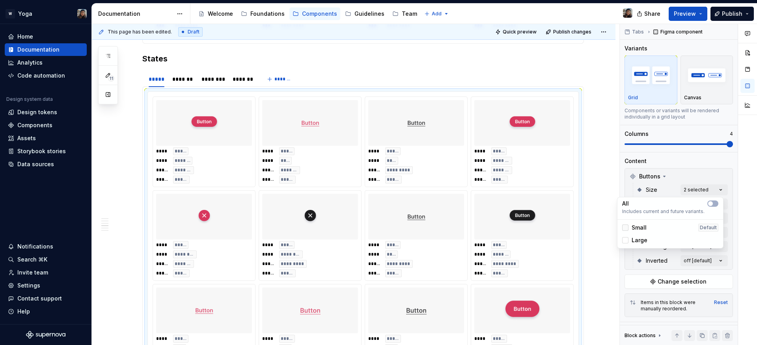
click at [625, 228] on icon at bounding box center [625, 228] width 0 height 0
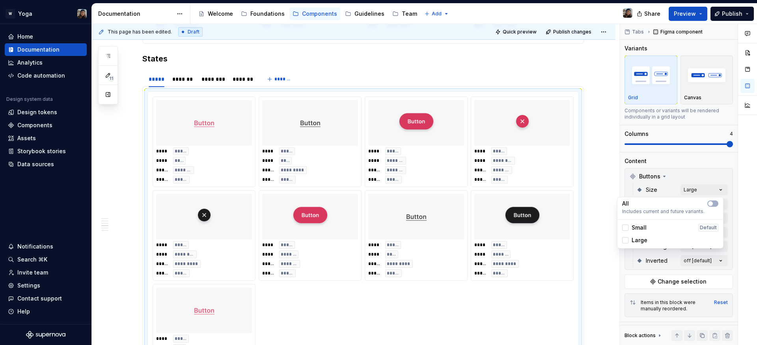
click at [383, 143] on html "W Yoga Home Documentation Analytics Code automation Design system data Design t…" at bounding box center [378, 172] width 757 height 345
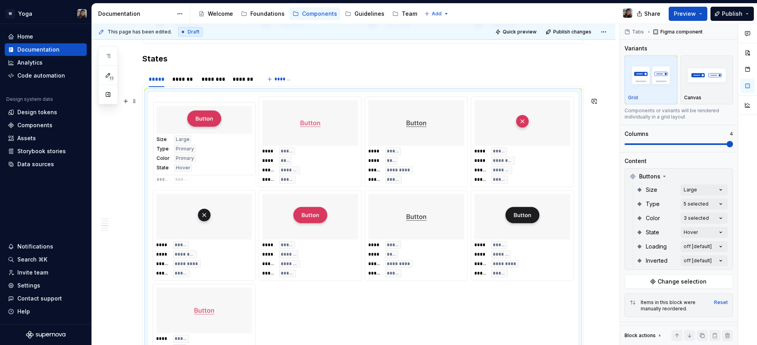
drag, startPoint x: 433, startPoint y: 163, endPoint x: 240, endPoint y: 162, distance: 193.5
click at [240, 162] on body "W Yoga Home Documentation Analytics Code automation Design system data Design t…" at bounding box center [378, 172] width 757 height 345
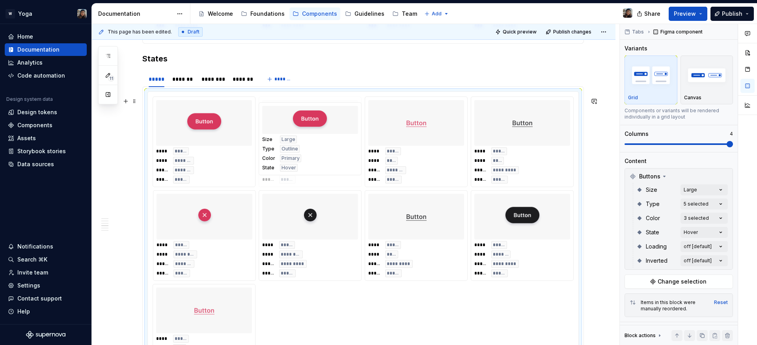
drag, startPoint x: 309, startPoint y: 221, endPoint x: 294, endPoint y: 149, distance: 72.9
click at [294, 149] on body "W Yoga Home Documentation Analytics Code automation Design system data Design t…" at bounding box center [378, 172] width 757 height 345
click at [319, 167] on div "**** ***** **** ******* ***** ******* ***** *****" at bounding box center [310, 165] width 96 height 36
click at [315, 160] on div "**** ***** **** ******* ***** ******* ***** *****" at bounding box center [310, 165] width 96 height 36
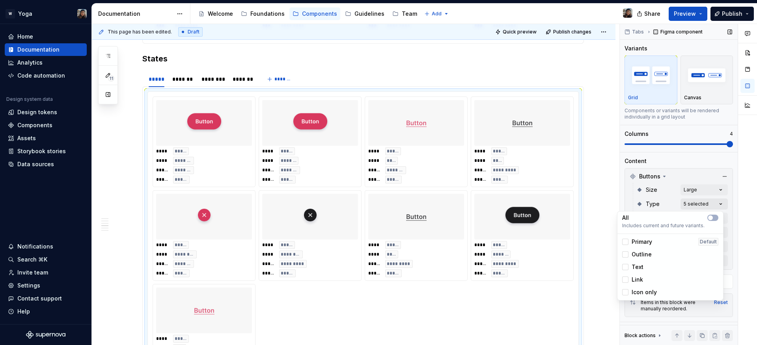
click at [709, 203] on div "Comments Open comments No comments yet Select ‘Comment’ from the block context …" at bounding box center [688, 185] width 137 height 322
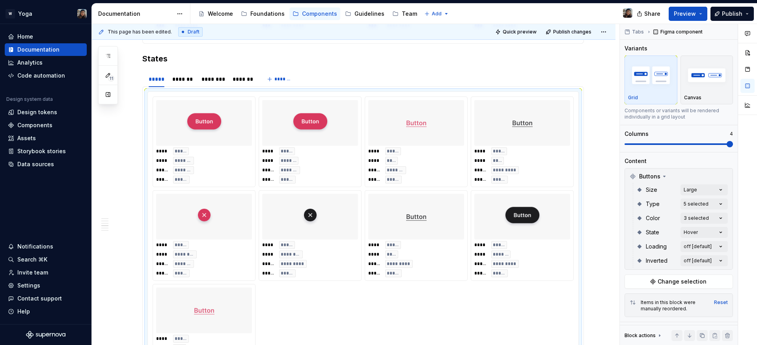
click at [663, 194] on div "Comments Open comments No comments yet Select ‘Comment’ from the block context …" at bounding box center [688, 185] width 137 height 322
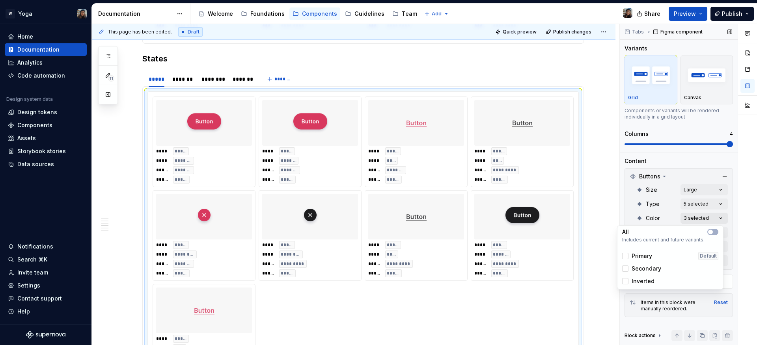
click at [694, 215] on div "Comments Open comments No comments yet Select ‘Comment’ from the block context …" at bounding box center [688, 185] width 137 height 322
click at [646, 204] on div "Comments Open comments No comments yet Select ‘Comment’ from the block context …" at bounding box center [688, 185] width 137 height 322
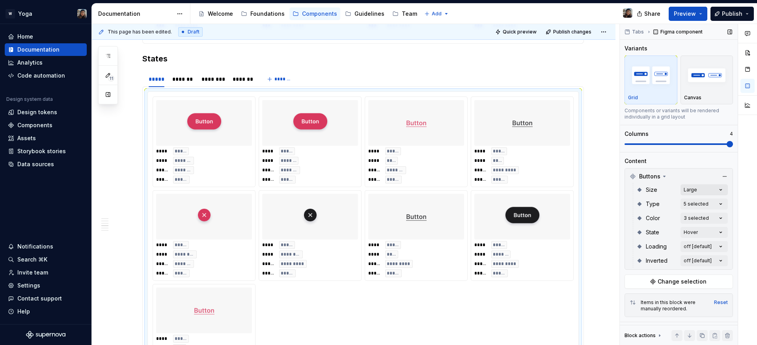
click at [682, 186] on div "Comments Open comments No comments yet Select ‘Comment’ from the block context …" at bounding box center [688, 185] width 137 height 322
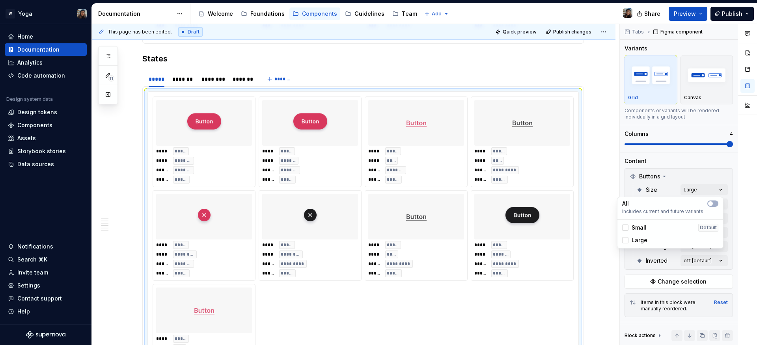
click at [658, 187] on div "Comments Open comments No comments yet Select ‘Comment’ from the block context …" at bounding box center [688, 185] width 137 height 322
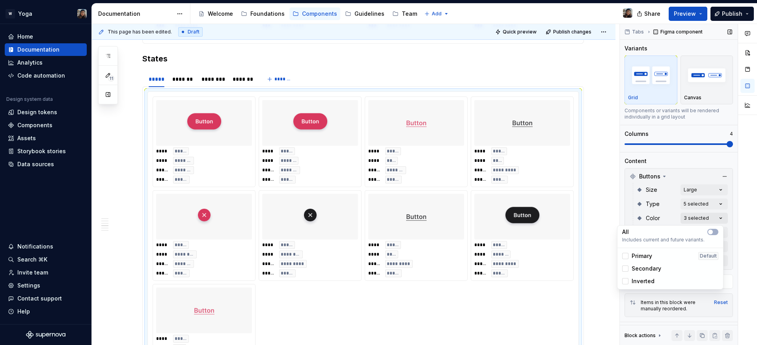
click at [687, 214] on div "Comments Open comments No comments yet Select ‘Comment’ from the block context …" at bounding box center [688, 185] width 137 height 322
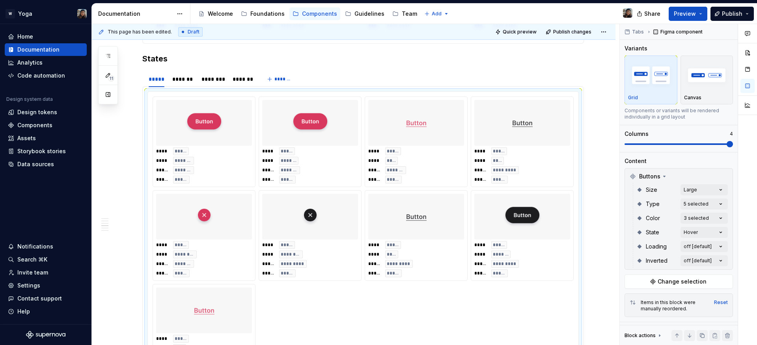
click at [646, 222] on div "Comments Open comments No comments yet Select ‘Comment’ from the block context …" at bounding box center [688, 185] width 137 height 322
click at [680, 204] on div "Comments Open comments No comments yet Select ‘Comment’ from the block context …" at bounding box center [688, 185] width 137 height 322
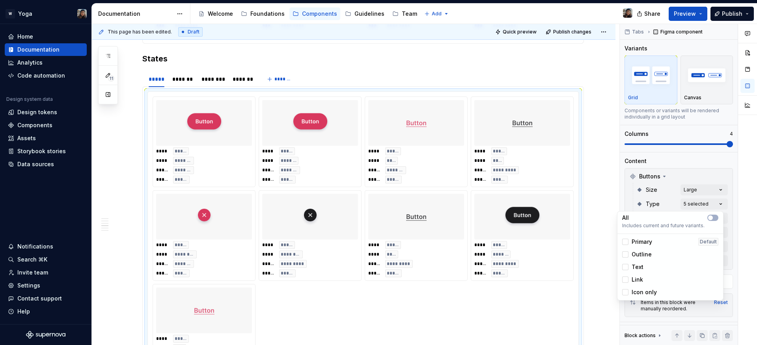
click at [636, 254] on span "Outline" at bounding box center [641, 255] width 20 height 8
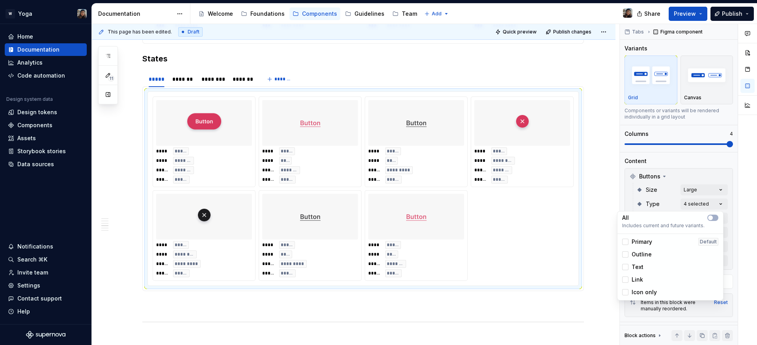
click at [636, 254] on span "Outline" at bounding box center [641, 255] width 20 height 8
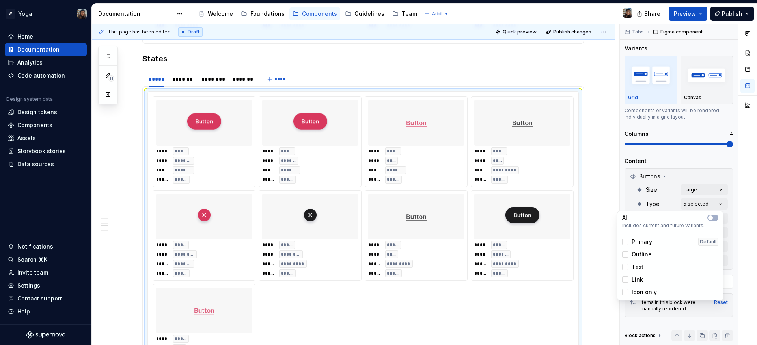
click at [636, 254] on span "Outline" at bounding box center [641, 255] width 20 height 8
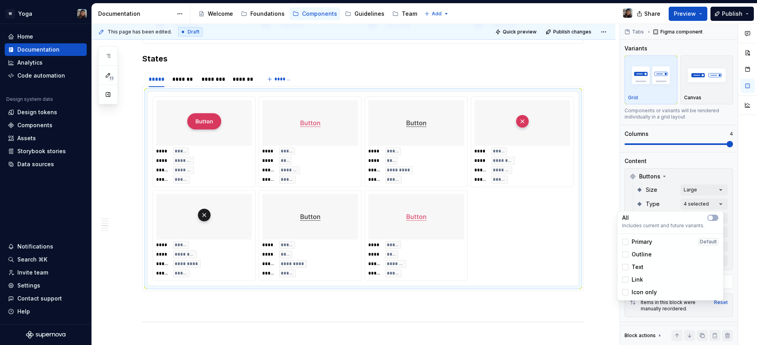
click at [636, 254] on span "Outline" at bounding box center [641, 255] width 20 height 8
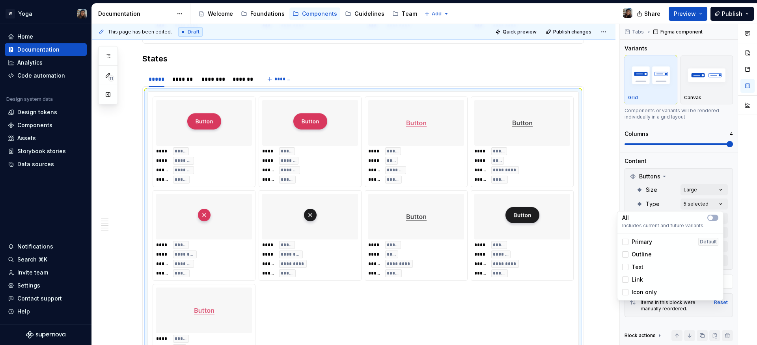
click at [517, 241] on html "W Yoga Home Documentation Analytics Code automation Design system data Design t…" at bounding box center [378, 172] width 757 height 345
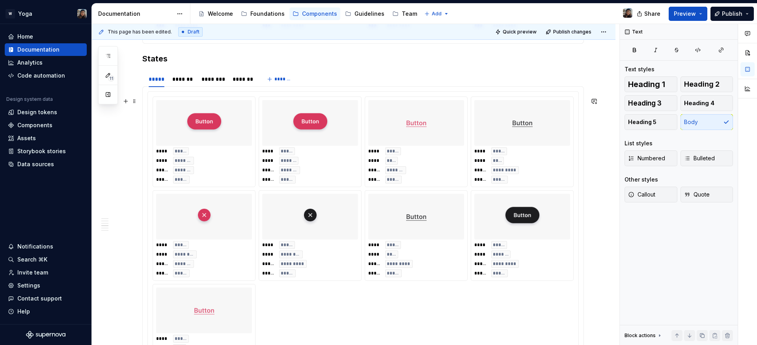
click at [356, 184] on div "**** ***** **** ******* ***** ******* ***** *****" at bounding box center [310, 165] width 96 height 36
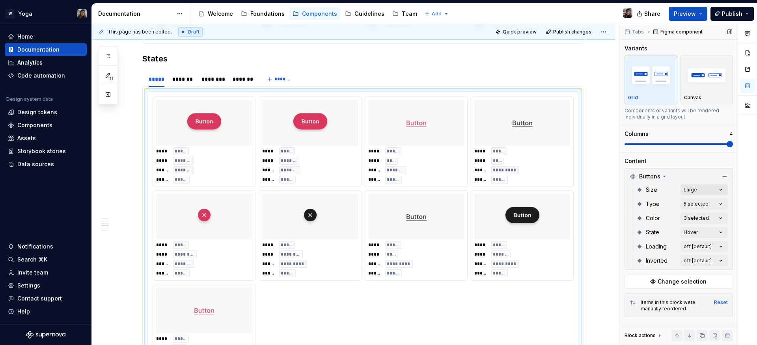
click at [693, 191] on div "Comments Open comments No comments yet Select ‘Comment’ from the block context …" at bounding box center [688, 185] width 137 height 322
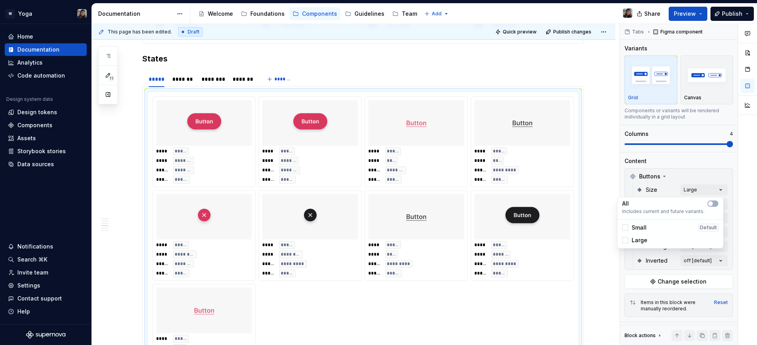
click at [645, 226] on span "Small" at bounding box center [638, 228] width 15 height 8
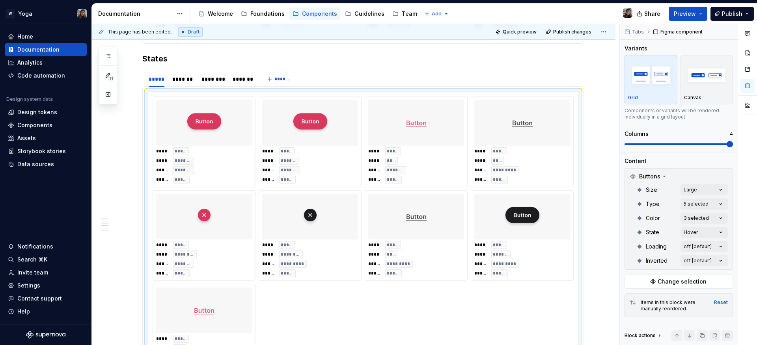
click at [656, 186] on div "Comments Open comments No comments yet Select ‘Comment’ from the block context …" at bounding box center [688, 185] width 137 height 322
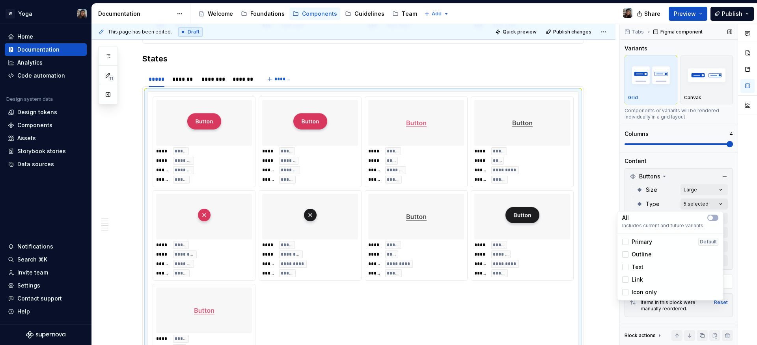
click at [684, 200] on div "Comments Open comments No comments yet Select ‘Comment’ from the block context …" at bounding box center [688, 185] width 137 height 322
click at [655, 202] on div "Comments Open comments No comments yet Select ‘Comment’ from the block context …" at bounding box center [688, 185] width 137 height 322
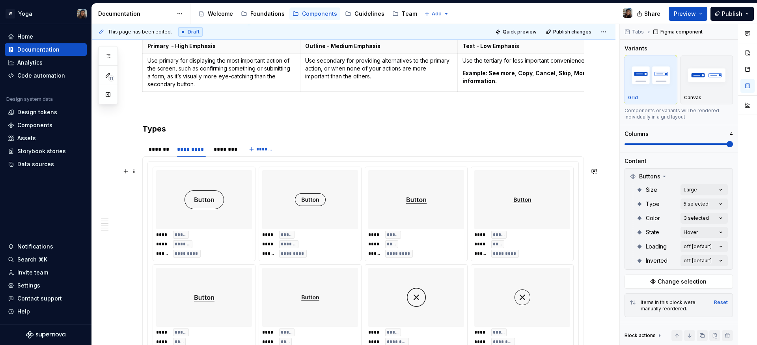
scroll to position [661, 0]
click at [162, 154] on div "*******" at bounding box center [159, 150] width 20 height 8
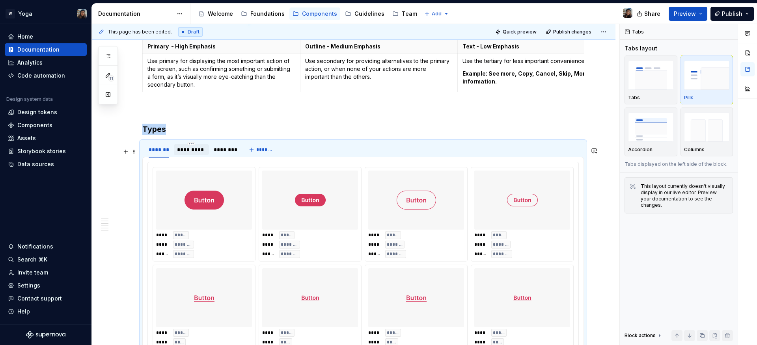
click at [179, 154] on div "*********" at bounding box center [191, 150] width 29 height 8
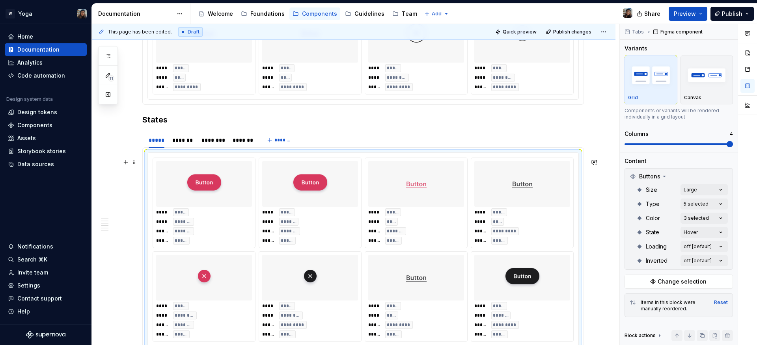
click at [375, 176] on div at bounding box center [416, 184] width 96 height 46
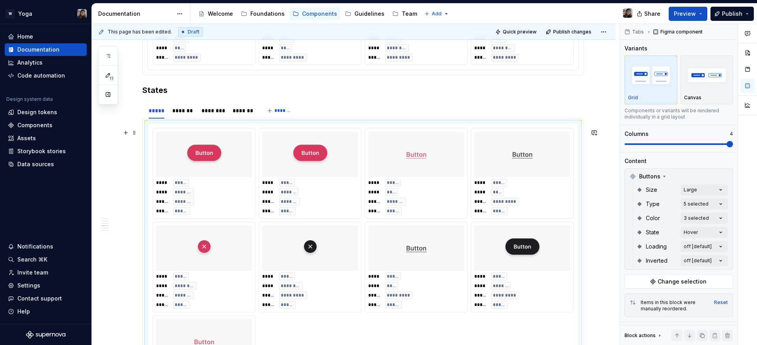
scroll to position [1034, 0]
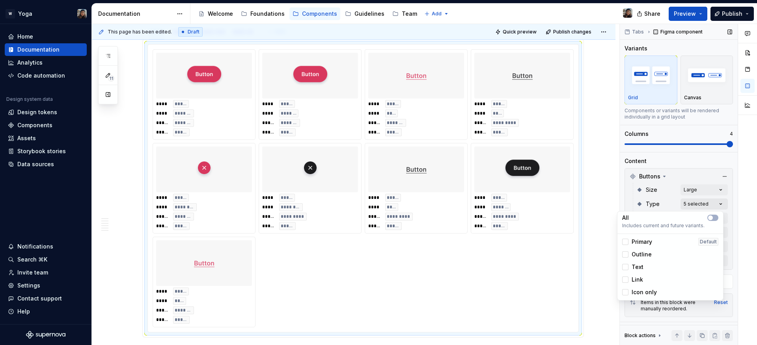
click at [696, 208] on div "Comments Open comments No comments yet Select ‘Comment’ from the block context …" at bounding box center [688, 185] width 137 height 322
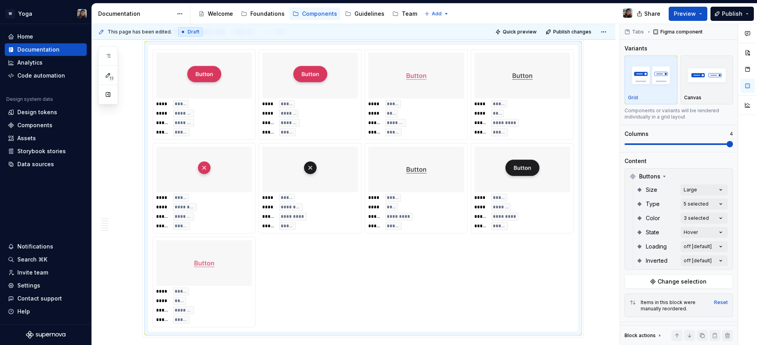
click at [696, 189] on div "Comments Open comments No comments yet Select ‘Comment’ from the block context …" at bounding box center [688, 185] width 137 height 322
click at [689, 192] on div "Comments Open comments No comments yet Select ‘Comment’ from the block context …" at bounding box center [688, 185] width 137 height 322
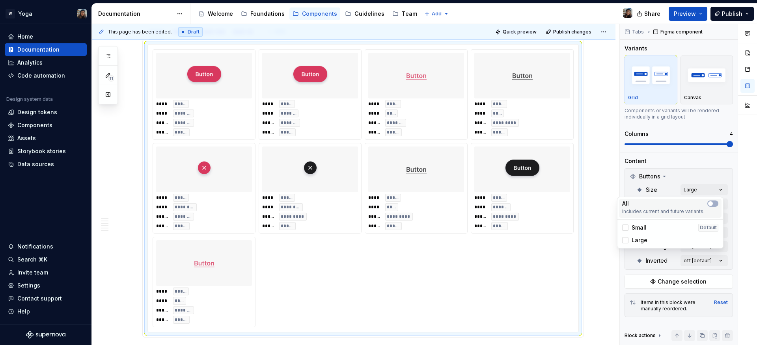
click at [684, 202] on div "All" at bounding box center [670, 204] width 96 height 8
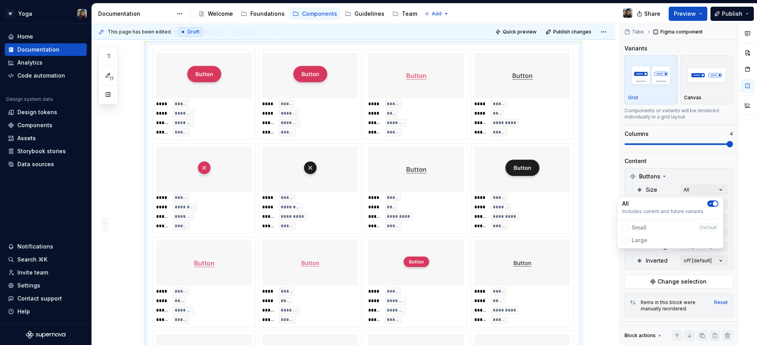
click at [717, 204] on span "button" at bounding box center [715, 203] width 5 height 5
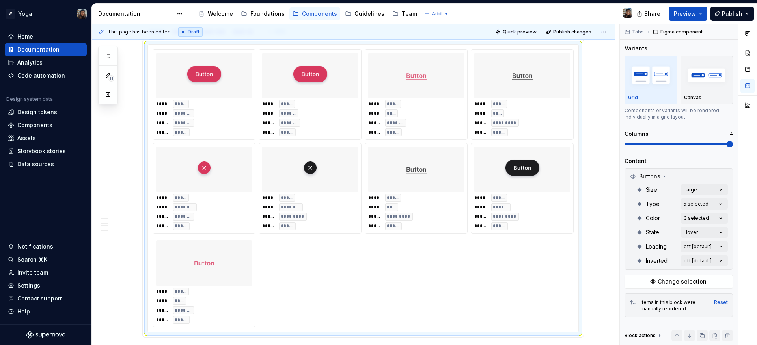
click at [706, 189] on div "Comments Open comments No comments yet Select ‘Comment’ from the block context …" at bounding box center [688, 185] width 137 height 322
click at [691, 201] on div "Comments Open comments No comments yet Select ‘Comment’ from the block context …" at bounding box center [688, 185] width 137 height 322
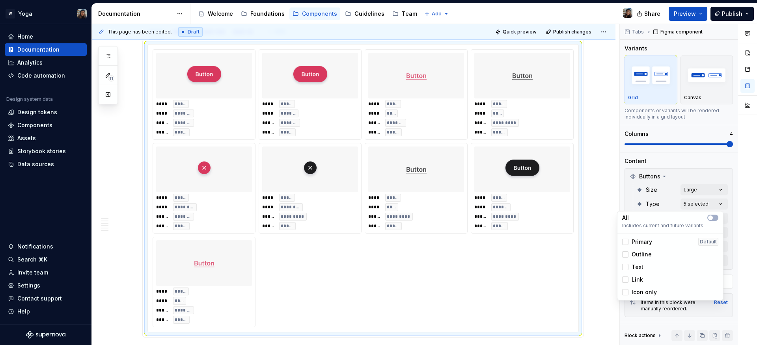
click at [407, 277] on html "W Yoga Home Documentation Analytics Code automation Design system data Design t…" at bounding box center [378, 172] width 757 height 345
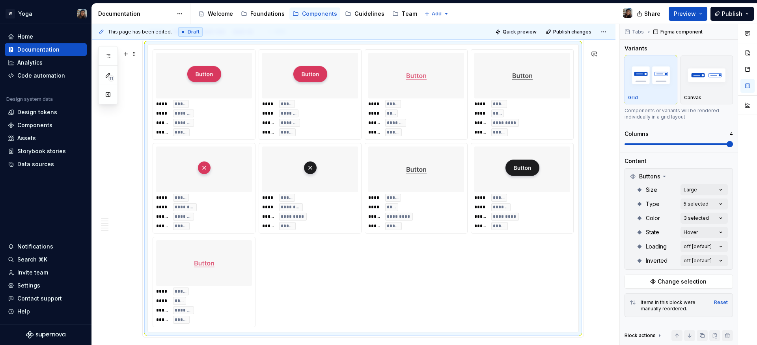
click at [357, 127] on div "**** ***** **** ******* ***** ******* ***** *****" at bounding box center [310, 118] width 96 height 36
click at [333, 99] on div at bounding box center [310, 76] width 96 height 46
click at [316, 86] on img at bounding box center [309, 75] width 39 height 39
drag, startPoint x: 313, startPoint y: 79, endPoint x: 326, endPoint y: 97, distance: 22.1
click at [326, 97] on body "W Yoga Home Documentation Analytics Code automation Design system data Design t…" at bounding box center [378, 172] width 757 height 345
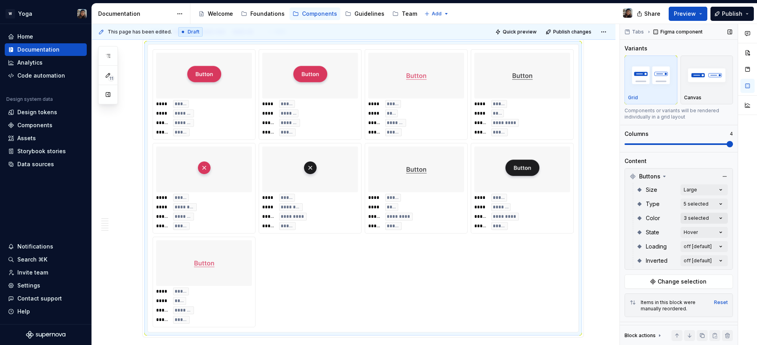
click at [705, 215] on div "Comments Open comments No comments yet Select ‘Comment’ from the block context …" at bounding box center [688, 185] width 137 height 322
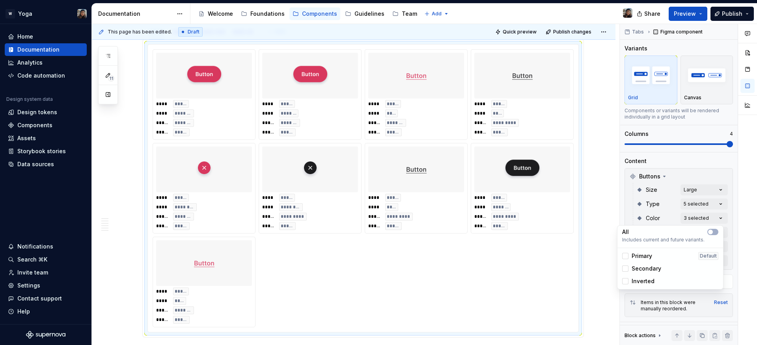
click at [702, 208] on div "Comments Open comments No comments yet Select ‘Comment’ from the block context …" at bounding box center [688, 185] width 137 height 322
click at [698, 205] on div "Comments Open comments No comments yet Select ‘Comment’ from the block context …" at bounding box center [688, 185] width 137 height 322
click at [639, 256] on span "Outline" at bounding box center [641, 255] width 20 height 8
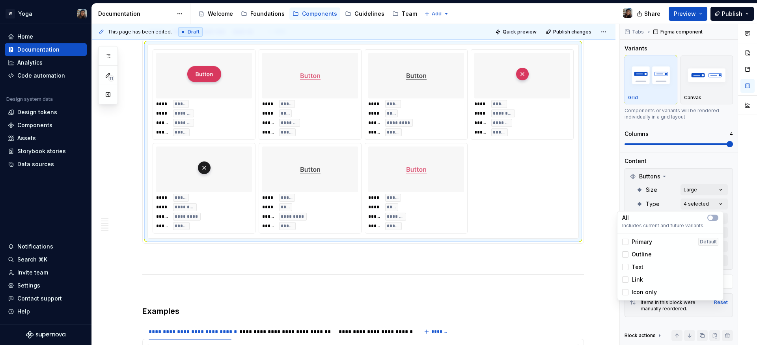
click at [639, 256] on span "Outline" at bounding box center [641, 255] width 20 height 8
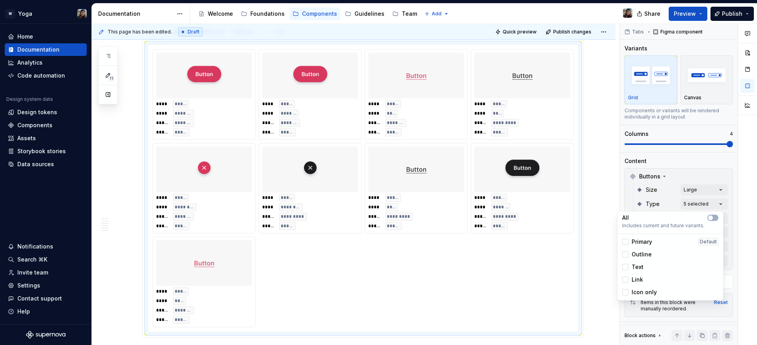
click at [371, 231] on html "W Yoga Home Documentation Analytics Code automation Design system data Design t…" at bounding box center [378, 172] width 757 height 345
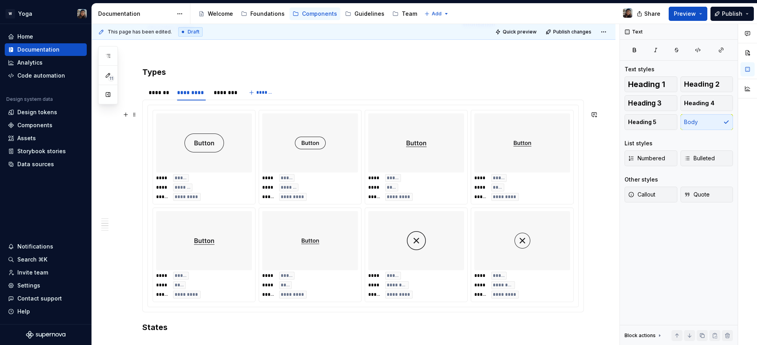
scroll to position [873, 0]
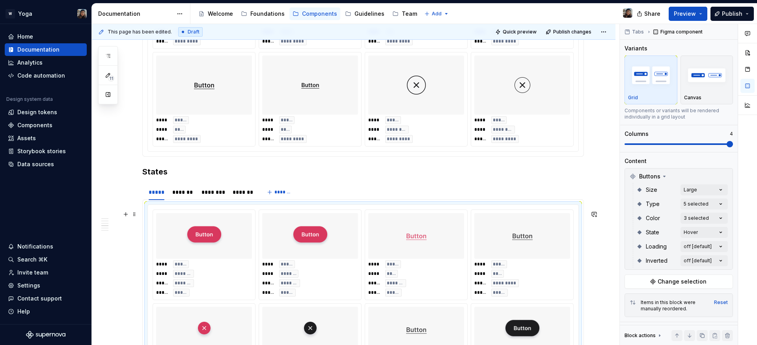
click at [377, 246] on div at bounding box center [416, 236] width 96 height 46
click at [691, 199] on div "Comments Open comments No comments yet Select ‘Comment’ from the block context …" at bounding box center [688, 185] width 137 height 322
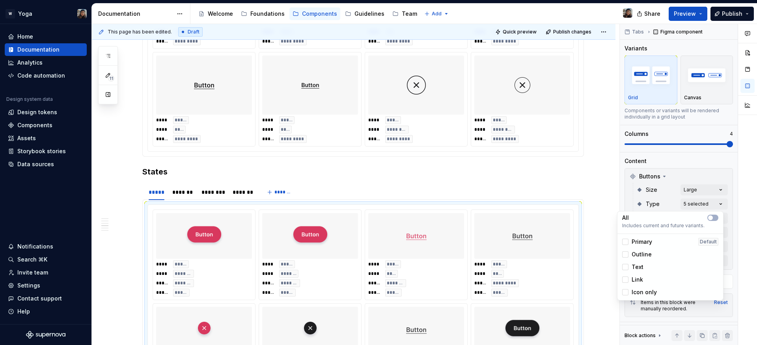
click at [691, 184] on div "Comments Open comments No comments yet Select ‘Comment’ from the block context …" at bounding box center [688, 185] width 137 height 322
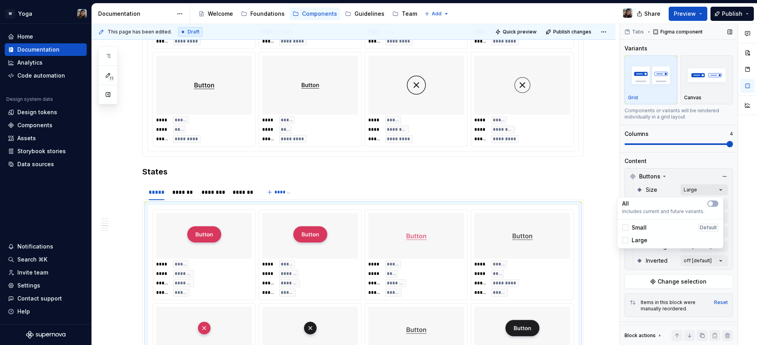
click at [685, 189] on div "Comments Open comments No comments yet Select ‘Comment’ from the block context …" at bounding box center [688, 185] width 137 height 322
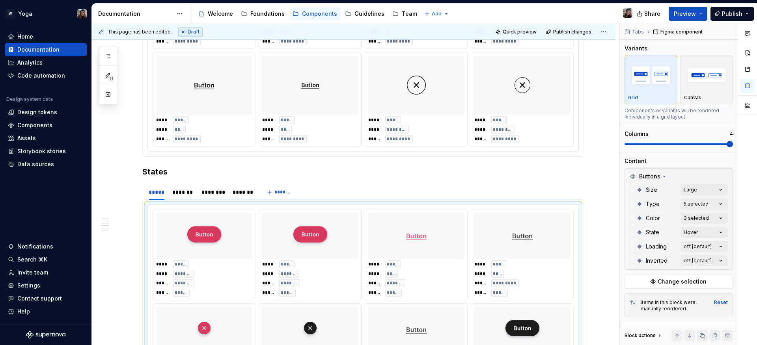
click at [651, 186] on div "Comments Open comments No comments yet Select ‘Comment’ from the block context …" at bounding box center [688, 185] width 137 height 322
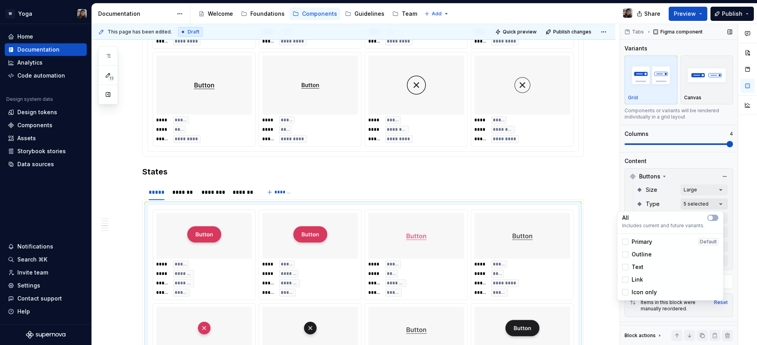
click at [690, 199] on div "Comments Open comments No comments yet Select ‘Comment’ from the block context …" at bounding box center [688, 185] width 137 height 322
click at [642, 197] on div "Comments Open comments No comments yet Select ‘Comment’ from the block context …" at bounding box center [688, 185] width 137 height 322
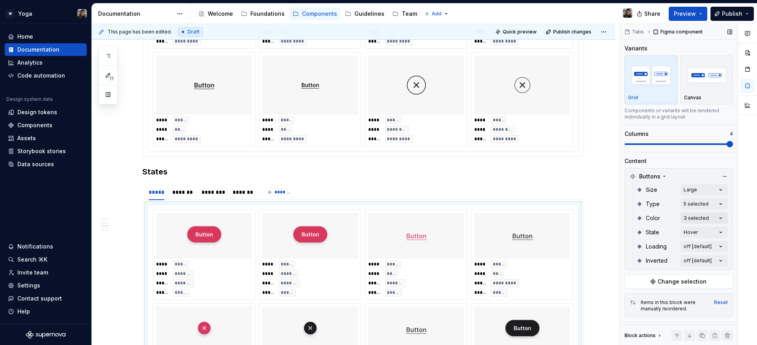
click at [682, 218] on div "Comments Open comments No comments yet Select ‘Comment’ from the block context …" at bounding box center [688, 185] width 137 height 322
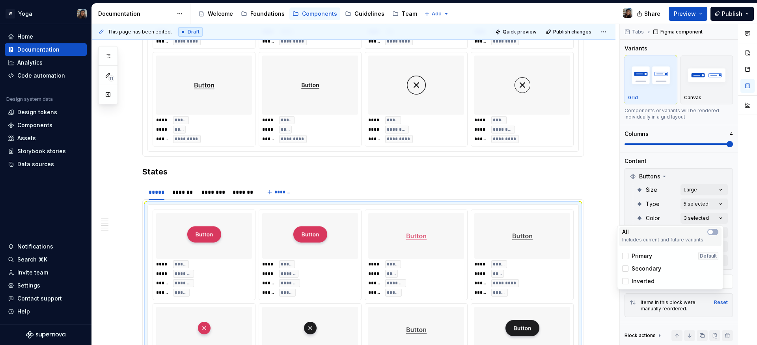
type textarea "*"
click at [644, 257] on span "Primary" at bounding box center [641, 256] width 20 height 8
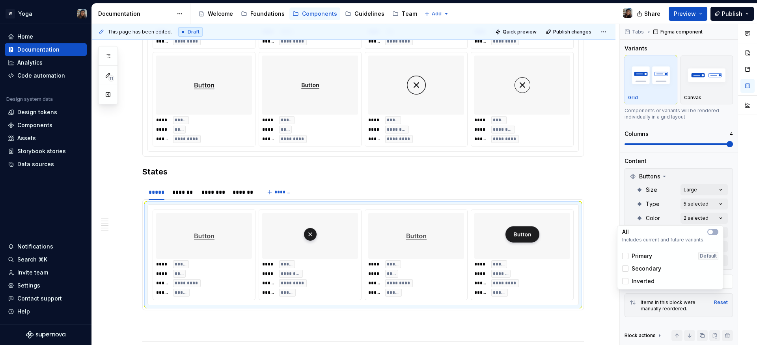
click at [644, 257] on span "Primary" at bounding box center [641, 256] width 20 height 8
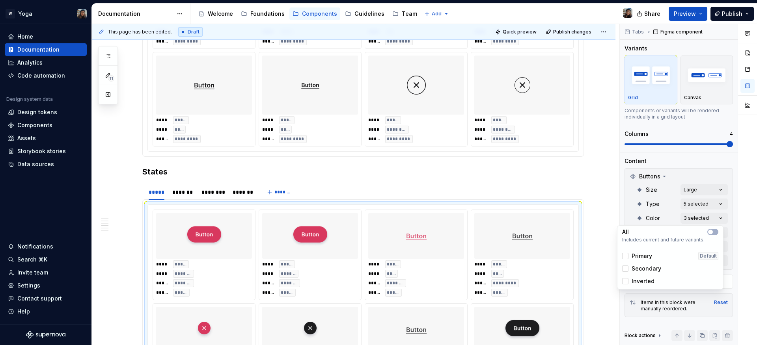
click at [648, 272] on span "Secondary" at bounding box center [646, 269] width 30 height 8
click at [642, 283] on span "Inverted" at bounding box center [642, 281] width 23 height 8
click at [568, 189] on html "W Yoga Home Documentation Analytics Code automation Design system data Design t…" at bounding box center [378, 172] width 757 height 345
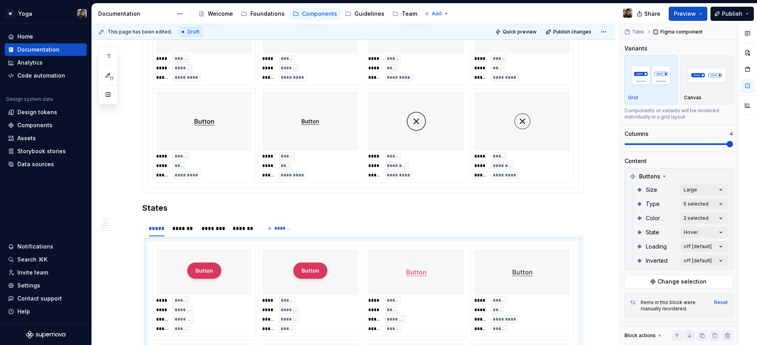
scroll to position [755, 0]
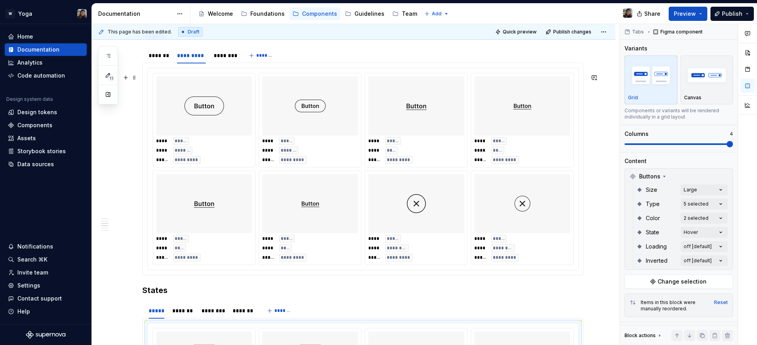
type input "150"
click at [413, 143] on div "**** ***** **** **** ***** *********" at bounding box center [416, 150] width 96 height 27
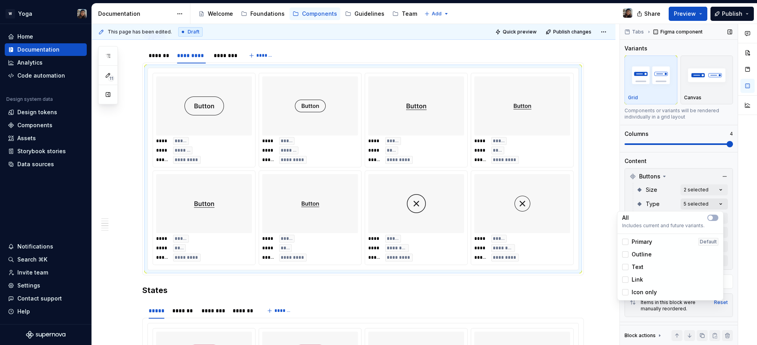
click at [710, 204] on div "Comments Open comments No comments yet Select ‘Comment’ from the block context …" at bounding box center [688, 185] width 137 height 322
click at [667, 186] on div "Comments Open comments No comments yet Select ‘Comment’ from the block context …" at bounding box center [688, 185] width 137 height 322
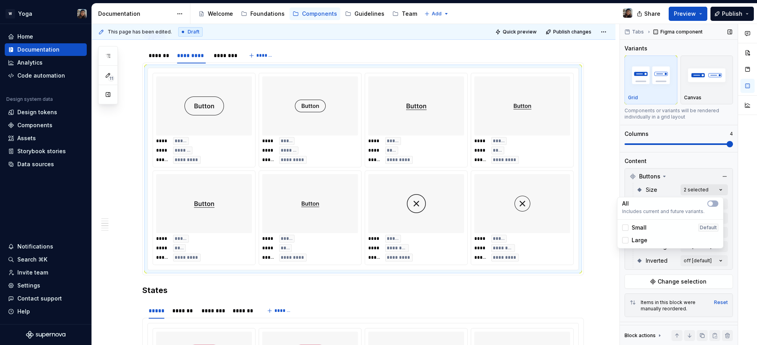
click at [691, 191] on div "Comments Open comments No comments yet Select ‘Comment’ from the block context …" at bounding box center [688, 185] width 137 height 322
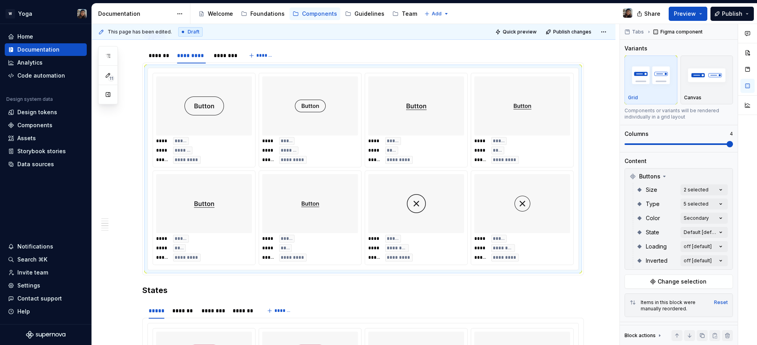
click at [638, 188] on div "Comments Open comments No comments yet Select ‘Comment’ from the block context …" at bounding box center [688, 185] width 137 height 322
click at [326, 164] on div "**** ***** **** ******* ***** *********" at bounding box center [310, 150] width 96 height 27
click at [331, 132] on div at bounding box center [310, 105] width 96 height 59
click at [222, 119] on img at bounding box center [203, 106] width 39 height 53
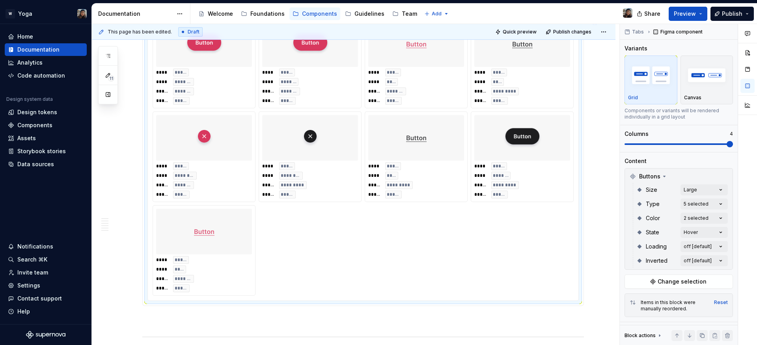
click at [323, 174] on div "**** ***** **** ********* ***** ********* ***** *****" at bounding box center [310, 180] width 96 height 36
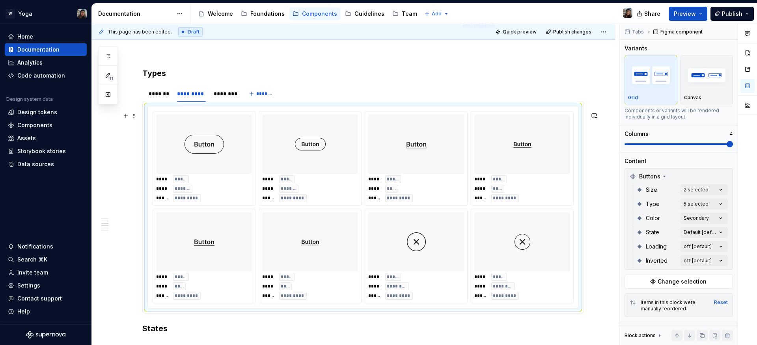
click at [345, 133] on div at bounding box center [310, 144] width 96 height 59
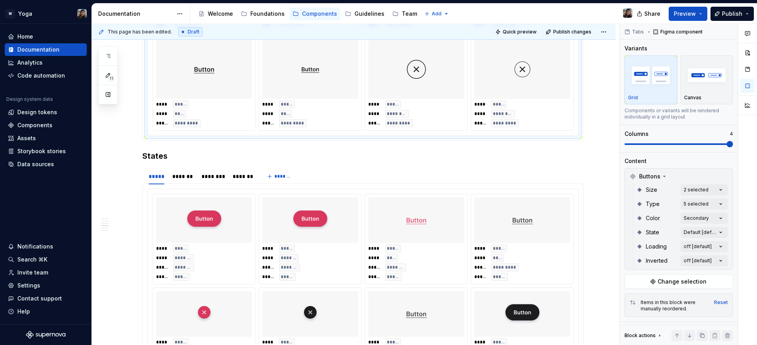
scroll to position [996, 0]
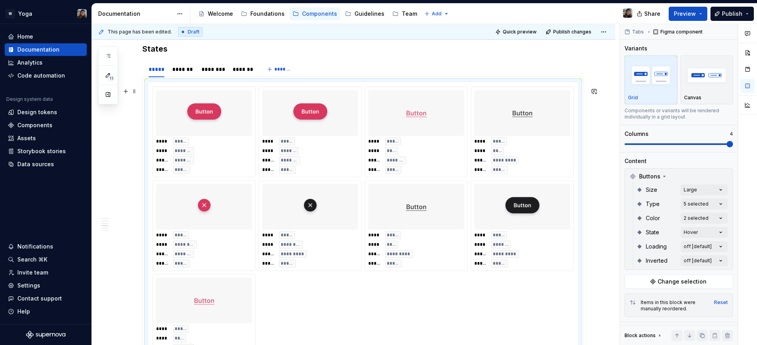
click at [302, 197] on img at bounding box center [310, 206] width 19 height 39
click at [178, 73] on div "*******" at bounding box center [182, 69] width 21 height 8
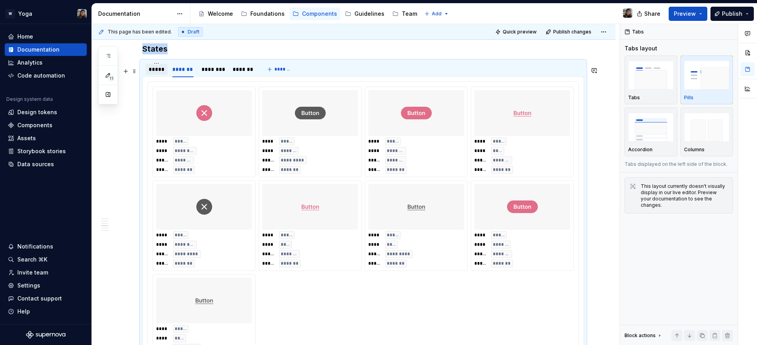
click at [163, 73] on div "*****" at bounding box center [157, 69] width 16 height 8
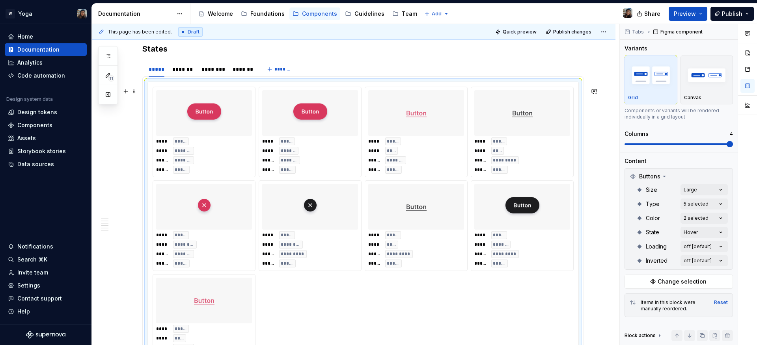
click at [256, 128] on div "**** ***** **** ******* ***** ******* ***** ***** **** ***** **** ******* *****…" at bounding box center [363, 226] width 421 height 278
click at [694, 190] on div "Comments Open comments No comments yet Select ‘Comment’ from the block context …" at bounding box center [688, 185] width 137 height 322
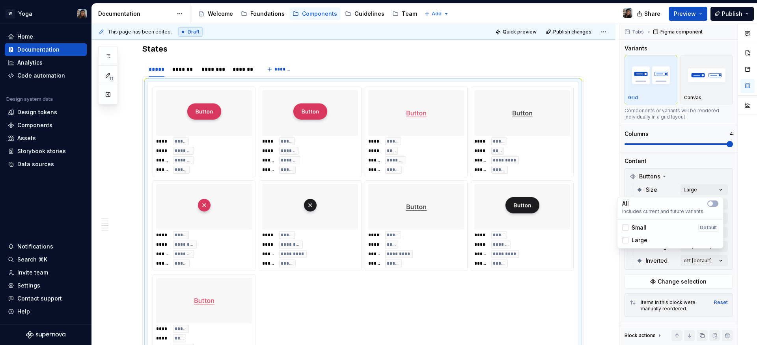
click at [668, 186] on div "Comments Open comments No comments yet Select ‘Comment’ from the block context …" at bounding box center [688, 185] width 137 height 322
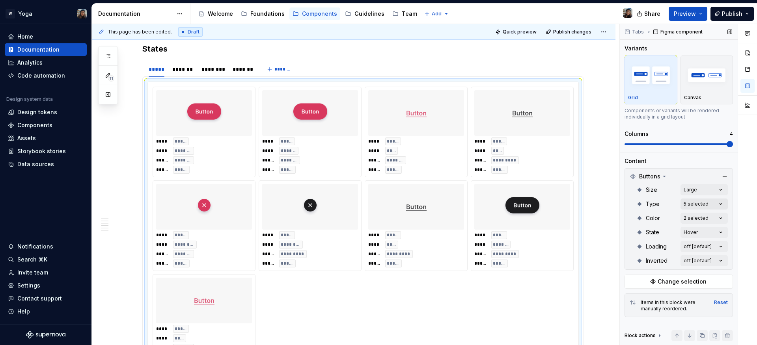
click at [689, 205] on div "Comments Open comments No comments yet Select ‘Comment’ from the block context …" at bounding box center [688, 185] width 137 height 322
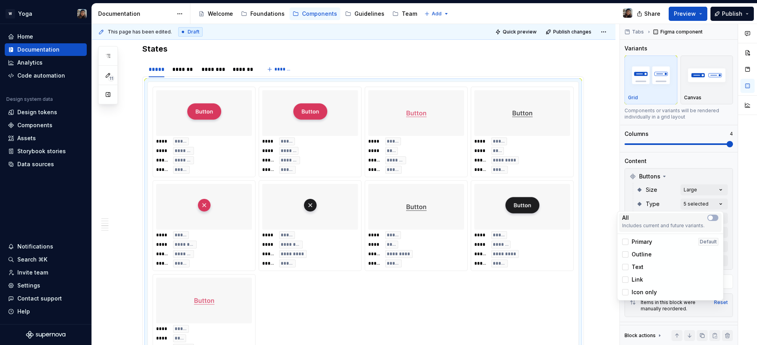
click at [704, 218] on div "All" at bounding box center [670, 218] width 96 height 8
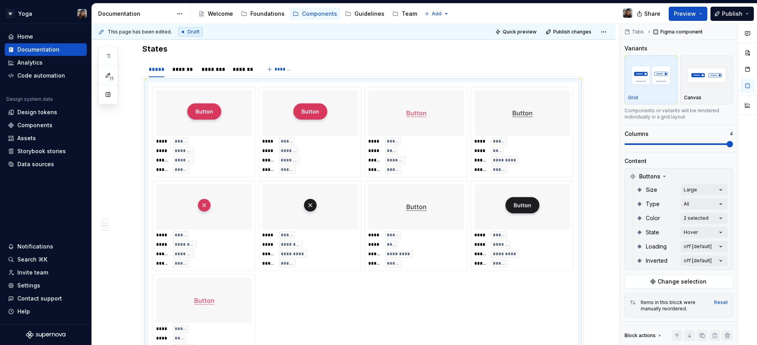
click at [636, 198] on div "Comments Open comments No comments yet Select ‘Comment’ from the block context …" at bounding box center [688, 185] width 137 height 322
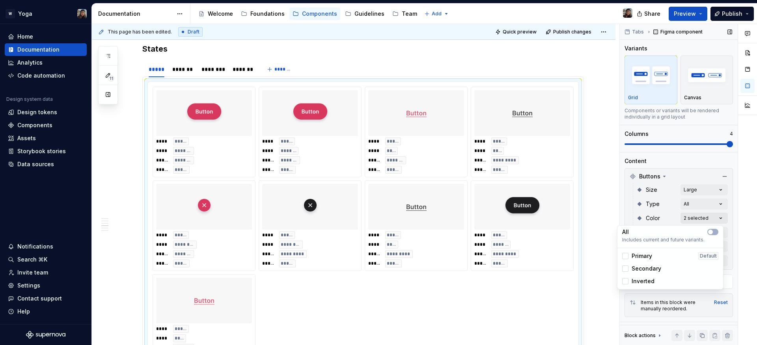
click at [685, 218] on div "Comments Open comments No comments yet Select ‘Comment’ from the block context …" at bounding box center [688, 185] width 137 height 322
click at [709, 233] on span "button" at bounding box center [710, 232] width 5 height 5
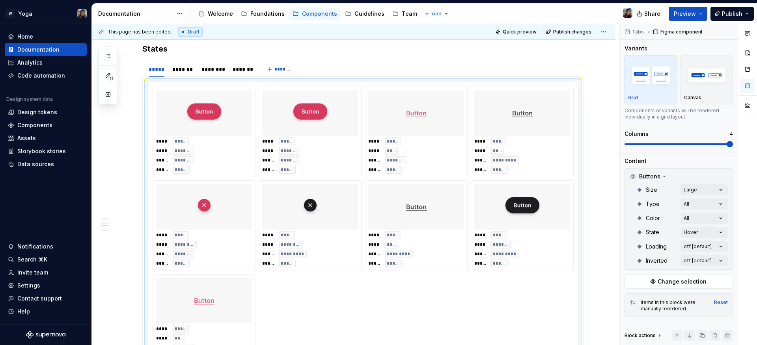
click at [653, 213] on div "Comments Open comments No comments yet Select ‘Comment’ from the block context …" at bounding box center [688, 185] width 137 height 322
click at [685, 229] on div "Comments Open comments No comments yet Select ‘Comment’ from the block context …" at bounding box center [688, 185] width 137 height 322
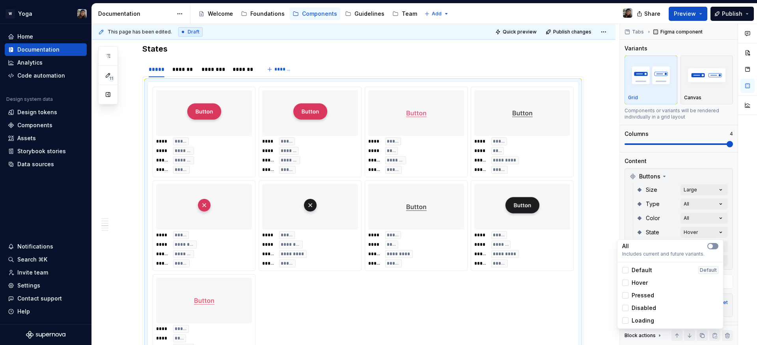
click at [709, 244] on span "button" at bounding box center [710, 246] width 5 height 5
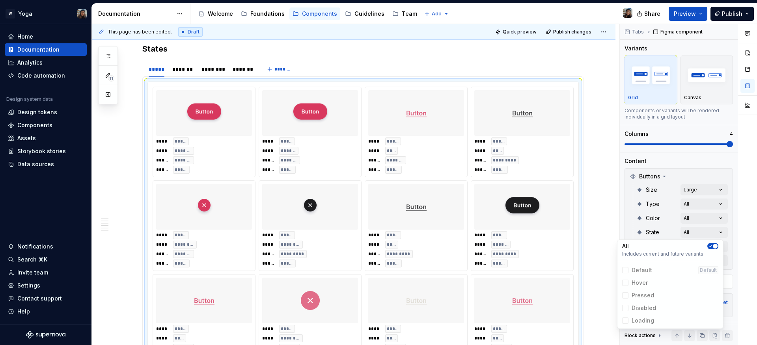
click at [709, 244] on icon "button" at bounding box center [710, 246] width 6 height 5
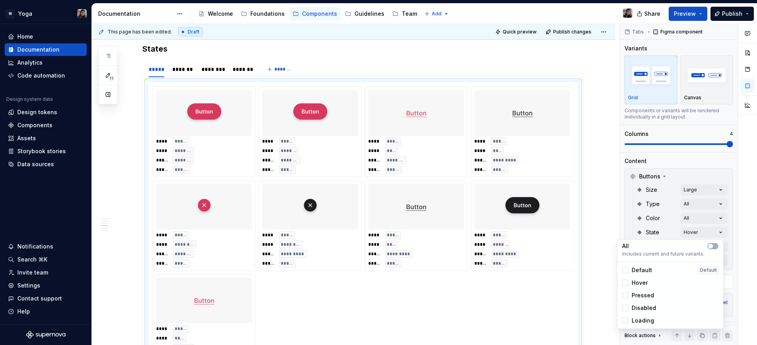
click at [579, 209] on html "W Yoga Home Documentation Analytics Code automation Design system data Design t…" at bounding box center [378, 172] width 757 height 345
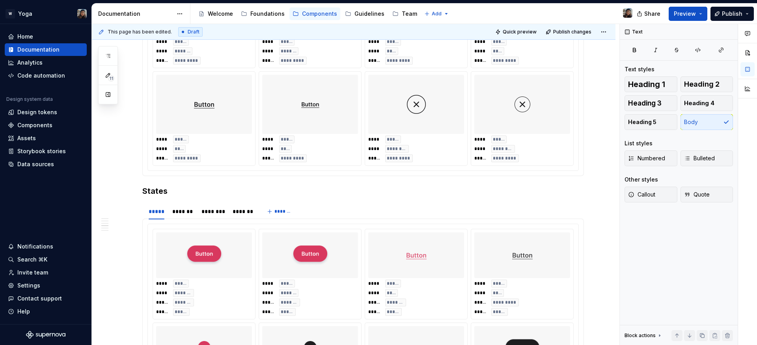
click at [324, 171] on div "**** ***** **** ******* ***** ********* **** ***** **** ******* ***** *********…" at bounding box center [362, 69] width 431 height 203
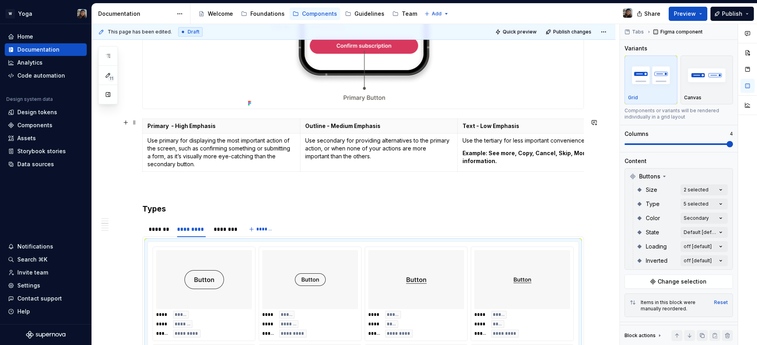
type textarea "*"
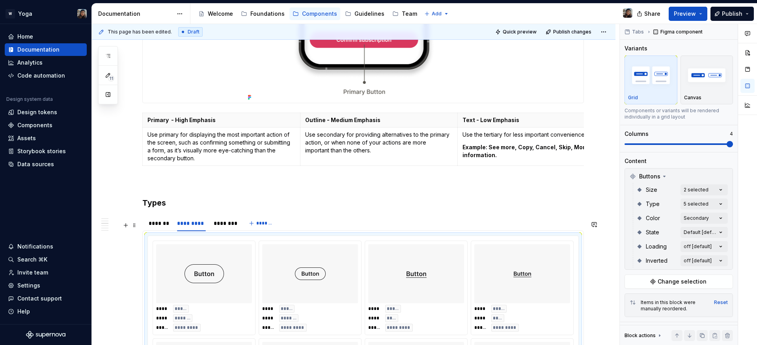
scroll to position [597, 0]
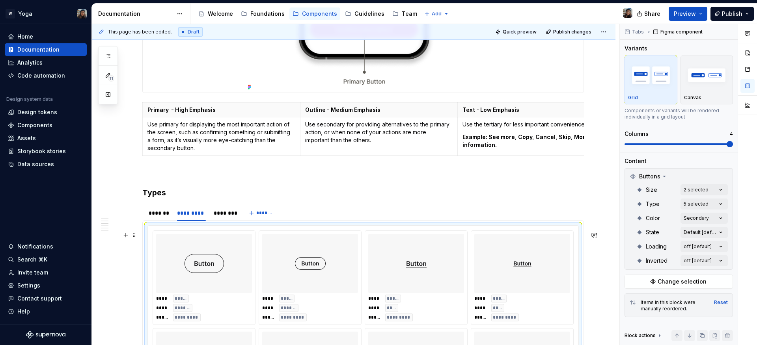
click at [241, 234] on div "**** ***** **** ******* ***** ********* **** ***** **** ******* ***** *********…" at bounding box center [363, 327] width 430 height 202
click at [261, 274] on div "**** ***** **** ******* ***** *********" at bounding box center [310, 278] width 102 height 94
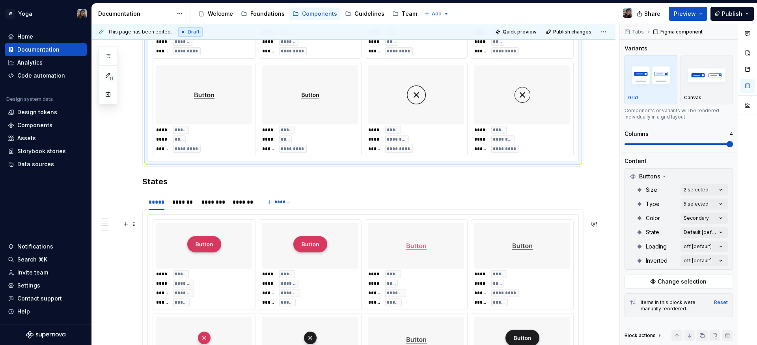
scroll to position [873, 0]
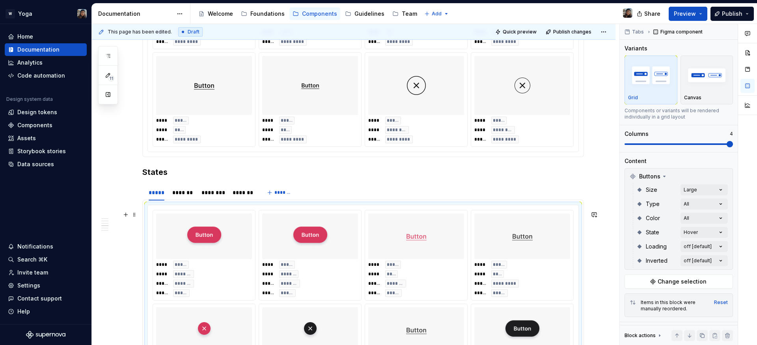
click at [378, 268] on span "****" at bounding box center [374, 265] width 12 height 6
type input "150"
click at [367, 98] on div "**** ***** **** ********* ***** *********" at bounding box center [416, 100] width 102 height 94
click at [394, 240] on div at bounding box center [416, 237] width 96 height 46
click at [704, 217] on div "Comments Open comments No comments yet Select ‘Comment’ from the block context …" at bounding box center [688, 185] width 137 height 322
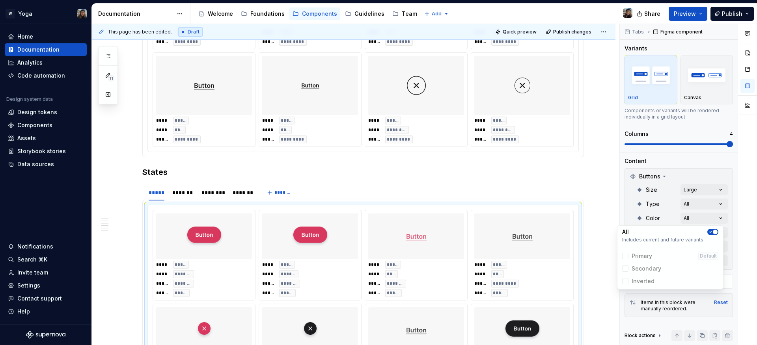
click at [722, 231] on div "All Includes current and future variants. Primary Default Secondary Inverted" at bounding box center [670, 257] width 106 height 64
click at [711, 233] on icon "button" at bounding box center [710, 232] width 6 height 5
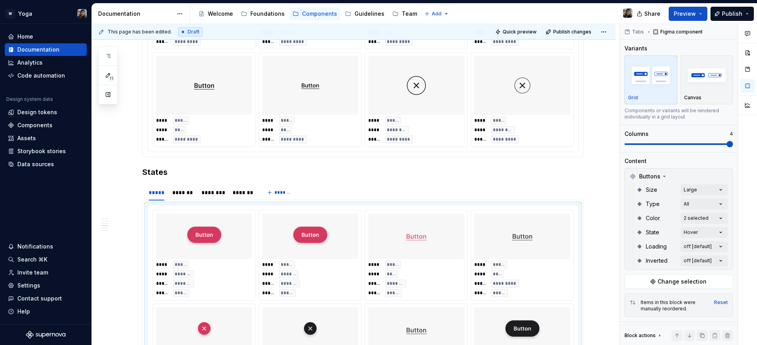
click at [707, 206] on div "Comments Open comments No comments yet Select ‘Comment’ from the block context …" at bounding box center [688, 185] width 137 height 322
click at [710, 209] on div "Comments Open comments No comments yet Select ‘Comment’ from the block context …" at bounding box center [688, 185] width 137 height 322
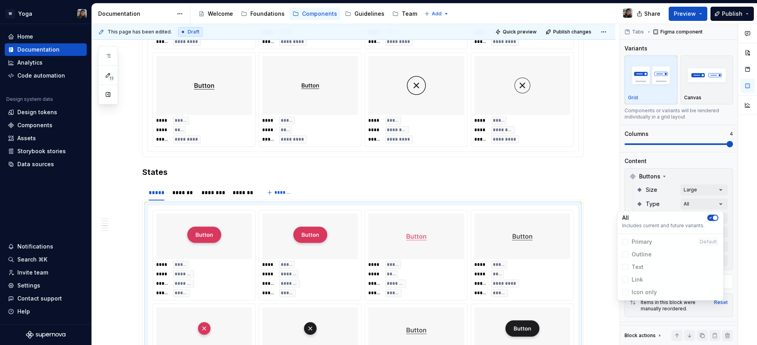
click at [709, 218] on icon "button" at bounding box center [710, 218] width 6 height 5
click at [619, 191] on html "W Yoga Home Documentation Analytics Code automation Design system data Design t…" at bounding box center [378, 172] width 757 height 345
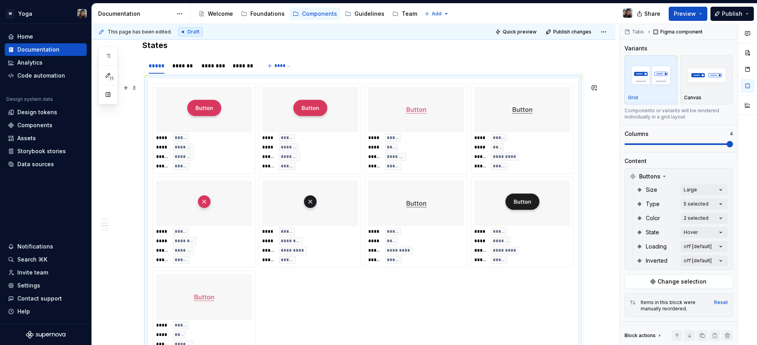
scroll to position [1002, 0]
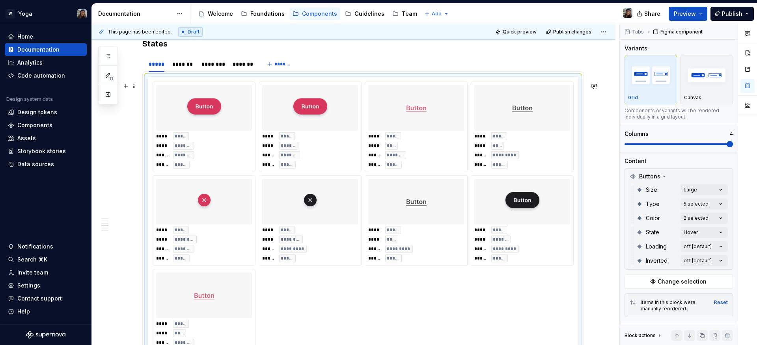
click at [250, 154] on div "**** ***** **** ******* ***** ******* ***** *****" at bounding box center [204, 150] width 96 height 36
click at [686, 235] on div "Comments Open comments No comments yet Select ‘Comment’ from the block context …" at bounding box center [688, 185] width 137 height 322
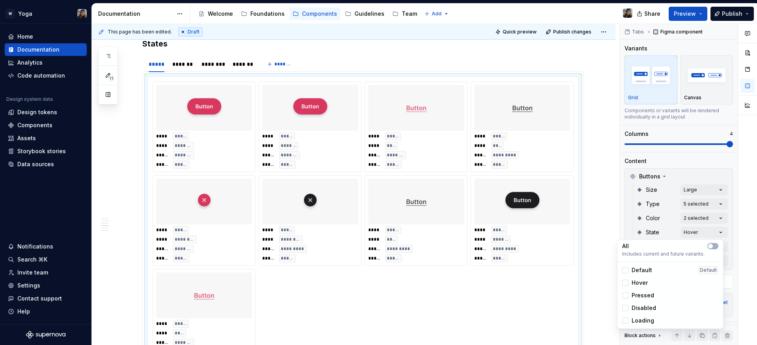
click at [636, 273] on span "Default" at bounding box center [641, 270] width 20 height 8
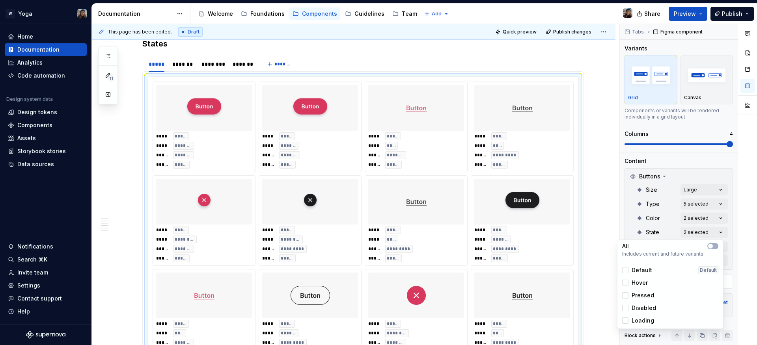
click at [639, 283] on span "Hover" at bounding box center [639, 283] width 16 height 8
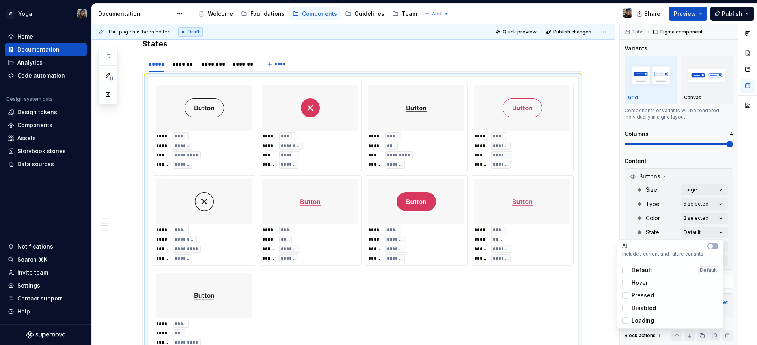
click at [639, 283] on span "Hover" at bounding box center [639, 283] width 16 height 8
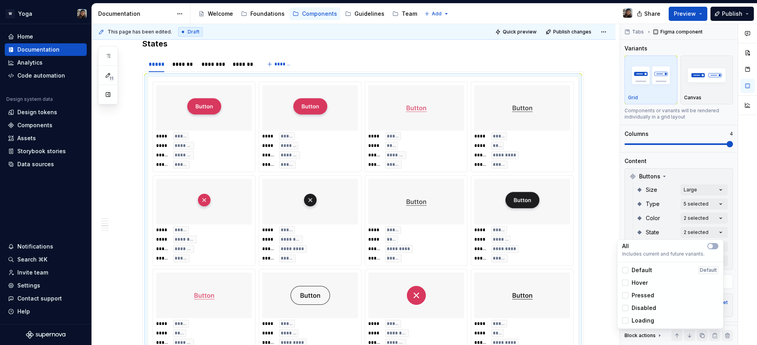
click at [642, 267] on span "Default" at bounding box center [641, 270] width 20 height 8
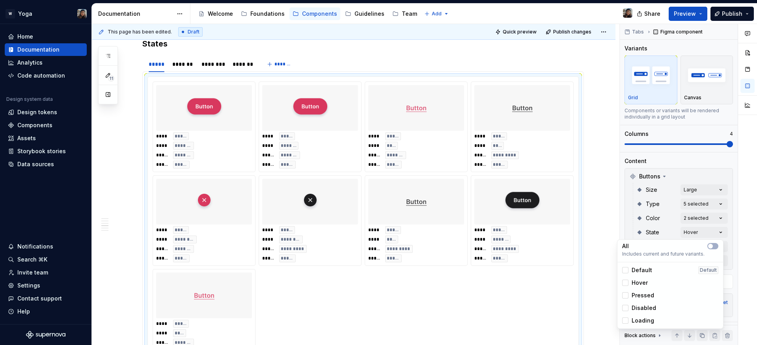
drag, startPoint x: 484, startPoint y: 186, endPoint x: 468, endPoint y: 181, distance: 16.6
click at [483, 185] on html "W Yoga Home Documentation Analytics Code automation Design system data Design t…" at bounding box center [378, 172] width 757 height 345
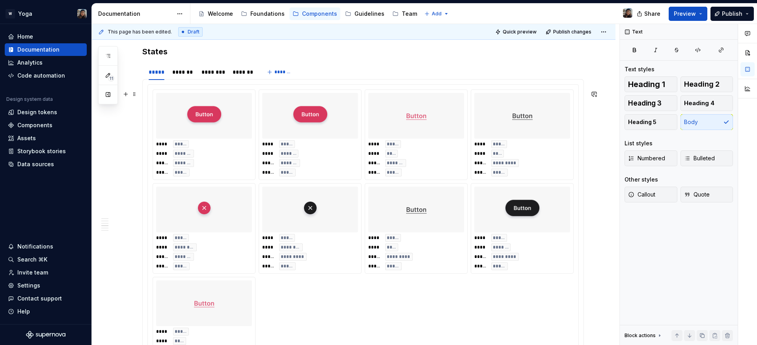
scroll to position [984, 0]
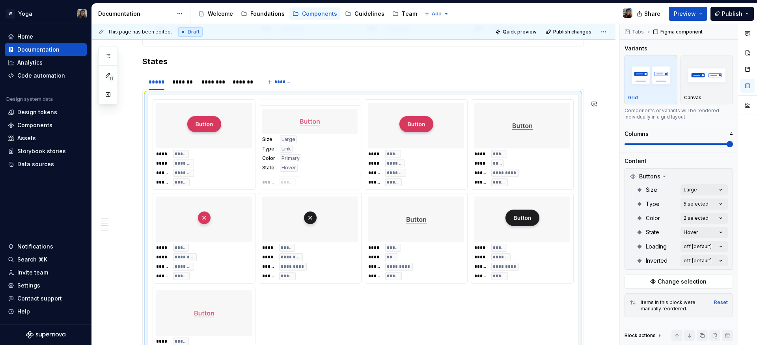
drag, startPoint x: 404, startPoint y: 172, endPoint x: 326, endPoint y: 172, distance: 77.6
click at [326, 172] on body "W Yoga Home Documentation Analytics Code automation Design system data Design t…" at bounding box center [378, 172] width 757 height 345
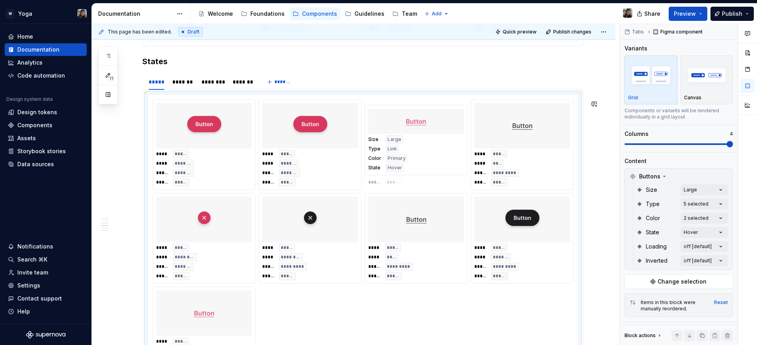
drag, startPoint x: 298, startPoint y: 149, endPoint x: 406, endPoint y: 151, distance: 108.0
click at [521, 182] on div "**** ***** **** **** ***** ********* ***** *****" at bounding box center [522, 168] width 96 height 36
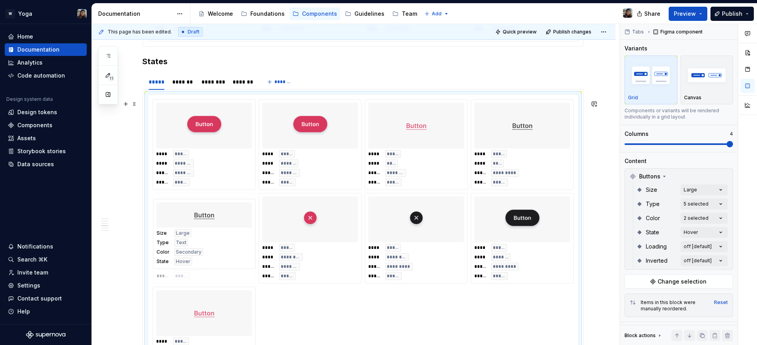
drag, startPoint x: 442, startPoint y: 245, endPoint x: 245, endPoint y: 244, distance: 197.1
click at [245, 244] on body "W Yoga Home Documentation Analytics Code automation Design system data Design t…" at bounding box center [378, 172] width 757 height 345
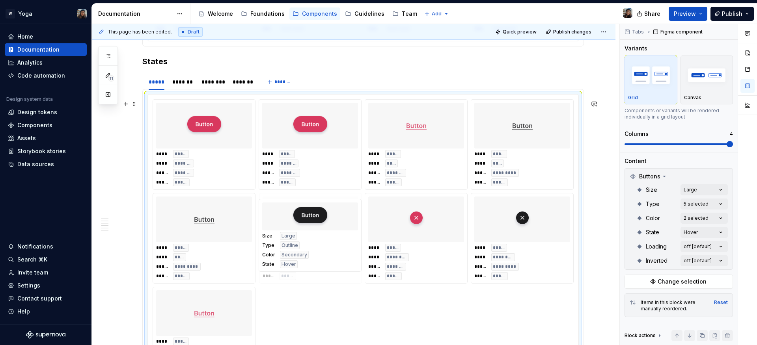
drag, startPoint x: 517, startPoint y: 253, endPoint x: 294, endPoint y: 254, distance: 222.7
click at [294, 254] on body "W Yoga Home Documentation Analytics Code automation Design system data Design t…" at bounding box center [378, 172] width 757 height 345
click at [408, 175] on div "**** ***** **** **** ***** ******* ***** *****" at bounding box center [416, 168] width 96 height 36
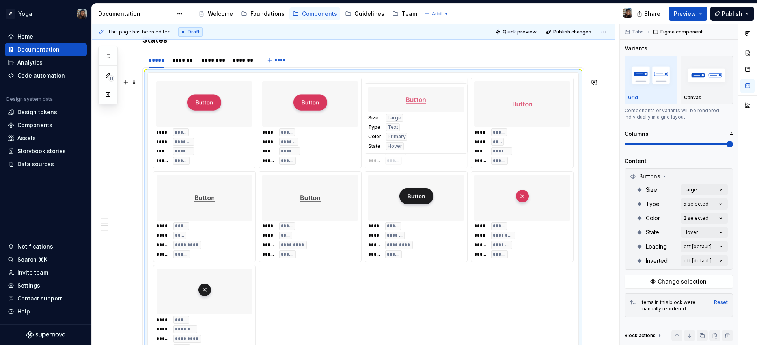
drag, startPoint x: 199, startPoint y: 282, endPoint x: 446, endPoint y: 136, distance: 286.1
click at [446, 136] on body "W Yoga Home Documentation Analytics Code automation Design system data Design t…" at bounding box center [378, 172] width 757 height 345
drag, startPoint x: 433, startPoint y: 238, endPoint x: 436, endPoint y: 151, distance: 87.1
click at [436, 151] on body "W Yoga Home Documentation Analytics Code automation Design system data Design t…" at bounding box center [378, 172] width 757 height 345
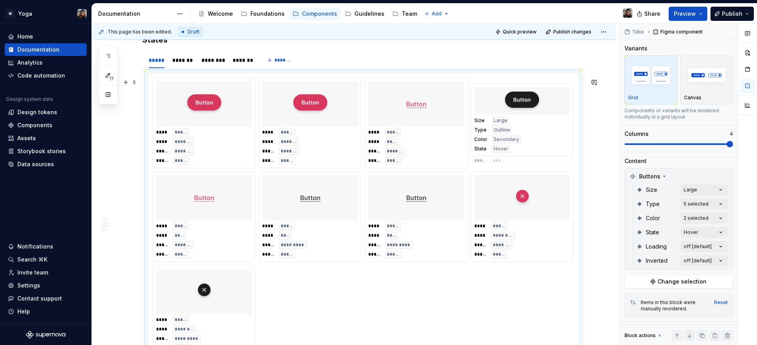
drag, startPoint x: 423, startPoint y: 149, endPoint x: 528, endPoint y: 149, distance: 104.8
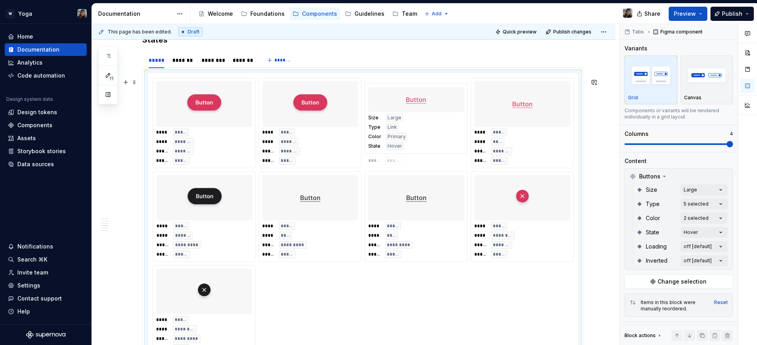
drag, startPoint x: 236, startPoint y: 234, endPoint x: 486, endPoint y: 139, distance: 266.8
click at [486, 139] on body "W Yoga Home Documentation Analytics Code automation Design system data Design t…" at bounding box center [378, 172] width 757 height 345
drag, startPoint x: 414, startPoint y: 137, endPoint x: 470, endPoint y: 137, distance: 56.4
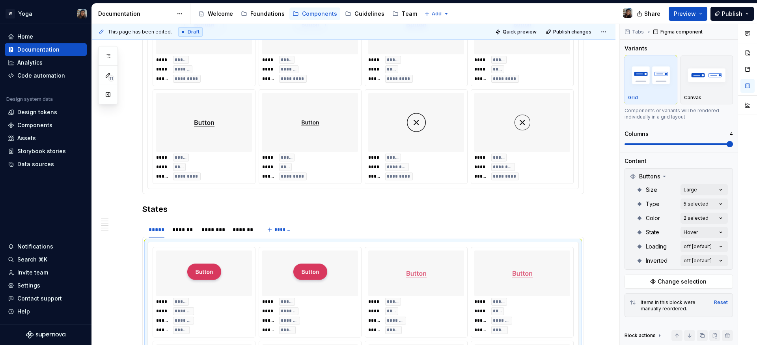
scroll to position [840, 0]
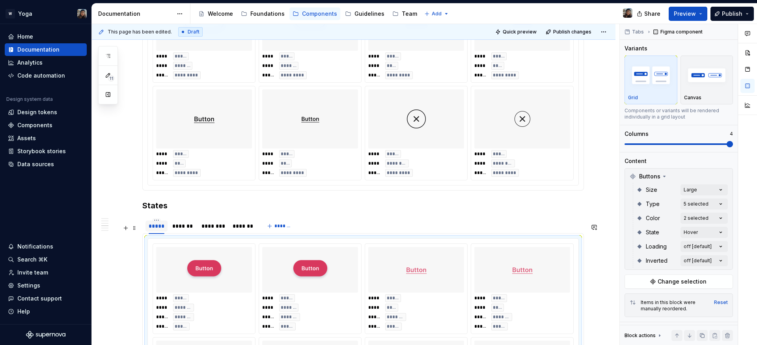
click at [154, 230] on div "*****" at bounding box center [157, 226] width 16 height 8
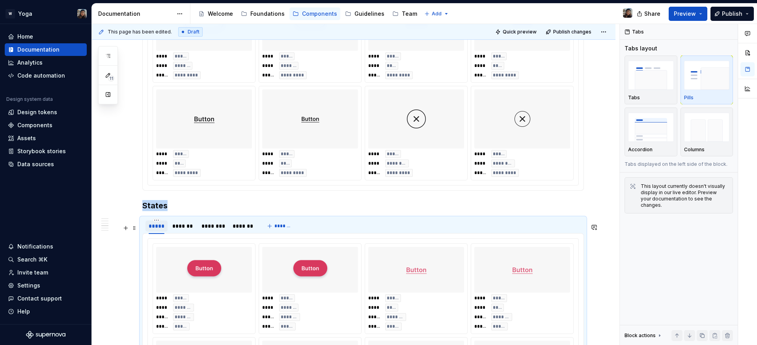
click at [156, 230] on div "*****" at bounding box center [157, 226] width 16 height 8
type input "*******"
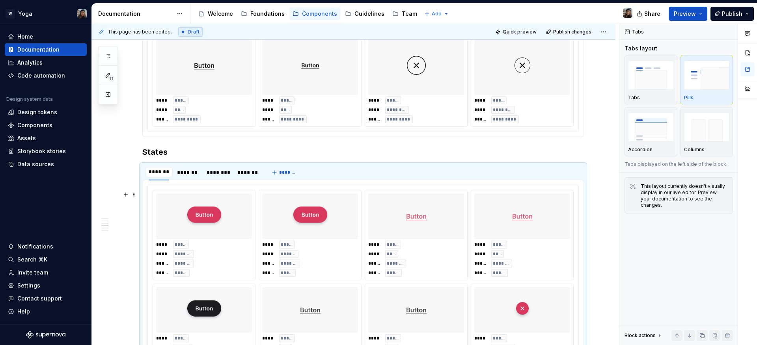
scroll to position [904, 0]
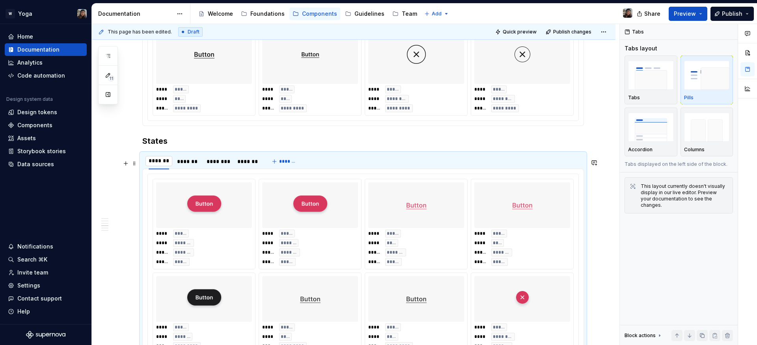
click at [171, 168] on input "*******" at bounding box center [158, 161] width 27 height 14
click at [192, 166] on div "*******" at bounding box center [187, 162] width 21 height 8
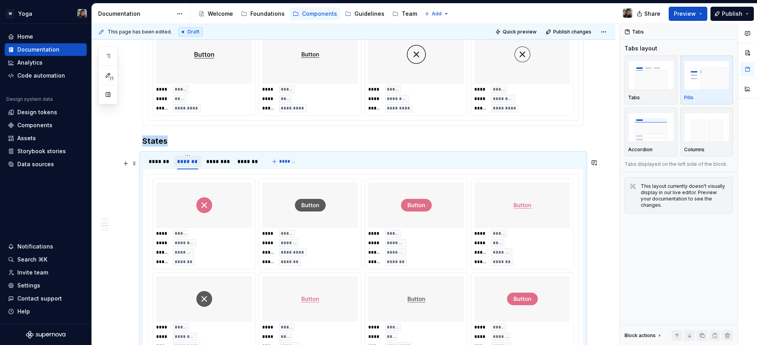
click at [192, 166] on div "*******" at bounding box center [187, 162] width 21 height 8
type input "*"
type input "*********"
click at [225, 166] on div "********" at bounding box center [225, 162] width 23 height 8
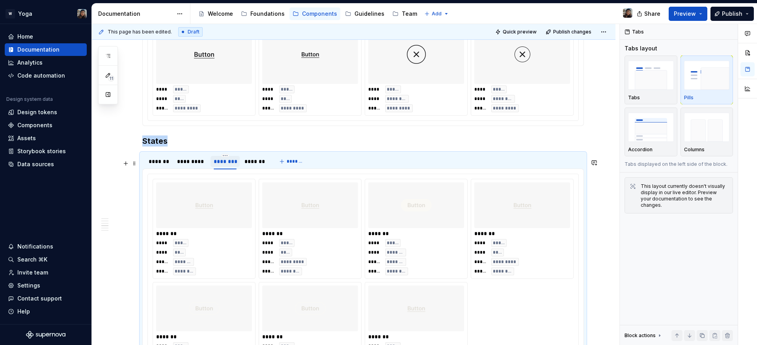
click at [225, 166] on div "********" at bounding box center [225, 162] width 23 height 8
type input "****"
type textarea "*"
type input "********"
click at [167, 166] on div "*******" at bounding box center [159, 162] width 20 height 8
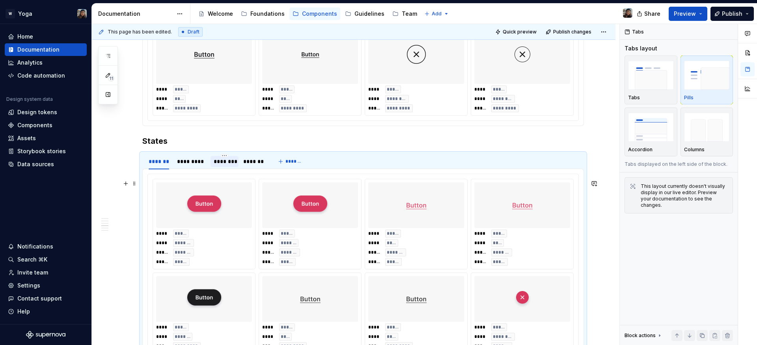
click at [270, 244] on div "**** ***** **** ******* ***** ******* ***** *****" at bounding box center [310, 248] width 96 height 36
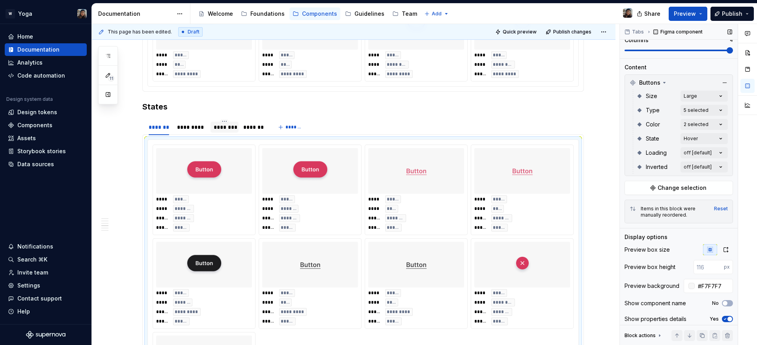
scroll to position [929, 0]
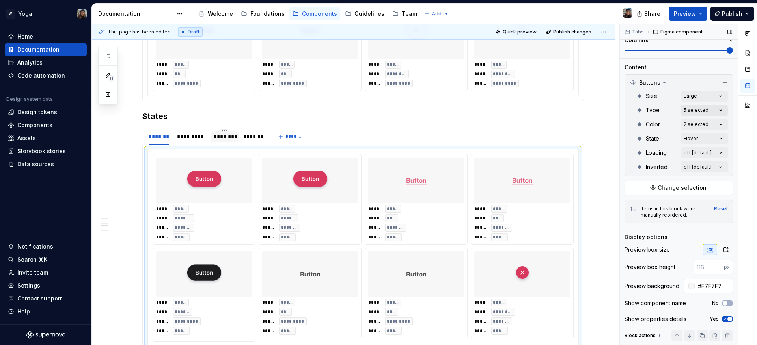
click at [688, 110] on div "Comments Open comments No comments yet Select ‘Comment’ from the block context …" at bounding box center [688, 185] width 137 height 322
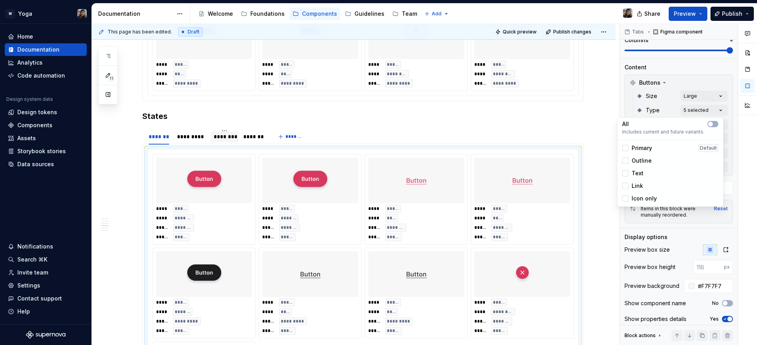
click at [465, 144] on html "W Yoga Home Documentation Analytics Code automation Design system data Design t…" at bounding box center [378, 172] width 757 height 345
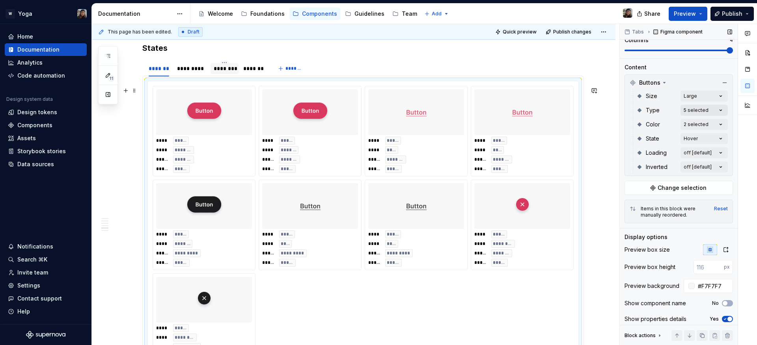
scroll to position [995, 0]
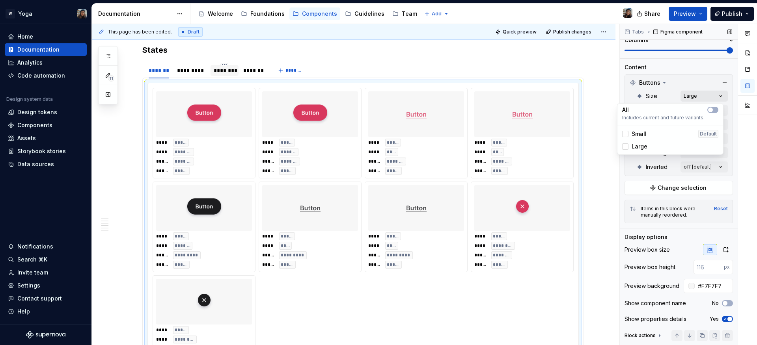
click at [708, 98] on div "Comments Open comments No comments yet Select ‘Comment’ from the block context …" at bounding box center [688, 185] width 137 height 322
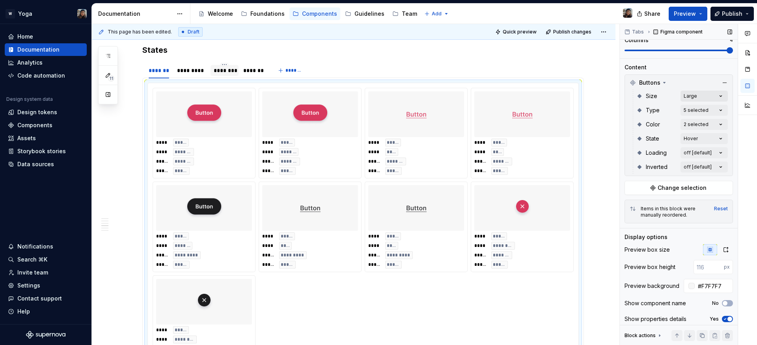
drag, startPoint x: 635, startPoint y: 89, endPoint x: 702, endPoint y: 97, distance: 67.9
click at [637, 88] on div "Comments Open comments No comments yet Select ‘Comment’ from the block context …" at bounding box center [688, 185] width 137 height 322
click at [699, 107] on div "Comments Open comments No comments yet Select ‘Comment’ from the block context …" at bounding box center [688, 185] width 137 height 322
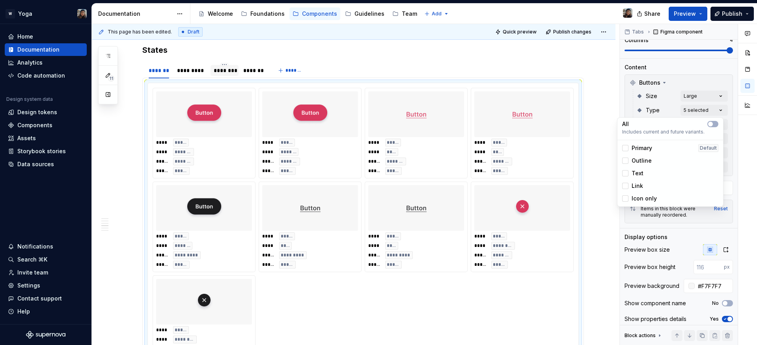
click at [644, 159] on span "Outline" at bounding box center [641, 161] width 20 height 8
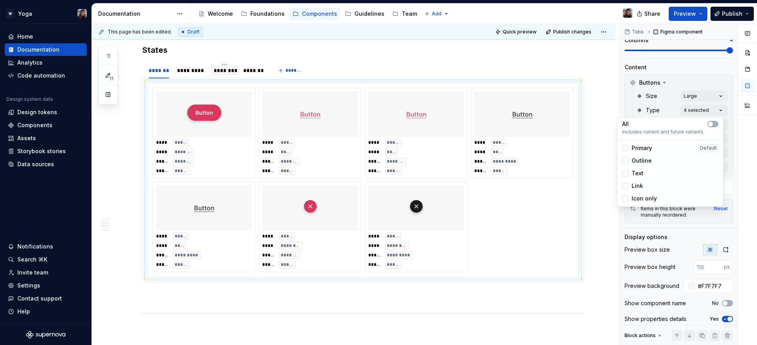
click at [639, 171] on span "Text" at bounding box center [637, 173] width 12 height 8
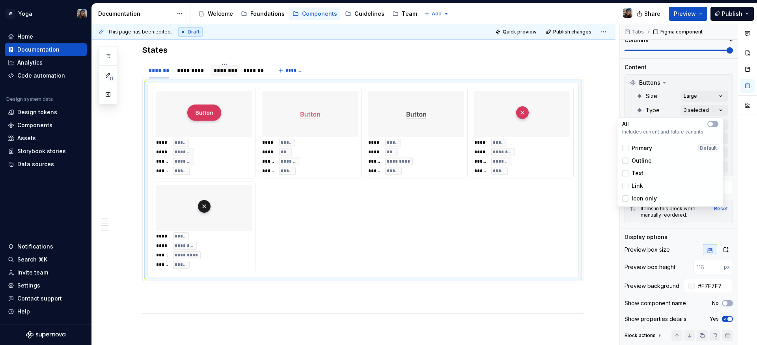
click at [640, 187] on span "Link" at bounding box center [636, 186] width 11 height 8
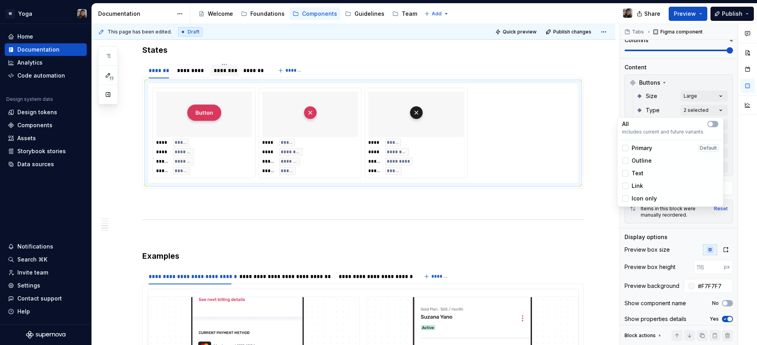
click at [642, 199] on span "Icon only" at bounding box center [643, 199] width 25 height 8
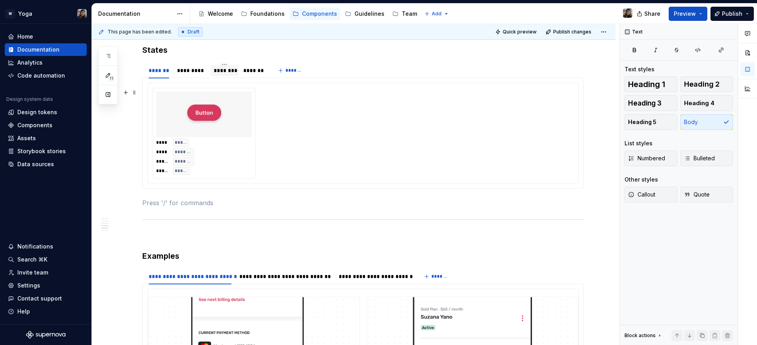
click at [433, 145] on html "W Yoga Home Documentation Analytics Code automation Design system data Design t…" at bounding box center [378, 172] width 757 height 345
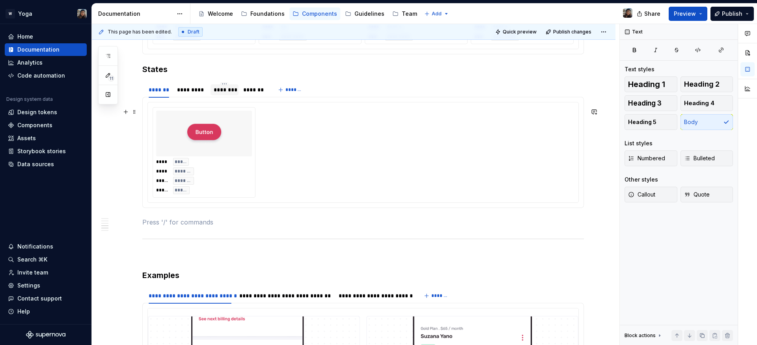
scroll to position [975, 0]
click at [226, 167] on div "**** ***** **** ******* ***** ******* ***** *****" at bounding box center [204, 177] width 96 height 36
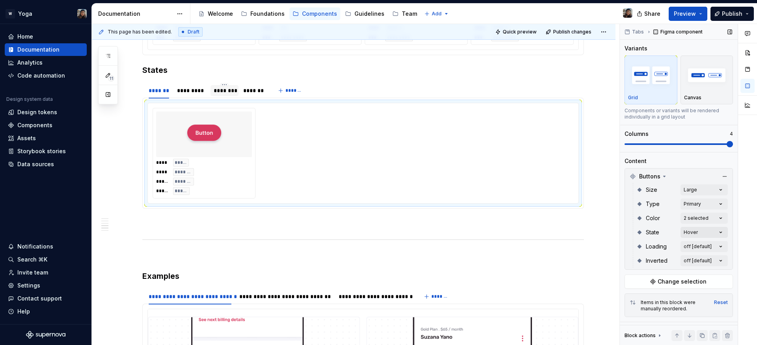
click at [696, 233] on div "Comments Open comments No comments yet Select ‘Comment’ from the block context …" at bounding box center [688, 185] width 137 height 322
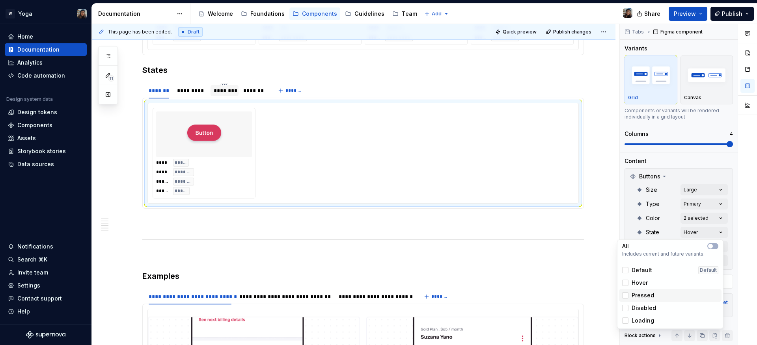
click at [646, 299] on span "Pressed" at bounding box center [642, 296] width 22 height 8
click at [644, 307] on span "Disabled" at bounding box center [643, 308] width 24 height 8
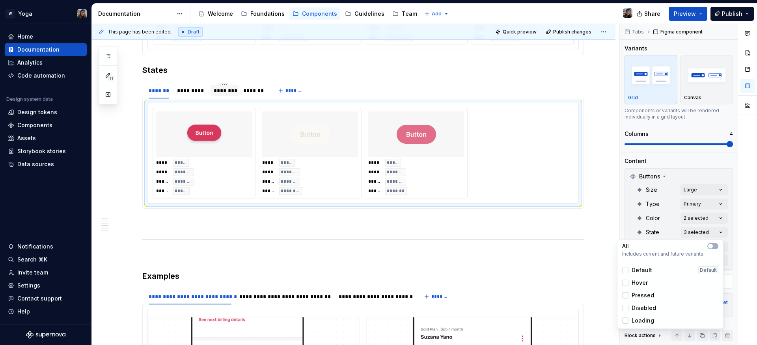
click at [643, 319] on span "Loading" at bounding box center [642, 321] width 22 height 8
click at [646, 268] on span "Default" at bounding box center [641, 270] width 20 height 8
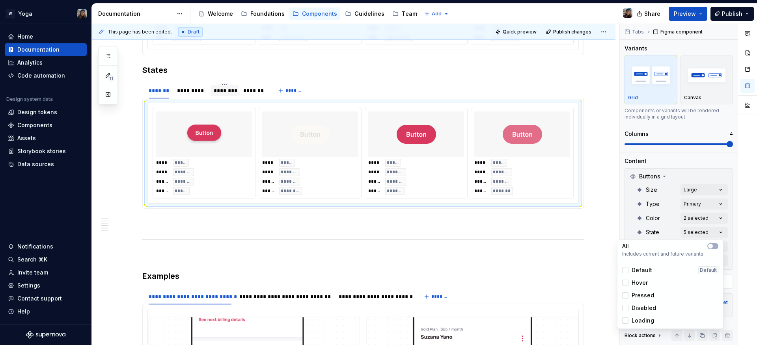
click at [379, 191] on html "W Yoga Home Documentation Analytics Code automation Design system data Design t…" at bounding box center [378, 172] width 757 height 345
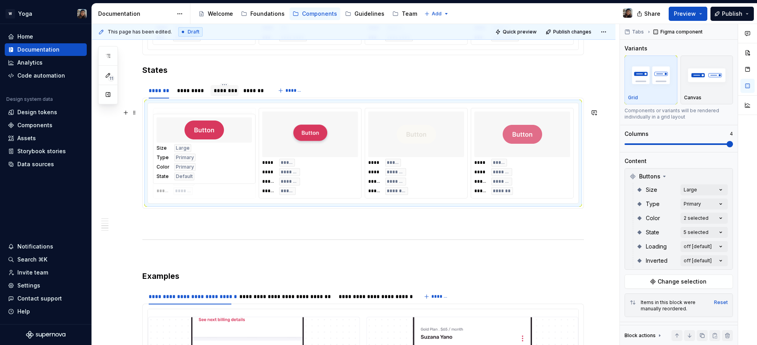
drag, startPoint x: 410, startPoint y: 166, endPoint x: 214, endPoint y: 171, distance: 196.0
click at [214, 171] on body "W Yoga Home Documentation Analytics Code automation Design system data Design t…" at bounding box center [378, 172] width 757 height 345
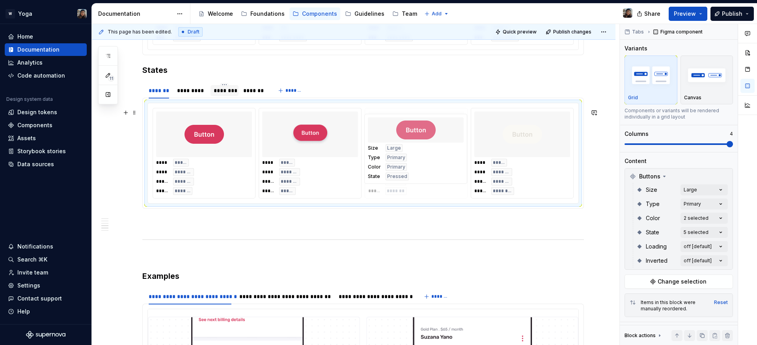
click at [437, 168] on body "W Yoga Home Documentation Analytics Code automation Design system data Design t…" at bounding box center [378, 172] width 757 height 345
click at [195, 95] on div "*********" at bounding box center [191, 91] width 29 height 8
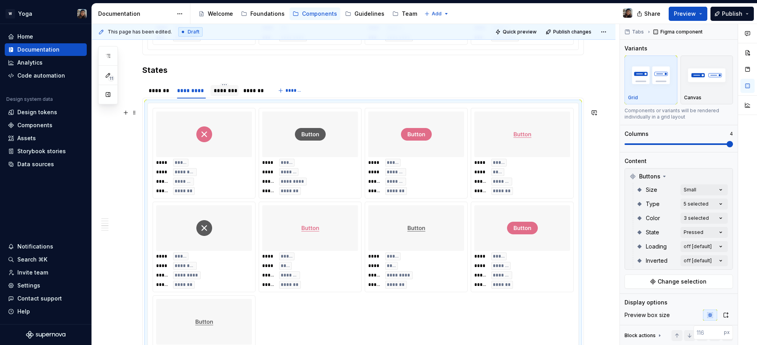
click at [235, 151] on div at bounding box center [204, 135] width 96 height 46
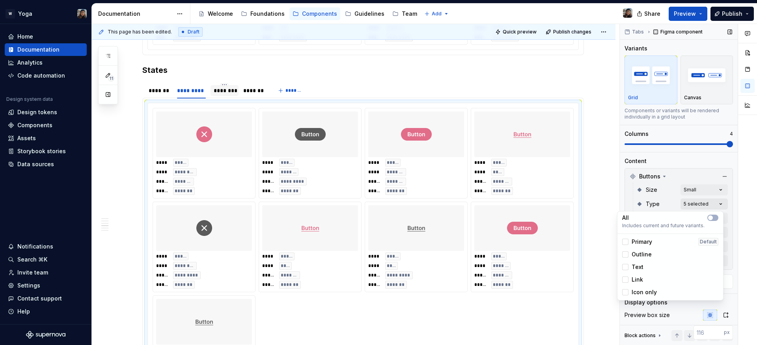
click at [698, 205] on div "Comments Open comments No comments yet Select ‘Comment’ from the block context …" at bounding box center [688, 185] width 137 height 322
click at [653, 200] on div "Comments Open comments No comments yet Select ‘Comment’ from the block context …" at bounding box center [688, 185] width 137 height 322
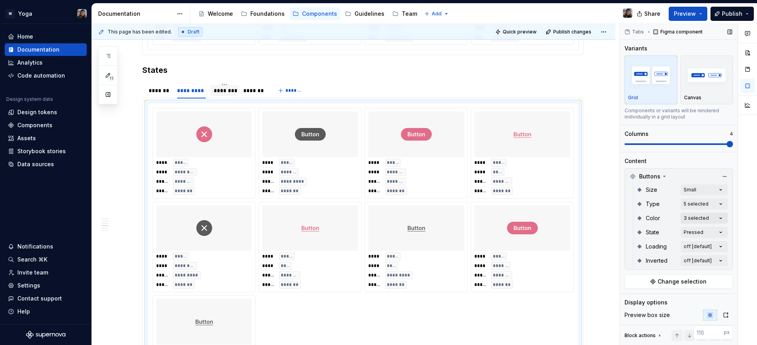
click at [687, 214] on div "Comments Open comments No comments yet Select ‘Comment’ from the block context …" at bounding box center [688, 185] width 137 height 322
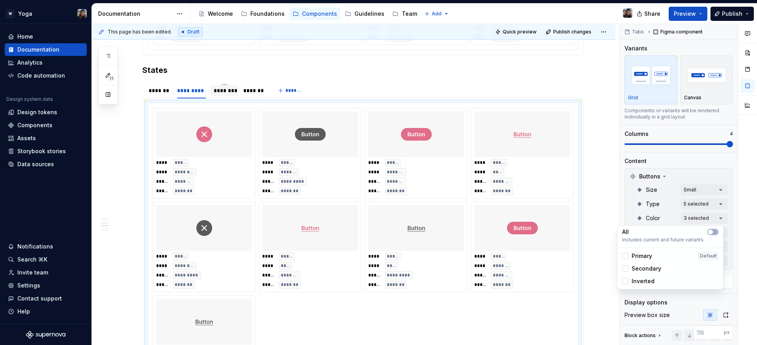
click at [648, 259] on span "Primary" at bounding box center [641, 256] width 20 height 8
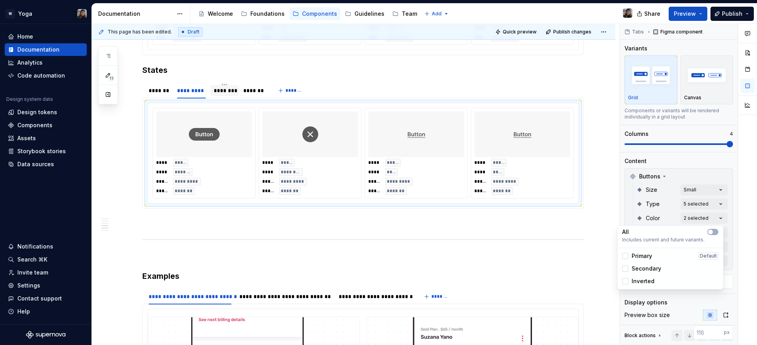
click at [649, 279] on span "Inverted" at bounding box center [642, 281] width 23 height 8
click at [285, 131] on html "W Yoga Home Documentation Analytics Code automation Design system data Design t…" at bounding box center [378, 172] width 757 height 345
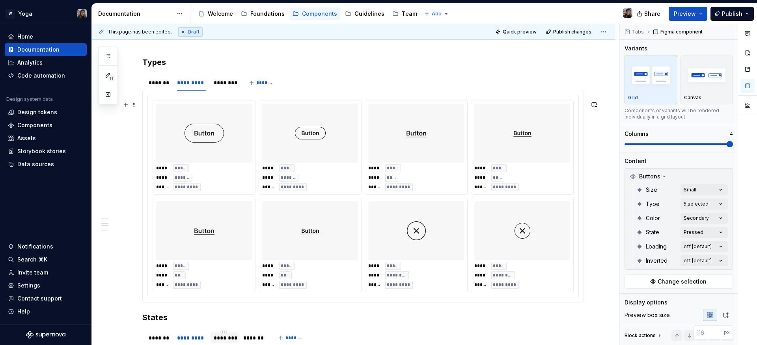
scroll to position [849, 0]
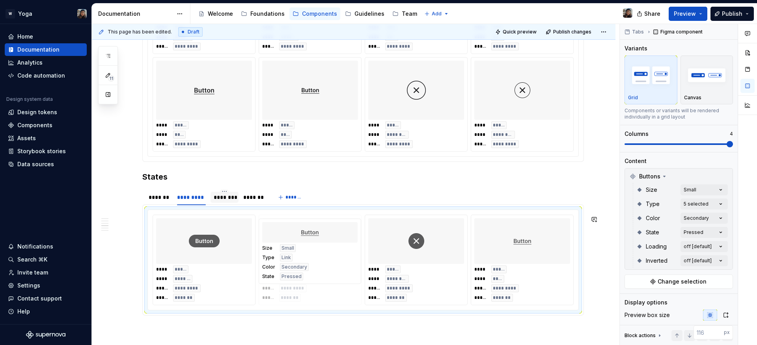
drag, startPoint x: 414, startPoint y: 281, endPoint x: 346, endPoint y: 285, distance: 68.3
click at [346, 285] on body "W Yoga Home Documentation Analytics Code automation Design system data Design t…" at bounding box center [378, 172] width 757 height 345
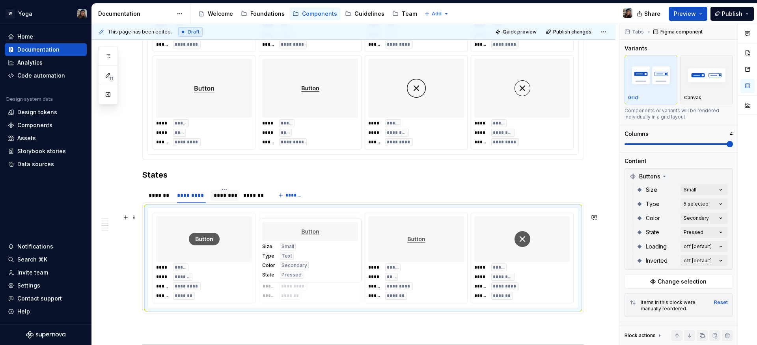
drag, startPoint x: 527, startPoint y: 262, endPoint x: 320, endPoint y: 266, distance: 207.8
click at [315, 265] on body "W Yoga Home Documentation Analytics Code automation Design system data Design t…" at bounding box center [378, 172] width 757 height 345
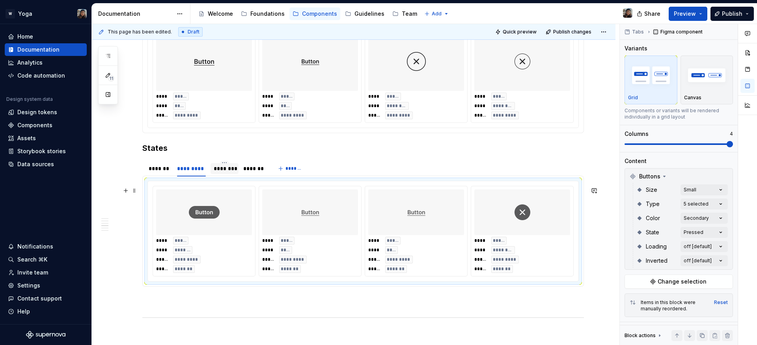
scroll to position [895, 0]
click at [340, 263] on div "**** ***** **** **** ***** ********* ***** *******" at bounding box center [310, 256] width 96 height 36
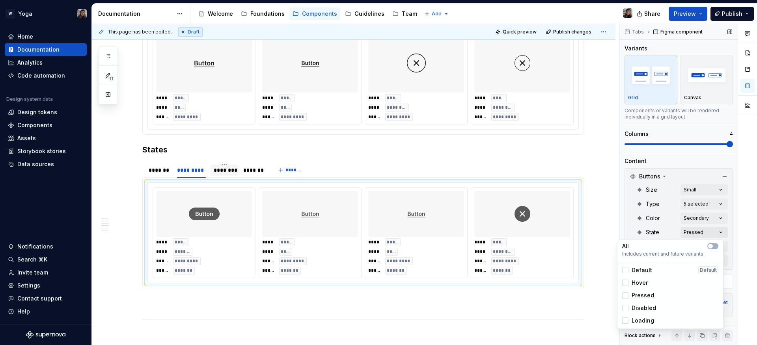
click at [709, 236] on div "Comments Open comments No comments yet Select ‘Comment’ from the block context …" at bounding box center [688, 185] width 137 height 322
click at [644, 271] on span "Default" at bounding box center [641, 270] width 20 height 8
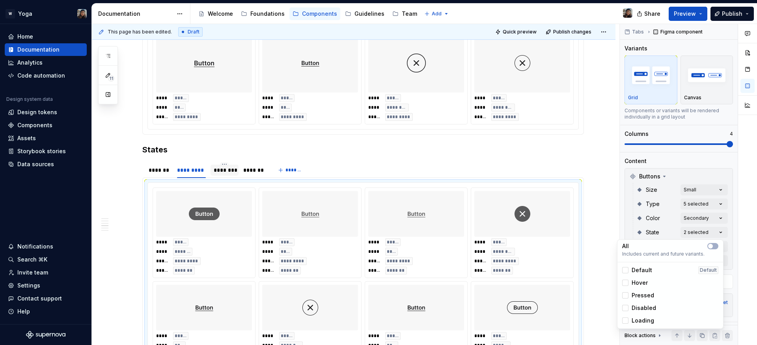
click at [642, 282] on span "Hover" at bounding box center [639, 283] width 16 height 8
click at [646, 307] on span "Disabled" at bounding box center [643, 308] width 24 height 8
click at [645, 316] on div "Loading" at bounding box center [670, 321] width 102 height 13
click at [362, 172] on html "W Yoga Home Documentation Analytics Code automation Design system data Design t…" at bounding box center [378, 172] width 757 height 345
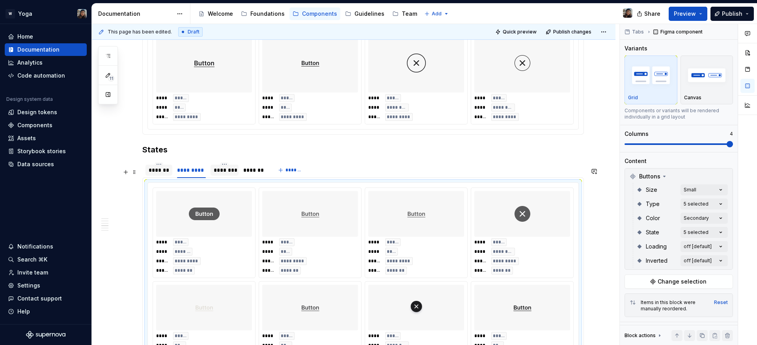
click at [158, 176] on div "*******" at bounding box center [158, 170] width 27 height 11
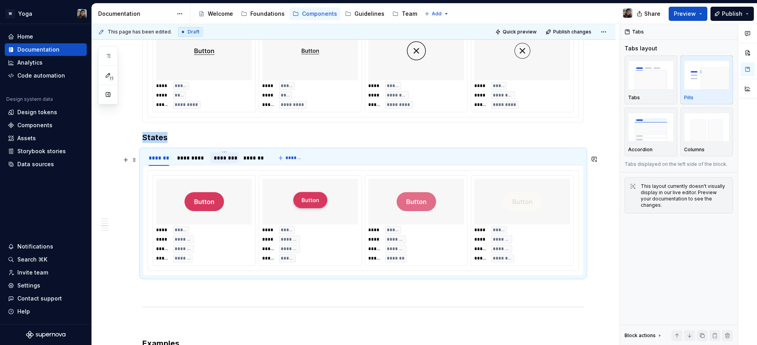
scroll to position [919, 0]
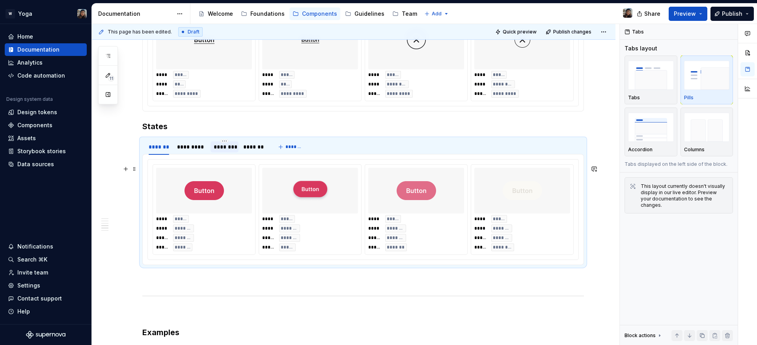
click at [305, 210] on img at bounding box center [309, 190] width 39 height 39
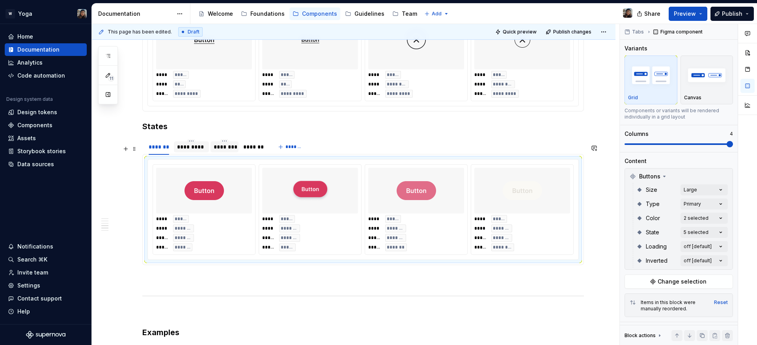
click at [186, 151] on div "*********" at bounding box center [191, 147] width 29 height 8
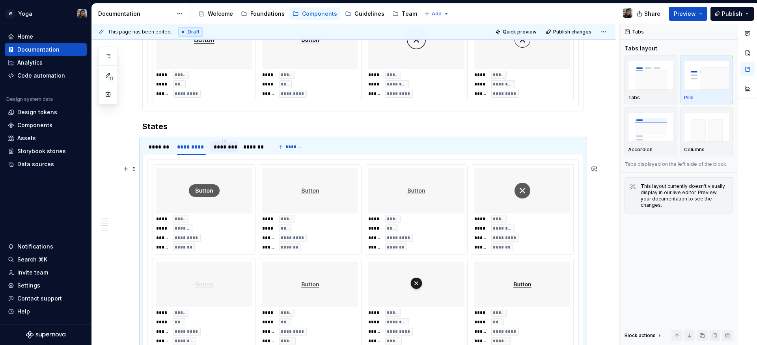
click at [307, 210] on img at bounding box center [310, 190] width 31 height 39
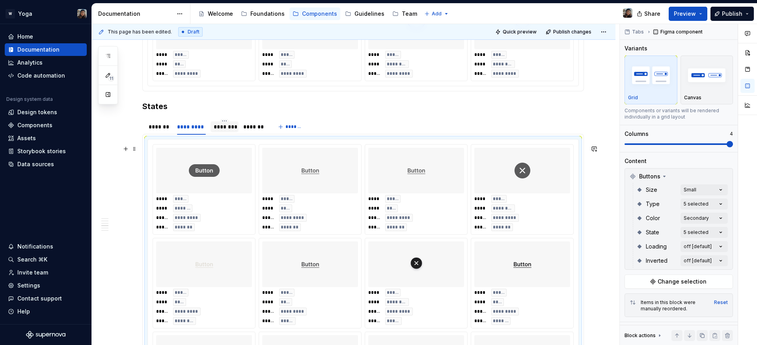
scroll to position [964, 0]
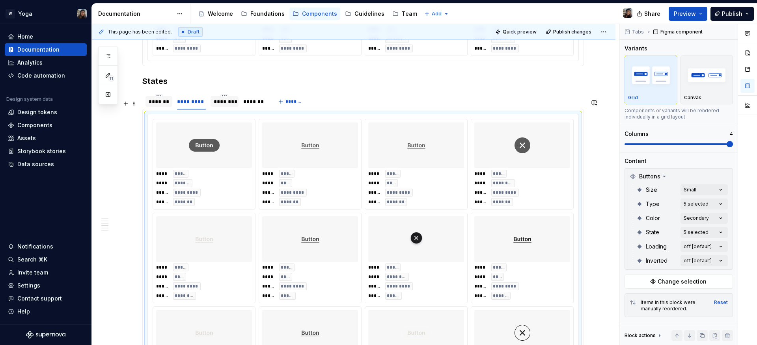
click at [166, 106] on div "*******" at bounding box center [159, 102] width 20 height 8
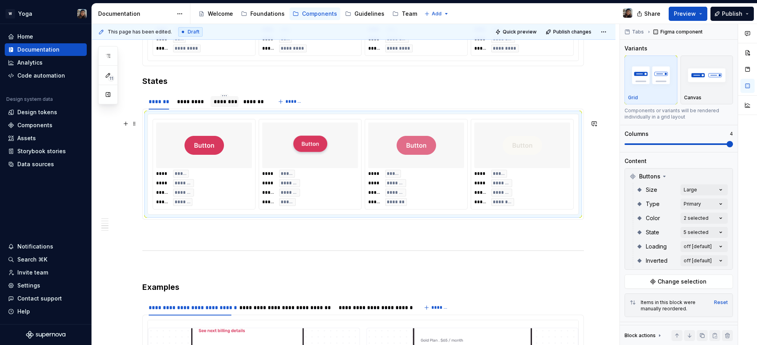
click at [289, 185] on div "*******" at bounding box center [289, 183] width 21 height 8
click at [203, 106] on div "*********" at bounding box center [191, 102] width 29 height 8
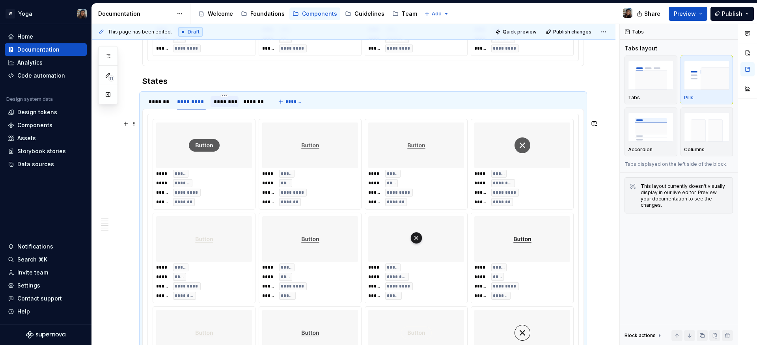
click at [306, 192] on div "**** ***** **** **** ***** ********* ***** *******" at bounding box center [310, 188] width 96 height 36
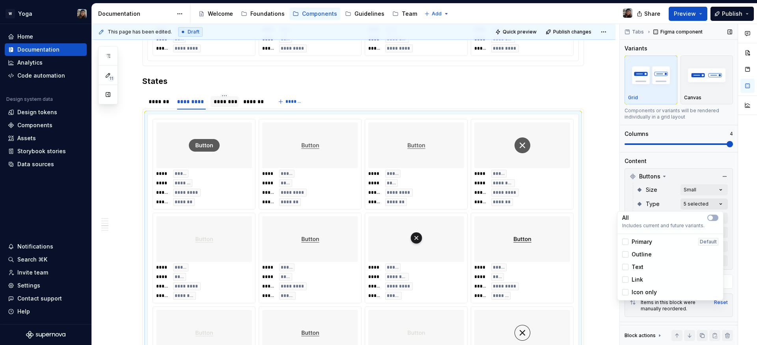
click at [678, 200] on div "Comments Open comments No comments yet Select ‘Comment’ from the block context …" at bounding box center [688, 185] width 137 height 322
click at [643, 243] on span "Primary" at bounding box center [641, 242] width 20 height 8
click at [635, 263] on span "Text" at bounding box center [637, 267] width 12 height 8
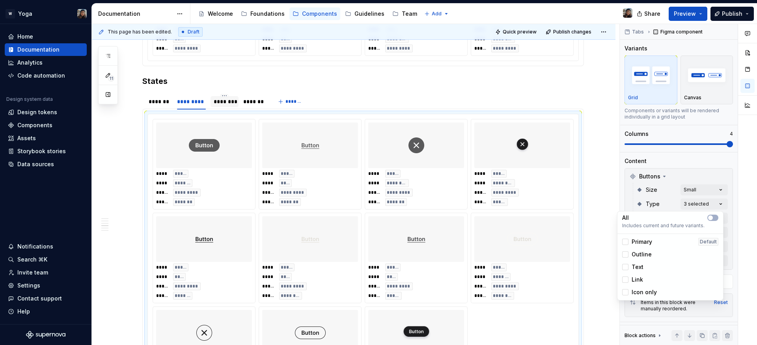
click at [635, 276] on span "Link" at bounding box center [636, 280] width 11 height 8
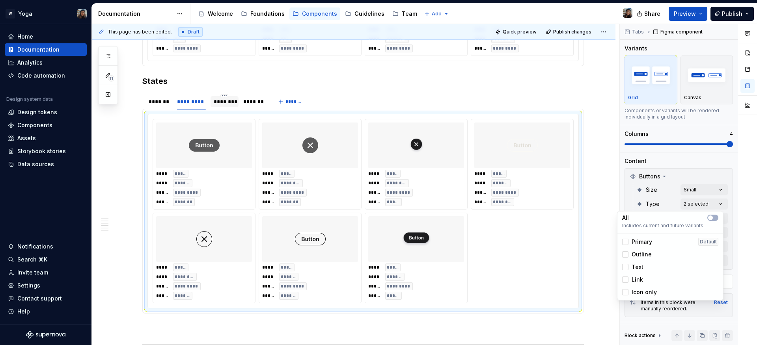
click at [639, 294] on span "Icon only" at bounding box center [643, 293] width 25 height 8
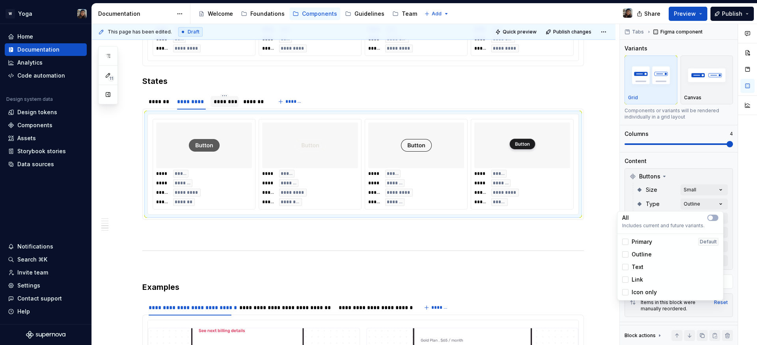
click at [399, 174] on html "W Yoga Home Documentation Analytics Code automation Design system data Design t…" at bounding box center [378, 172] width 757 height 345
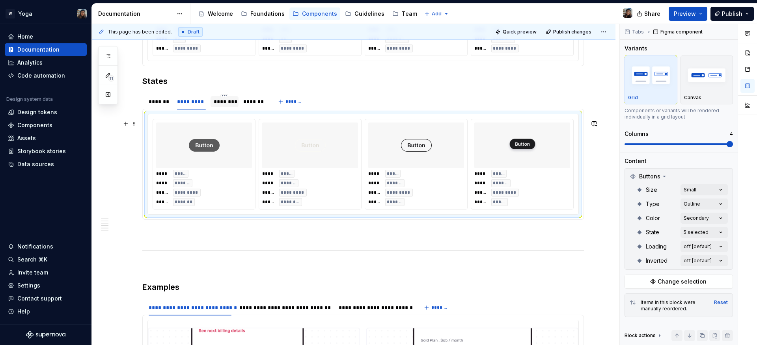
click at [507, 165] on img at bounding box center [522, 145] width 31 height 39
click at [519, 165] on img at bounding box center [522, 145] width 31 height 39
drag, startPoint x: 514, startPoint y: 170, endPoint x: 312, endPoint y: 163, distance: 201.9
click at [312, 163] on body "W Yoga Home Documentation Analytics Code automation Design system data Design t…" at bounding box center [378, 172] width 757 height 345
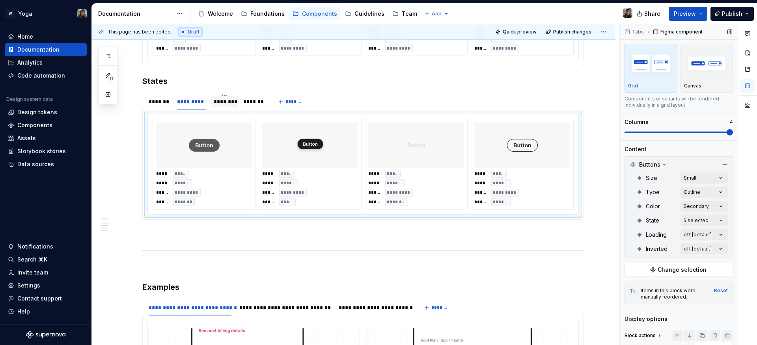
scroll to position [7, 0]
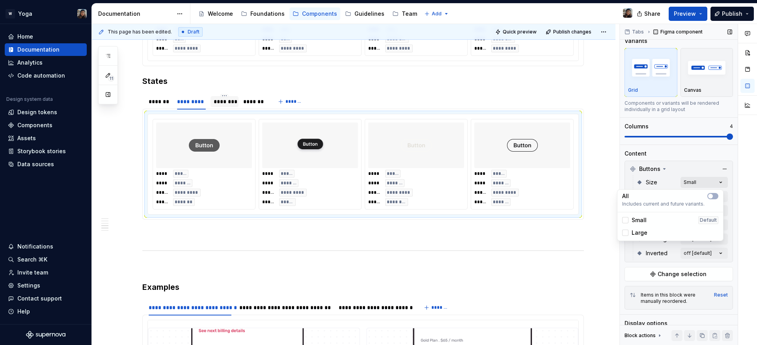
click at [699, 186] on div "Comments Open comments No comments yet Select ‘Comment’ from the block context …" at bounding box center [688, 185] width 137 height 322
click at [631, 220] on div "Small" at bounding box center [634, 220] width 24 height 8
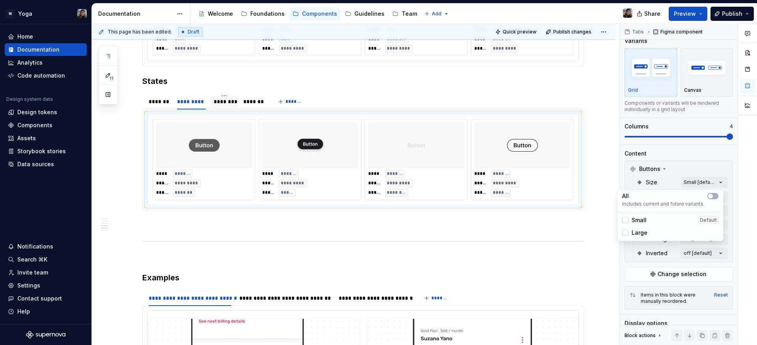
click at [157, 118] on html "W Yoga Home Documentation Analytics Code automation Design system data Design t…" at bounding box center [378, 172] width 757 height 345
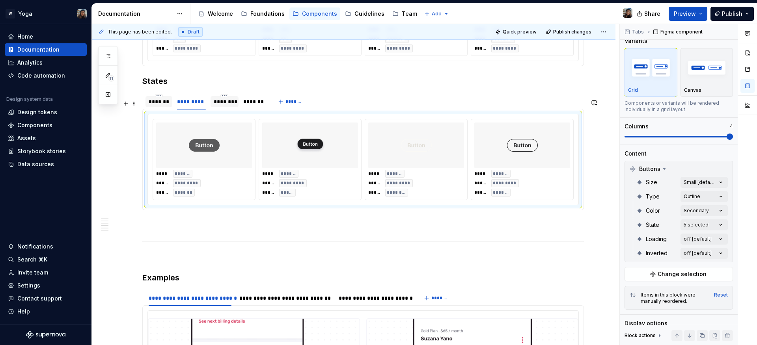
click at [158, 106] on div "*******" at bounding box center [159, 102] width 20 height 8
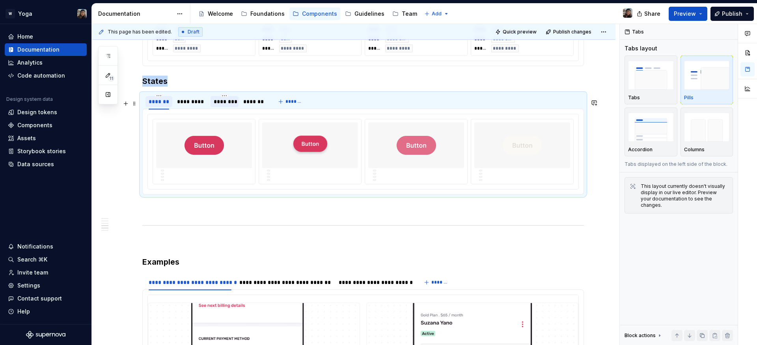
scroll to position [0, 0]
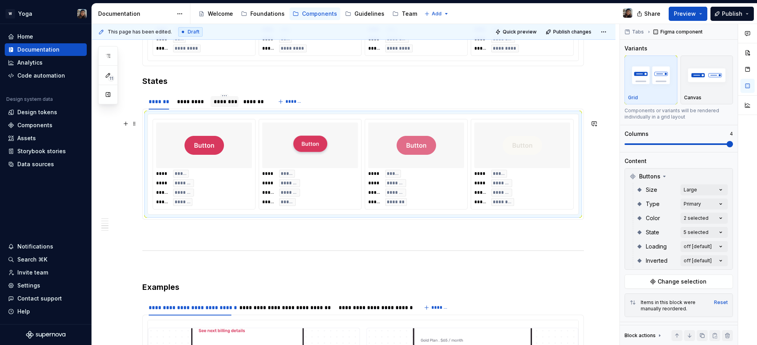
click at [233, 156] on div at bounding box center [204, 146] width 96 height 46
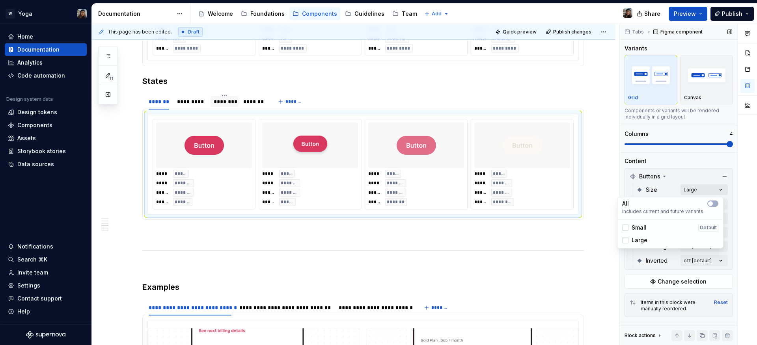
click at [710, 190] on div "Comments Open comments No comments yet Select ‘Comment’ from the block context …" at bounding box center [688, 185] width 137 height 322
click at [639, 240] on span "Large" at bounding box center [639, 240] width 16 height 8
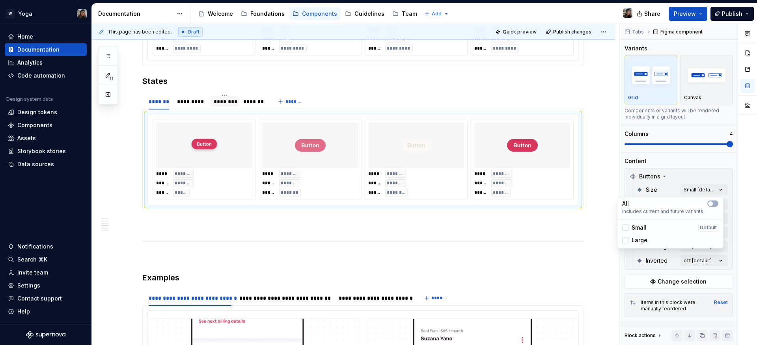
click at [628, 237] on div "Large" at bounding box center [634, 240] width 25 height 8
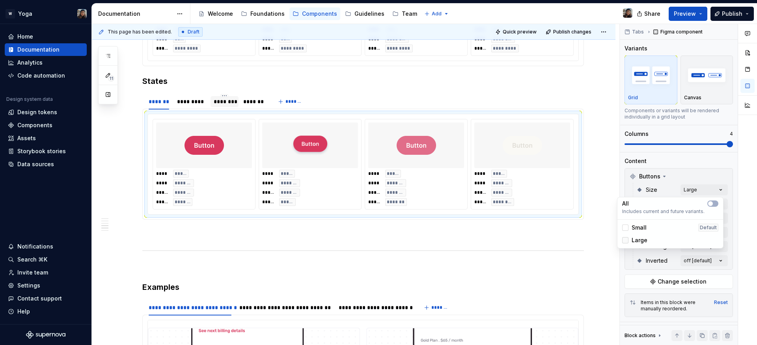
click at [625, 240] on icon at bounding box center [625, 240] width 0 height 0
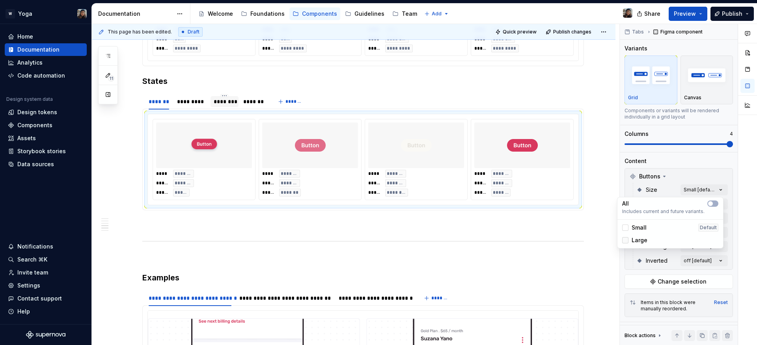
click at [627, 240] on div at bounding box center [625, 240] width 6 height 6
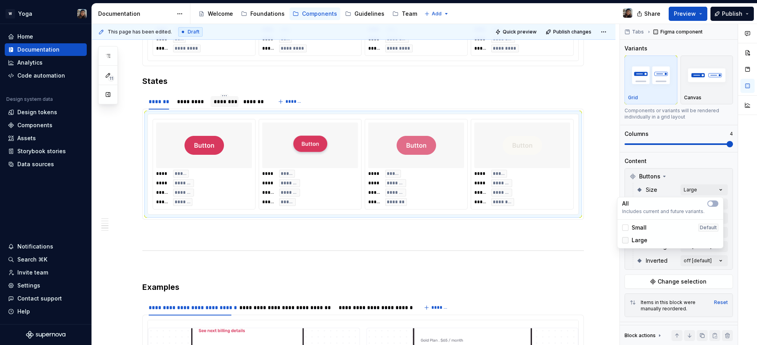
click at [625, 240] on icon at bounding box center [625, 240] width 0 height 0
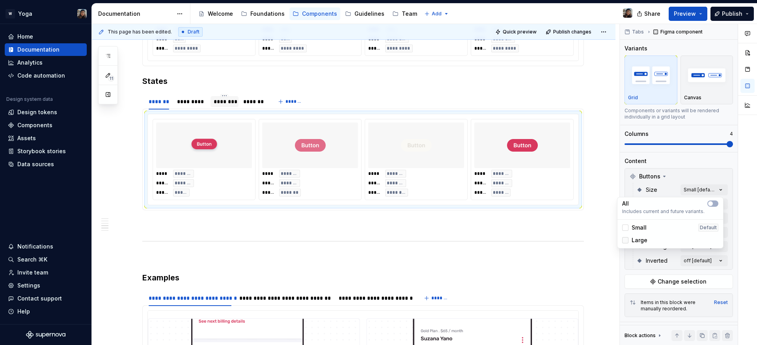
click at [626, 240] on div at bounding box center [625, 240] width 6 height 6
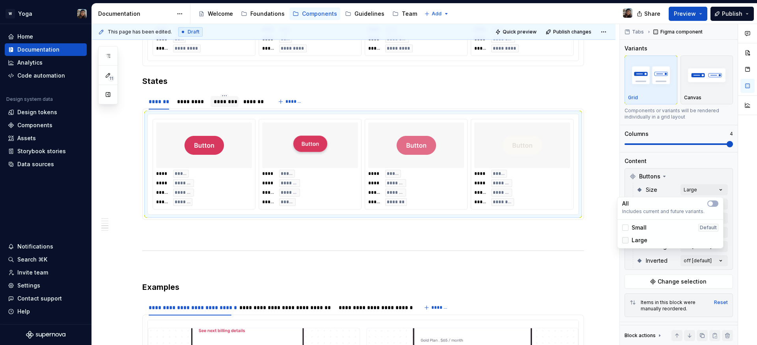
click at [625, 240] on icon at bounding box center [625, 240] width 0 height 0
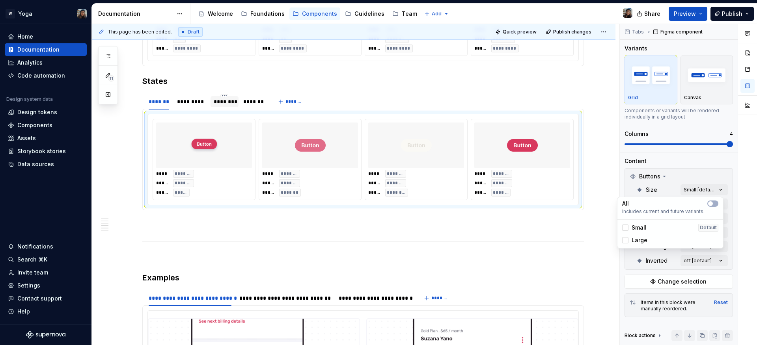
click at [628, 240] on div "Large" at bounding box center [634, 240] width 25 height 8
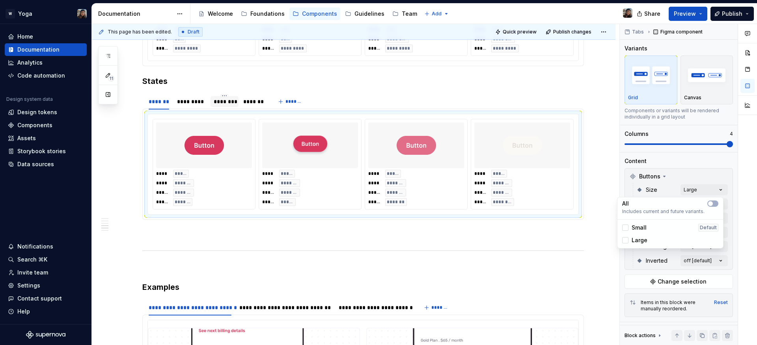
click at [628, 240] on div "Large" at bounding box center [634, 240] width 25 height 8
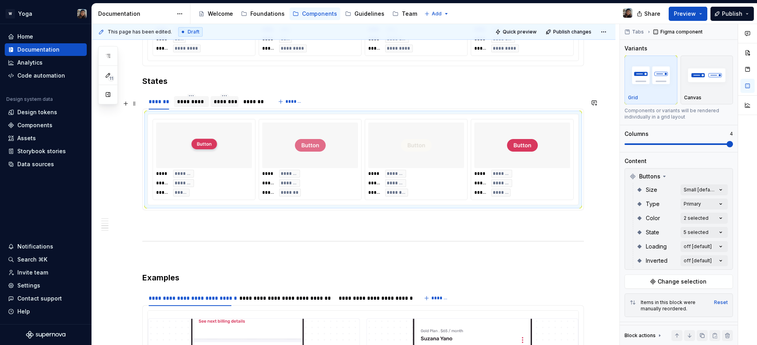
click at [191, 107] on html "W Yoga Home Documentation Analytics Code automation Design system data Design t…" at bounding box center [378, 172] width 757 height 345
click at [184, 106] on div "*********" at bounding box center [191, 102] width 29 height 8
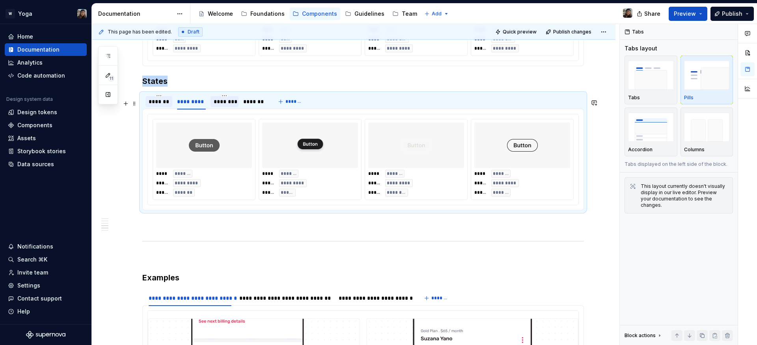
click at [166, 106] on div "*******" at bounding box center [159, 102] width 20 height 8
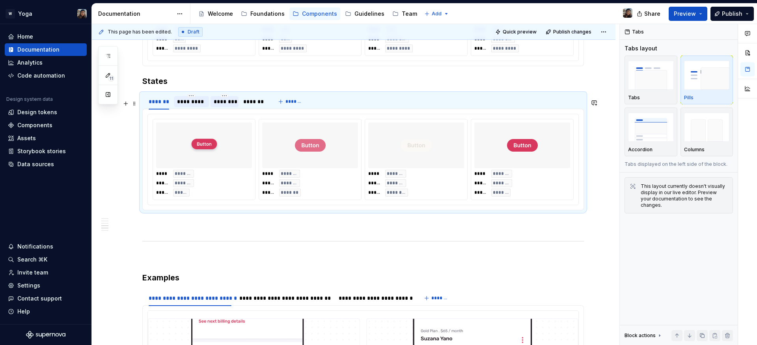
click at [205, 107] on div "*********" at bounding box center [191, 101] width 35 height 11
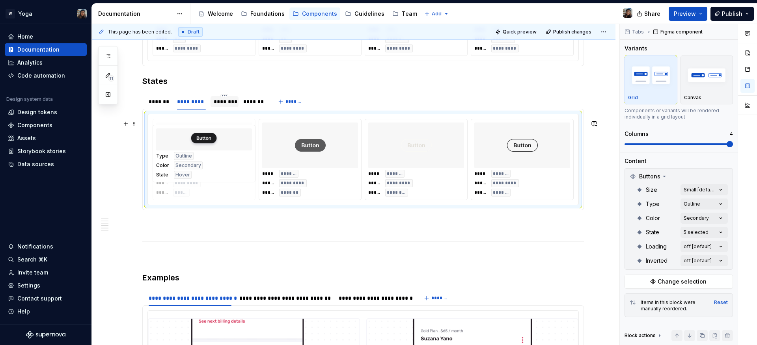
drag, startPoint x: 296, startPoint y: 160, endPoint x: 229, endPoint y: 160, distance: 67.4
click at [228, 160] on body "W Yoga Home Documentation Analytics Code automation Design system data Design t…" at bounding box center [378, 172] width 757 height 345
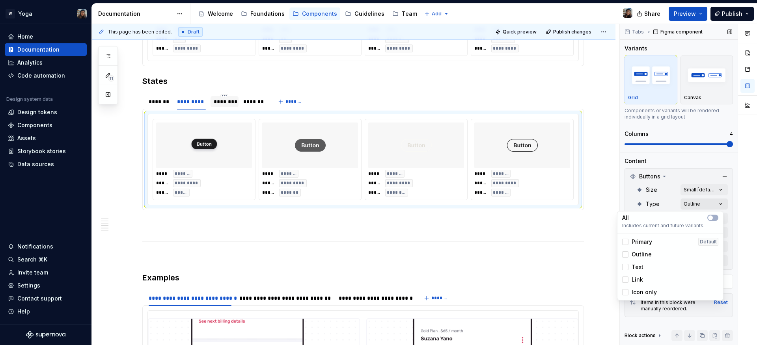
click at [689, 206] on div "Comments Open comments No comments yet Select ‘Comment’ from the block context …" at bounding box center [688, 185] width 137 height 322
click at [653, 201] on div "Comments Open comments No comments yet Select ‘Comment’ from the block context …" at bounding box center [688, 185] width 137 height 322
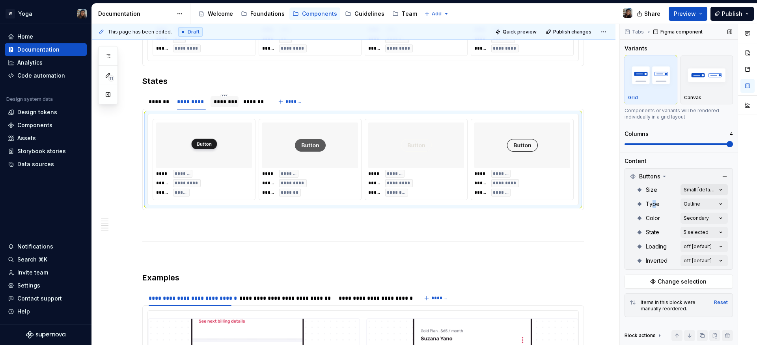
click at [690, 189] on div "Comments Open comments No comments yet Select ‘Comment’ from the block context …" at bounding box center [688, 185] width 137 height 322
click at [640, 184] on div "Comments Open comments No comments yet Select ‘Comment’ from the block context …" at bounding box center [688, 185] width 137 height 322
click at [696, 219] on div "Comments Open comments No comments yet Select ‘Comment’ from the block context …" at bounding box center [688, 185] width 137 height 322
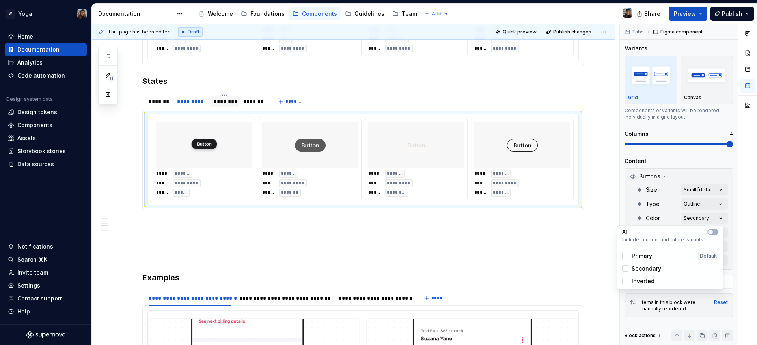
click at [624, 210] on div "Comments Open comments No comments yet Select ‘Comment’ from the block context …" at bounding box center [688, 185] width 137 height 322
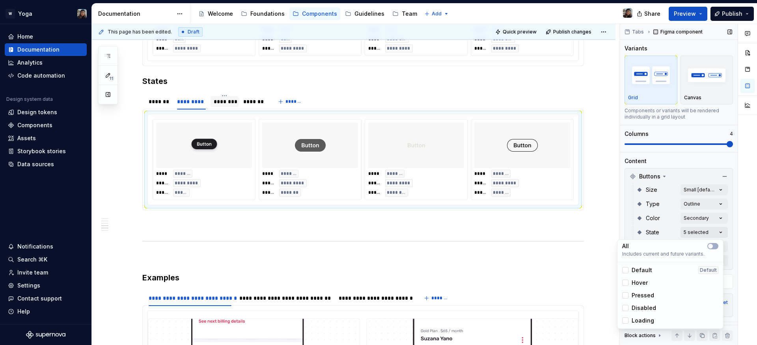
click at [681, 230] on div "Comments Open comments No comments yet Select ‘Comment’ from the block context …" at bounding box center [688, 185] width 137 height 322
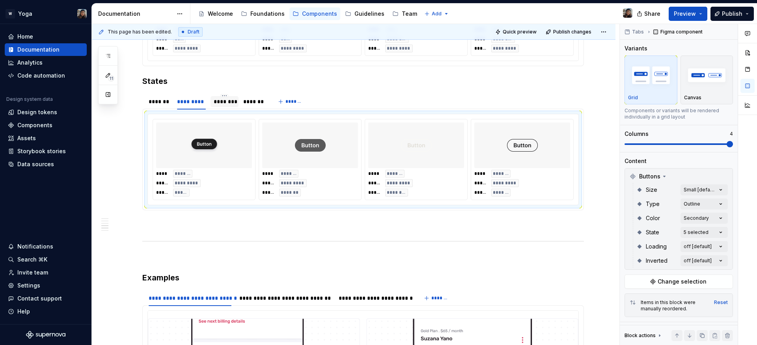
click at [491, 178] on html "W Yoga Home Documentation Analytics Code automation Design system data Design t…" at bounding box center [378, 172] width 757 height 345
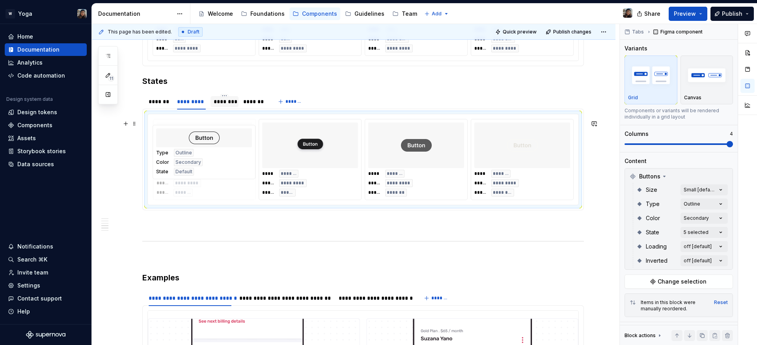
drag, startPoint x: 519, startPoint y: 185, endPoint x: 215, endPoint y: 181, distance: 303.9
click at [215, 181] on body "W Yoga Home Documentation Analytics Code automation Design system data Design t…" at bounding box center [378, 172] width 757 height 345
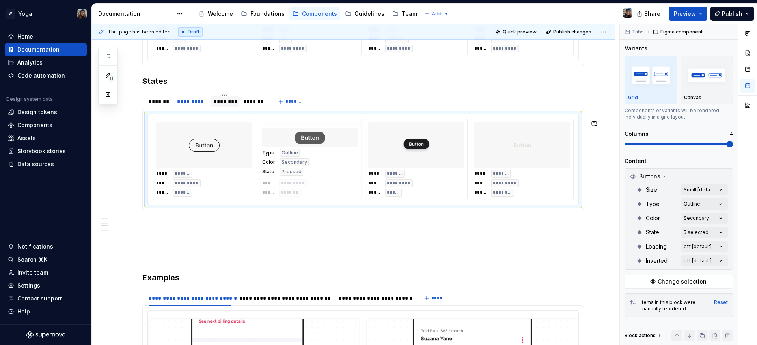
drag, startPoint x: 427, startPoint y: 188, endPoint x: 345, endPoint y: 188, distance: 82.0
click at [345, 188] on body "W Yoga Home Documentation Analytics Code automation Design system data Design t…" at bounding box center [378, 172] width 757 height 345
drag, startPoint x: 415, startPoint y: 189, endPoint x: 333, endPoint y: 187, distance: 81.6
click at [333, 187] on body "W Yoga Home Documentation Analytics Code automation Design system data Design t…" at bounding box center [378, 172] width 757 height 345
click at [212, 108] on div "********" at bounding box center [224, 101] width 28 height 13
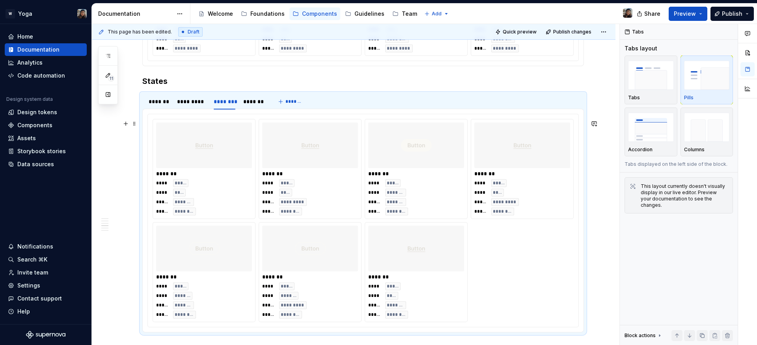
click at [260, 160] on div "******* **** ***** **** **** ***** ********* ***** ********" at bounding box center [310, 168] width 102 height 99
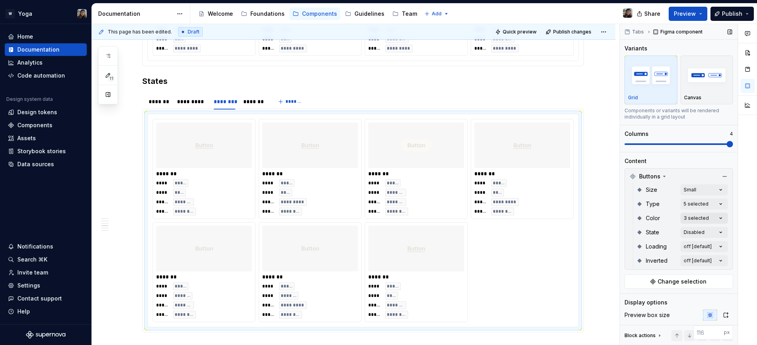
click at [700, 220] on div "Comments Open comments No comments yet Select ‘Comment’ from the block context …" at bounding box center [688, 185] width 137 height 322
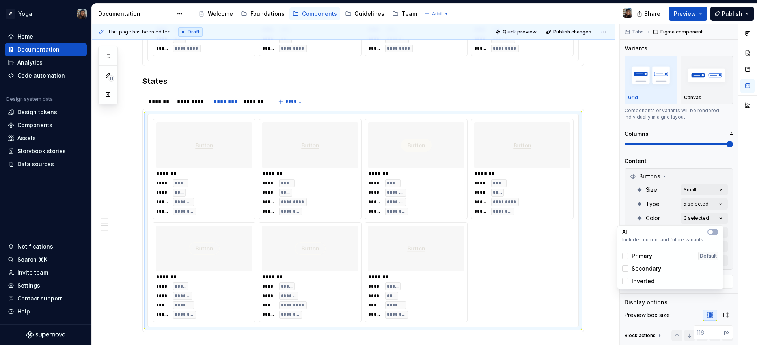
click at [644, 217] on div "Comments Open comments No comments yet Select ‘Comment’ from the block context …" at bounding box center [688, 185] width 137 height 322
click at [705, 202] on div "Comments Open comments No comments yet Select ‘Comment’ from the block context …" at bounding box center [688, 185] width 137 height 322
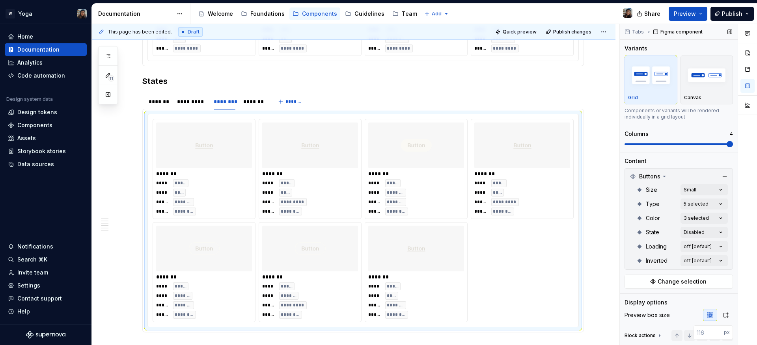
drag, startPoint x: 658, startPoint y: 189, endPoint x: 686, endPoint y: 196, distance: 28.9
click at [658, 189] on div "Comments Open comments No comments yet Select ‘Comment’ from the block context …" at bounding box center [688, 185] width 137 height 322
click at [691, 236] on div "Comments Open comments No comments yet Select ‘Comment’ from the block context …" at bounding box center [688, 185] width 137 height 322
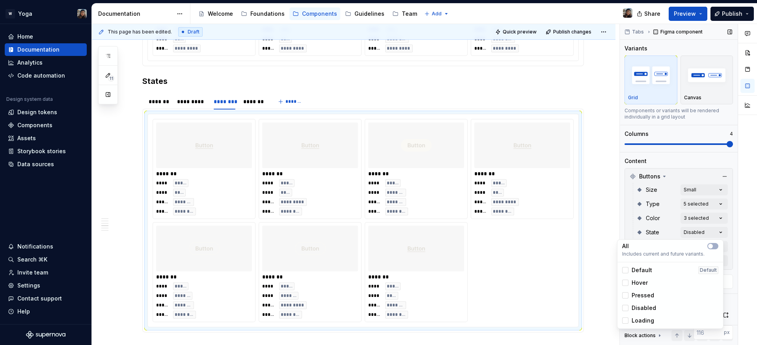
drag, startPoint x: 653, startPoint y: 224, endPoint x: 669, endPoint y: 210, distance: 21.0
click at [654, 223] on div "Comments Open comments No comments yet Select ‘Comment’ from the block context …" at bounding box center [688, 185] width 137 height 322
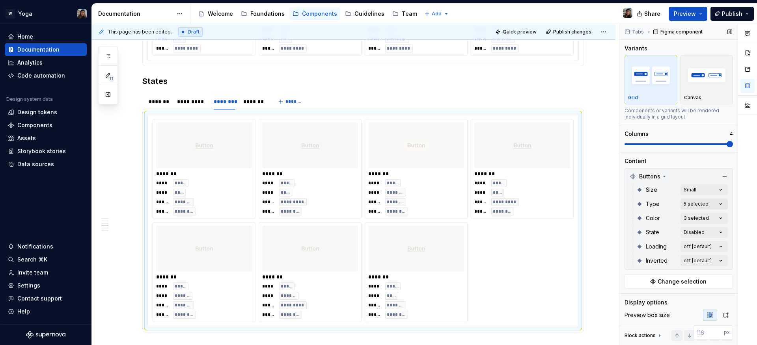
click at [687, 203] on div "Comments Open comments No comments yet Select ‘Comment’ from the block context …" at bounding box center [688, 185] width 137 height 322
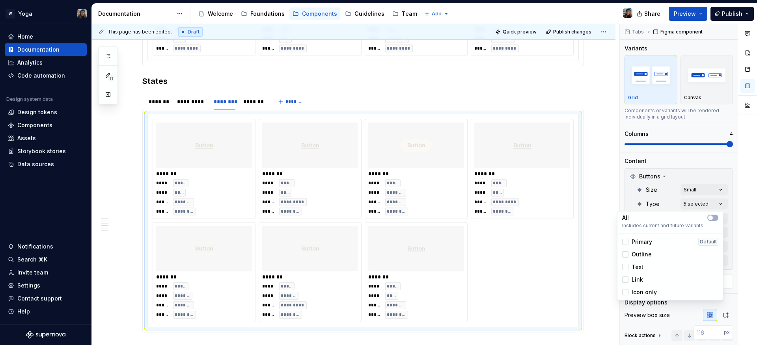
click at [516, 199] on html "W Yoga Home Documentation Analytics Code automation Design system data Design t…" at bounding box center [378, 172] width 757 height 345
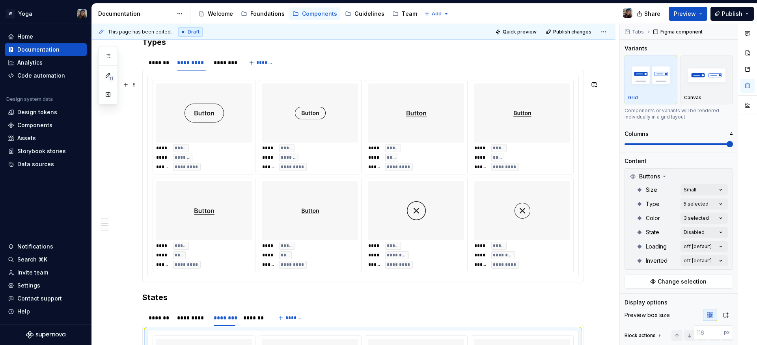
scroll to position [702, 0]
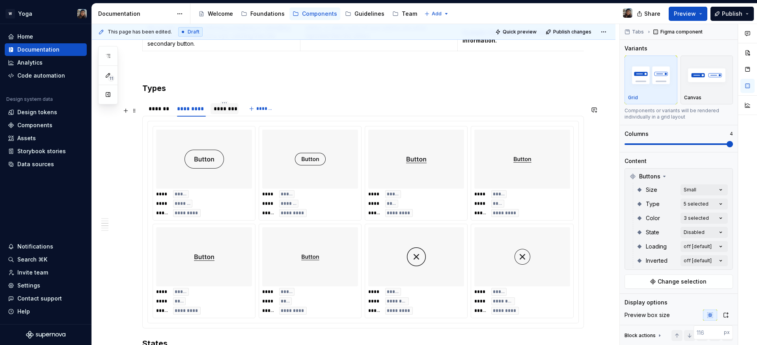
click at [224, 114] on div "********" at bounding box center [224, 108] width 28 height 11
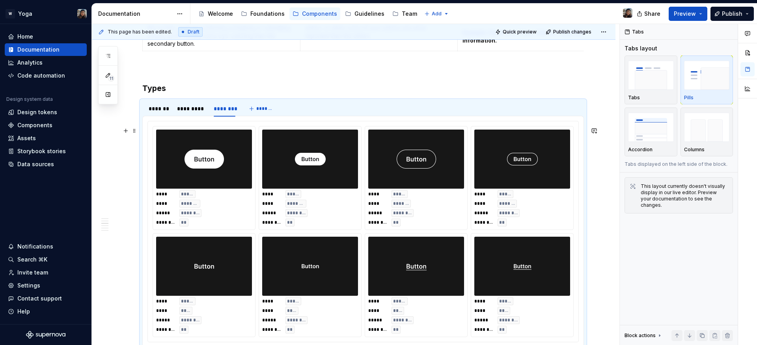
click at [244, 138] on div at bounding box center [204, 159] width 96 height 59
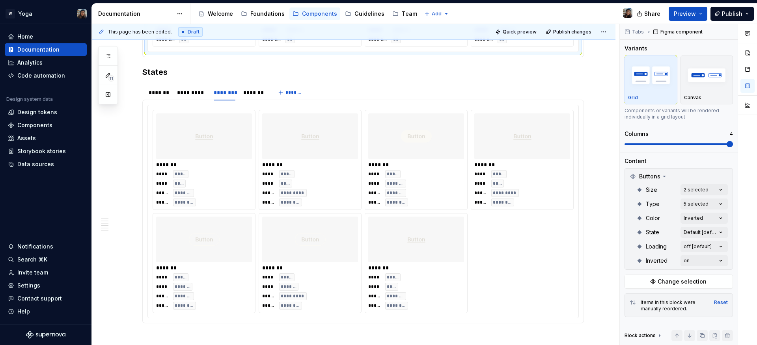
scroll to position [1013, 0]
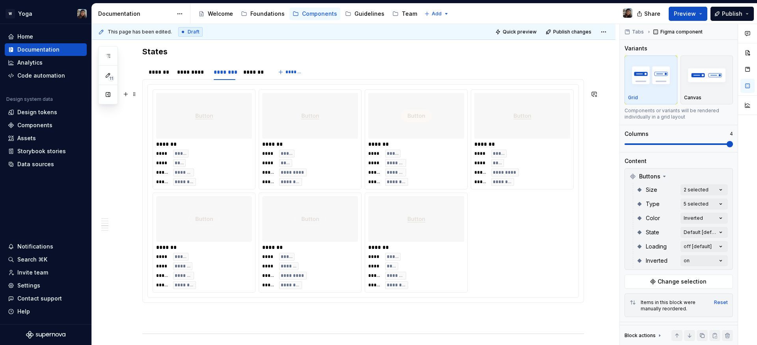
click at [318, 171] on div "**** ***** **** **** ***** ********* ***** ********" at bounding box center [310, 168] width 96 height 36
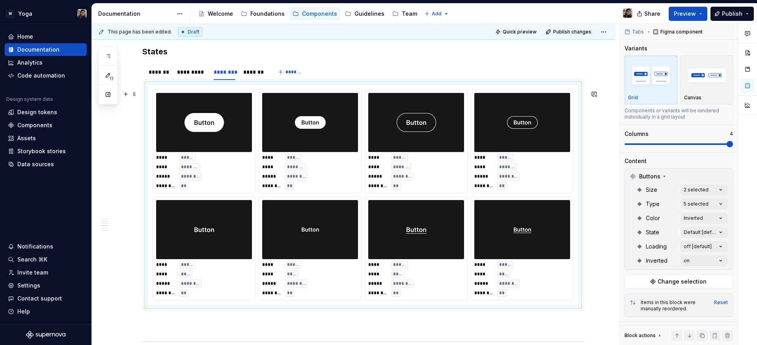
click at [316, 141] on img at bounding box center [310, 122] width 31 height 53
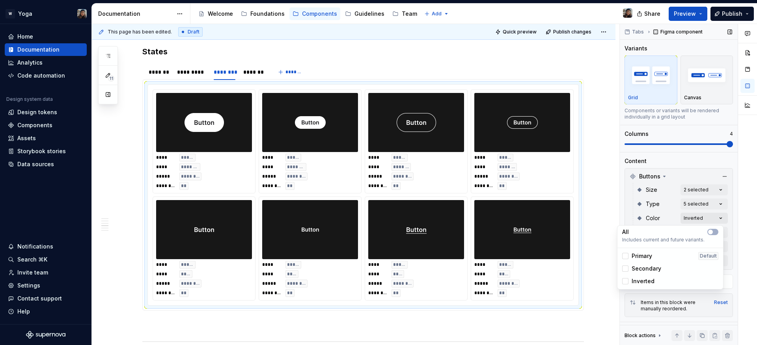
click at [699, 216] on div "Comments Open comments No comments yet Select ‘Comment’ from the block context …" at bounding box center [688, 185] width 137 height 322
click at [649, 208] on div "Comments Open comments No comments yet Select ‘Comment’ from the block context …" at bounding box center [688, 185] width 137 height 322
click at [693, 209] on div "Comments Open comments No comments yet Select ‘Comment’ from the block context …" at bounding box center [688, 185] width 137 height 322
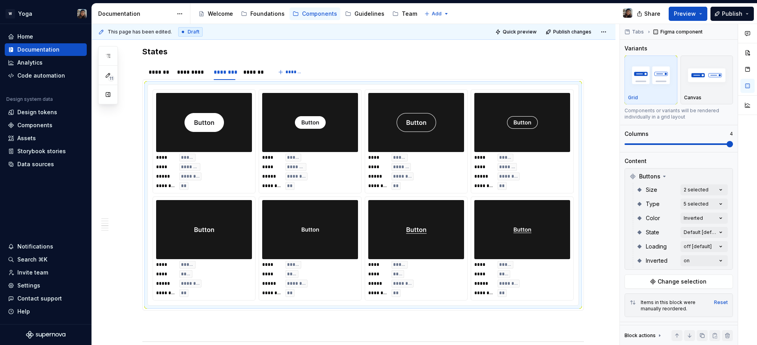
click at [645, 202] on div "Comments Open comments No comments yet Select ‘Comment’ from the block context …" at bounding box center [688, 185] width 137 height 322
click at [698, 190] on div "Comments Open comments No comments yet Select ‘Comment’ from the block context …" at bounding box center [688, 185] width 137 height 322
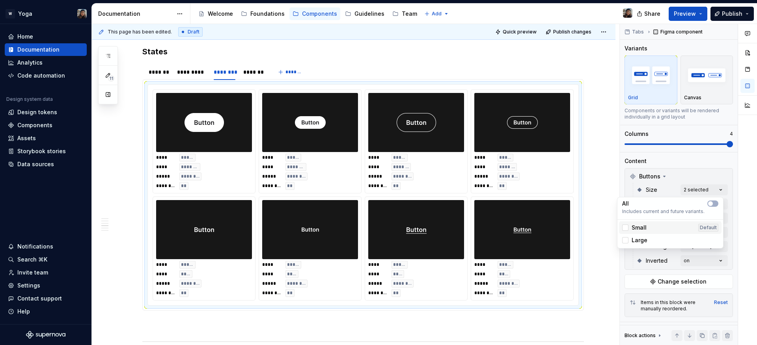
click at [648, 230] on div "Small Default" at bounding box center [670, 228] width 96 height 8
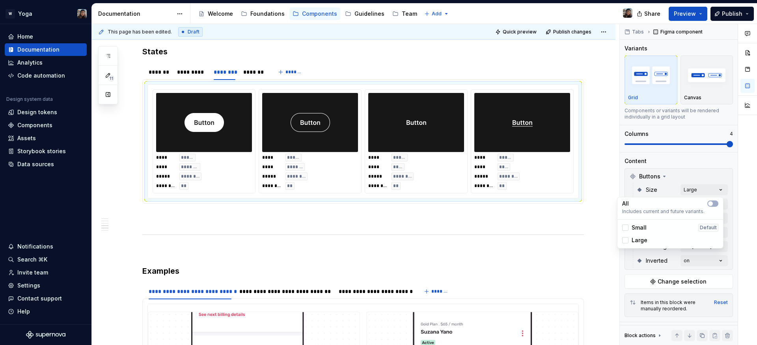
click at [643, 239] on span "Large" at bounding box center [639, 240] width 16 height 8
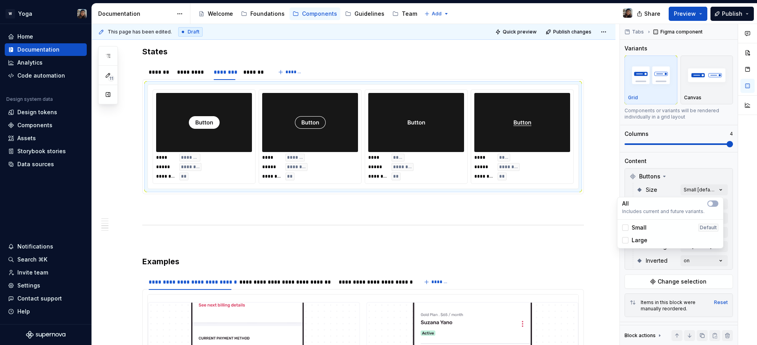
click at [660, 174] on div "Comments Open comments No comments yet Select ‘Comment’ from the block context …" at bounding box center [688, 185] width 137 height 322
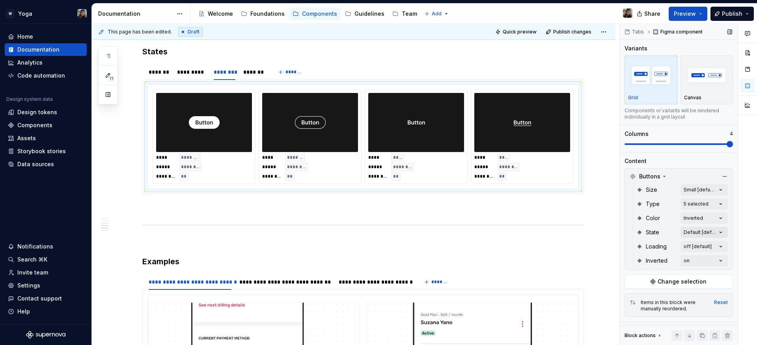
click at [700, 233] on div "Comments Open comments No comments yet Select ‘Comment’ from the block context …" at bounding box center [688, 185] width 137 height 322
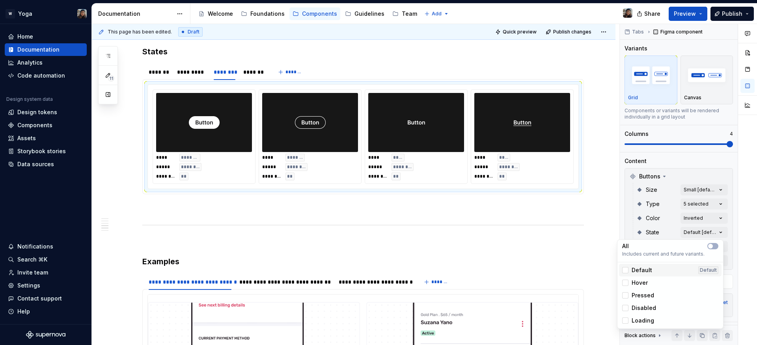
click at [646, 266] on div "Default Default" at bounding box center [670, 270] width 102 height 13
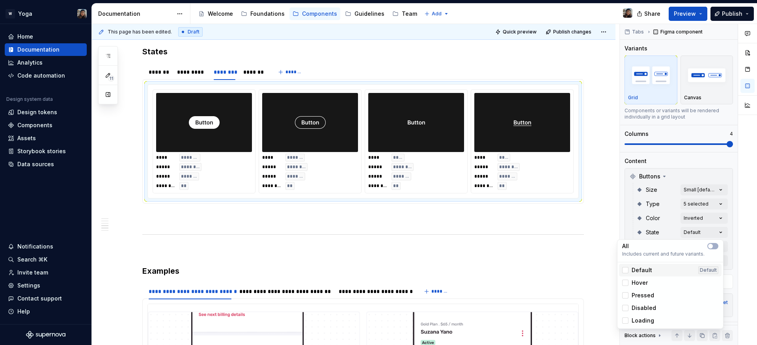
drag, startPoint x: 638, startPoint y: 272, endPoint x: 640, endPoint y: 279, distance: 8.0
click at [638, 273] on span "Default" at bounding box center [641, 270] width 20 height 8
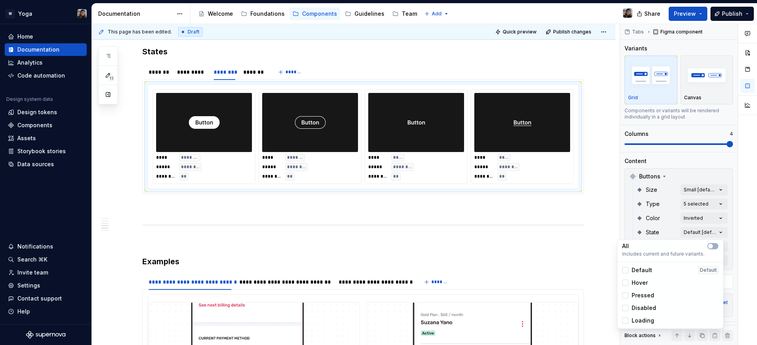
click at [643, 271] on span "Default" at bounding box center [641, 270] width 20 height 8
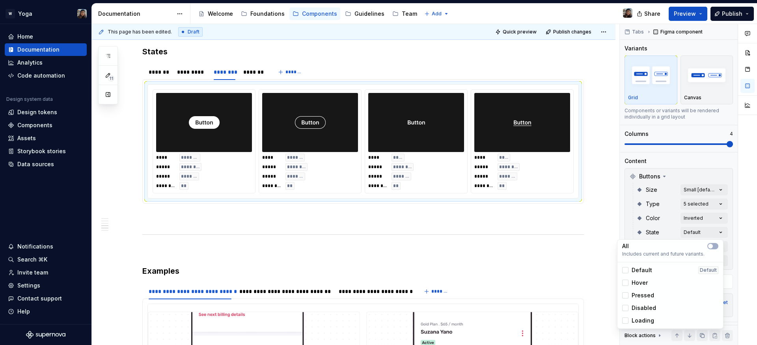
click at [644, 283] on span "Hover" at bounding box center [639, 283] width 16 height 8
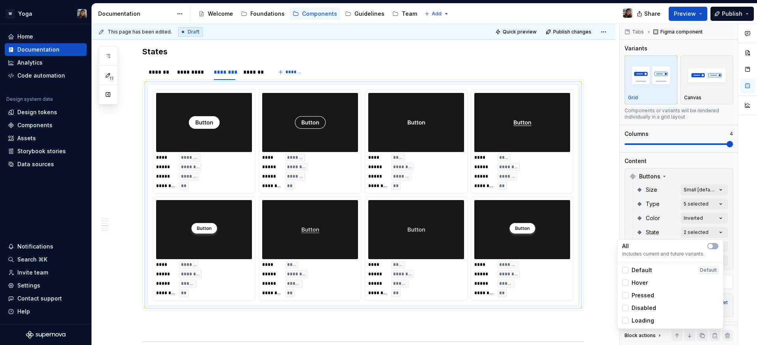
click at [652, 298] on span "Pressed" at bounding box center [642, 296] width 22 height 8
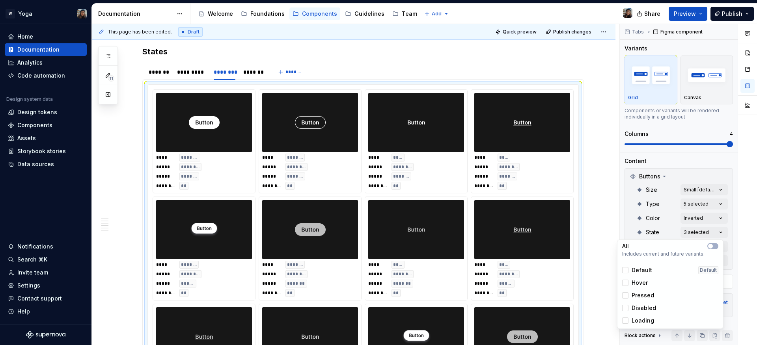
click at [654, 309] on span "Disabled" at bounding box center [643, 308] width 24 height 8
click at [651, 321] on span "Loading" at bounding box center [642, 321] width 22 height 8
click at [604, 259] on html "W Yoga Home Documentation Analytics Code automation Design system data Design t…" at bounding box center [378, 172] width 757 height 345
click at [699, 233] on div "Comments Open comments No comments yet Select ‘Comment’ from the block context …" at bounding box center [688, 185] width 137 height 322
drag, startPoint x: 598, startPoint y: 216, endPoint x: 666, endPoint y: 207, distance: 68.8
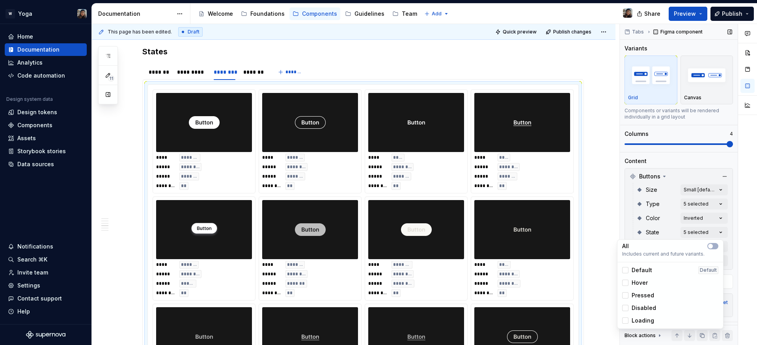
click at [601, 214] on html "W Yoga Home Documentation Analytics Code automation Design system data Design t…" at bounding box center [378, 172] width 757 height 345
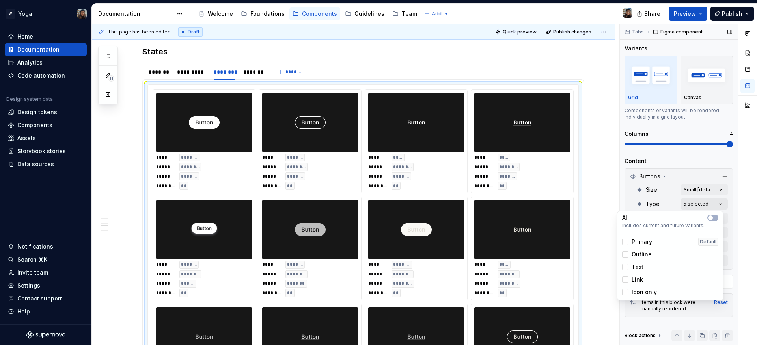
click at [680, 205] on div "Comments Open comments No comments yet Select ‘Comment’ from the block context …" at bounding box center [688, 185] width 137 height 322
click at [641, 243] on span "Primary" at bounding box center [641, 242] width 20 height 8
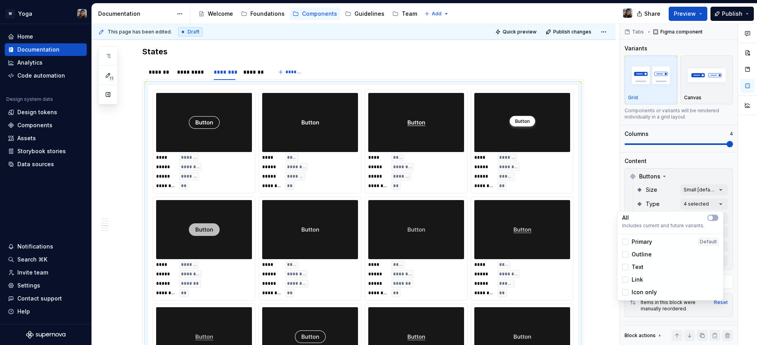
click at [642, 242] on span "Primary" at bounding box center [641, 242] width 20 height 8
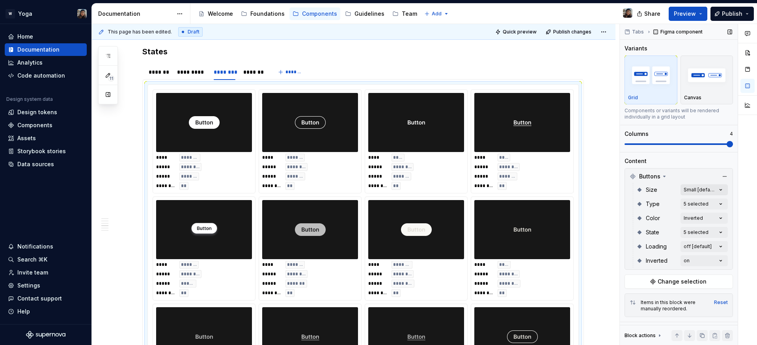
click at [696, 188] on div "Comments Open comments No comments yet Select ‘Comment’ from the block context …" at bounding box center [688, 185] width 137 height 322
click at [685, 261] on div "Comments Open comments No comments yet Select ‘Comment’ from the block context …" at bounding box center [688, 185] width 137 height 322
click at [616, 242] on html "W Yoga Home Documentation Analytics Code automation Design system data Design t…" at bounding box center [378, 172] width 757 height 345
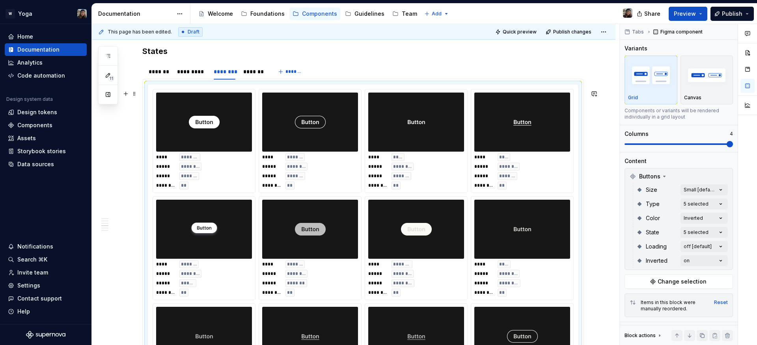
scroll to position [931, 0]
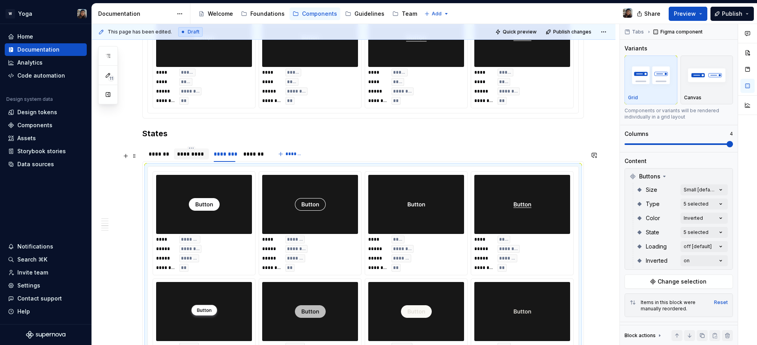
click at [200, 160] on div "*********" at bounding box center [191, 154] width 35 height 11
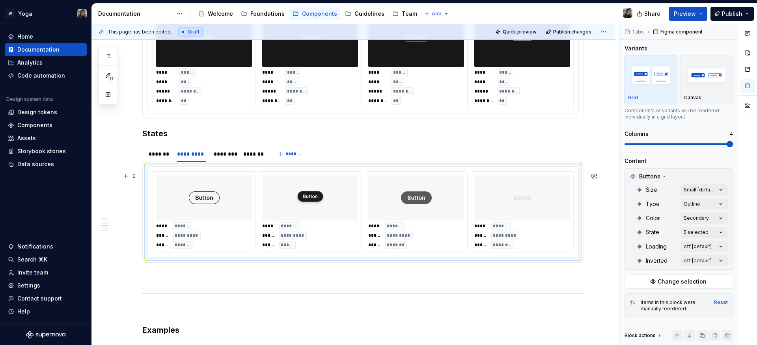
click at [301, 194] on img at bounding box center [310, 197] width 31 height 39
type textarea "*"
click at [225, 160] on div "********" at bounding box center [224, 154] width 28 height 11
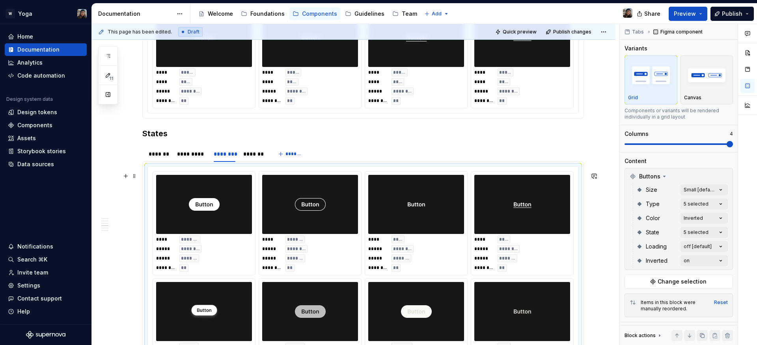
click at [237, 203] on div at bounding box center [204, 204] width 96 height 59
drag, startPoint x: 194, startPoint y: 163, endPoint x: 215, endPoint y: 171, distance: 22.3
click at [194, 158] on div "*********" at bounding box center [191, 154] width 29 height 8
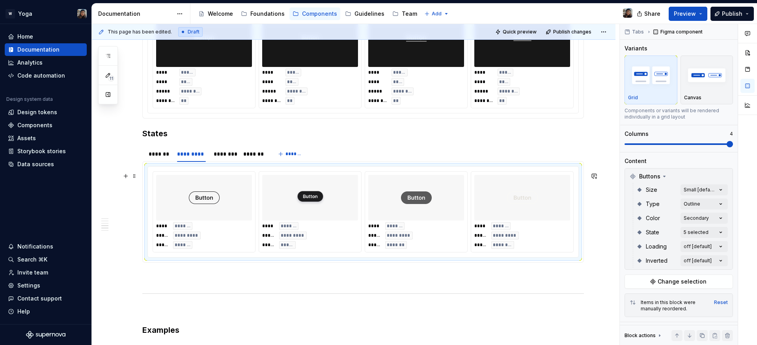
click at [265, 211] on div at bounding box center [310, 198] width 96 height 46
click at [231, 158] on div "********" at bounding box center [225, 154] width 22 height 8
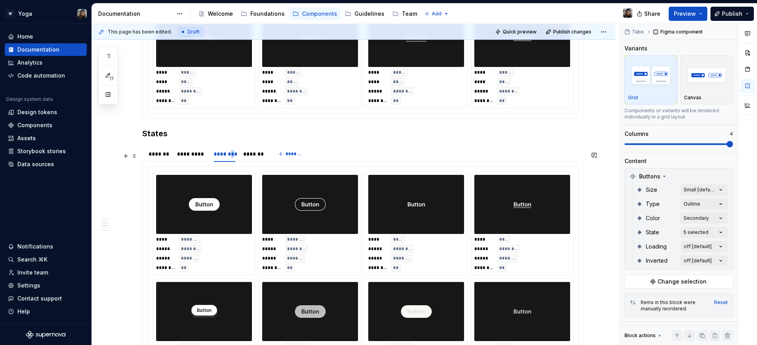
type input "150"
type input "#171717"
click at [276, 223] on div at bounding box center [310, 204] width 96 height 59
click at [192, 160] on div "*********" at bounding box center [191, 154] width 35 height 11
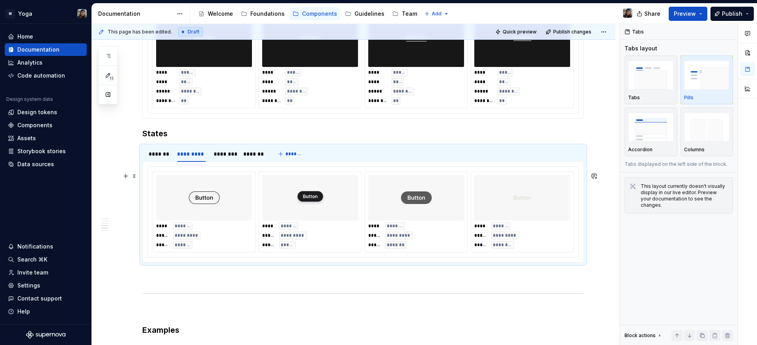
click at [235, 210] on div at bounding box center [204, 198] width 96 height 46
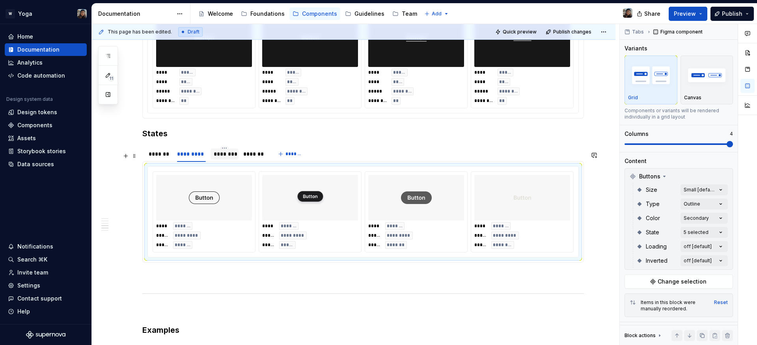
click at [218, 158] on div "********" at bounding box center [225, 154] width 22 height 8
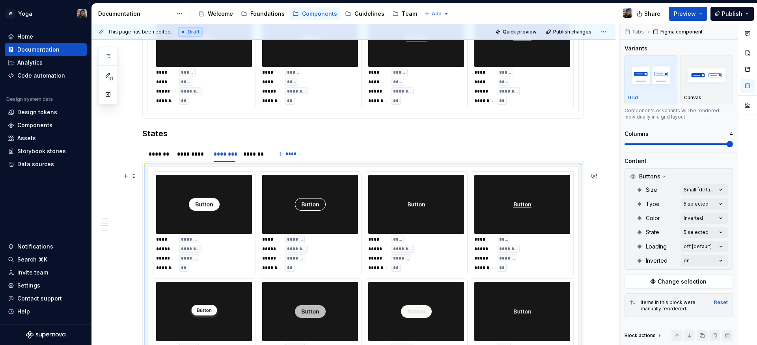
click at [270, 212] on div at bounding box center [310, 204] width 96 height 59
click at [705, 211] on div "Color Inverted" at bounding box center [681, 218] width 91 height 14
click at [703, 206] on div "Comments Open comments No comments yet Select ‘Comment’ from the block context …" at bounding box center [688, 185] width 137 height 322
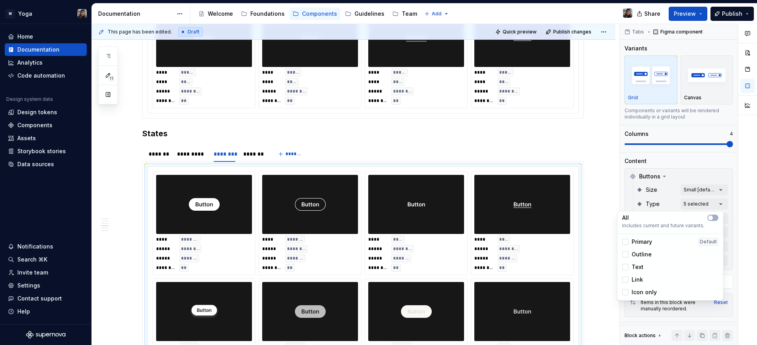
click at [639, 254] on span "Outline" at bounding box center [641, 255] width 20 height 8
click at [637, 266] on span "Text" at bounding box center [637, 267] width 12 height 8
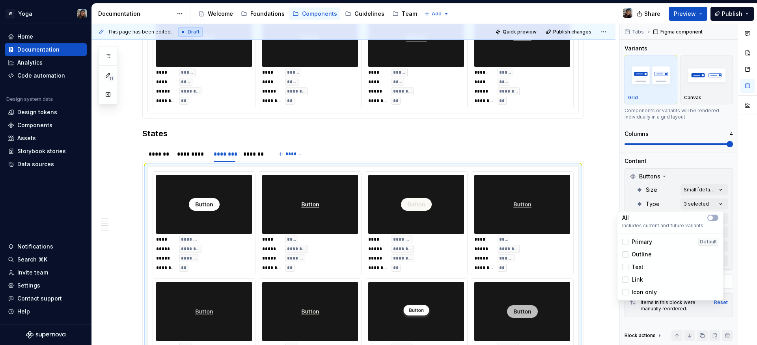
click at [639, 279] on span "Link" at bounding box center [636, 280] width 11 height 8
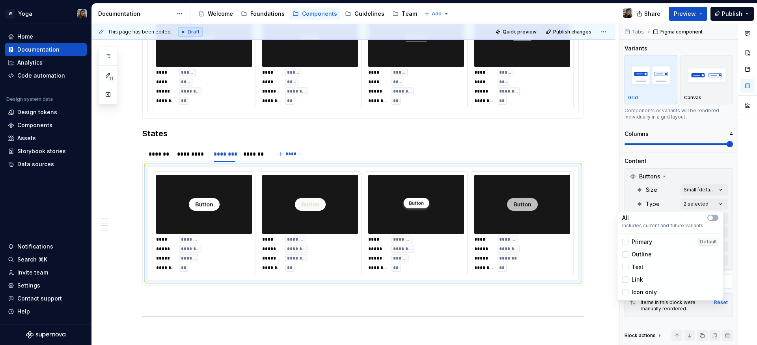
click at [640, 293] on span "Icon only" at bounding box center [643, 293] width 25 height 8
click at [631, 278] on span "Link" at bounding box center [636, 280] width 11 height 8
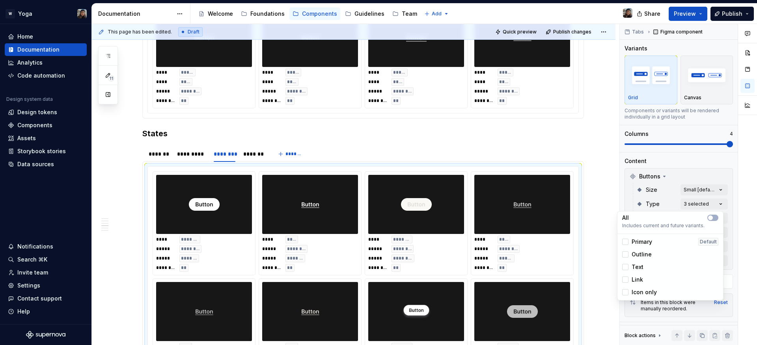
click at [635, 268] on span "Text" at bounding box center [637, 267] width 12 height 8
click at [639, 251] on span "Outline" at bounding box center [641, 255] width 20 height 8
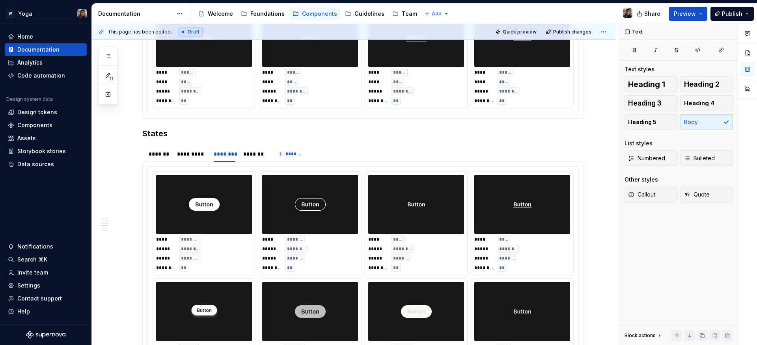
click at [577, 177] on html "W Yoga Home Documentation Analytics Code automation Design system data Design t…" at bounding box center [378, 172] width 757 height 345
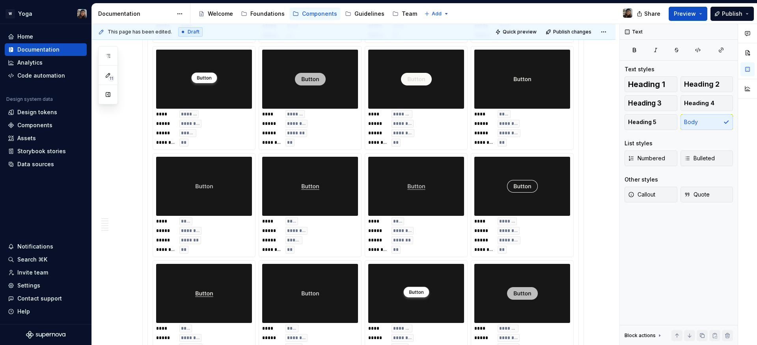
scroll to position [1167, 0]
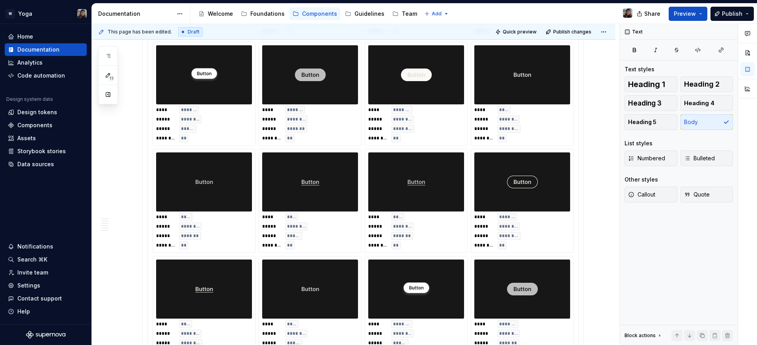
click at [413, 196] on img at bounding box center [416, 182] width 18 height 53
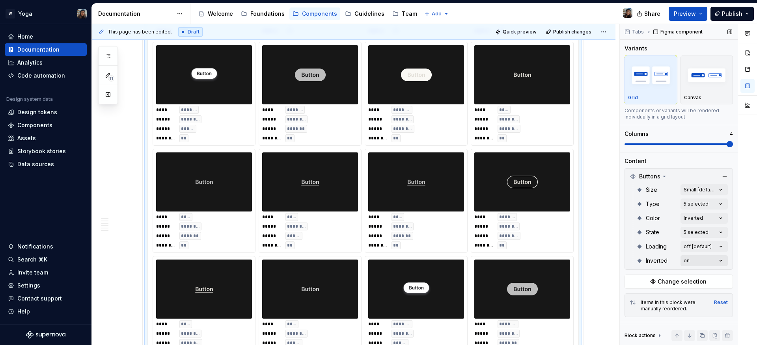
click at [712, 259] on div "Comments Open comments No comments yet Select ‘Comment’ from the block context …" at bounding box center [688, 185] width 137 height 322
click at [702, 248] on div "Comments Open comments No comments yet Select ‘Comment’ from the block context …" at bounding box center [688, 185] width 137 height 322
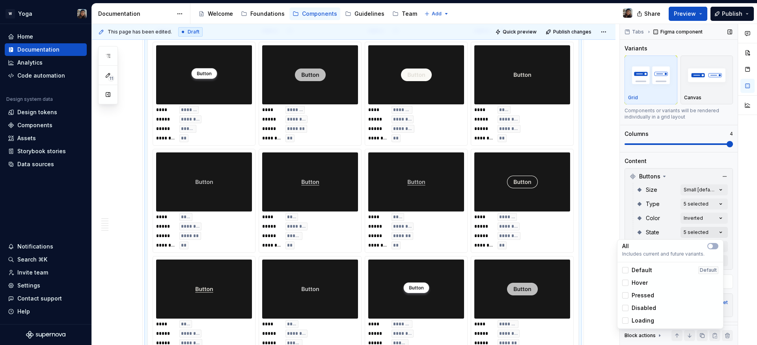
click at [701, 238] on div "Comments Open comments No comments yet Select ‘Comment’ from the block context …" at bounding box center [688, 185] width 137 height 322
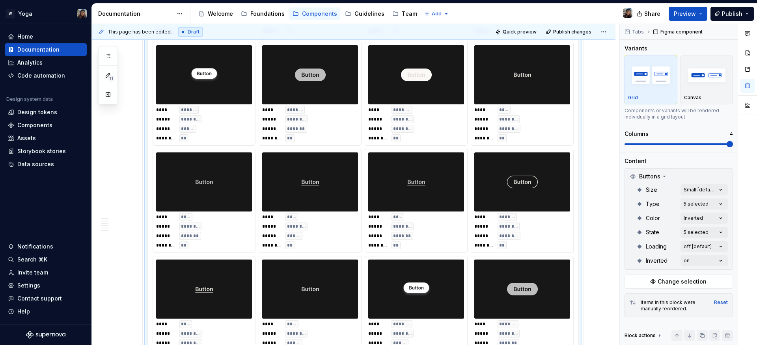
click at [696, 234] on div "Comments Open comments No comments yet Select ‘Comment’ from the block context …" at bounding box center [688, 185] width 137 height 322
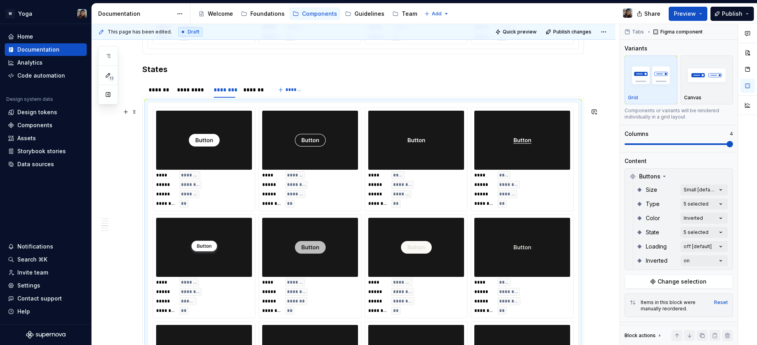
scroll to position [983, 0]
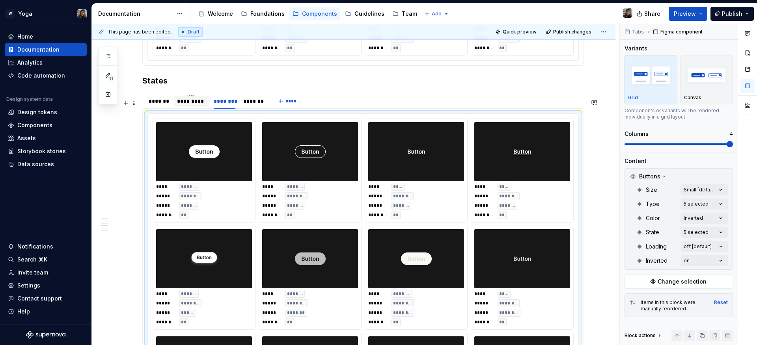
click at [192, 105] on div "*********" at bounding box center [191, 101] width 29 height 8
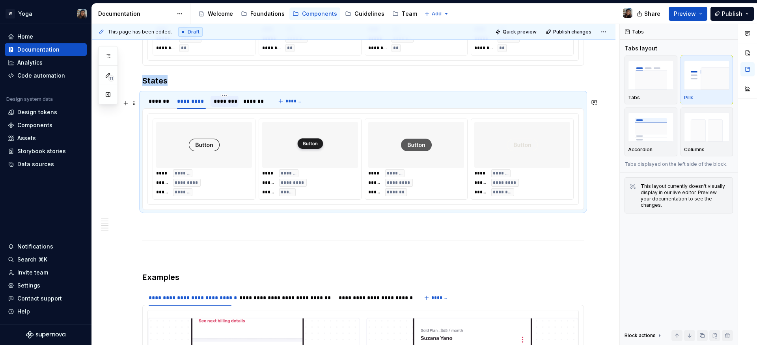
click
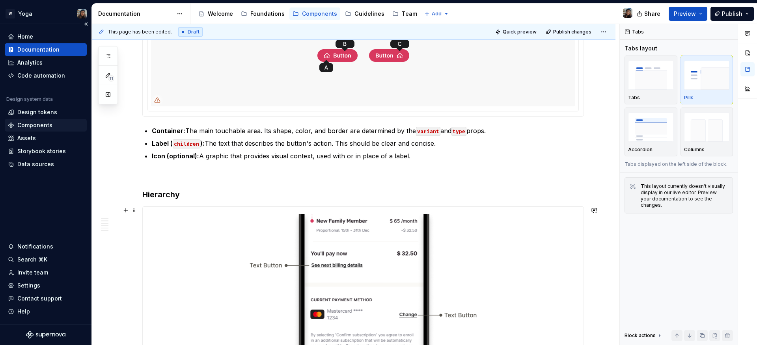
scroll to position [0, 0]
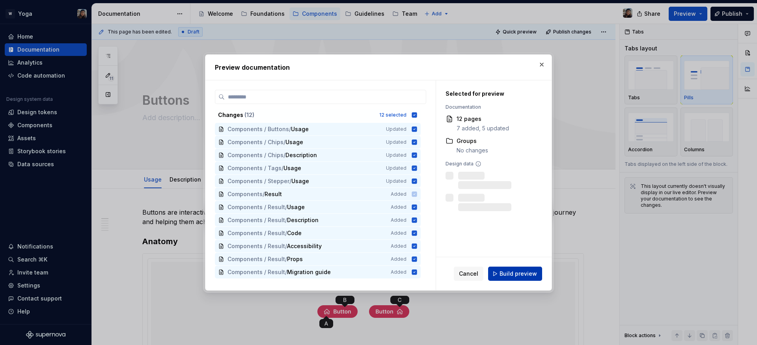
drag, startPoint x: 526, startPoint y: 265, endPoint x: 524, endPoint y: 269, distance: 4.3
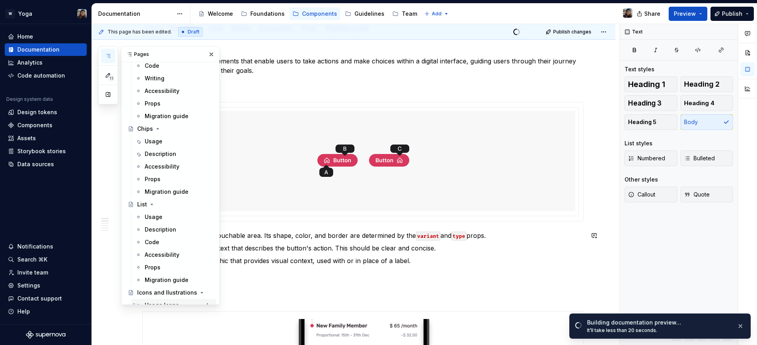
scroll to position [207, 0]
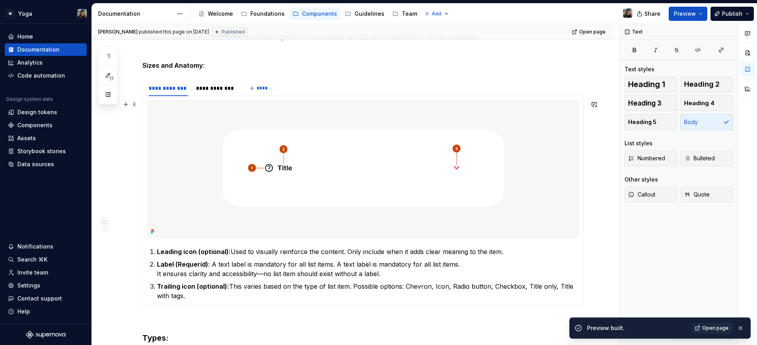
scroll to position [106, 0]
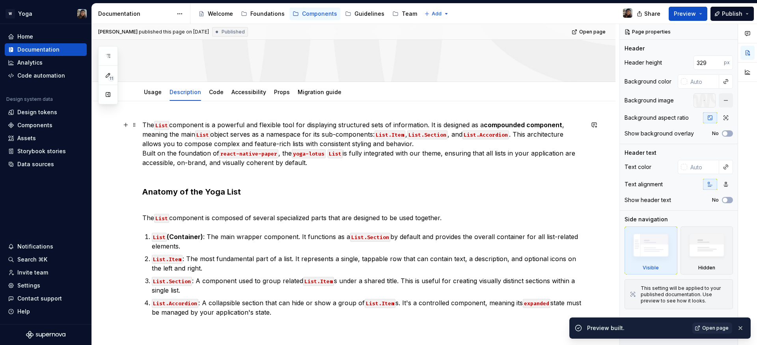
scroll to position [110, 0]
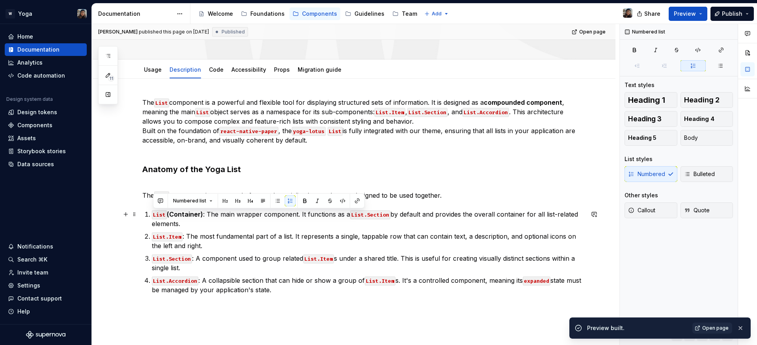
drag, startPoint x: 292, startPoint y: 290, endPoint x: 132, endPoint y: 169, distance: 199.8
copy ol "List (Container) : The main wrapper component. It functions as a List.Section b…"
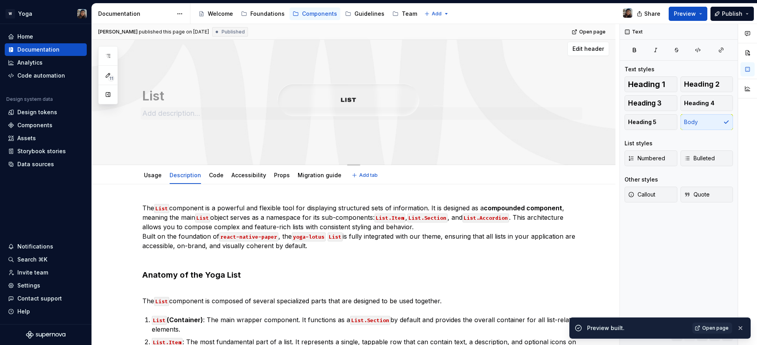
scroll to position [0, 0]
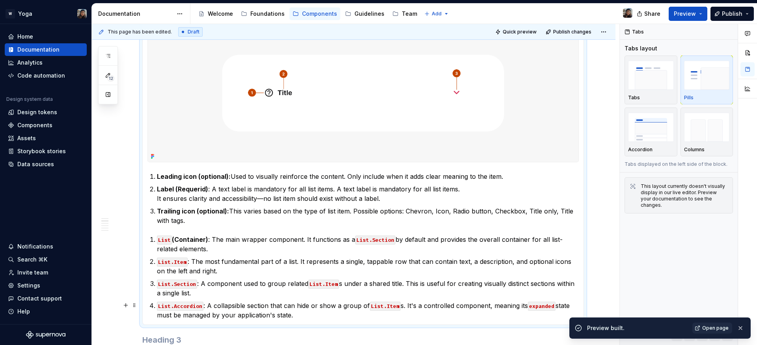
scroll to position [270, 0]
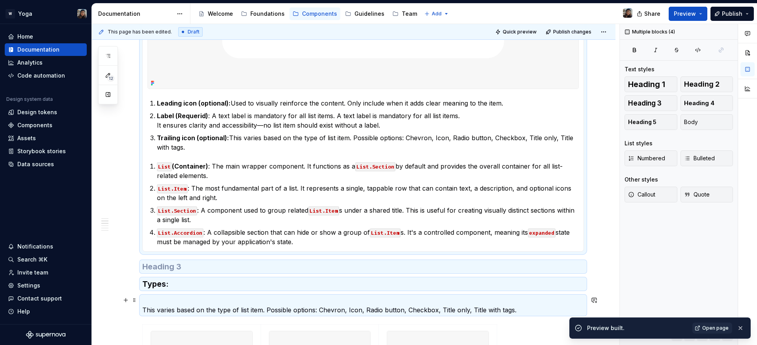
drag, startPoint x: 296, startPoint y: 312, endPoint x: 221, endPoint y: 307, distance: 74.6
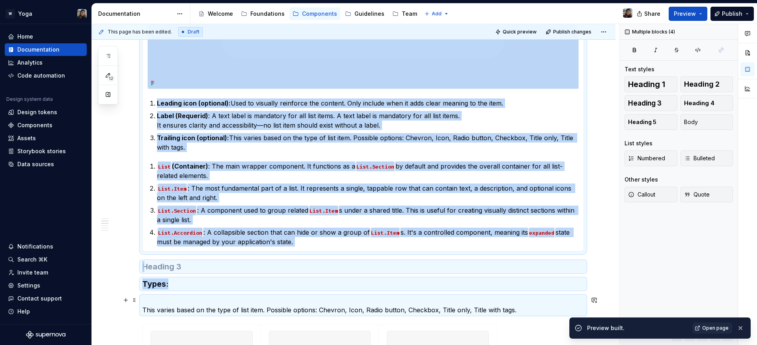
scroll to position [343, 0]
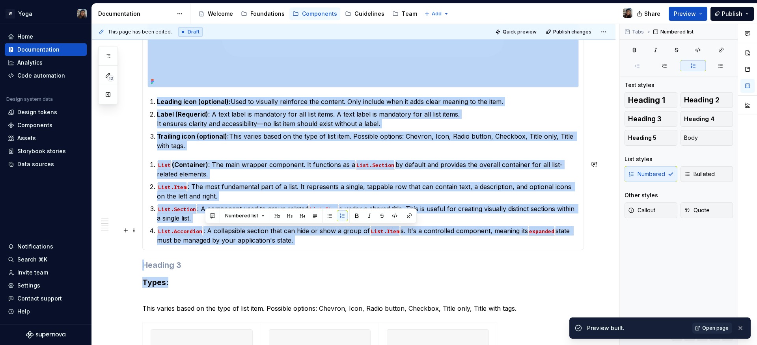
drag, startPoint x: 255, startPoint y: 233, endPoint x: 205, endPoint y: 230, distance: 49.8
copy p "A collapsible section that can hide or show a group of List.Item s. It's a cont…"
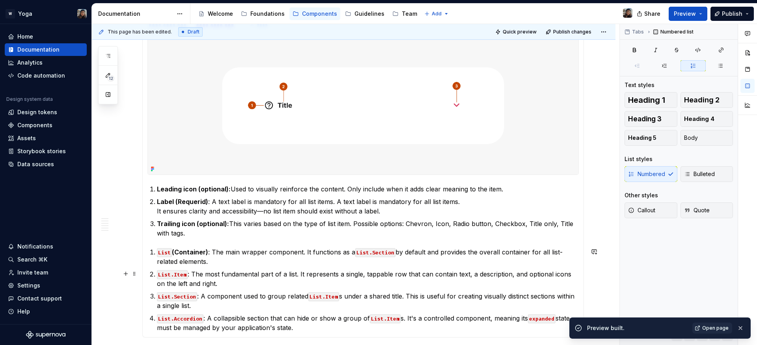
scroll to position [256, 0]
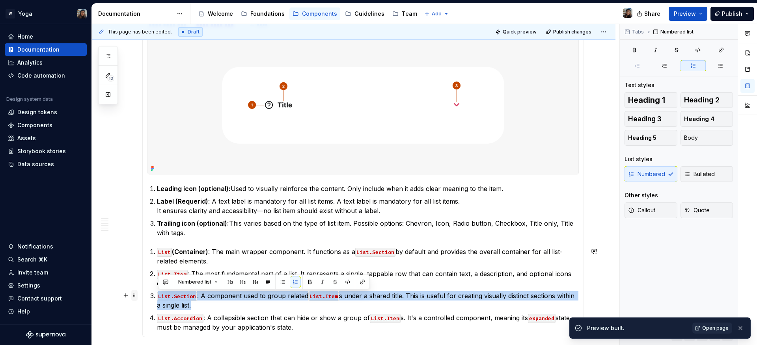
drag, startPoint x: 209, startPoint y: 303, endPoint x: 136, endPoint y: 295, distance: 73.3
copy p "List.Section : A component used to group related List.Item s under a shared tit…"
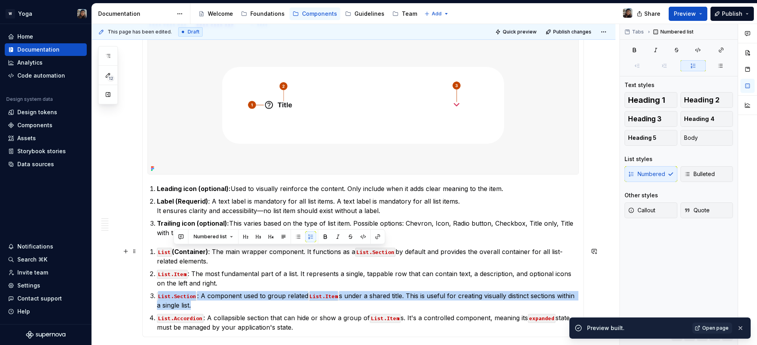
drag, startPoint x: 210, startPoint y: 264, endPoint x: 174, endPoint y: 249, distance: 39.2
copy p "(Container) : The main wrapper component. It functions as a List.Section by def…"
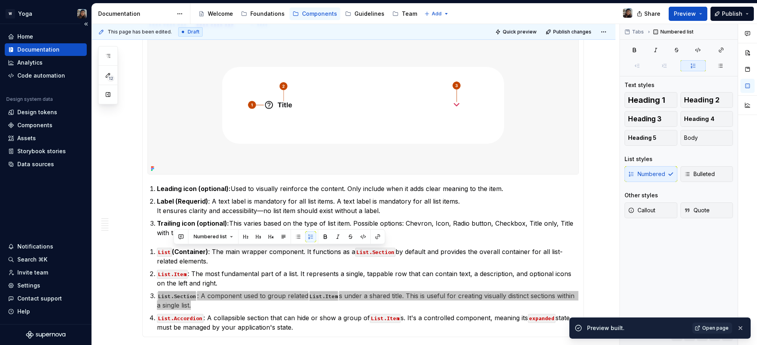
type textarea "*"
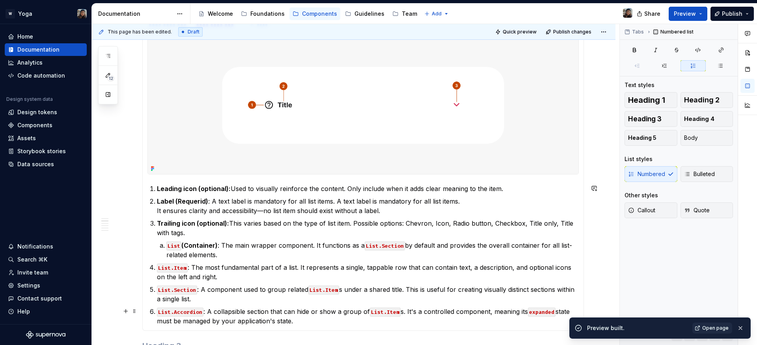
scroll to position [312, 0]
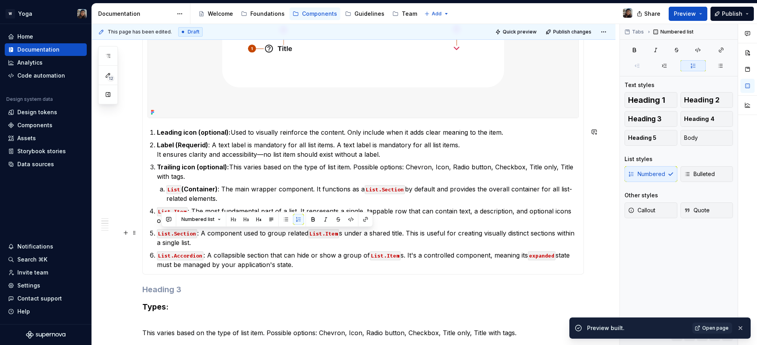
drag, startPoint x: 297, startPoint y: 325, endPoint x: 156, endPoint y: 229, distance: 170.4
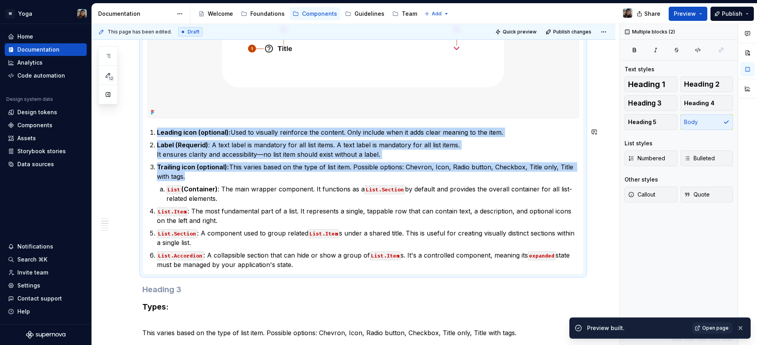
drag, startPoint x: 180, startPoint y: 166, endPoint x: 146, endPoint y: 127, distance: 51.7
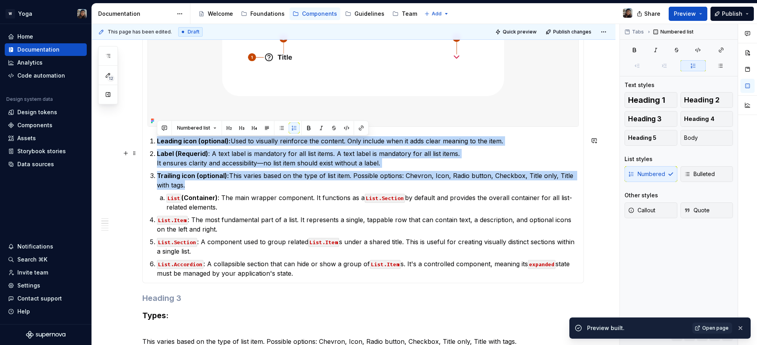
scroll to position [294, 0]
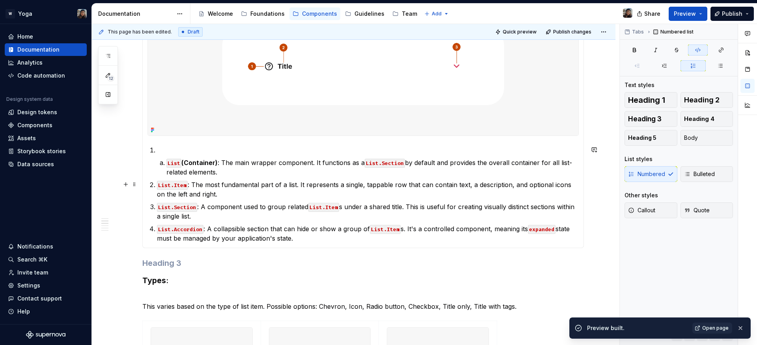
drag, startPoint x: 153, startPoint y: 182, endPoint x: 194, endPoint y: 193, distance: 42.0
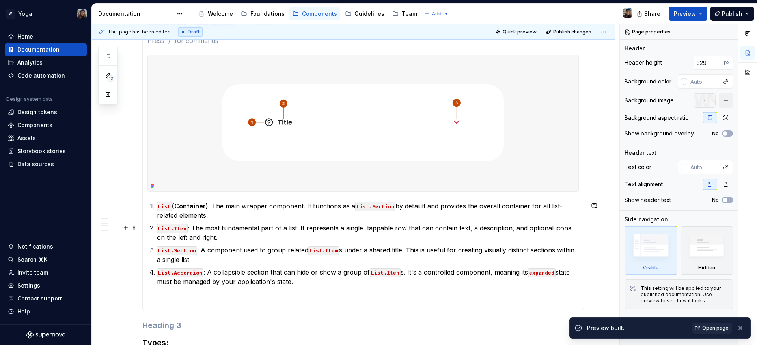
scroll to position [246, 0]
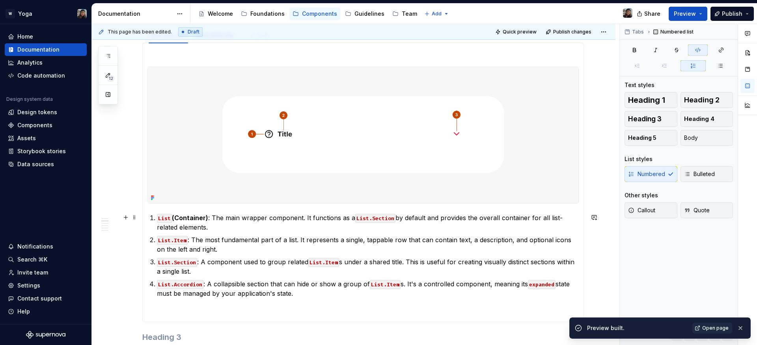
type textarea "*"
drag, startPoint x: 204, startPoint y: 218, endPoint x: 229, endPoint y: 215, distance: 25.1
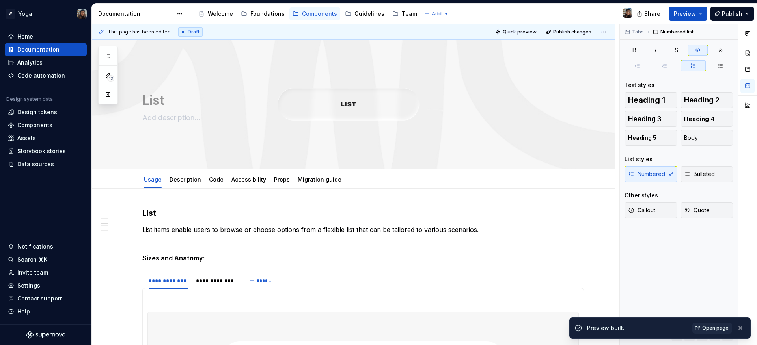
scroll to position [246, 0]
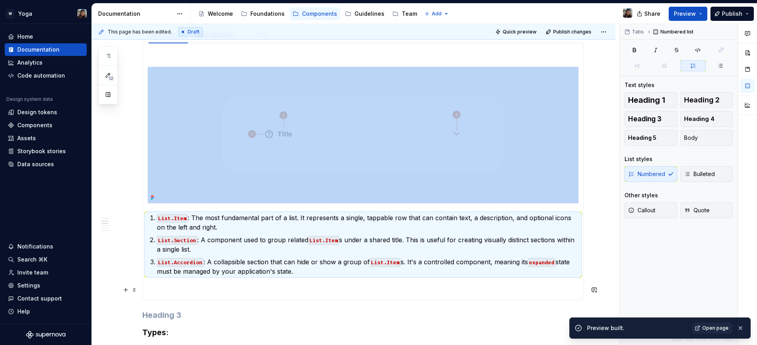
click at [175, 289] on p at bounding box center [362, 290] width 431 height 9
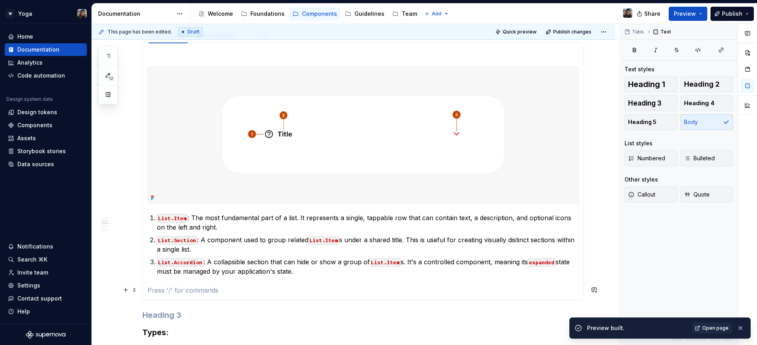
click at [166, 292] on p at bounding box center [362, 290] width 431 height 9
click at [201, 290] on p at bounding box center [362, 290] width 431 height 9
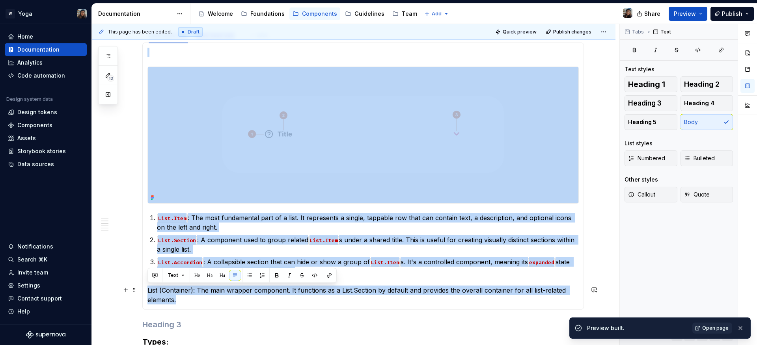
drag, startPoint x: 184, startPoint y: 298, endPoint x: 142, endPoint y: 286, distance: 43.4
click at [142, 286] on div "List.Item : The most fundamental part of a list. It represents a single, tappab…" at bounding box center [362, 176] width 441 height 267
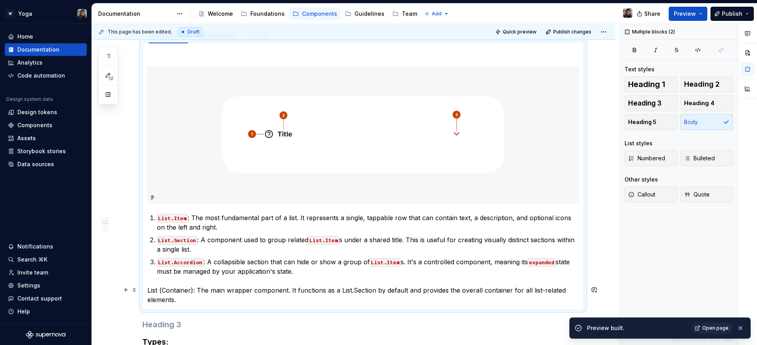
click at [173, 296] on p "List (Container): The main wrapper component. It functions as a List.Section by…" at bounding box center [362, 295] width 431 height 19
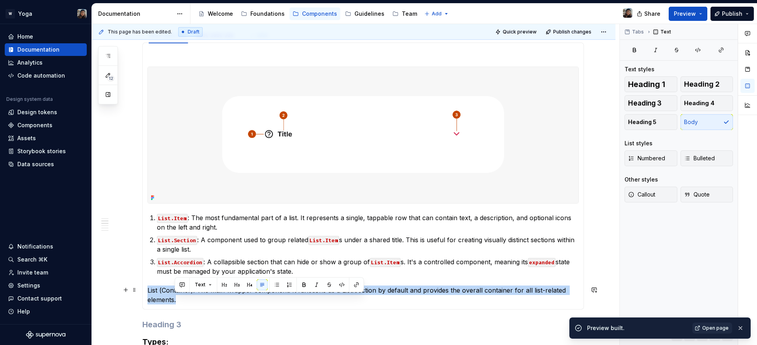
click at [173, 296] on p "List (Container): The main wrapper component. It functions as a List.Section by…" at bounding box center [362, 295] width 431 height 19
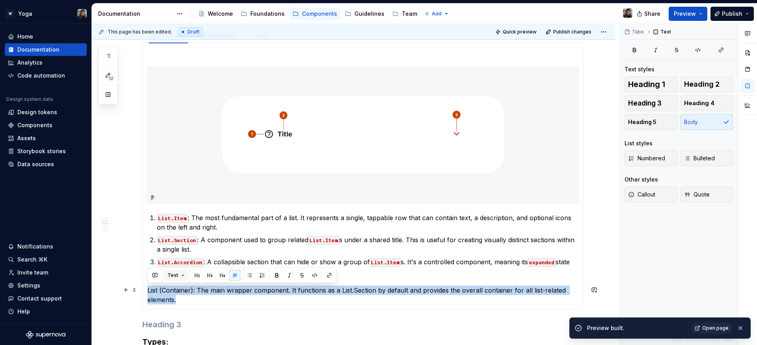
copy p "List (Container): The main wrapper component. It functions as a List.Section by…"
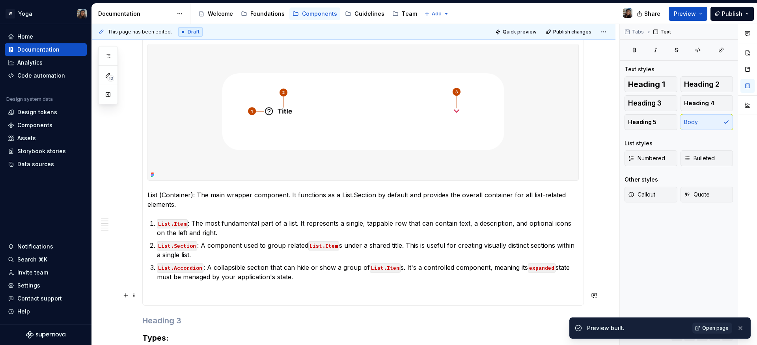
scroll to position [270, 0]
click at [214, 292] on p at bounding box center [362, 294] width 431 height 9
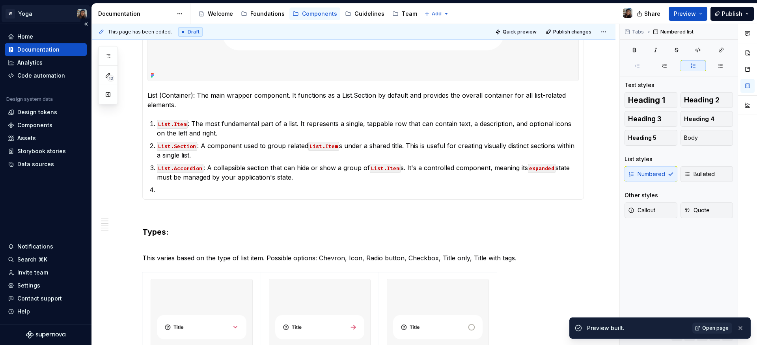
scroll to position [0, 0]
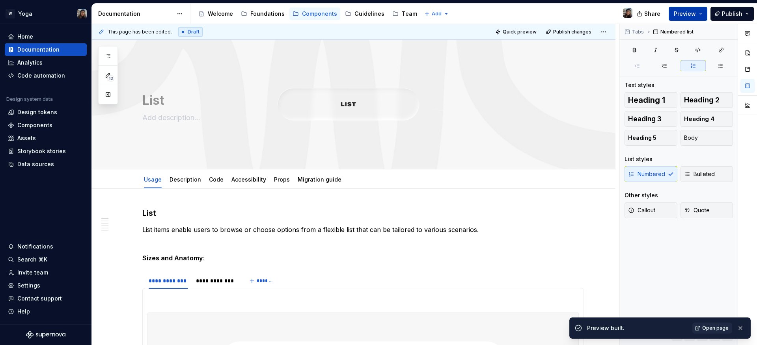
click at [684, 17] on span "Preview" at bounding box center [685, 14] width 22 height 8
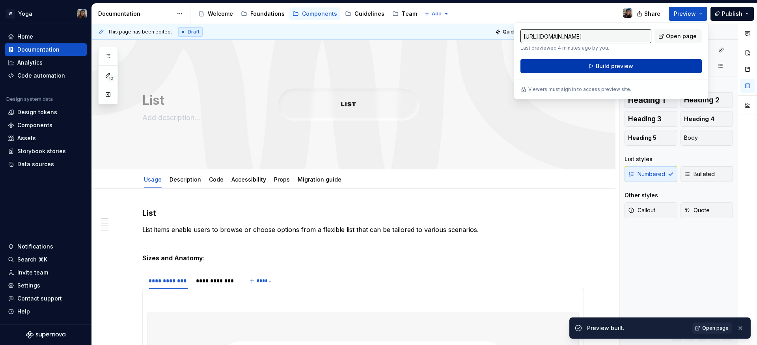
click at [604, 66] on span "Build preview" at bounding box center [614, 66] width 37 height 8
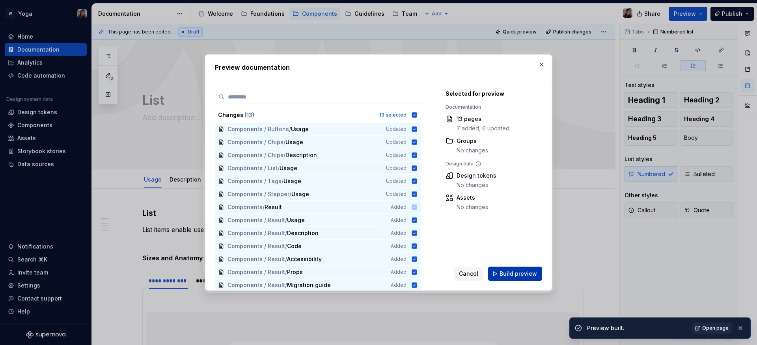
click at [514, 274] on span "Build preview" at bounding box center [517, 274] width 37 height 8
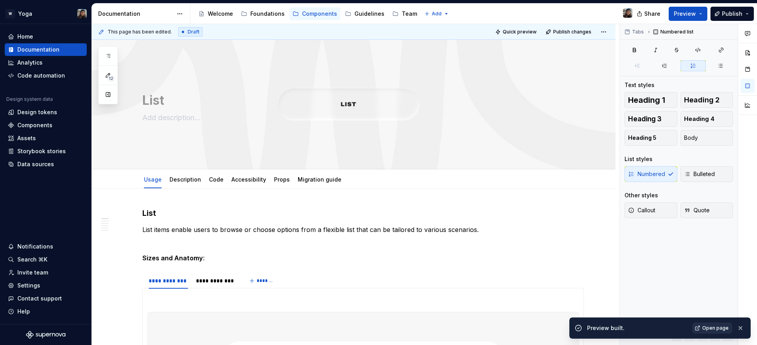
click at [712, 323] on link "Open page" at bounding box center [712, 328] width 40 height 11
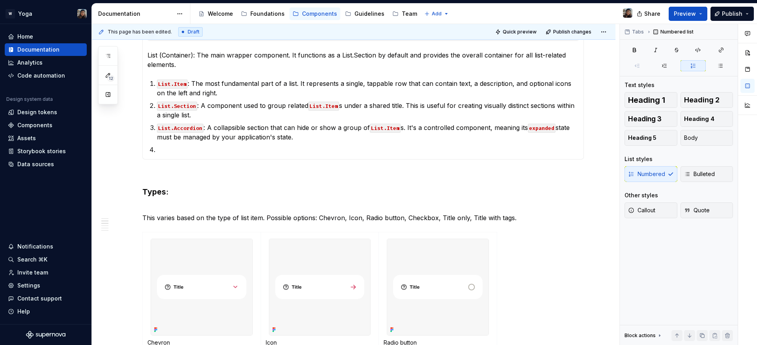
scroll to position [418, 0]
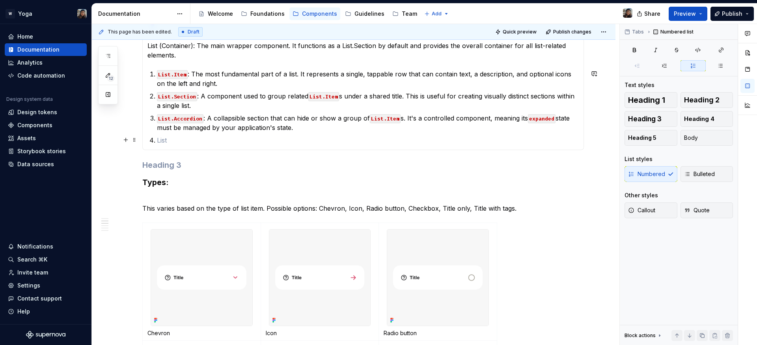
click at [199, 143] on p at bounding box center [368, 140] width 422 height 9
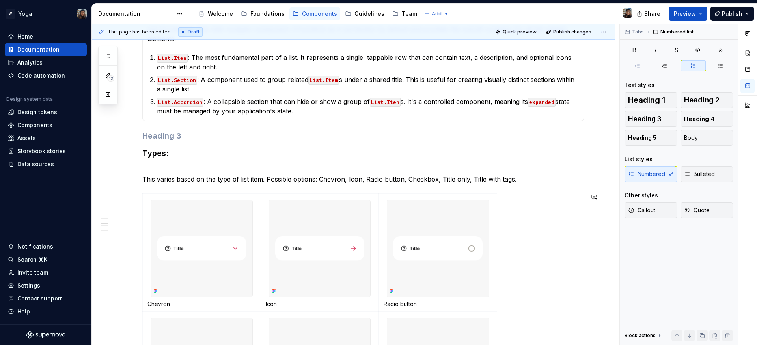
scroll to position [397, 0]
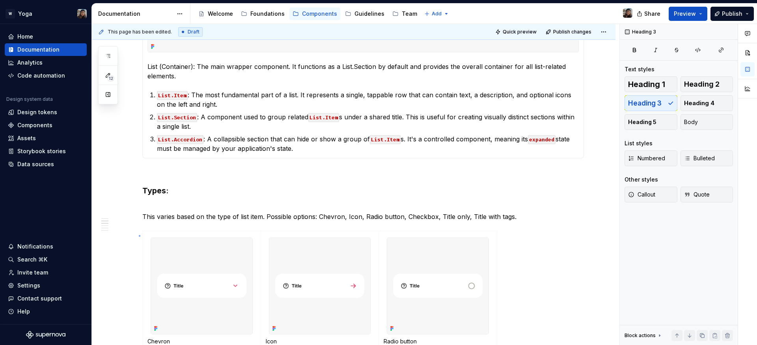
click at [139, 235] on div "**********" at bounding box center [355, 185] width 527 height 322
click at [135, 233] on span at bounding box center [134, 234] width 6 height 11
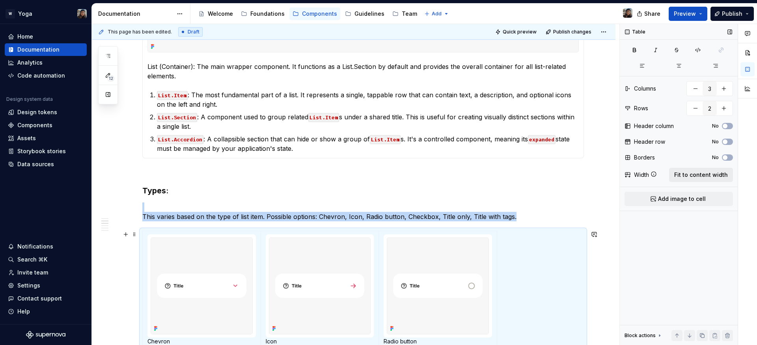
scroll to position [521, 0]
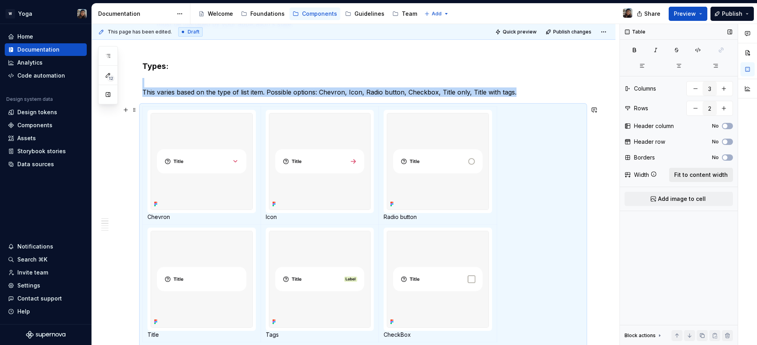
click at [723, 172] on span "Fit to content width" at bounding box center [701, 175] width 54 height 8
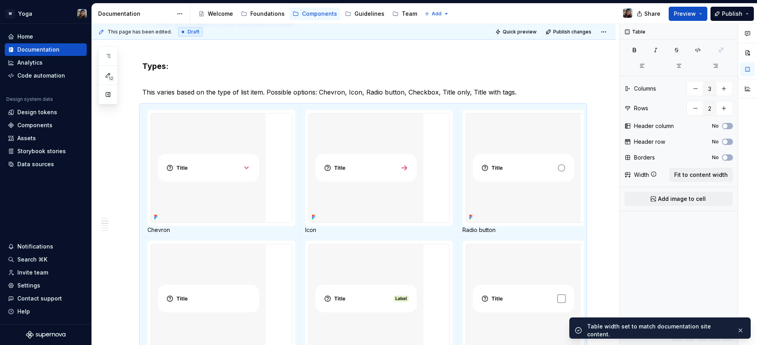
click at [685, 22] on div "Share Preview Publish" at bounding box center [698, 14] width 118 height 20
click at [685, 17] on span "Preview" at bounding box center [685, 14] width 22 height 8
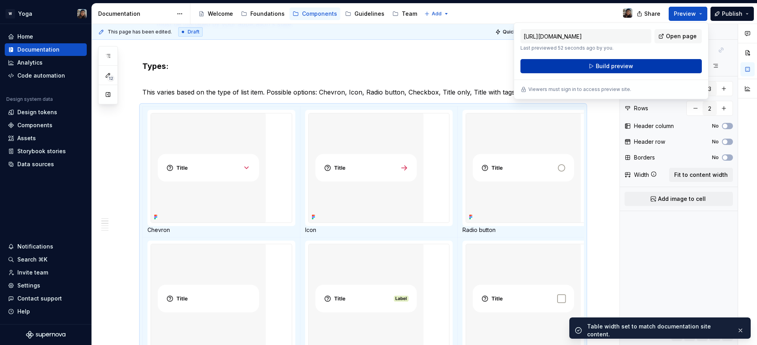
click at [594, 59] on button "Build preview" at bounding box center [610, 66] width 181 height 14
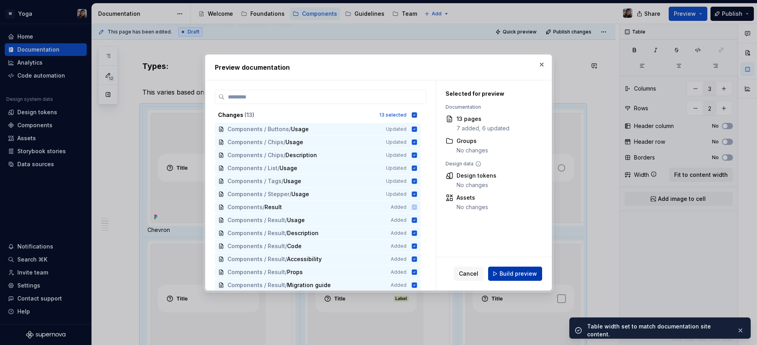
click at [515, 272] on span "Build preview" at bounding box center [517, 274] width 37 height 8
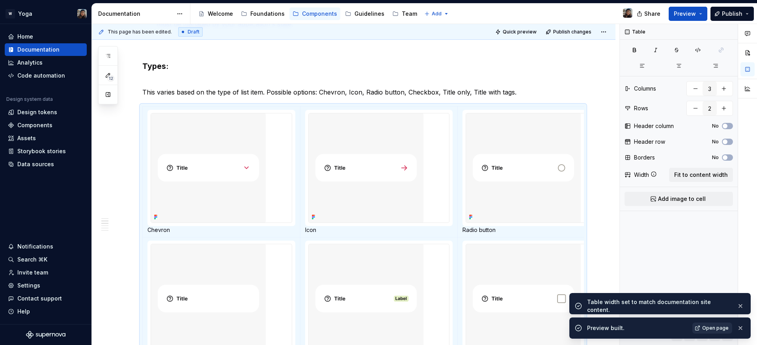
click at [710, 324] on link "Open page" at bounding box center [712, 328] width 40 height 11
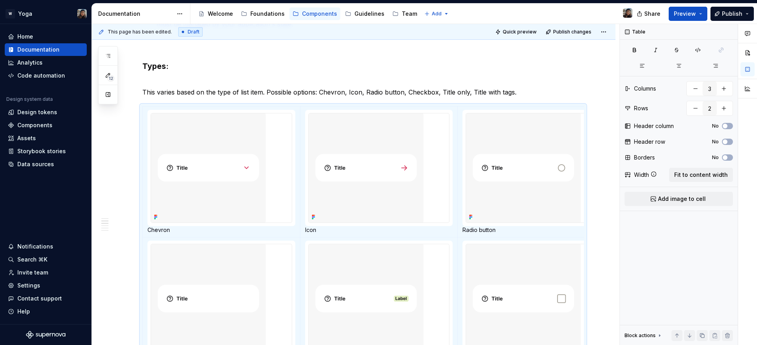
type textarea "*"
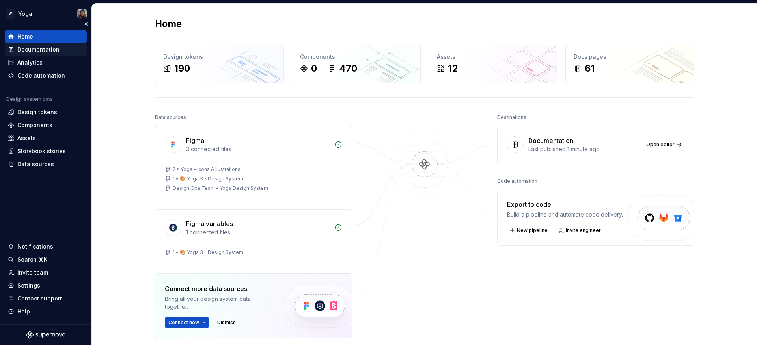
click at [24, 49] on div "Documentation" at bounding box center [38, 50] width 42 height 8
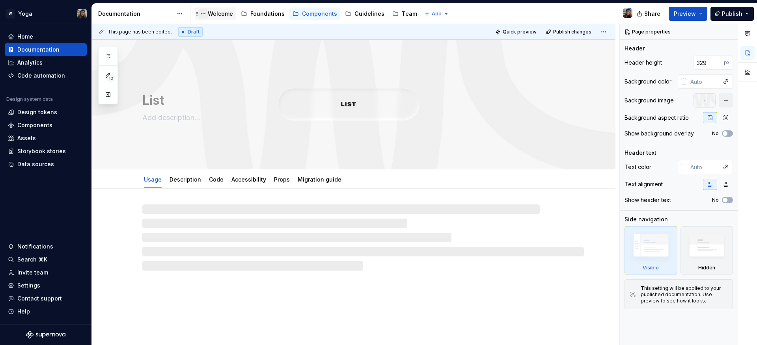
click at [207, 10] on button "Page tree" at bounding box center [202, 13] width 9 height 9
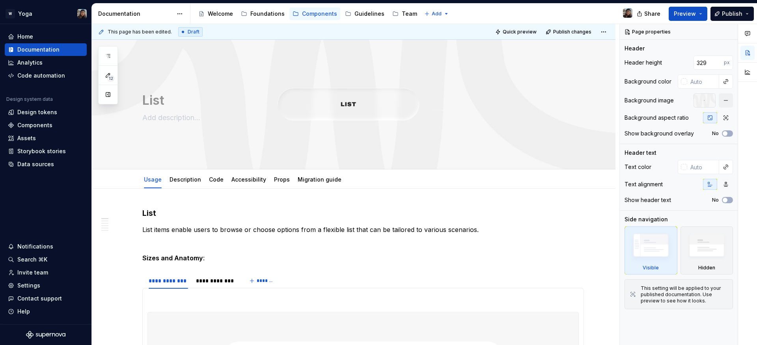
click at [222, 14] on html "W Yoga Home Documentation Analytics Code automation Design system data Design t…" at bounding box center [378, 172] width 757 height 345
click at [222, 14] on div "Welcome" at bounding box center [220, 14] width 25 height 8
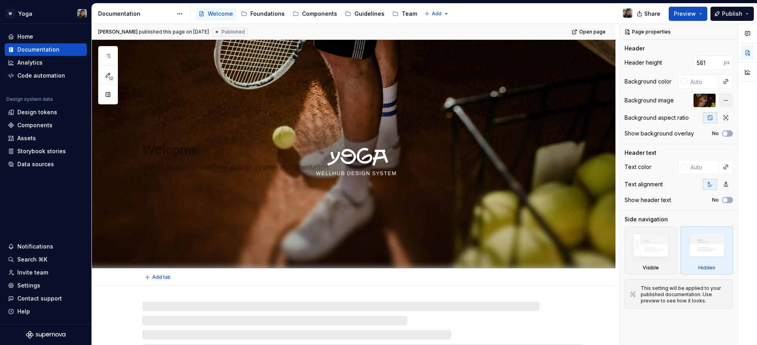
click at [345, 89] on div "Welcome You’ve landed in your new design system documentation." at bounding box center [353, 154] width 523 height 229
click at [552, 66] on div "Welcome You’ve landed in your new design system documentation." at bounding box center [353, 154] width 523 height 229
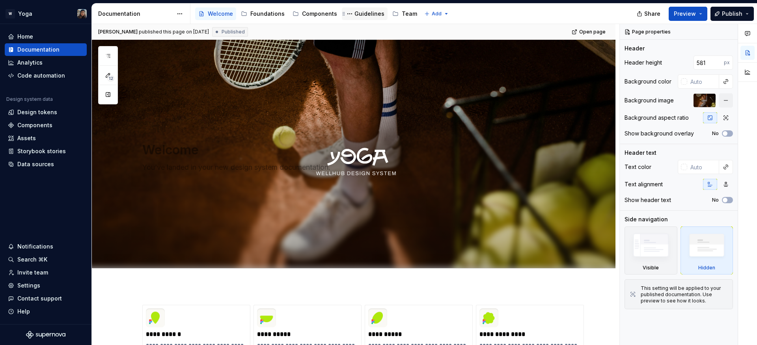
type textarea "*"
